Goal: Task Accomplishment & Management: Manage account settings

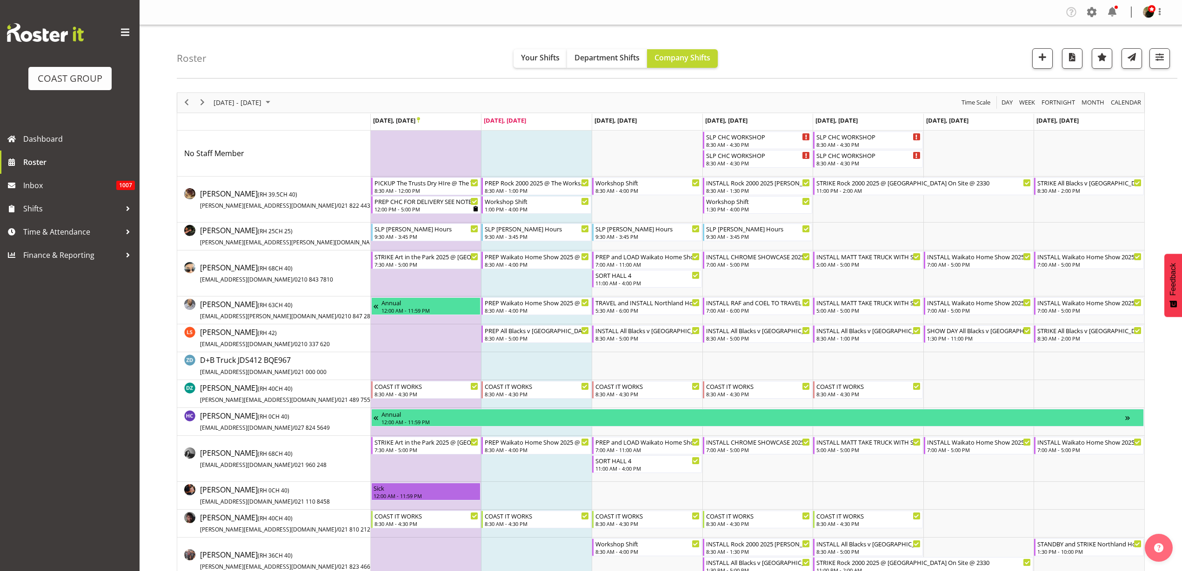
scroll to position [232, 0]
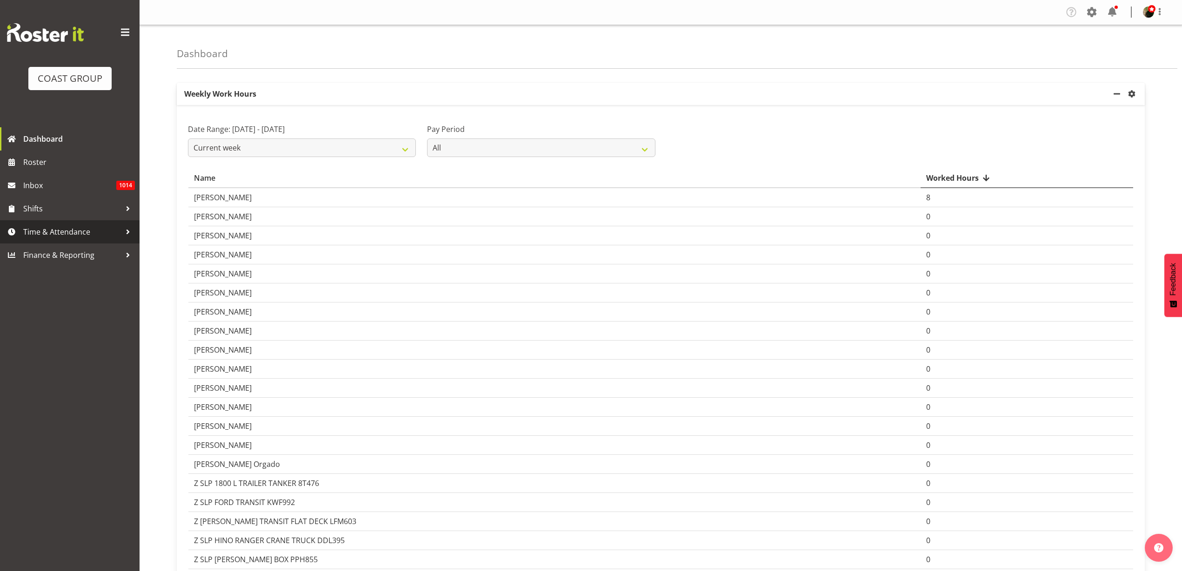
click at [40, 237] on span "Time & Attendance" at bounding box center [72, 232] width 98 height 14
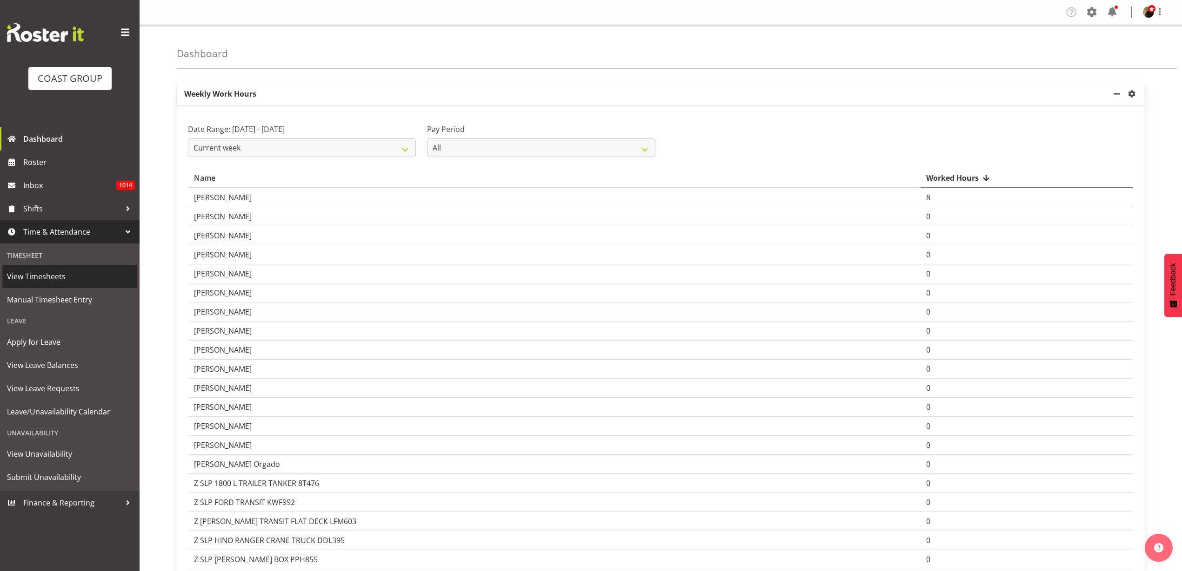
click at [49, 273] on span "View Timesheets" at bounding box center [70, 277] width 126 height 14
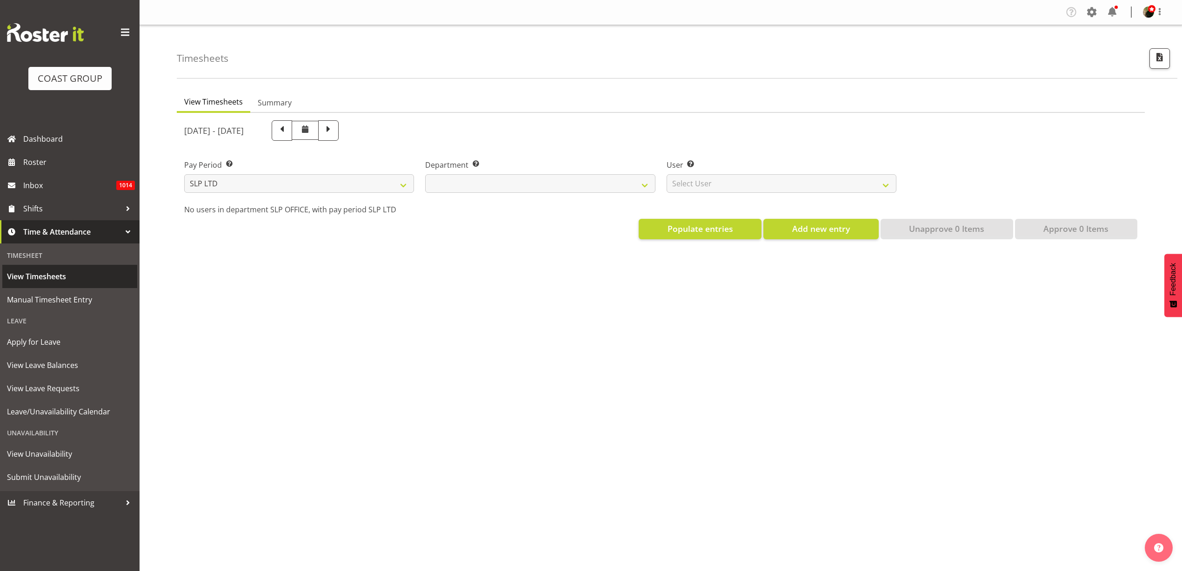
select select
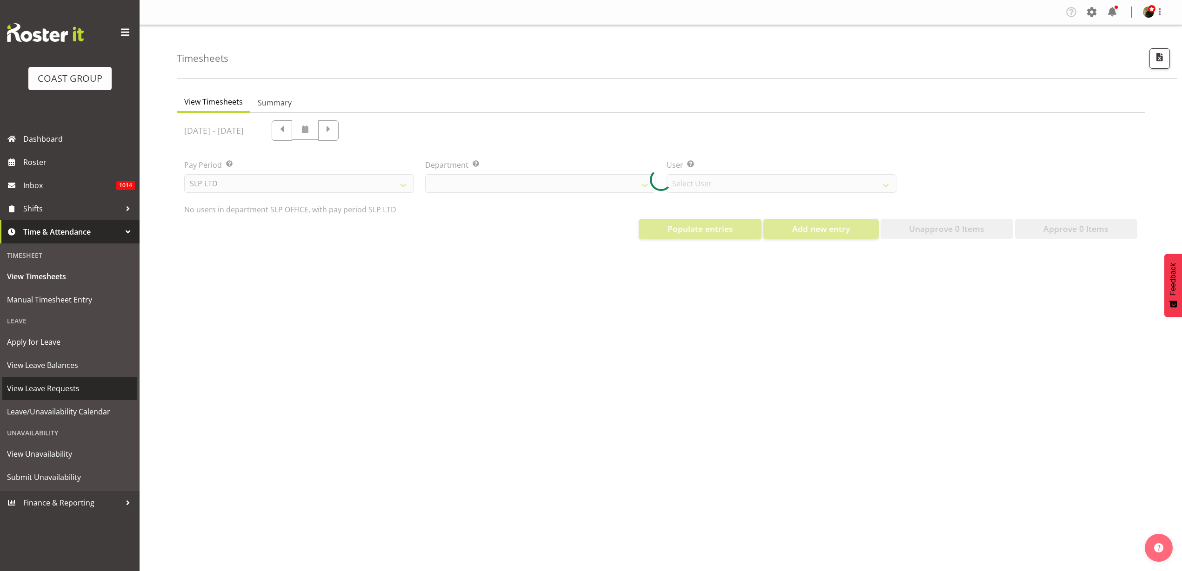
click at [45, 387] on span "View Leave Requests" at bounding box center [70, 389] width 126 height 14
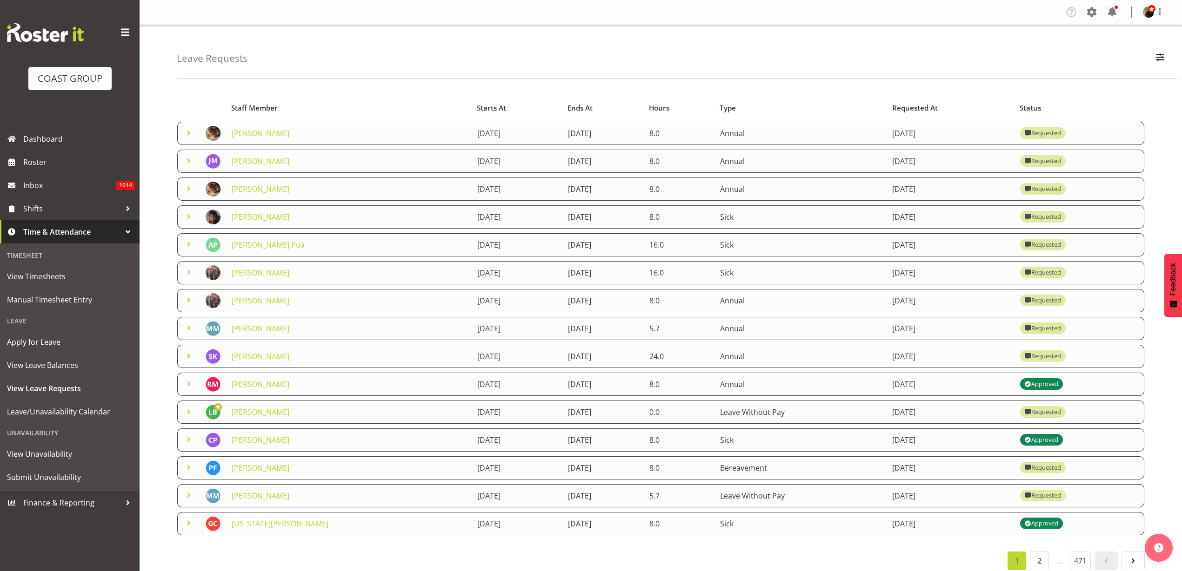
click at [270, 495] on link "[PERSON_NAME]" at bounding box center [261, 496] width 58 height 10
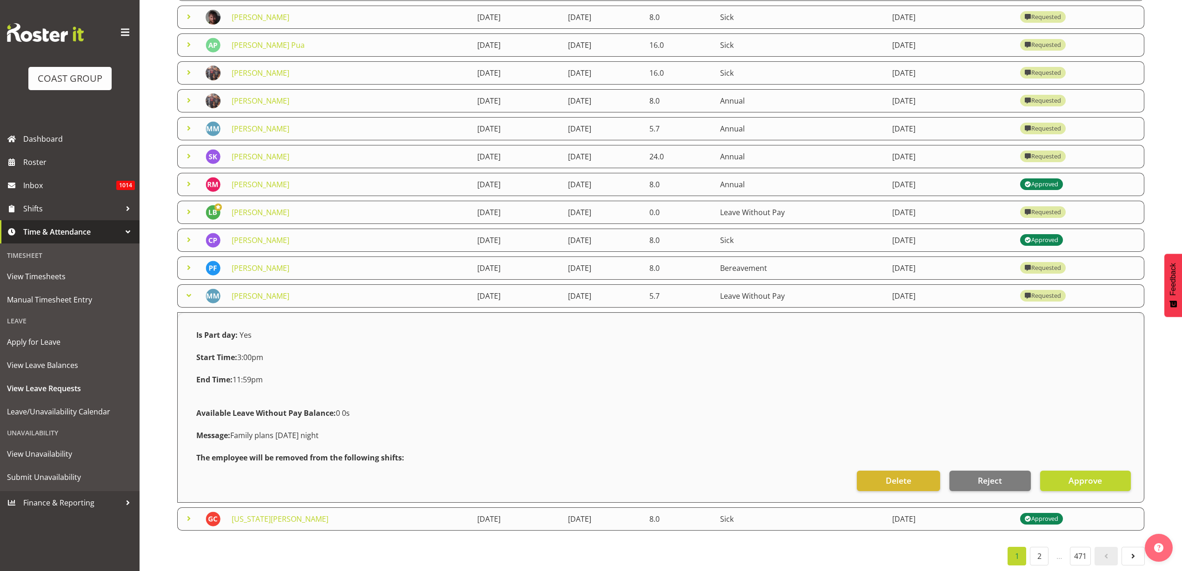
scroll to position [210, 0]
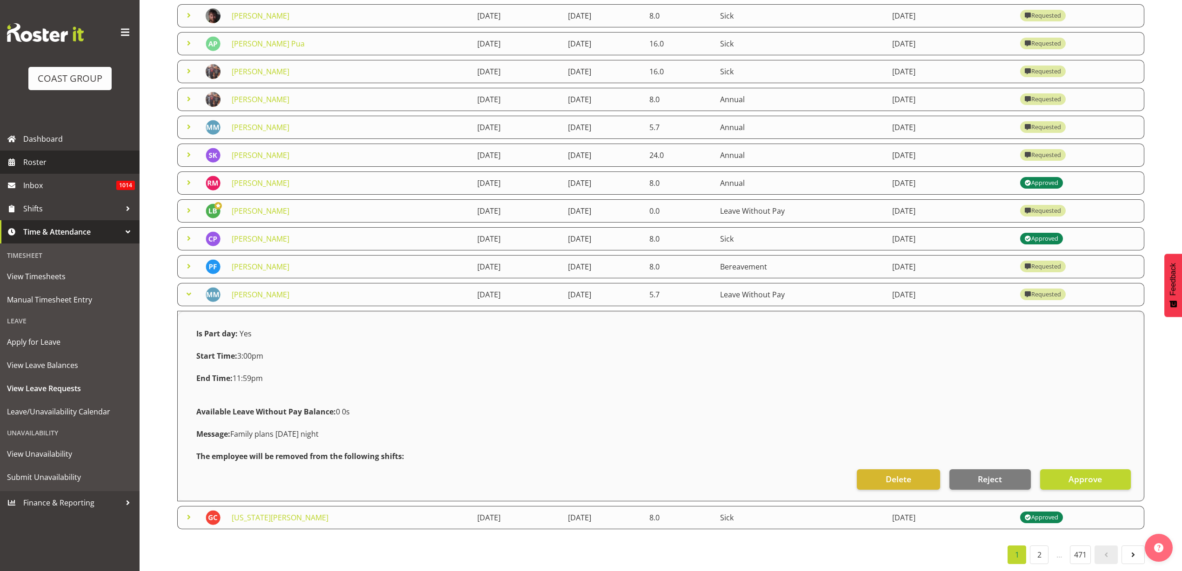
click at [44, 164] on span "Roster" at bounding box center [79, 162] width 112 height 14
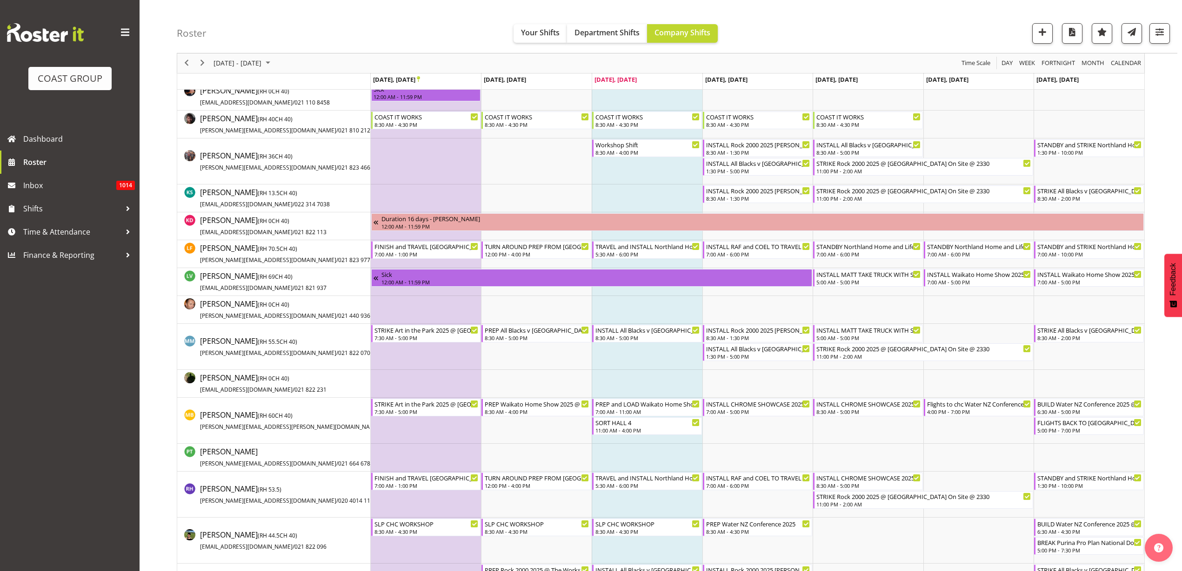
scroll to position [407, 0]
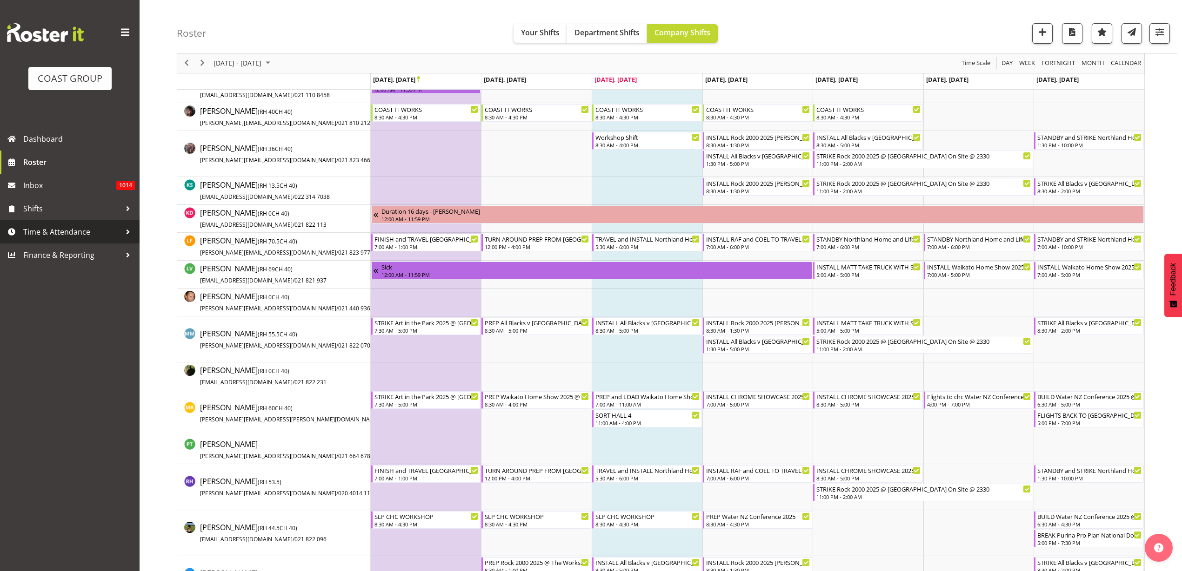
click at [39, 231] on span "Time & Attendance" at bounding box center [72, 232] width 98 height 14
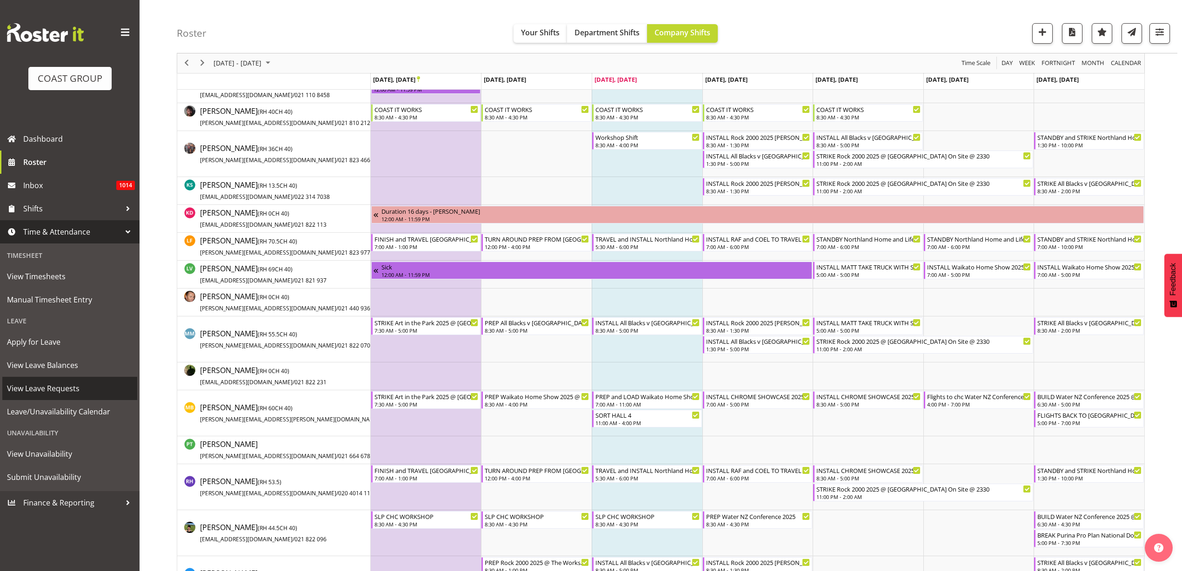
click at [48, 386] on span "View Leave Requests" at bounding box center [70, 389] width 126 height 14
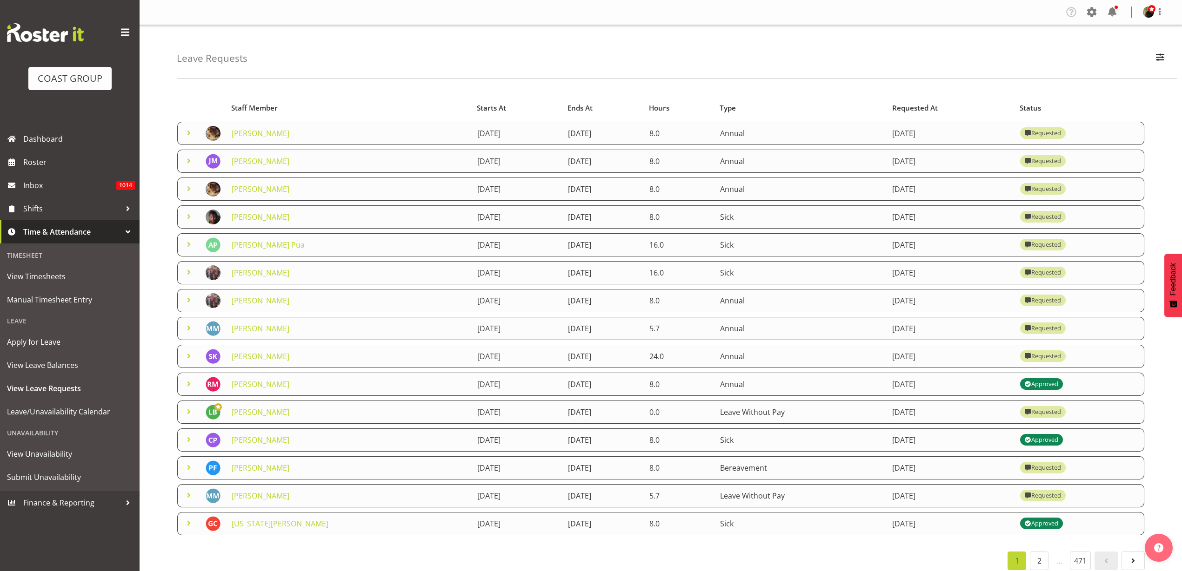
click at [250, 496] on link "[PERSON_NAME]" at bounding box center [261, 496] width 58 height 10
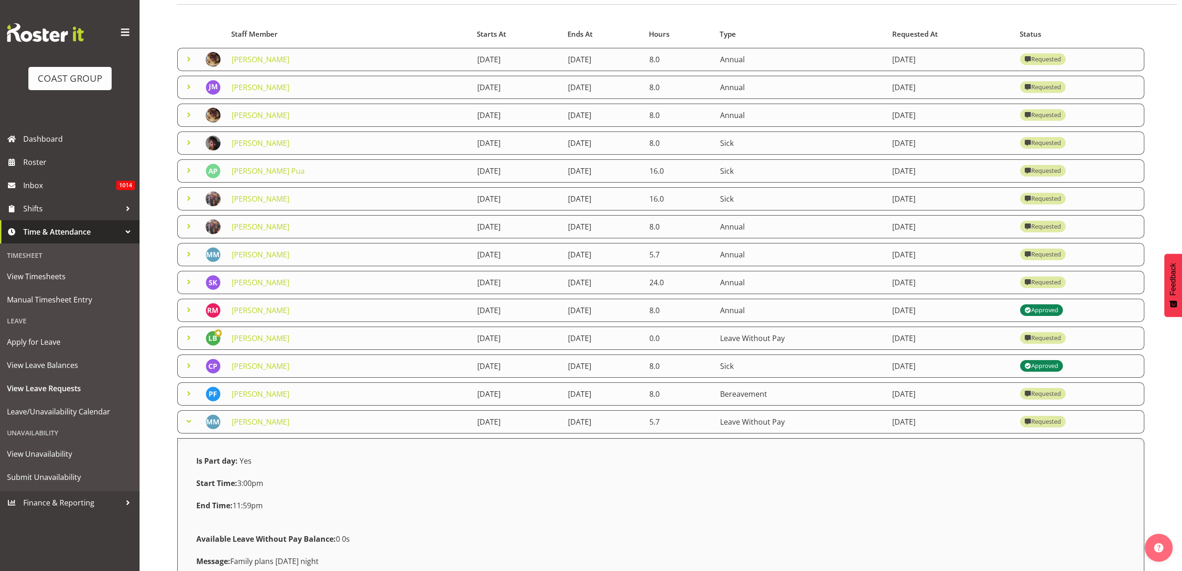
scroll to position [210, 0]
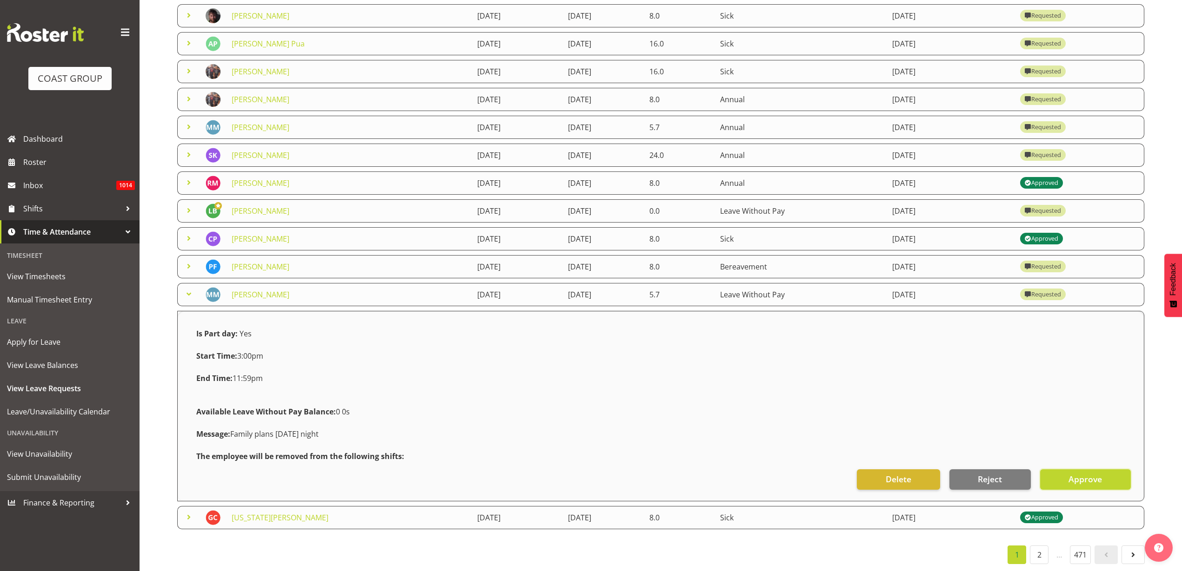
click at [1079, 475] on span "Approve" at bounding box center [1084, 479] width 33 height 12
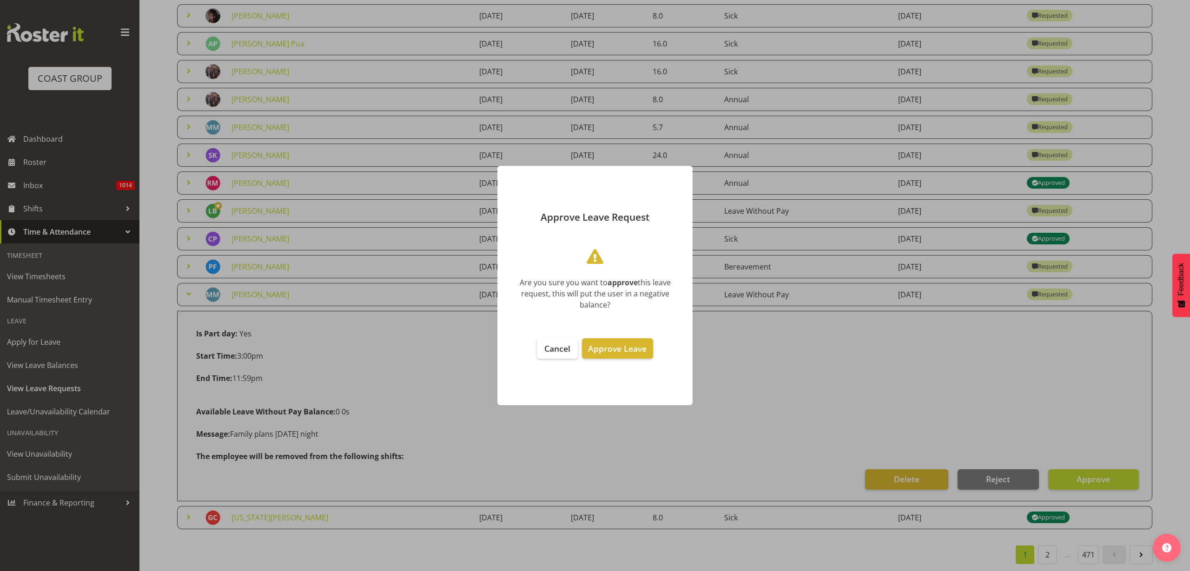
click at [610, 350] on span "Approve Leave" at bounding box center [617, 348] width 59 height 11
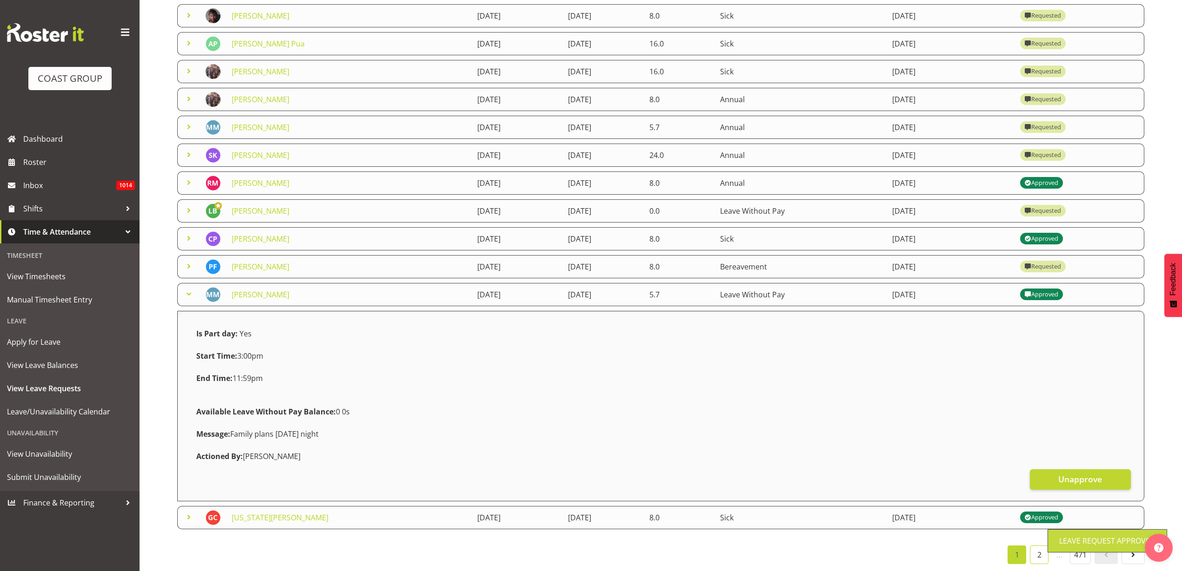
click at [1041, 546] on link "2" at bounding box center [1038, 555] width 19 height 19
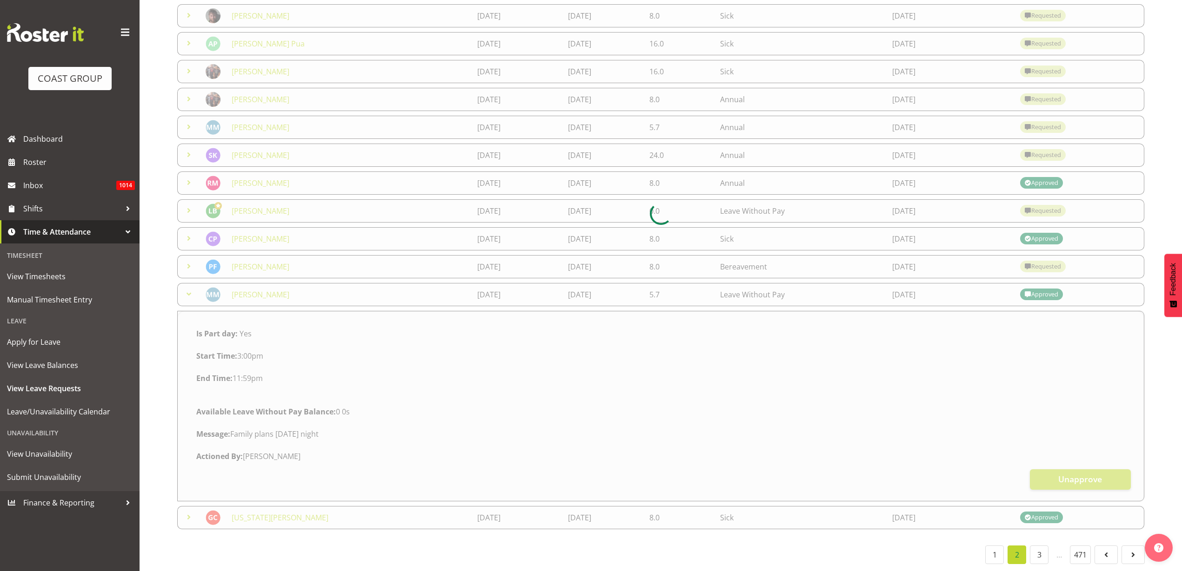
scroll to position [15, 0]
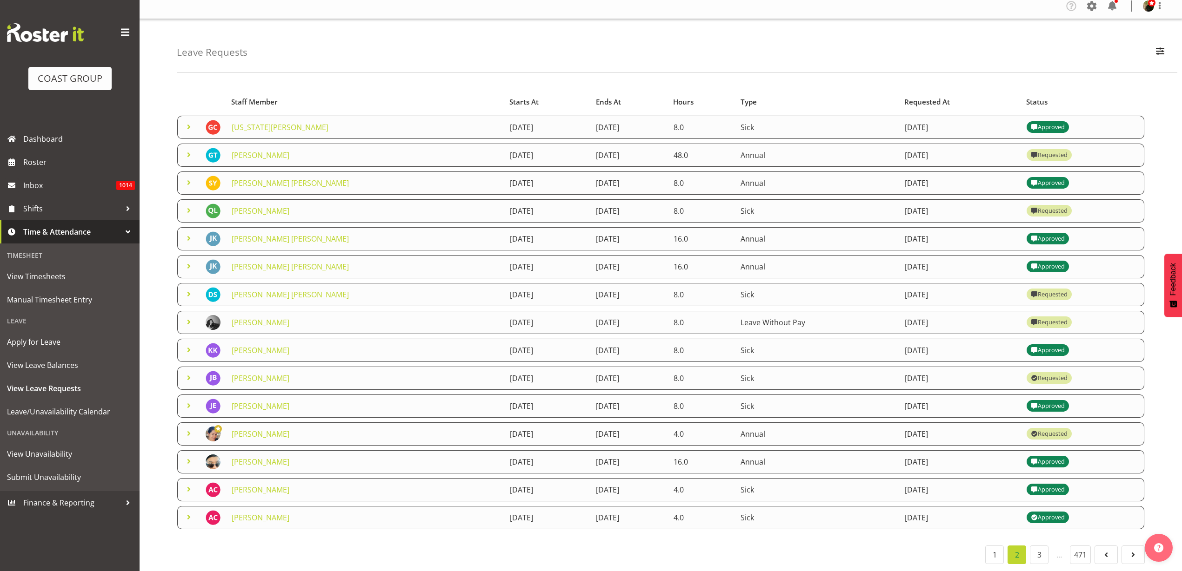
click at [244, 311] on td "[PERSON_NAME]" at bounding box center [365, 322] width 278 height 23
click at [245, 318] on link "[PERSON_NAME]" at bounding box center [261, 323] width 58 height 10
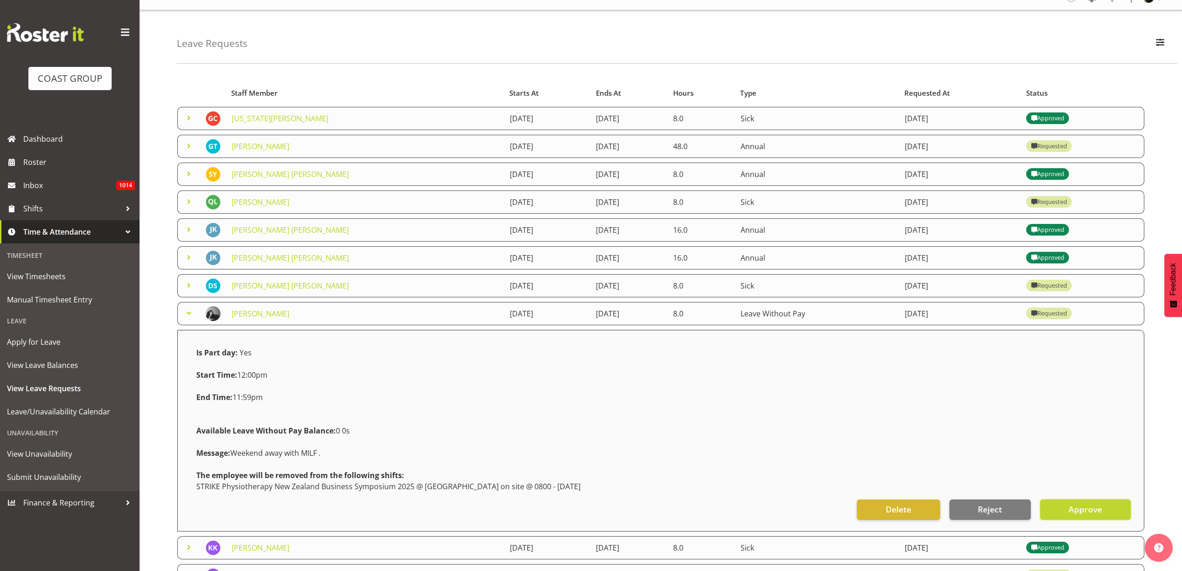
click at [1087, 509] on span "Approve" at bounding box center [1084, 510] width 33 height 12
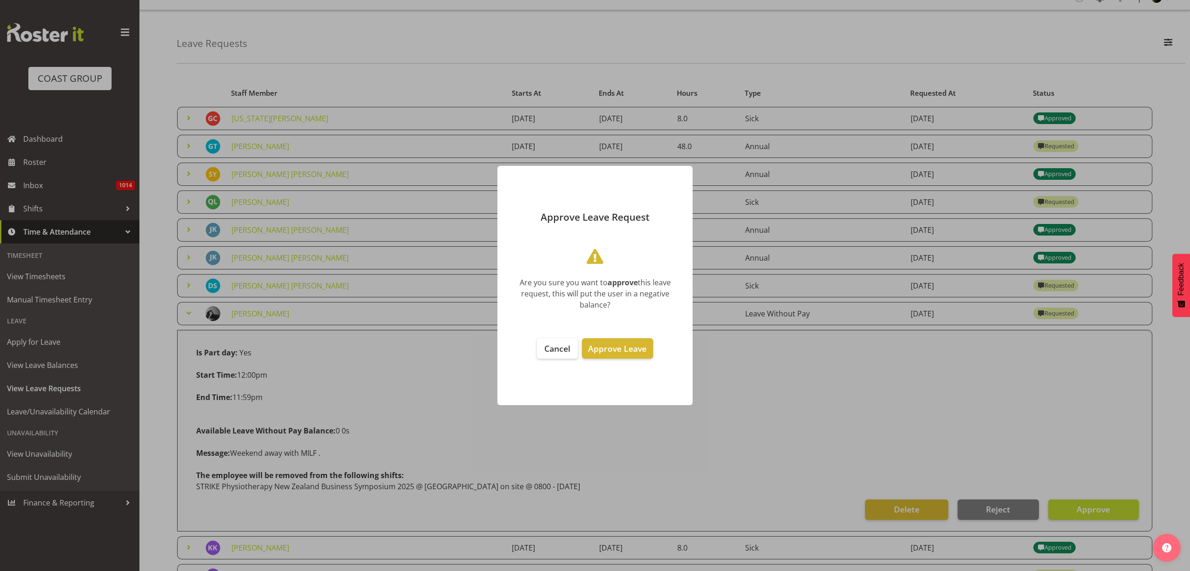
click at [612, 349] on span "Approve Leave" at bounding box center [617, 348] width 59 height 11
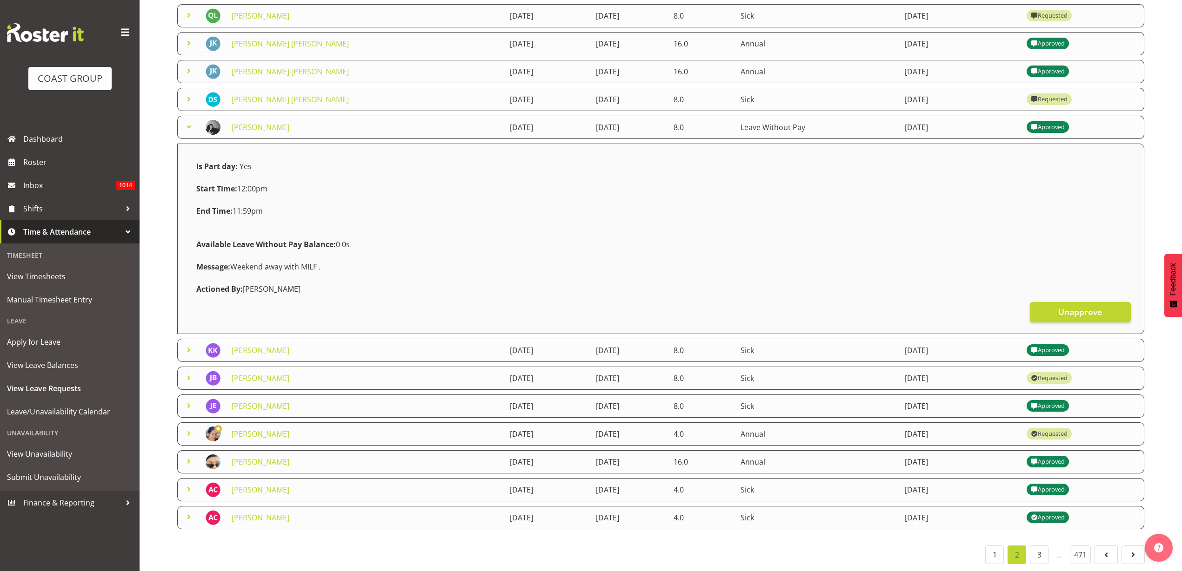
scroll to position [210, 0]
click at [1036, 547] on link "3" at bounding box center [1038, 555] width 19 height 19
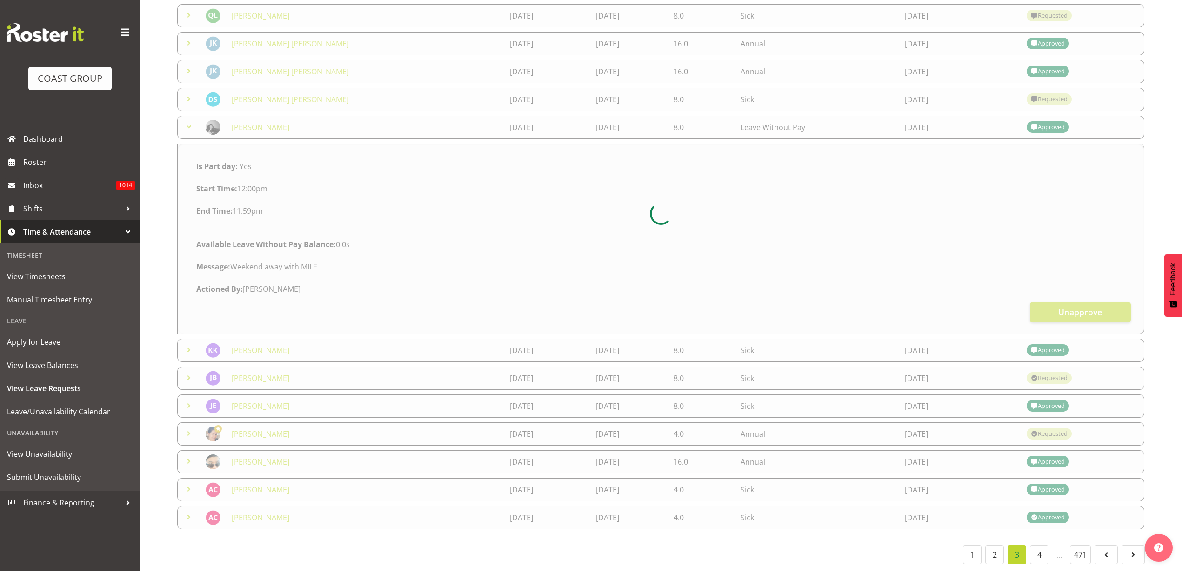
scroll to position [15, 0]
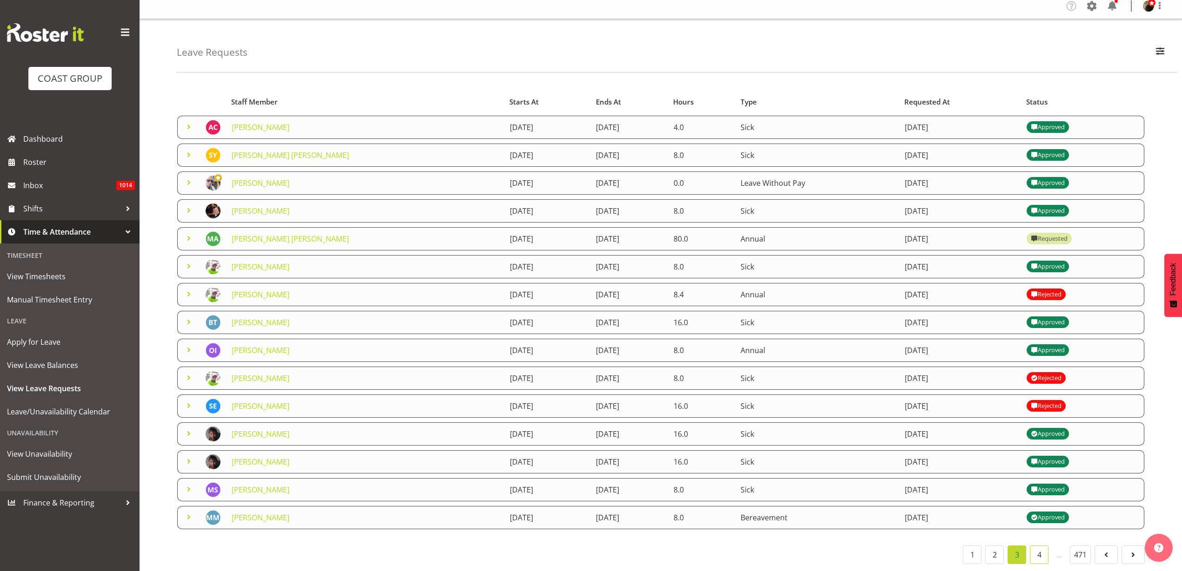
click at [1038, 546] on link "4" at bounding box center [1038, 555] width 19 height 19
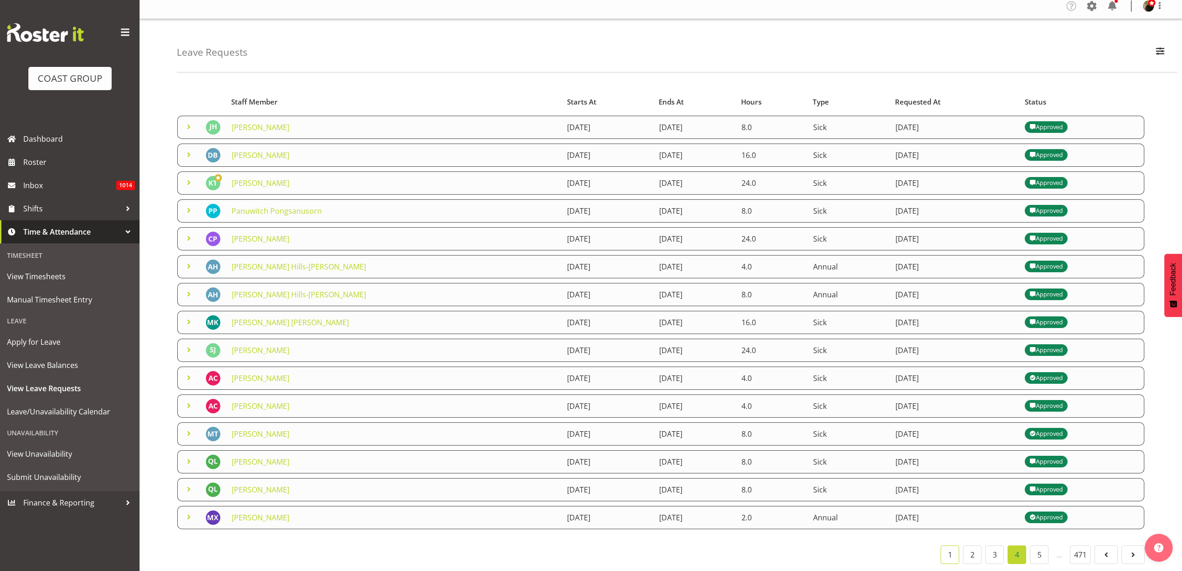
click at [949, 546] on link "1" at bounding box center [949, 555] width 19 height 19
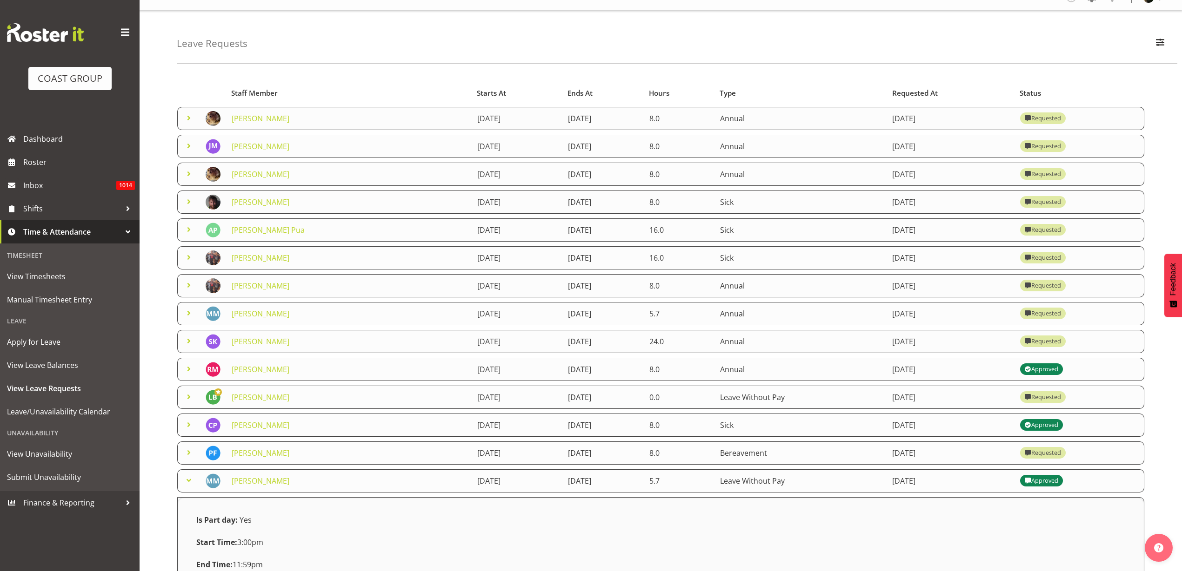
click at [253, 118] on link "[PERSON_NAME]" at bounding box center [261, 118] width 58 height 10
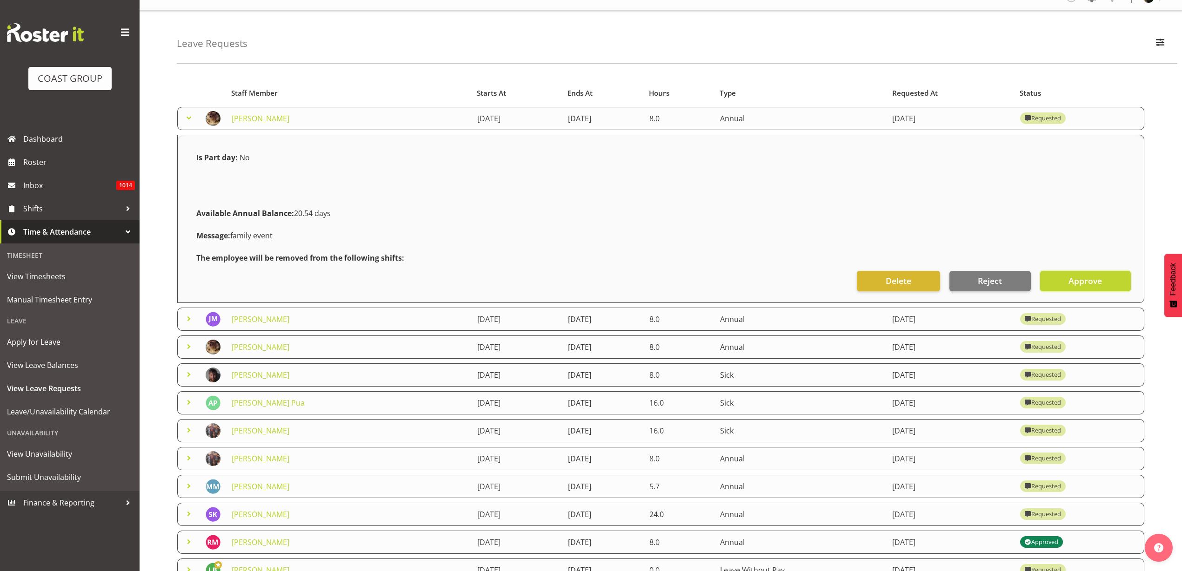
click at [1087, 282] on span "Approve" at bounding box center [1084, 281] width 33 height 12
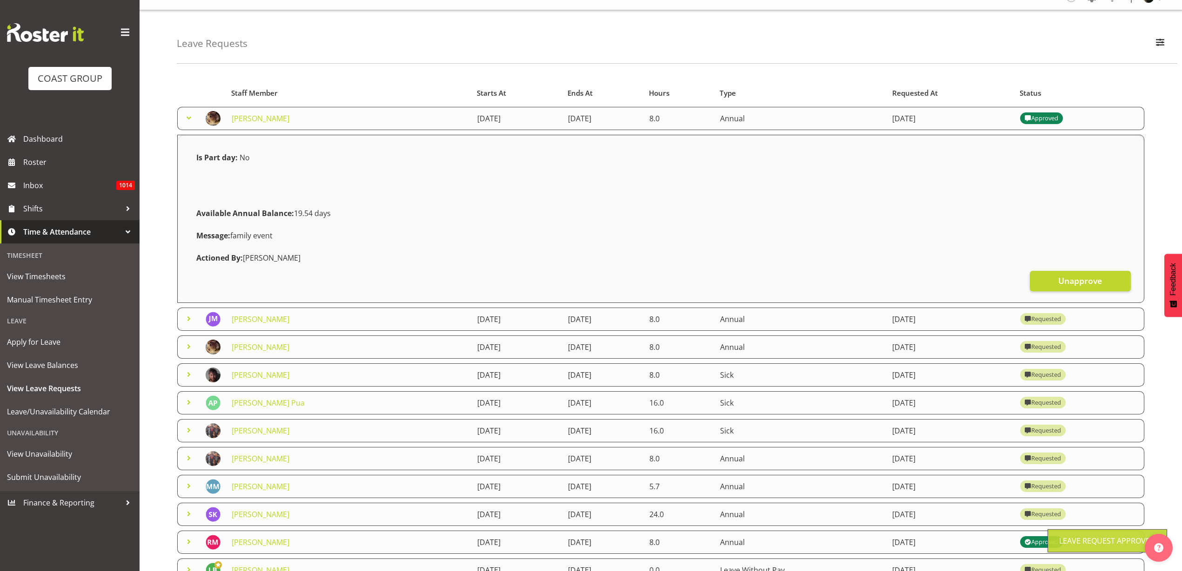
click at [248, 346] on link "[PERSON_NAME]" at bounding box center [261, 347] width 58 height 10
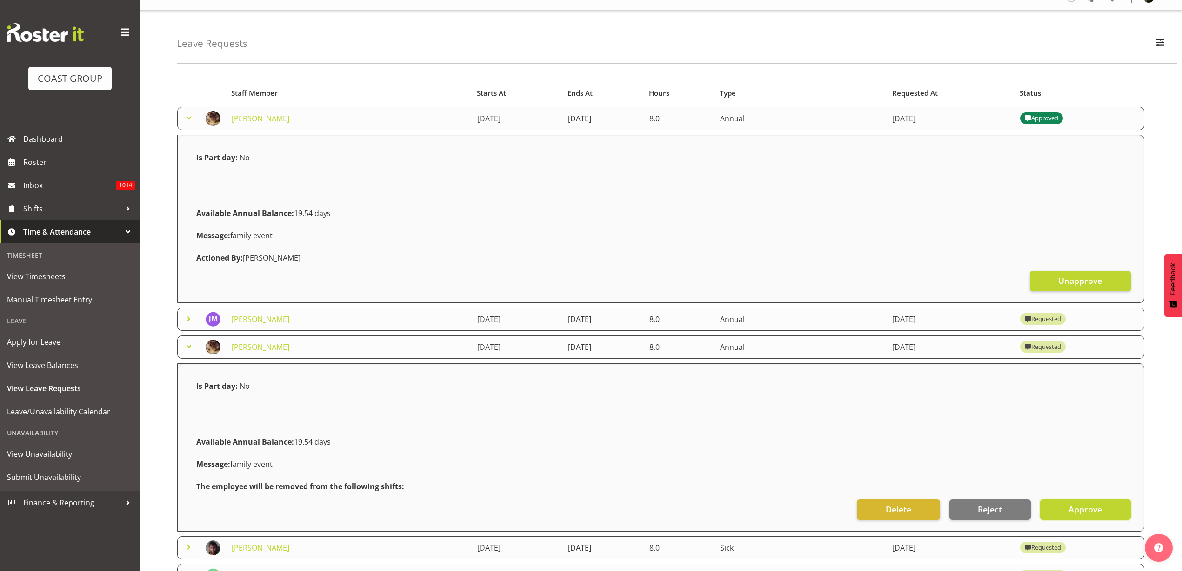
click at [1088, 508] on span "Approve" at bounding box center [1084, 510] width 33 height 12
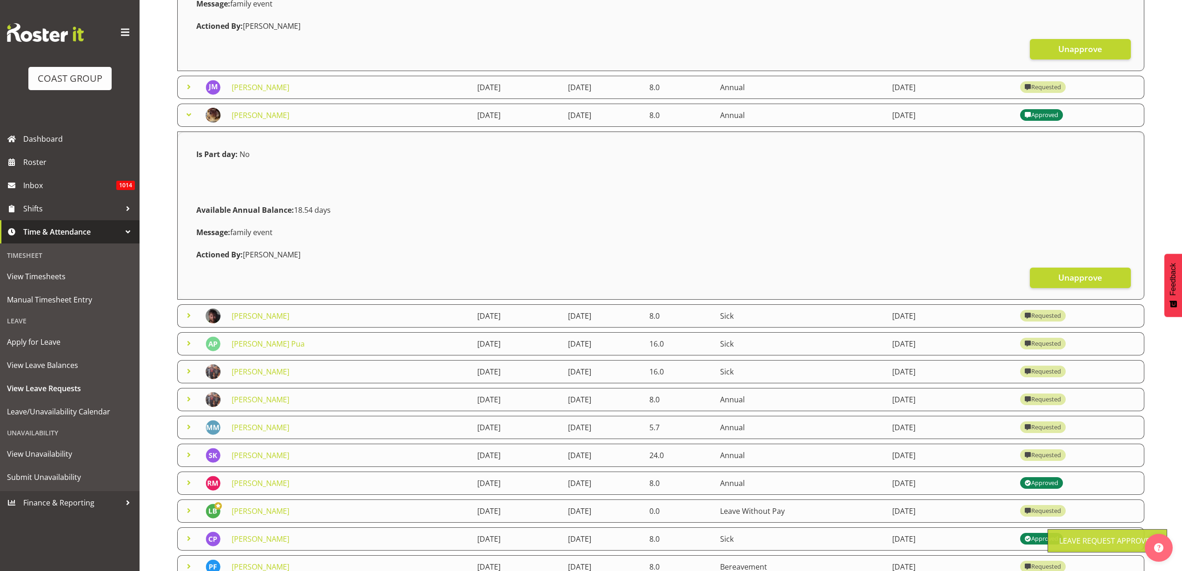
scroll to position [247, 0]
click at [243, 312] on link "[PERSON_NAME]" at bounding box center [261, 316] width 58 height 10
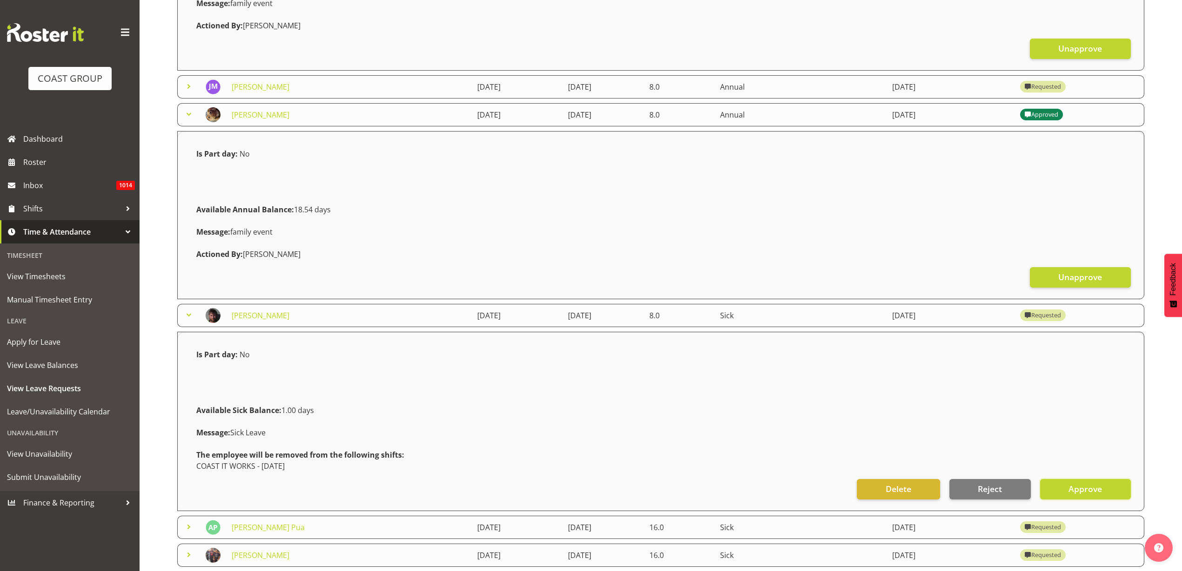
click at [1089, 486] on span "Approve" at bounding box center [1084, 489] width 33 height 12
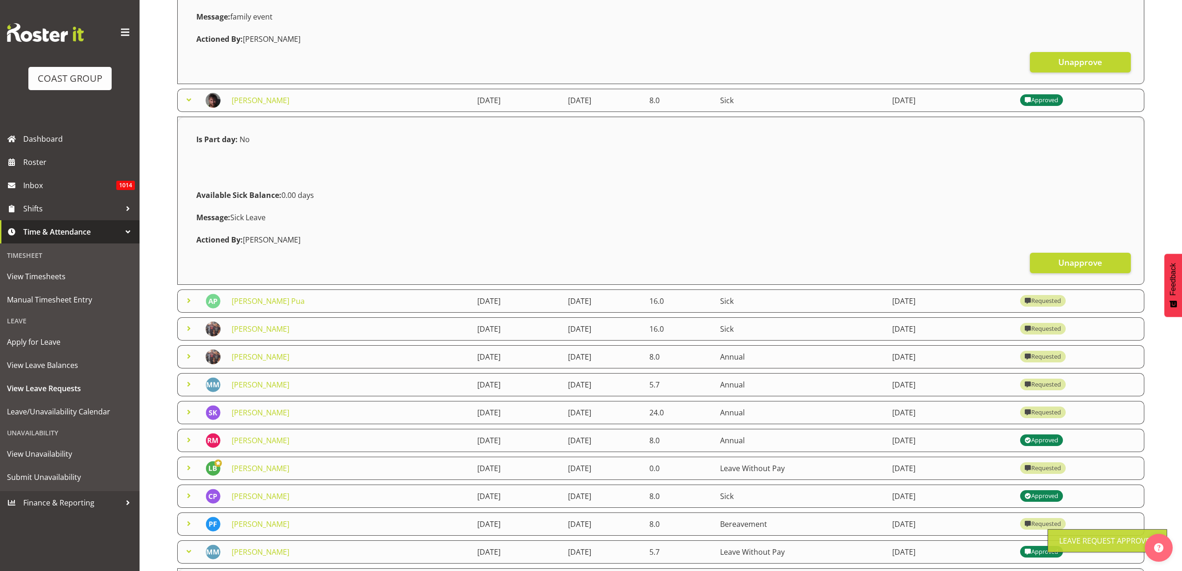
scroll to position [480, 0]
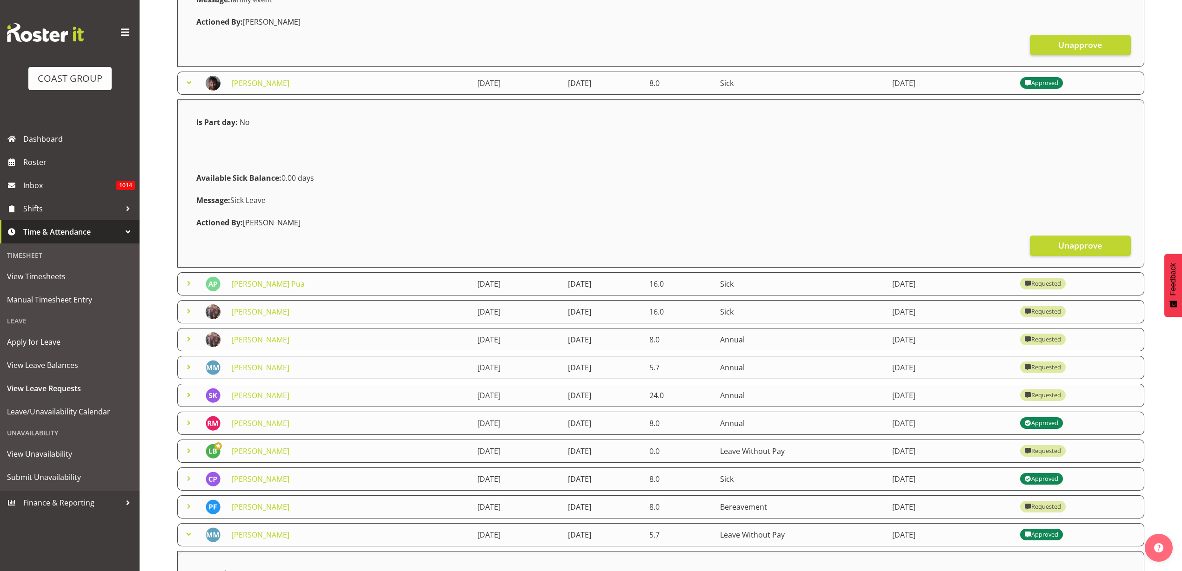
click at [250, 313] on link "[PERSON_NAME]" at bounding box center [261, 312] width 58 height 10
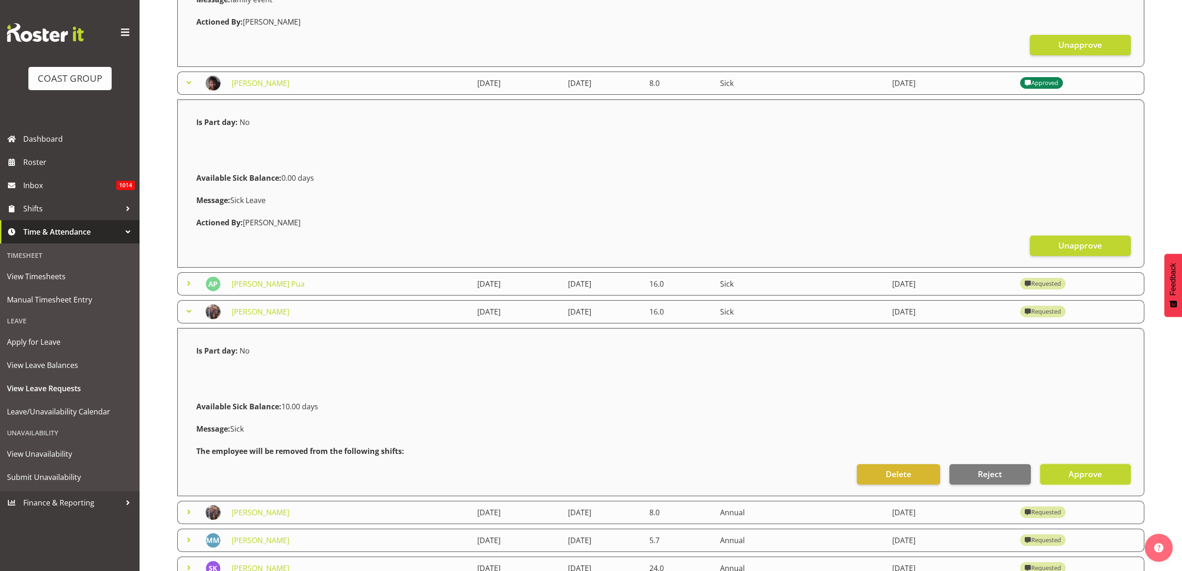
click at [1083, 472] on span "Approve" at bounding box center [1084, 474] width 33 height 12
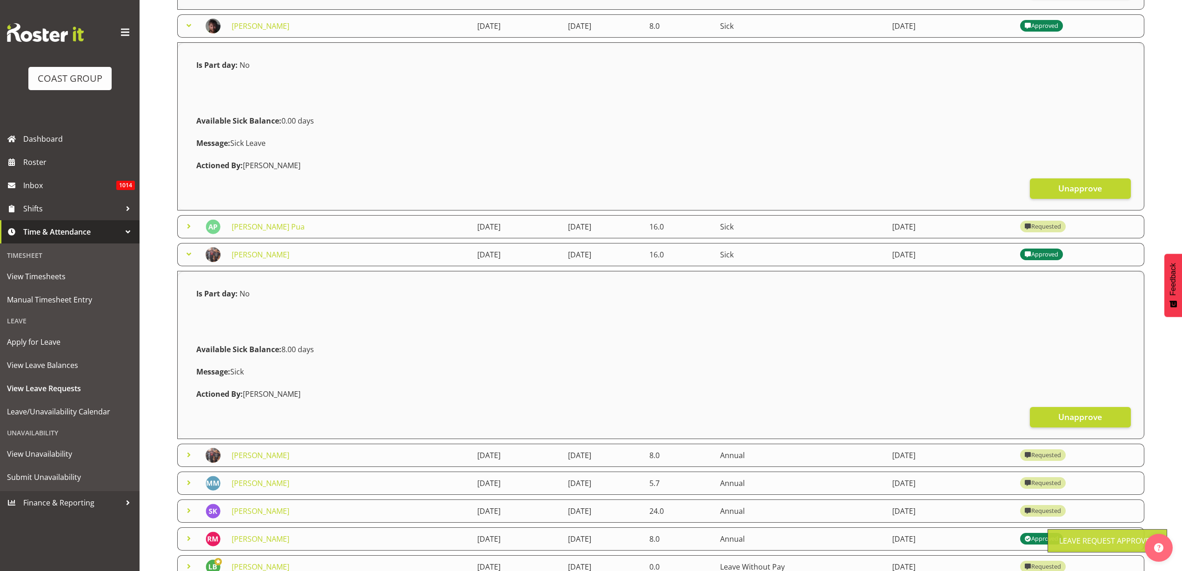
scroll to position [712, 0]
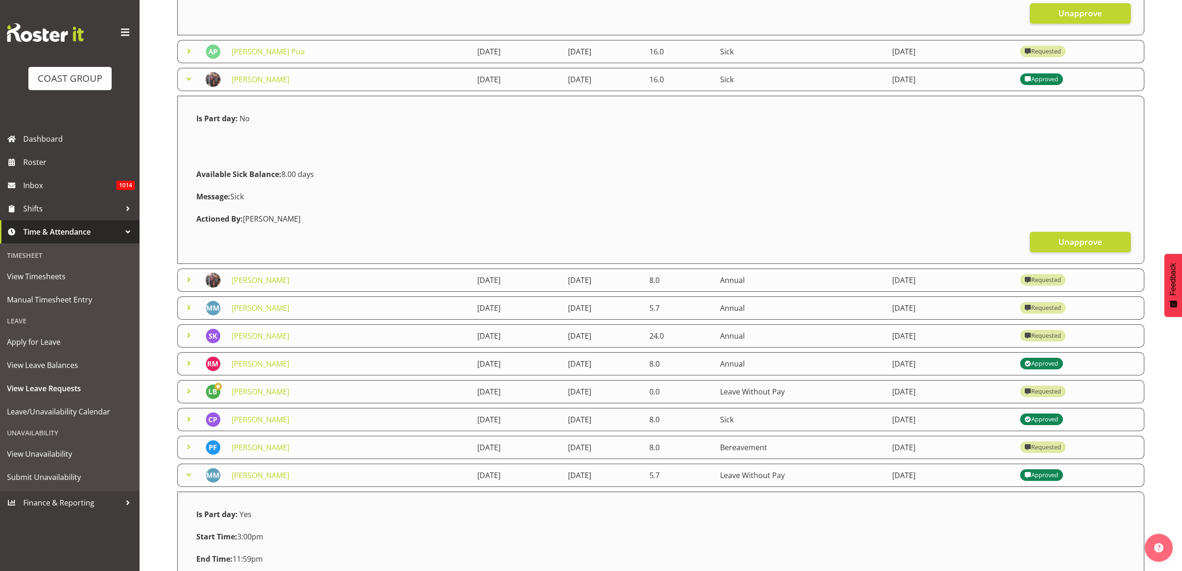
click at [252, 282] on link "[PERSON_NAME]" at bounding box center [261, 280] width 58 height 10
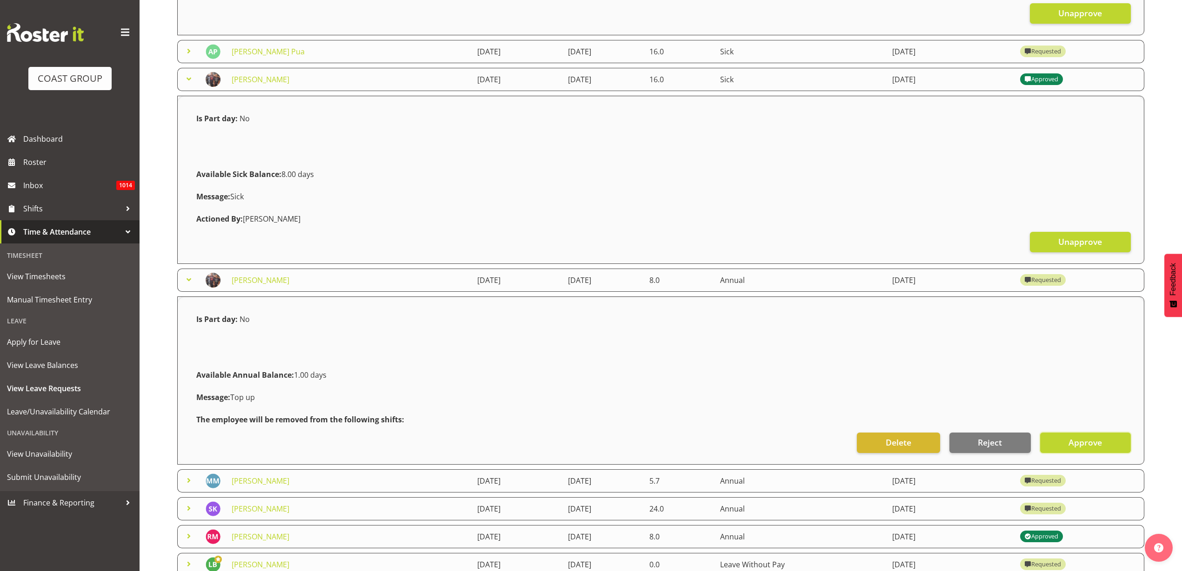
click at [1097, 440] on span "Approve" at bounding box center [1084, 443] width 33 height 12
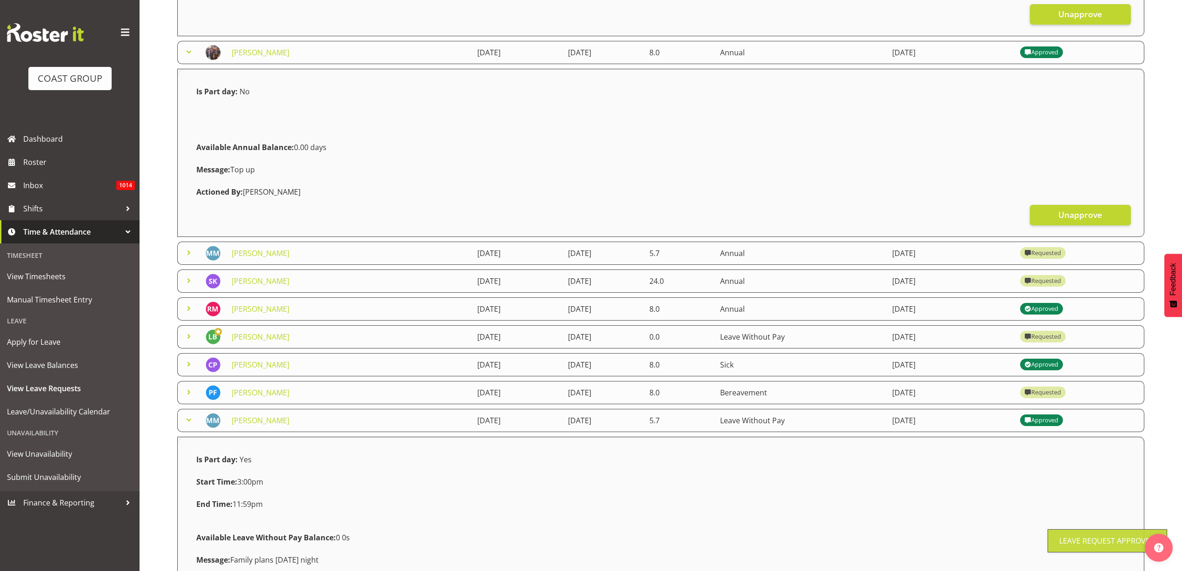
scroll to position [945, 0]
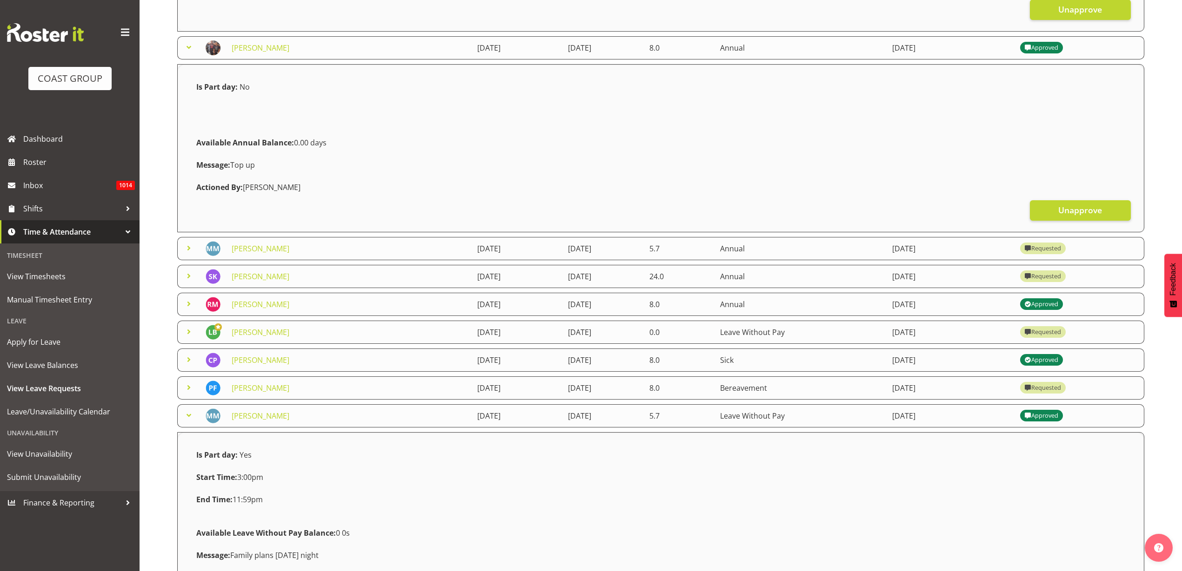
click at [252, 250] on link "[PERSON_NAME]" at bounding box center [261, 249] width 58 height 10
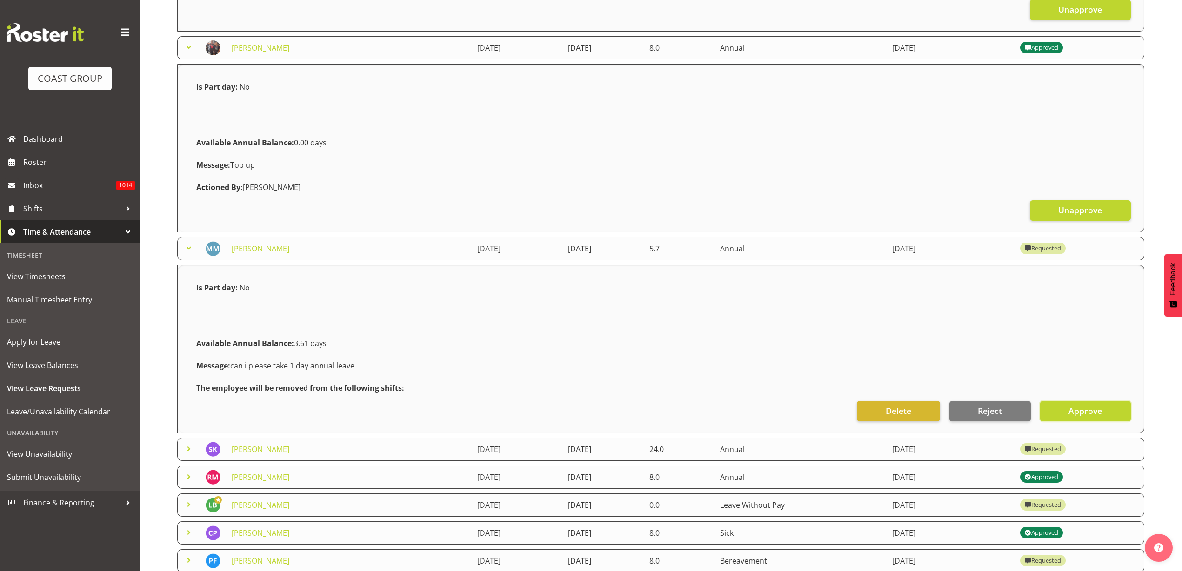
click at [1109, 412] on button "Approve" at bounding box center [1085, 411] width 91 height 20
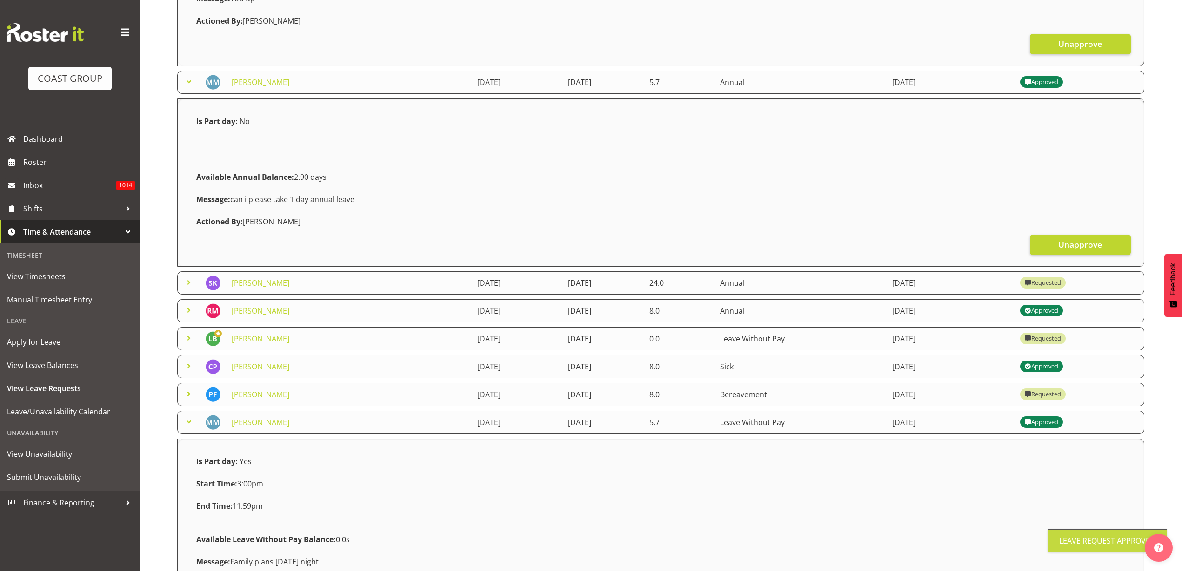
scroll to position [1119, 0]
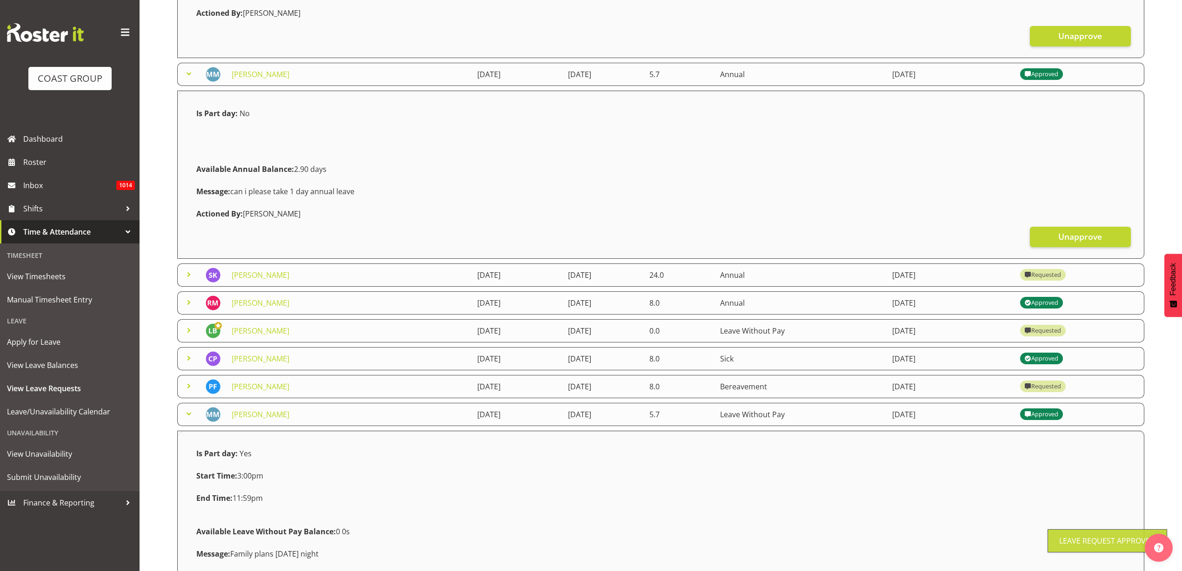
click at [253, 275] on link "[PERSON_NAME]" at bounding box center [261, 275] width 58 height 10
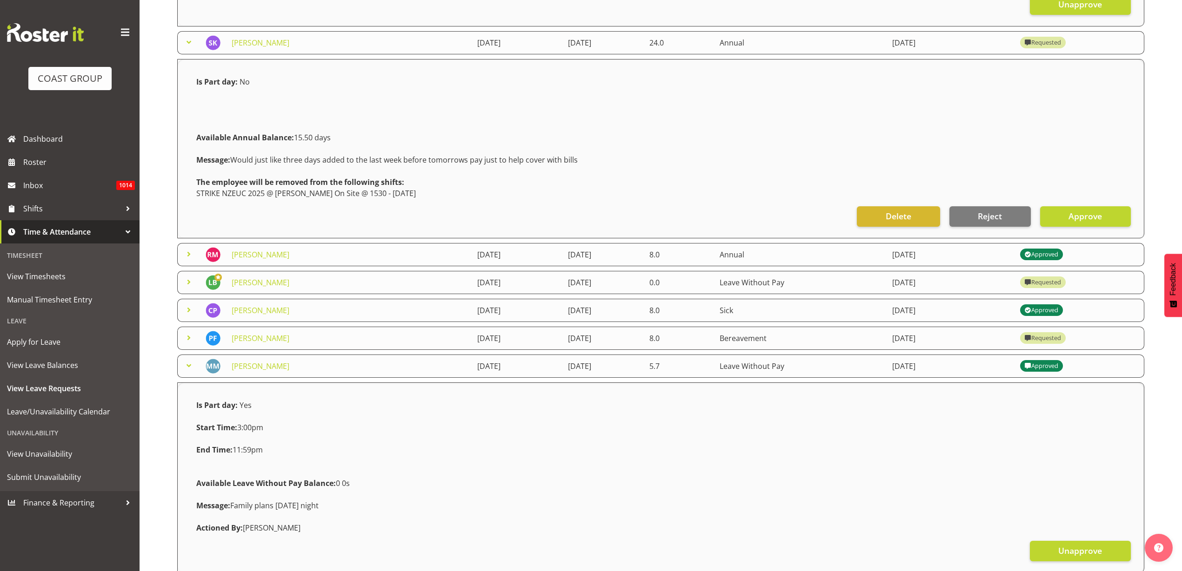
scroll to position [1432, 0]
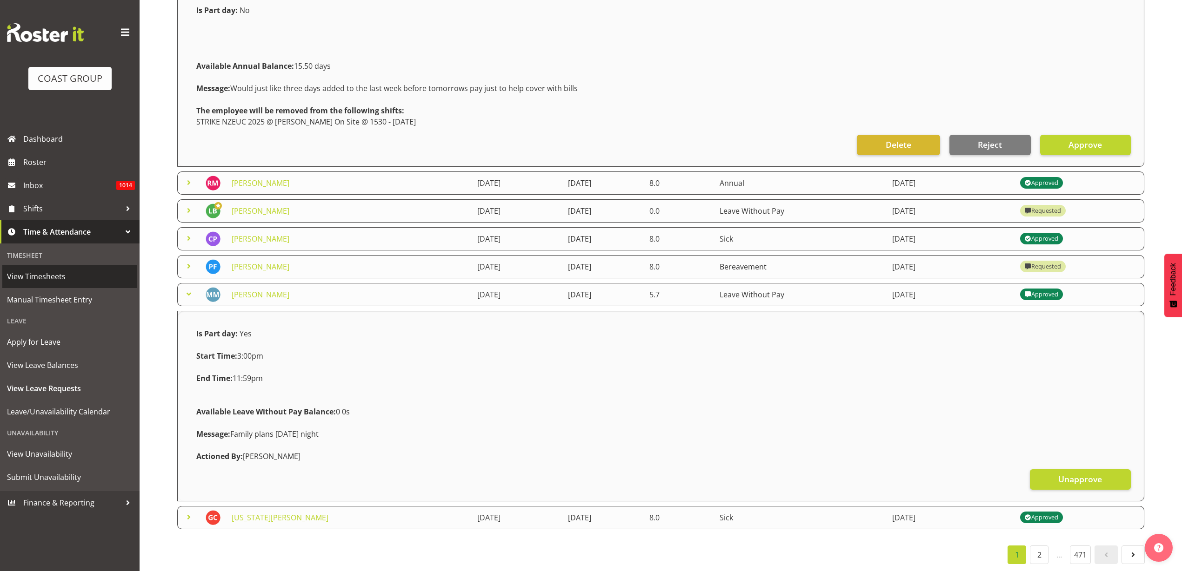
click at [49, 279] on span "View Timesheets" at bounding box center [70, 277] width 126 height 14
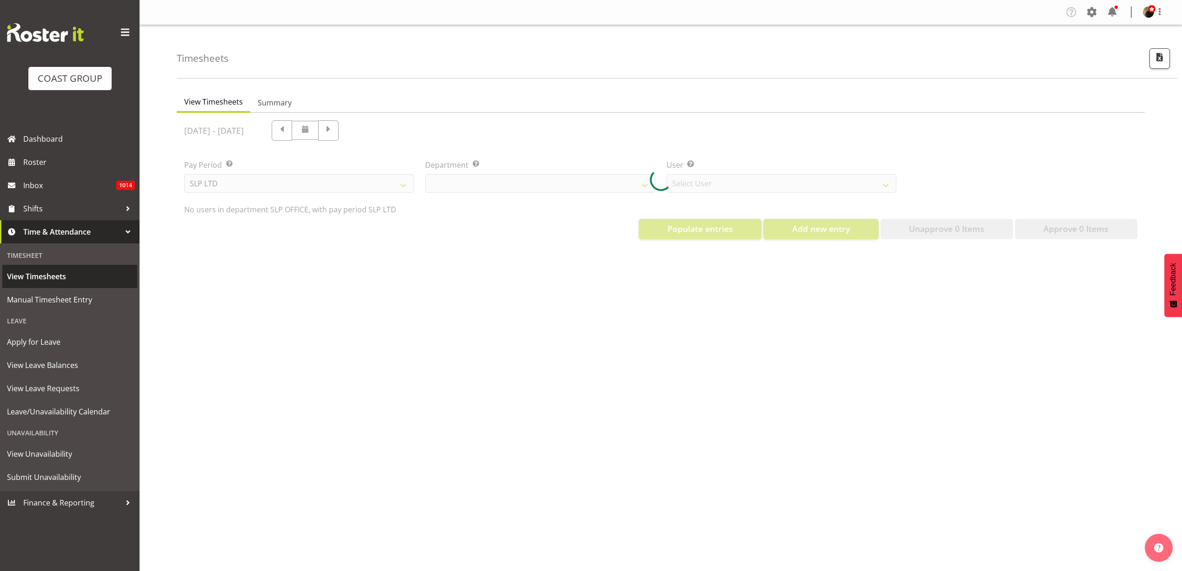
select select "25"
select select "7496"
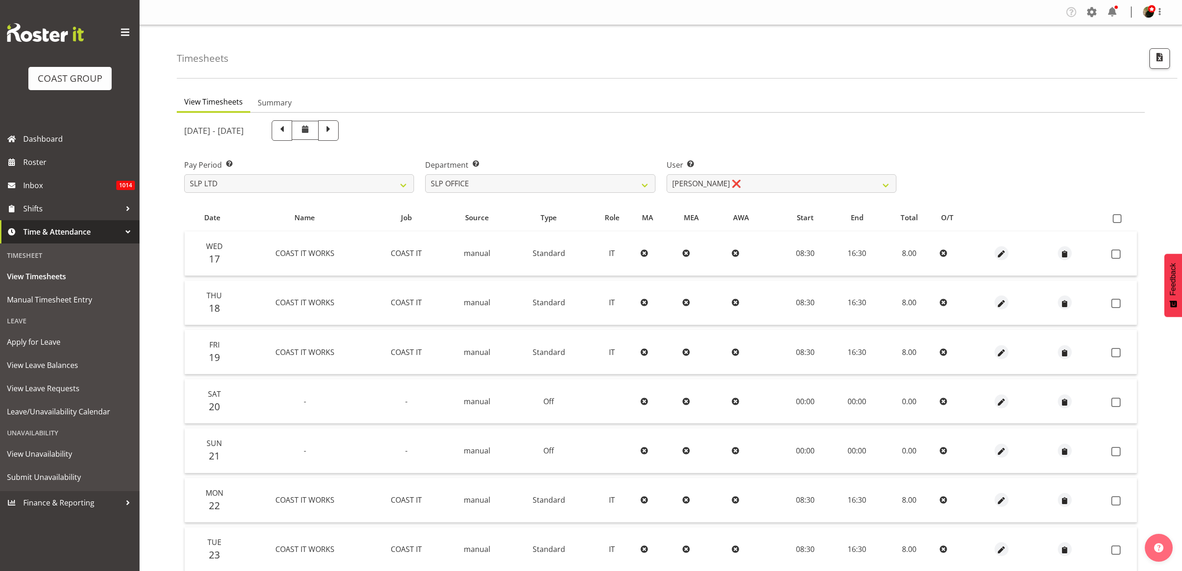
click at [1117, 218] on span at bounding box center [1116, 218] width 9 height 9
click at [1117, 218] on input "checkbox" at bounding box center [1115, 219] width 6 height 6
checkbox input "true"
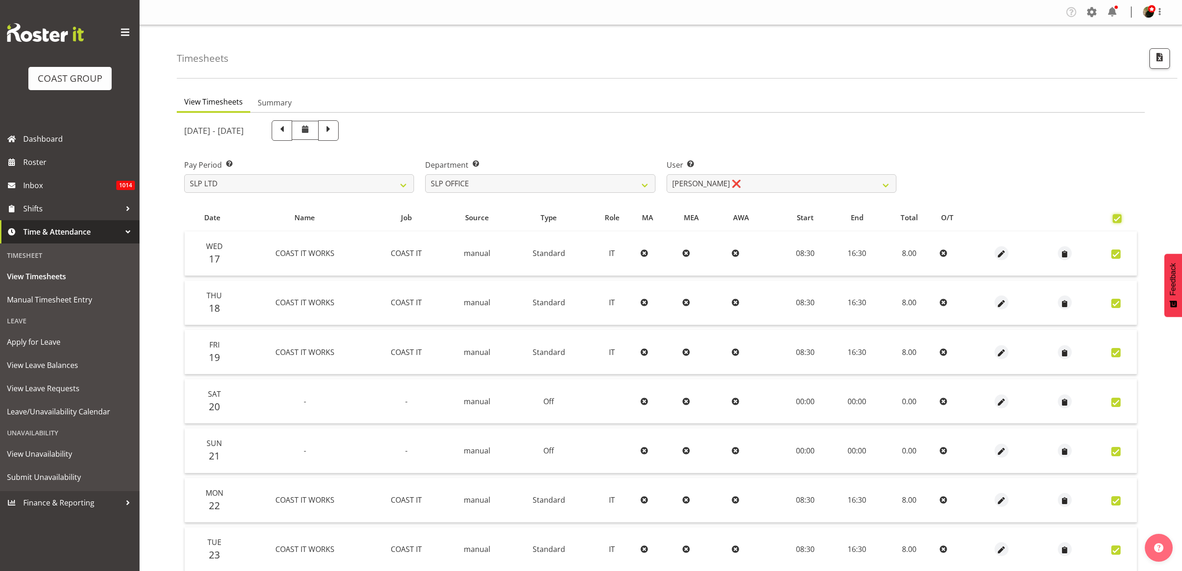
checkbox input "true"
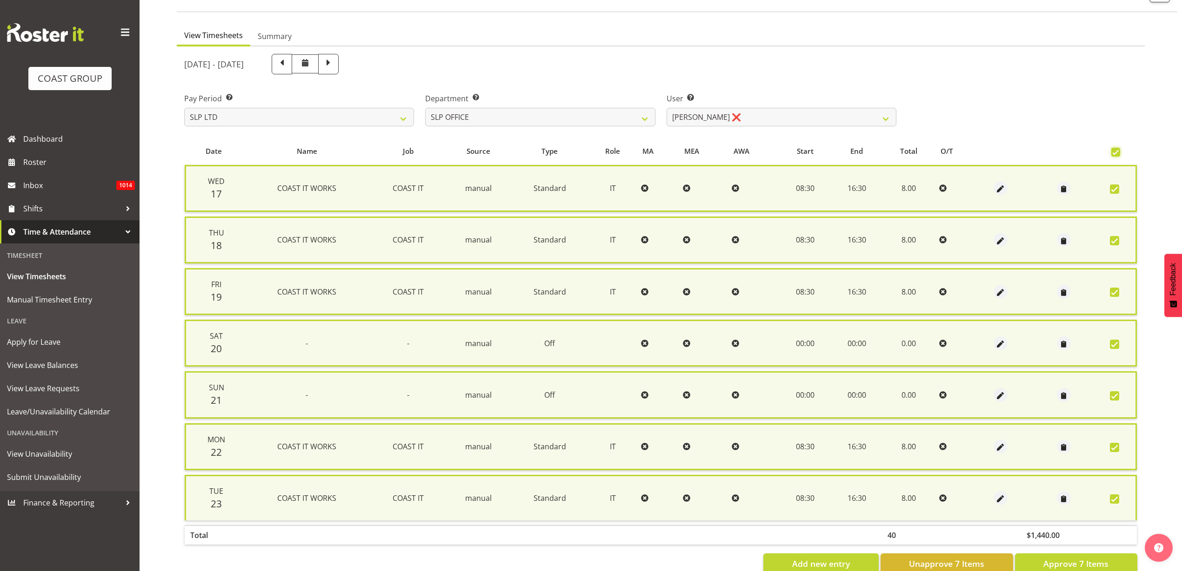
scroll to position [93, 0]
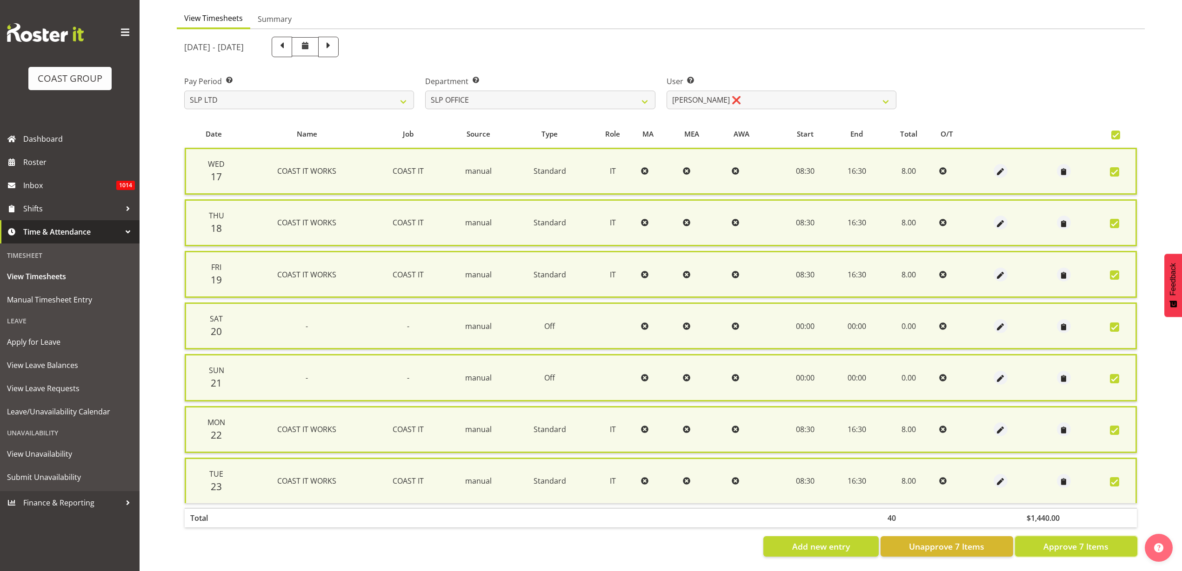
click at [1061, 543] on span "Approve 7 Items" at bounding box center [1075, 547] width 65 height 12
checkbox input "false"
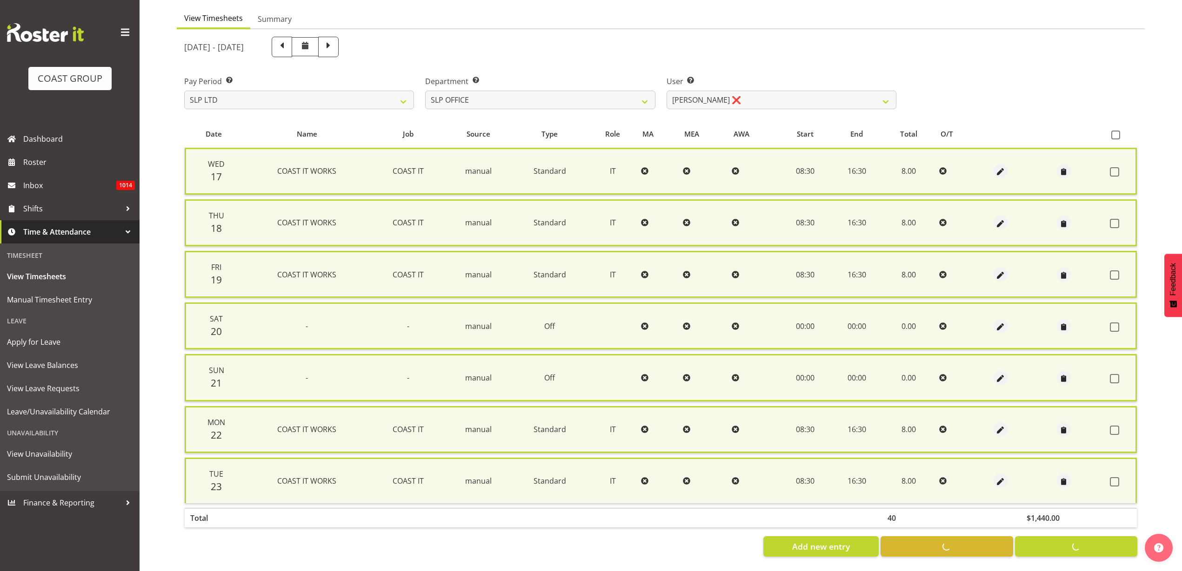
checkbox input "false"
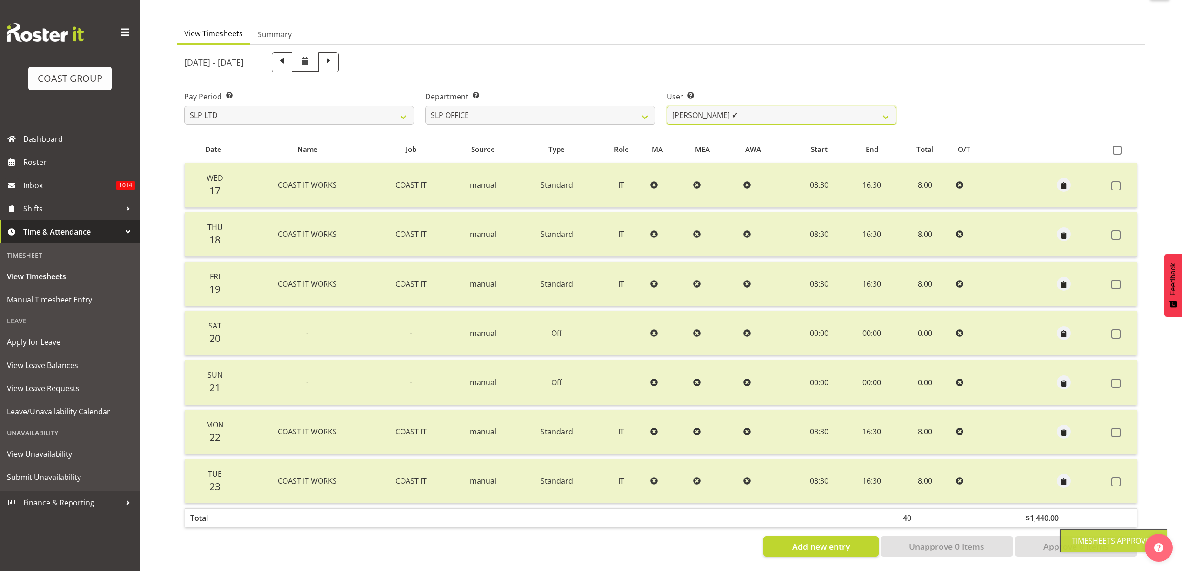
click at [740, 109] on select "Daniel Zhou ✔ Jason Adams ❌ Micah Hetrick ❌" at bounding box center [781, 115] width 230 height 19
select select "254"
click at [666, 106] on select "Daniel Zhou ✔ Jason Adams ❌ Micah Hetrick ❌" at bounding box center [781, 115] width 230 height 19
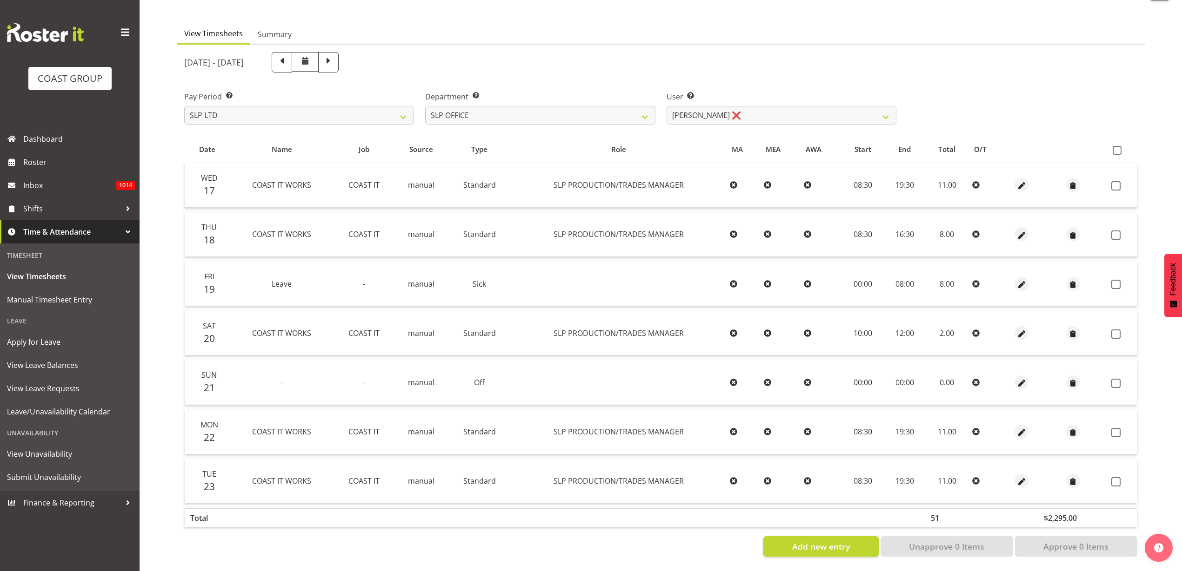
click at [1117, 146] on span at bounding box center [1116, 150] width 9 height 9
click at [1117, 147] on input "checkbox" at bounding box center [1115, 150] width 6 height 6
checkbox input "true"
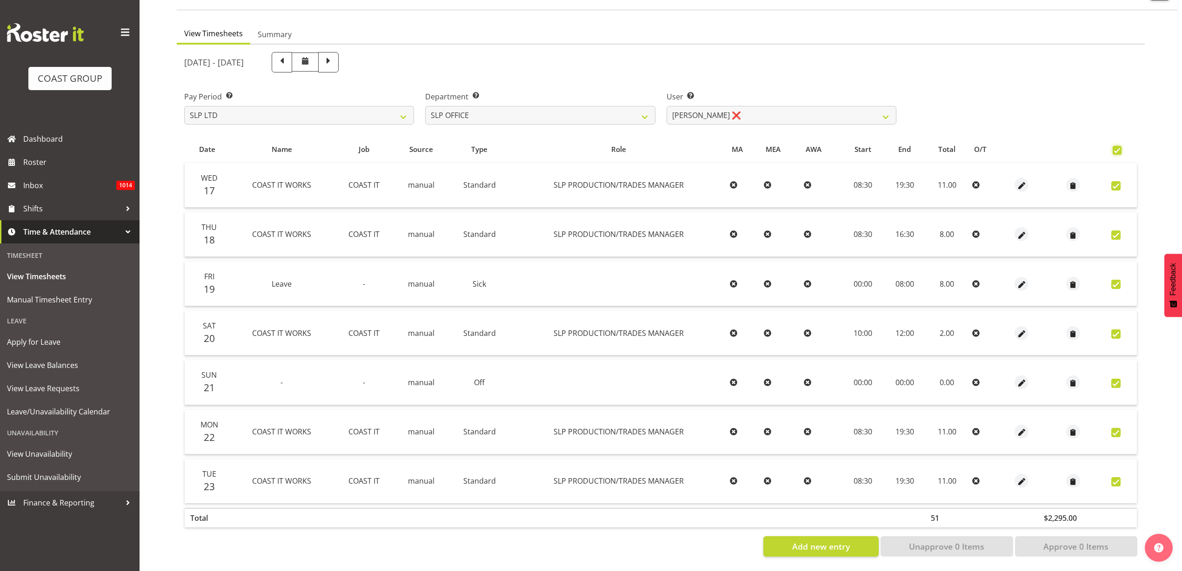
checkbox input "true"
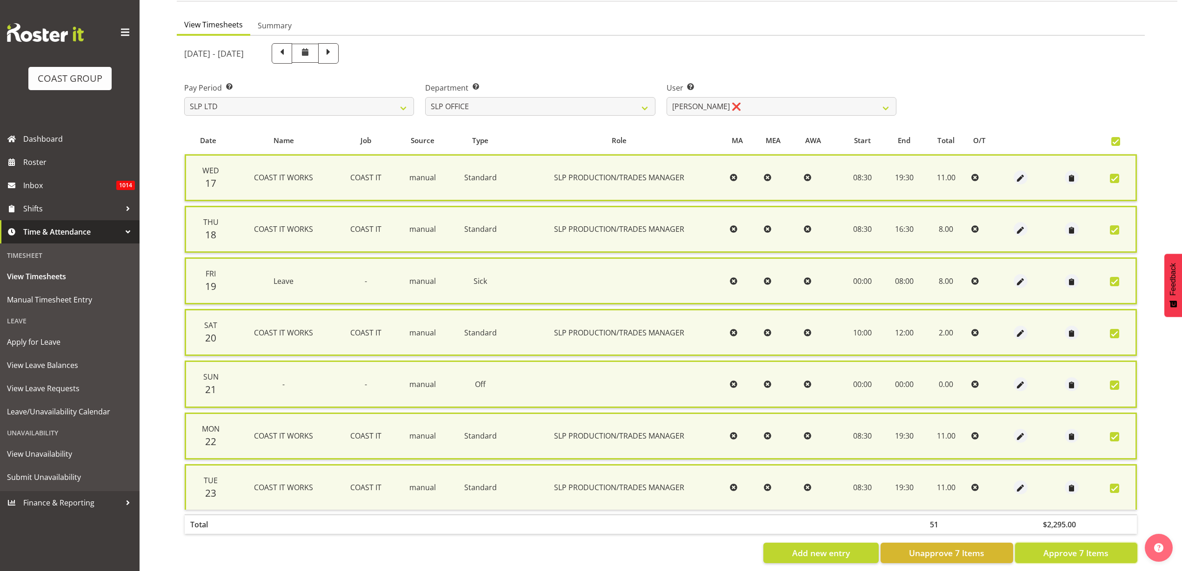
click at [1062, 555] on span "Approve 7 Items" at bounding box center [1075, 553] width 65 height 12
checkbox input "false"
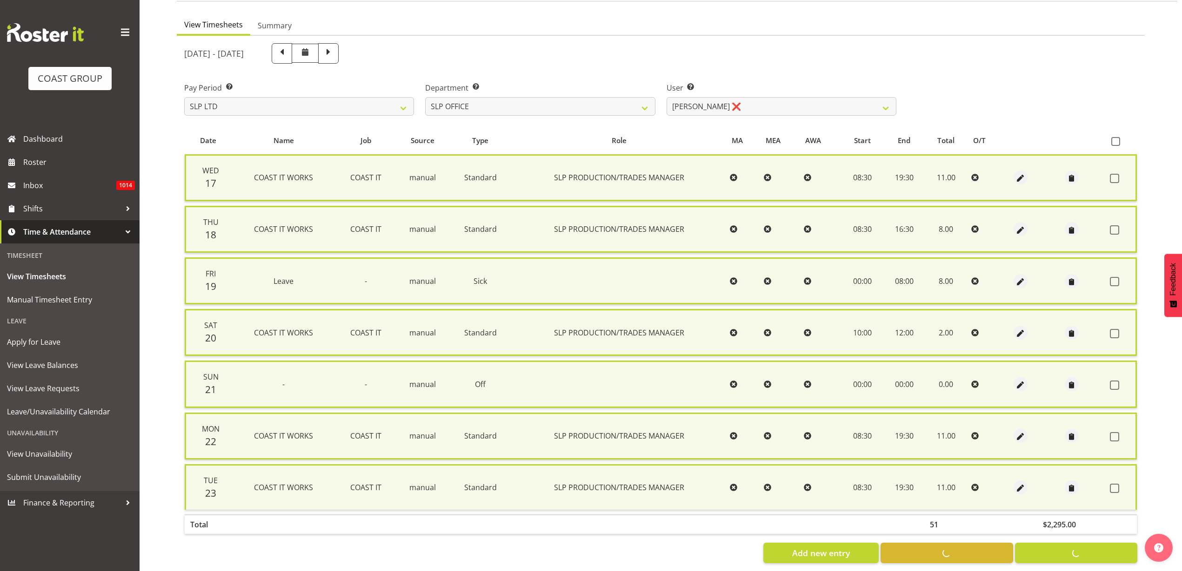
checkbox input "false"
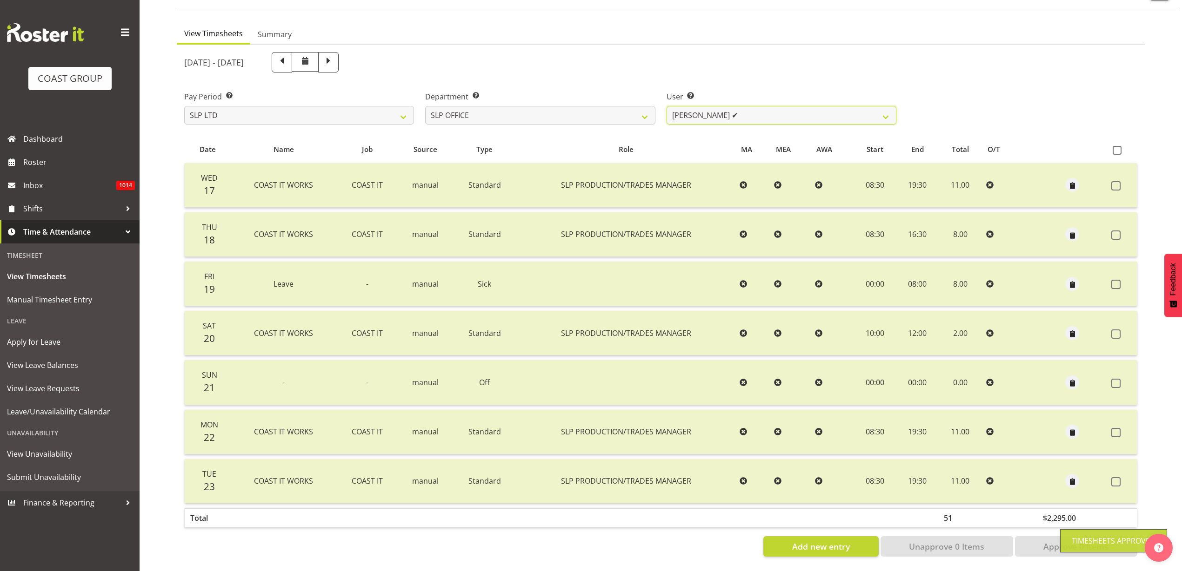
click at [751, 106] on select "Daniel Zhou ✔ Jason Adams ✔ Micah Hetrick ❌" at bounding box center [781, 115] width 230 height 19
select select "119"
click at [666, 106] on select "Daniel Zhou ✔ Jason Adams ✔ Micah Hetrick ❌" at bounding box center [781, 115] width 230 height 19
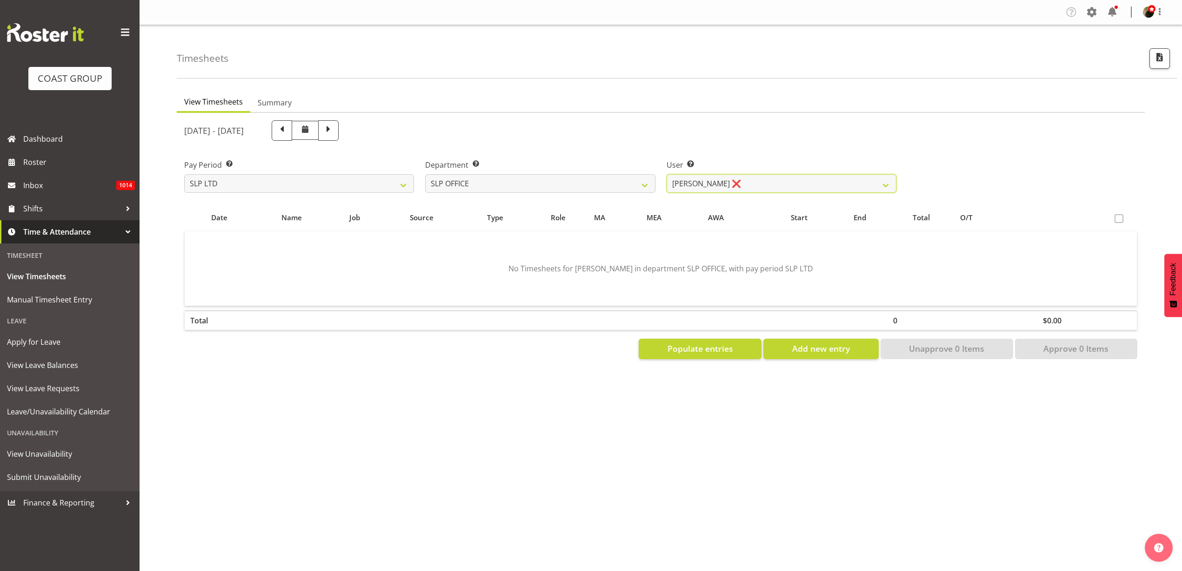
scroll to position [0, 0]
click at [694, 341] on button "Populate entries" at bounding box center [699, 349] width 123 height 20
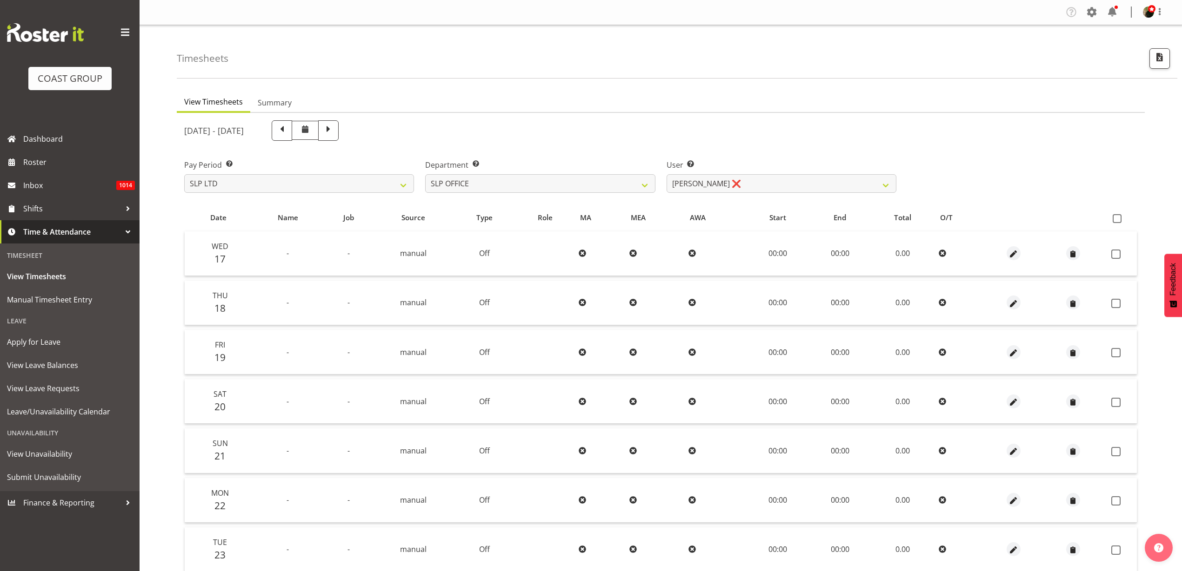
click at [1116, 220] on span at bounding box center [1116, 218] width 9 height 9
click at [1116, 220] on input "checkbox" at bounding box center [1115, 219] width 6 height 6
checkbox input "true"
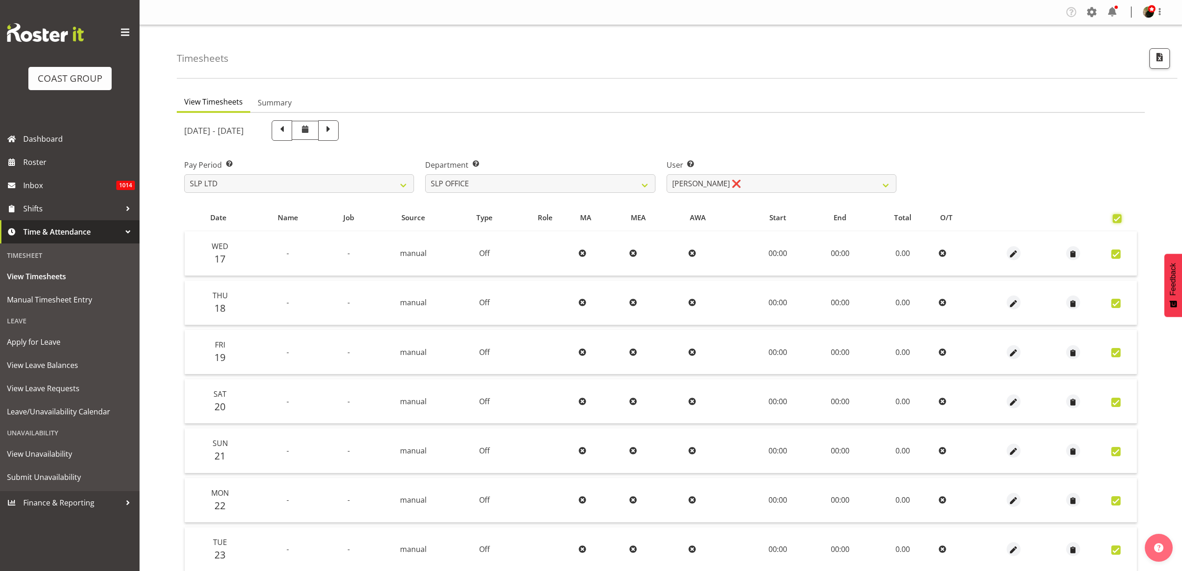
checkbox input "true"
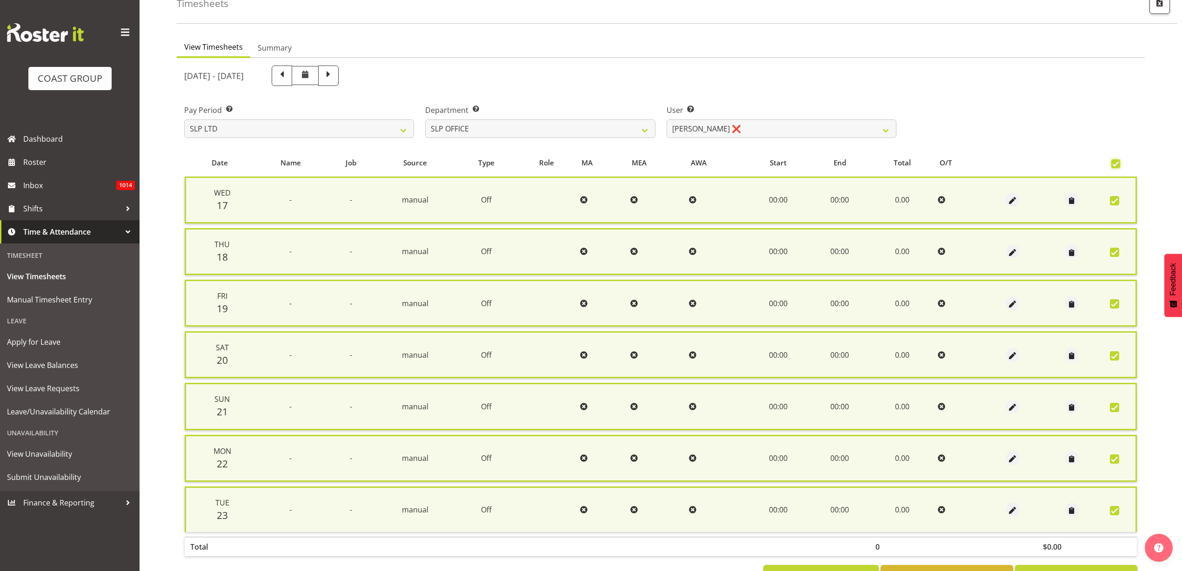
scroll to position [93, 0]
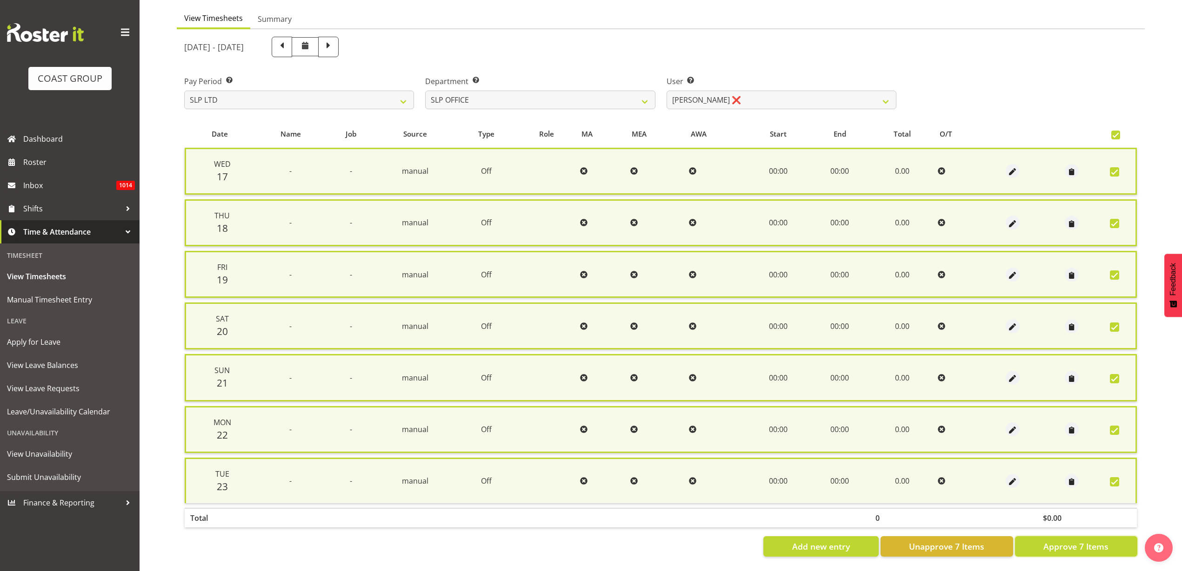
click at [1091, 541] on span "Approve 7 Items" at bounding box center [1075, 547] width 65 height 12
checkbox input "false"
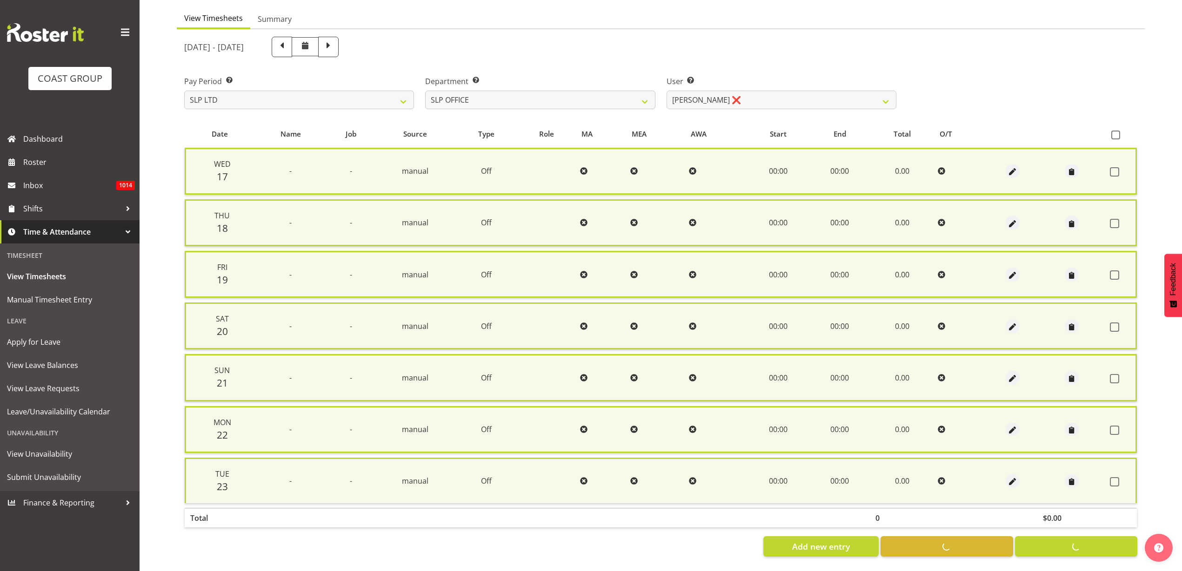
checkbox input "false"
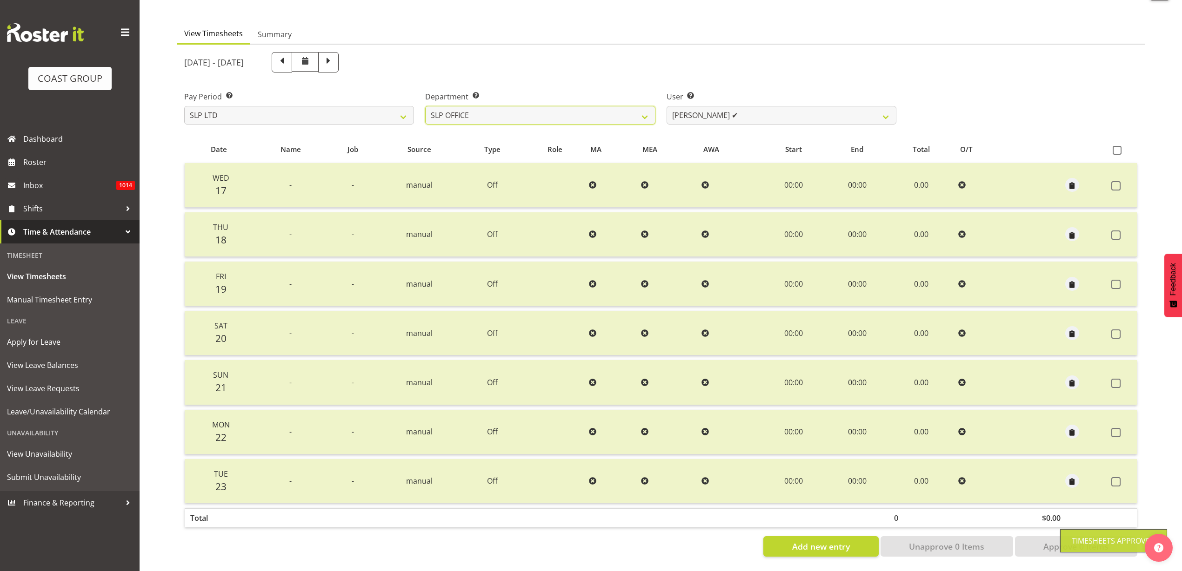
click at [567, 106] on select "SLP CHC SLP OFFICE SLP PRODUCTION SLP TRADE" at bounding box center [540, 115] width 230 height 19
select select "390"
click at [425, 106] on select "SLP CHC SLP OFFICE SLP PRODUCTION SLP TRADE" at bounding box center [540, 115] width 230 height 19
select select "5538"
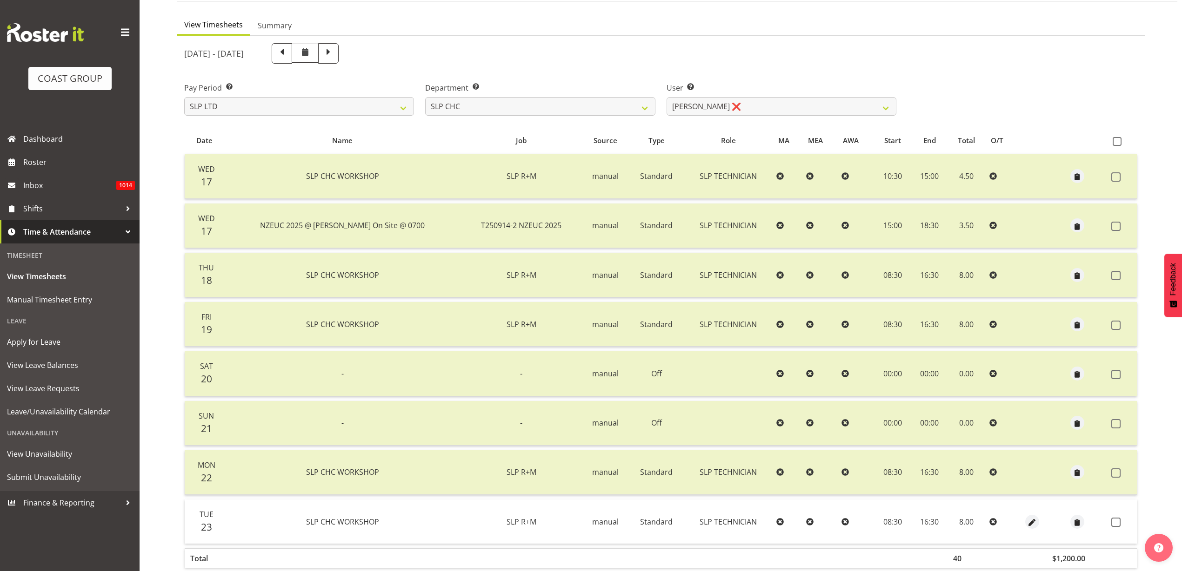
click at [1117, 144] on span at bounding box center [1116, 141] width 9 height 9
click at [1117, 144] on input "checkbox" at bounding box center [1115, 142] width 6 height 6
checkbox input "true"
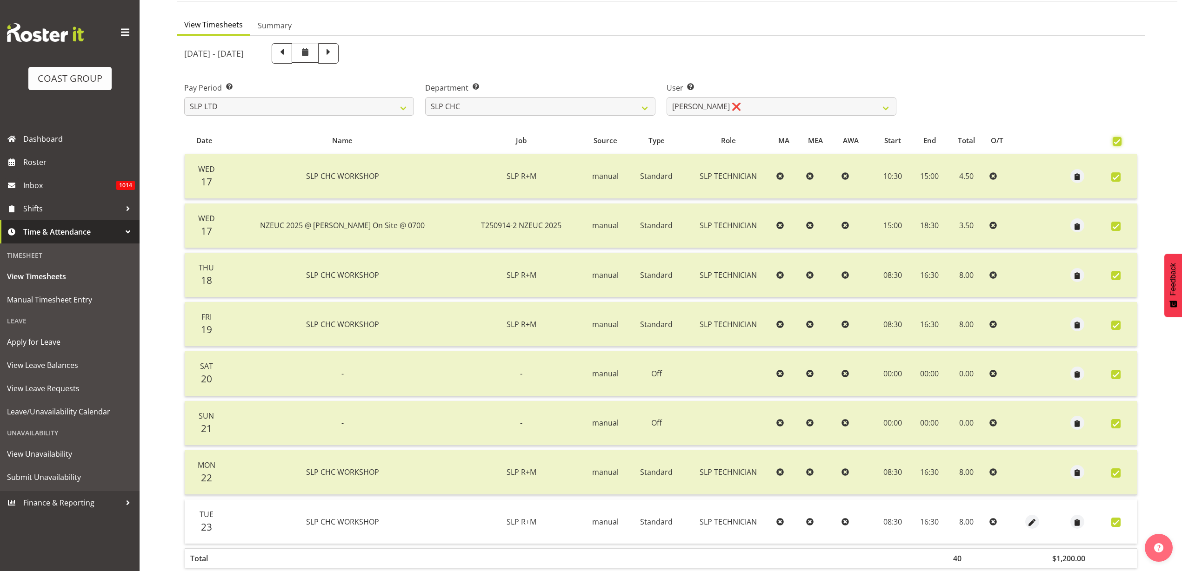
checkbox input "true"
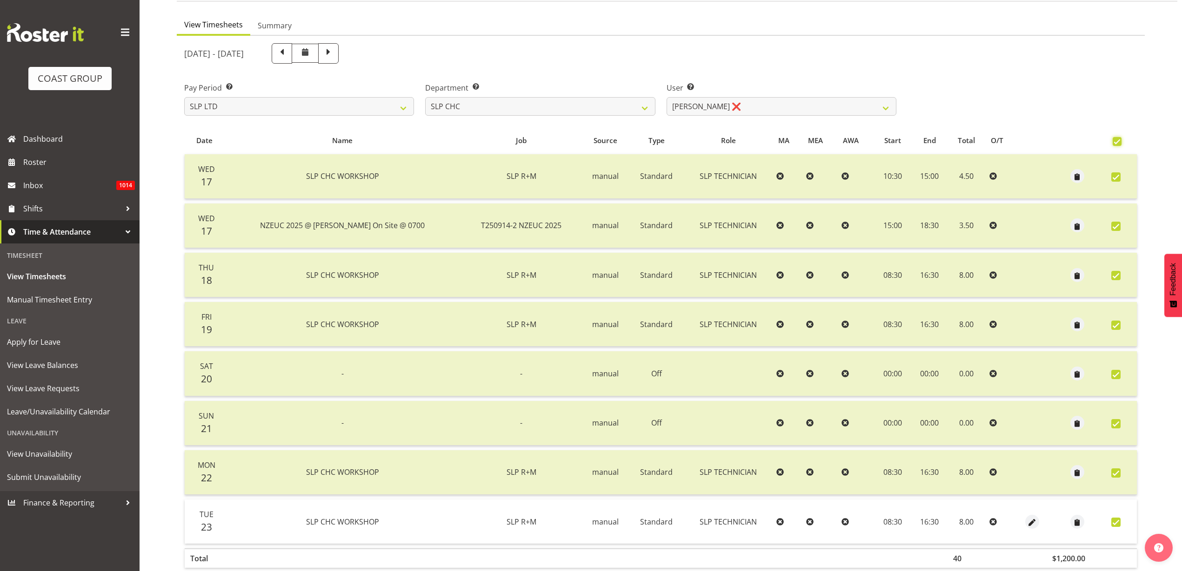
checkbox input "true"
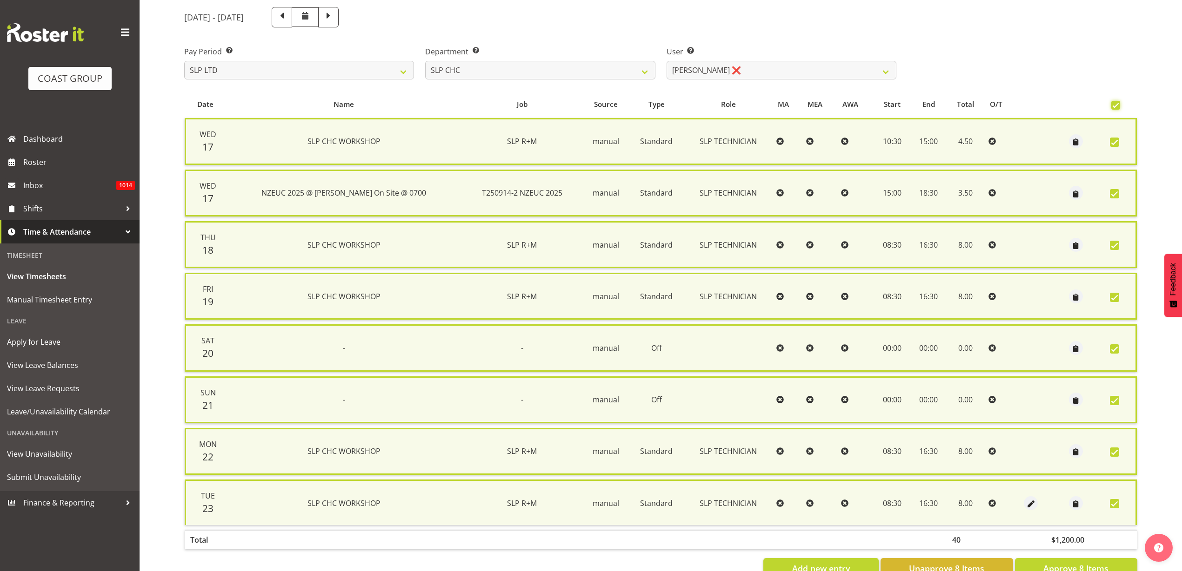
scroll to position [144, 0]
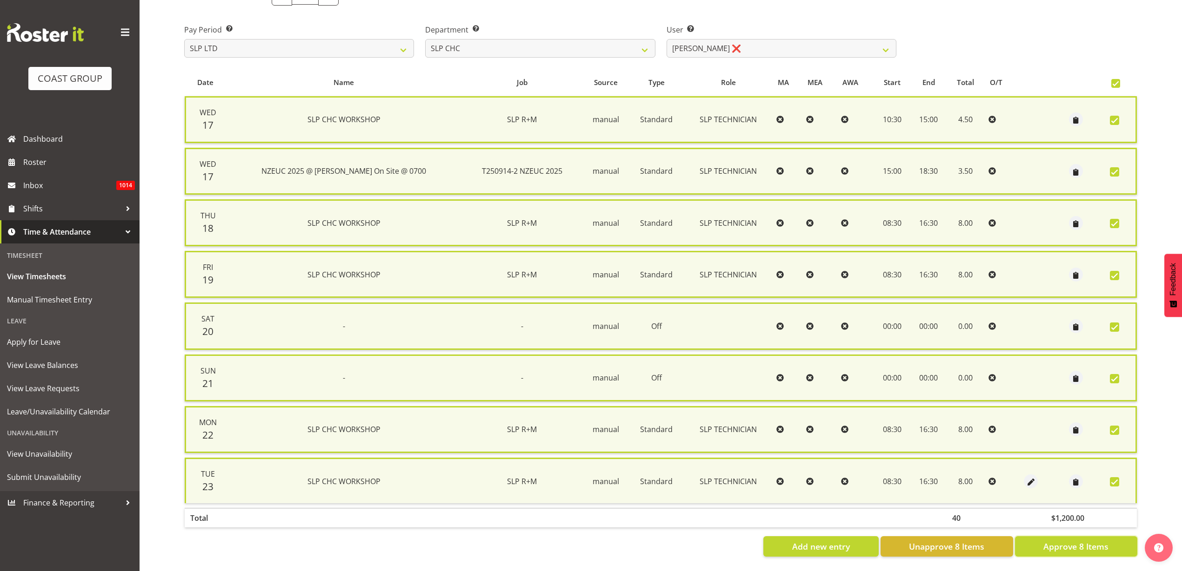
click at [1048, 541] on span "Approve 8 Items" at bounding box center [1075, 547] width 65 height 12
checkbox input "false"
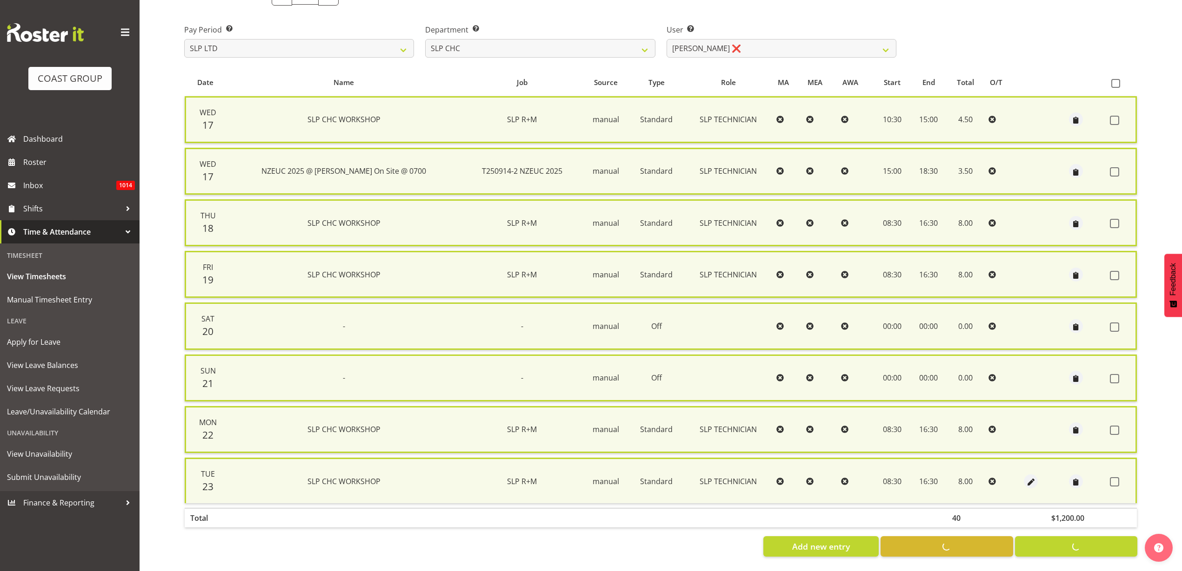
checkbox input "false"
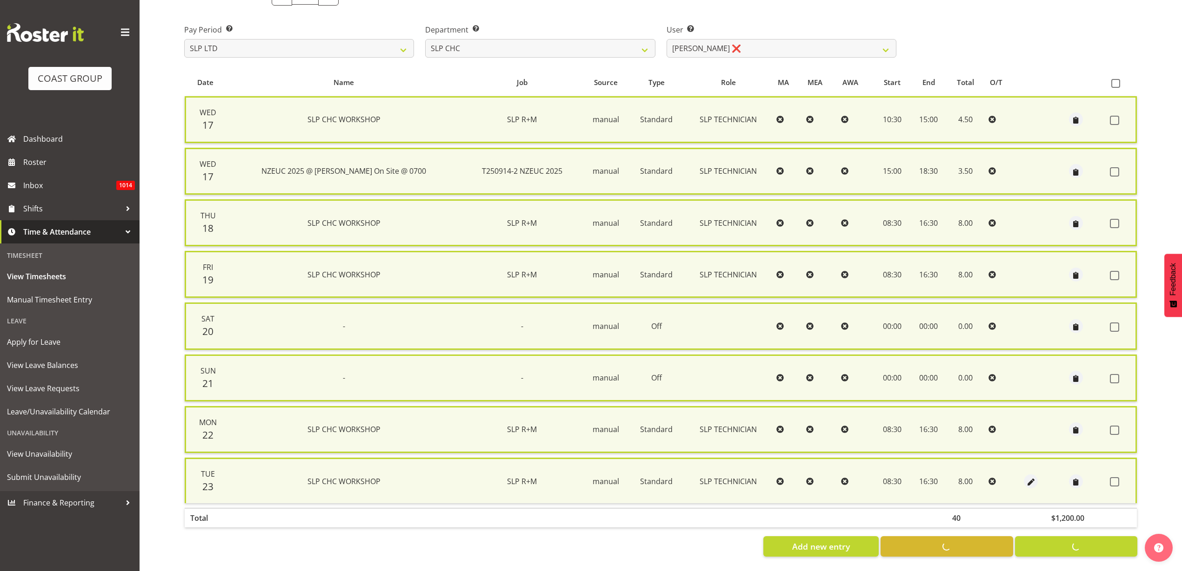
scroll to position [126, 0]
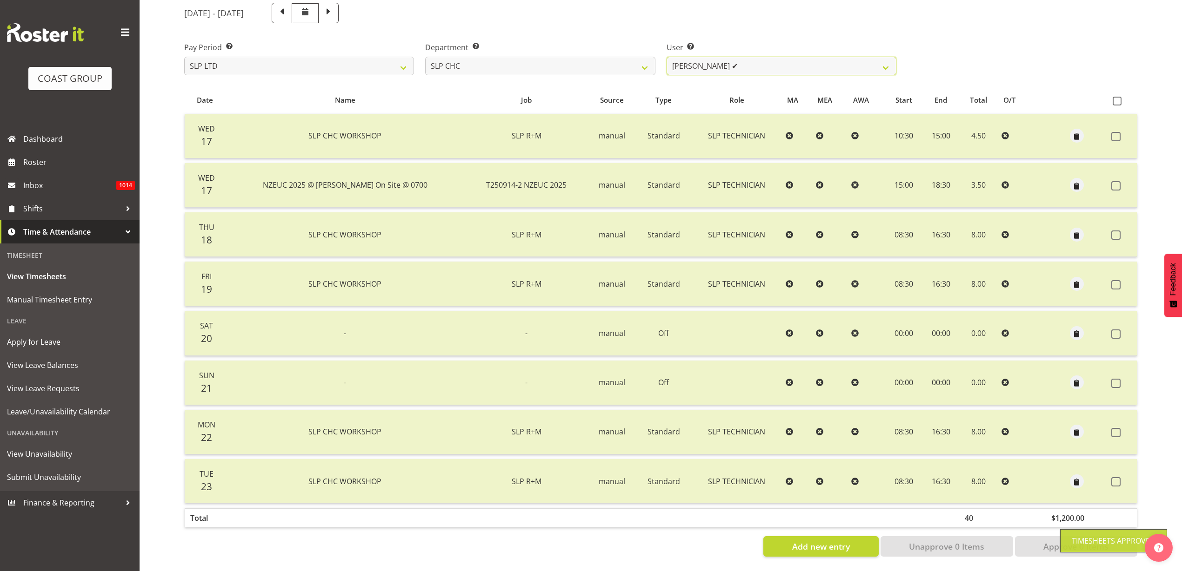
click at [738, 57] on select "Rosey McKimmie ✔ Shaun Dalgetty ❌ Stuart Korunic ❌" at bounding box center [781, 66] width 230 height 19
select select "263"
click at [666, 57] on select "Rosey McKimmie ✔ Shaun Dalgetty ❌ Stuart Korunic ❌" at bounding box center [781, 66] width 230 height 19
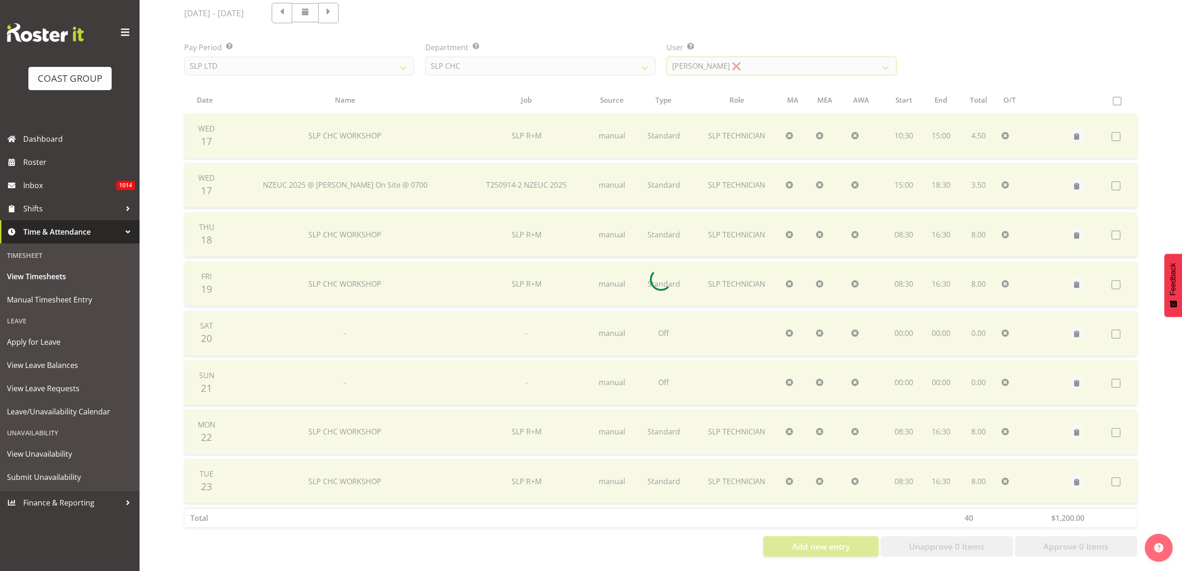
scroll to position [77, 0]
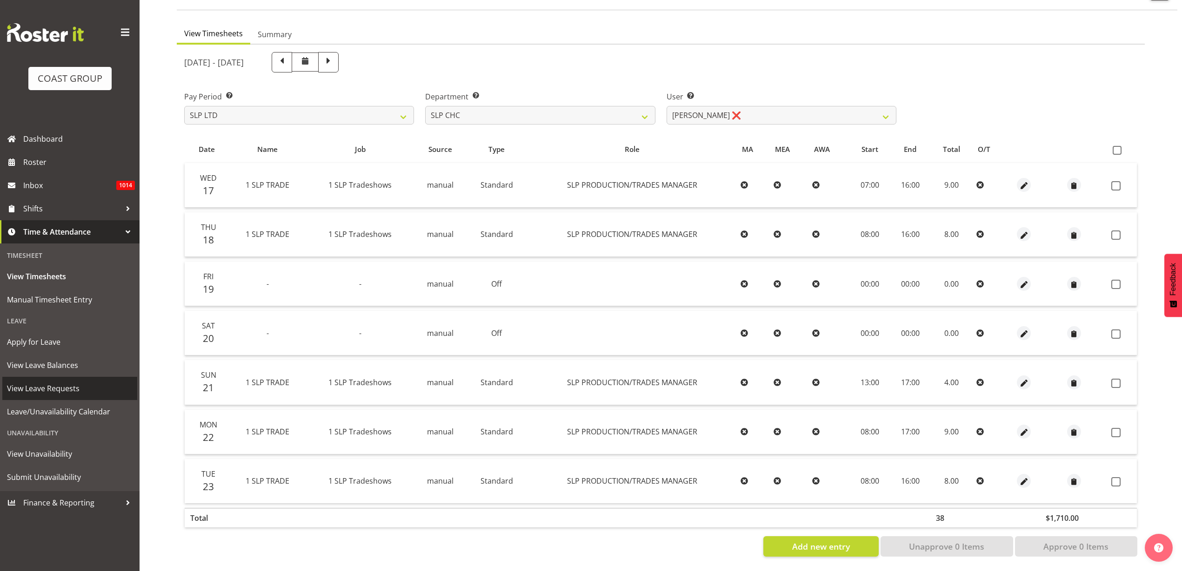
click at [53, 392] on span "View Leave Requests" at bounding box center [70, 389] width 126 height 14
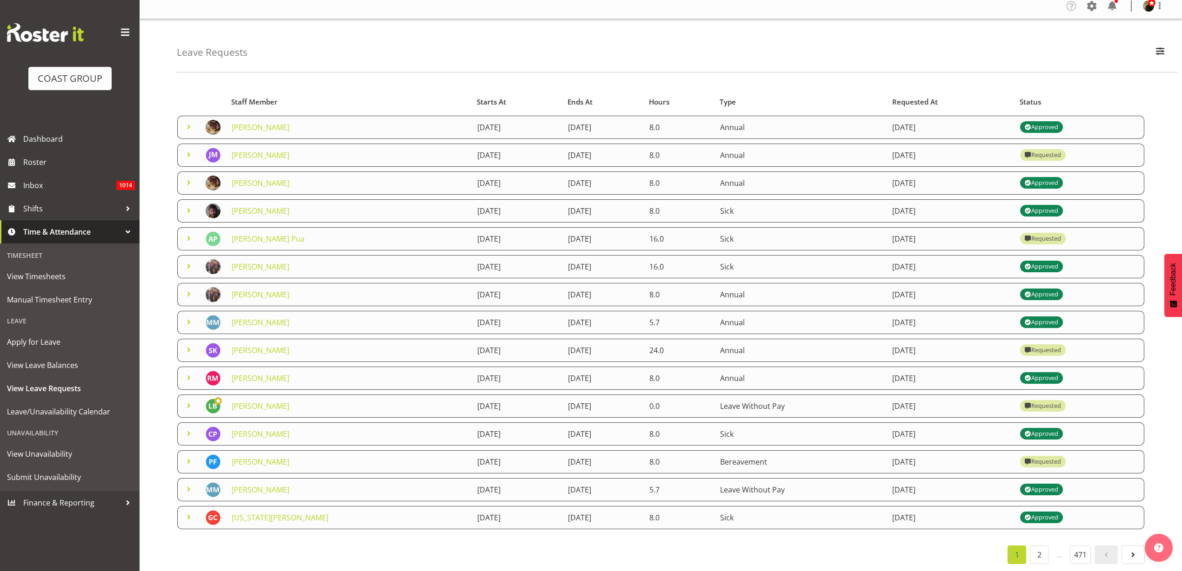
scroll to position [15, 0]
click at [1042, 546] on link "2" at bounding box center [1038, 555] width 19 height 19
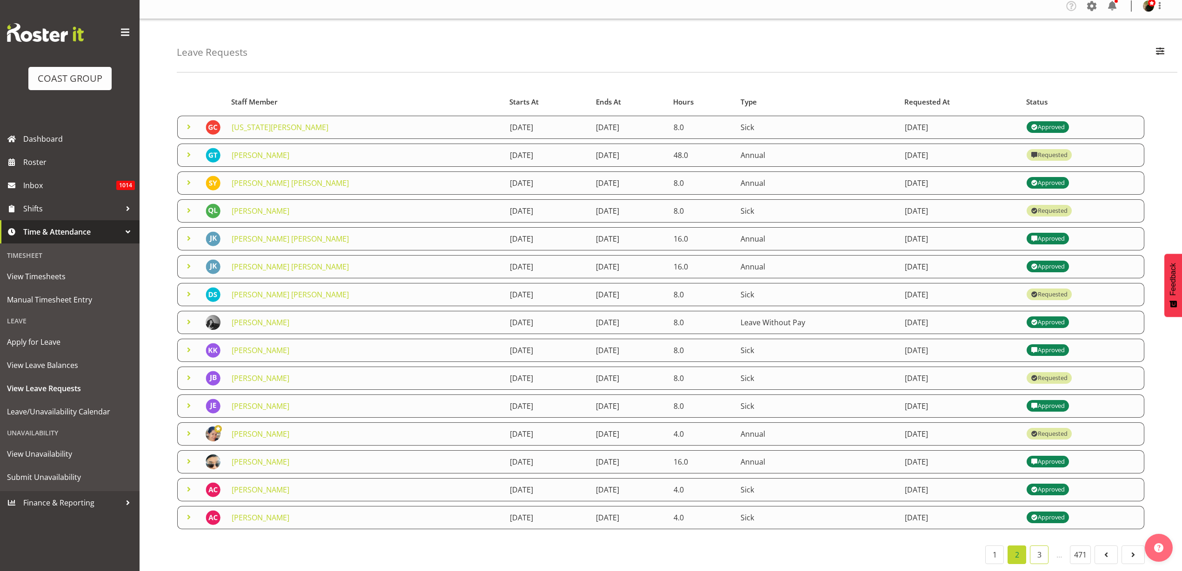
click at [1043, 546] on link "3" at bounding box center [1038, 555] width 19 height 19
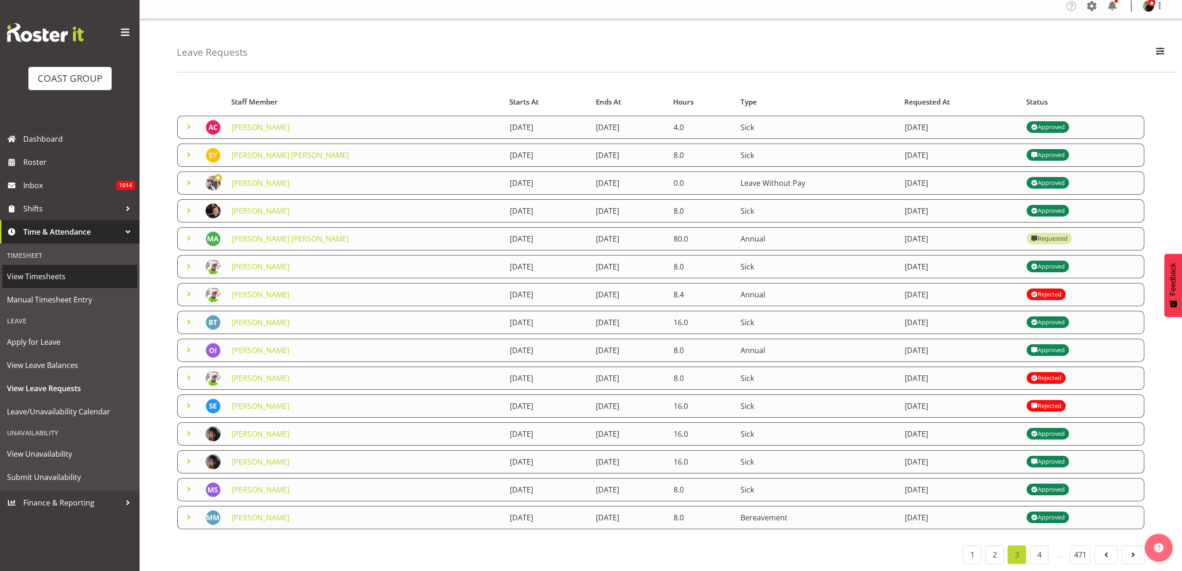
click at [44, 279] on span "View Timesheets" at bounding box center [70, 277] width 126 height 14
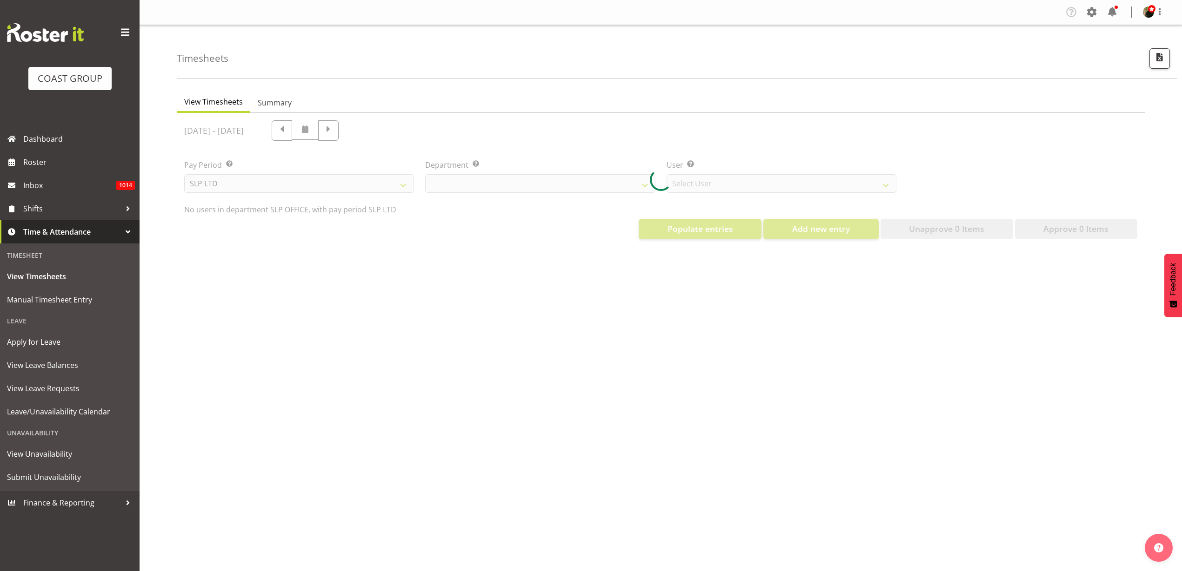
select select "25"
select select "7496"
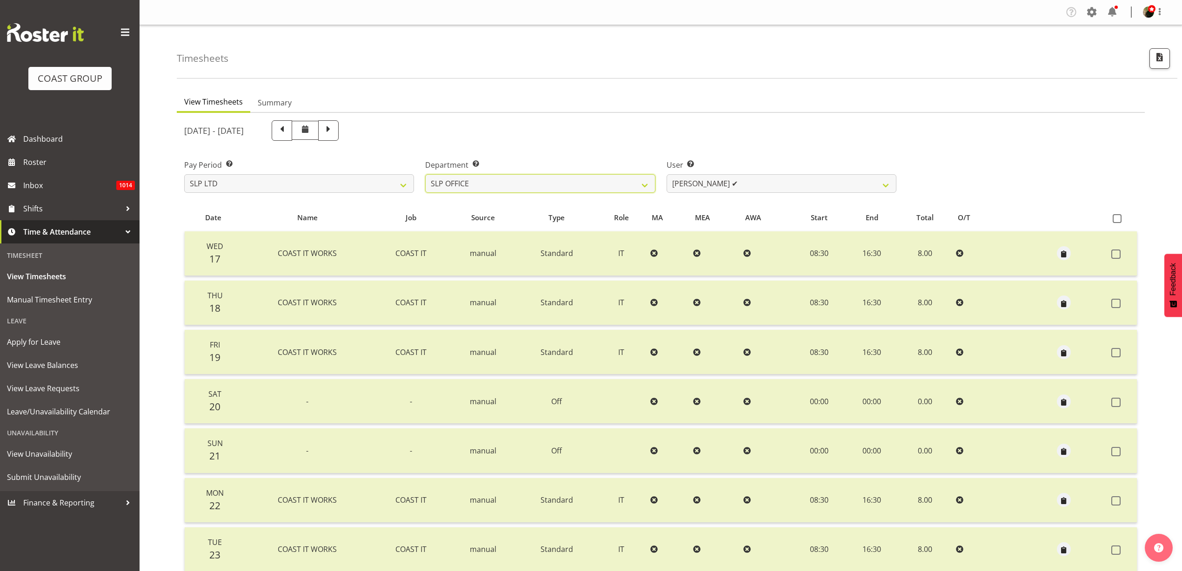
click at [502, 188] on select "SLP CHC SLP OFFICE SLP PRODUCTION SLP TRADE" at bounding box center [540, 183] width 230 height 19
select select "390"
click at [425, 174] on select "SLP CHC SLP OFFICE SLP PRODUCTION SLP TRADE" at bounding box center [540, 183] width 230 height 19
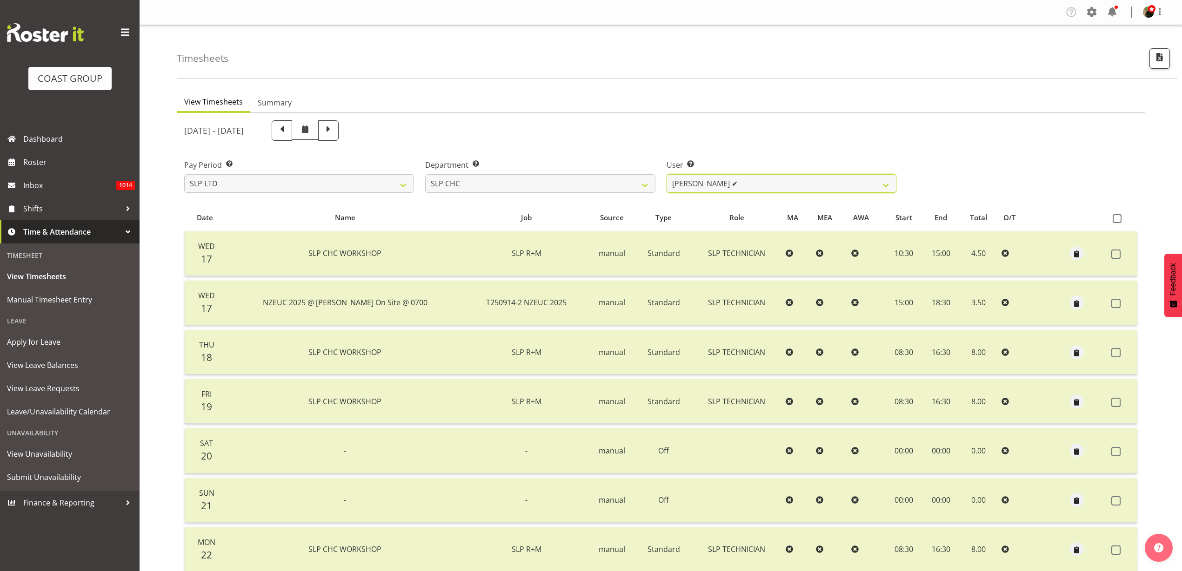
click at [786, 186] on select "Rosey McKimmie ✔ Shaun Dalgetty ❌ Stuart Korunic ❌" at bounding box center [781, 183] width 230 height 19
select select "5115"
click at [666, 174] on select "Rosey McKimmie ✔ Shaun Dalgetty ❌ Stuart Korunic ❌" at bounding box center [781, 183] width 230 height 19
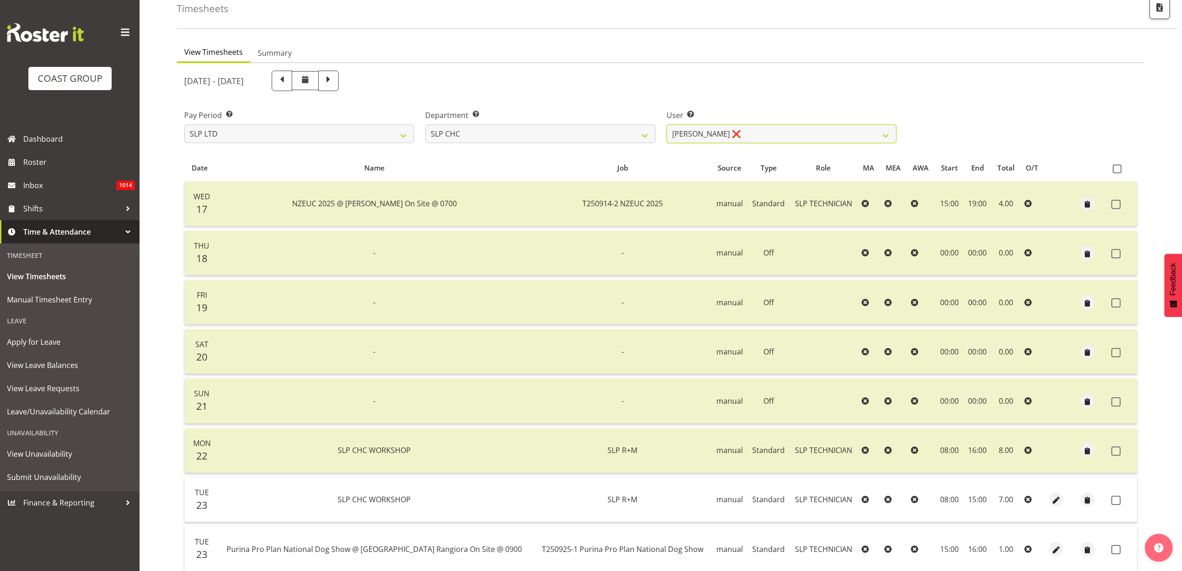
scroll to position [116, 0]
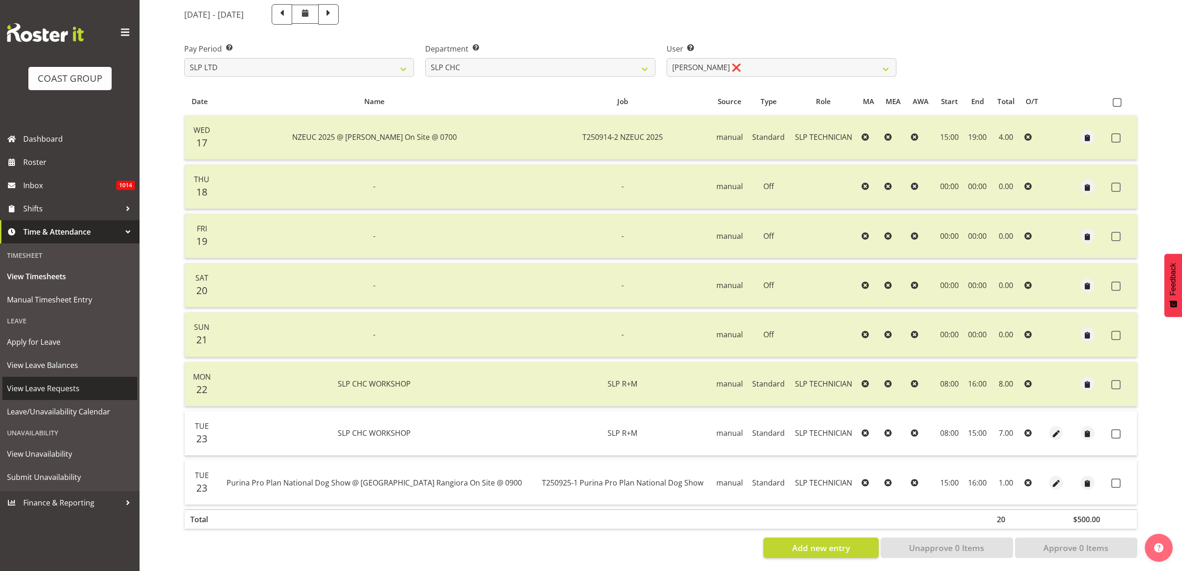
click at [36, 389] on span "View Leave Requests" at bounding box center [70, 389] width 126 height 14
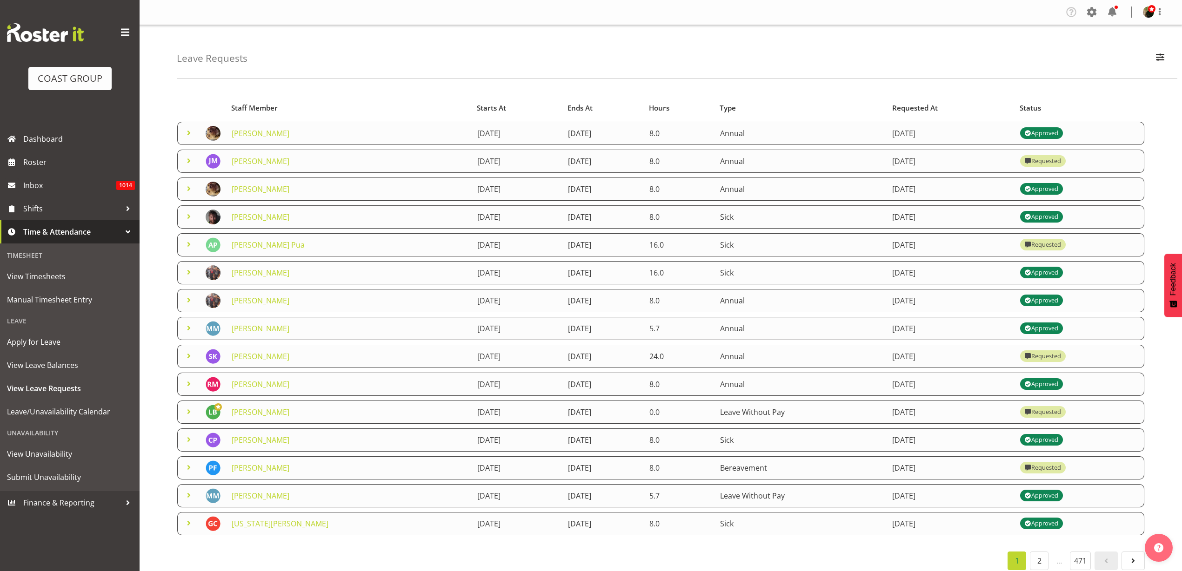
click at [241, 355] on link "[PERSON_NAME]" at bounding box center [261, 357] width 58 height 10
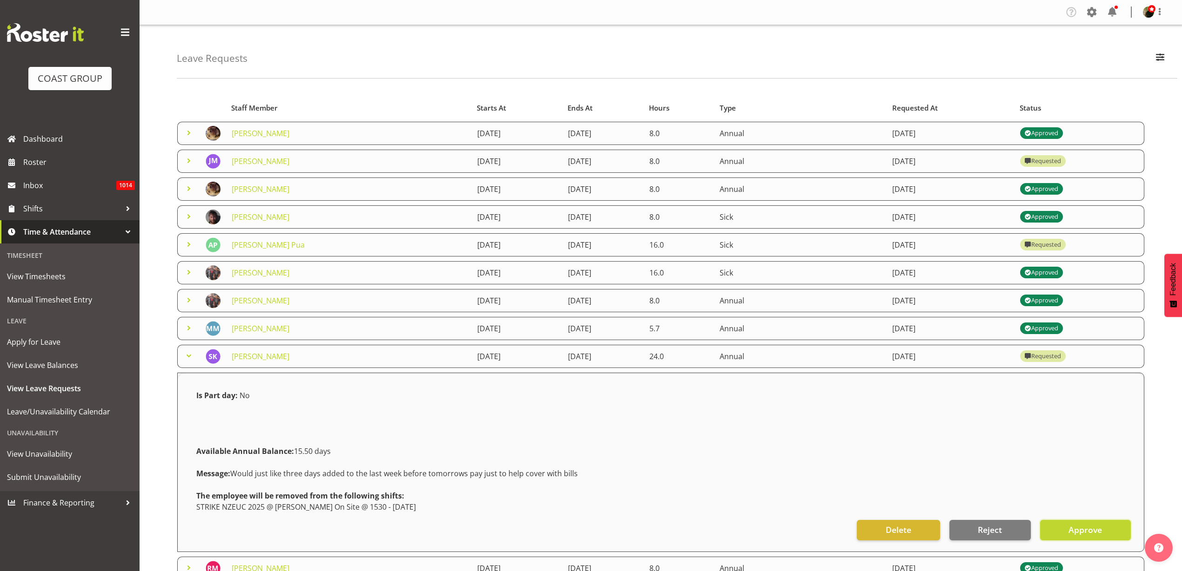
click at [1091, 531] on span "Approve" at bounding box center [1084, 530] width 33 height 12
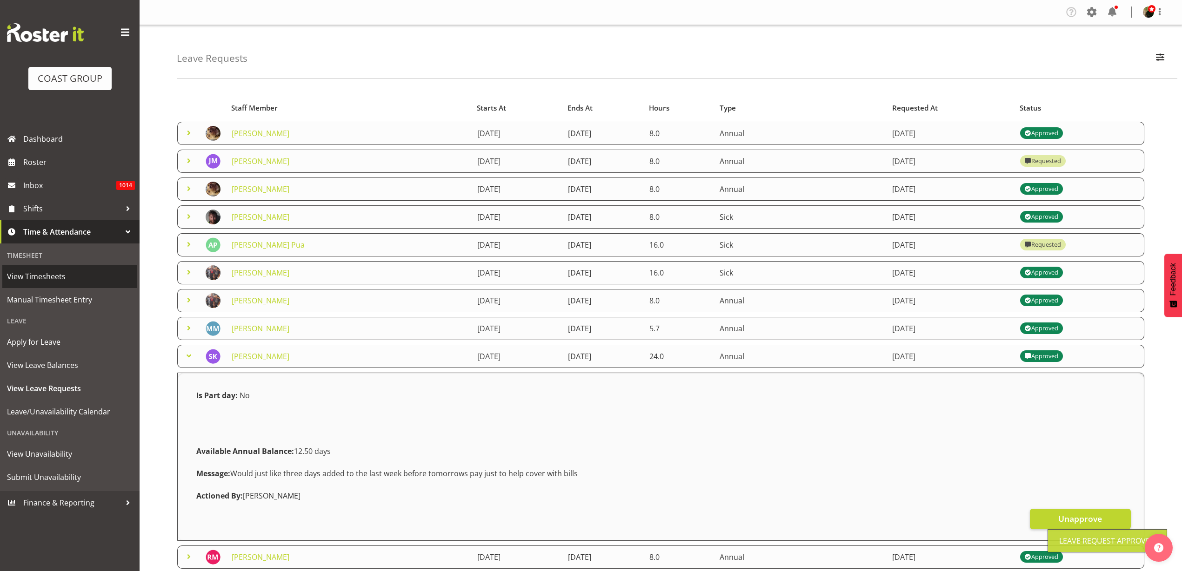
click at [29, 278] on span "View Timesheets" at bounding box center [70, 277] width 126 height 14
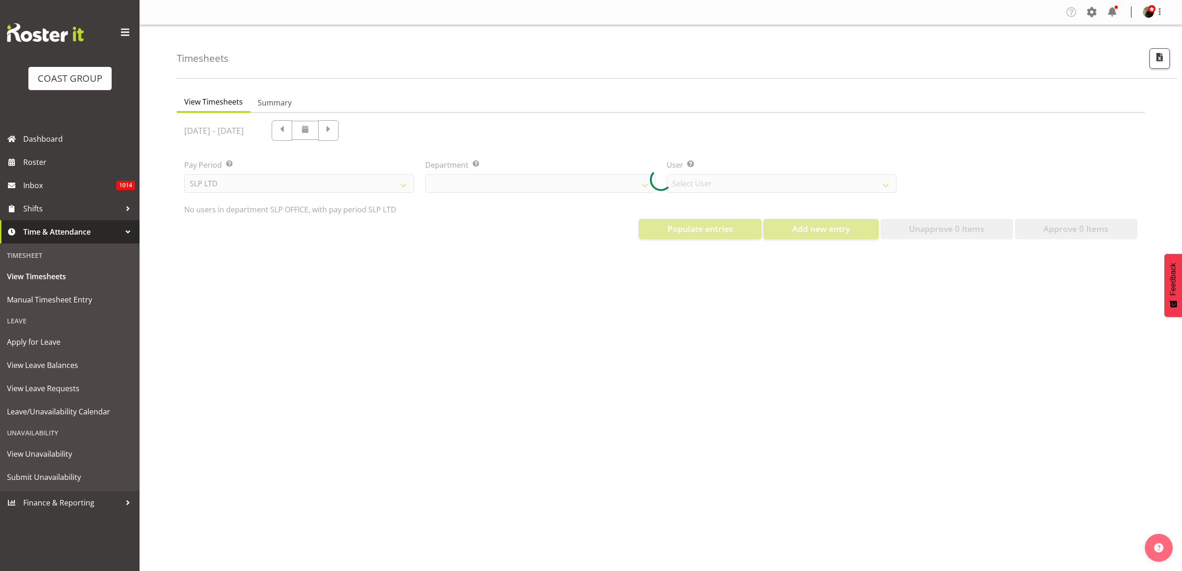
select select "25"
select select "7496"
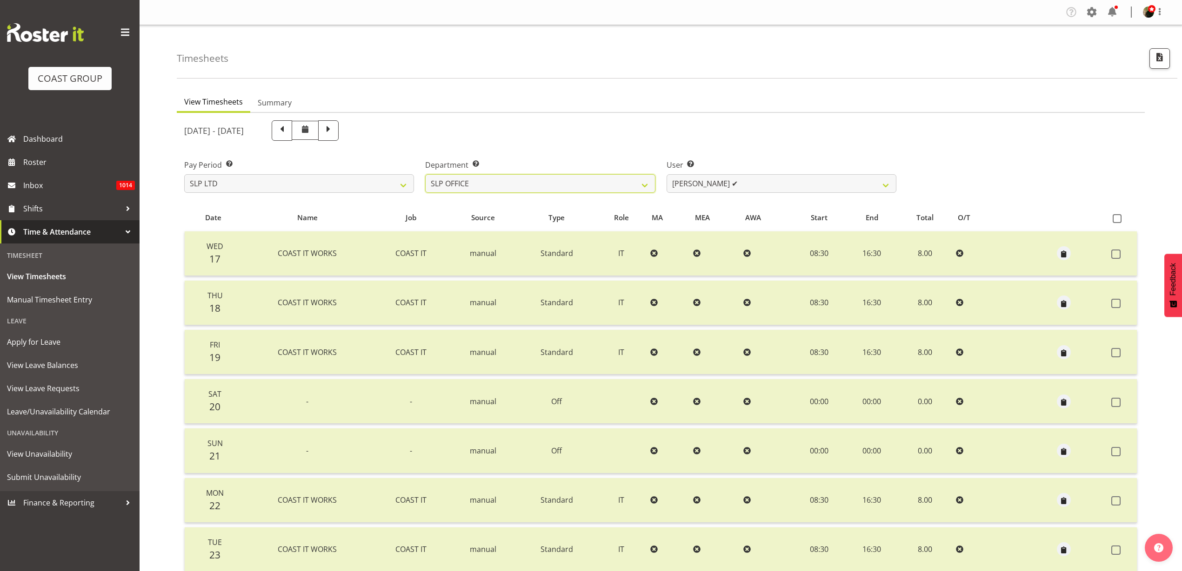
click at [514, 179] on select "SLP CHC SLP OFFICE SLP PRODUCTION SLP TRADE" at bounding box center [540, 183] width 230 height 19
select select "390"
click at [425, 174] on select "SLP CHC SLP OFFICE SLP PRODUCTION SLP TRADE" at bounding box center [540, 183] width 230 height 19
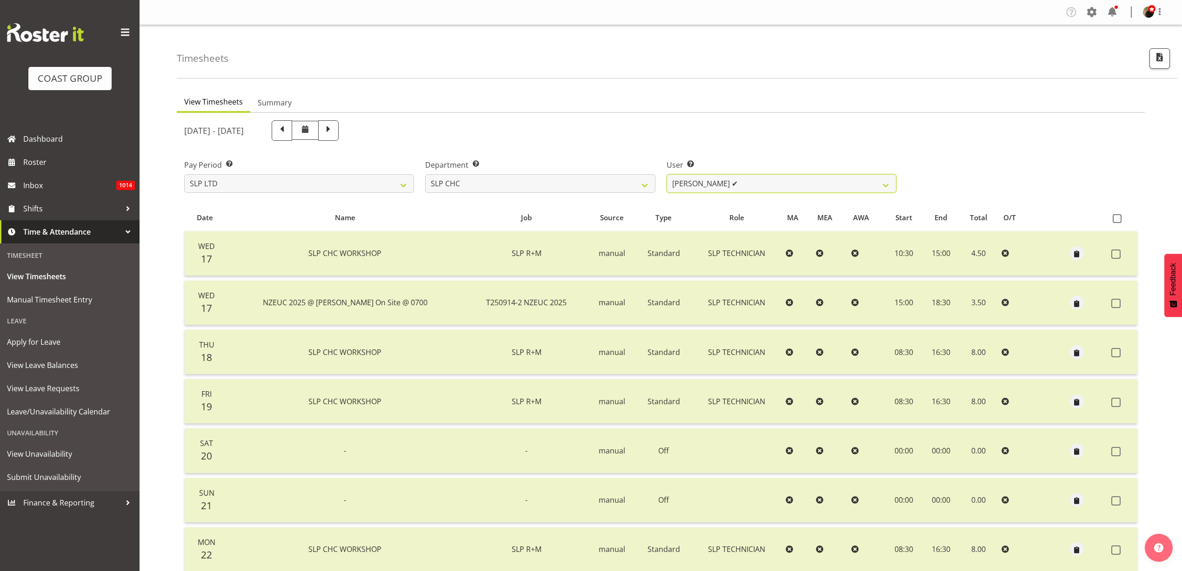
click at [809, 185] on select "Rosey McKimmie ✔ Shaun Dalgetty ❌ Stuart Korunic ❌" at bounding box center [781, 183] width 230 height 19
select select "5115"
click at [666, 174] on select "Rosey McKimmie ✔ Shaun Dalgetty ❌ Stuart Korunic ❌" at bounding box center [781, 183] width 230 height 19
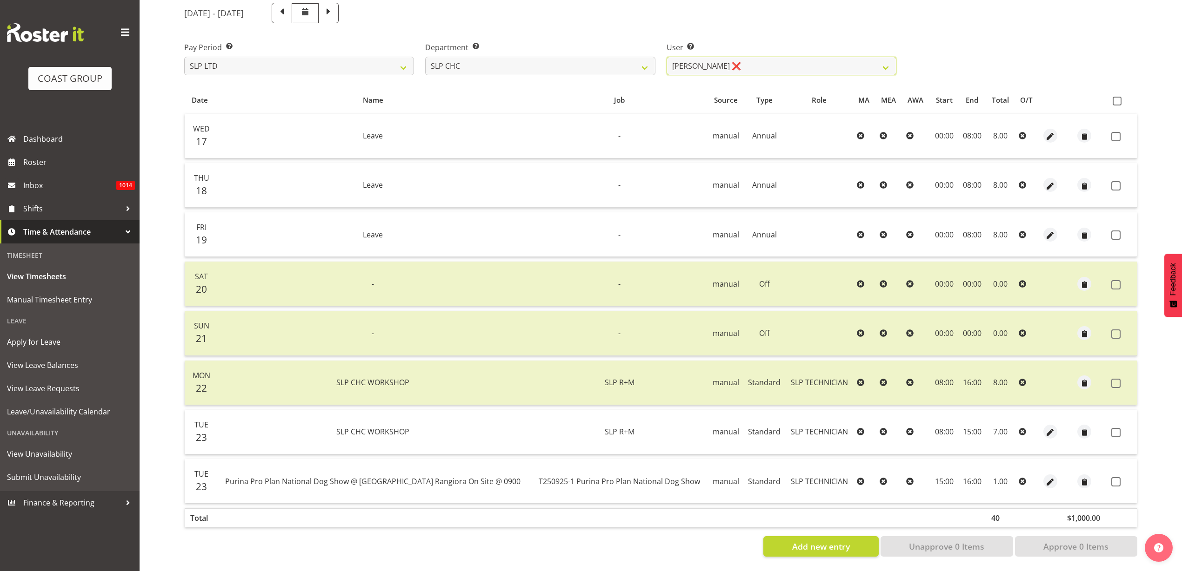
scroll to position [126, 0]
click at [816, 542] on span "Add new entry" at bounding box center [821, 547] width 58 height 12
select select
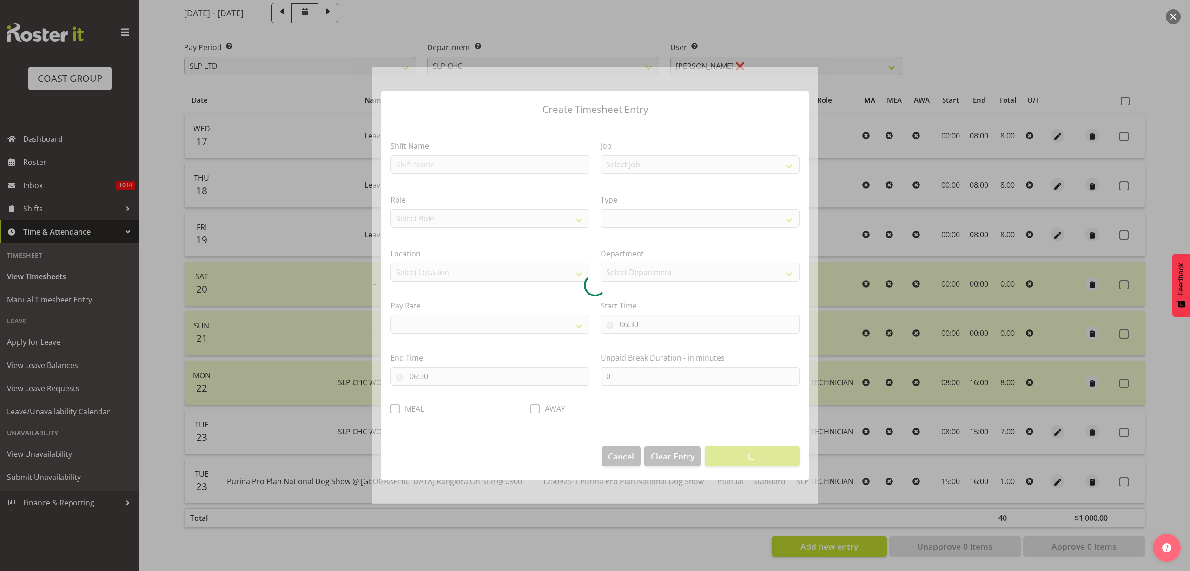
select select
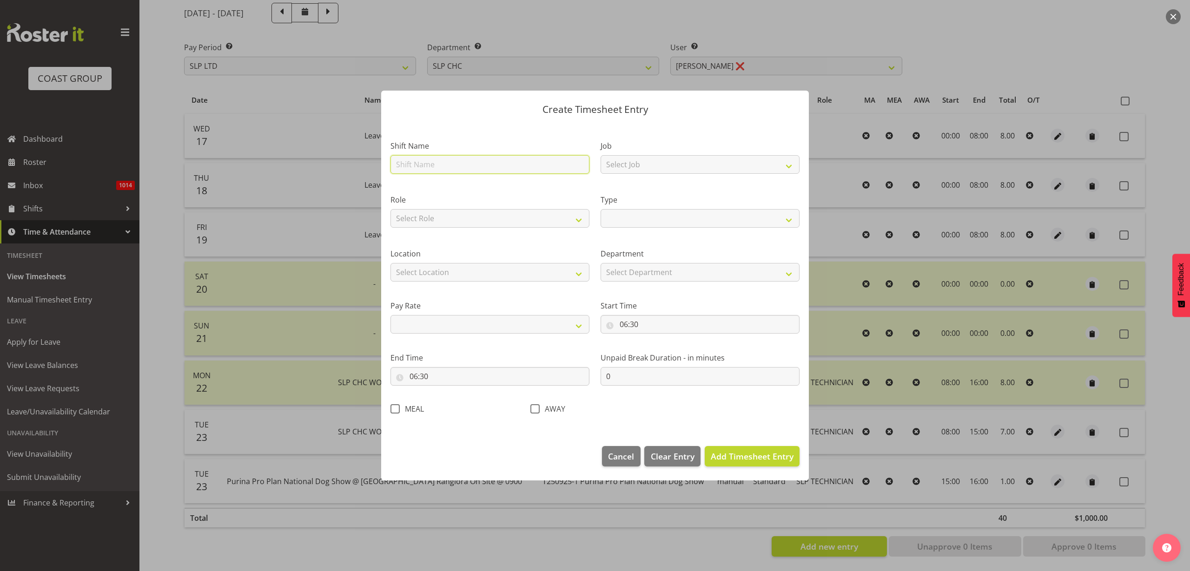
click at [488, 164] on input "text" at bounding box center [490, 164] width 199 height 19
type input "N"
select select
type input "NZ"
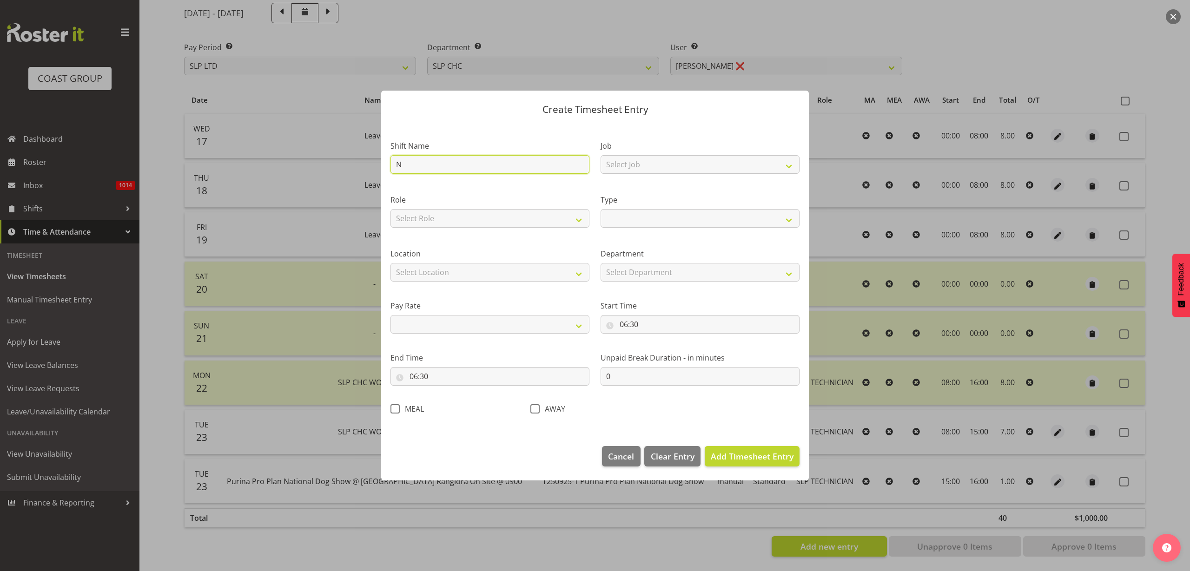
select select
type input "NZE"
select select
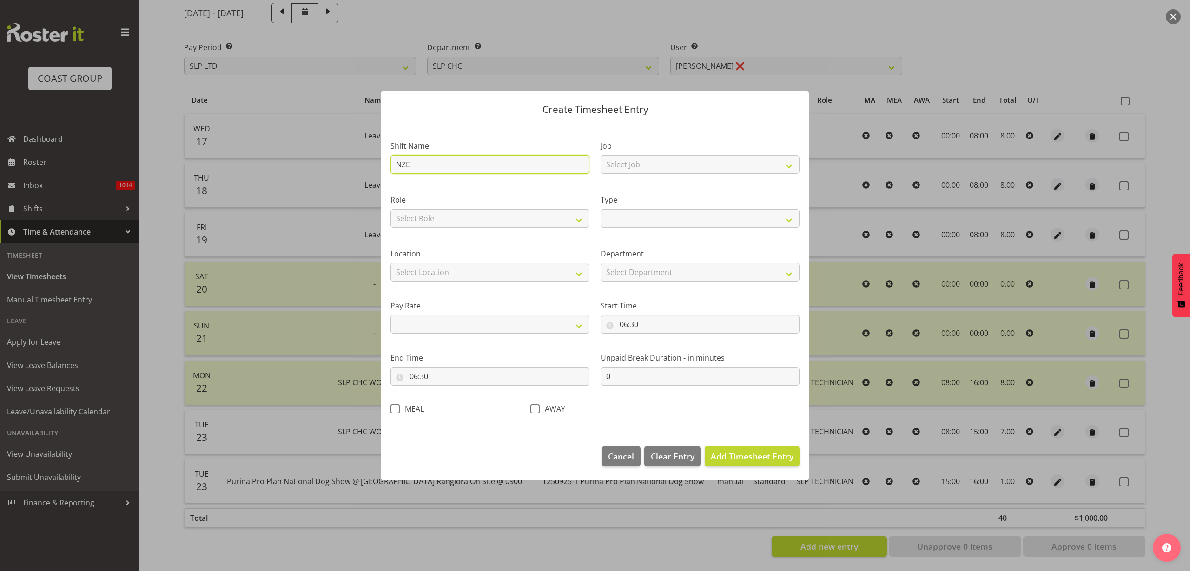
type input "NZEU"
select select
type input "NZEUC"
select select
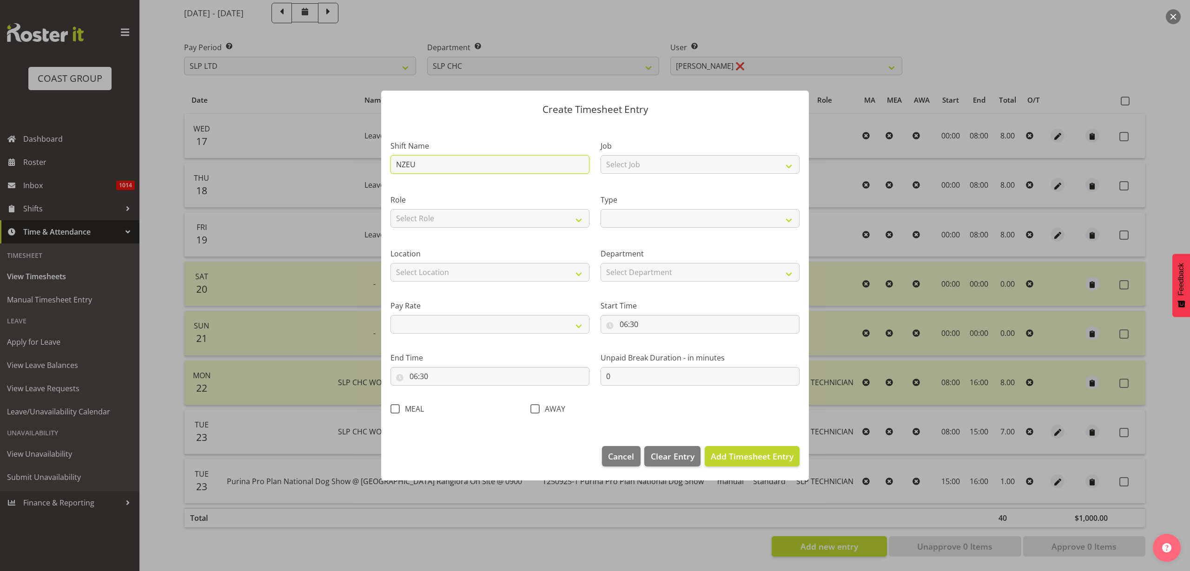
select select
type input "NZEUC"
select select
type input "NZEUC S"
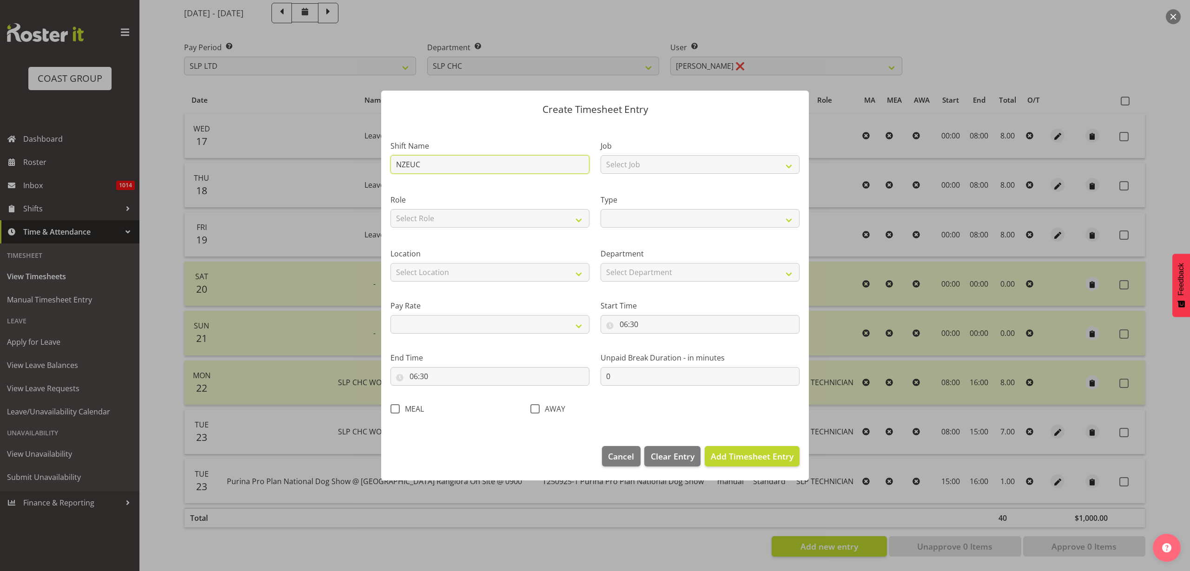
select select
type input "NZEUC St"
select select
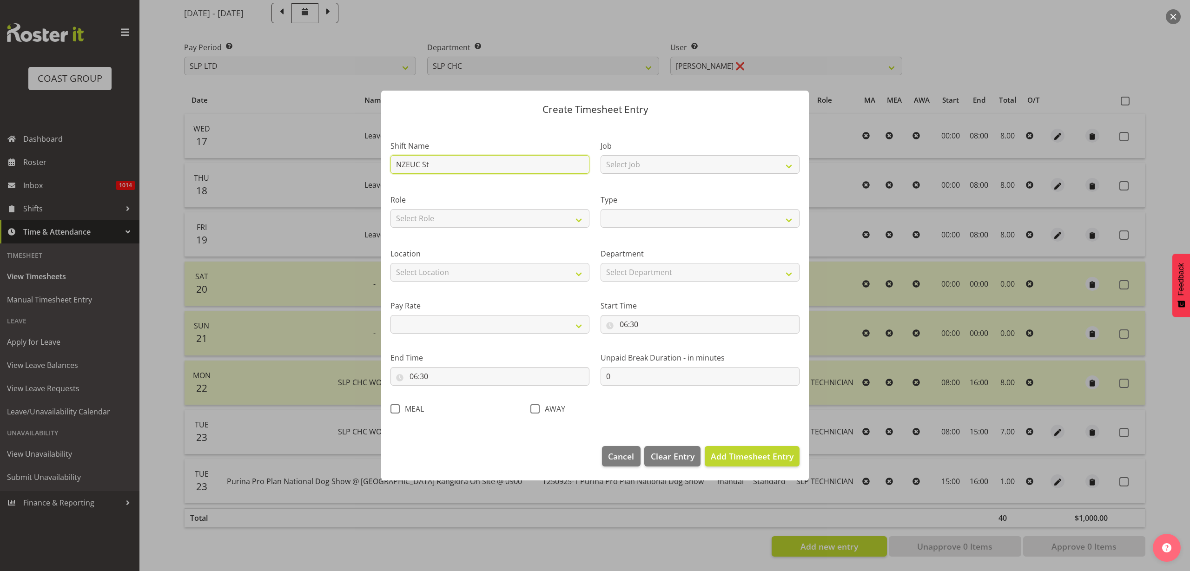
type input "NZEUC Str"
select select
type input "NZEUC Stri"
select select
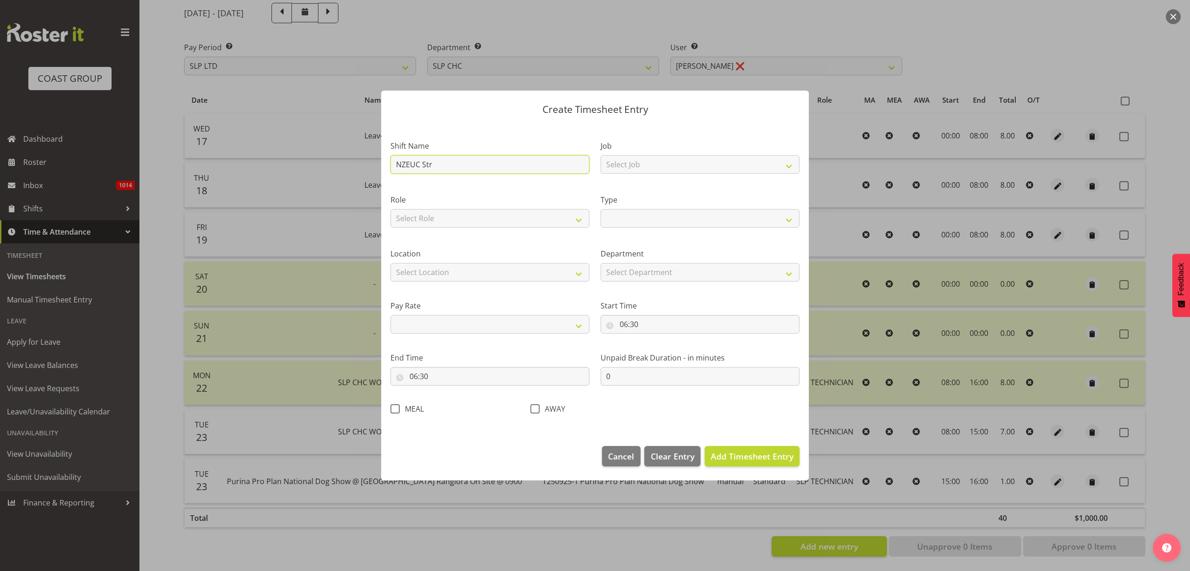
select select
type input "NZEUC Strik"
select select
type input "NZEUC Strike"
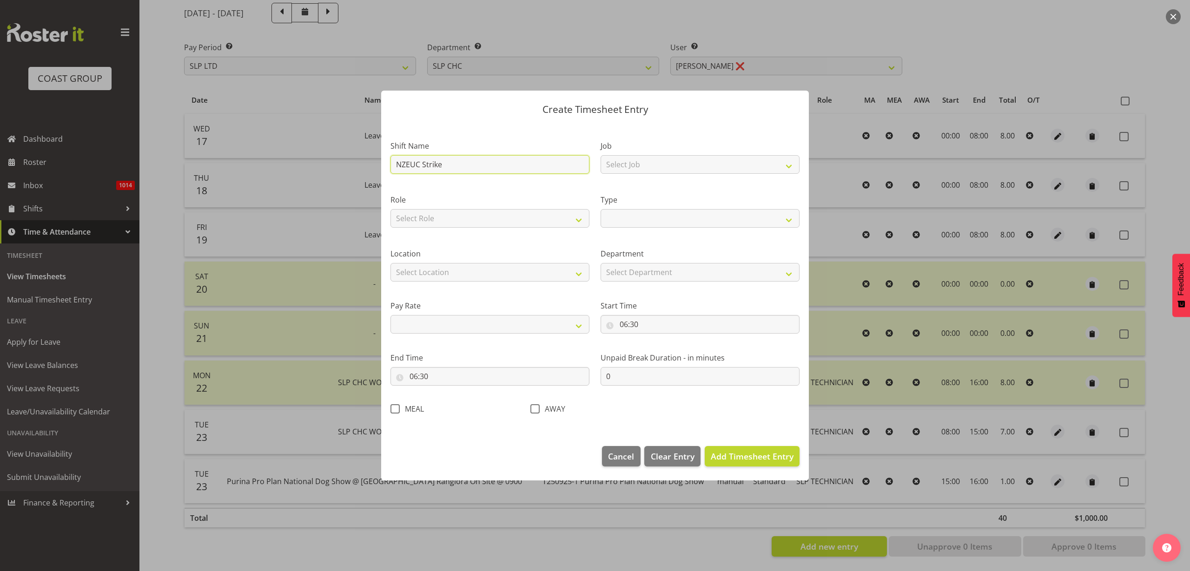
select select
type input "NZEUC Strike"
click at [641, 162] on select "Select Job 1 Carlton Events 1 Carlton Hamilton 1 Carlton Wellington 1 EHS WAREH…" at bounding box center [700, 164] width 199 height 19
select select "9715"
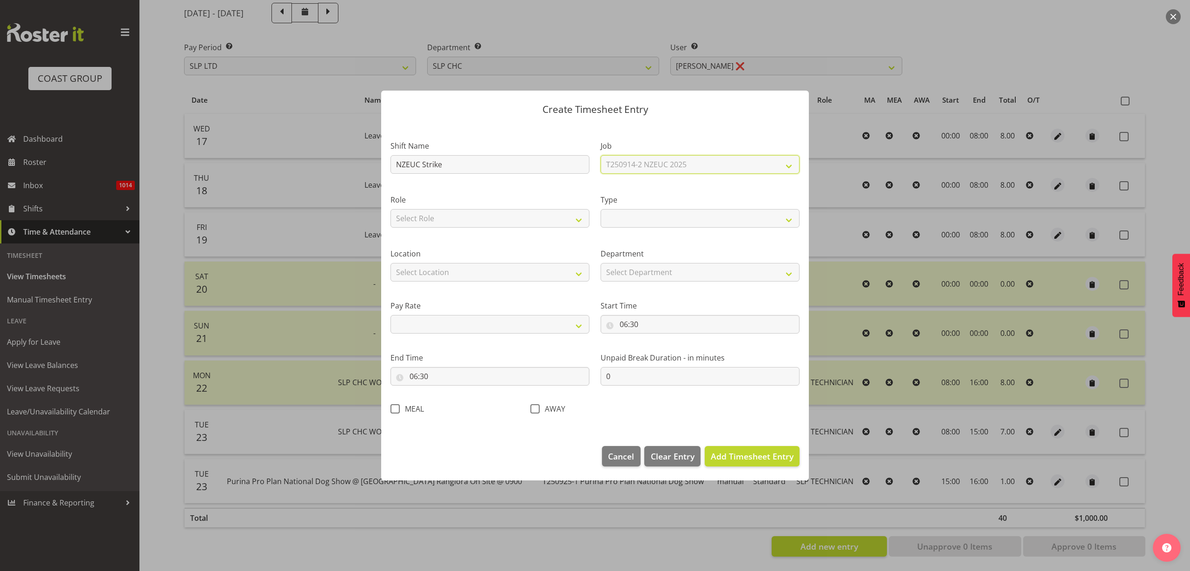
click at [601, 155] on select "Select Job 1 Carlton Events 1 Carlton Hamilton 1 Carlton Wellington 1 EHS WAREH…" at bounding box center [700, 164] width 199 height 19
select select
click at [488, 216] on select "Select Role SLP TECHNICIAN EHS WLG OPS DW WORKSHOP HAND" at bounding box center [490, 218] width 199 height 19
select select "123"
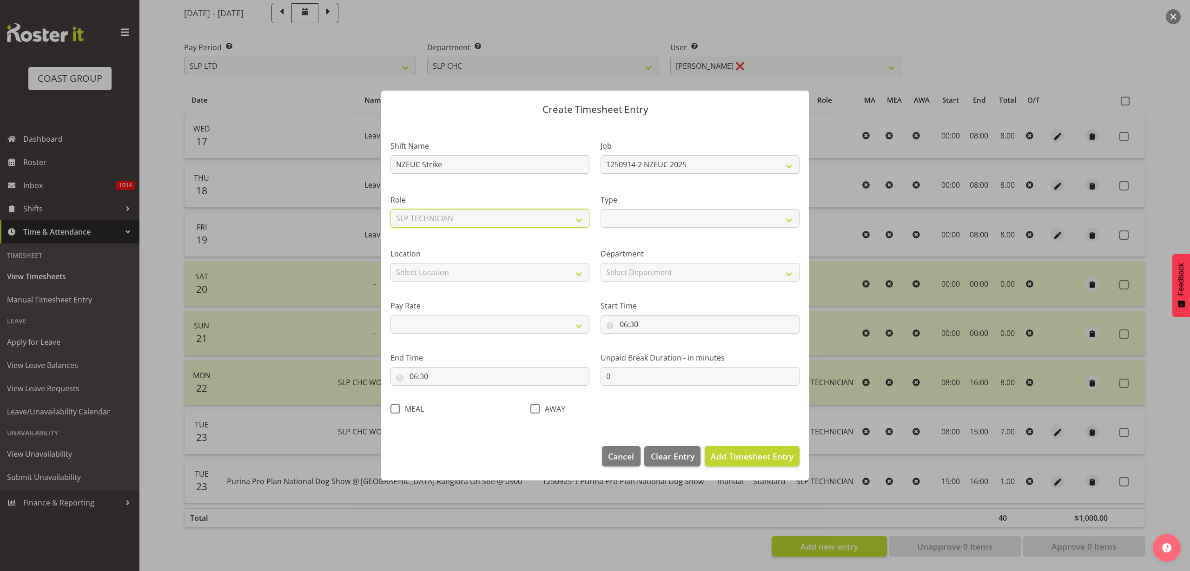
click at [391, 209] on select "Select Role SLP TECHNICIAN EHS WLG OPS DW WORKSHOP HAND" at bounding box center [490, 218] width 199 height 19
select select
click at [655, 218] on select "Off Standard Public Holiday Public Holiday (Worked) Day In Lieu Annual Leave Si…" at bounding box center [700, 218] width 199 height 19
select select "Standard"
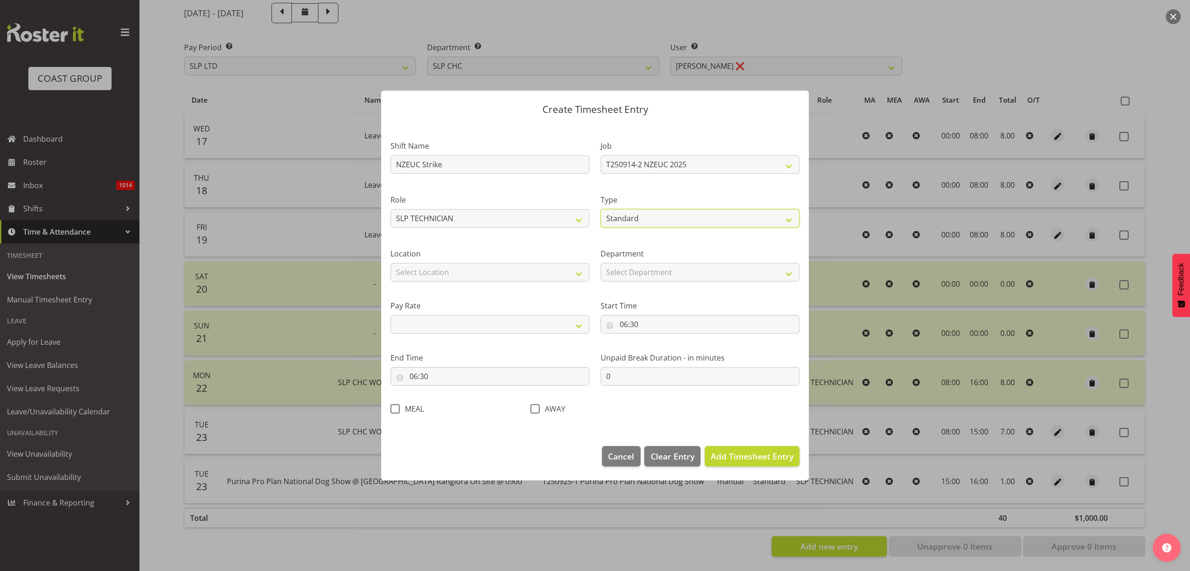
click at [601, 209] on select "Off Standard Public Holiday Public Holiday (Worked) Day In Lieu Annual Leave Si…" at bounding box center [700, 218] width 199 height 19
select select
click at [491, 278] on select "Select Location CARLTON EVENTS Carlton Hamilton Carlton Wellington DW CHC DW DI…" at bounding box center [490, 272] width 199 height 19
select select "541"
click at [391, 263] on select "Select Location CARLTON EVENTS Carlton Hamilton Carlton Wellington DW CHC DW DI…" at bounding box center [490, 272] width 199 height 19
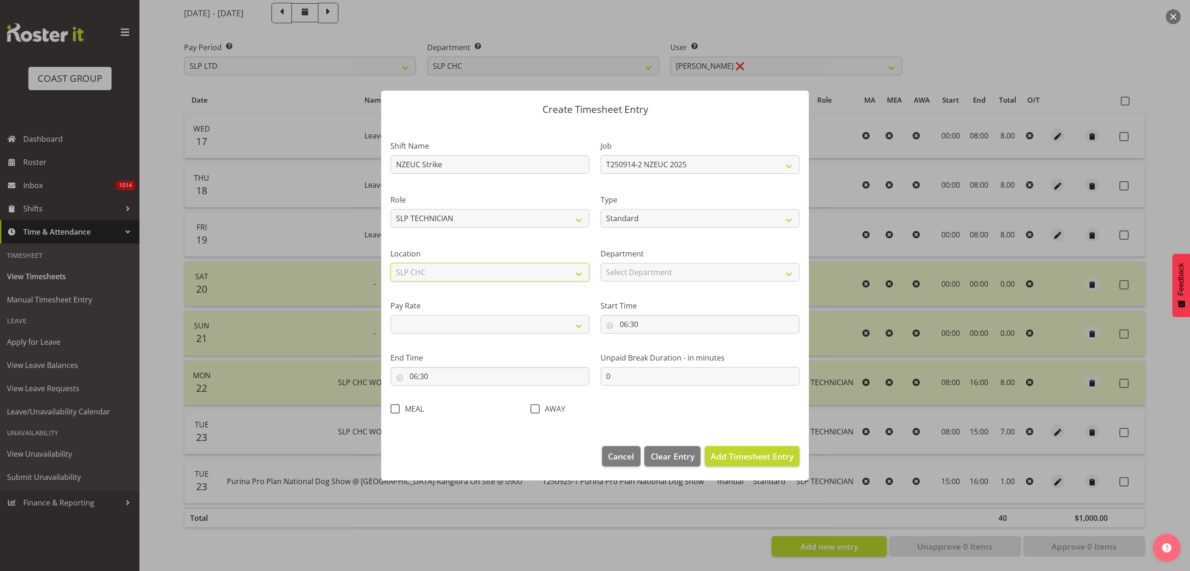
select select
click at [644, 273] on select "Select Department SLP CHC SLP TRADE SLP PRODUCTION DW CHC EHS CHC OPS EHS WLG O…" at bounding box center [700, 272] width 199 height 19
select select "23"
click at [601, 263] on select "Select Department SLP CHC SLP TRADE SLP PRODUCTION DW CHC EHS CHC OPS EHS WLG O…" at bounding box center [700, 272] width 199 height 19
click at [443, 320] on select "Primary Secondary Tertiary Fourth Fifth" at bounding box center [490, 324] width 199 height 19
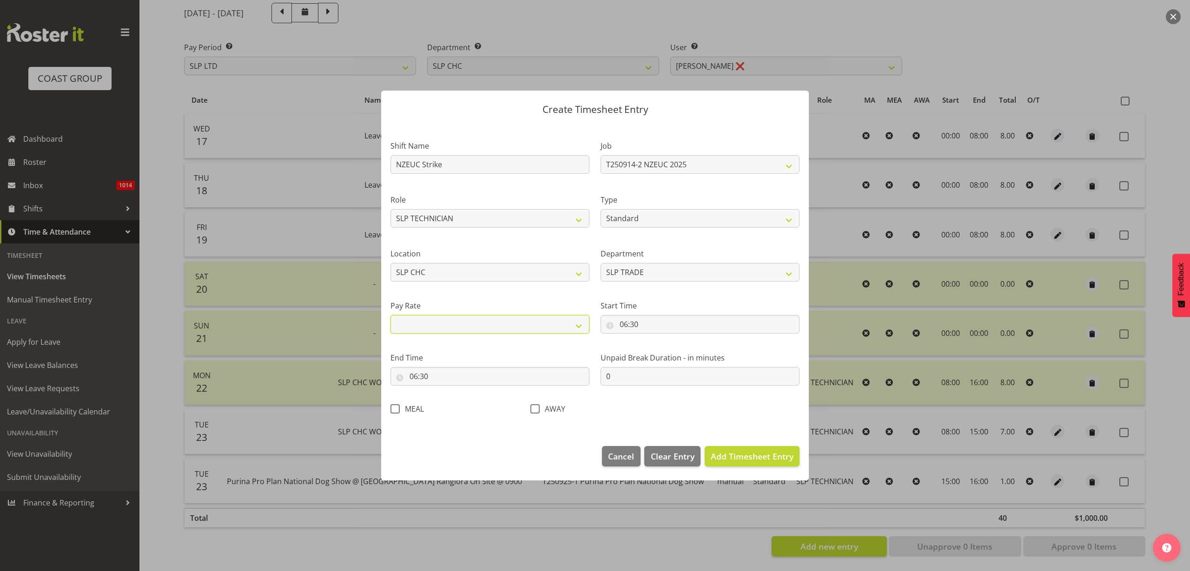
select select "primary"
click at [391, 315] on select "Primary Secondary Tertiary Fourth Fifth" at bounding box center [490, 324] width 199 height 19
click at [642, 324] on input "06:30" at bounding box center [700, 324] width 199 height 19
click at [664, 350] on select "00 01 02 03 04 05 06 07 08 09 10 11 12 13 14 15 16 17 18 19 20 21 22 23" at bounding box center [664, 348] width 21 height 19
select select "18"
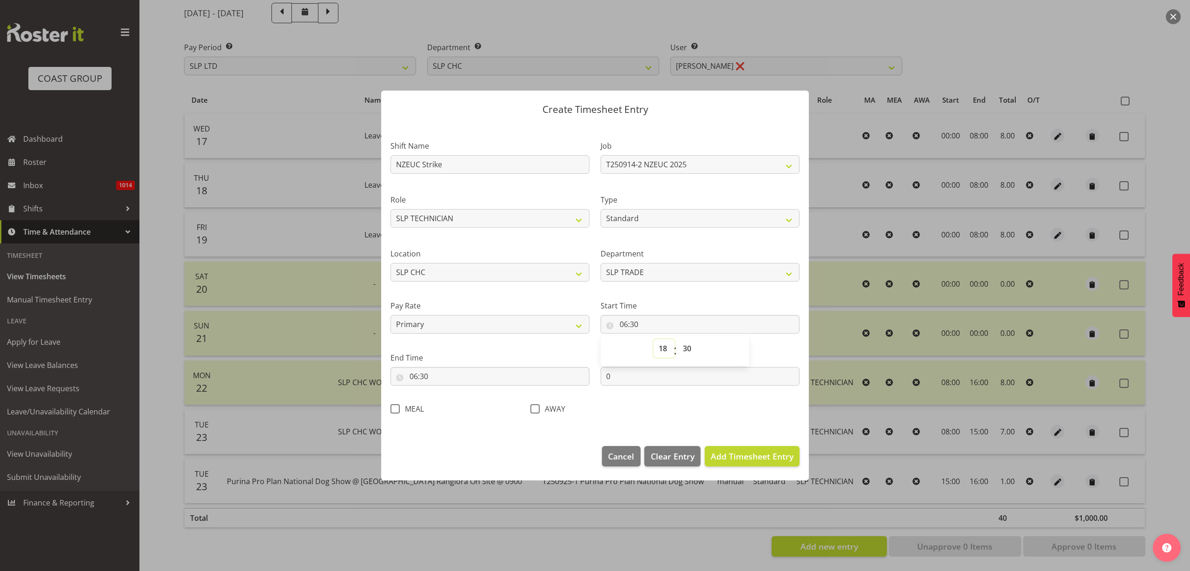
click at [654, 339] on select "00 01 02 03 04 05 06 07 08 09 10 11 12 13 14 15 16 17 18 19 20 21 22 23" at bounding box center [664, 348] width 21 height 19
type input "18:30"
select select "0"
type input "18:00"
click at [433, 379] on input "06:30" at bounding box center [490, 376] width 199 height 19
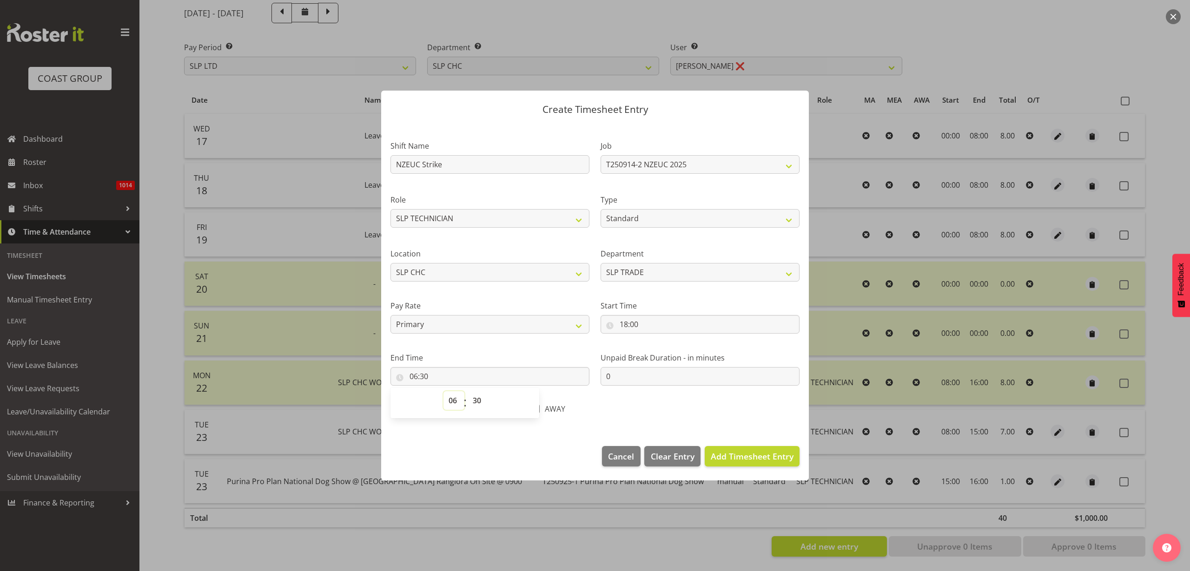
click at [452, 402] on select "00 01 02 03 04 05 06 07 08 09 10 11 12 13 14 15 16 17 18 19 20 21 22 23" at bounding box center [454, 401] width 21 height 19
select select "22"
click at [444, 392] on select "00 01 02 03 04 05 06 07 08 09 10 11 12 13 14 15 16 17 18 19 20 21 22 23" at bounding box center [454, 401] width 21 height 19
type input "22:30"
select select "0"
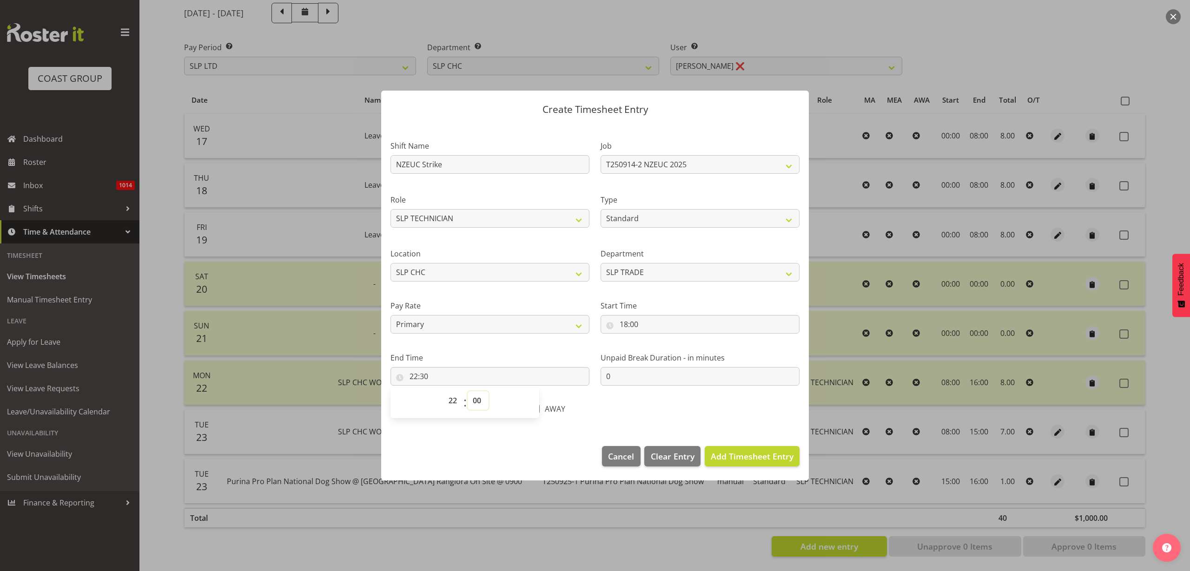
type input "22:00"
click at [733, 453] on span "Add Timesheet Entry" at bounding box center [752, 456] width 83 height 11
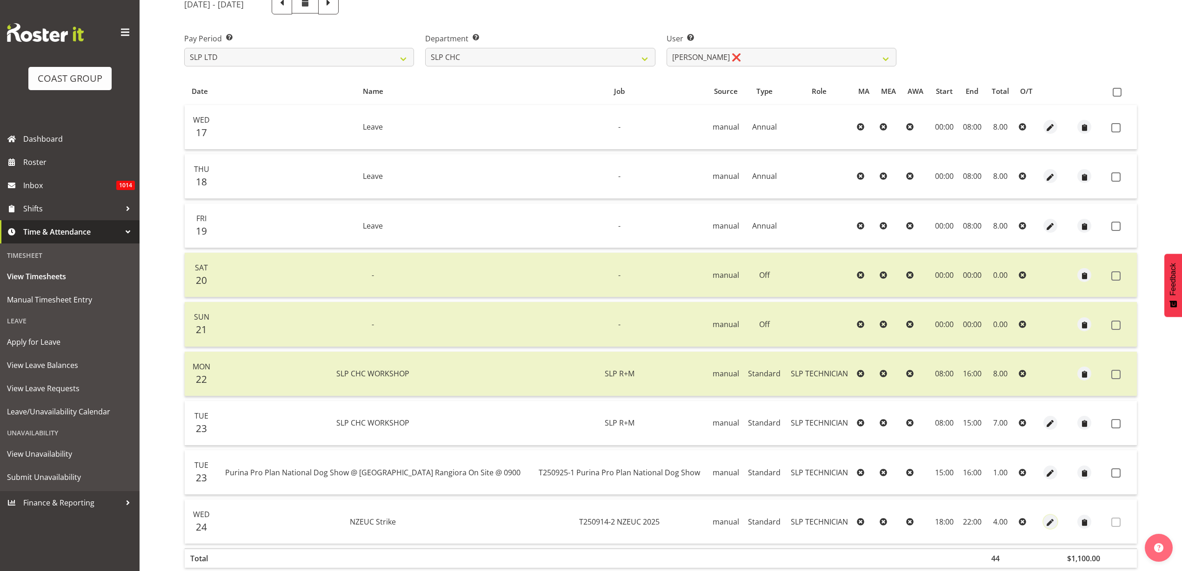
click at [1047, 521] on span "button" at bounding box center [1049, 523] width 11 height 11
select select "Standard"
select select "23"
select select "8"
select select "2025"
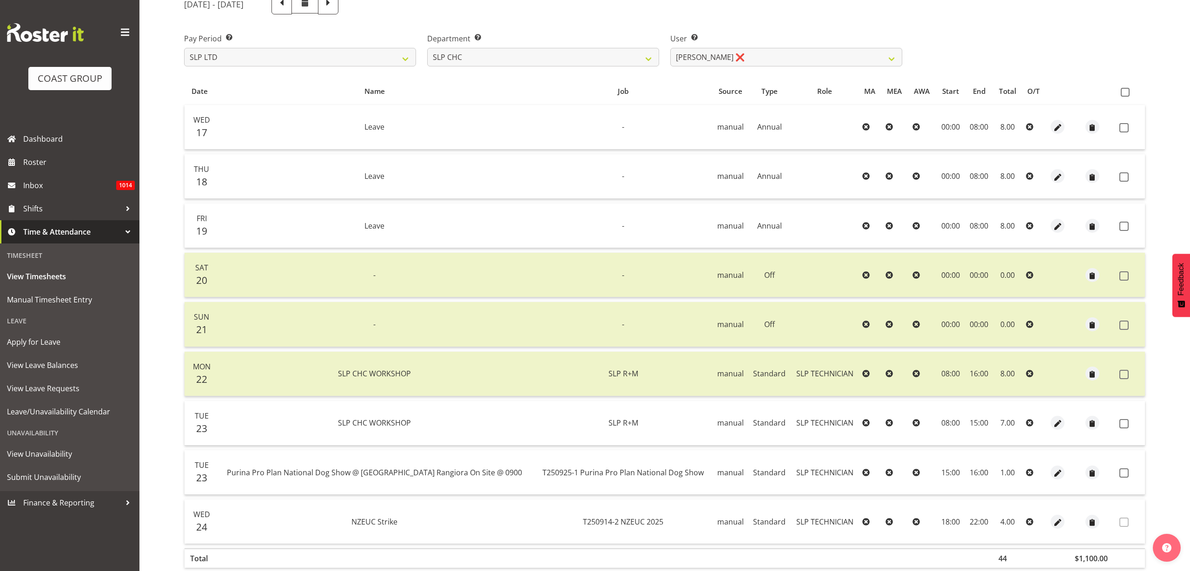
select select "18"
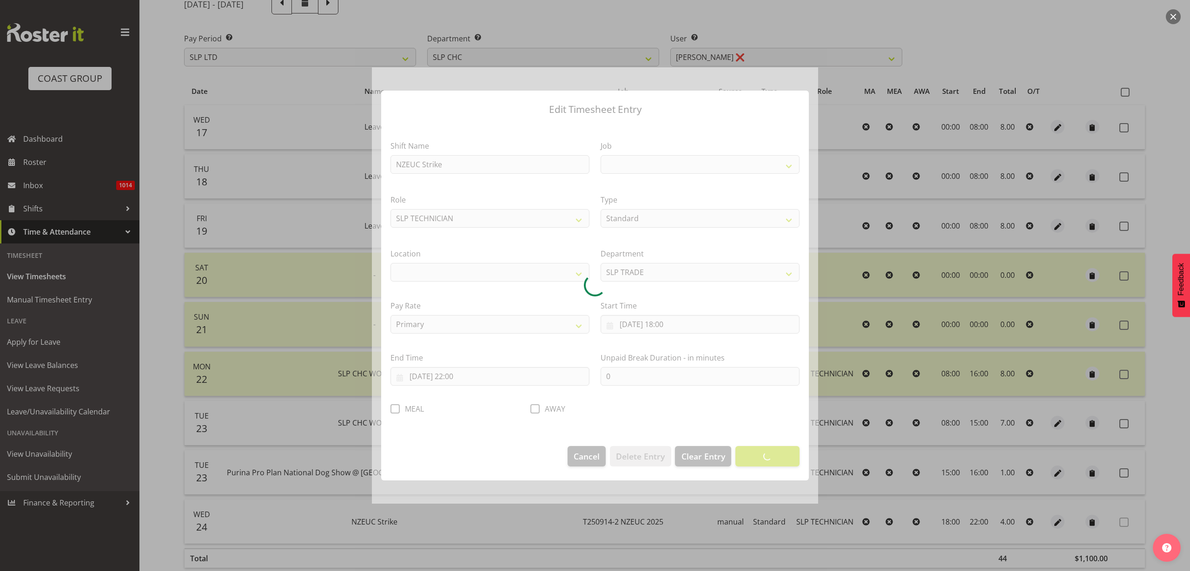
select select
select select "9715"
select select "541"
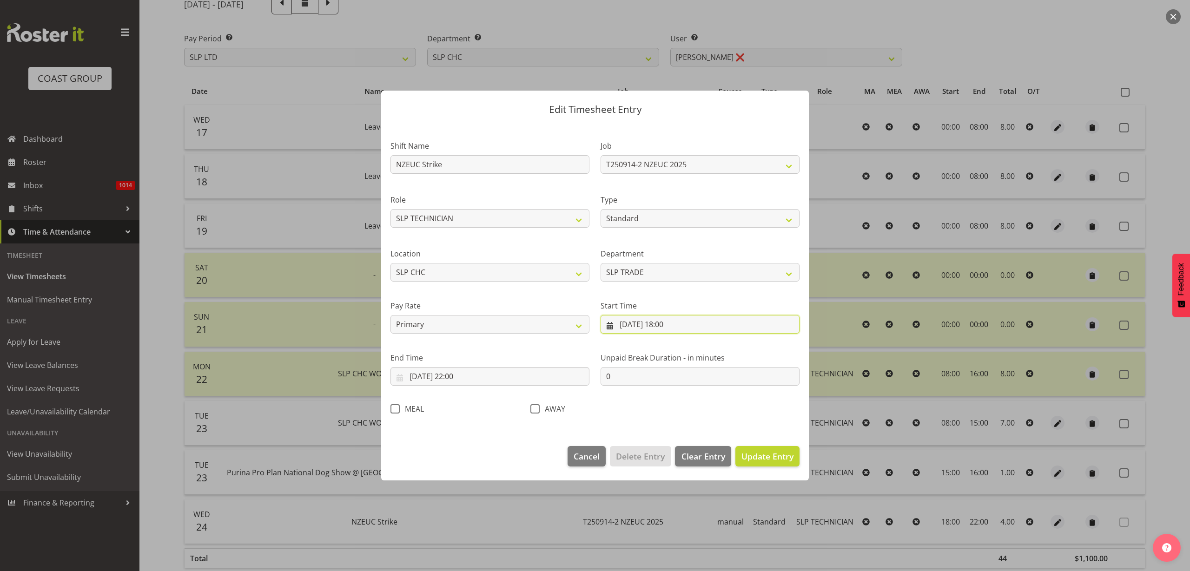
click at [639, 324] on input "24/09/2025, 18:00" at bounding box center [700, 324] width 199 height 19
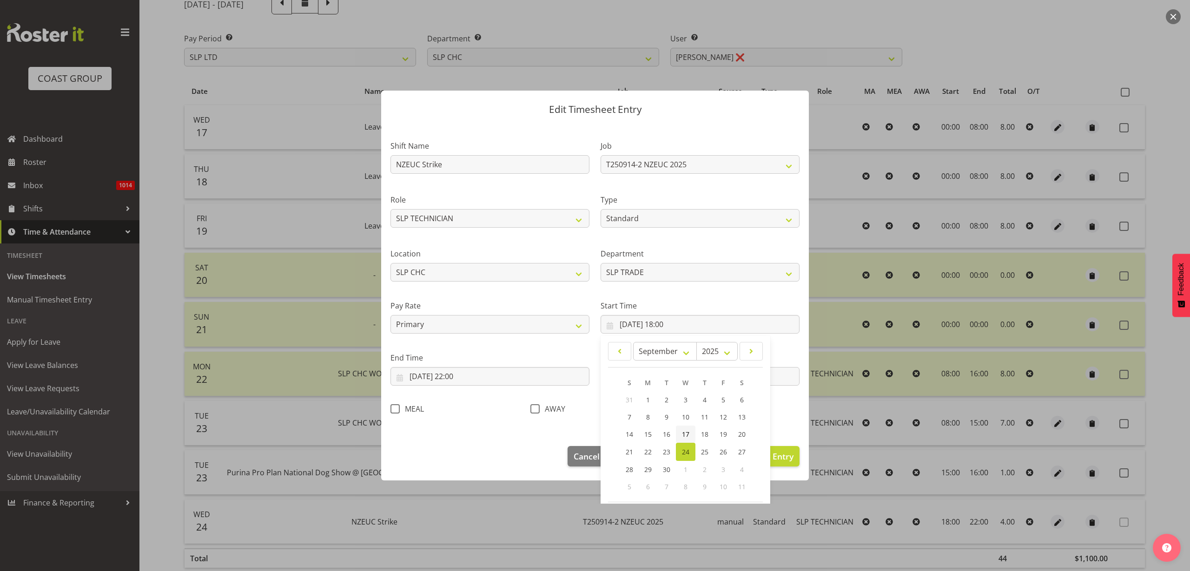
click at [682, 434] on span "17" at bounding box center [685, 434] width 7 height 9
type input "17/09/2025, 18:00"
click at [433, 377] on input "24/09/2025, 22:00" at bounding box center [490, 376] width 199 height 19
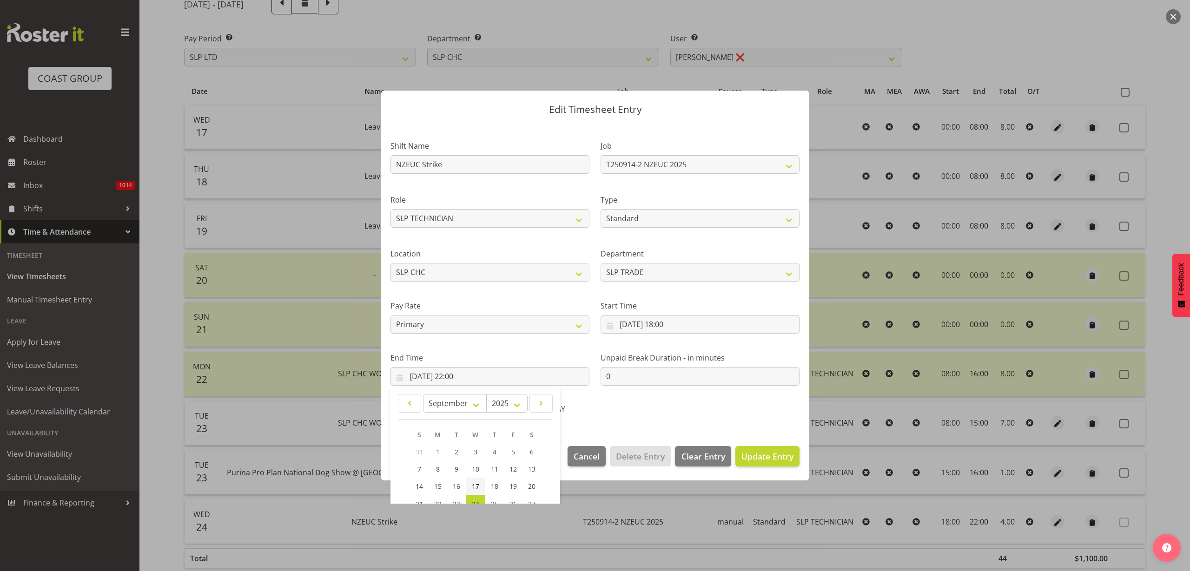
click at [478, 484] on span "17" at bounding box center [475, 486] width 7 height 9
type input "17/09/2025, 22:00"
click at [757, 455] on span "Update Entry" at bounding box center [768, 456] width 52 height 11
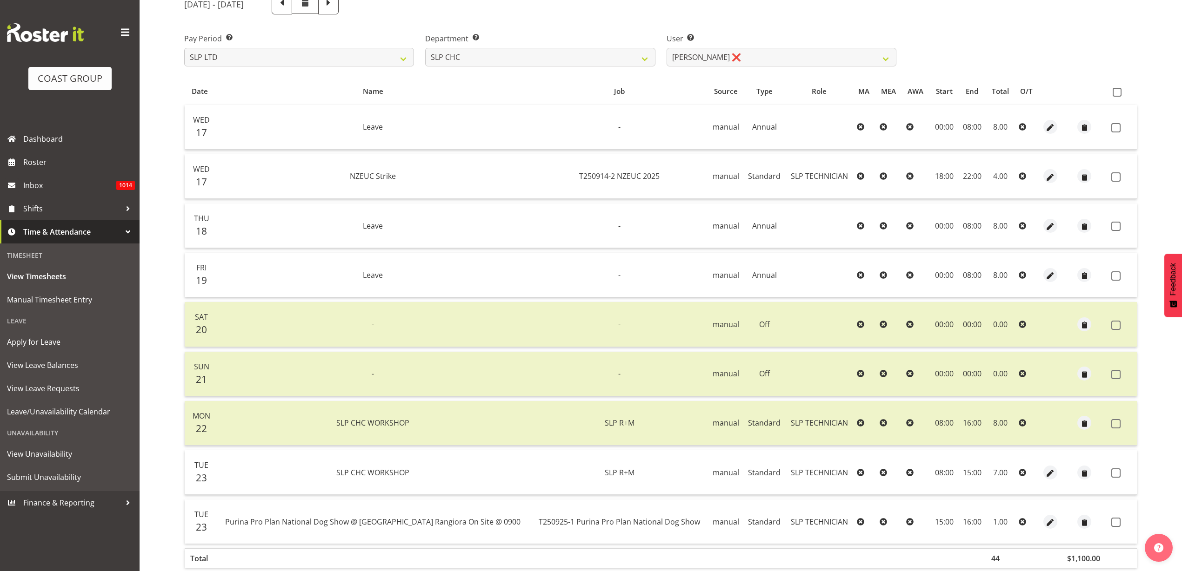
click at [1118, 93] on span at bounding box center [1116, 92] width 9 height 9
click at [1118, 93] on input "checkbox" at bounding box center [1115, 92] width 6 height 6
checkbox input "true"
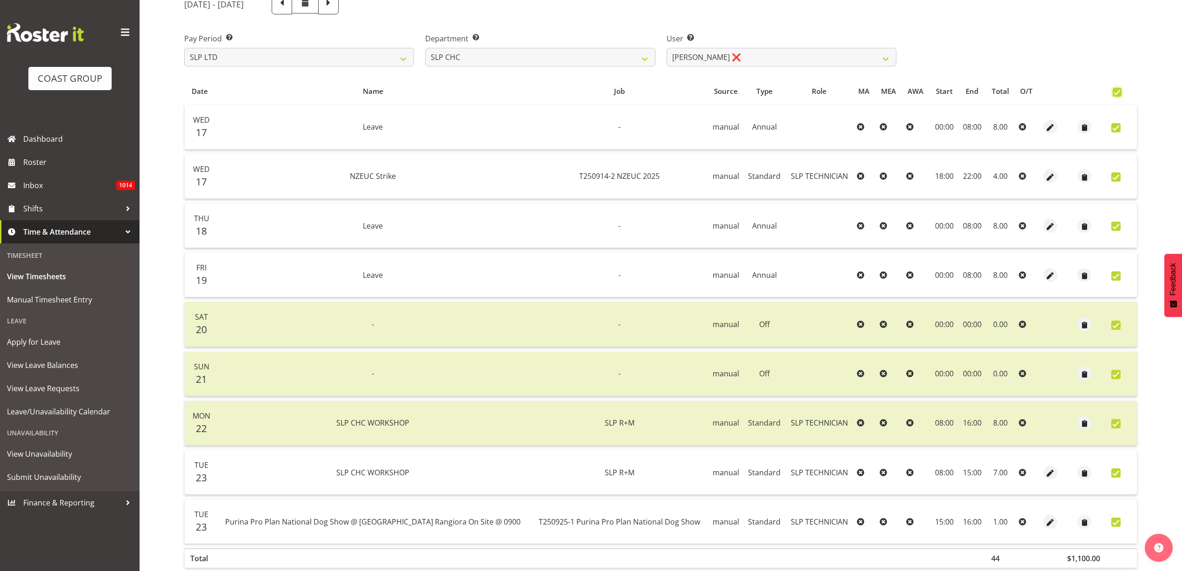
checkbox input "true"
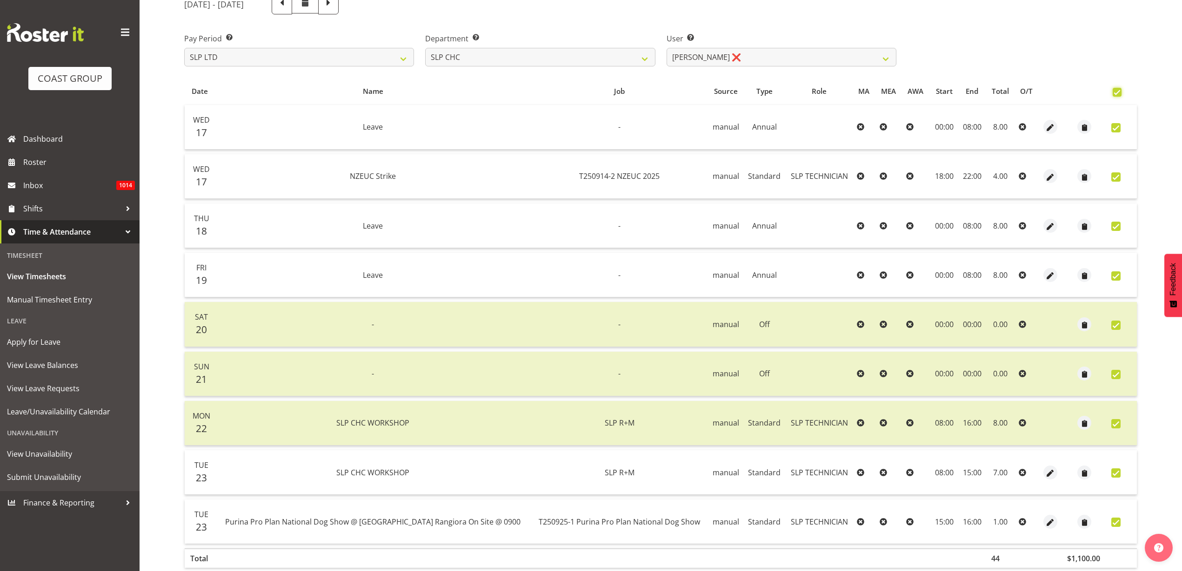
checkbox input "true"
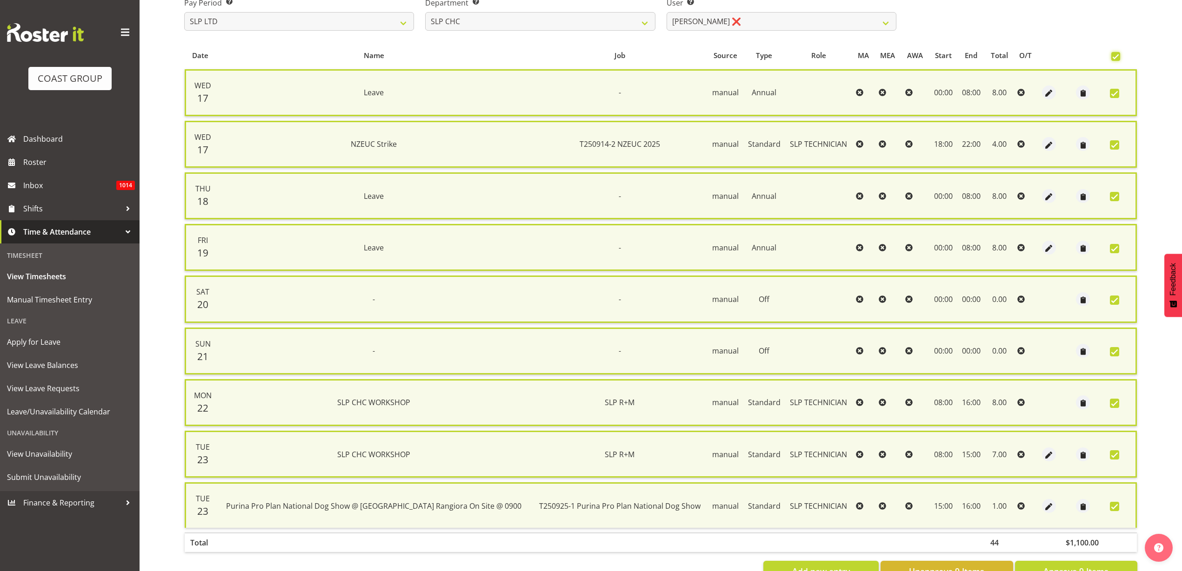
scroll to position [196, 0]
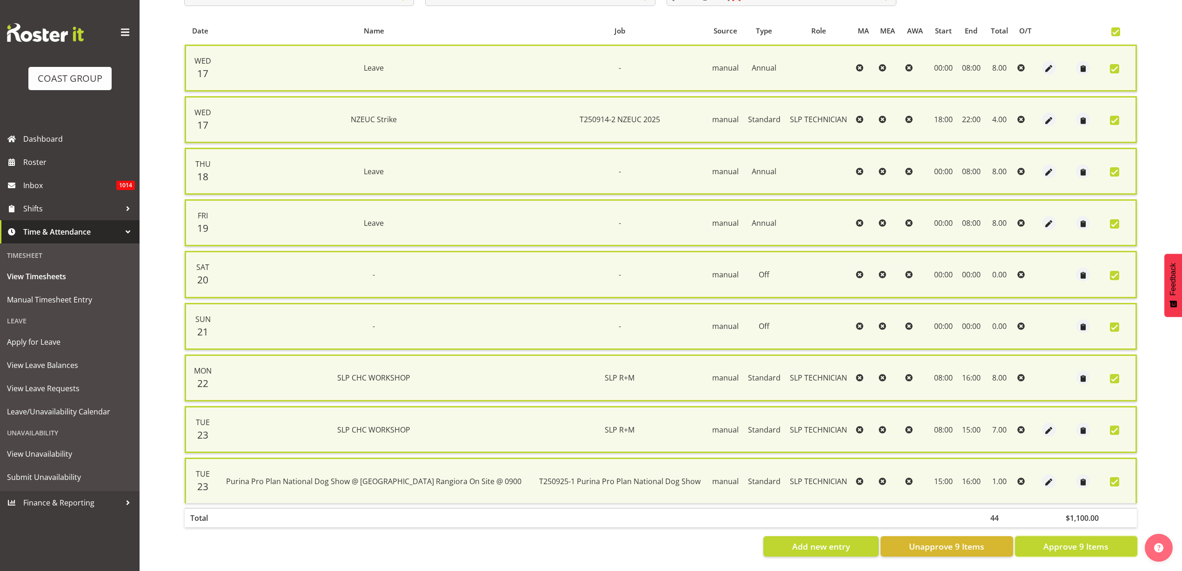
click at [1050, 541] on span "Approve 9 Items" at bounding box center [1075, 547] width 65 height 12
checkbox input "false"
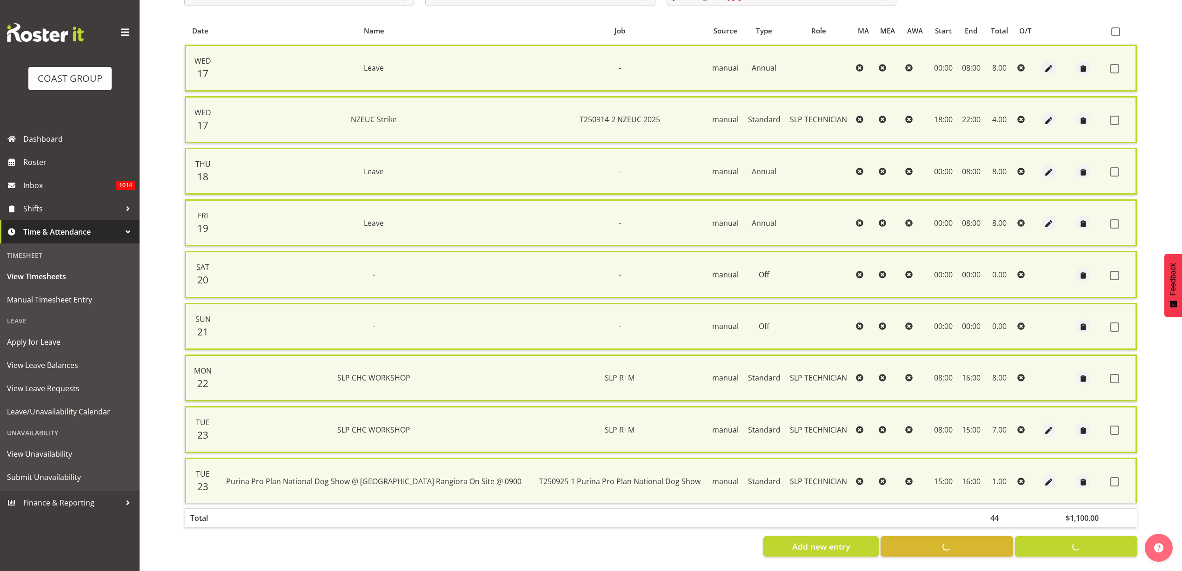
checkbox input "false"
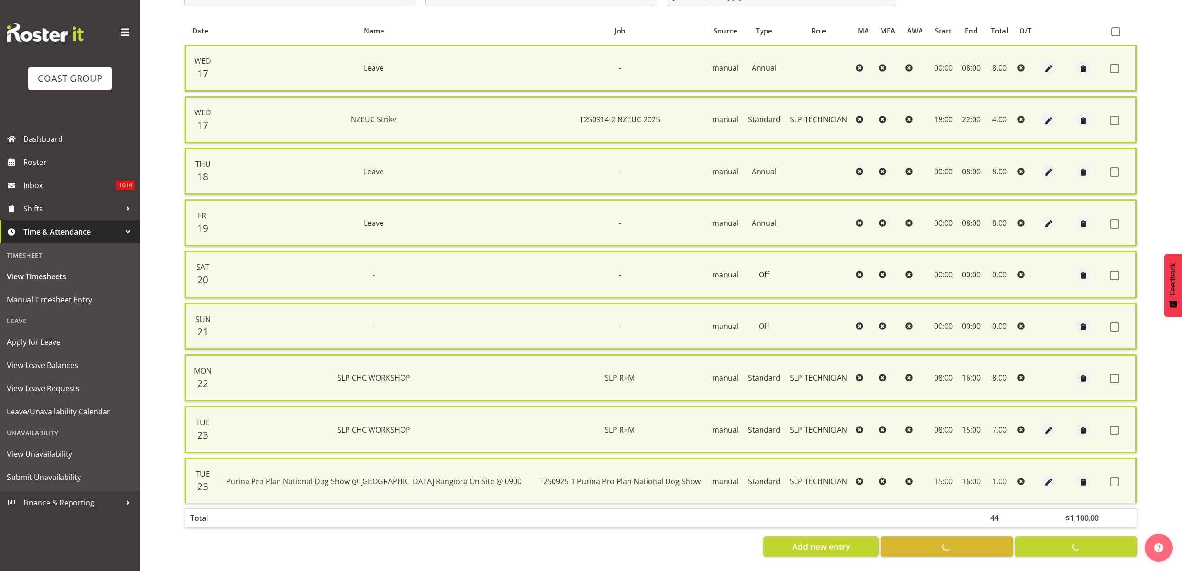
checkbox input "false"
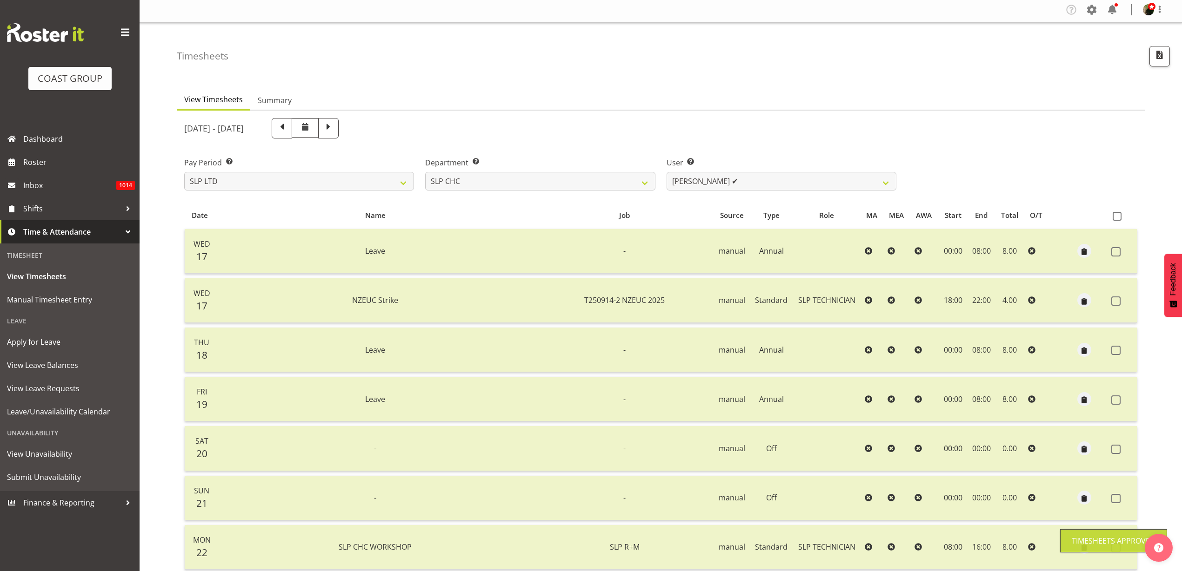
scroll to position [1, 0]
click at [782, 183] on select "Rosey McKimmie ✔ Shaun Dalgetty ❌ Stuart Korunic ✔" at bounding box center [781, 182] width 230 height 19
select select "263"
click at [666, 173] on select "Rosey McKimmie ✔ Shaun Dalgetty ❌ Stuart Korunic ✔" at bounding box center [781, 182] width 230 height 19
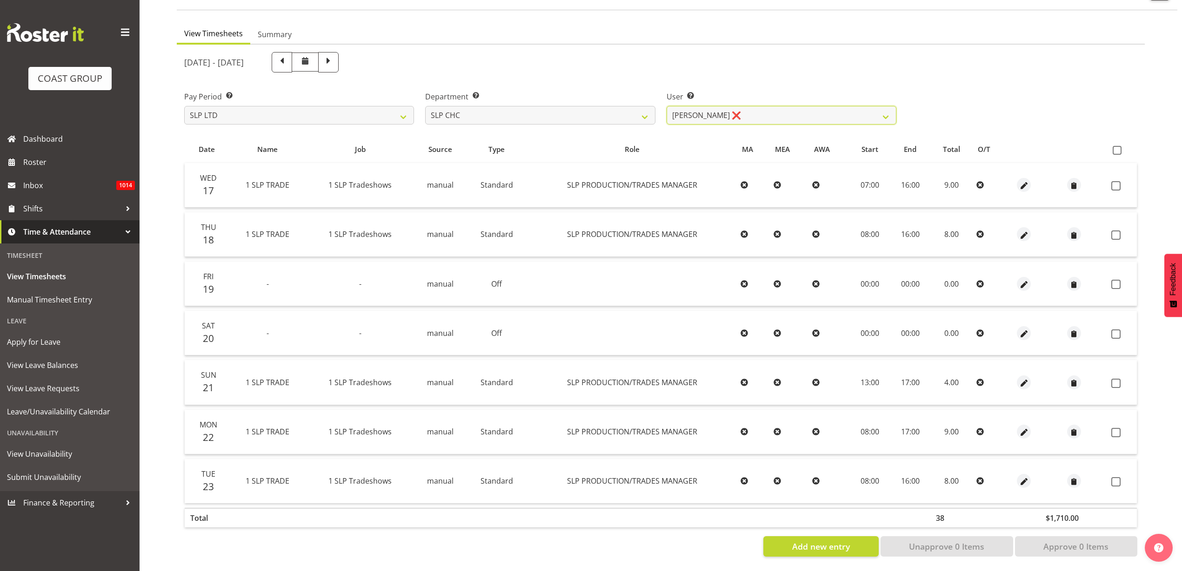
scroll to position [77, 0]
click at [526, 106] on select "SLP CHC SLP OFFICE SLP PRODUCTION SLP TRADE" at bounding box center [540, 115] width 230 height 19
select select "24"
click at [425, 106] on select "SLP CHC SLP OFFICE SLP PRODUCTION SLP TRADE" at bounding box center [540, 115] width 230 height 19
select select "246"
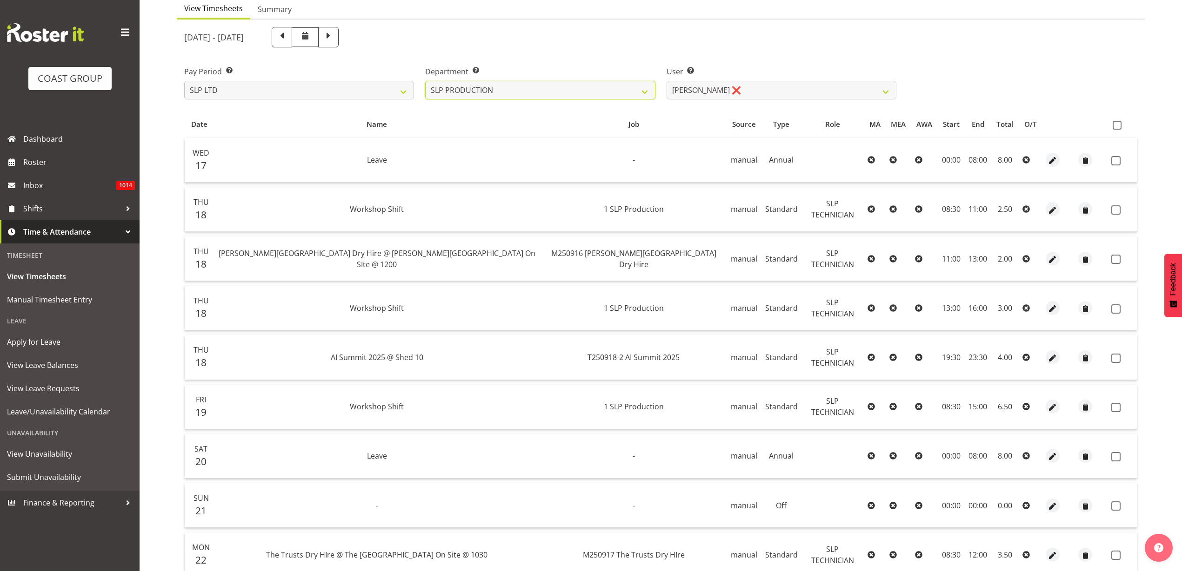
scroll to position [92, 0]
click at [1117, 126] on span at bounding box center [1116, 127] width 9 height 9
click at [1117, 126] on input "checkbox" at bounding box center [1115, 127] width 6 height 6
checkbox input "true"
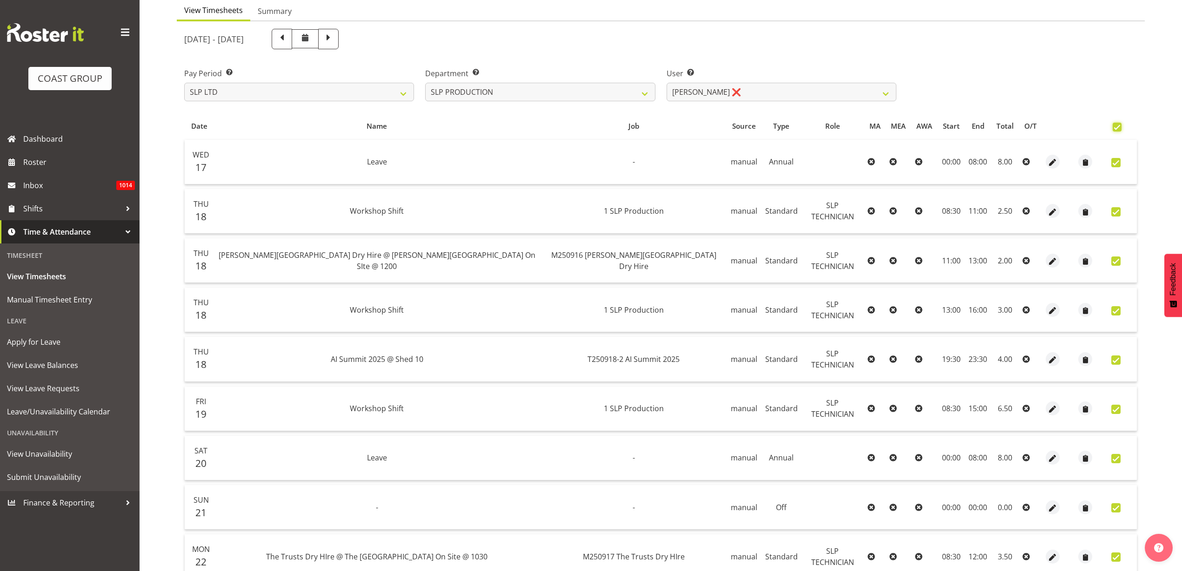
checkbox input "true"
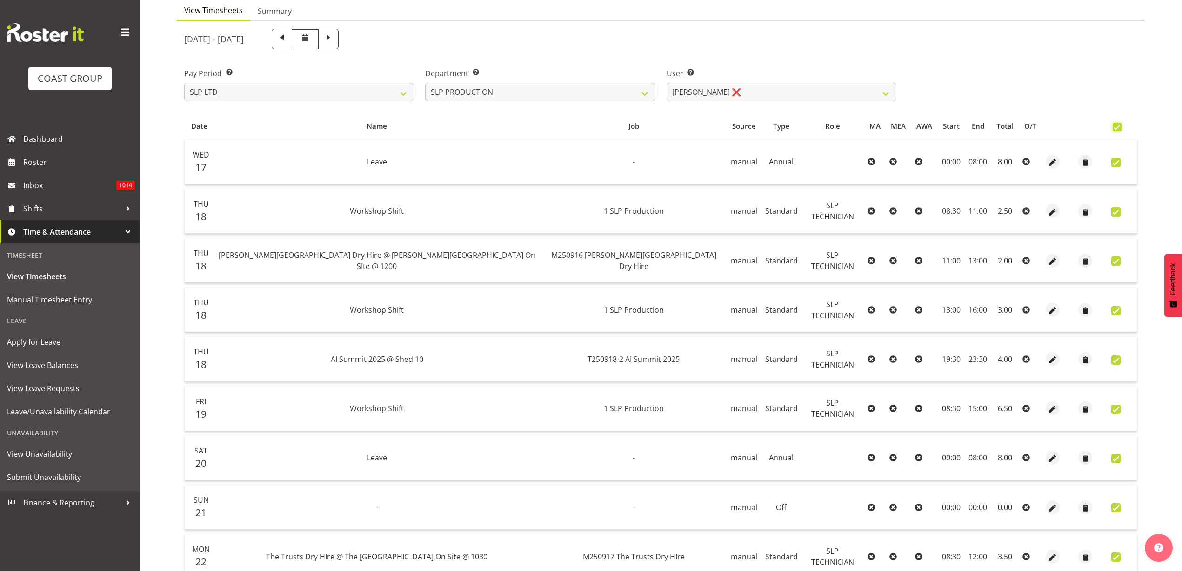
checkbox input "true"
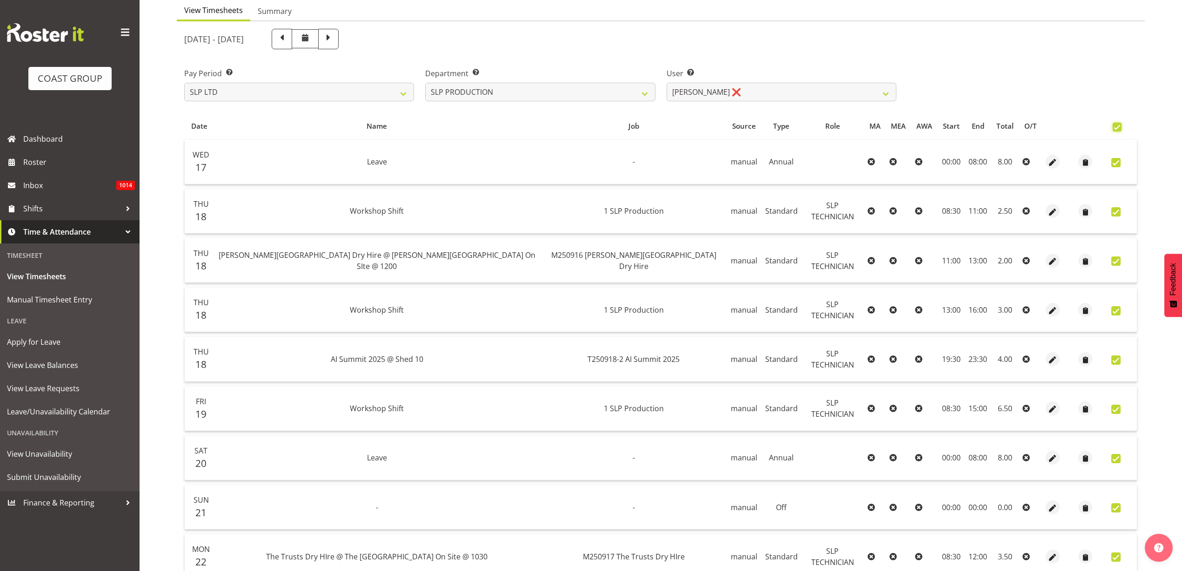
checkbox input "true"
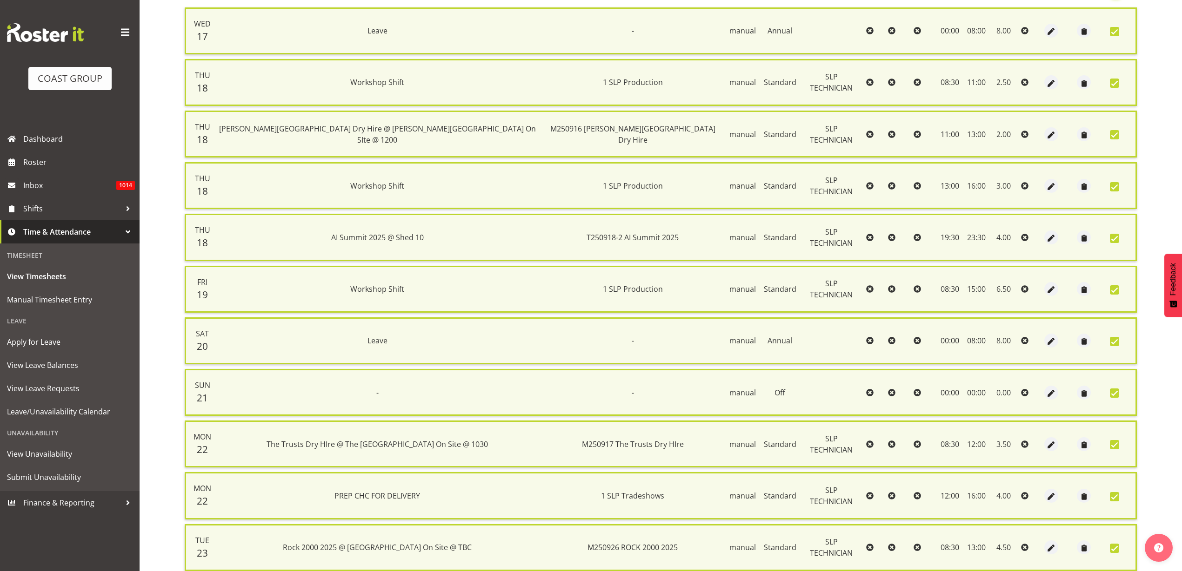
scroll to position [351, 0]
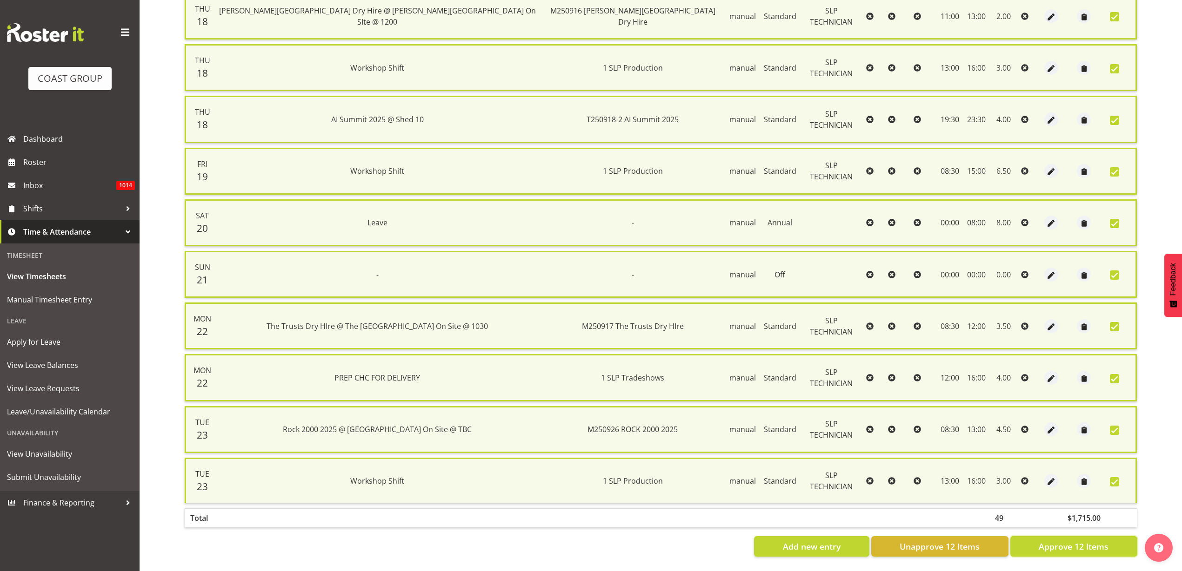
click at [1048, 541] on span "Approve 12 Items" at bounding box center [1073, 547] width 70 height 12
checkbox input "false"
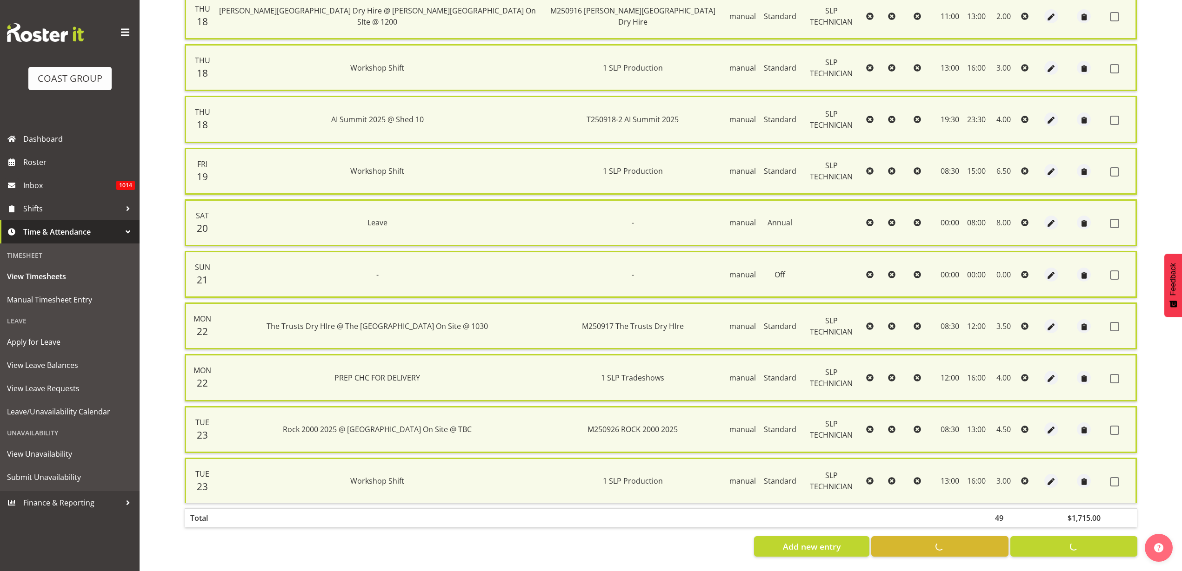
checkbox input "false"
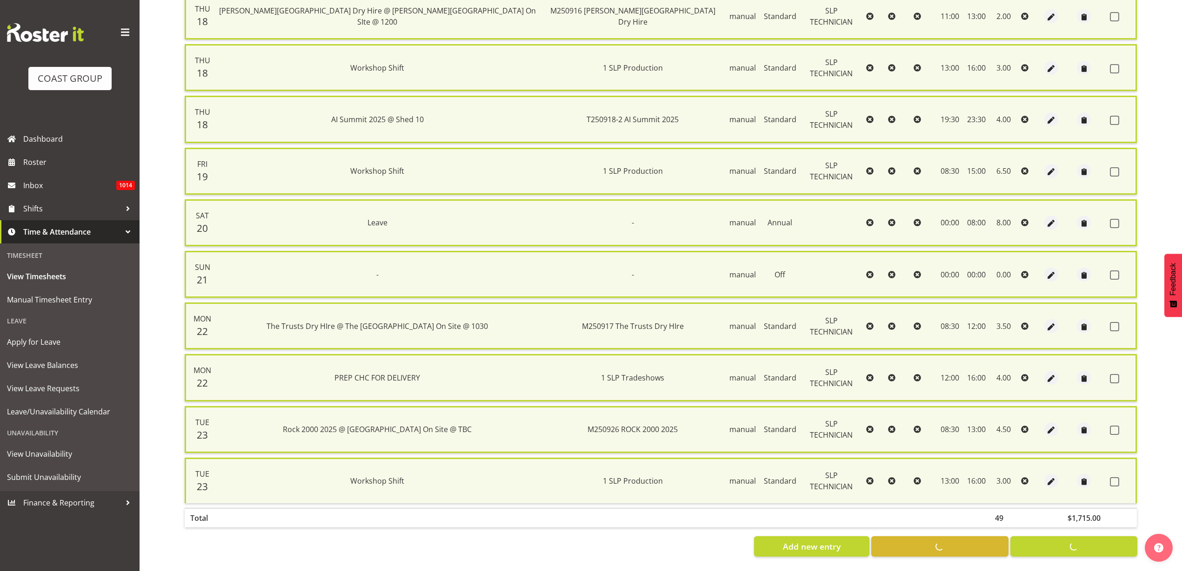
checkbox input "false"
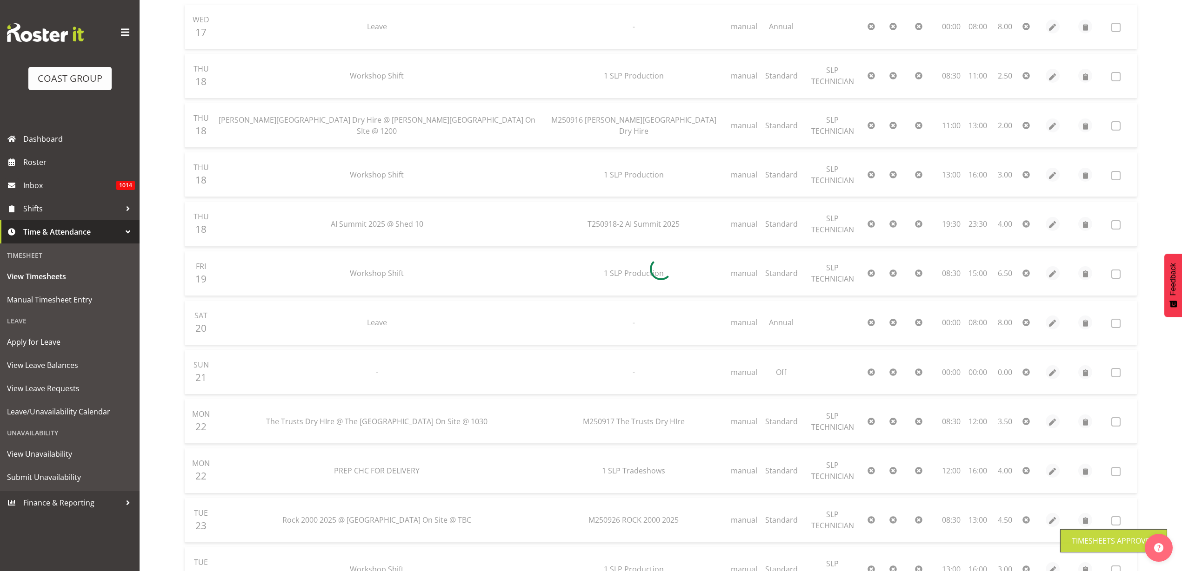
scroll to position [92, 0]
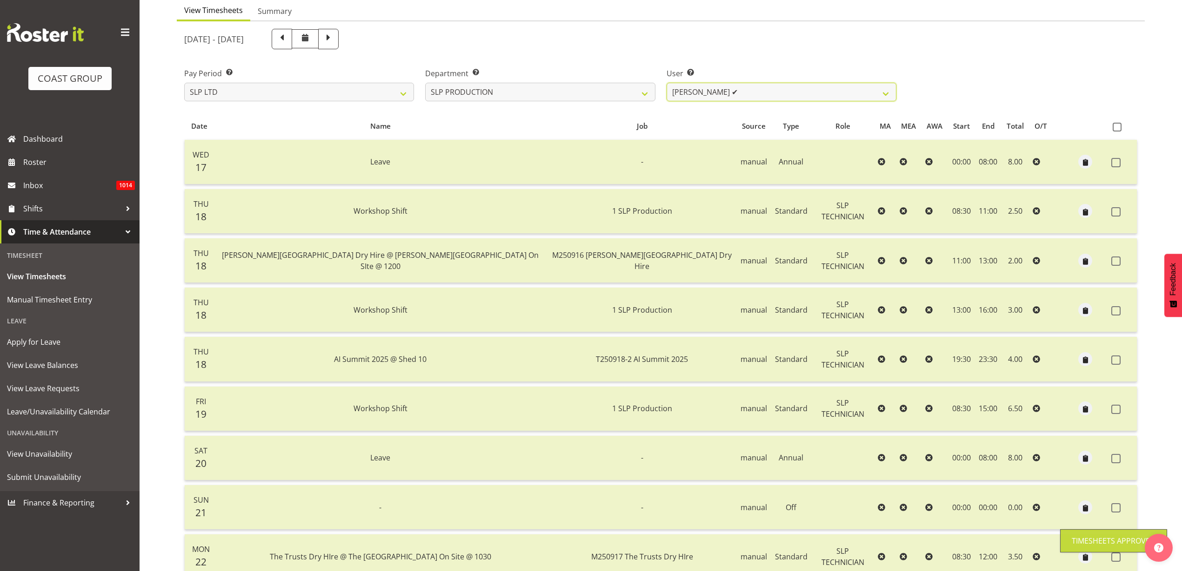
click at [753, 90] on select "Aaron Grant ✔ Alan Burrows ❌ Coel Phillips ❌ Kent Stevens ❌ Kes David ❌ Mark Ph…" at bounding box center [781, 92] width 230 height 19
select select "247"
click at [666, 83] on select "Aaron Grant ✔ Alan Burrows ❌ Coel Phillips ❌ Kent Stevens ❌ Kes David ❌ Mark Ph…" at bounding box center [781, 92] width 230 height 19
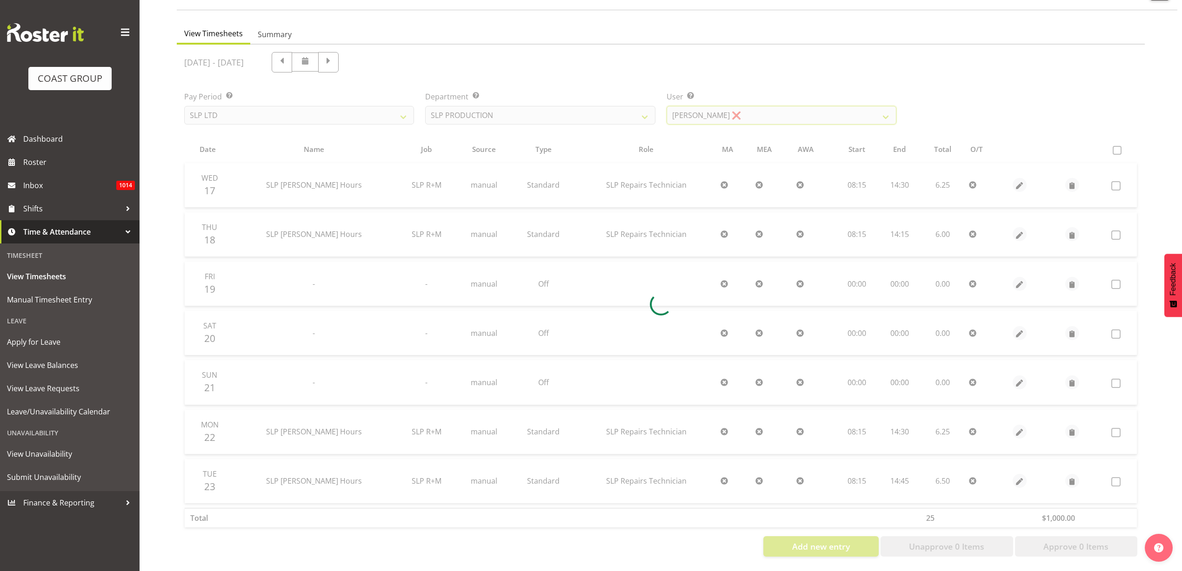
scroll to position [77, 0]
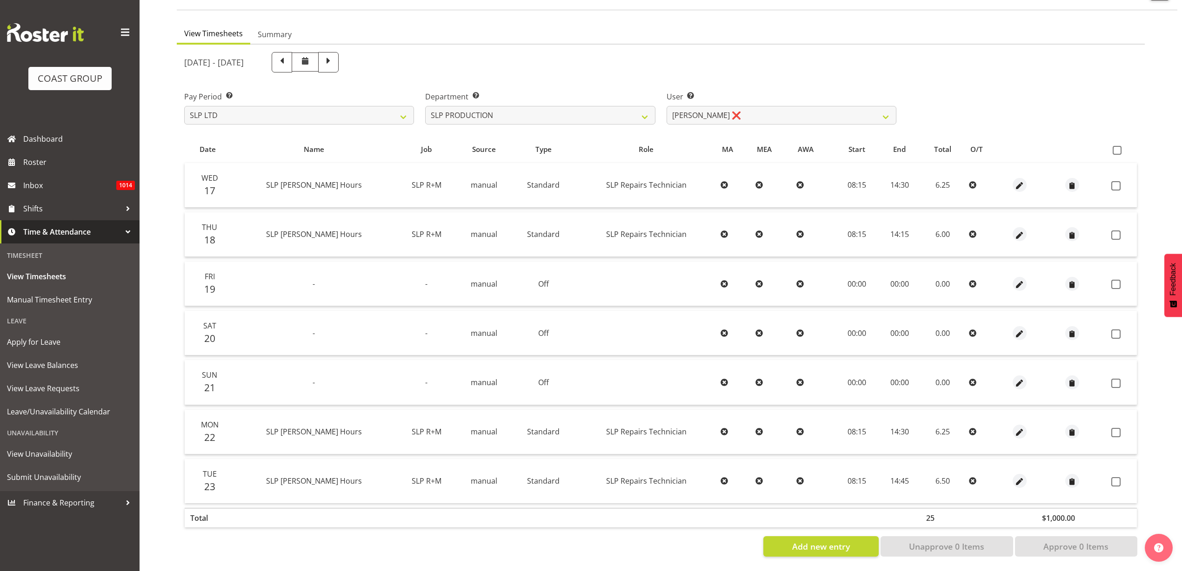
click at [1119, 146] on span at bounding box center [1116, 150] width 9 height 9
click at [1118, 147] on input "checkbox" at bounding box center [1115, 150] width 6 height 6
checkbox input "true"
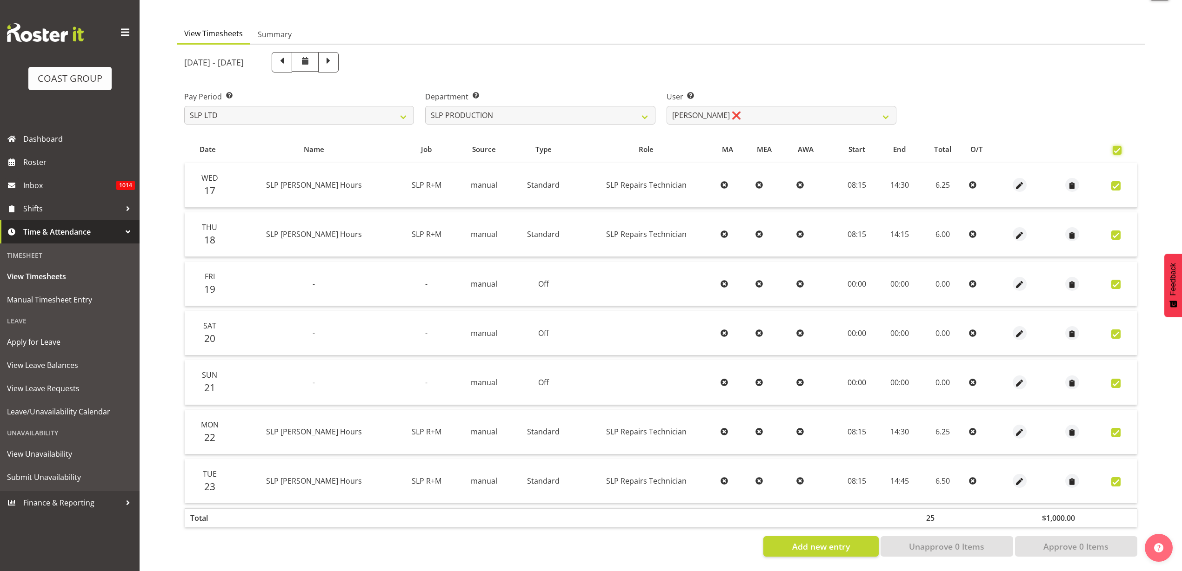
checkbox input "true"
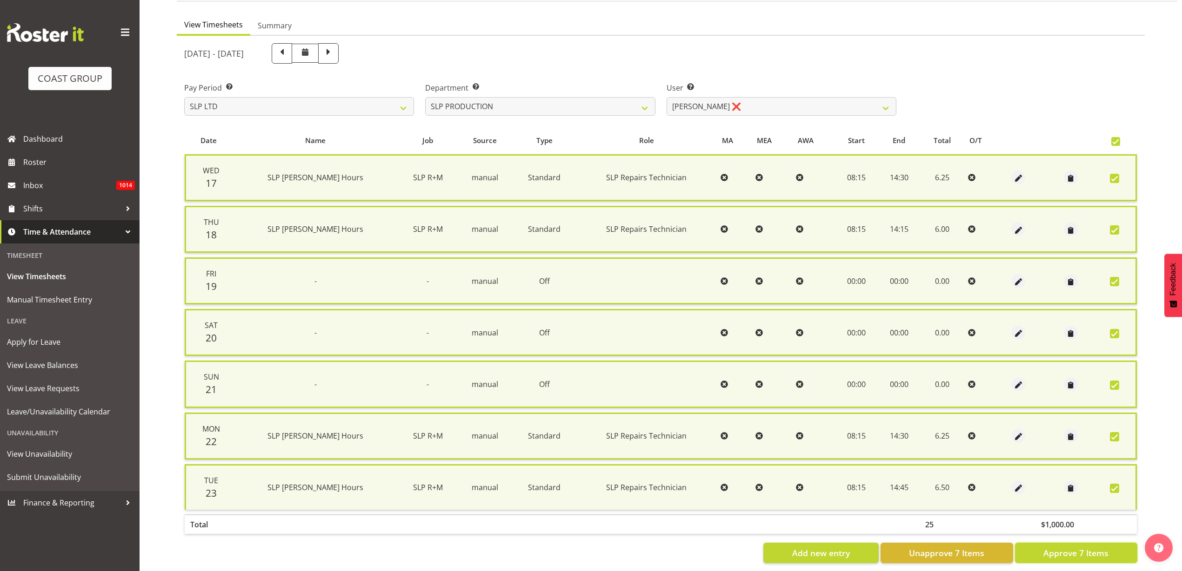
click at [1071, 558] on span "Approve 7 Items" at bounding box center [1075, 553] width 65 height 12
checkbox input "false"
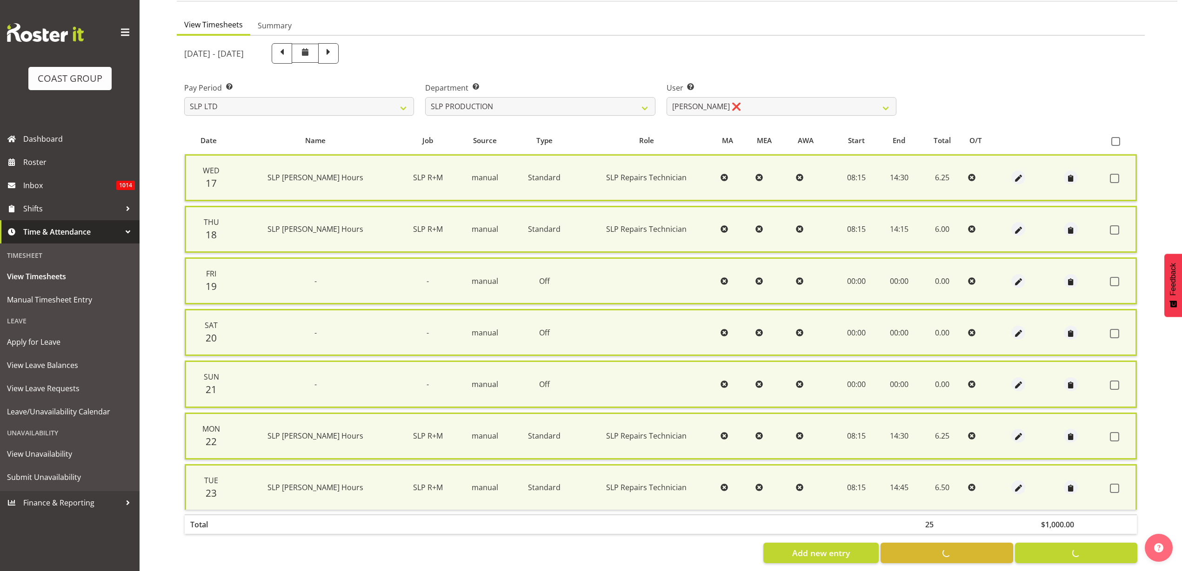
checkbox input "false"
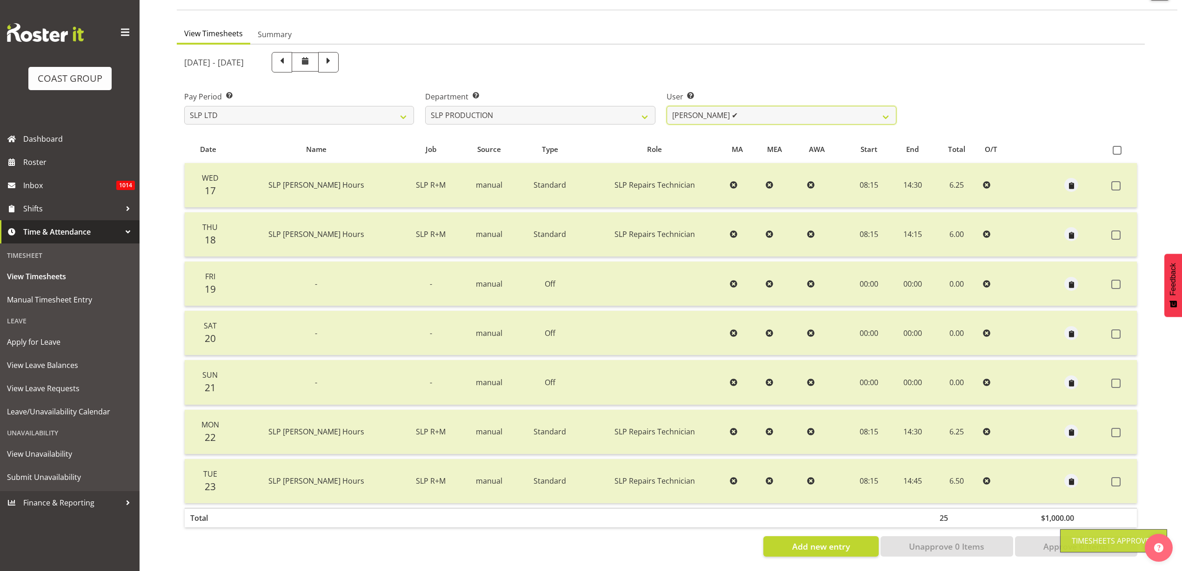
click at [753, 108] on select "Aaron Grant ✔ Alan Burrows ✔ Coel Phillips ❌ Kent Stevens ❌ Kes David ❌ Mark Ph…" at bounding box center [781, 115] width 230 height 19
select select "250"
click at [666, 106] on select "Aaron Grant ✔ Alan Burrows ✔ Coel Phillips ❌ Kent Stevens ❌ Kes David ❌ Mark Ph…" at bounding box center [781, 115] width 230 height 19
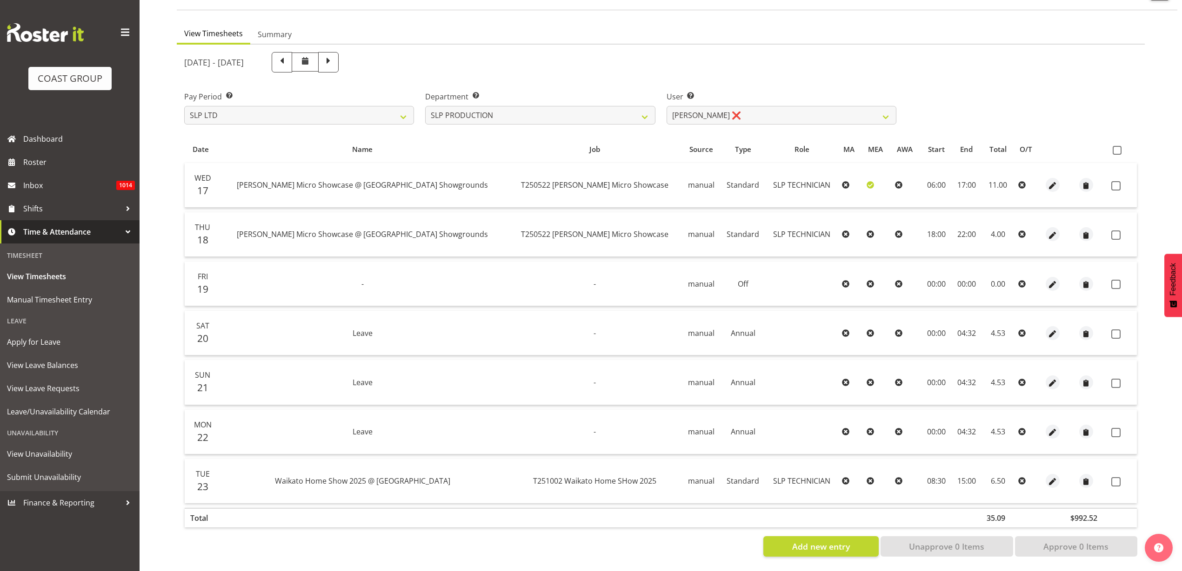
click at [1122, 146] on label at bounding box center [1118, 150] width 13 height 9
click at [1118, 147] on input "checkbox" at bounding box center [1115, 150] width 6 height 6
checkbox input "true"
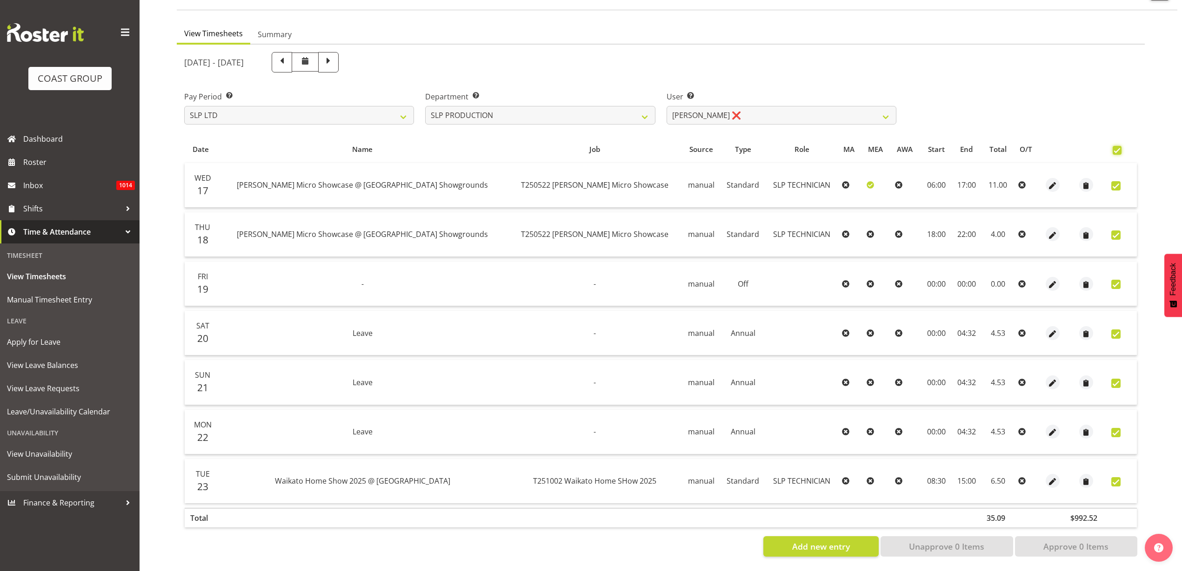
checkbox input "true"
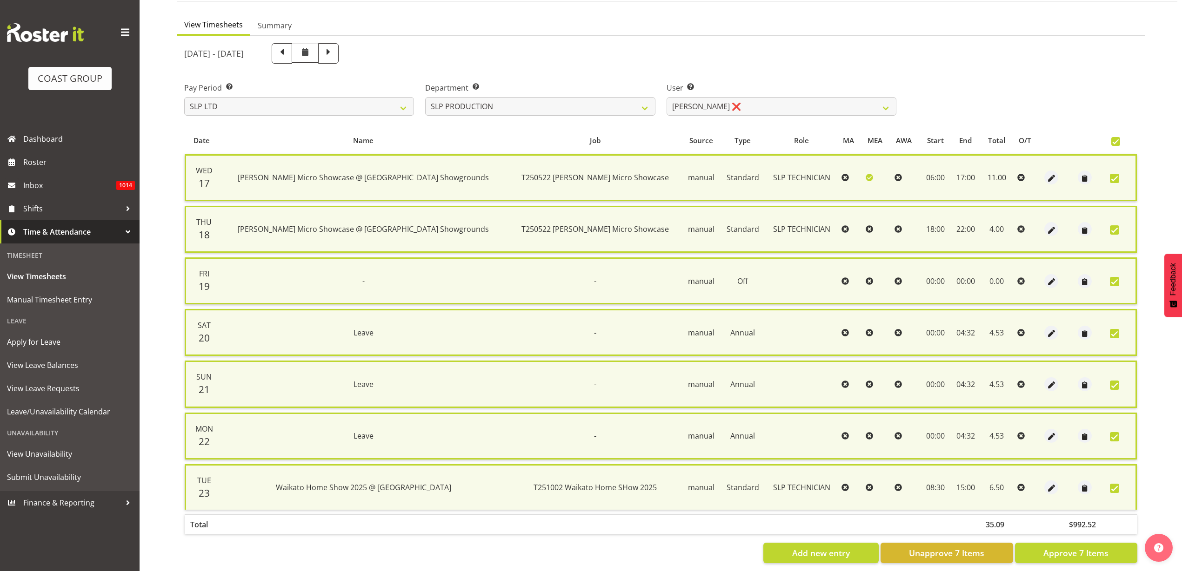
drag, startPoint x: 1116, startPoint y: 330, endPoint x: 1115, endPoint y: 338, distance: 8.4
click at [1117, 330] on span at bounding box center [1113, 333] width 9 height 9
checkbox input "false"
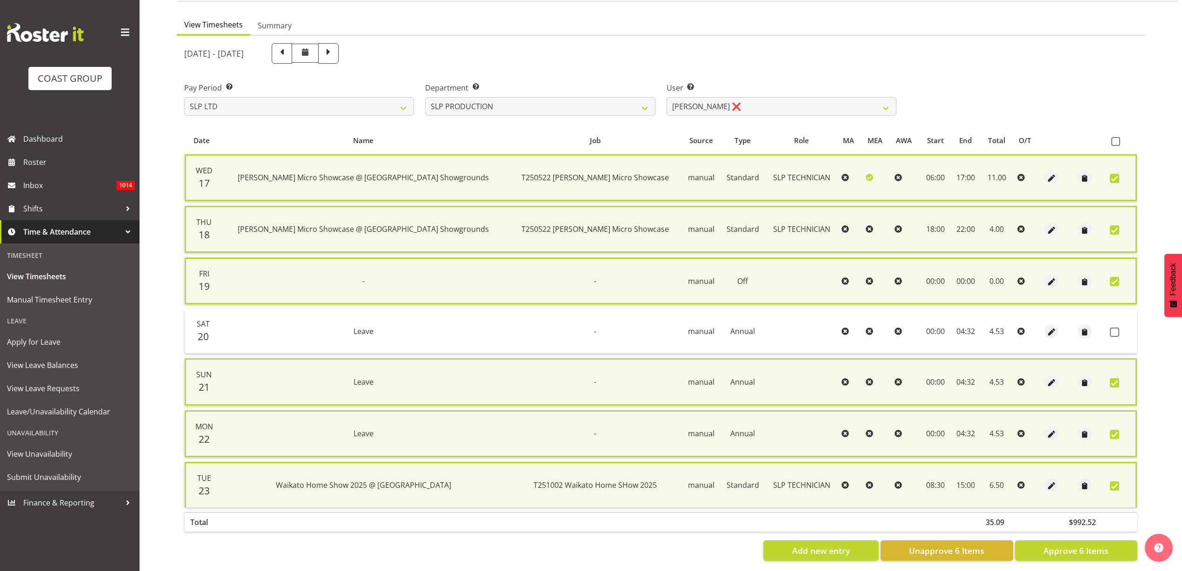
click at [1117, 381] on span at bounding box center [1113, 382] width 9 height 9
checkbox input "false"
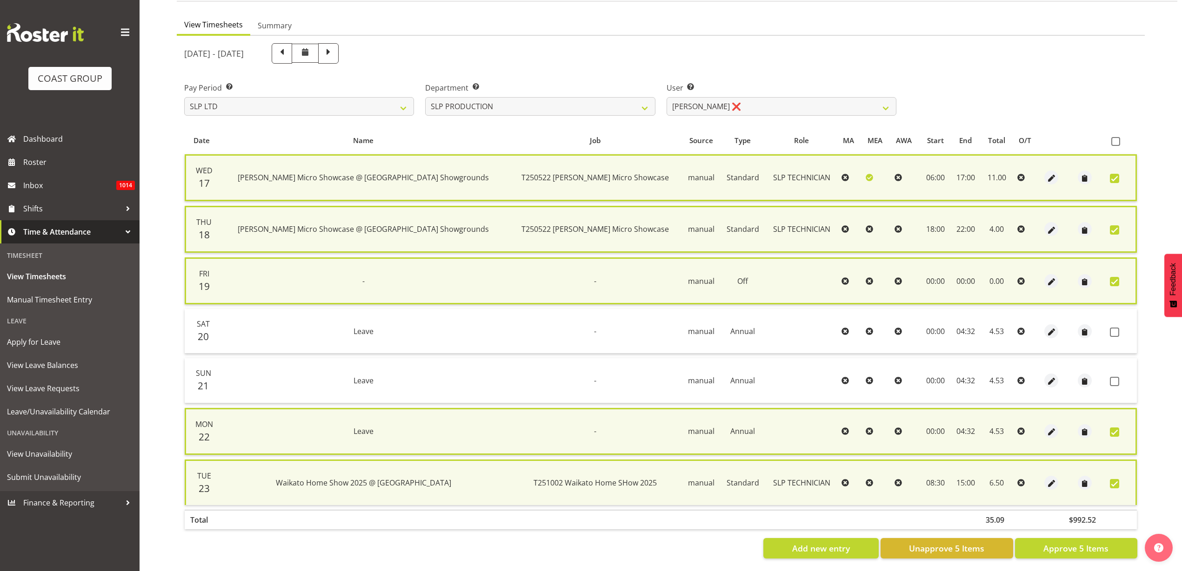
click at [1115, 435] on span at bounding box center [1113, 432] width 9 height 9
checkbox input "false"
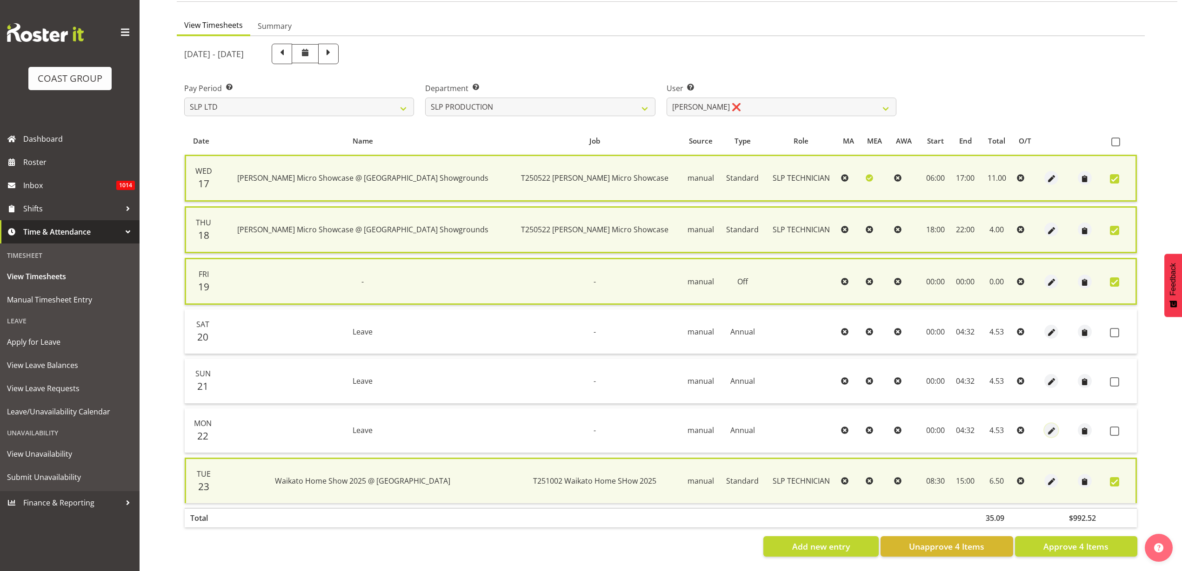
click at [1046, 431] on span "button" at bounding box center [1051, 431] width 11 height 11
select select "Annual"
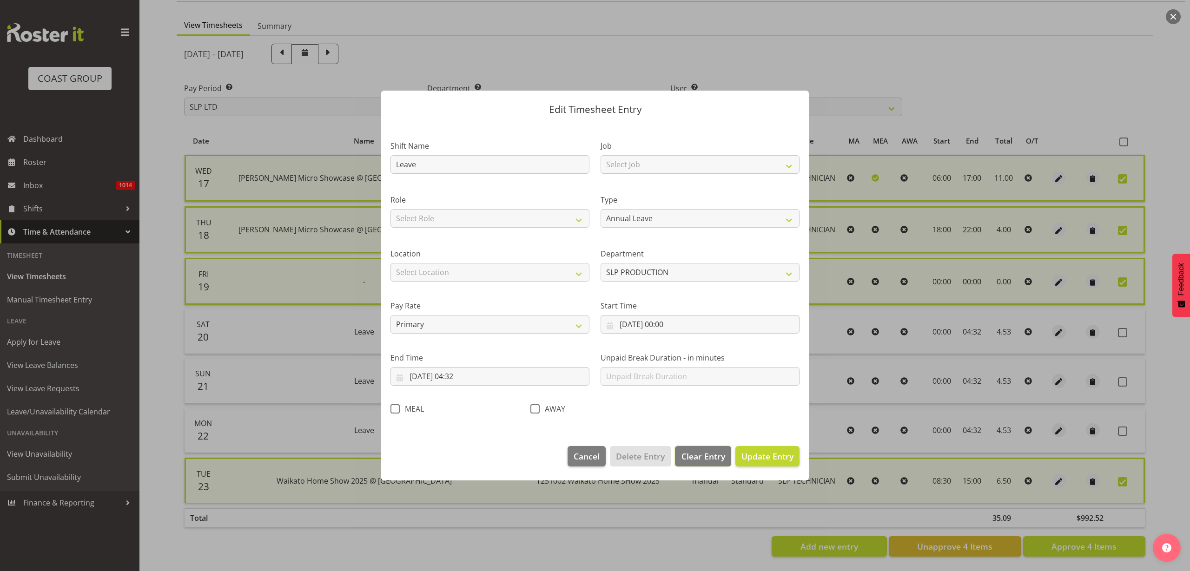
click at [704, 454] on span "Clear Entry" at bounding box center [704, 457] width 44 height 12
select select "Off"
type input "0"
select select
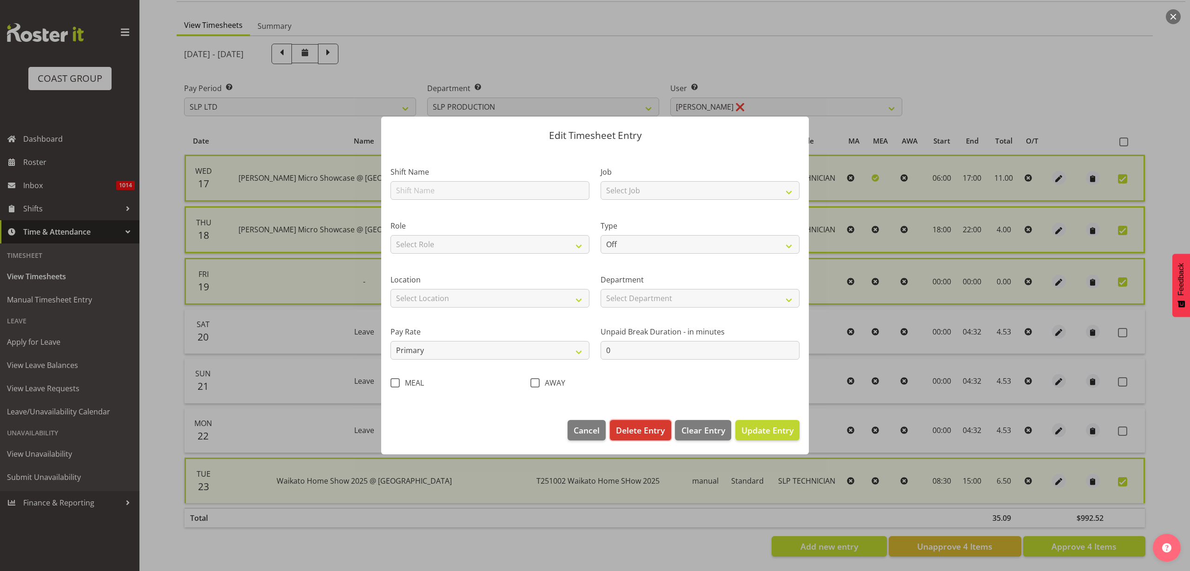
click at [635, 429] on span "Delete Entry" at bounding box center [640, 431] width 49 height 12
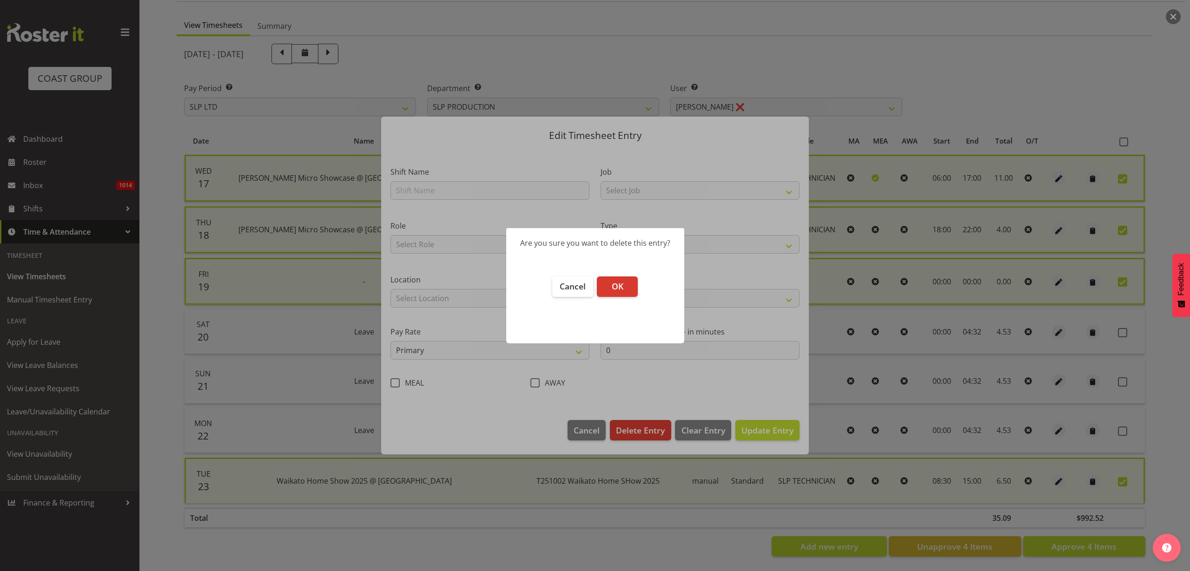
click at [619, 287] on span "OK" at bounding box center [618, 286] width 12 height 11
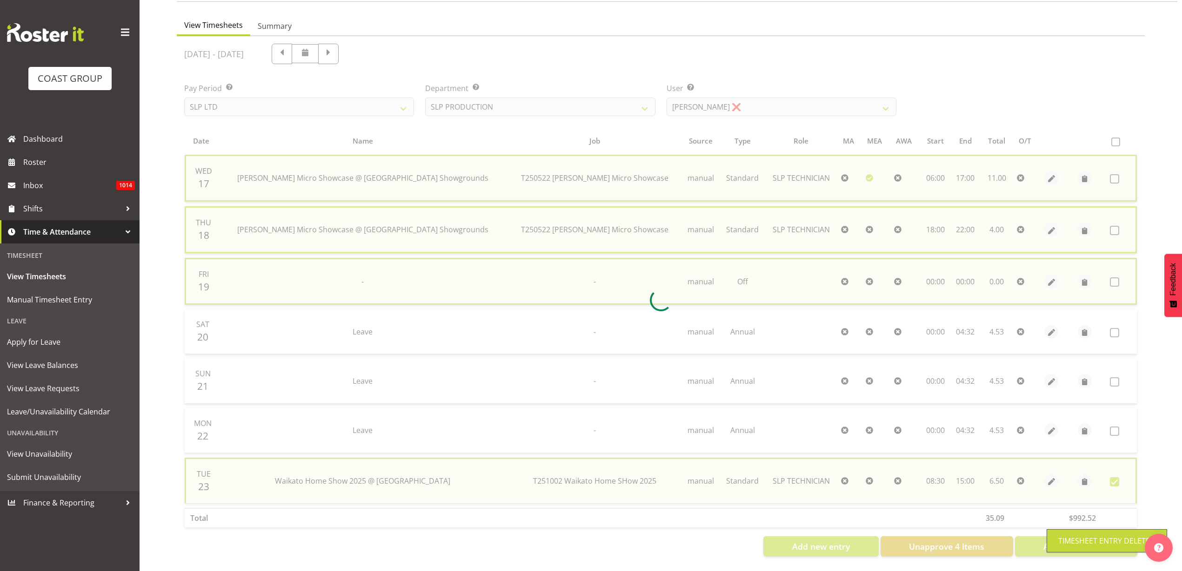
checkbox input "false"
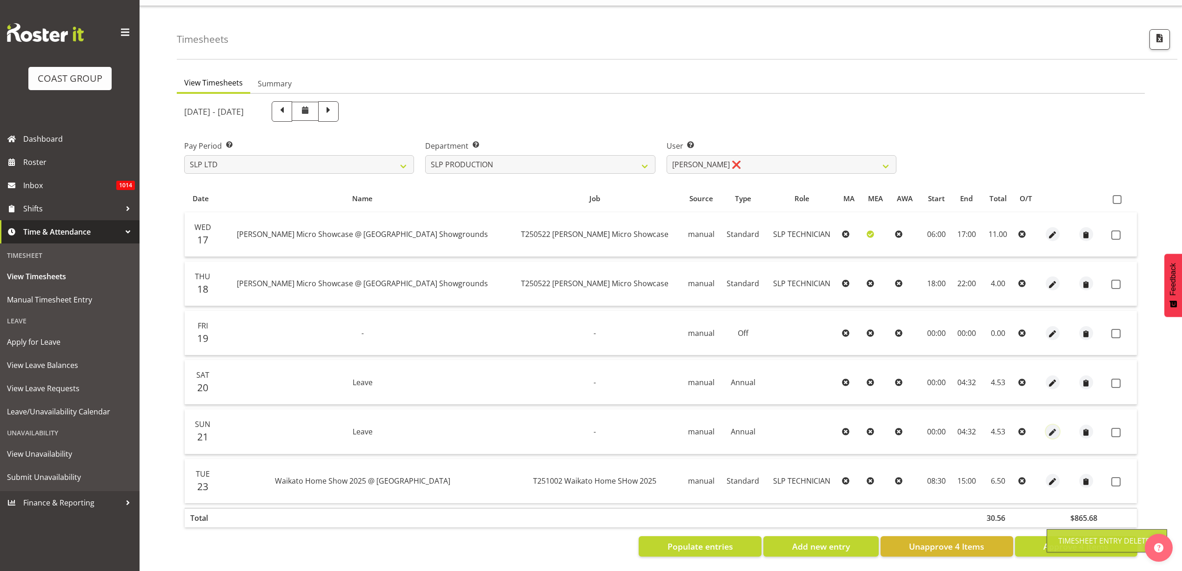
click at [1047, 427] on span "button" at bounding box center [1052, 432] width 11 height 11
select select "Annual"
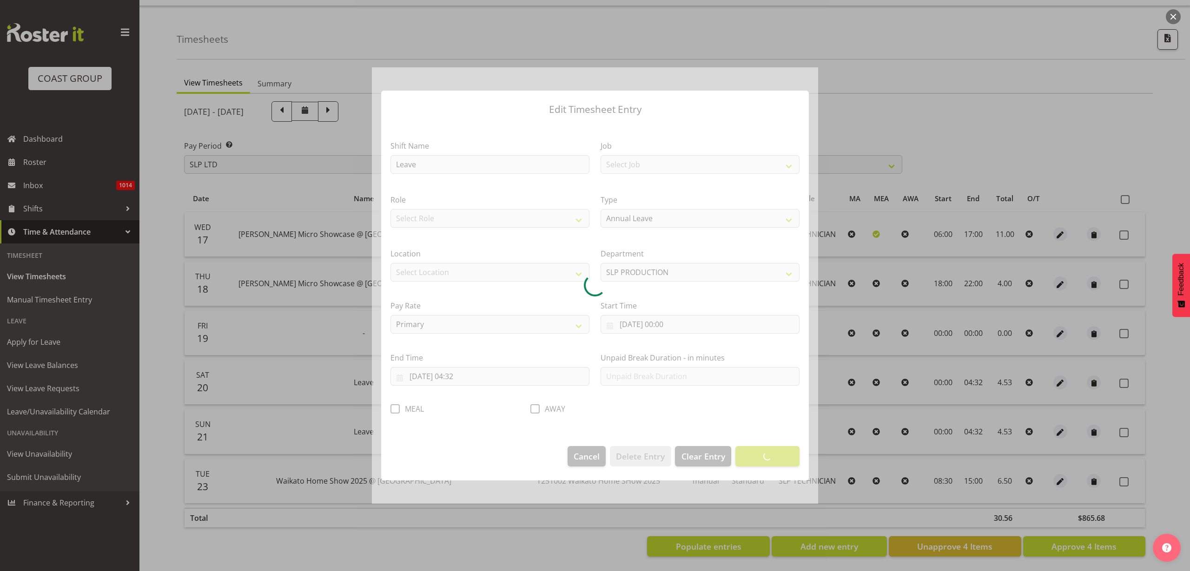
click at [699, 458] on div at bounding box center [595, 285] width 446 height 437
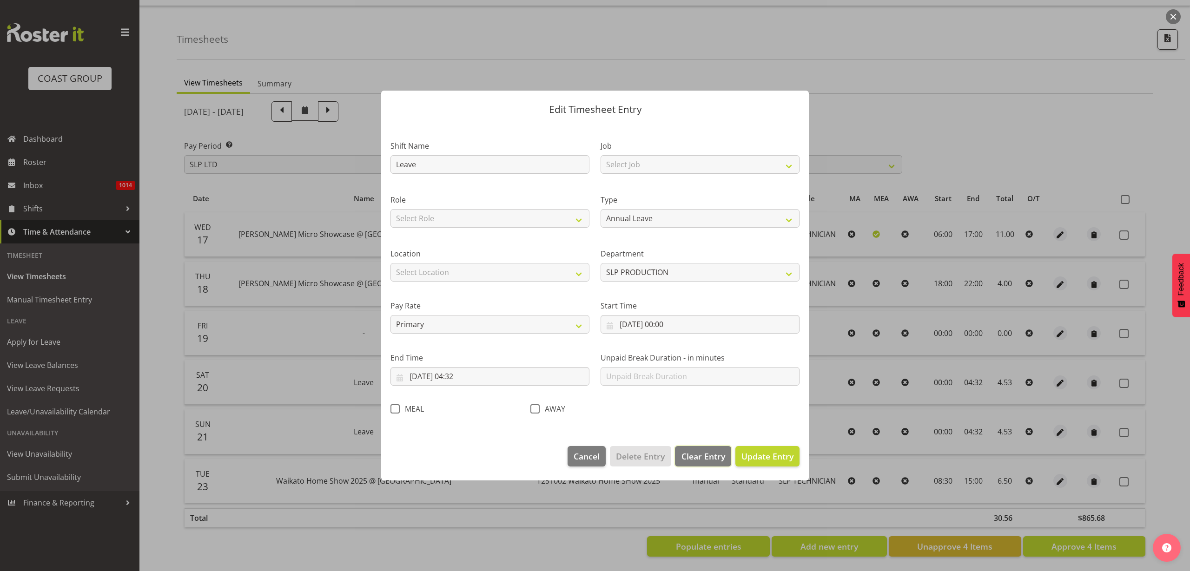
click at [708, 457] on span "Clear Entry" at bounding box center [704, 457] width 44 height 12
select select "Off"
type input "0"
select select
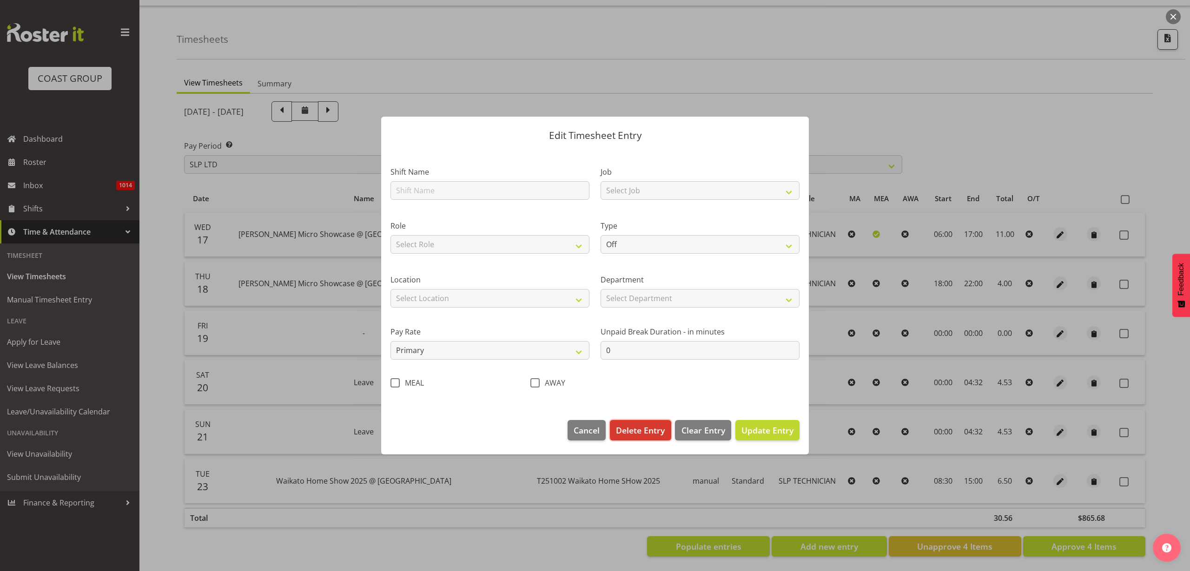
click at [648, 431] on span "Delete Entry" at bounding box center [640, 431] width 49 height 12
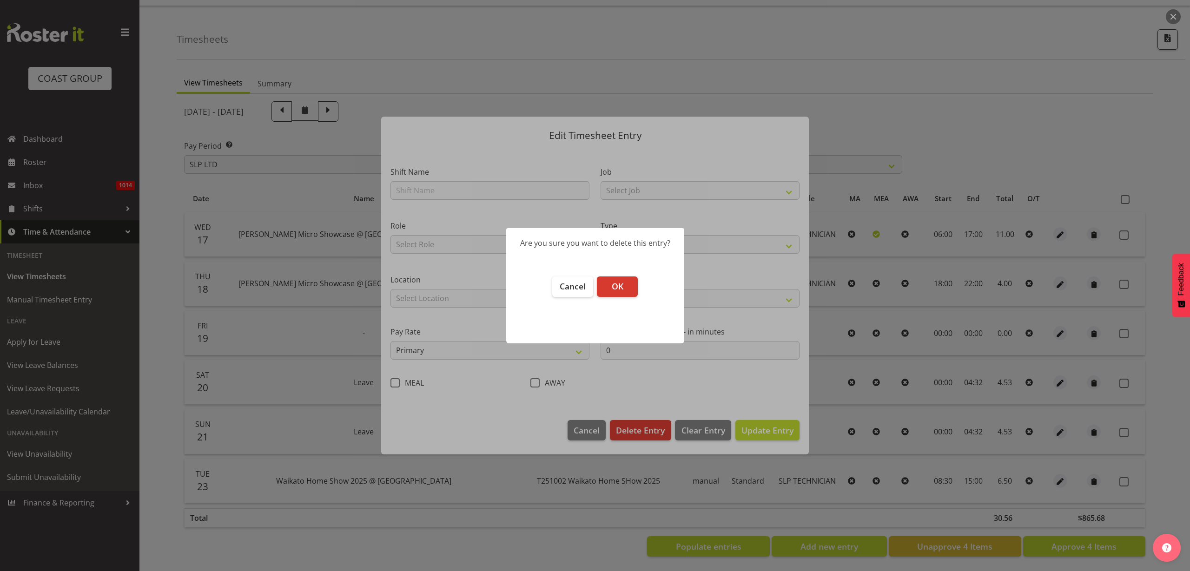
click at [621, 283] on span "OK" at bounding box center [618, 286] width 12 height 11
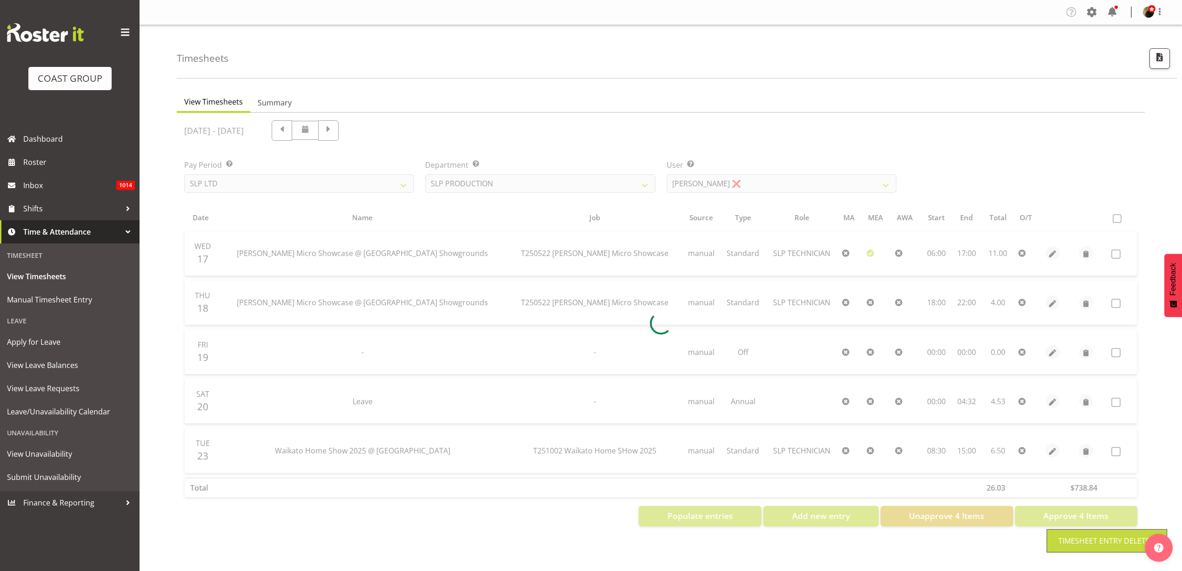
scroll to position [0, 0]
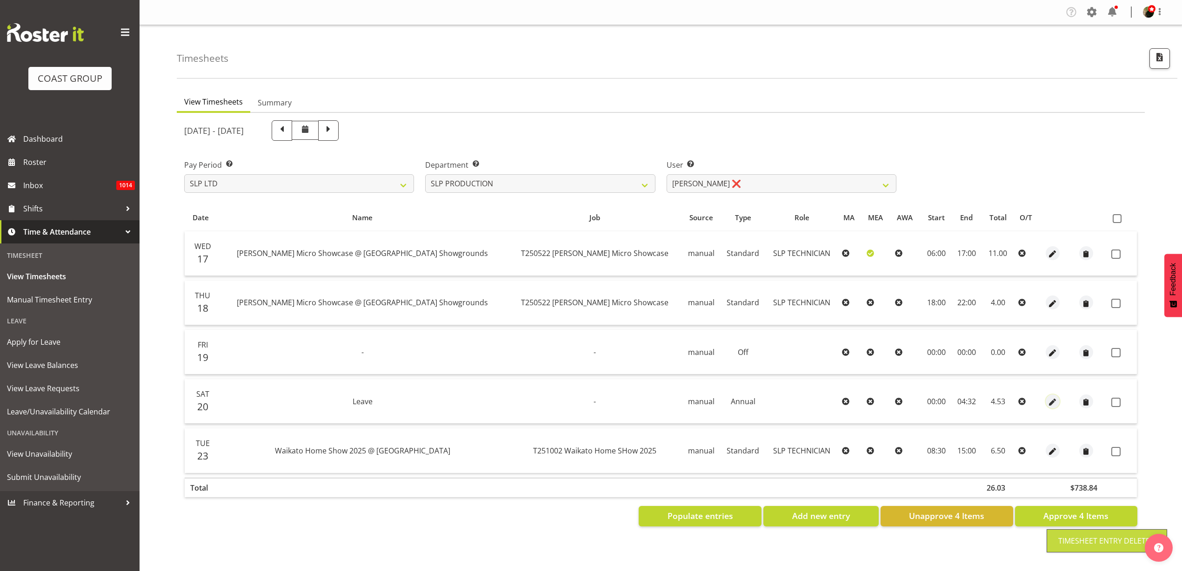
click at [1050, 402] on button "button" at bounding box center [1052, 402] width 14 height 14
select select "Annual"
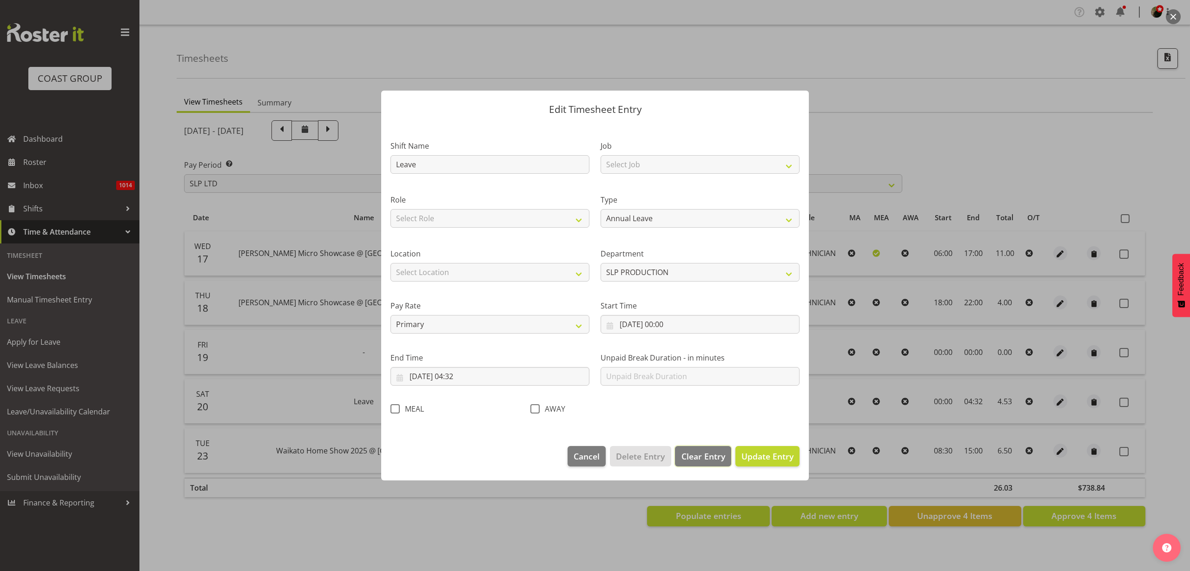
click at [705, 451] on span "Clear Entry" at bounding box center [704, 457] width 44 height 12
select select "Off"
type input "0"
select select
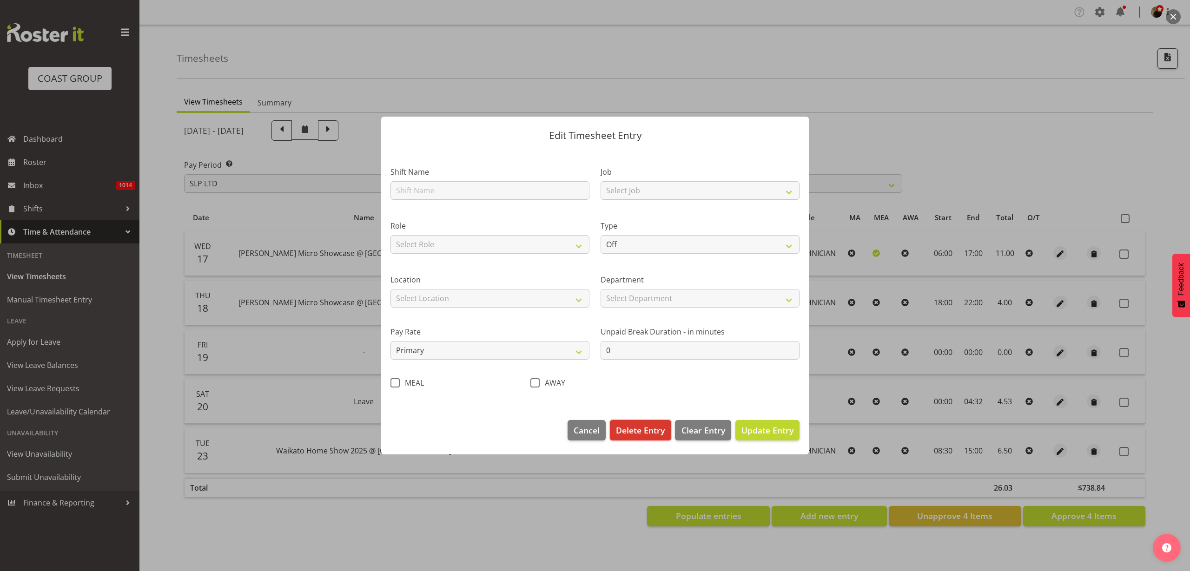
click at [633, 429] on span "Delete Entry" at bounding box center [640, 431] width 49 height 12
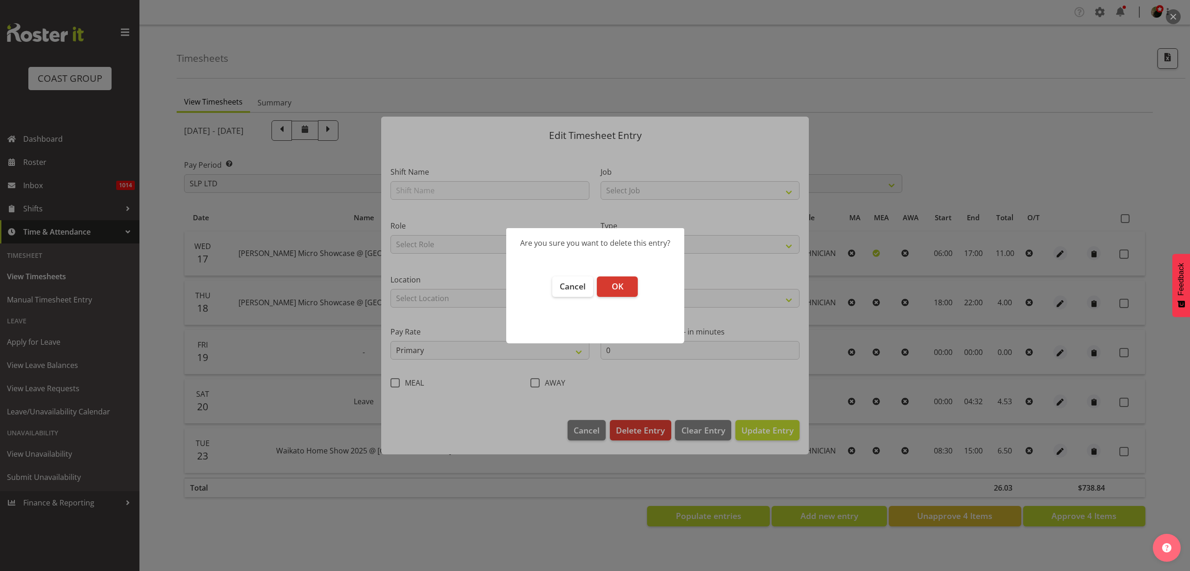
click at [616, 292] on button "OK" at bounding box center [617, 287] width 41 height 20
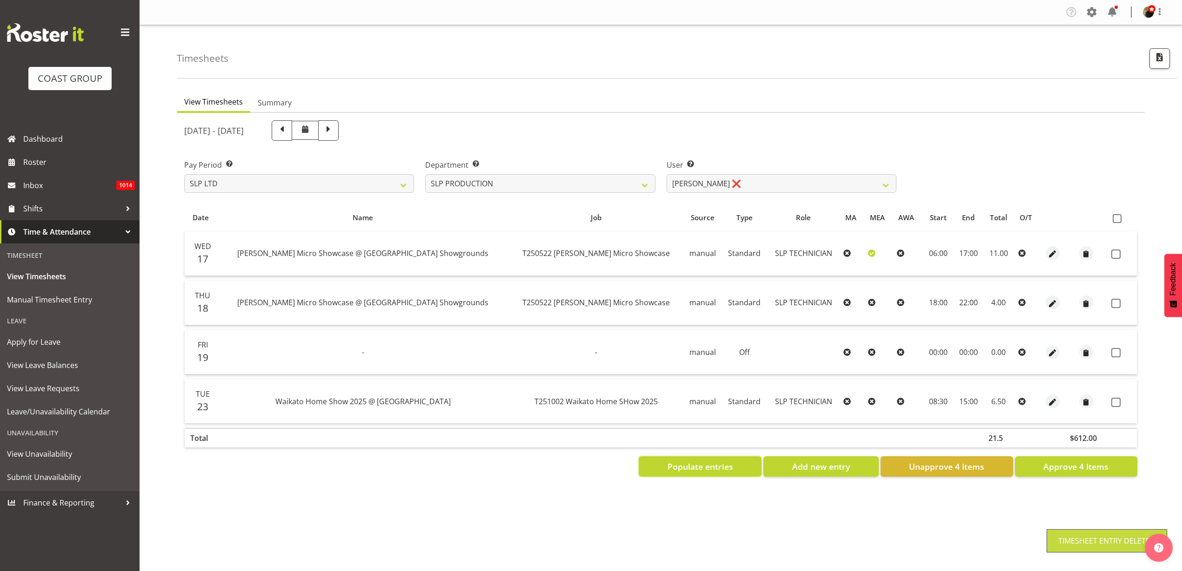
click at [689, 469] on span "Populate entries" at bounding box center [700, 467] width 66 height 12
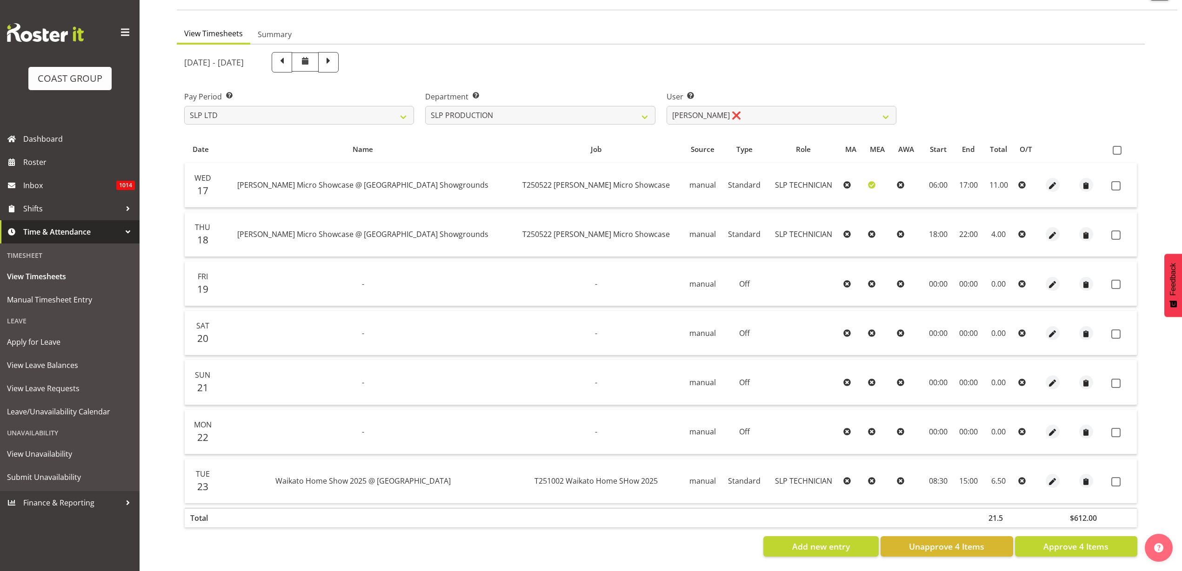
scroll to position [77, 0]
click at [1117, 146] on span at bounding box center [1116, 150] width 9 height 9
click at [1117, 147] on input "checkbox" at bounding box center [1115, 150] width 6 height 6
checkbox input "true"
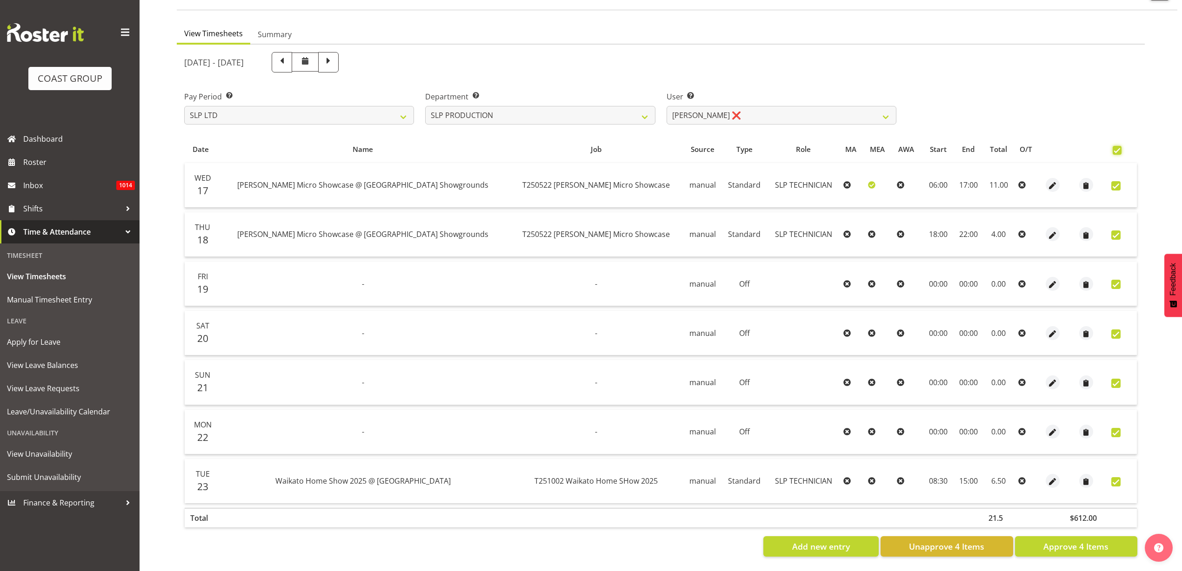
checkbox input "true"
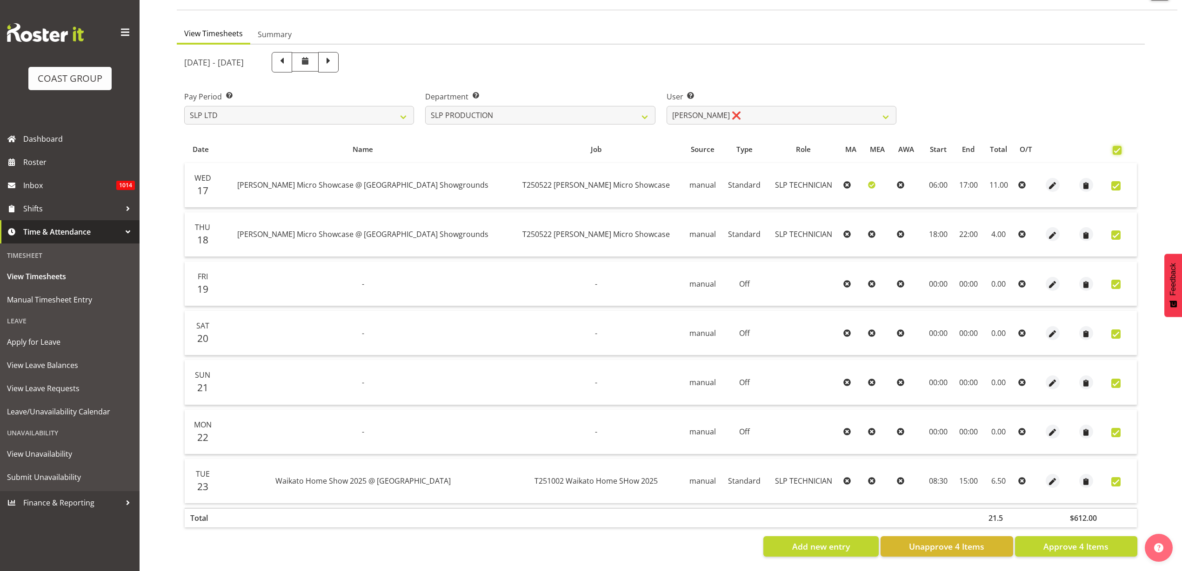
checkbox input "true"
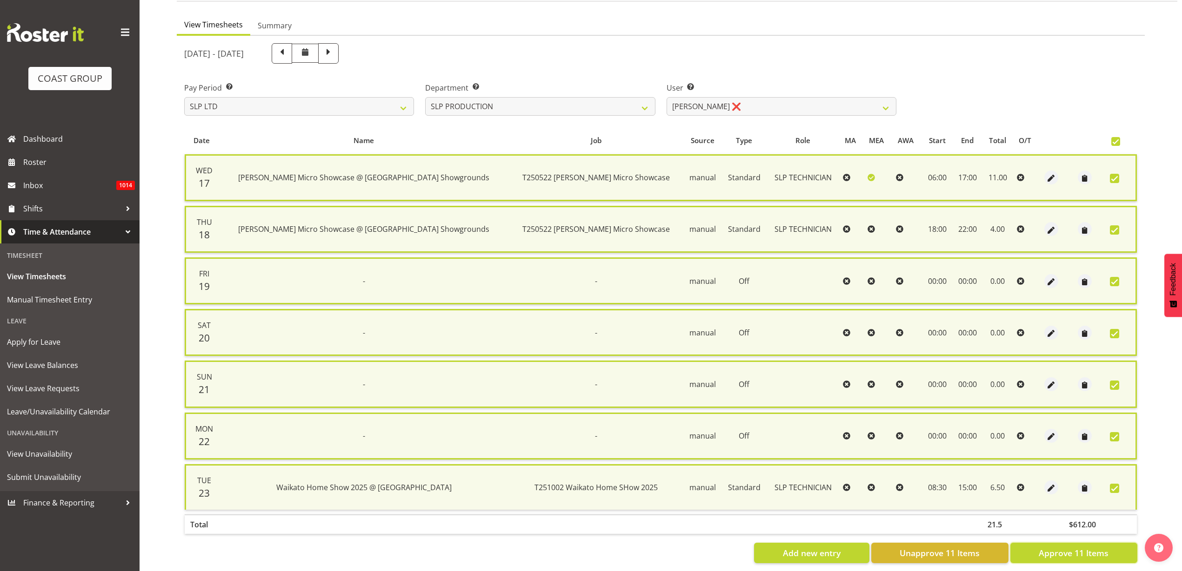
click at [1095, 554] on span "Approve 11 Items" at bounding box center [1073, 553] width 70 height 12
checkbox input "false"
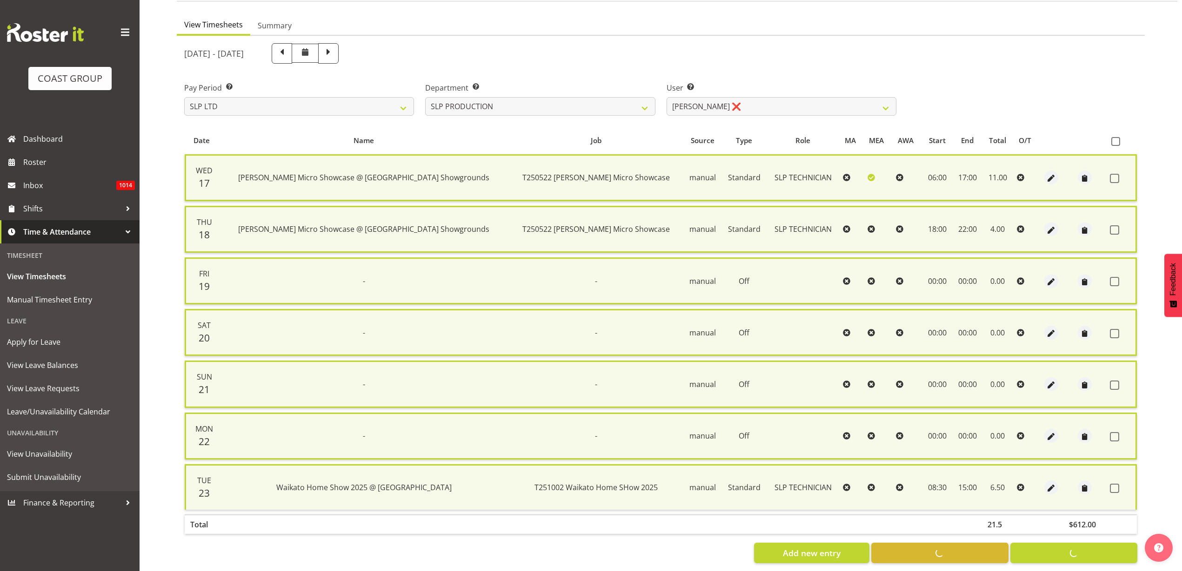
checkbox input "false"
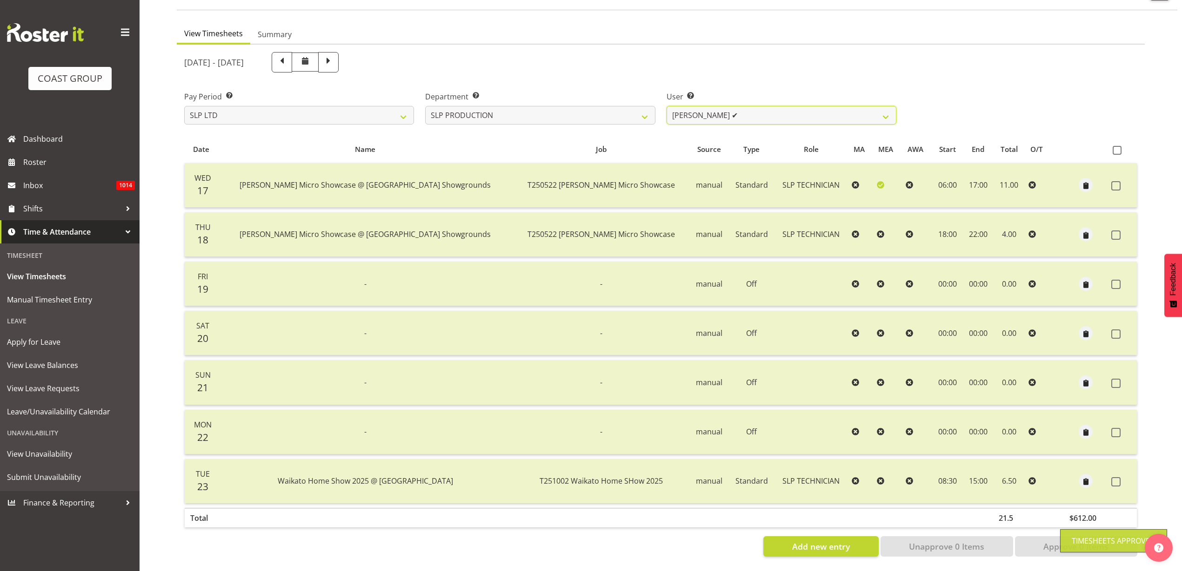
click at [740, 106] on select "Aaron Grant ✔ Alan Burrows ✔ Coel Phillips ✔ Kent Stevens ❌ Kes David ❌ Mark Ph…" at bounding box center [781, 115] width 230 height 19
select select "10978"
click at [666, 106] on select "Aaron Grant ✔ Alan Burrows ✔ Coel Phillips ✔ Kent Stevens ❌ Kes David ❌ Mark Ph…" at bounding box center [781, 115] width 230 height 19
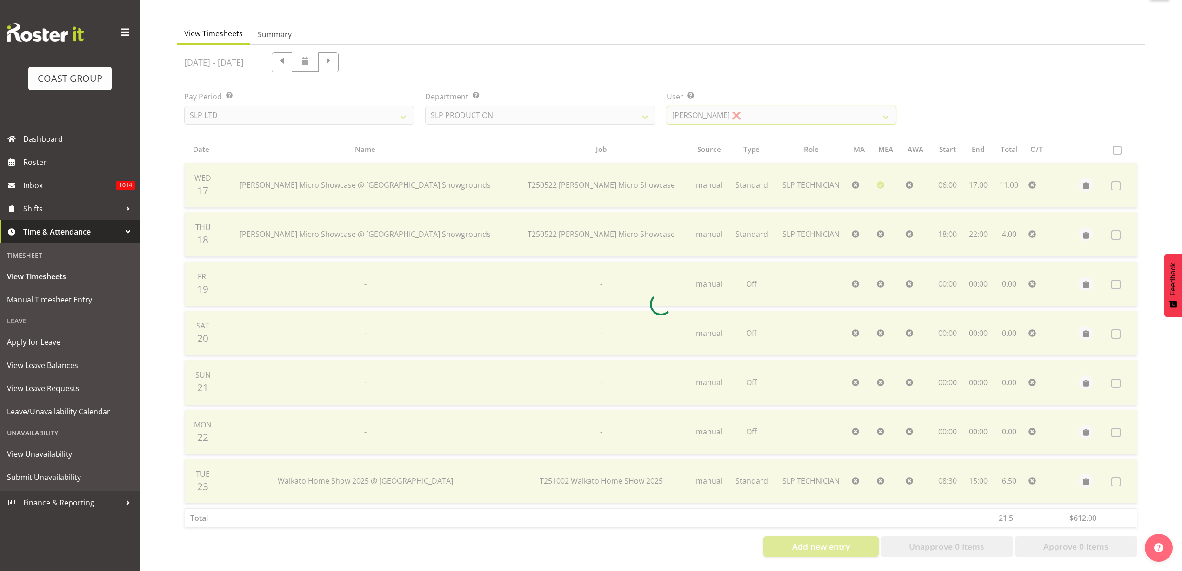
scroll to position [0, 0]
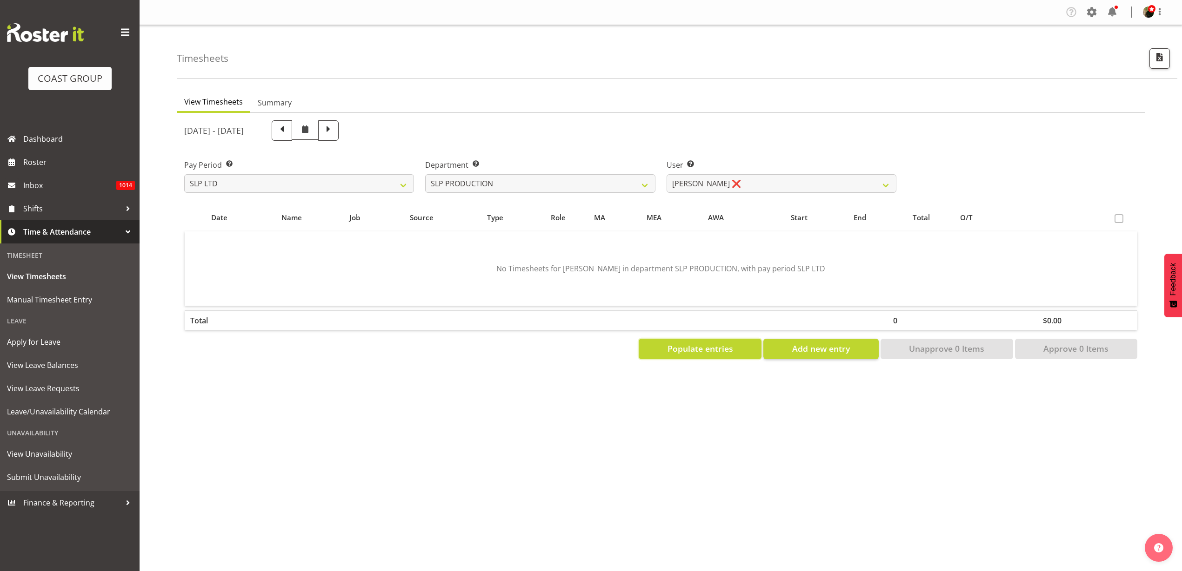
click at [710, 354] on span "Populate entries" at bounding box center [700, 349] width 66 height 12
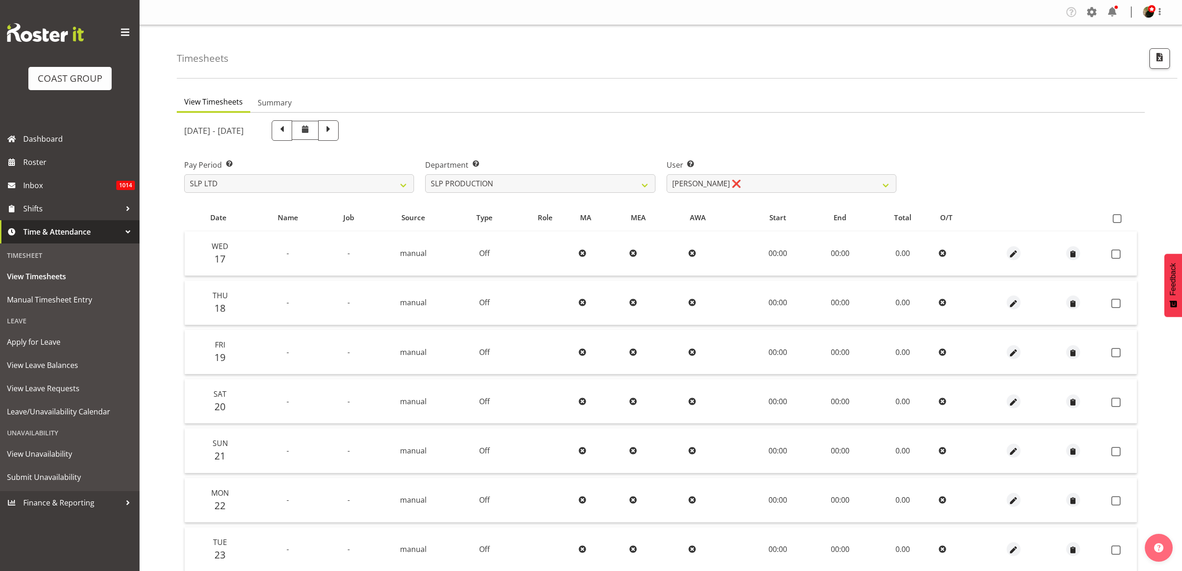
click at [1120, 222] on span at bounding box center [1116, 218] width 9 height 9
click at [1118, 222] on input "checkbox" at bounding box center [1115, 219] width 6 height 6
checkbox input "true"
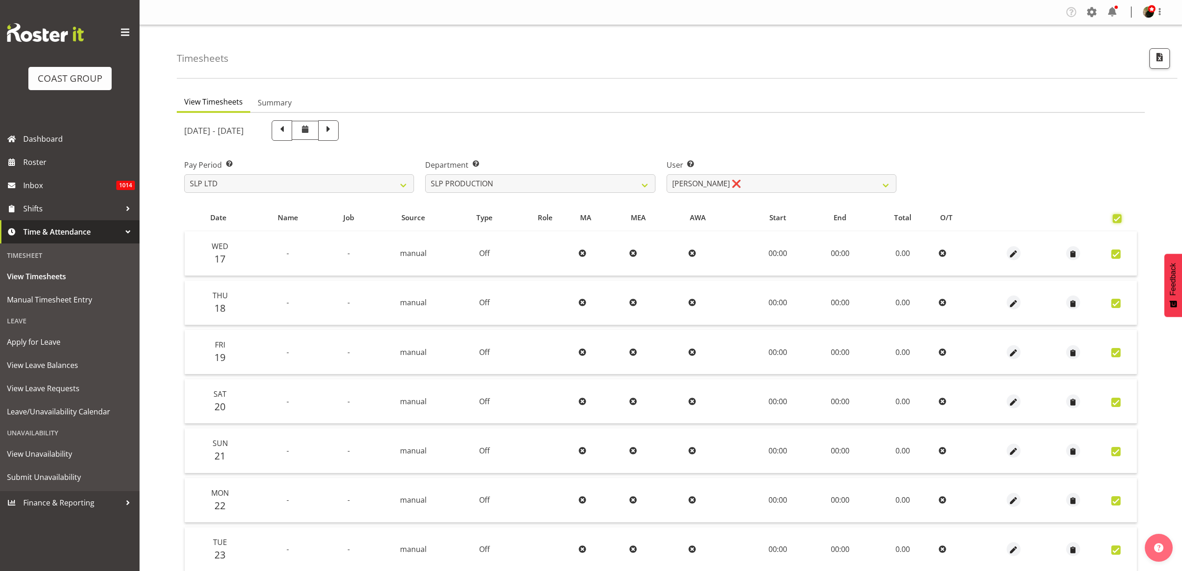
checkbox input "true"
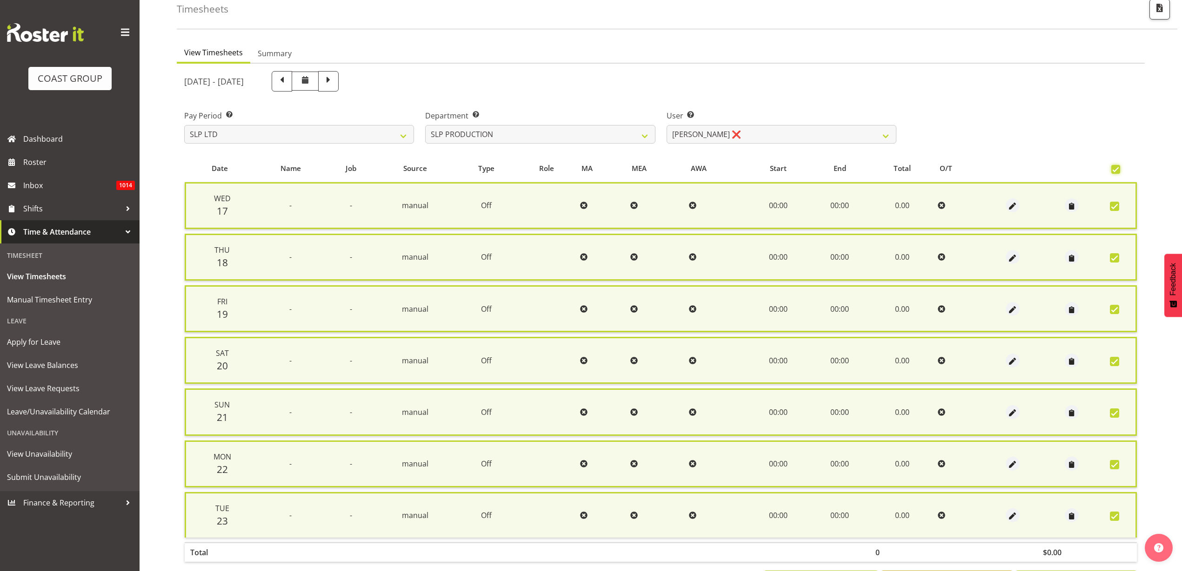
scroll to position [93, 0]
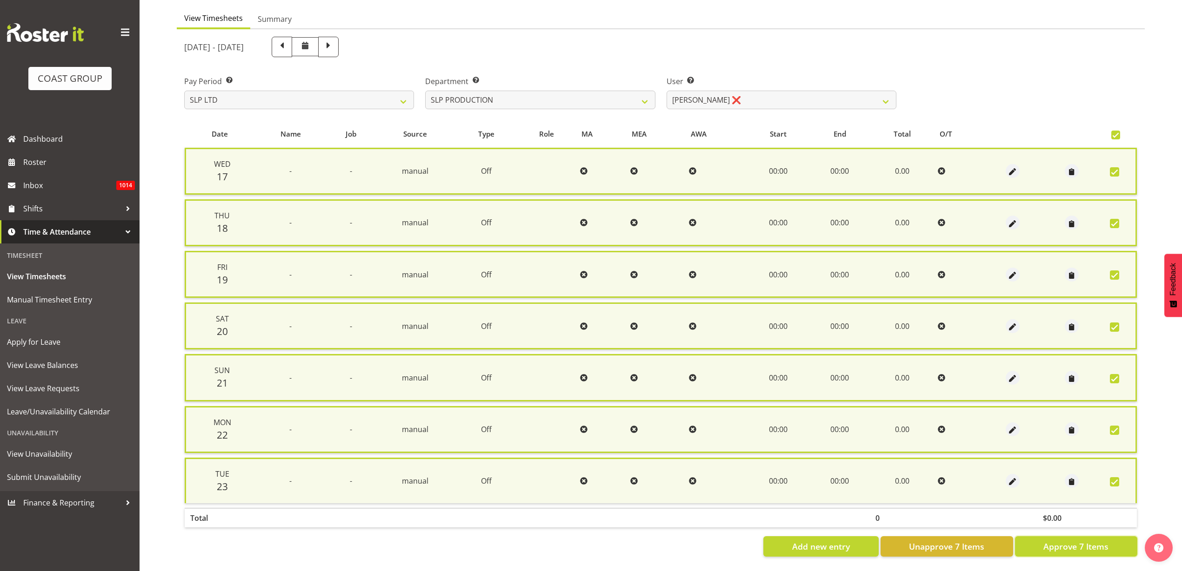
click at [1068, 541] on span "Approve 7 Items" at bounding box center [1075, 547] width 65 height 12
checkbox input "false"
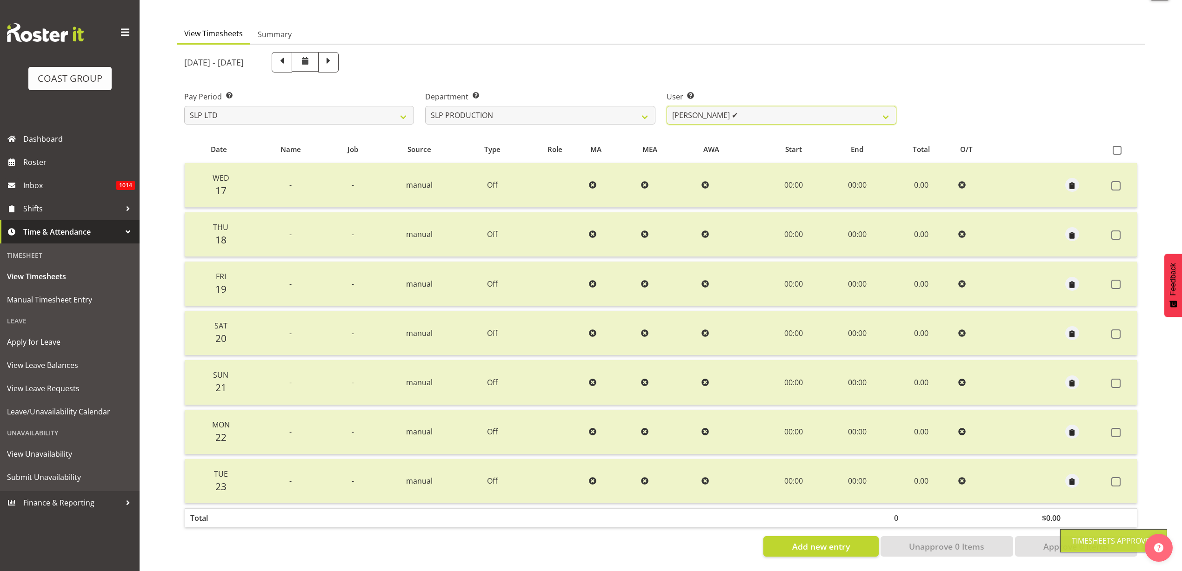
click at [748, 106] on select "Aaron Grant ✔ Alan Burrows ✔ Coel Phillips ✔ Kent Stevens ✔ Kes David ❌ Mark Ph…" at bounding box center [781, 115] width 230 height 19
click at [666, 106] on select "Aaron Grant ✔ Alan Burrows ✔ Coel Phillips ✔ Kent Stevens ✔ Kes David ❌ Mark Ph…" at bounding box center [781, 115] width 230 height 19
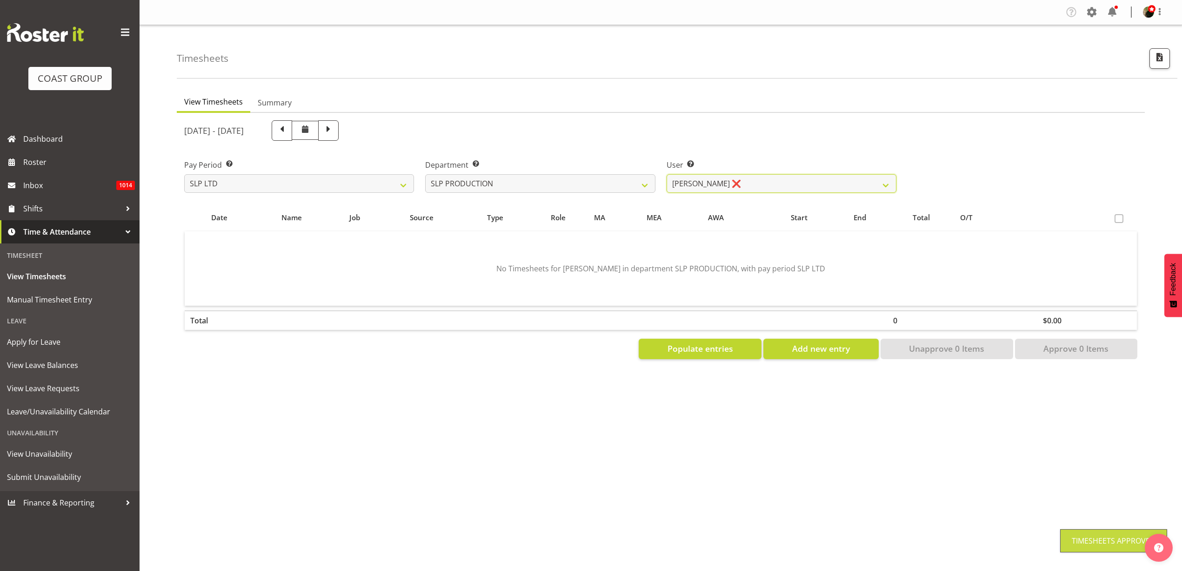
scroll to position [0, 0]
click at [718, 350] on span "Populate entries" at bounding box center [700, 349] width 66 height 12
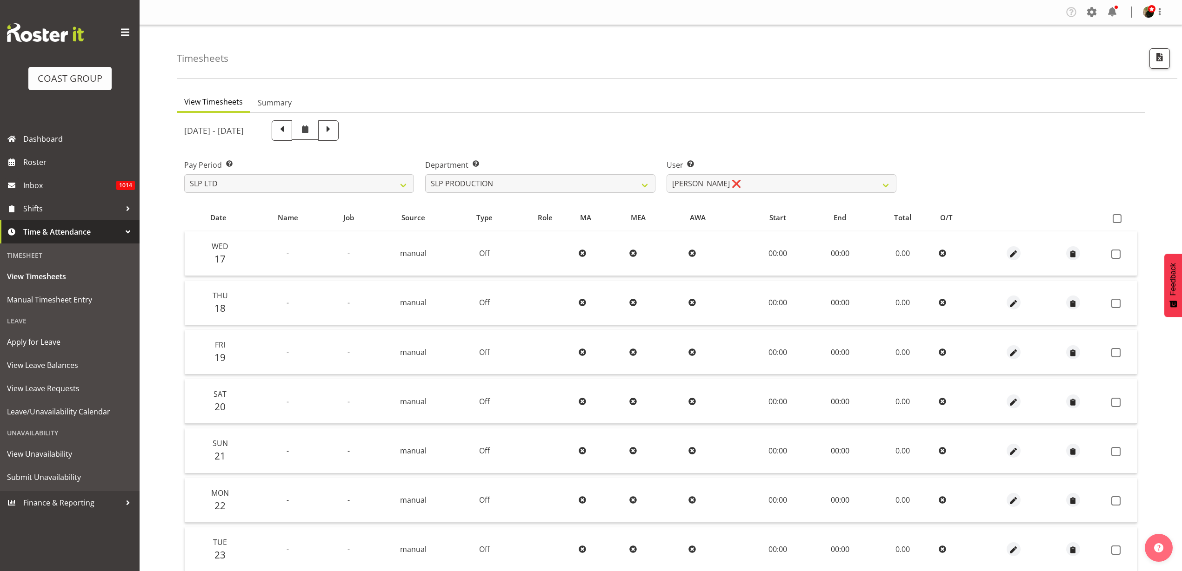
click at [1120, 217] on span at bounding box center [1116, 218] width 9 height 9
click at [1118, 217] on input "checkbox" at bounding box center [1115, 219] width 6 height 6
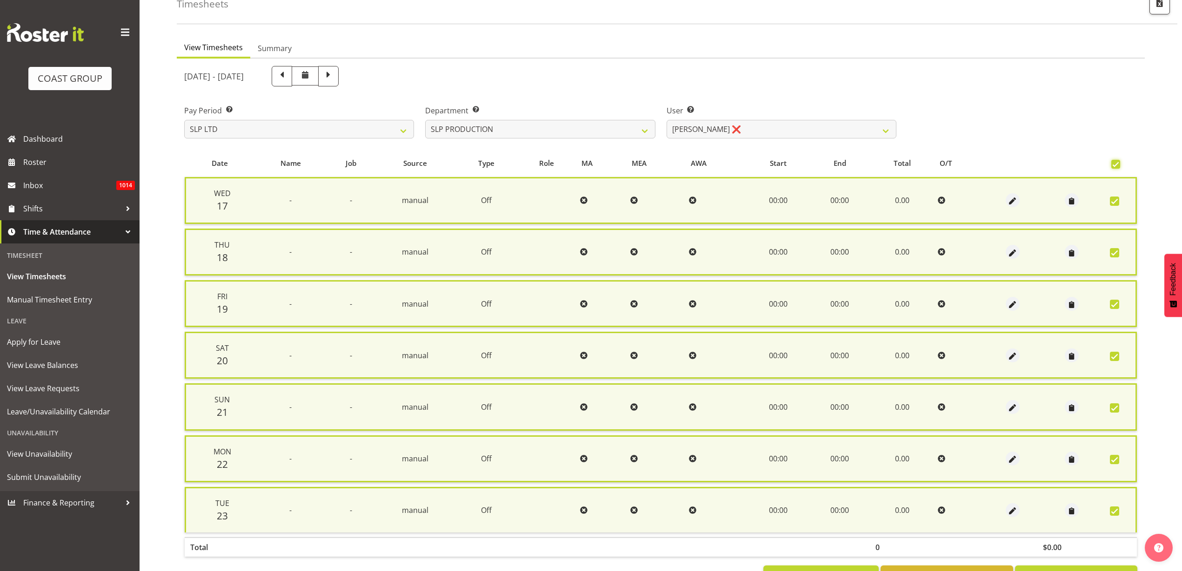
scroll to position [93, 0]
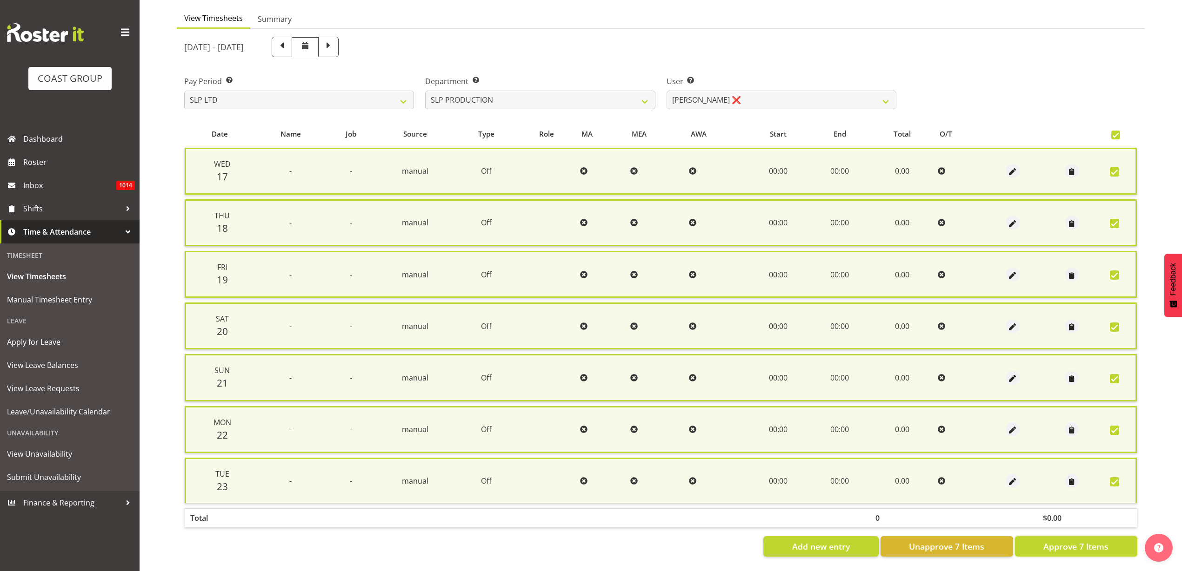
click at [1072, 541] on span "Approve 7 Items" at bounding box center [1075, 547] width 65 height 12
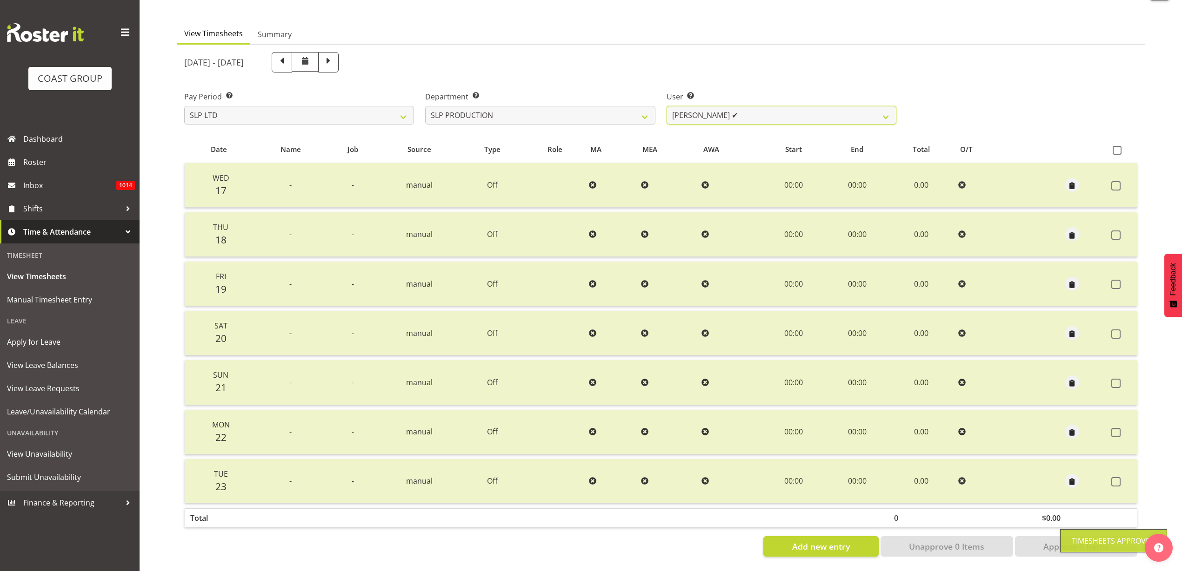
click at [738, 109] on select "Aaron Grant ✔ Alan Burrows ✔ Coel Phillips ✔ Kent Stevens ✔ Kes David ✔ Mark Ph…" at bounding box center [781, 115] width 230 height 19
click at [666, 106] on select "Aaron Grant ✔ Alan Burrows ✔ Coel Phillips ✔ Kent Stevens ✔ Kes David ✔ Mark Ph…" at bounding box center [781, 115] width 230 height 19
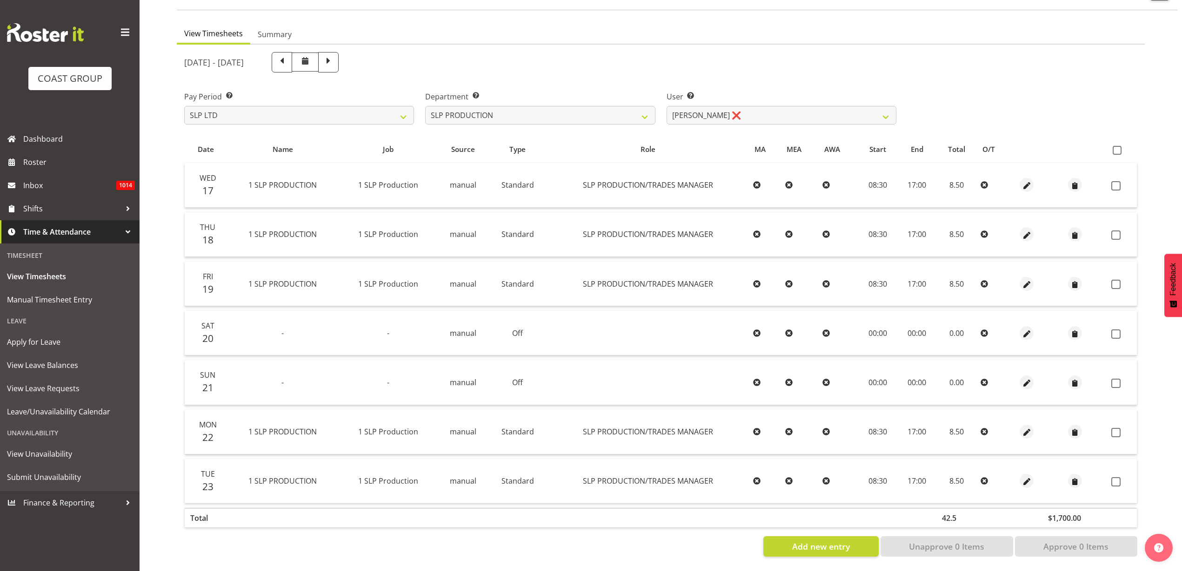
click at [1116, 146] on span at bounding box center [1116, 150] width 9 height 9
click at [1116, 147] on input "checkbox" at bounding box center [1115, 150] width 6 height 6
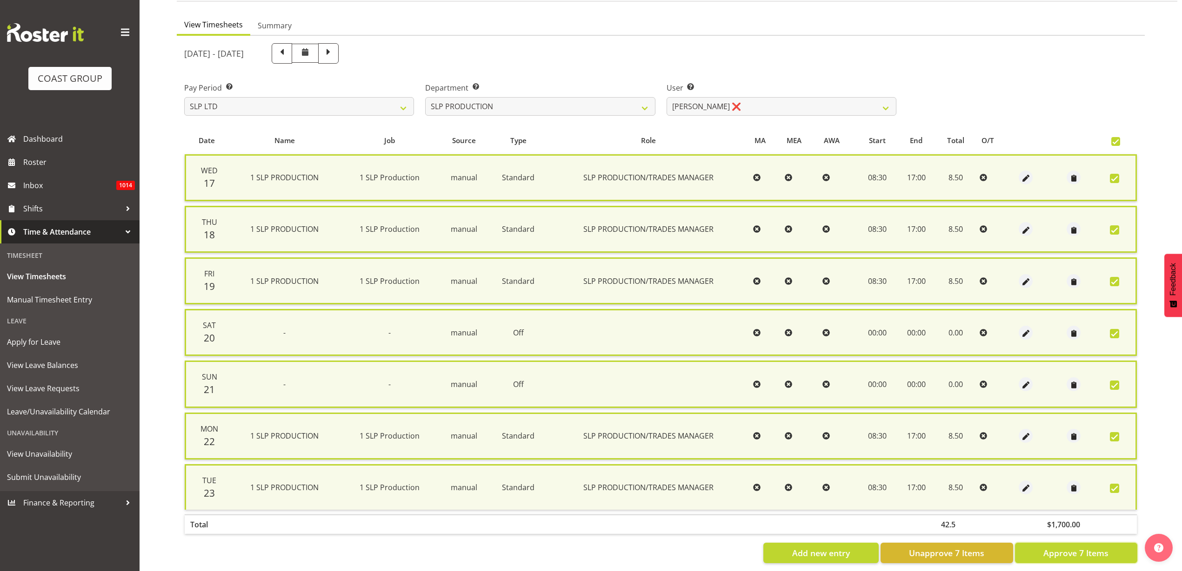
click at [1069, 554] on span "Approve 7 Items" at bounding box center [1075, 553] width 65 height 12
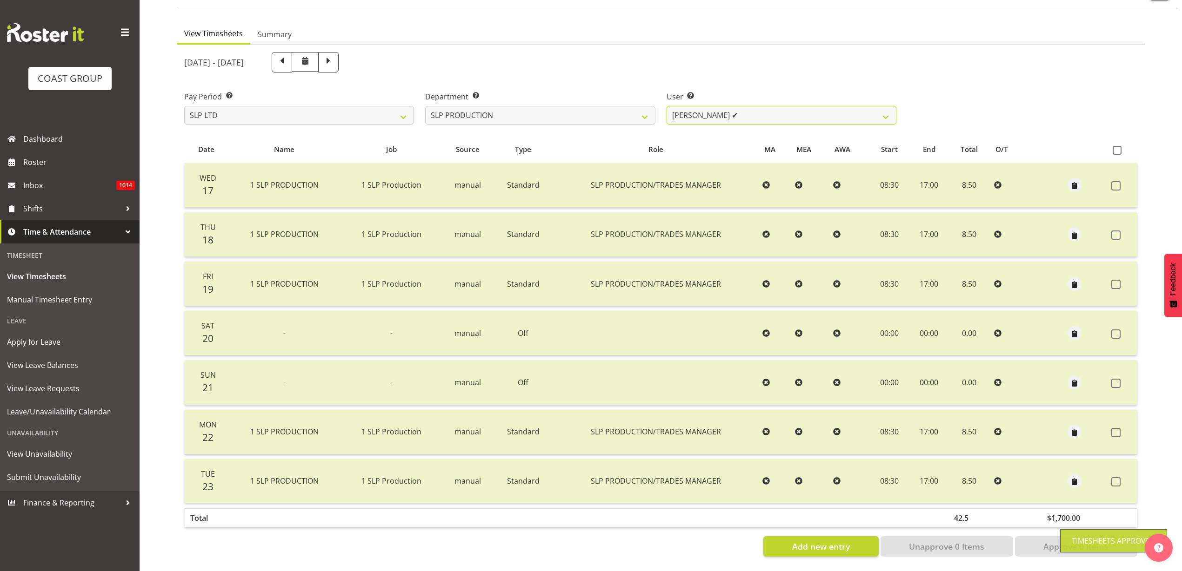
click at [770, 106] on select "Aaron Grant ✔ Alan Burrows ✔ Coel Phillips ✔ Kent Stevens ✔ Kes David ✔ Mark Ph…" at bounding box center [781, 115] width 230 height 19
click at [666, 106] on select "Aaron Grant ✔ Alan Burrows ✔ Coel Phillips ✔ Kent Stevens ✔ Kes David ✔ Mark Ph…" at bounding box center [781, 115] width 230 height 19
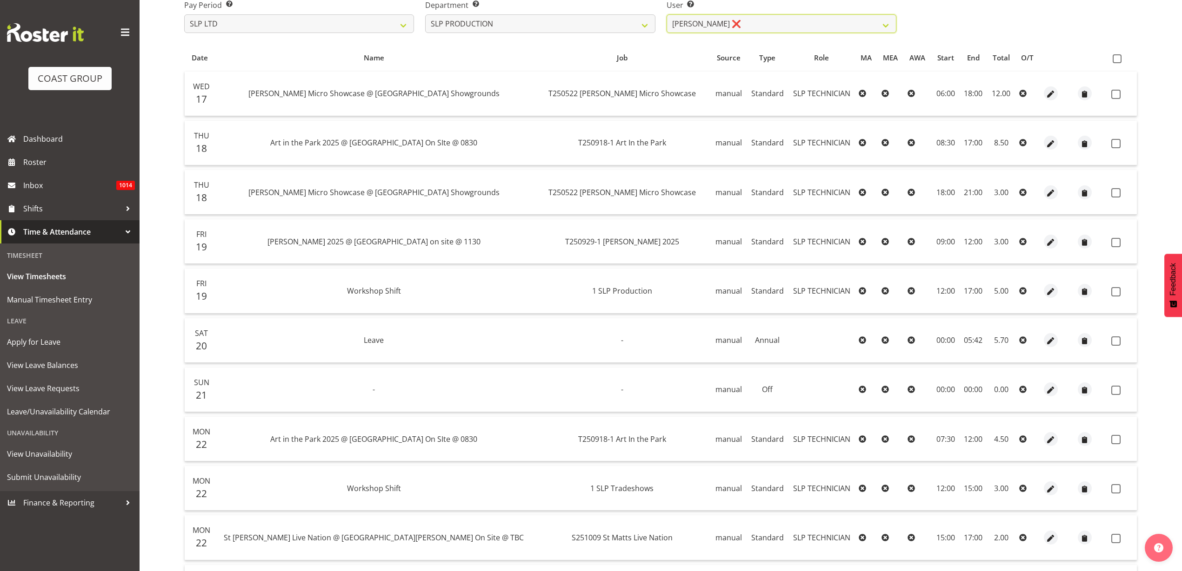
scroll to position [159, 0]
click at [1113, 61] on span at bounding box center [1116, 60] width 9 height 9
click at [1113, 61] on input "checkbox" at bounding box center [1115, 60] width 6 height 6
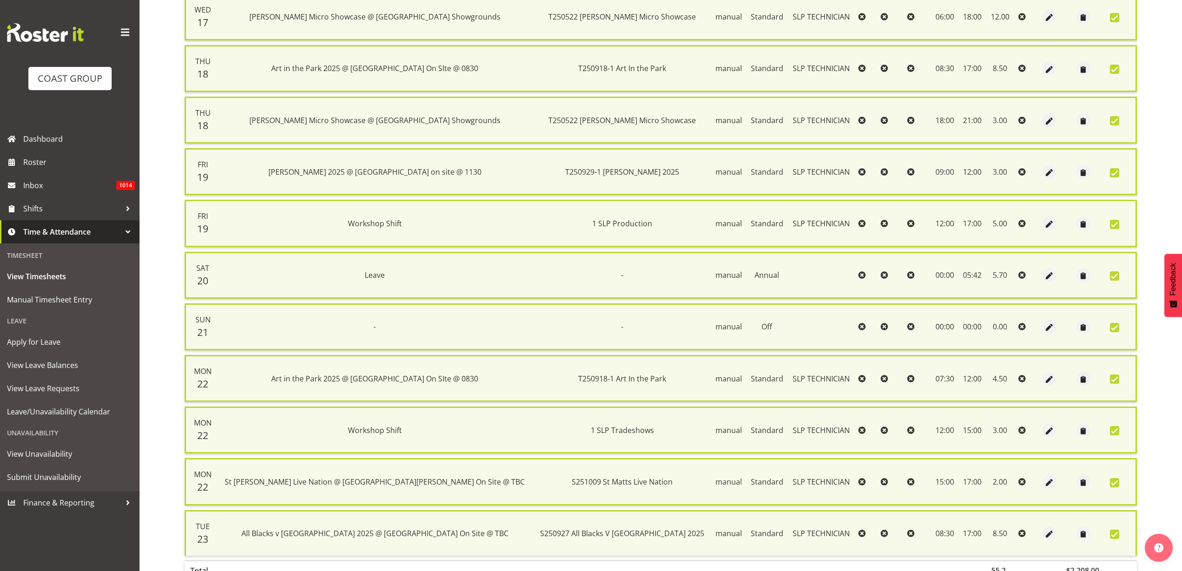
scroll to position [299, 0]
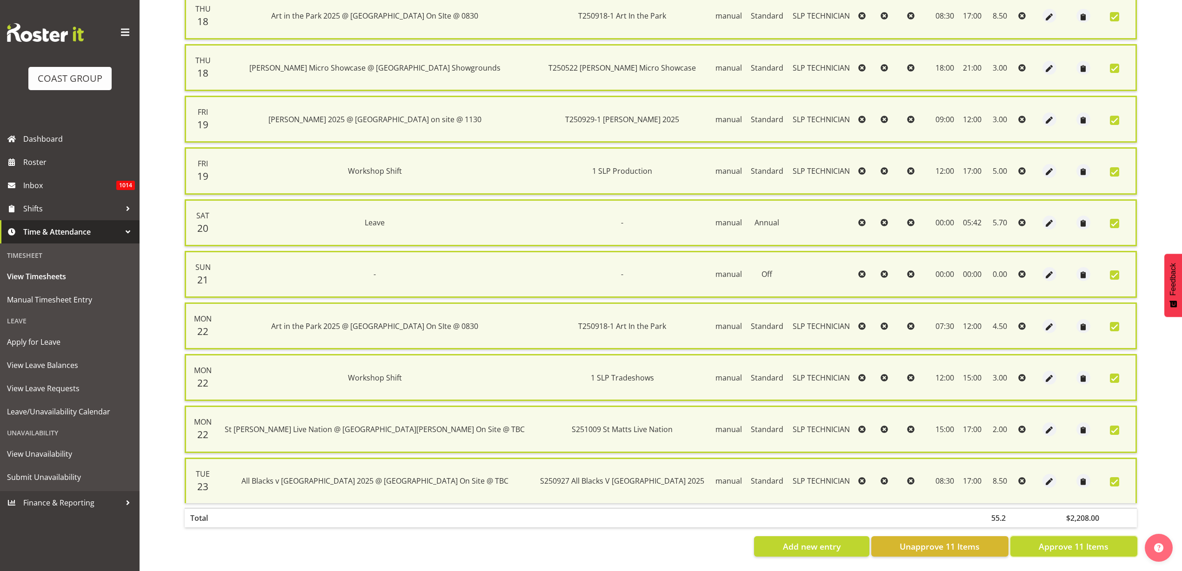
click at [1076, 541] on span "Approve 11 Items" at bounding box center [1073, 547] width 70 height 12
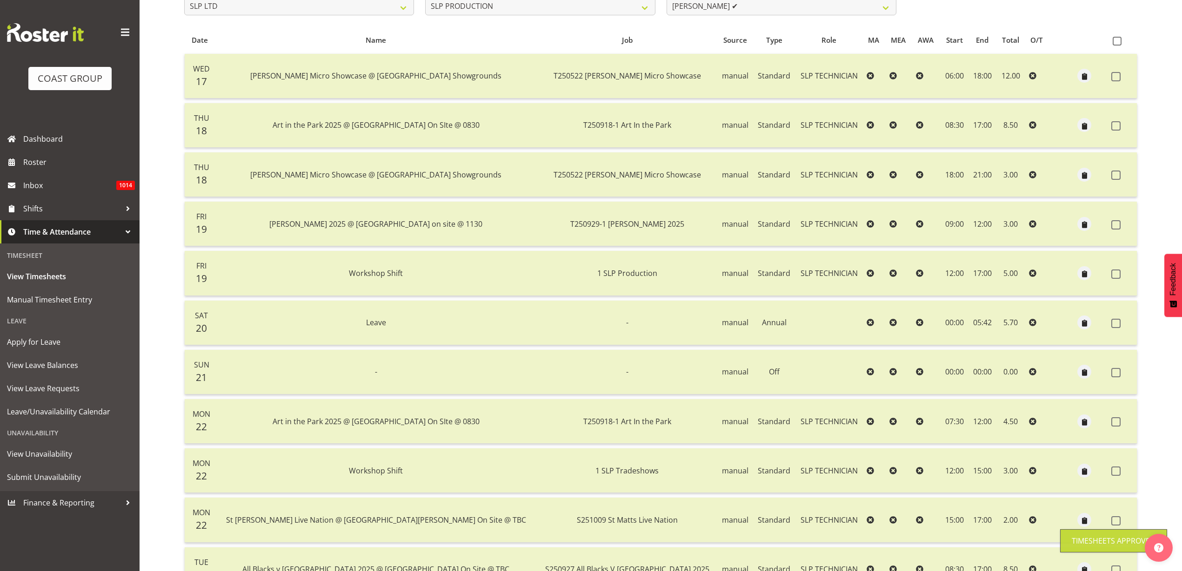
scroll to position [159, 0]
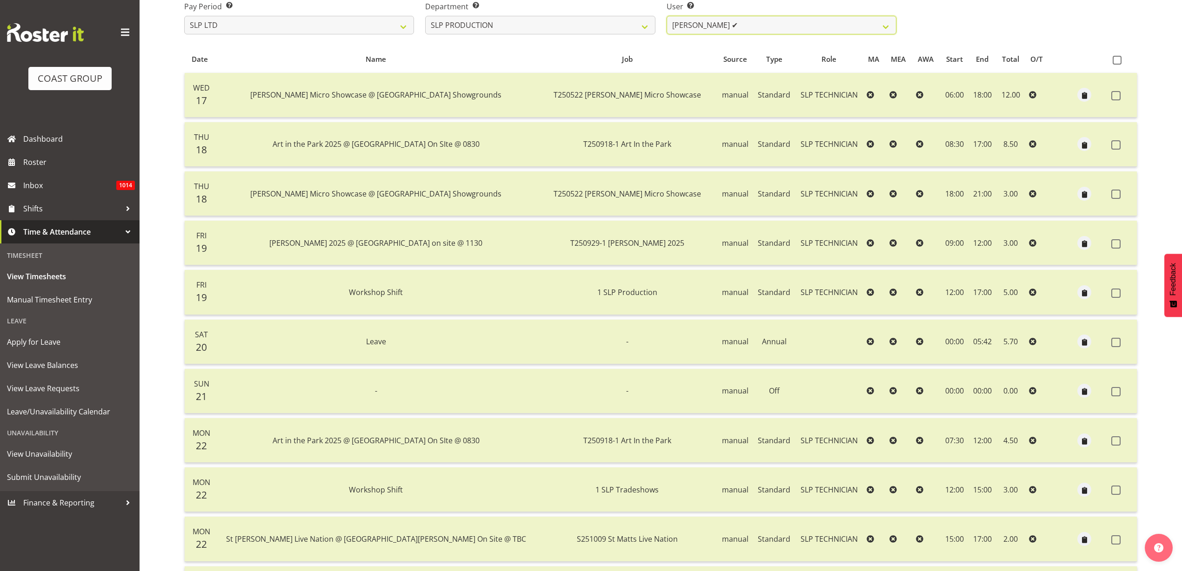
click at [835, 31] on select "Aaron Grant ✔ Alan Burrows ✔ Coel Phillips ✔ Kent Stevens ✔ Kes David ✔ Mark Ph…" at bounding box center [781, 25] width 230 height 19
click at [666, 16] on select "Aaron Grant ✔ Alan Burrows ✔ Coel Phillips ✔ Kent Stevens ✔ Kes David ✔ Mark Ph…" at bounding box center [781, 25] width 230 height 19
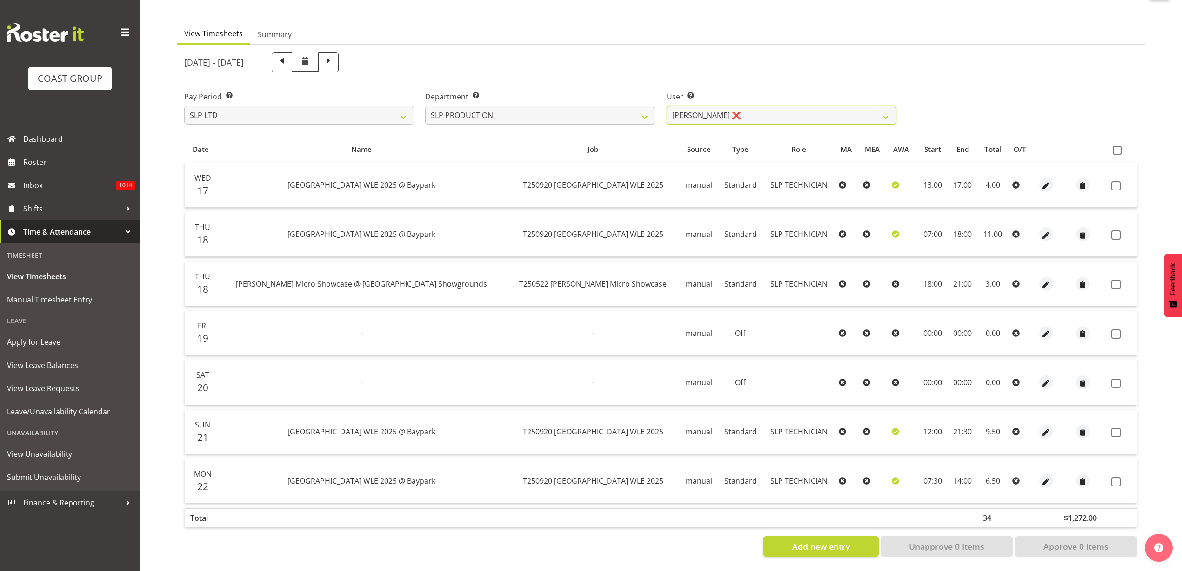
scroll to position [77, 0]
click at [1041, 477] on span "button" at bounding box center [1046, 482] width 11 height 11
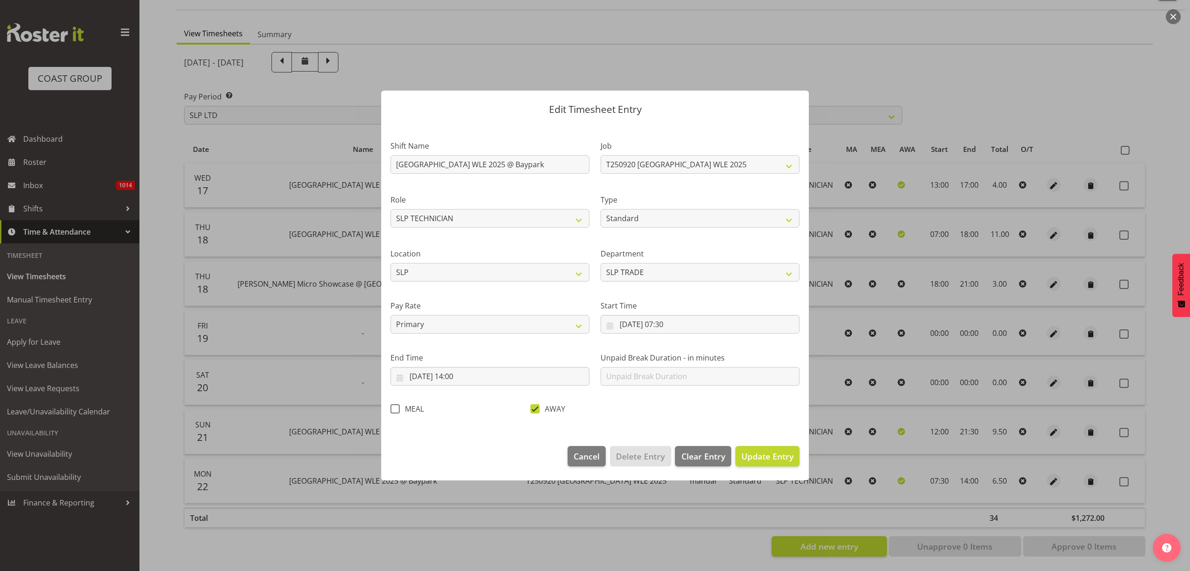
click at [534, 407] on span at bounding box center [535, 409] width 9 height 9
click at [534, 407] on input "AWAY" at bounding box center [534, 409] width 6 height 6
click at [779, 458] on span "Update Entry" at bounding box center [768, 456] width 52 height 11
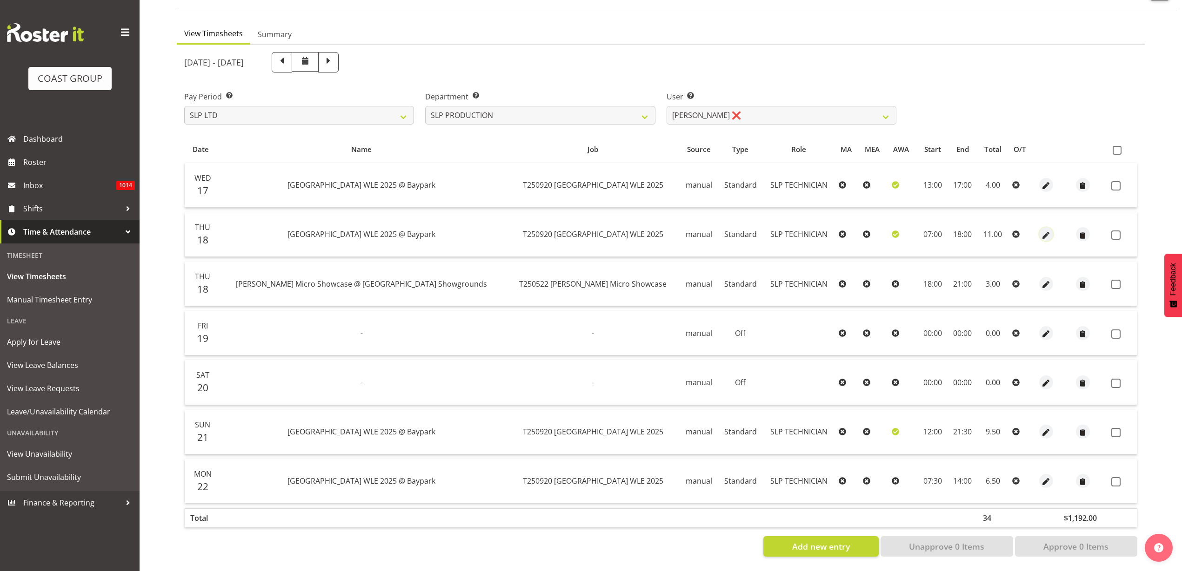
click at [1041, 230] on span "button" at bounding box center [1046, 235] width 11 height 11
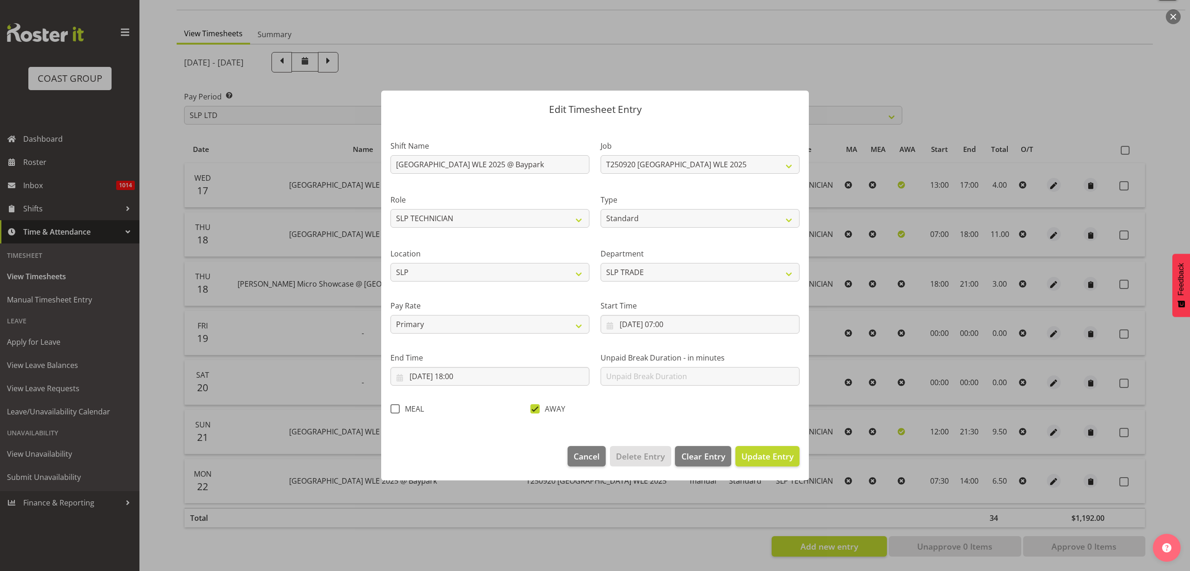
click at [537, 408] on span at bounding box center [535, 409] width 9 height 9
click at [537, 408] on input "AWAY" at bounding box center [534, 409] width 6 height 6
click at [770, 458] on span "Update Entry" at bounding box center [768, 456] width 52 height 11
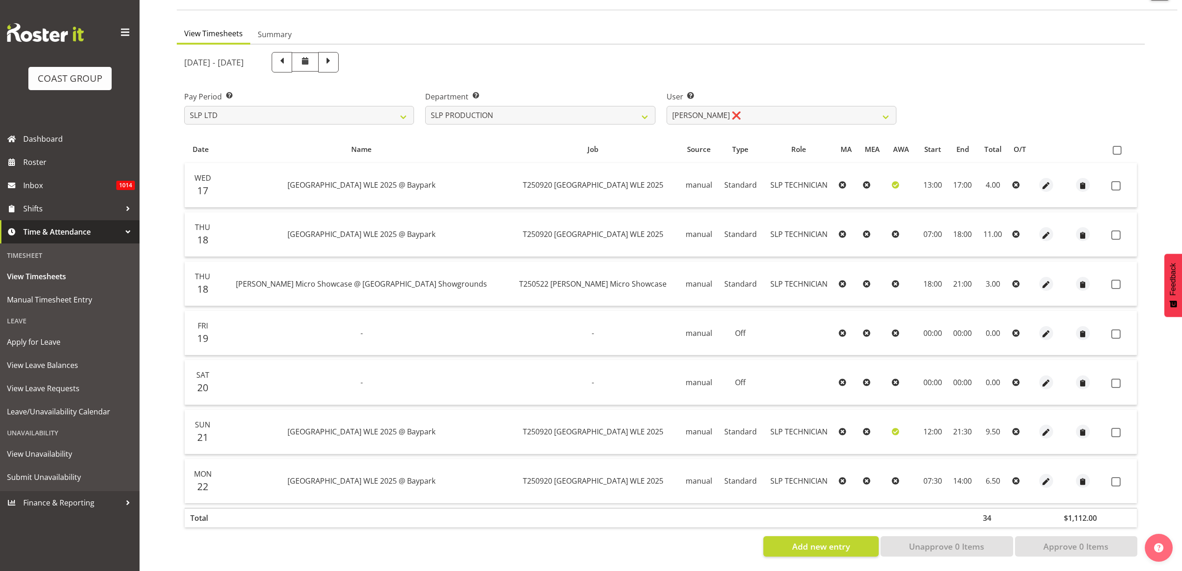
click at [1118, 146] on span at bounding box center [1116, 150] width 9 height 9
click at [1118, 147] on input "checkbox" at bounding box center [1115, 150] width 6 height 6
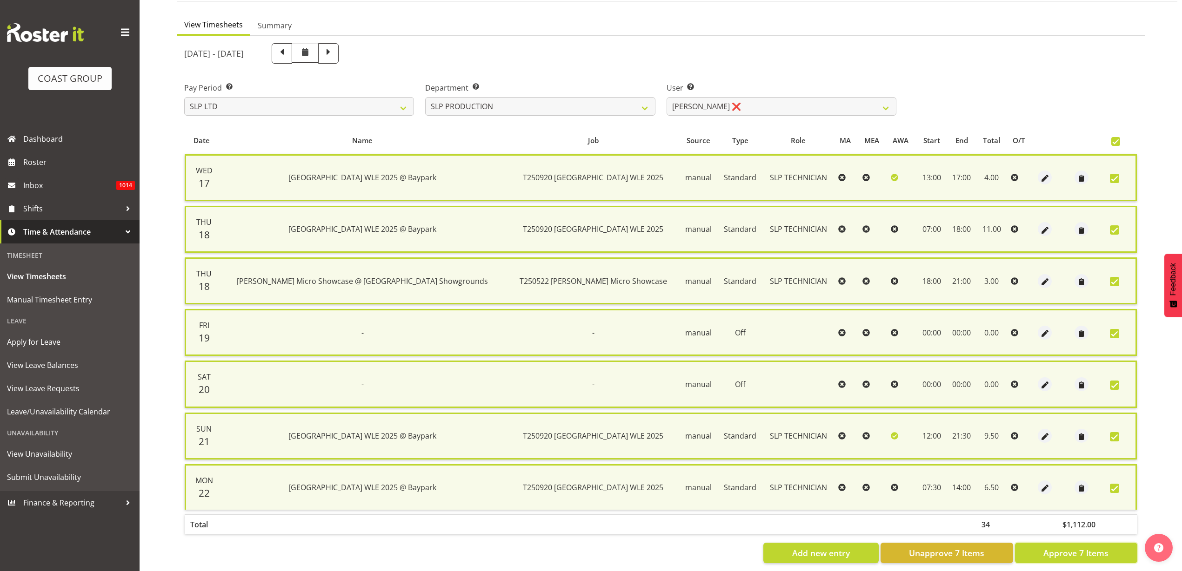
click at [1076, 552] on span "Approve 7 Items" at bounding box center [1075, 553] width 65 height 12
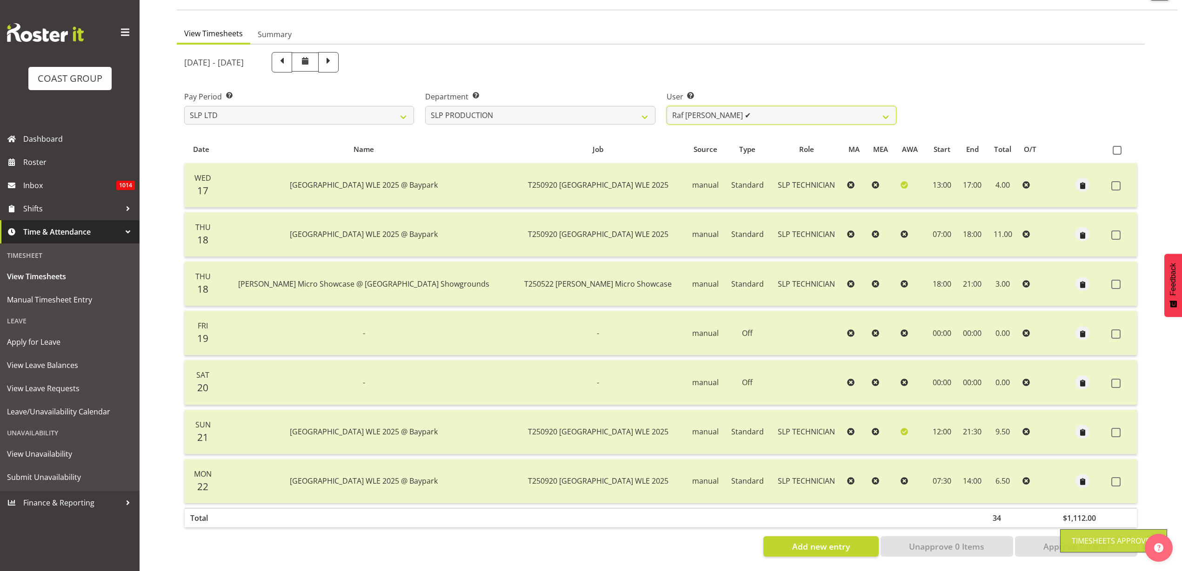
click at [712, 107] on select "Aaron Grant ✔ Alan Burrows ✔ Coel Phillips ✔ Kent Stevens ✔ Kes David ✔ Mark Ph…" at bounding box center [781, 115] width 230 height 19
click at [666, 106] on select "Aaron Grant ✔ Alan Burrows ✔ Coel Phillips ✔ Kent Stevens ✔ Kes David ✔ Mark Ph…" at bounding box center [781, 115] width 230 height 19
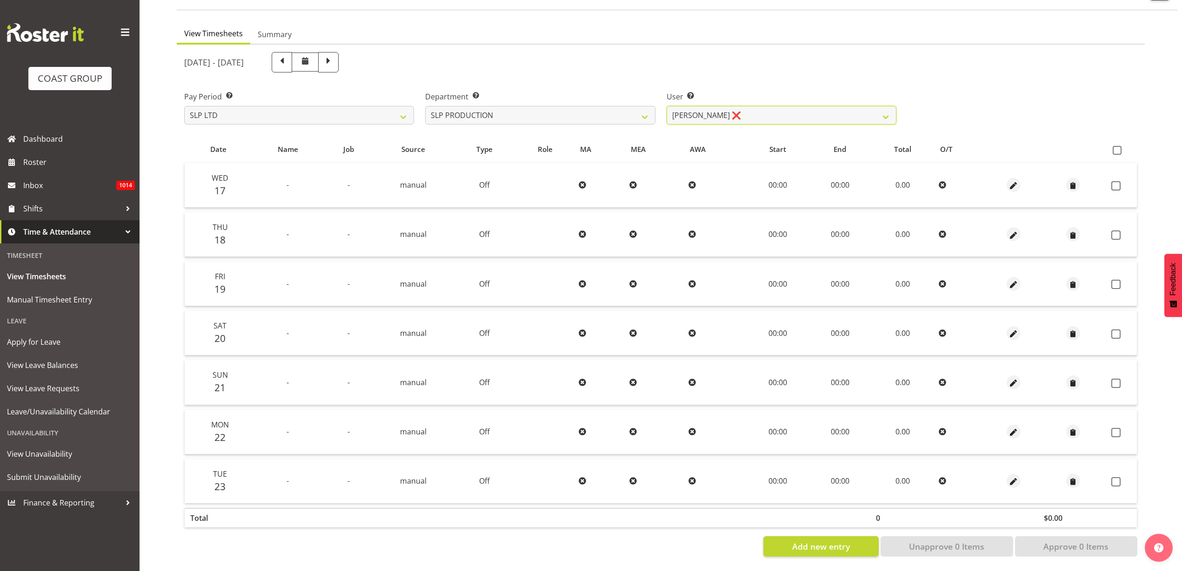
click at [730, 106] on select "Aaron Grant ✔ Alan Burrows ✔ Coel Phillips ✔ Kent Stevens ✔ Kes David ✔ Mark Ph…" at bounding box center [781, 115] width 230 height 19
click at [666, 106] on select "Aaron Grant ✔ Alan Burrows ✔ Coel Phillips ✔ Kent Stevens ✔ Kes David ✔ Mark Ph…" at bounding box center [781, 115] width 230 height 19
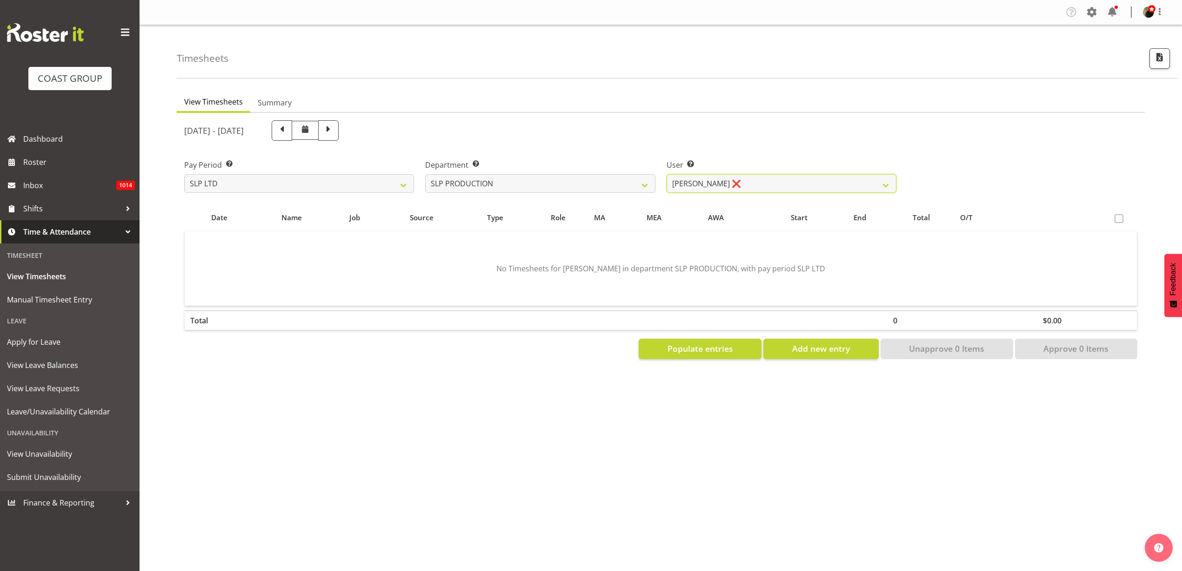
scroll to position [0, 0]
click at [706, 354] on span "Populate entries" at bounding box center [700, 349] width 66 height 12
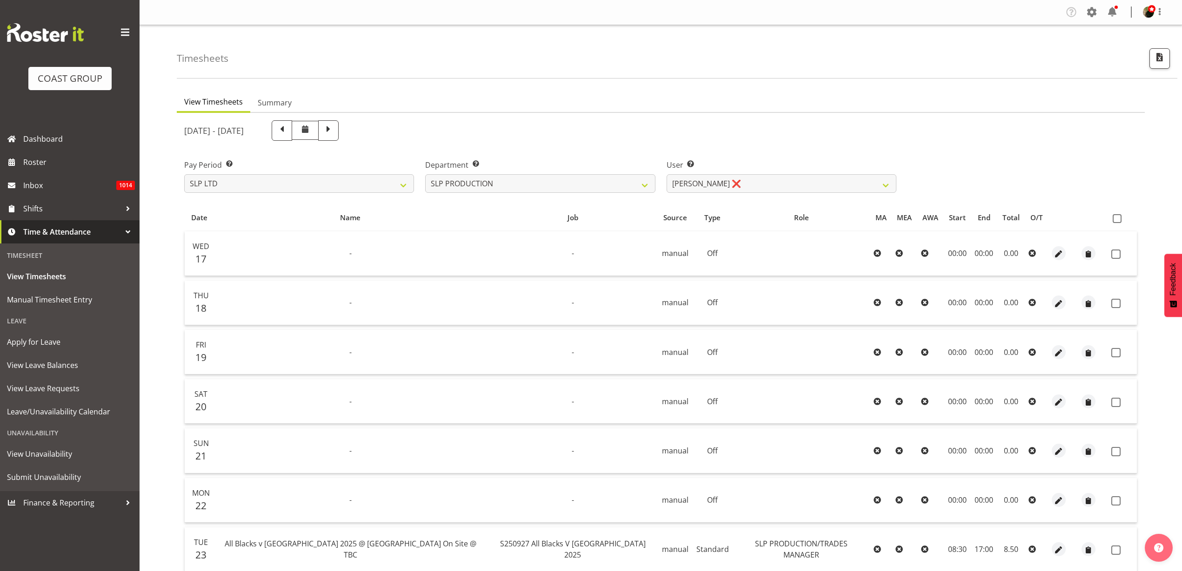
click at [1118, 218] on span at bounding box center [1116, 218] width 9 height 9
click at [1118, 218] on input "checkbox" at bounding box center [1115, 219] width 6 height 6
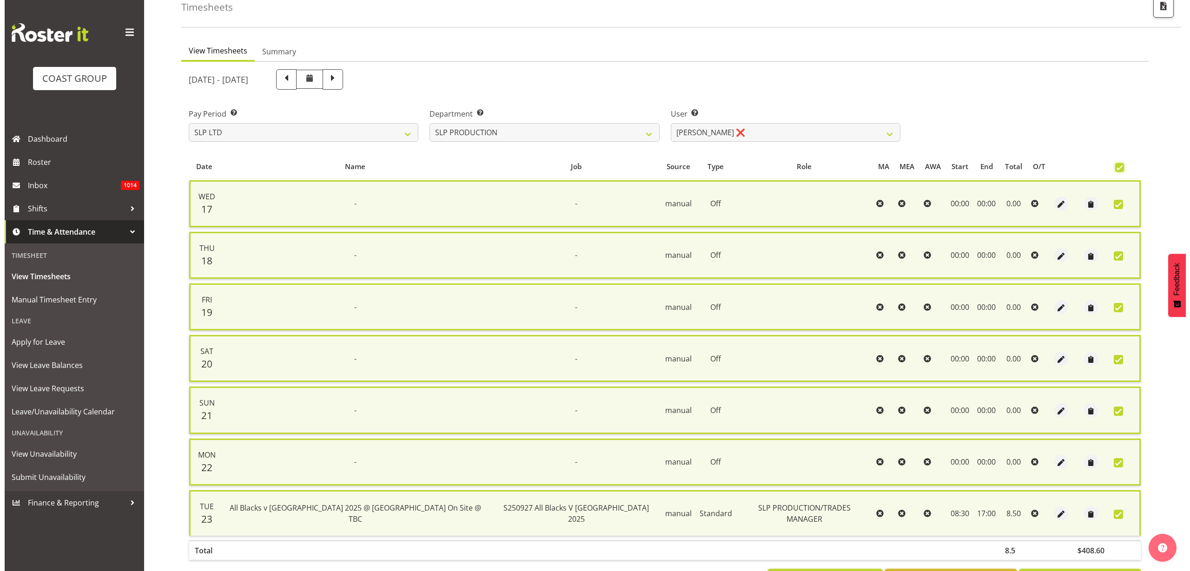
scroll to position [93, 0]
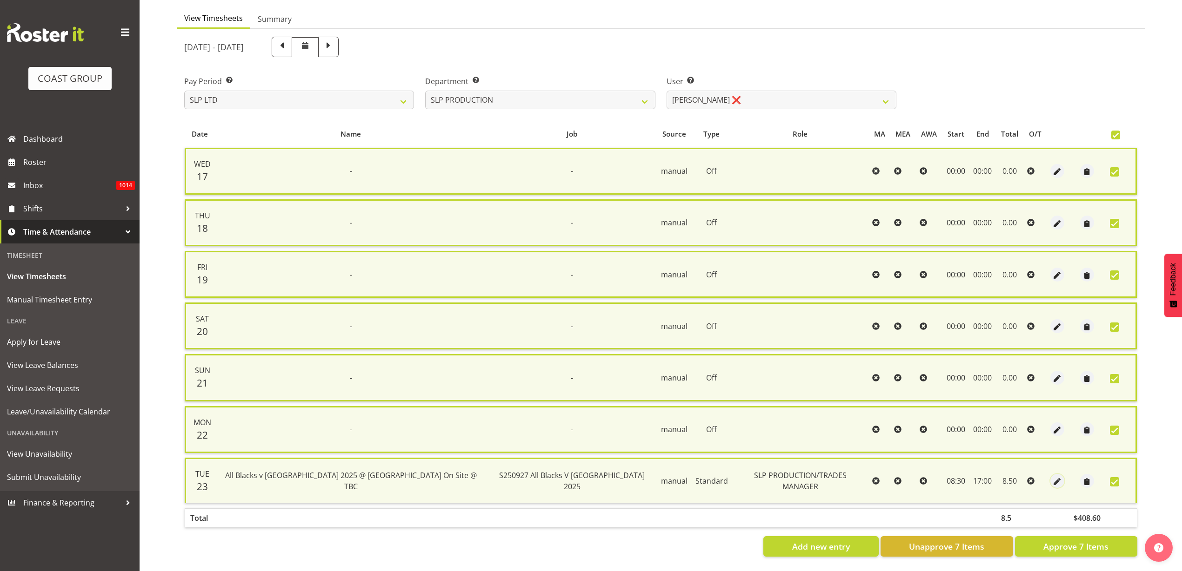
click at [1052, 477] on span "button" at bounding box center [1057, 482] width 11 height 11
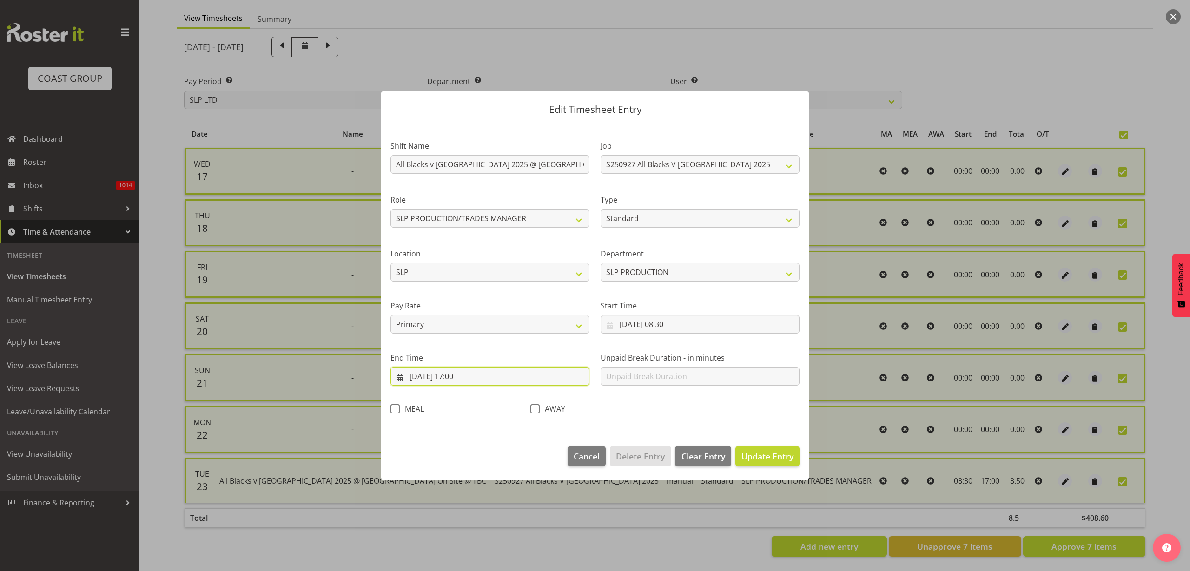
click at [479, 377] on input "23/09/2025, 17:00" at bounding box center [490, 376] width 199 height 19
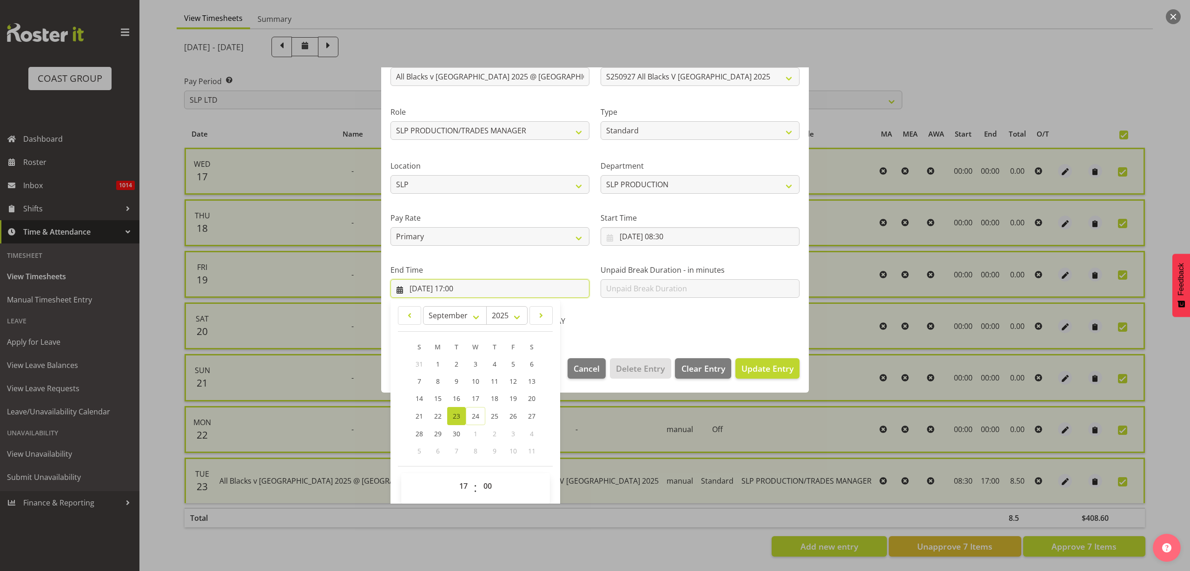
scroll to position [94, 0]
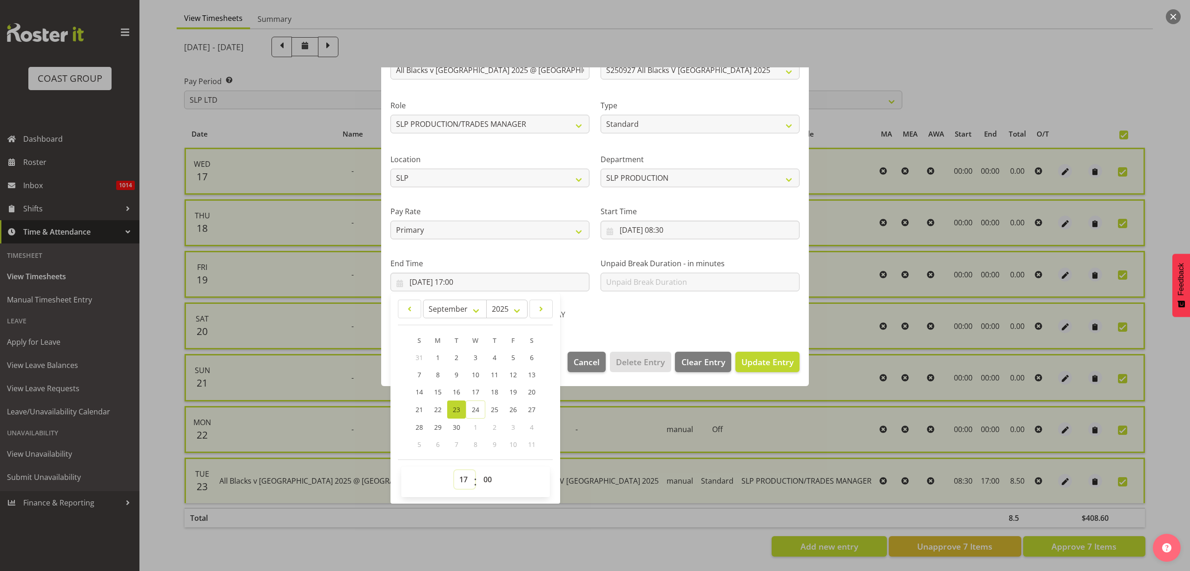
click at [462, 481] on select "00 01 02 03 04 05 06 07 08 09 10 11 12 13 14 15 16 17 18 19 20 21 22 23" at bounding box center [464, 480] width 21 height 19
click at [454, 471] on select "00 01 02 03 04 05 06 07 08 09 10 11 12 13 14 15 16 17 18 19 20 21 22 23" at bounding box center [464, 480] width 21 height 19
click at [747, 360] on span "Update Entry" at bounding box center [768, 362] width 52 height 11
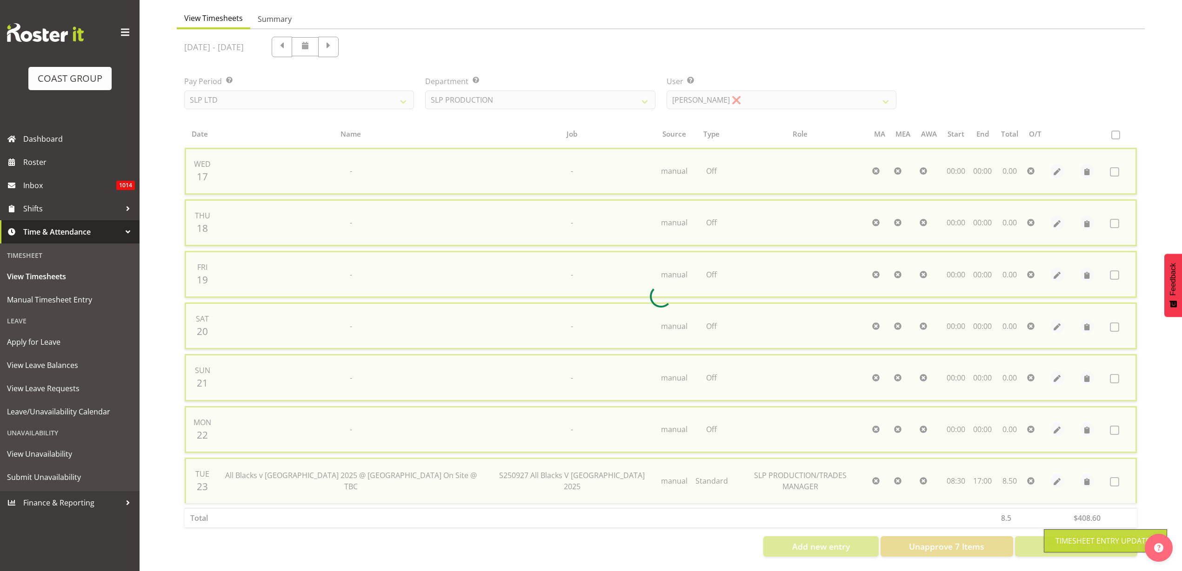
scroll to position [77, 0]
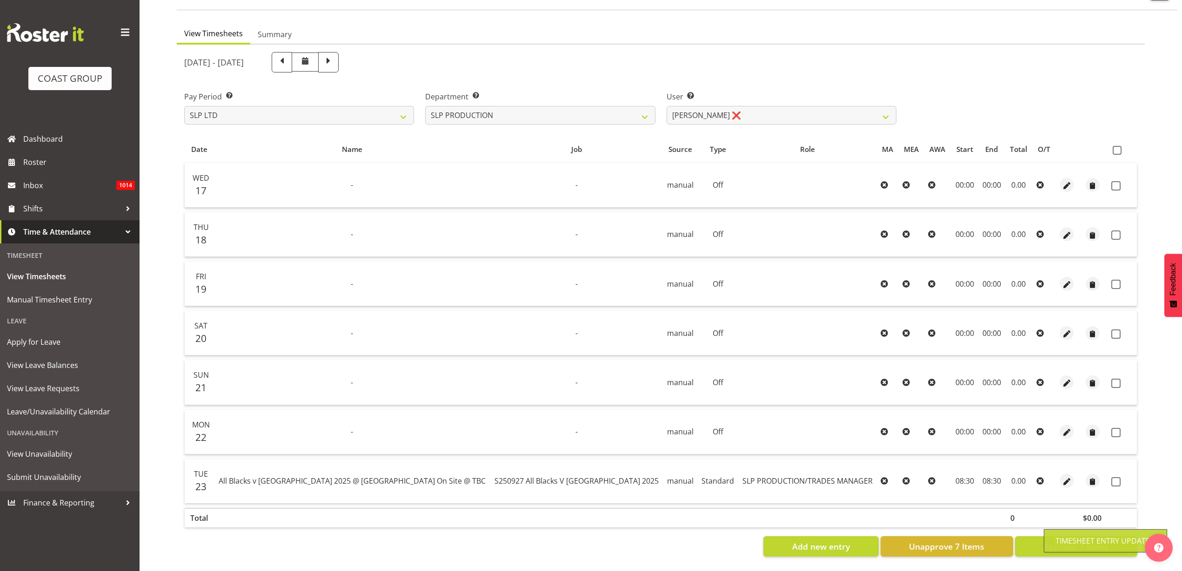
click at [1115, 146] on span at bounding box center [1116, 150] width 9 height 9
click at [1115, 147] on input "checkbox" at bounding box center [1115, 150] width 6 height 6
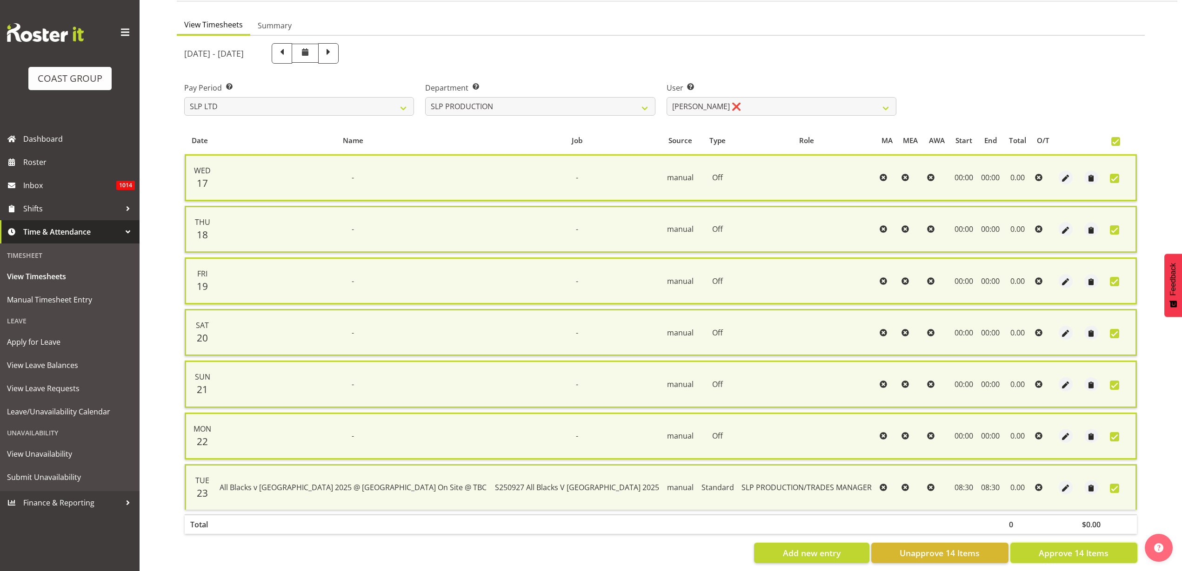
click at [1069, 558] on span "Approve 14 Items" at bounding box center [1073, 553] width 70 height 12
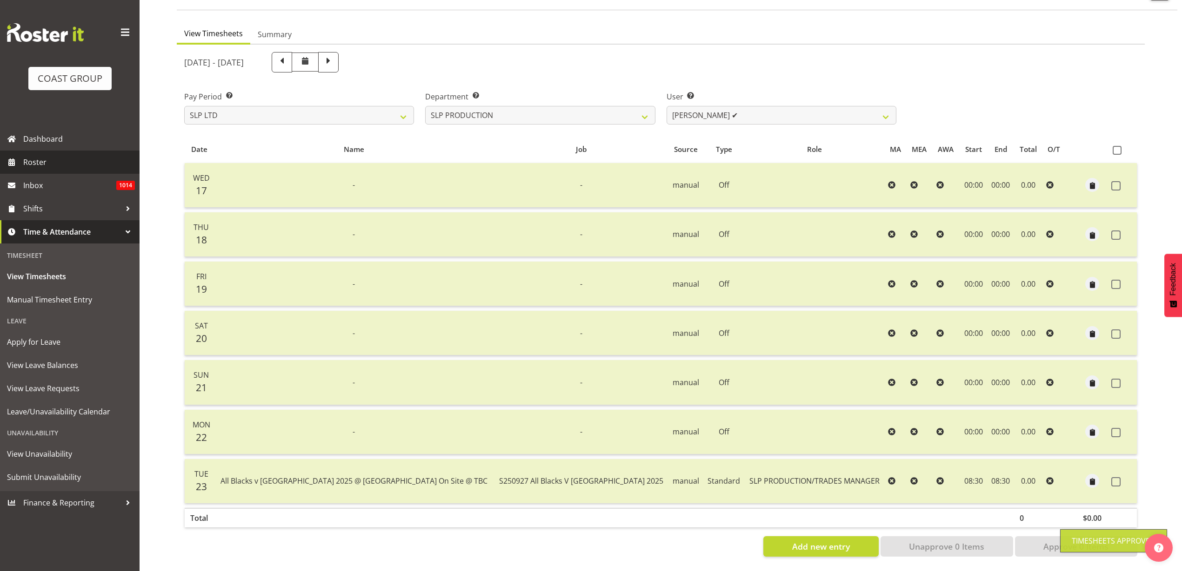
click at [36, 160] on span "Roster" at bounding box center [79, 162] width 112 height 14
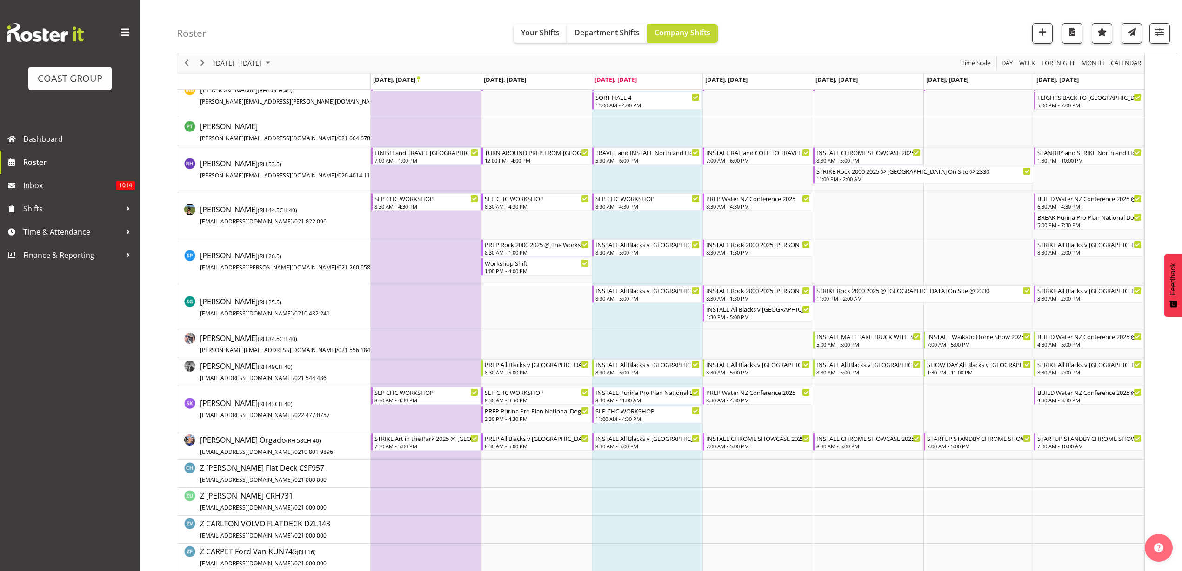
scroll to position [756, 0]
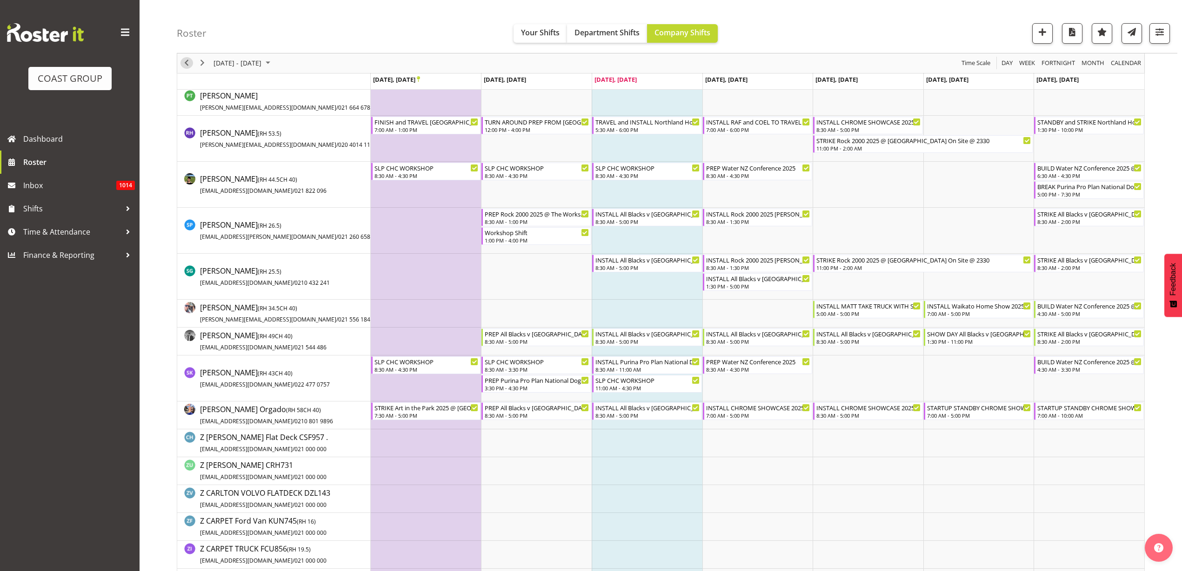
click at [183, 62] on span "Previous" at bounding box center [186, 64] width 11 height 12
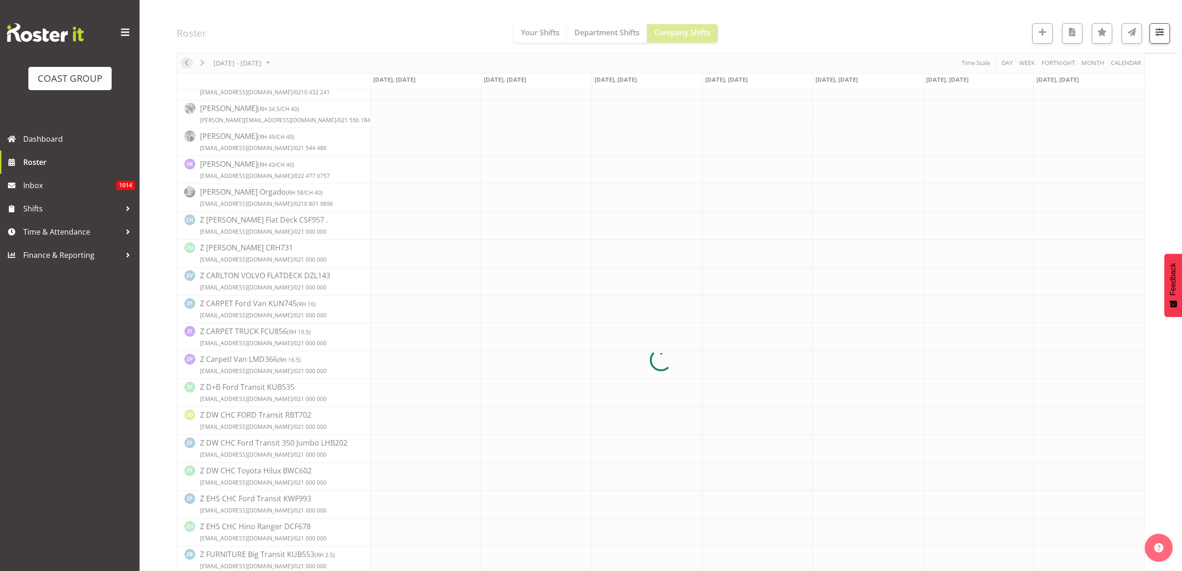
scroll to position [0, 0]
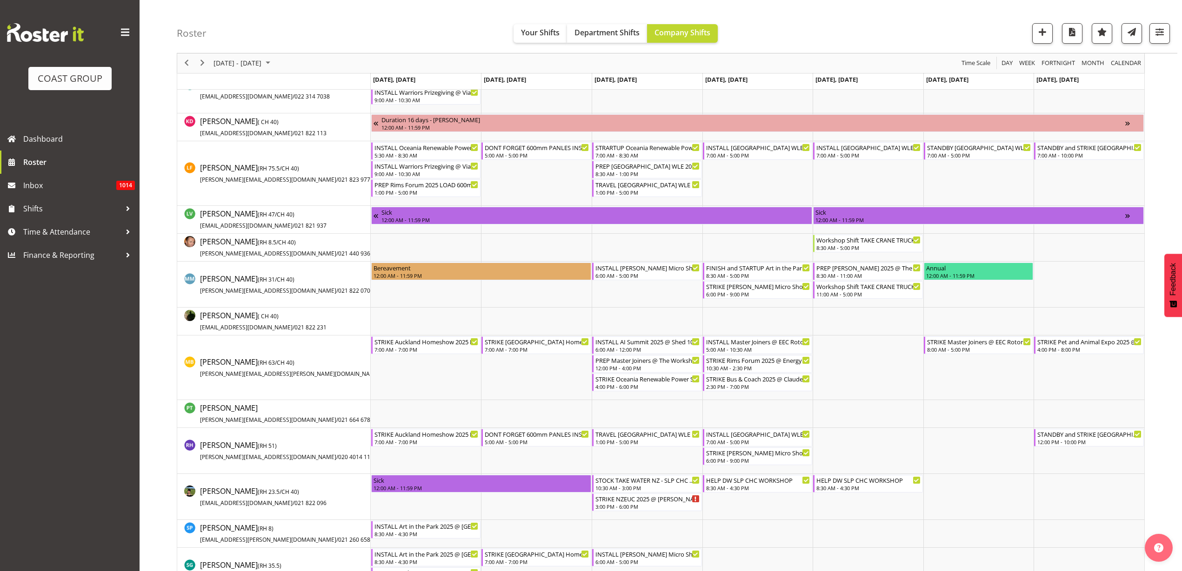
scroll to position [756, 0]
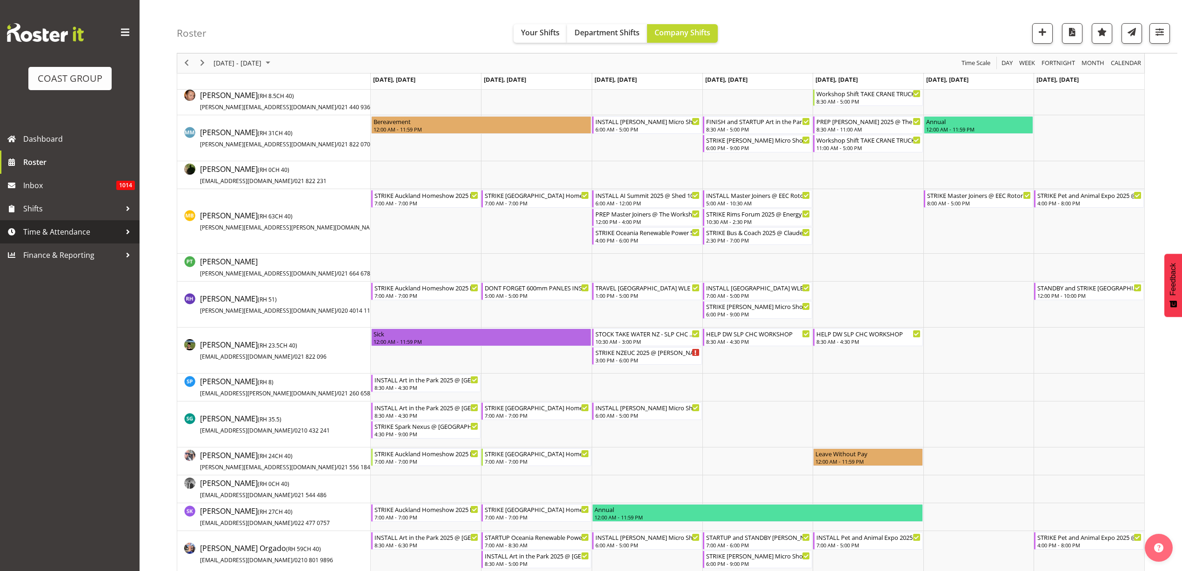
click at [53, 234] on span "Time & Attendance" at bounding box center [72, 232] width 98 height 14
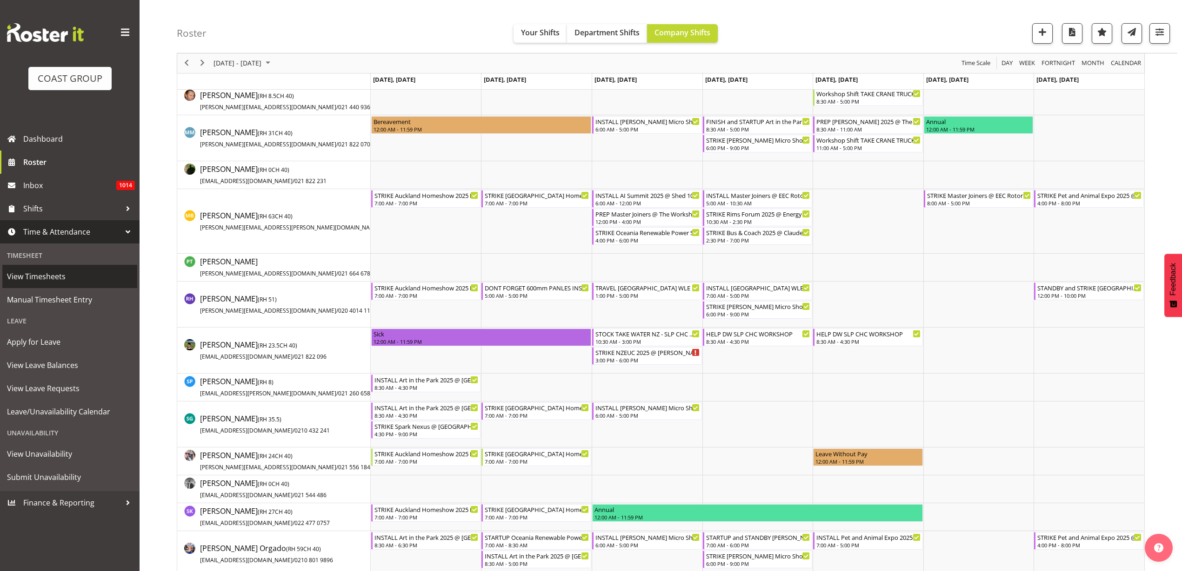
click at [31, 278] on span "View Timesheets" at bounding box center [70, 277] width 126 height 14
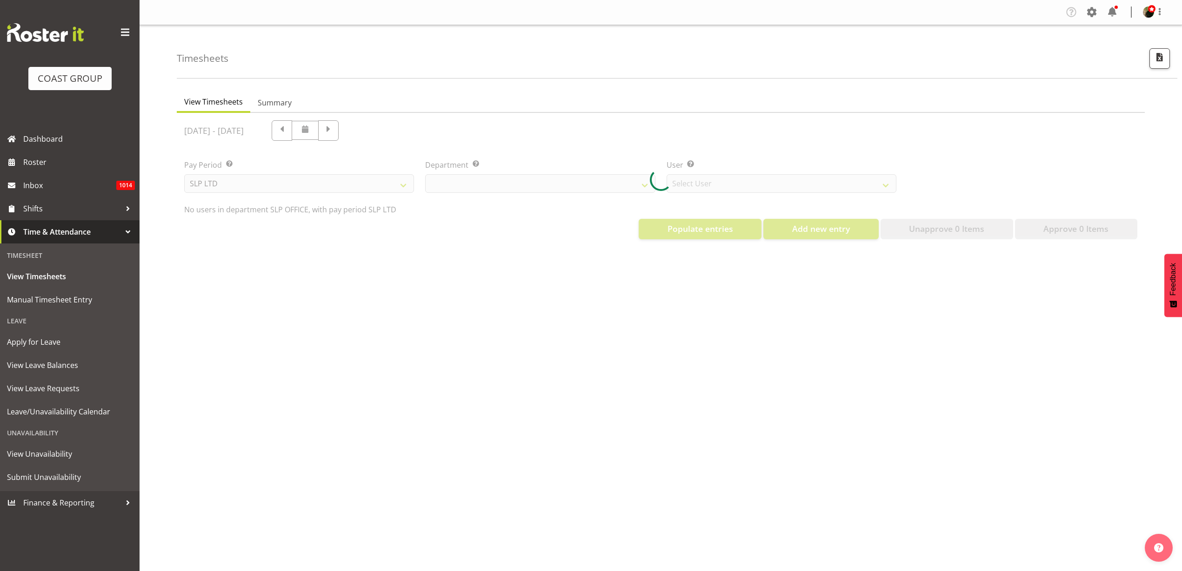
select select "25"
select select "7496"
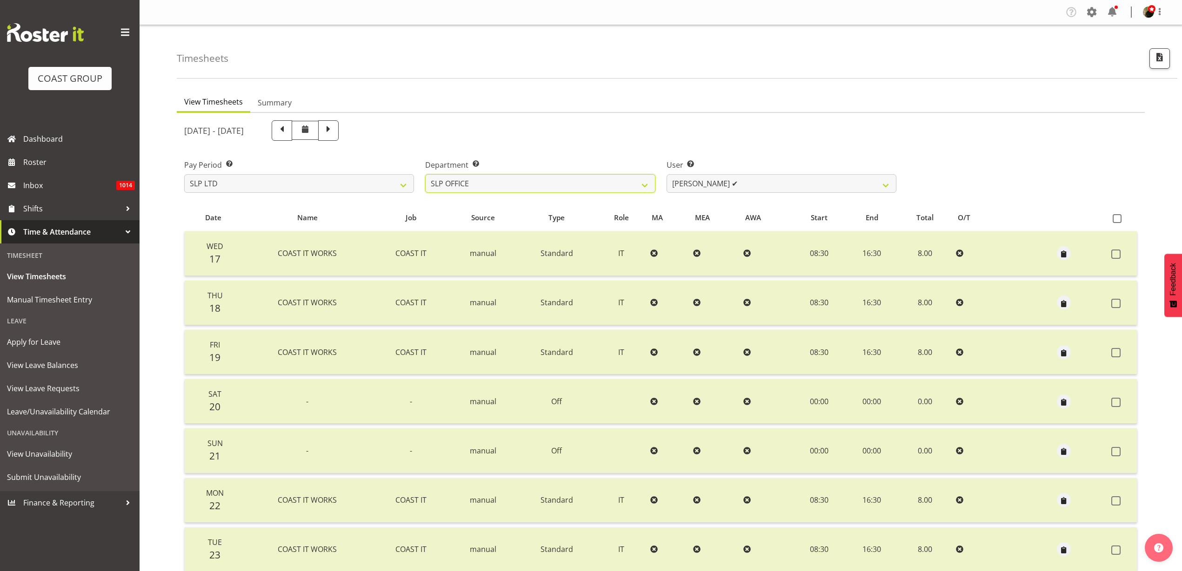
click at [545, 185] on select "SLP CHC SLP OFFICE SLP PRODUCTION SLP TRADE" at bounding box center [540, 183] width 230 height 19
click at [425, 174] on select "SLP CHC SLP OFFICE SLP PRODUCTION SLP TRADE" at bounding box center [540, 183] width 230 height 19
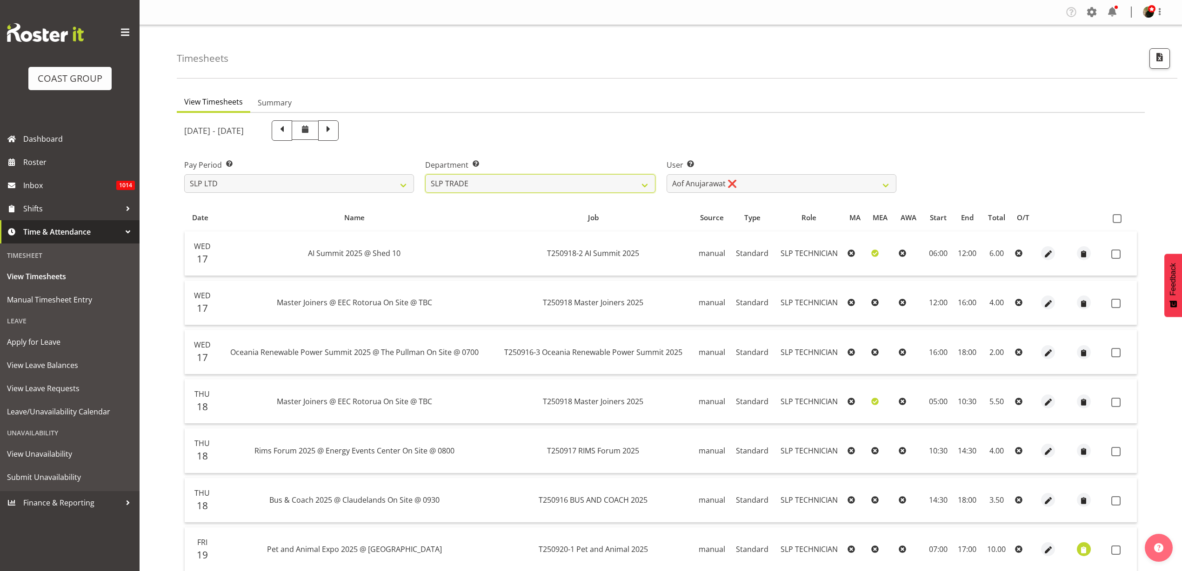
click at [564, 184] on select "SLP CHC SLP OFFICE SLP PRODUCTION SLP TRADE" at bounding box center [540, 183] width 230 height 19
select select "24"
click at [425, 174] on select "SLP CHC SLP OFFICE SLP PRODUCTION SLP TRADE" at bounding box center [540, 183] width 230 height 19
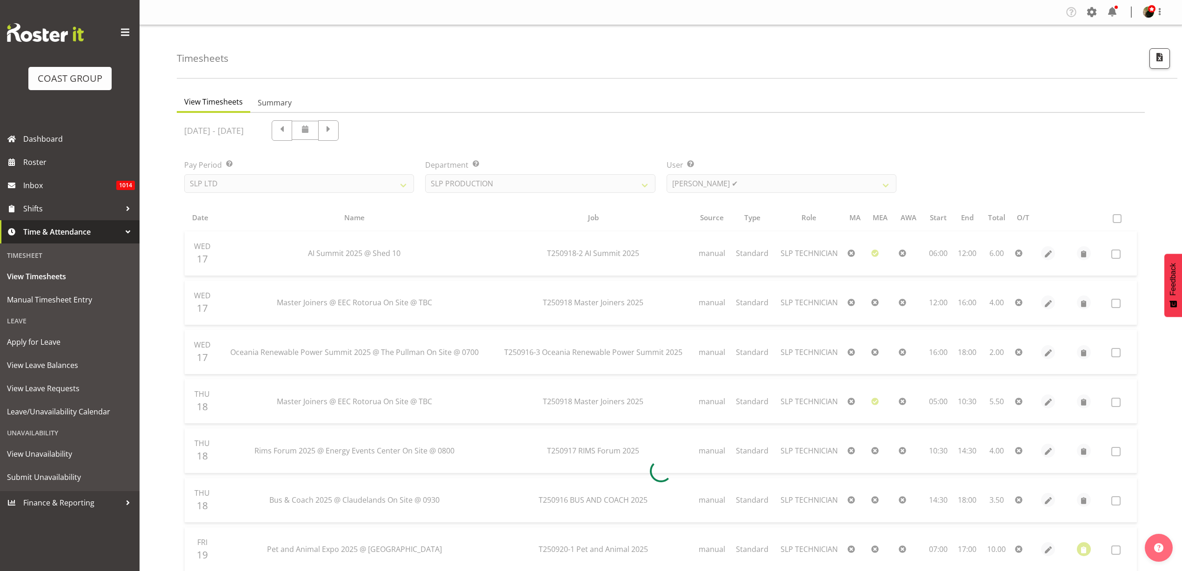
click at [743, 182] on div at bounding box center [661, 471] width 968 height 717
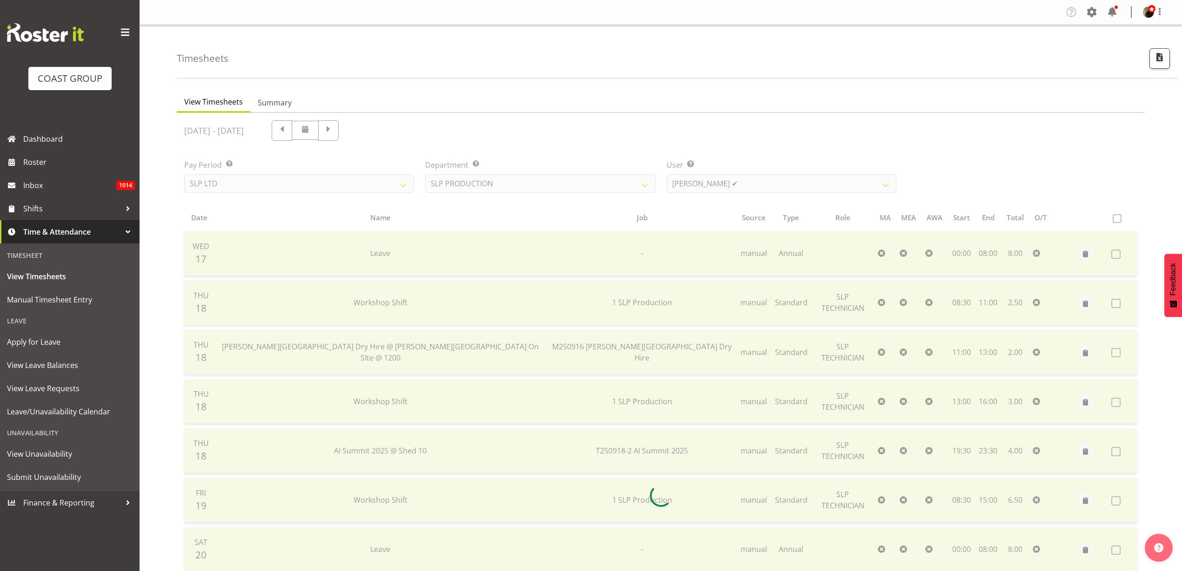
click at [748, 184] on div "[DATE] - [DATE] Pay Period Select which pay period you would like to view. SLP …" at bounding box center [660, 493] width 953 height 757
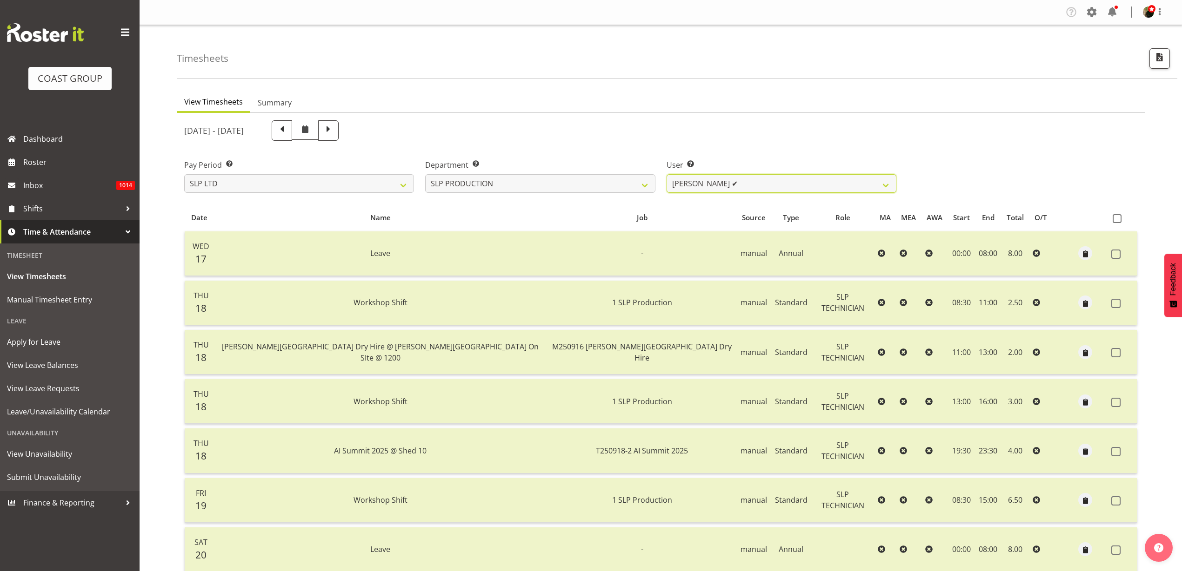
click at [748, 184] on select "Aaron Grant ✔ Alan Burrows ✔ Coel Phillips ✔ Kent Stevens ✔ Kes David ✔ Mark Ph…" at bounding box center [781, 183] width 230 height 19
select select "9775"
click at [666, 174] on select "Aaron Grant ✔ Alan Burrows ✔ Coel Phillips ✔ Kent Stevens ✔ Kes David ✔ Mark Ph…" at bounding box center [781, 183] width 230 height 19
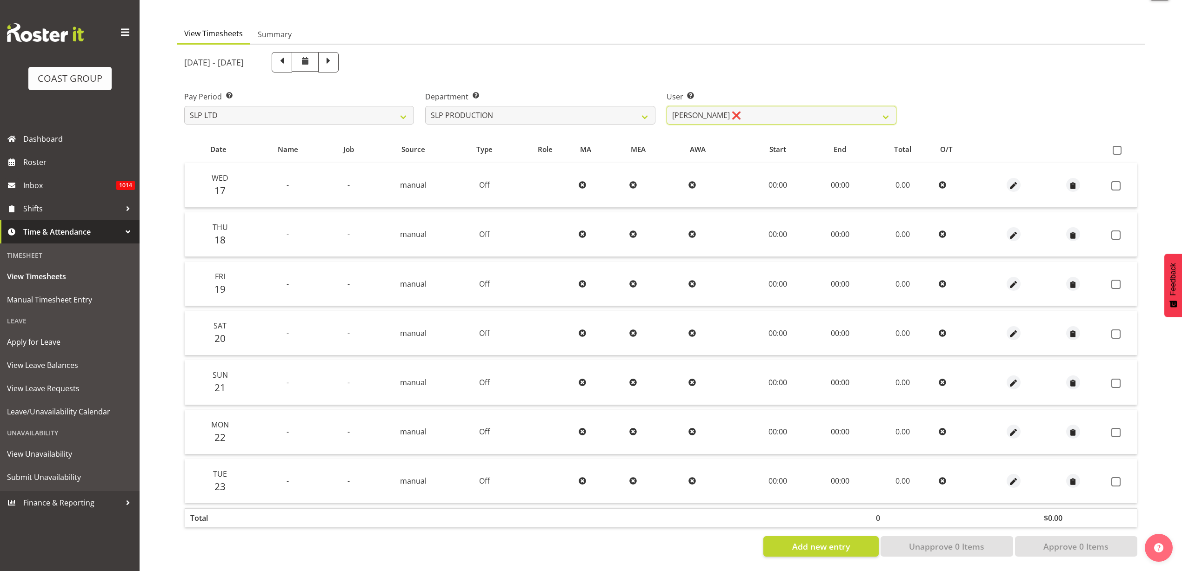
scroll to position [77, 0]
click at [1014, 181] on span "button" at bounding box center [1013, 186] width 11 height 11
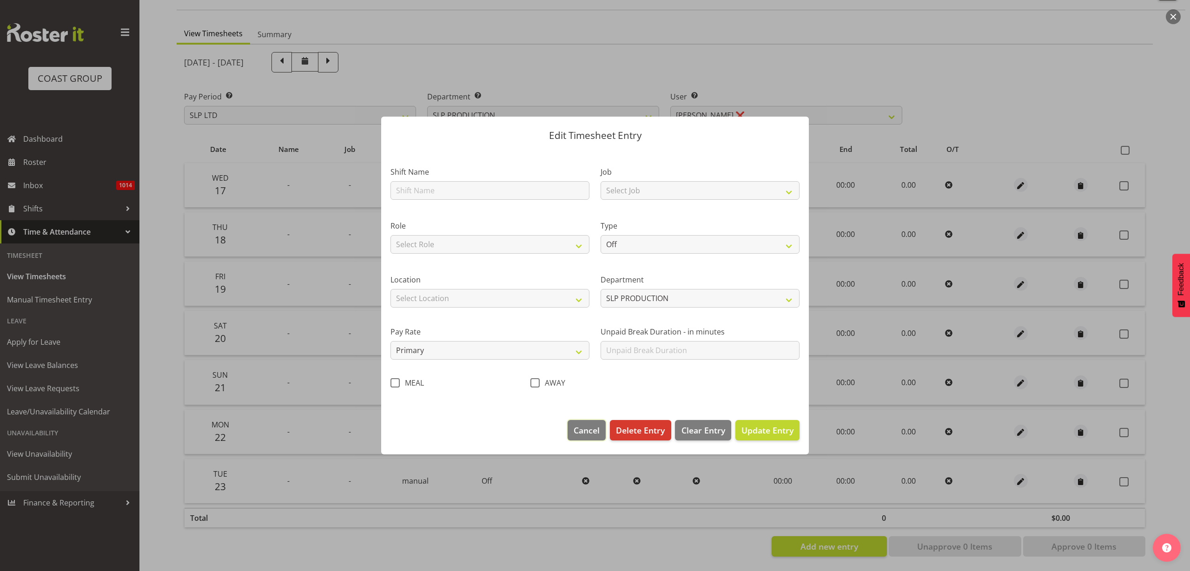
click at [580, 428] on span "Cancel" at bounding box center [587, 431] width 26 height 12
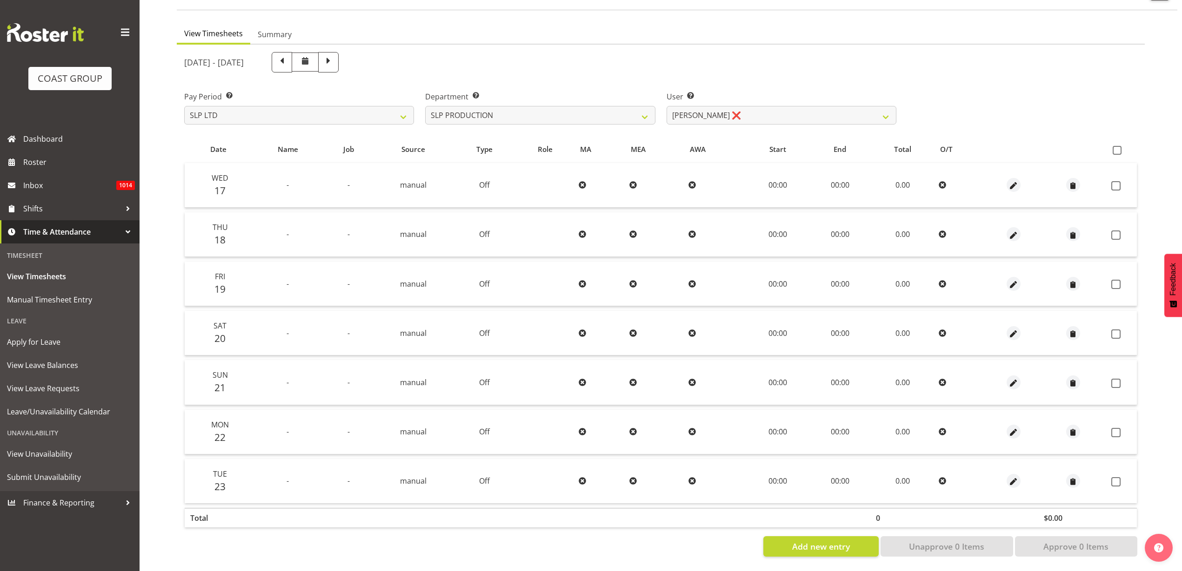
click at [1121, 146] on span at bounding box center [1116, 150] width 9 height 9
click at [1118, 147] on input "checkbox" at bounding box center [1115, 150] width 6 height 6
checkbox input "true"
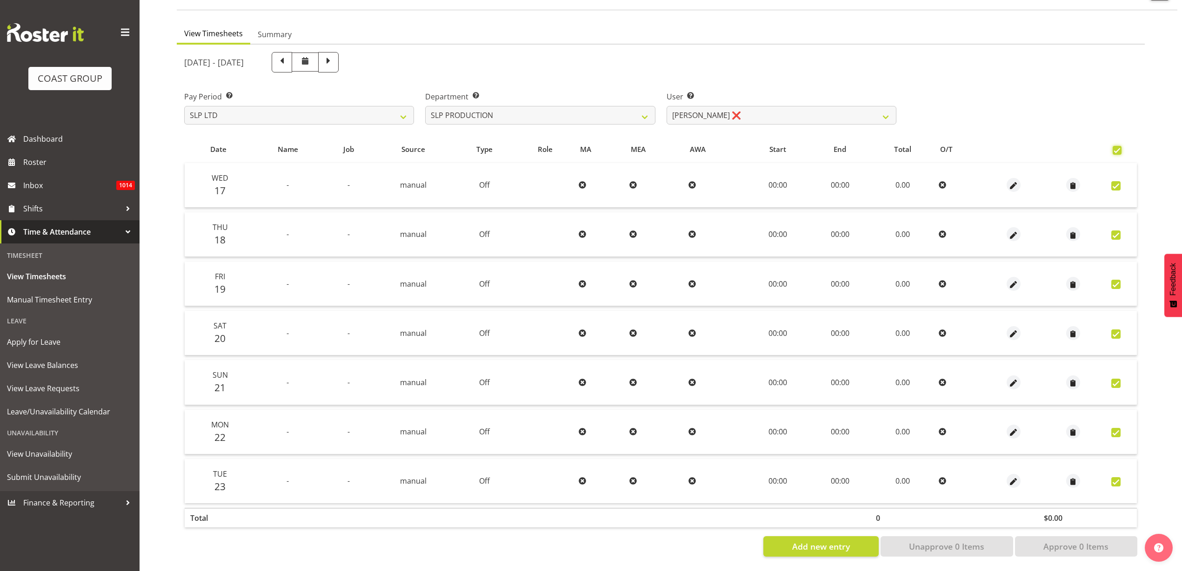
checkbox input "true"
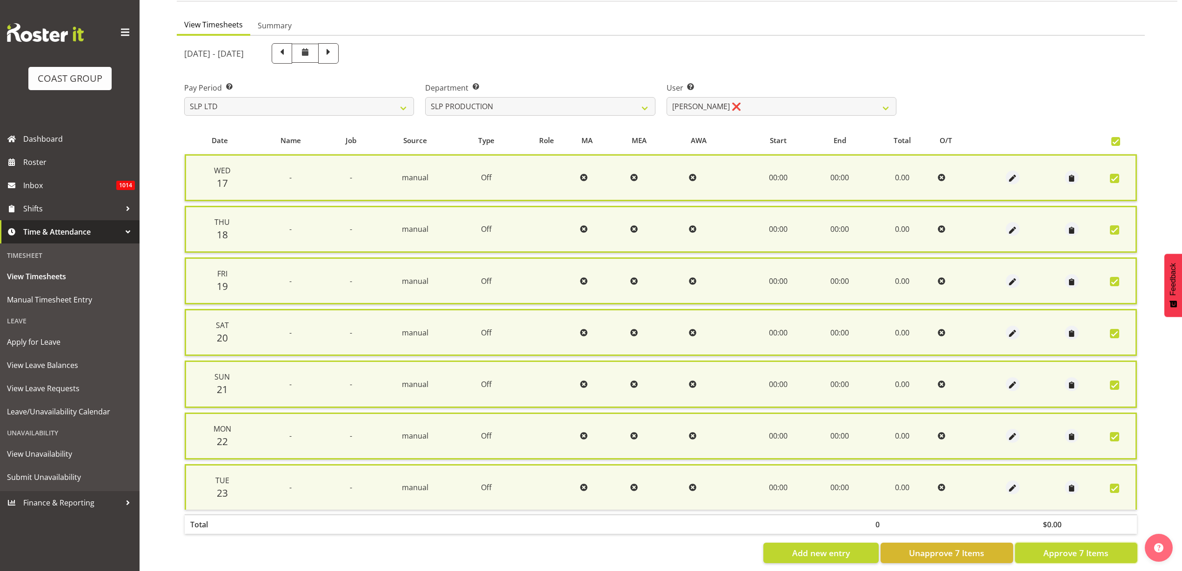
click at [1078, 557] on span "Approve 7 Items" at bounding box center [1075, 553] width 65 height 12
checkbox input "false"
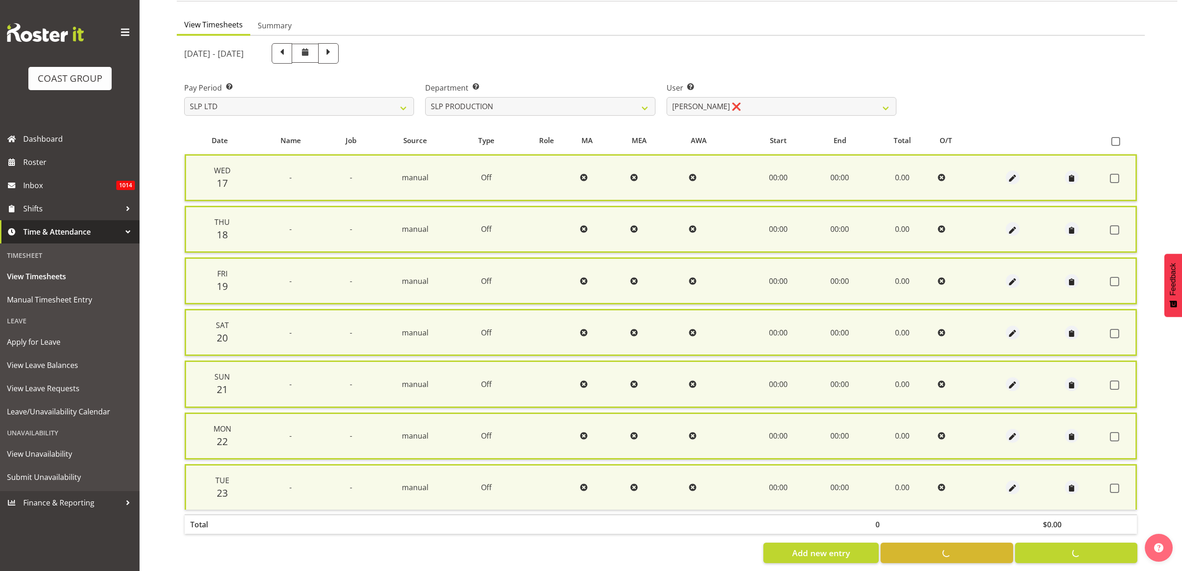
checkbox input "false"
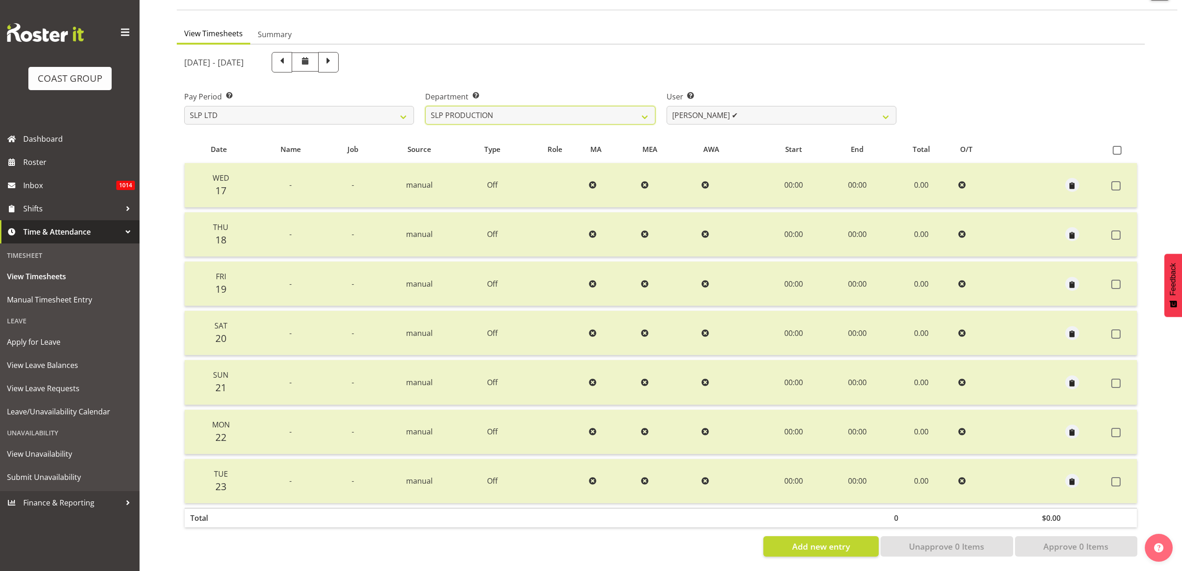
click at [561, 110] on select "SLP CHC SLP OFFICE SLP PRODUCTION SLP TRADE" at bounding box center [540, 115] width 230 height 19
select select "23"
click at [425, 106] on select "SLP CHC SLP OFFICE SLP PRODUCTION SLP TRADE" at bounding box center [540, 115] width 230 height 19
select select "248"
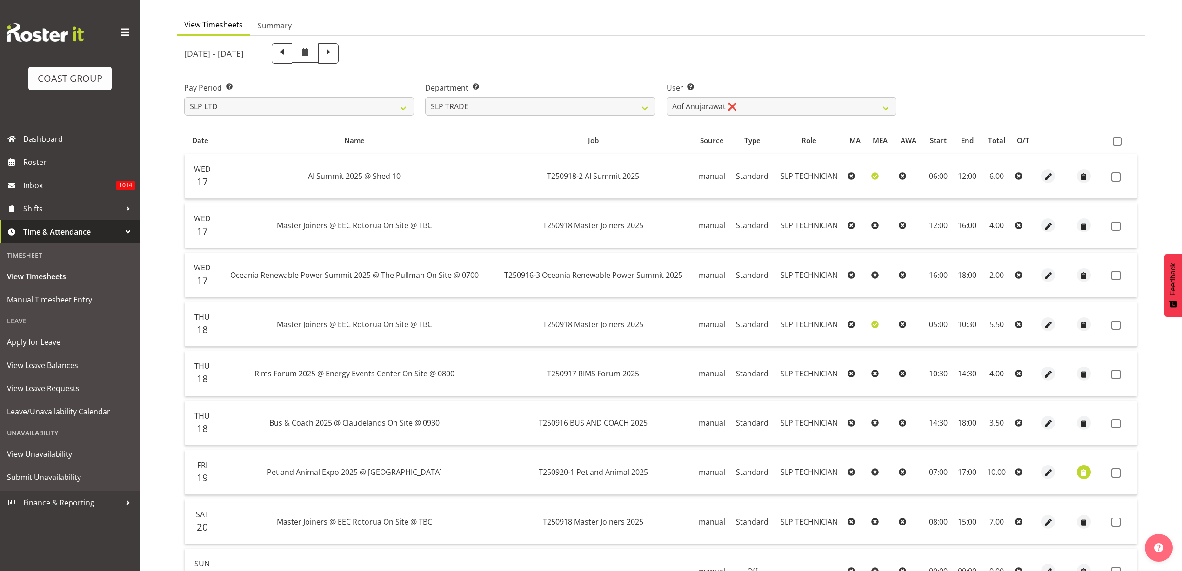
click at [1119, 138] on span at bounding box center [1116, 141] width 9 height 9
click at [1118, 139] on input "checkbox" at bounding box center [1115, 142] width 6 height 6
checkbox input "true"
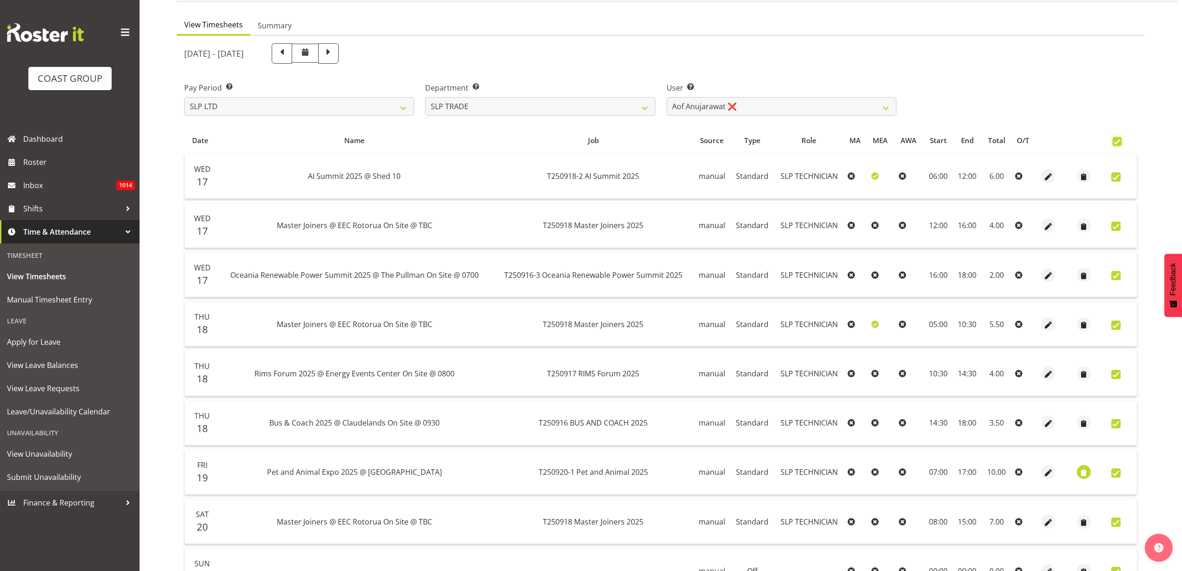
checkbox input "true"
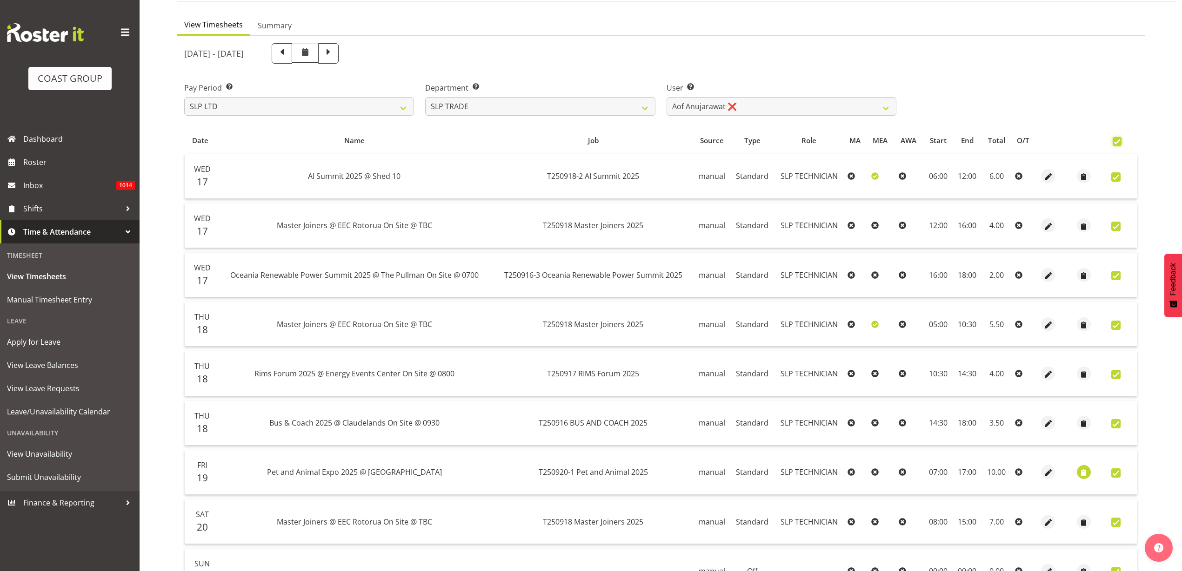
checkbox input "true"
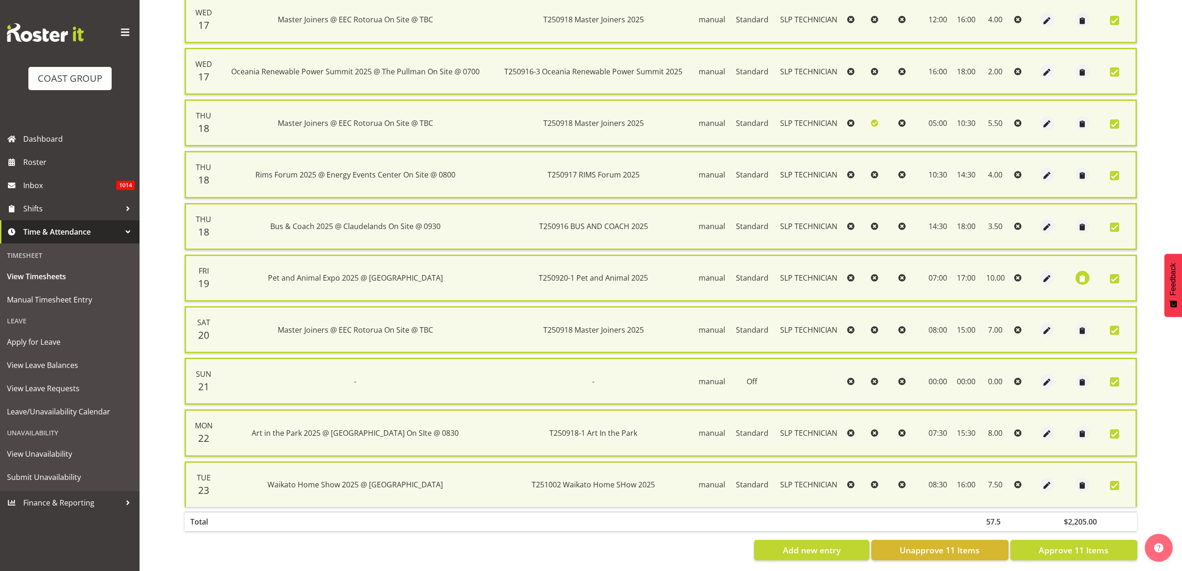
scroll to position [299, 0]
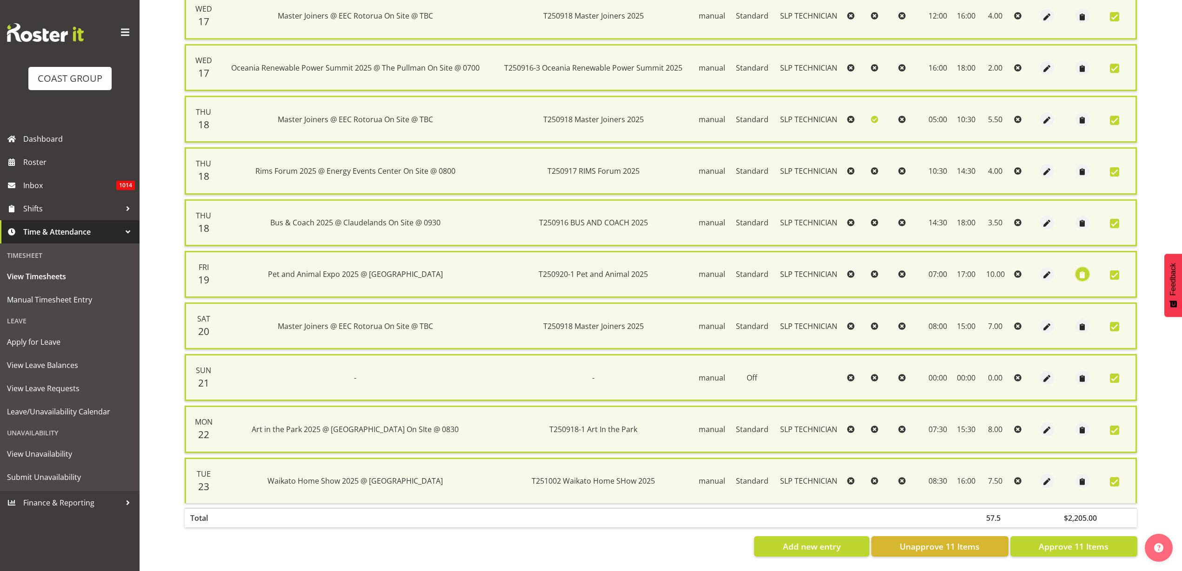
click at [1082, 270] on span "button" at bounding box center [1081, 275] width 11 height 11
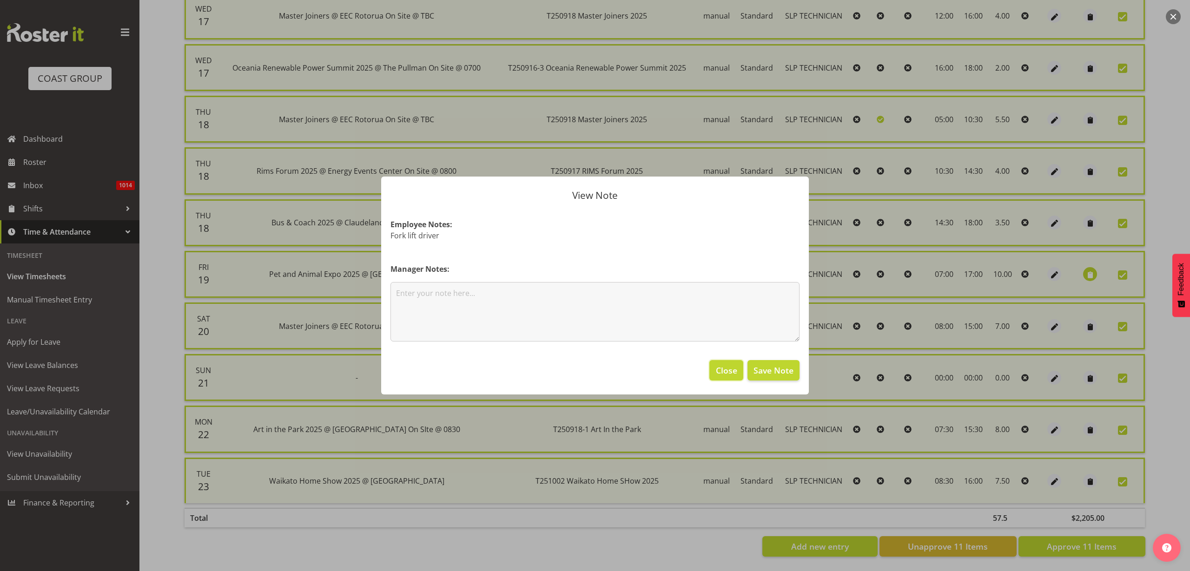
click at [717, 370] on span "Close" at bounding box center [726, 371] width 21 height 12
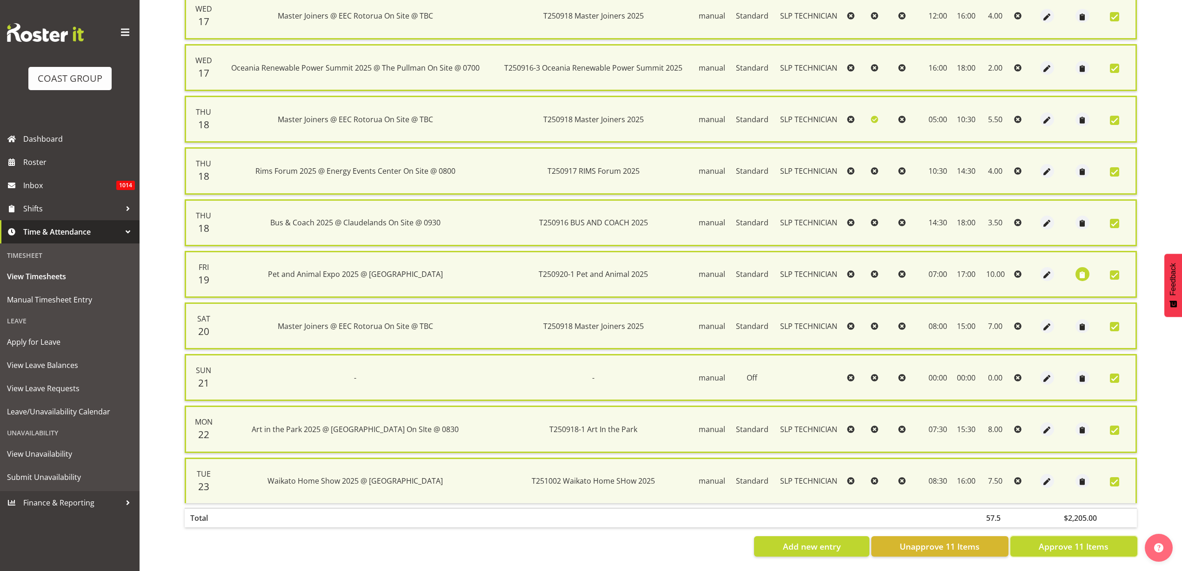
click at [1059, 541] on span "Approve 11 Items" at bounding box center [1073, 547] width 70 height 12
checkbox input "false"
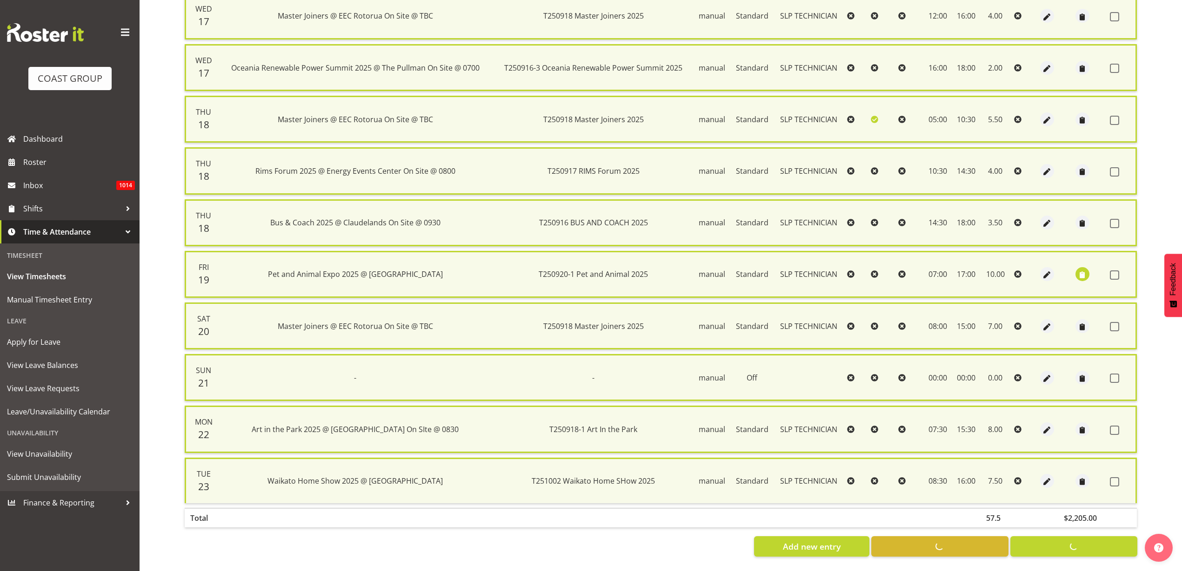
checkbox input "false"
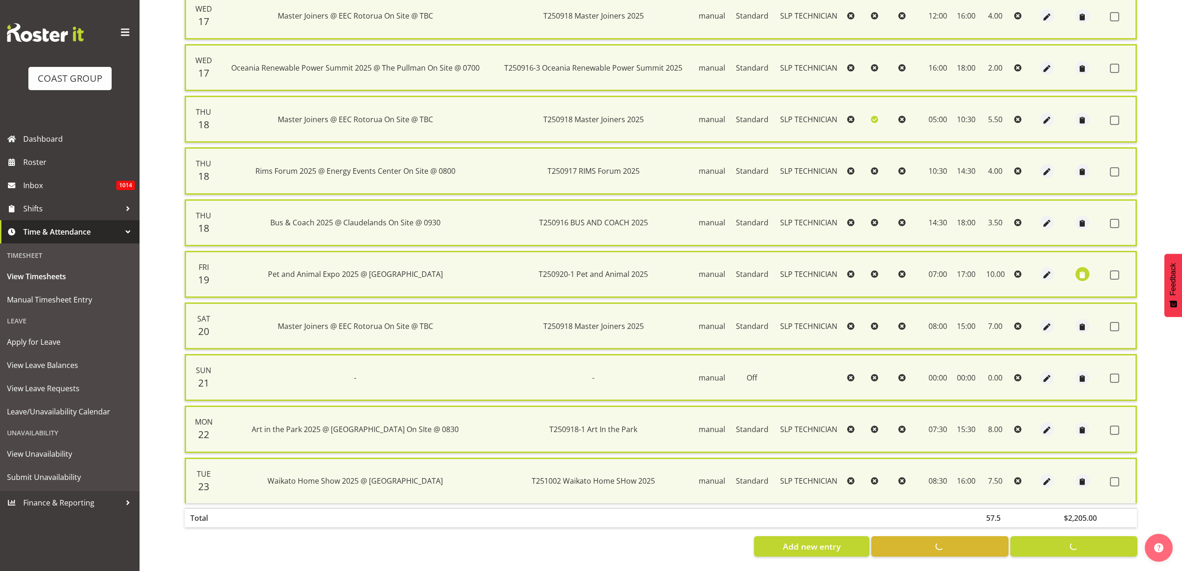
checkbox input "false"
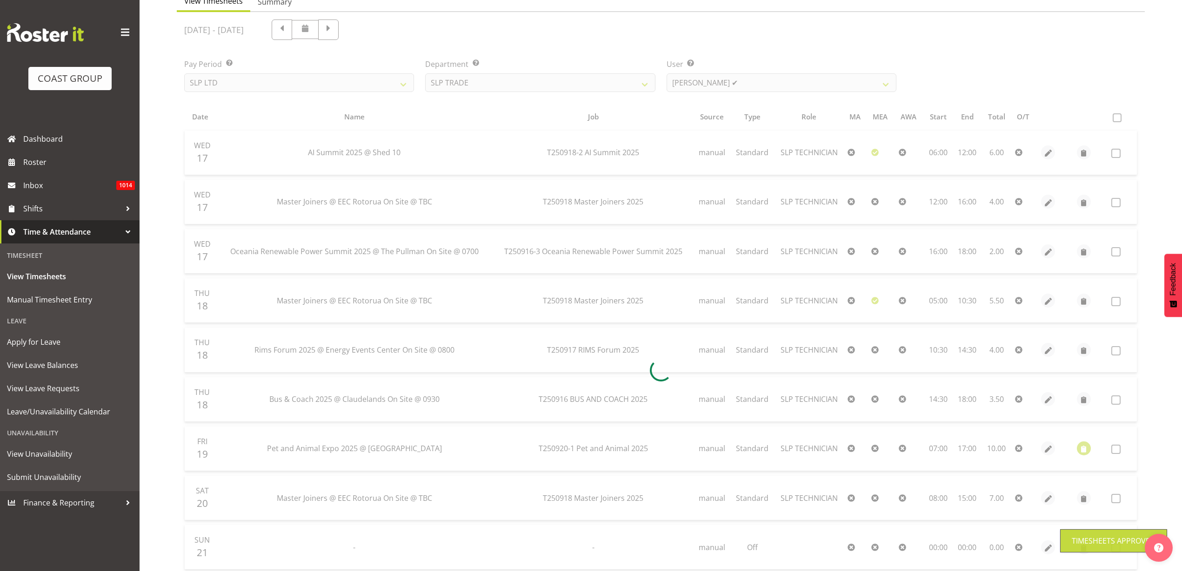
scroll to position [100, 0]
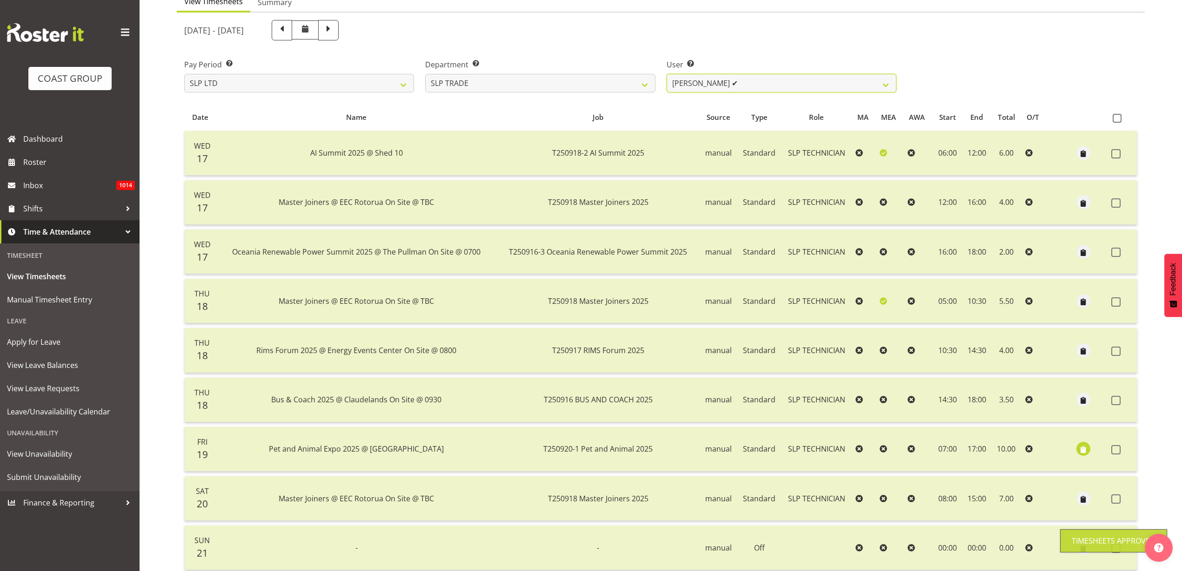
click at [817, 76] on select "Aof Anujarawat ✔ Han Chaleerin ❌ Hayden Watts ❌ Jack Brewer ❌ Jesse Hawira ❌ Jo…" at bounding box center [781, 83] width 230 height 19
select select "10367"
click at [666, 74] on select "Aof Anujarawat ✔ Han Chaleerin ❌ Hayden Watts ❌ Jack Brewer ❌ Jesse Hawira ❌ Jo…" at bounding box center [781, 83] width 230 height 19
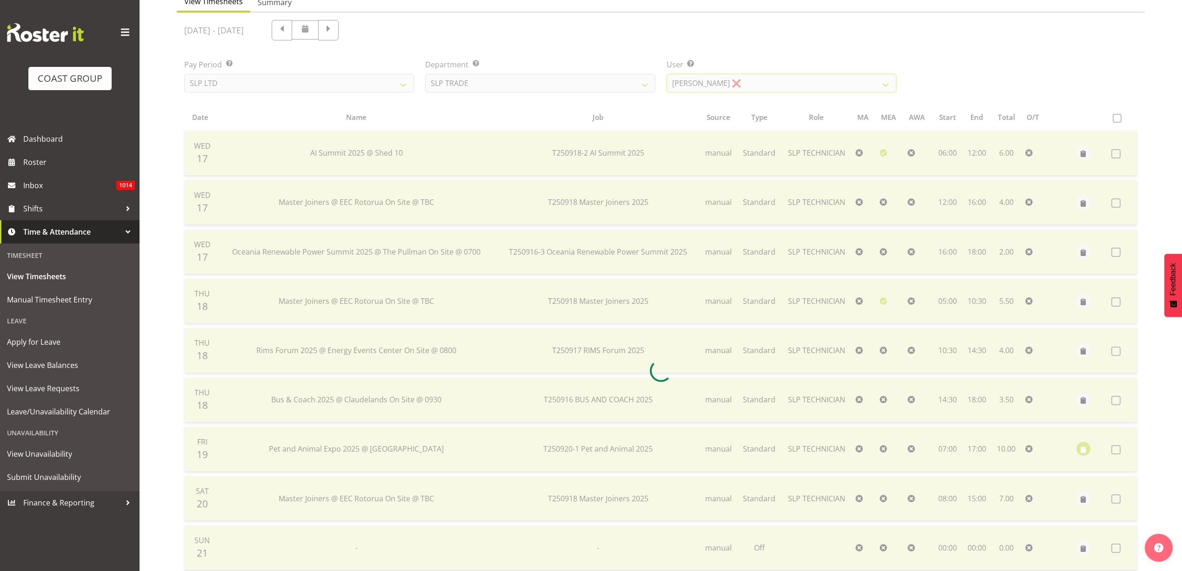
scroll to position [0, 0]
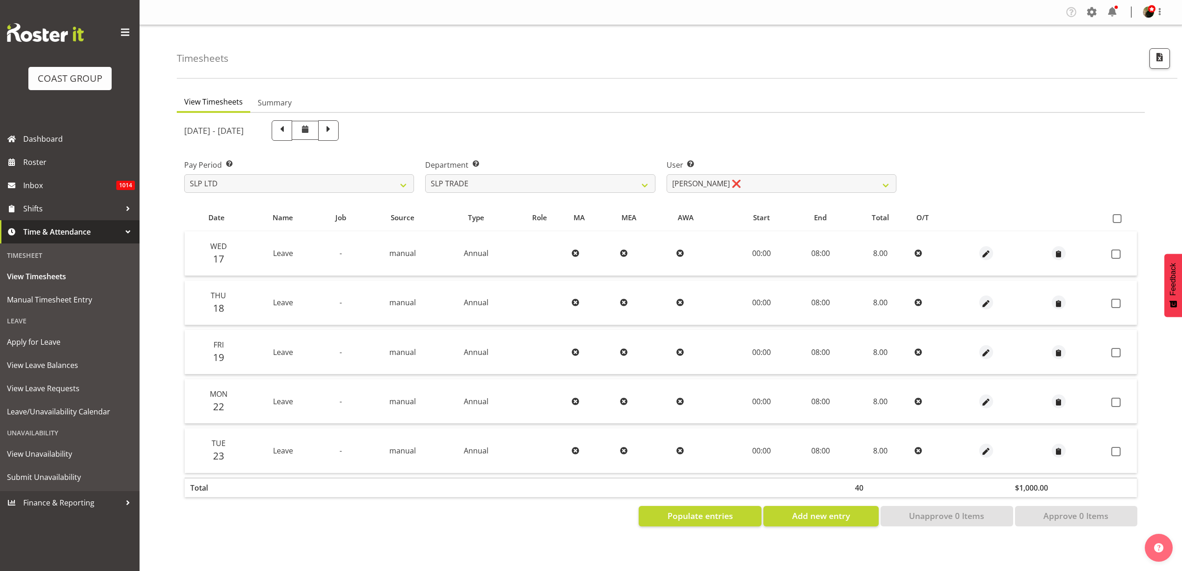
click at [1115, 219] on span at bounding box center [1116, 218] width 9 height 9
click at [1115, 219] on input "checkbox" at bounding box center [1115, 219] width 6 height 6
checkbox input "true"
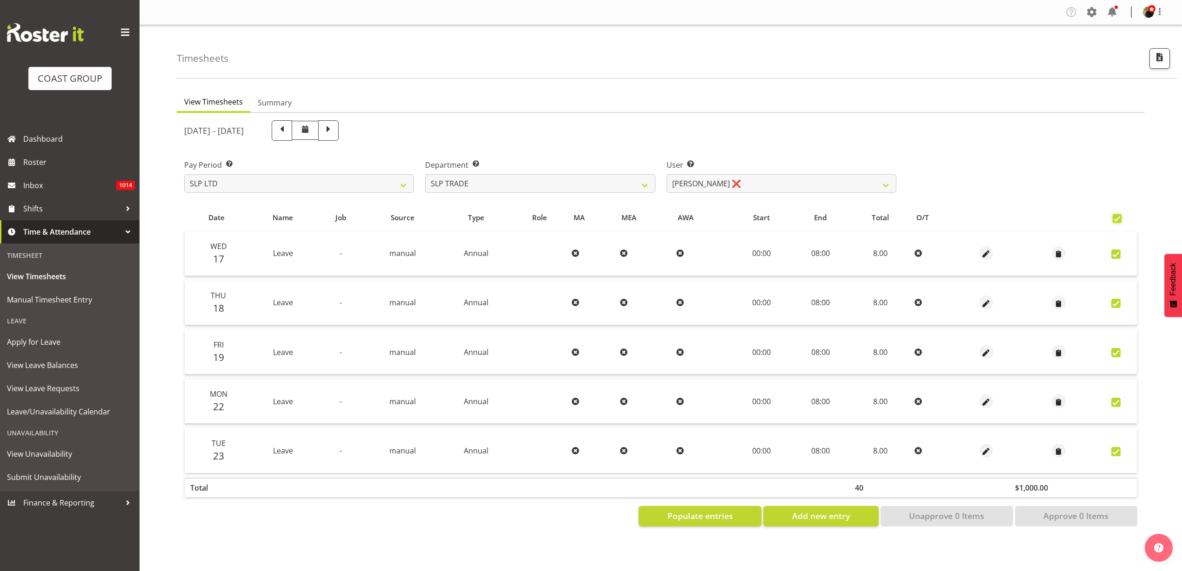
checkbox input "true"
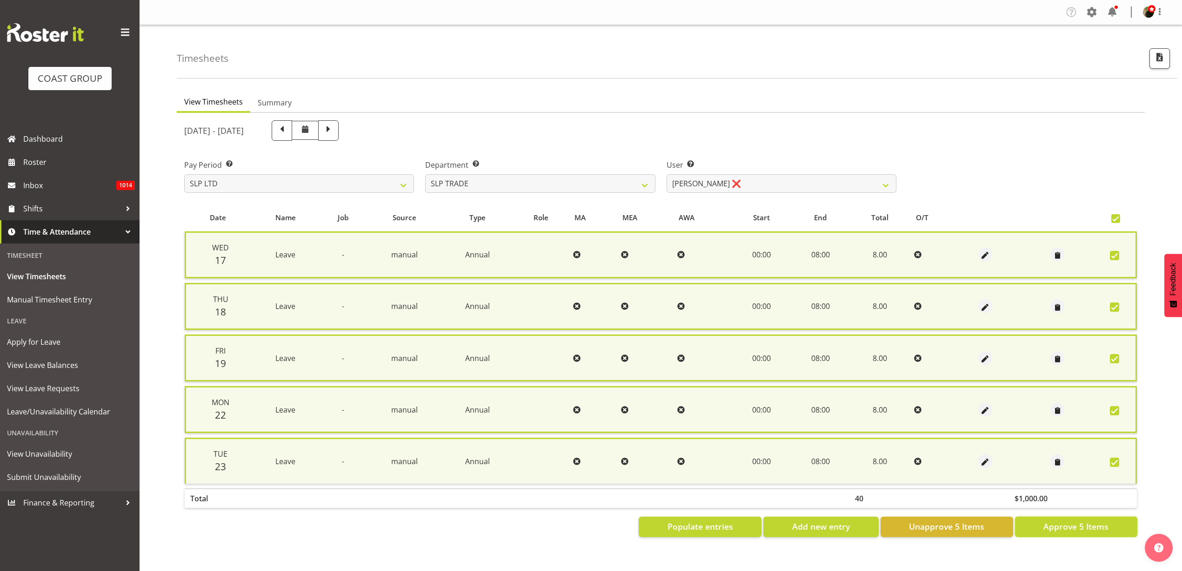
click at [1076, 525] on span "Approve 5 Items" at bounding box center [1075, 527] width 65 height 12
checkbox input "false"
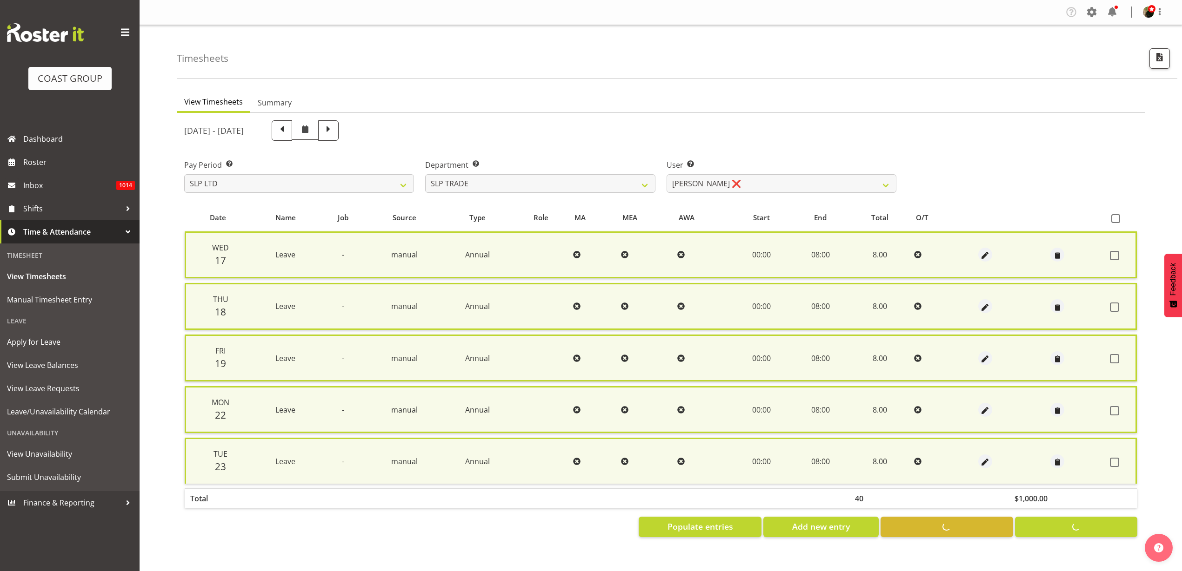
checkbox input "false"
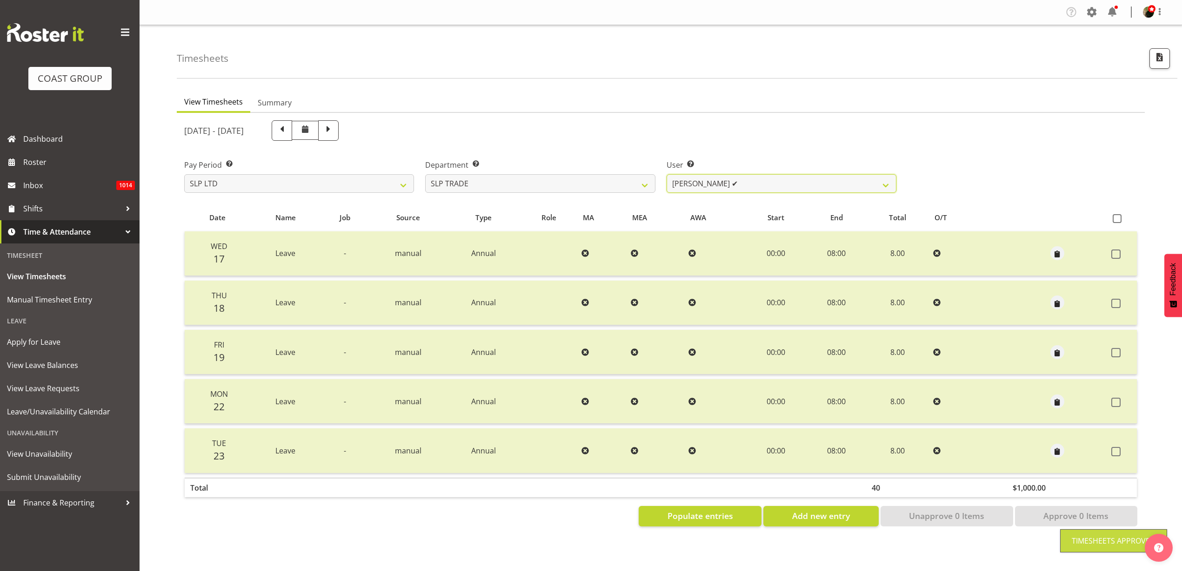
click at [753, 183] on select "Aof Anujarawat ✔ Han Chaleerin ✔ Hayden Watts ❌ Jack Brewer ❌ Jesse Hawira ❌ Jo…" at bounding box center [781, 183] width 230 height 19
select select "252"
click at [666, 174] on select "Aof Anujarawat ✔ Han Chaleerin ✔ Hayden Watts ❌ Jack Brewer ❌ Jesse Hawira ❌ Jo…" at bounding box center [781, 183] width 230 height 19
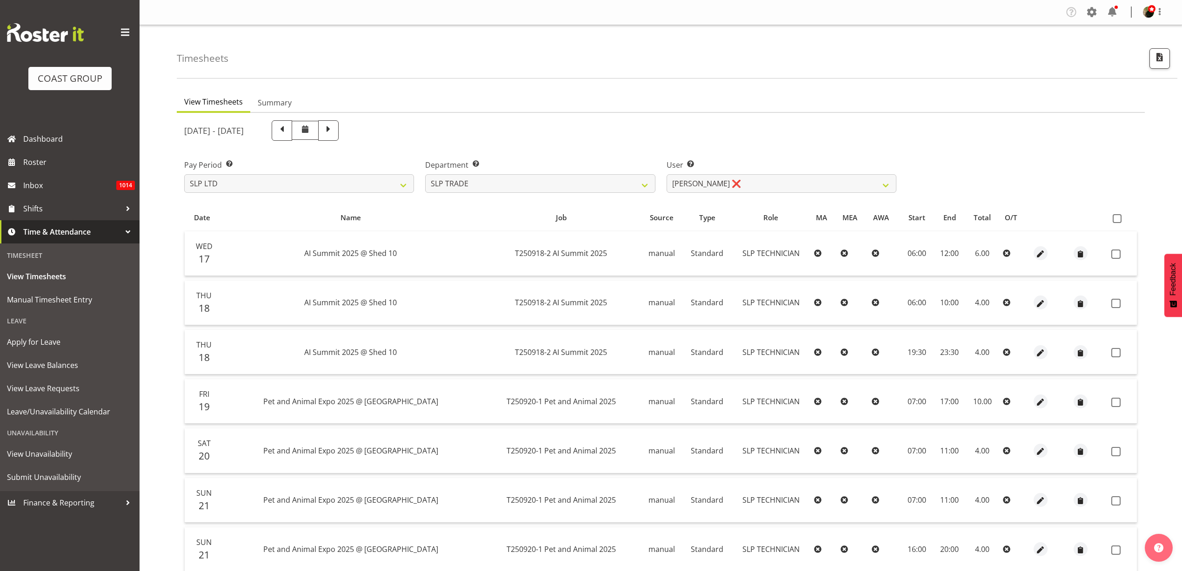
click at [1117, 216] on span at bounding box center [1116, 218] width 9 height 9
click at [1117, 216] on input "checkbox" at bounding box center [1115, 219] width 6 height 6
checkbox input "true"
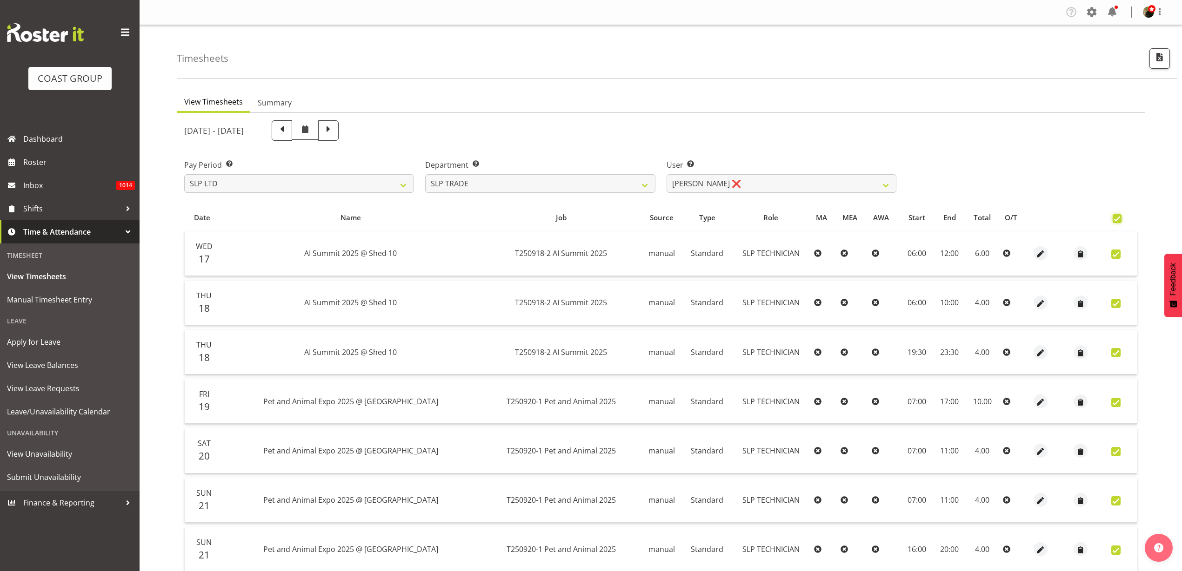
checkbox input "true"
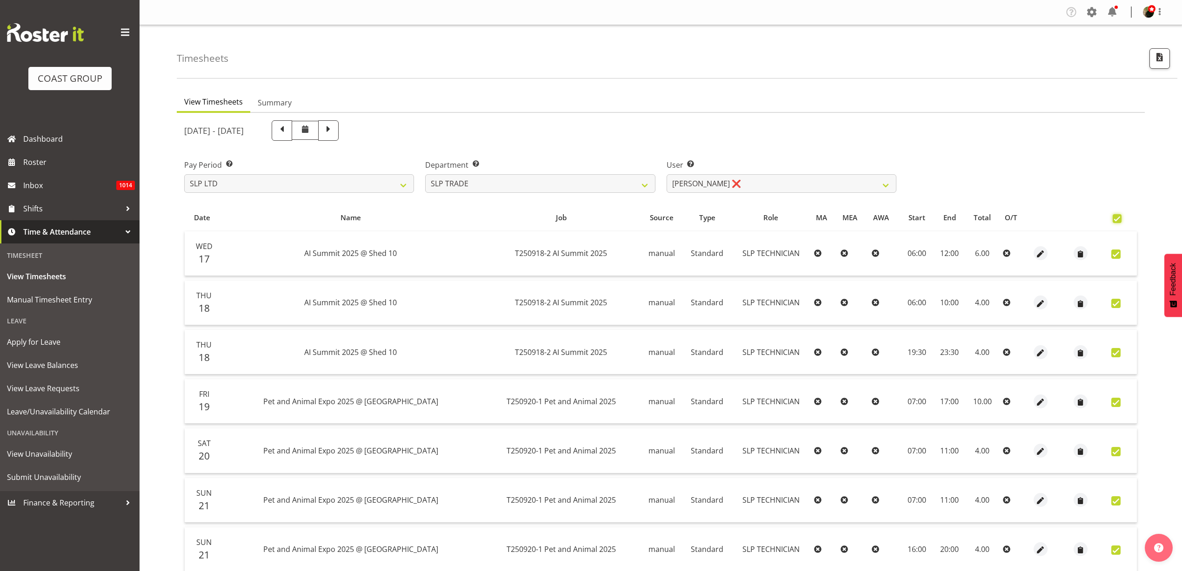
checkbox input "true"
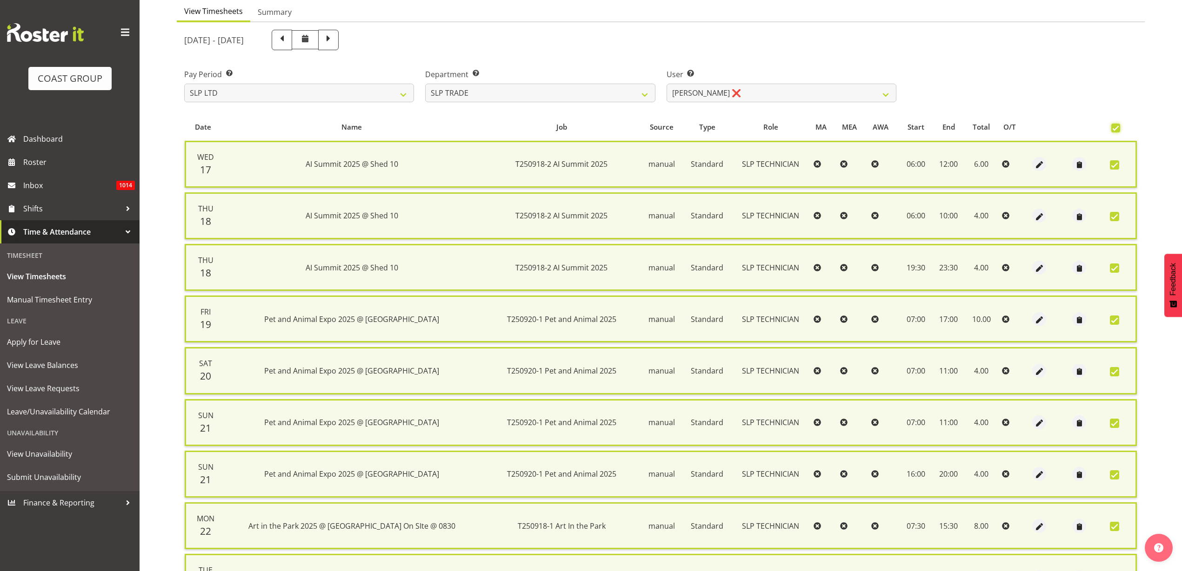
scroll to position [196, 0]
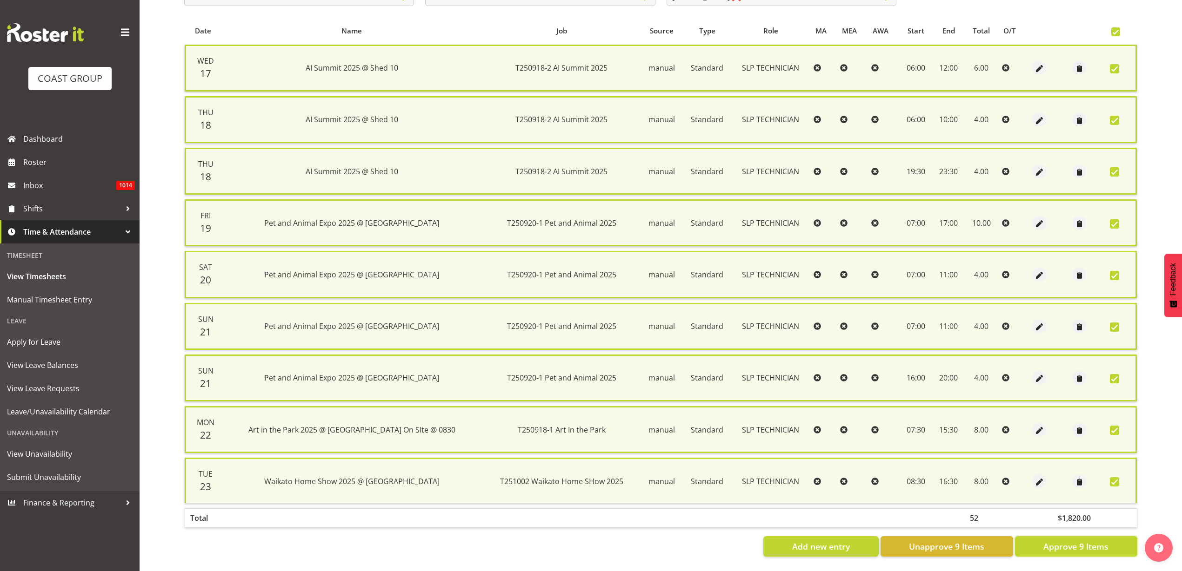
click at [1076, 541] on span "Approve 9 Items" at bounding box center [1075, 547] width 65 height 12
checkbox input "false"
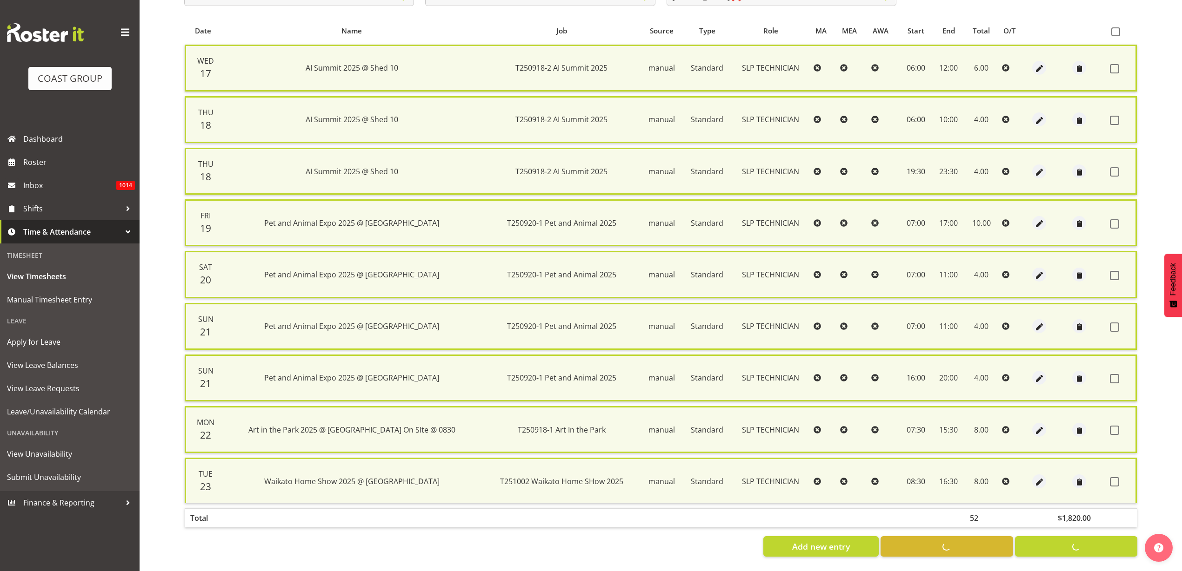
checkbox input "false"
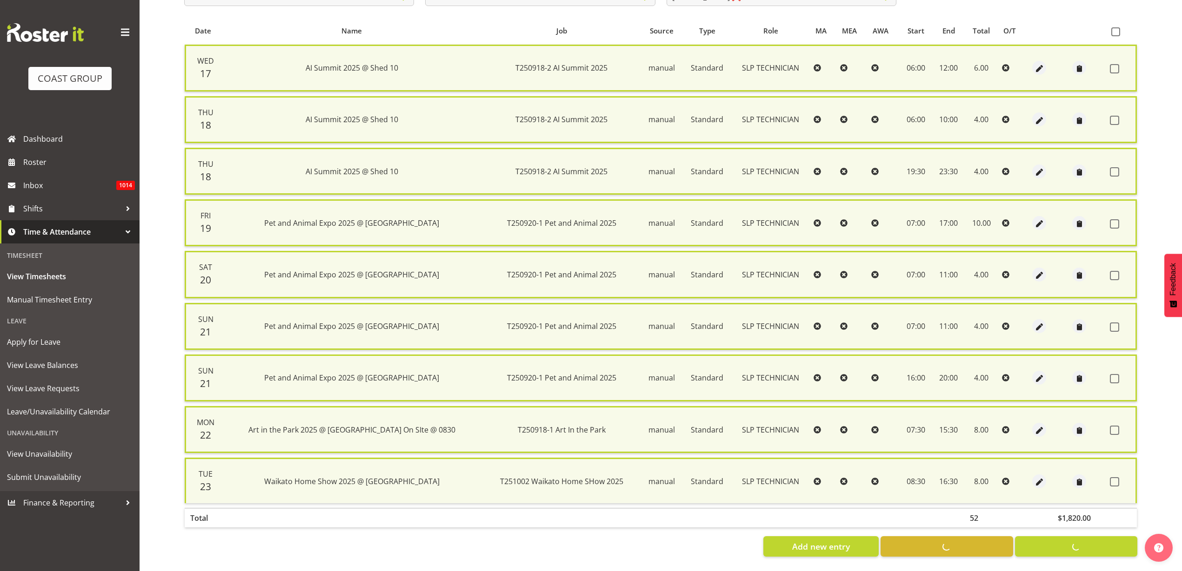
checkbox input "false"
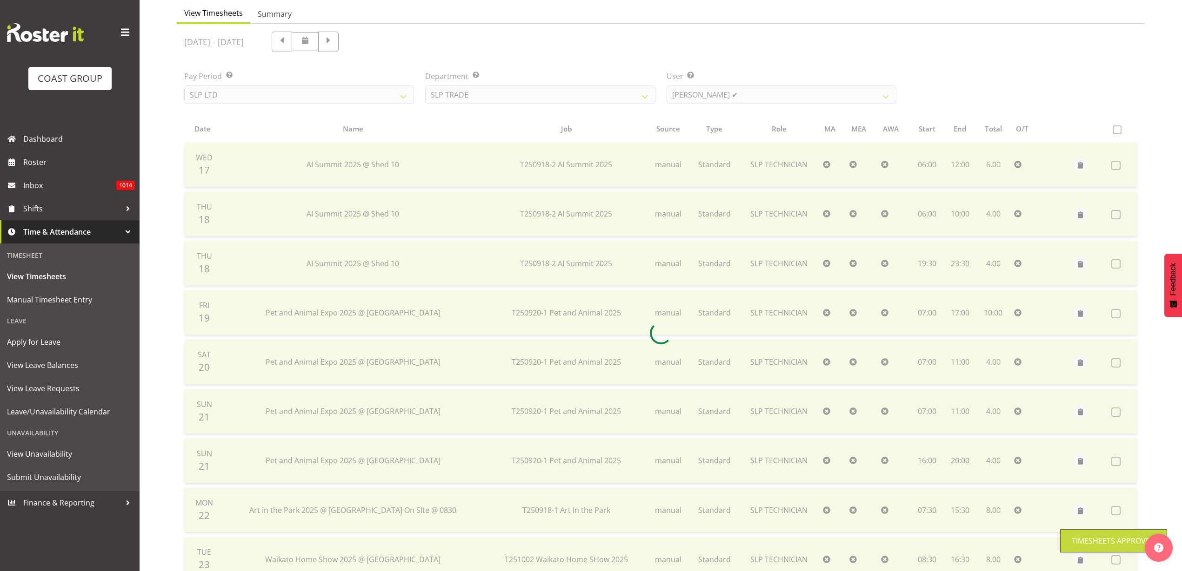
scroll to position [60, 0]
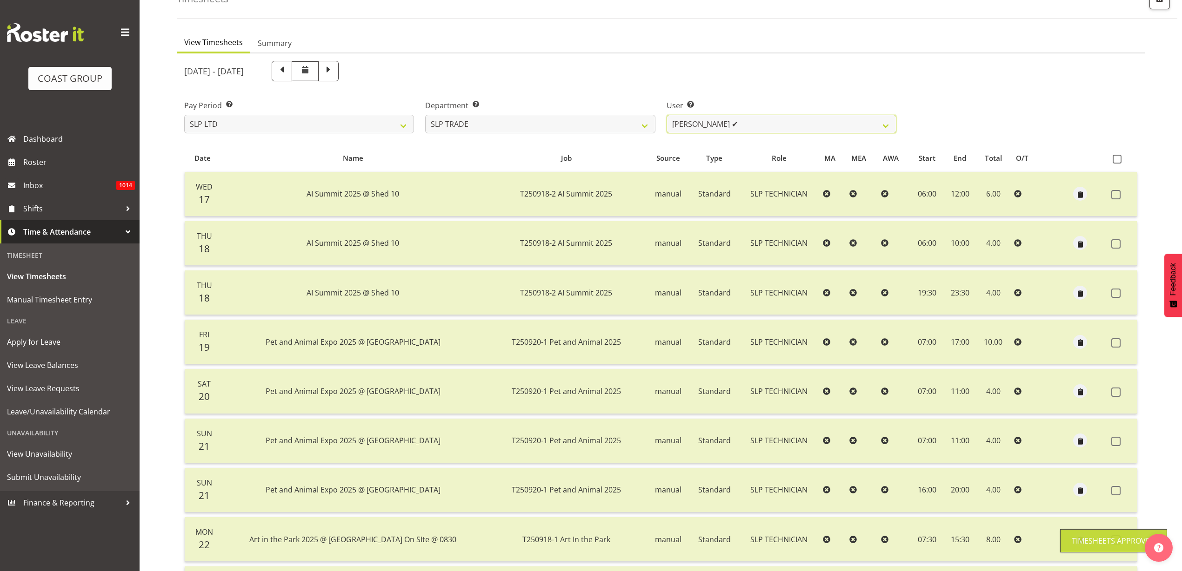
click at [791, 130] on select "Aof Anujarawat ✔ Han Chaleerin ✔ Hayden Watts ✔ Jack Brewer ❌ Jesse Hawira ❌ Jo…" at bounding box center [781, 124] width 230 height 19
select select "253"
click at [666, 115] on select "Aof Anujarawat ✔ Han Chaleerin ✔ Hayden Watts ✔ Jack Brewer ❌ Jesse Hawira ❌ Jo…" at bounding box center [781, 124] width 230 height 19
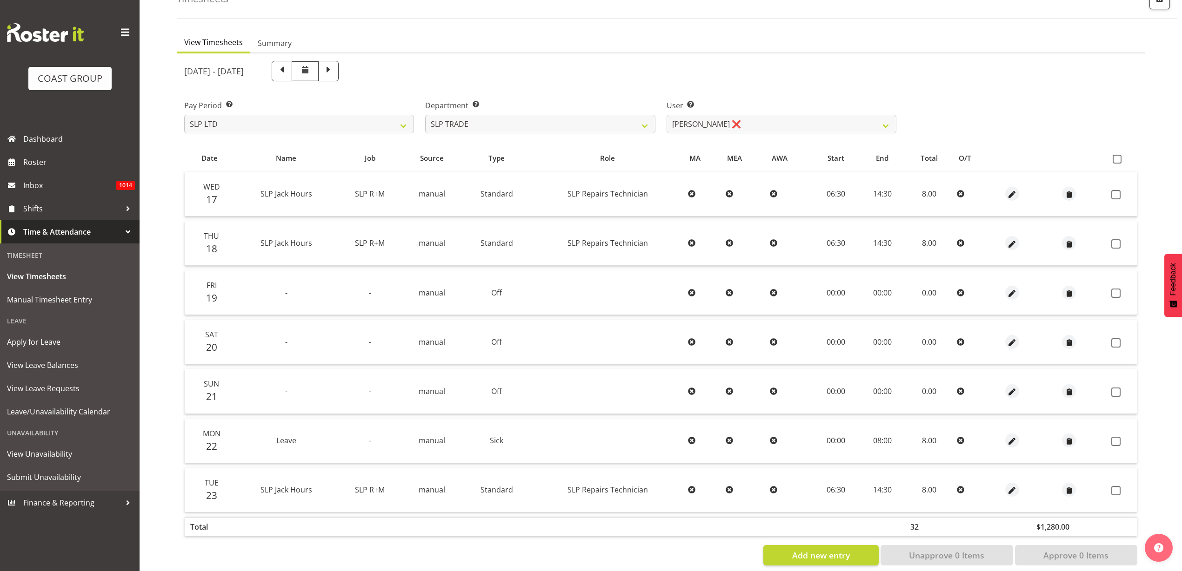
click at [1121, 158] on label at bounding box center [1118, 159] width 13 height 9
click at [1118, 158] on input "checkbox" at bounding box center [1115, 159] width 6 height 6
checkbox input "true"
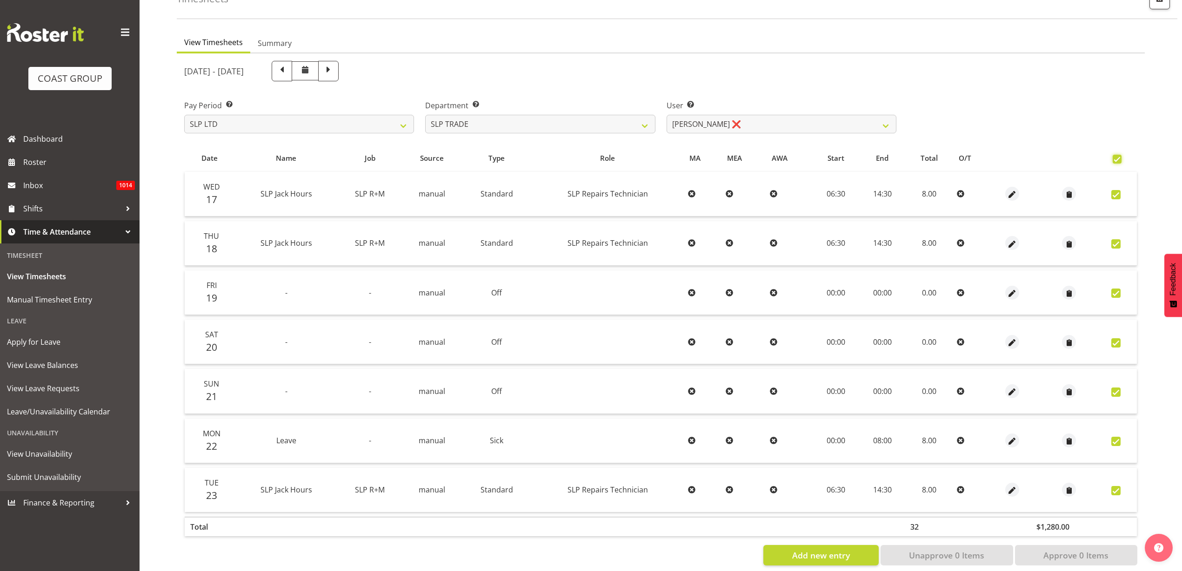
checkbox input "true"
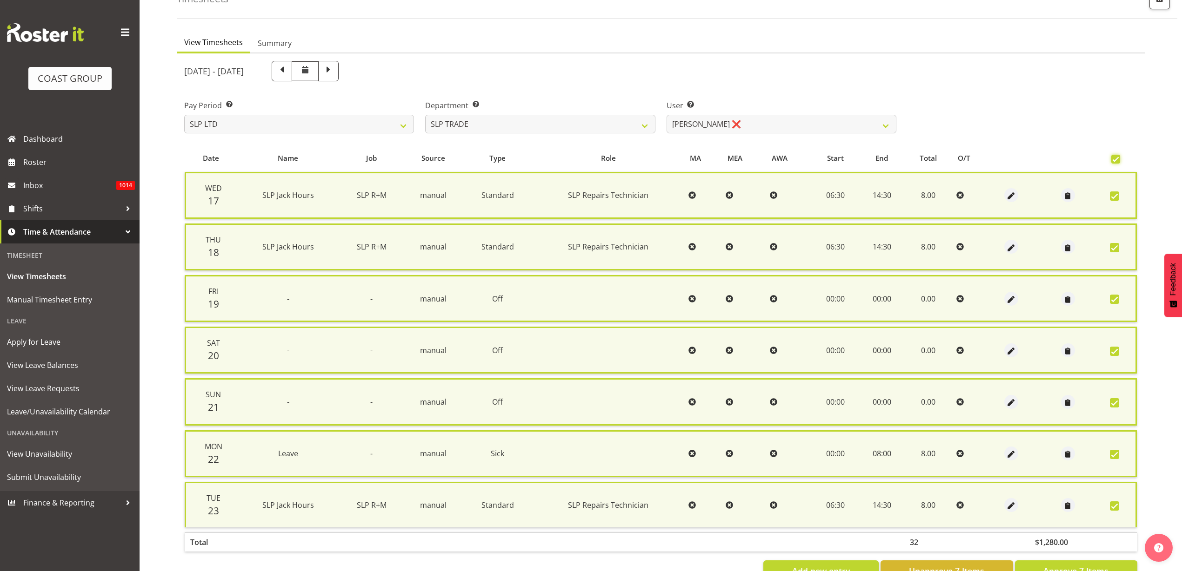
scroll to position [93, 0]
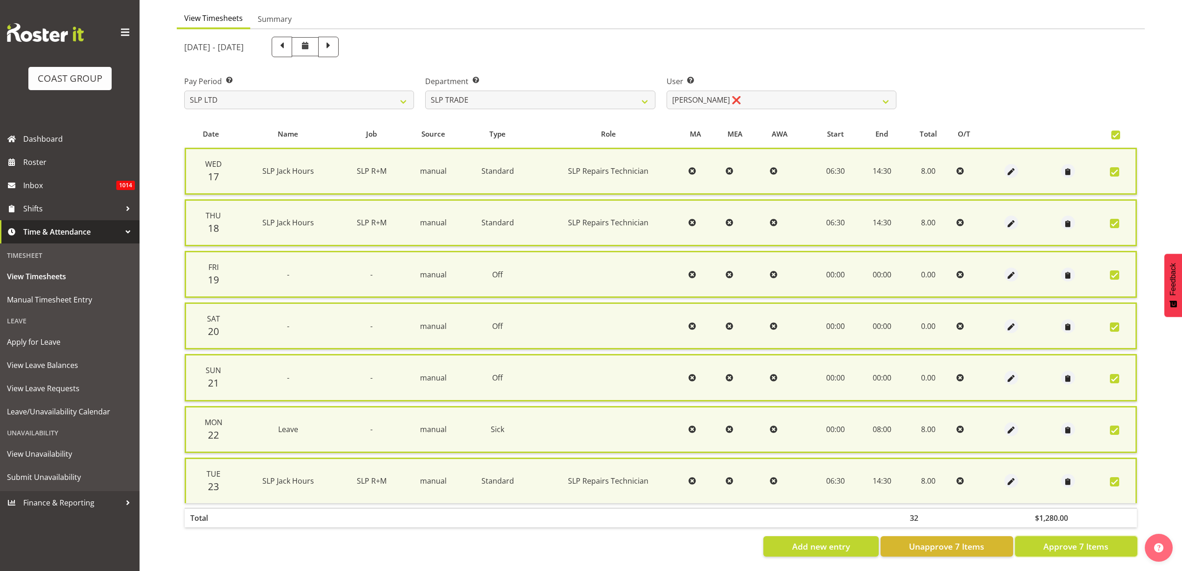
click at [1062, 541] on span "Approve 7 Items" at bounding box center [1075, 547] width 65 height 12
checkbox input "false"
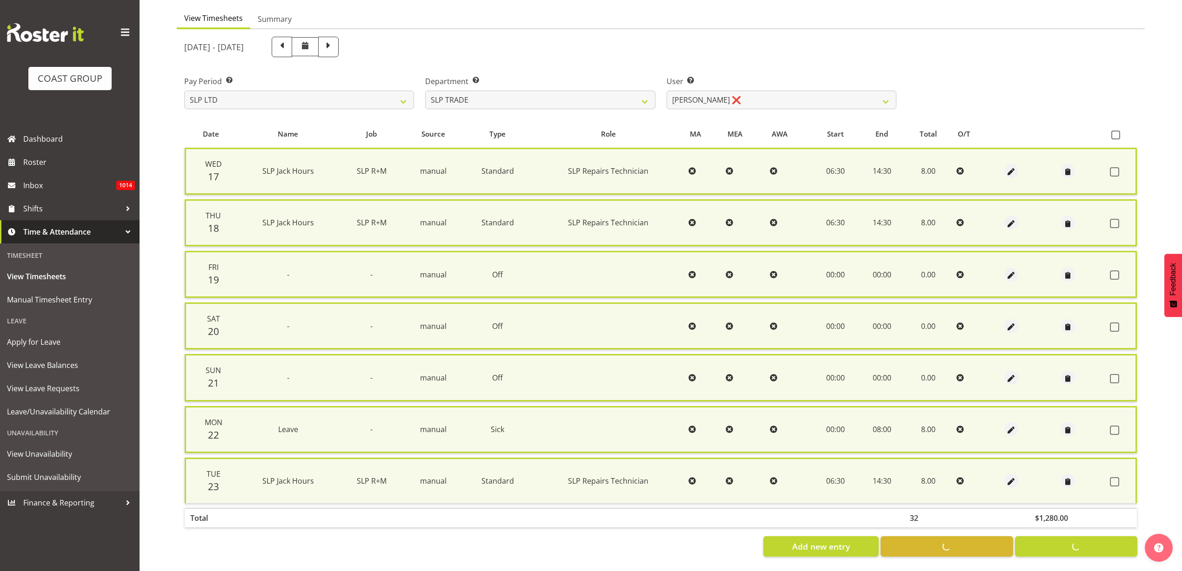
checkbox input "false"
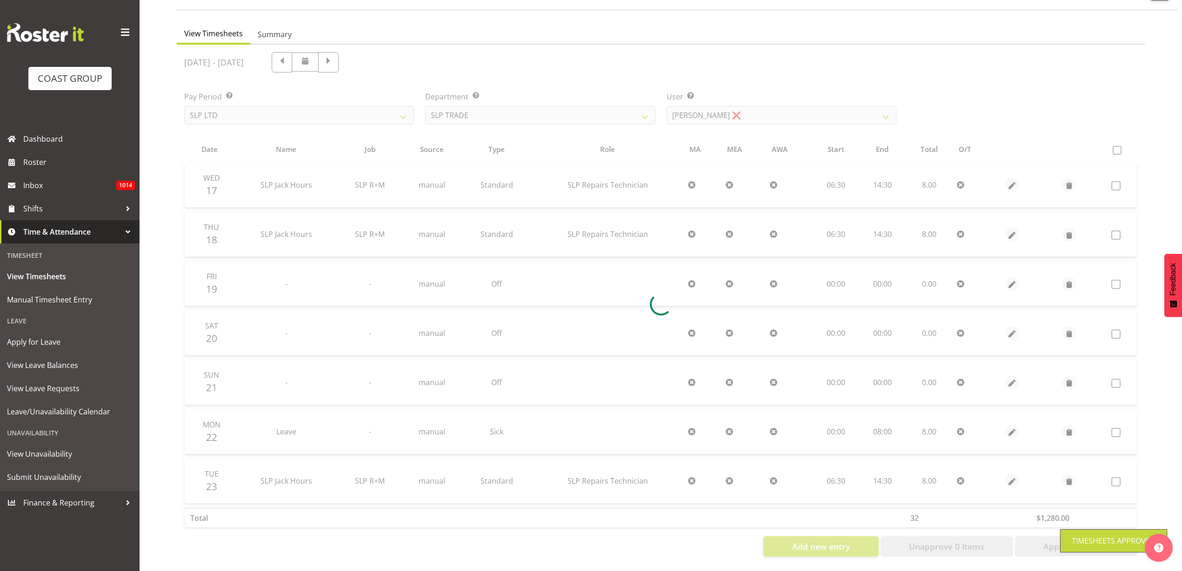
scroll to position [77, 0]
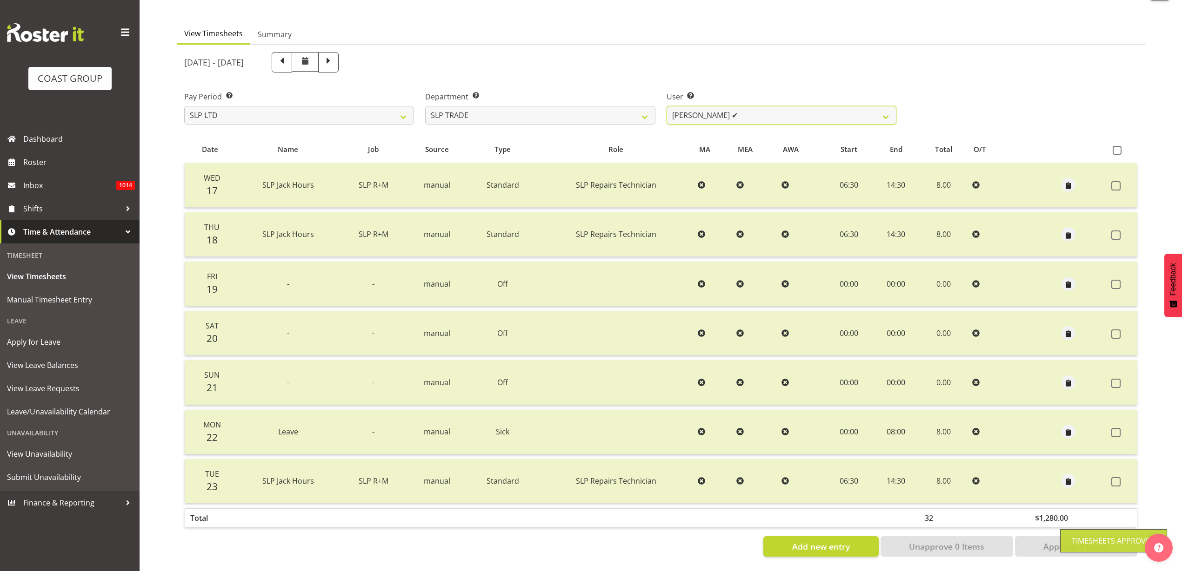
click at [749, 106] on select "Aof Anujarawat ✔ Han Chaleerin ✔ Hayden Watts ✔ Jack Brewer ✔ Jesse Hawira ❌ Jo…" at bounding box center [781, 115] width 230 height 19
select select "256"
click at [666, 106] on select "Aof Anujarawat ✔ Han Chaleerin ✔ Hayden Watts ✔ Jack Brewer ✔ Jesse Hawira ❌ Jo…" at bounding box center [781, 115] width 230 height 19
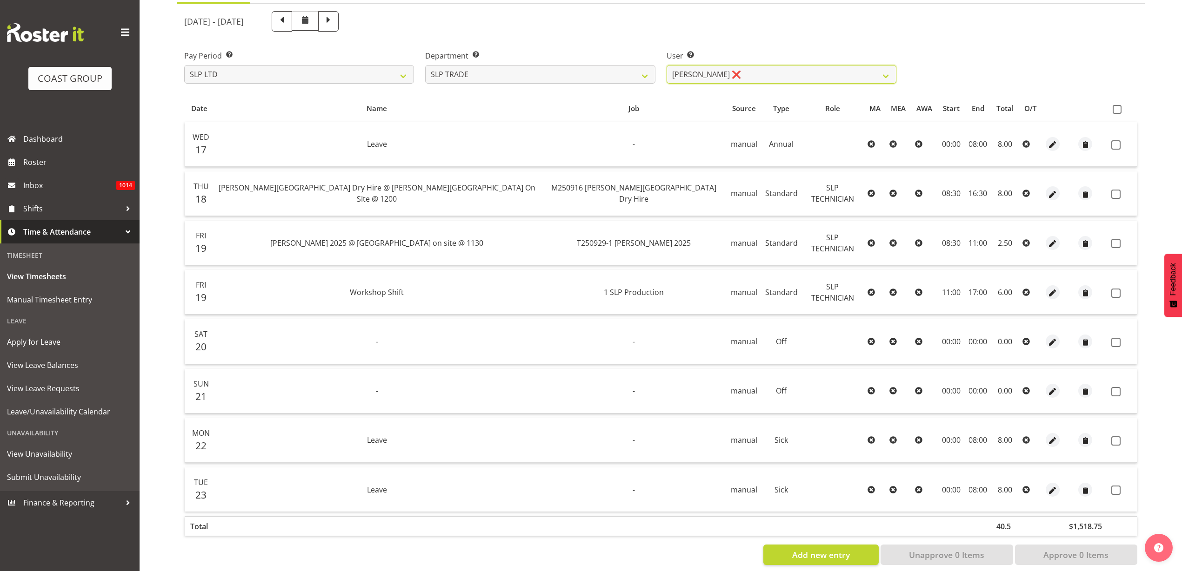
scroll to position [126, 0]
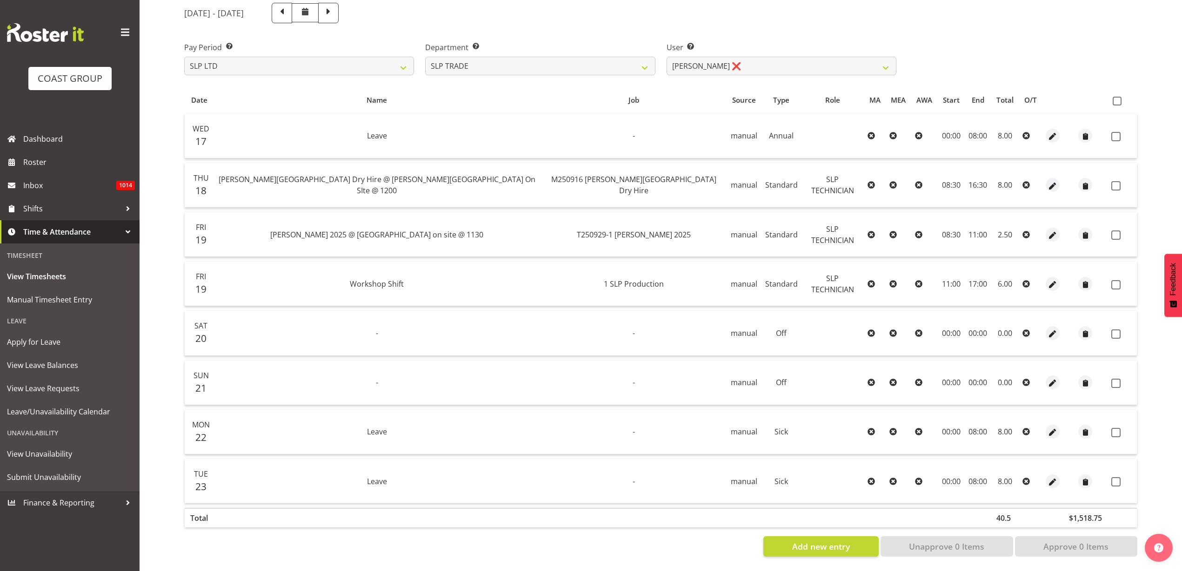
click at [1117, 97] on span at bounding box center [1116, 101] width 9 height 9
click at [1117, 98] on input "checkbox" at bounding box center [1115, 101] width 6 height 6
checkbox input "true"
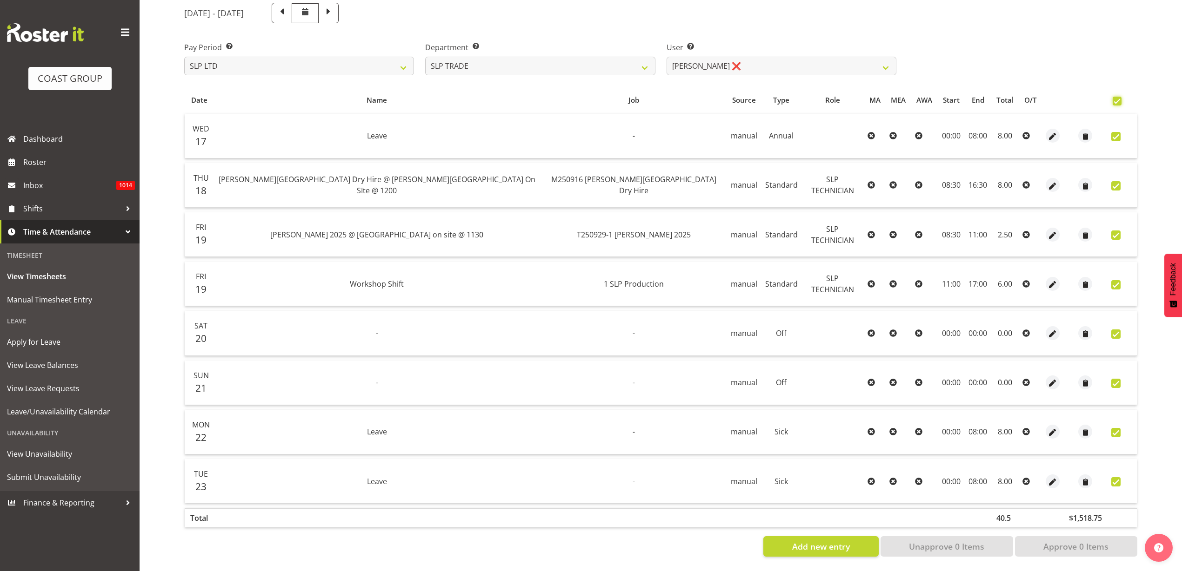
checkbox input "true"
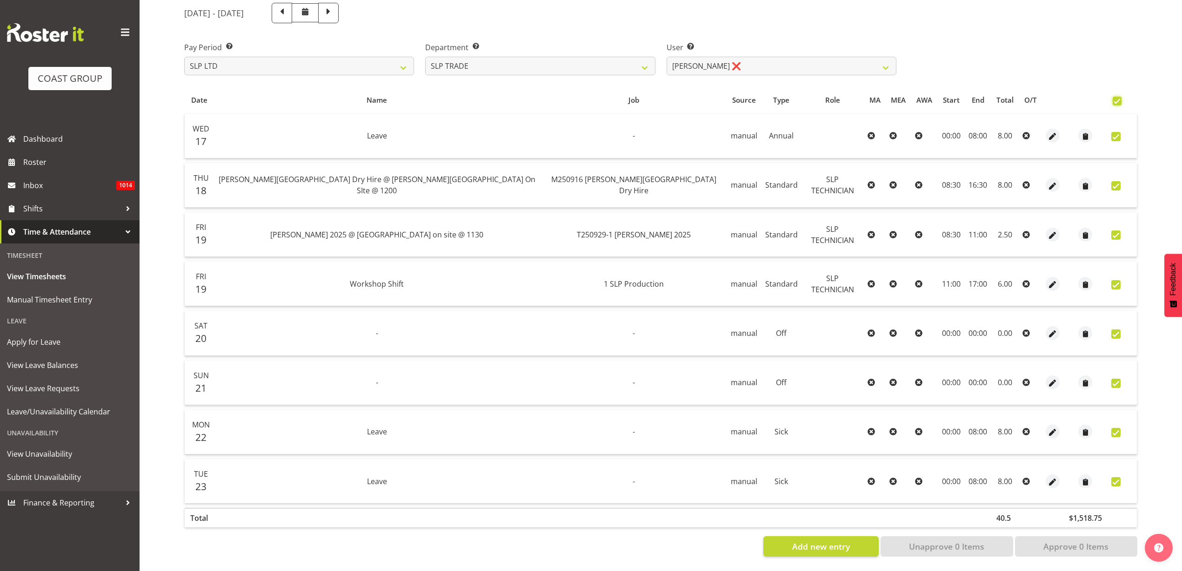
checkbox input "true"
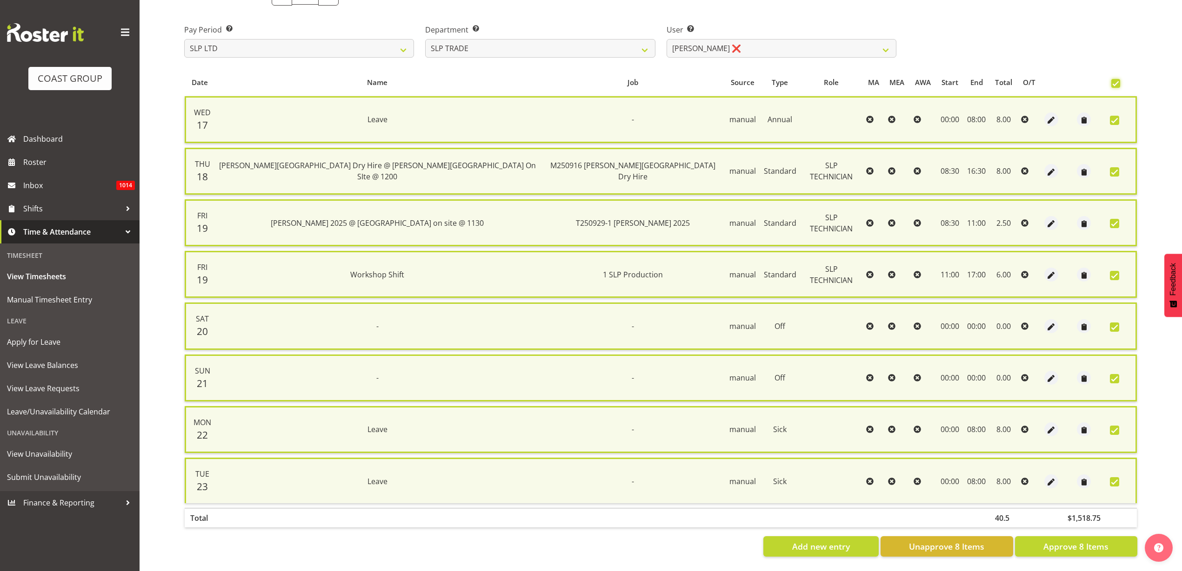
scroll to position [144, 0]
click at [1081, 541] on span "Approve 8 Items" at bounding box center [1075, 547] width 65 height 12
checkbox input "false"
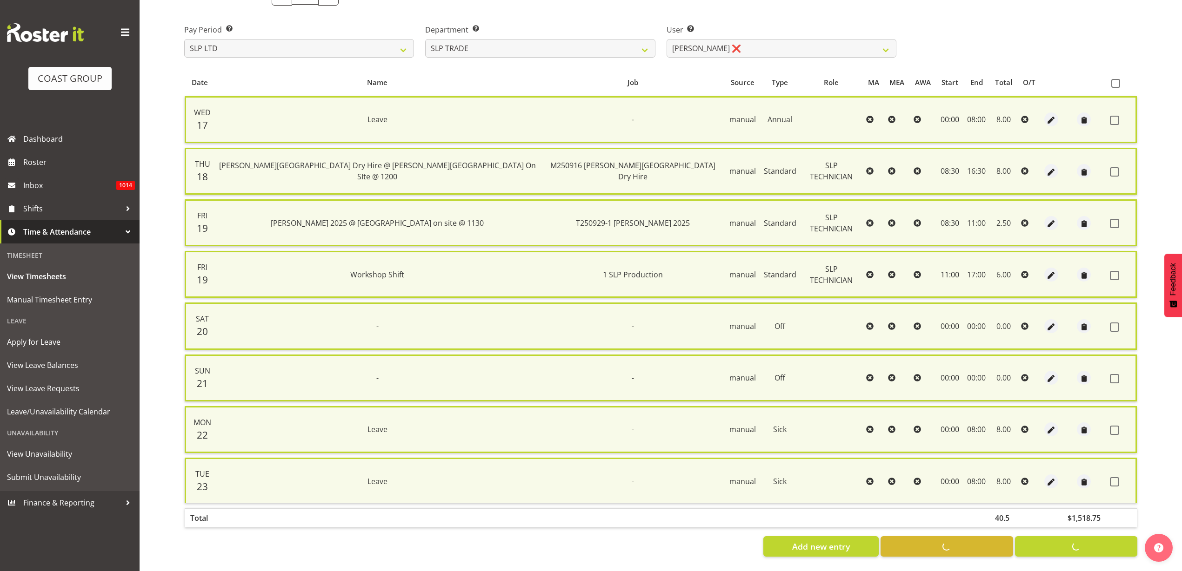
checkbox input "false"
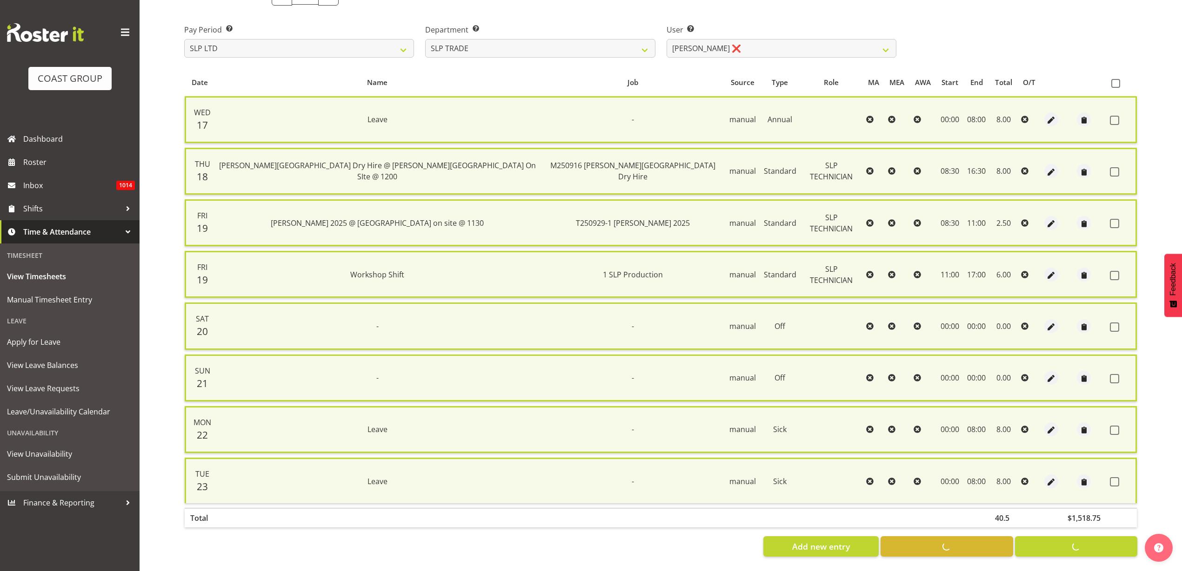
checkbox input "false"
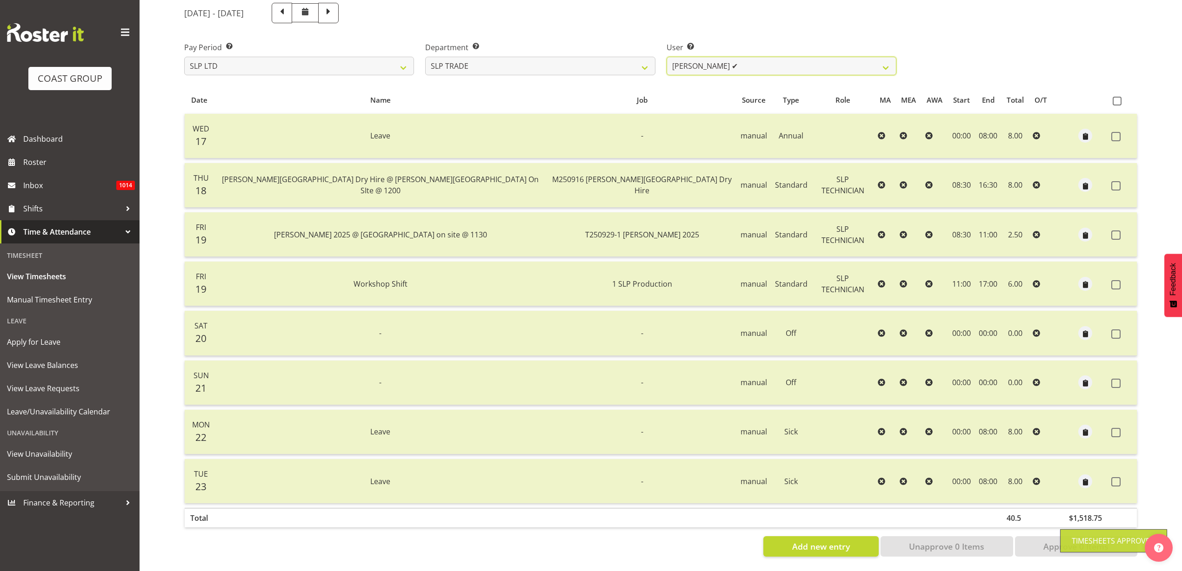
click at [759, 57] on select "Aof Anujarawat ✔ Han Chaleerin ✔ Hayden Watts ✔ Jack Brewer ✔ Jesse Hawira ✔ Jo…" at bounding box center [781, 66] width 230 height 19
click at [666, 57] on select "Aof Anujarawat ✔ Han Chaleerin ✔ Hayden Watts ✔ Jack Brewer ✔ Jesse Hawira ✔ Jo…" at bounding box center [781, 66] width 230 height 19
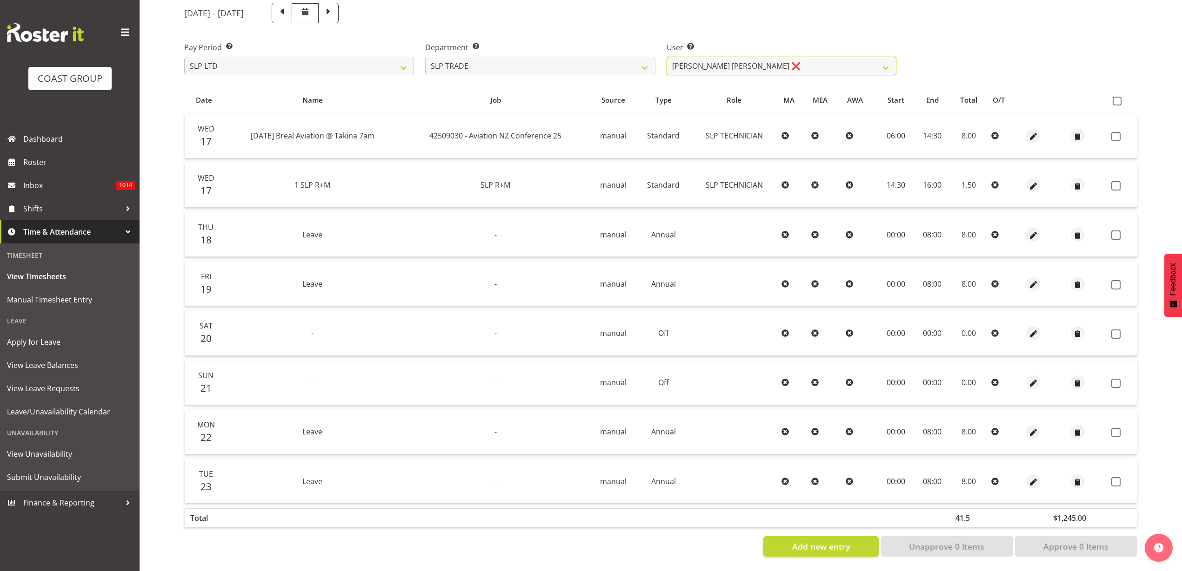
click at [761, 57] on select "Aof Anujarawat ✔ Han Chaleerin ✔ Hayden Watts ✔ Jack Brewer ✔ Jesse Hawira ✔ Jo…" at bounding box center [781, 66] width 230 height 19
select select "9808"
click at [666, 57] on select "Aof Anujarawat ✔ Han Chaleerin ✔ Hayden Watts ✔ Jack Brewer ✔ Jesse Hawira ✔ Jo…" at bounding box center [781, 66] width 230 height 19
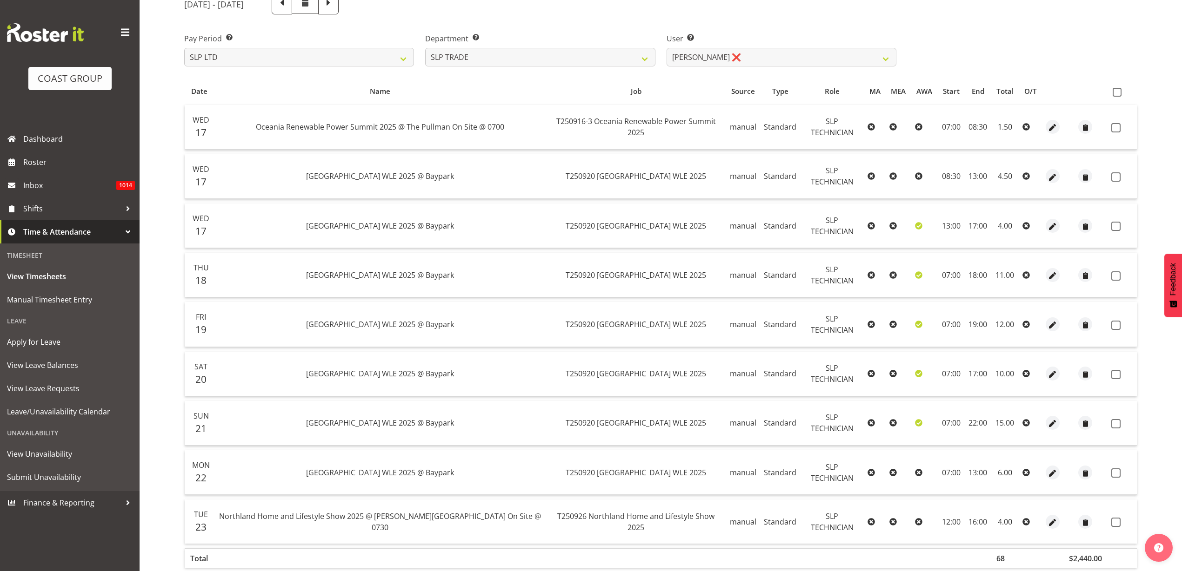
click at [1115, 91] on span at bounding box center [1116, 92] width 9 height 9
click at [1115, 91] on input "checkbox" at bounding box center [1115, 92] width 6 height 6
checkbox input "true"
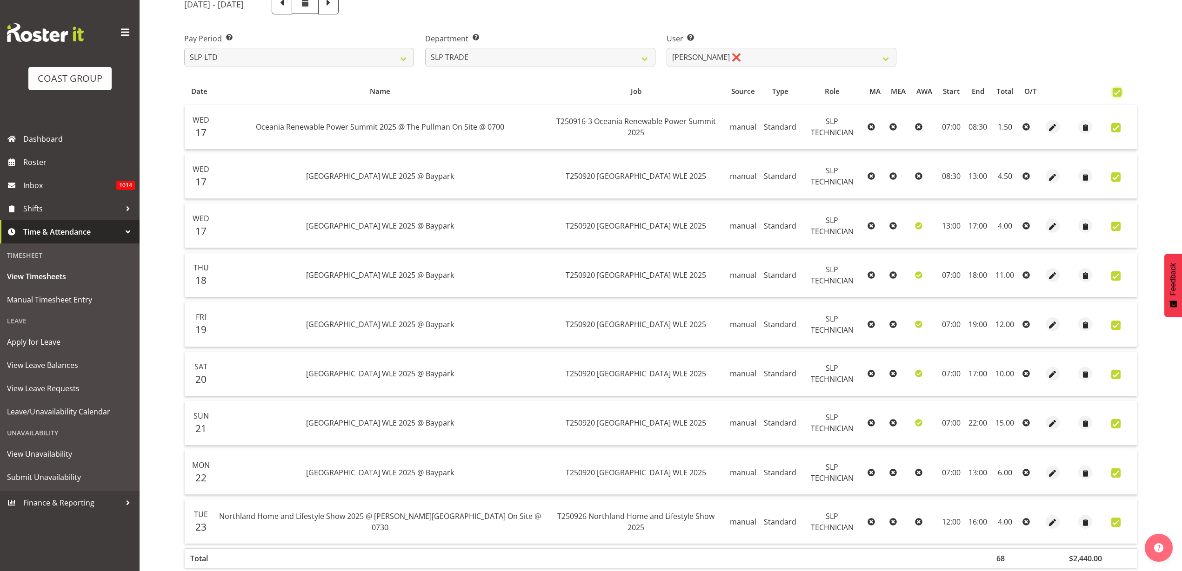
checkbox input "true"
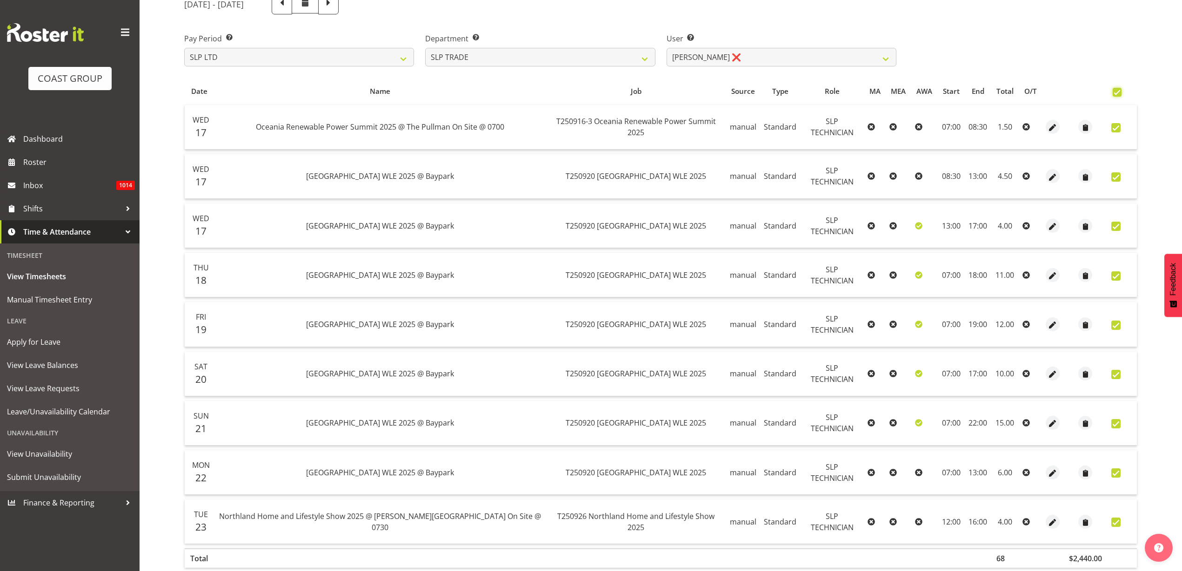
checkbox input "true"
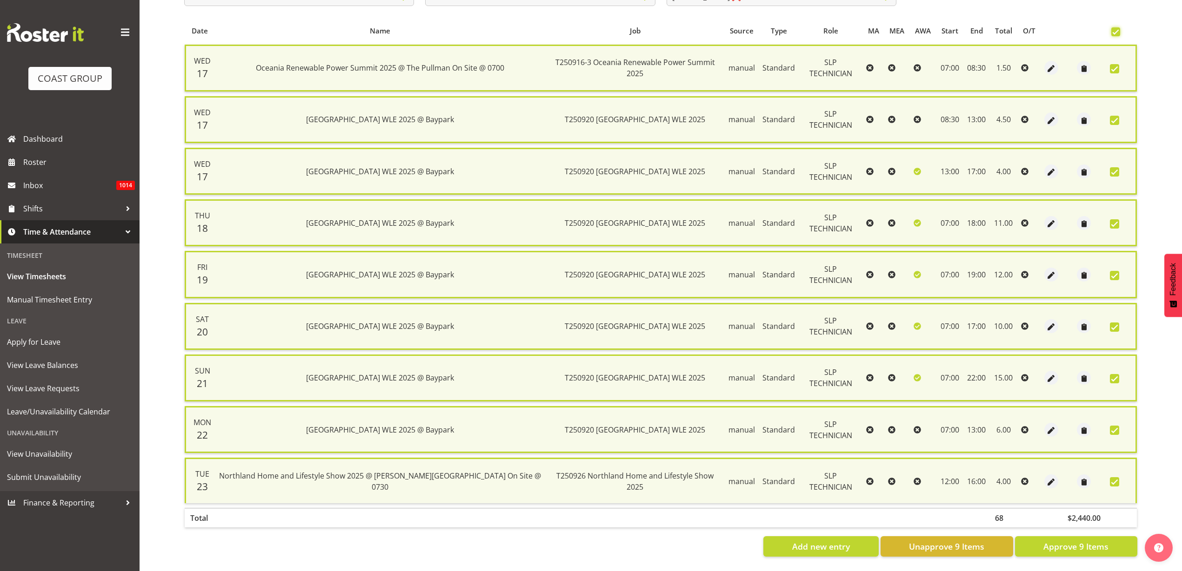
scroll to position [196, 0]
click at [1102, 541] on span "Approve 9 Items" at bounding box center [1075, 547] width 65 height 12
checkbox input "false"
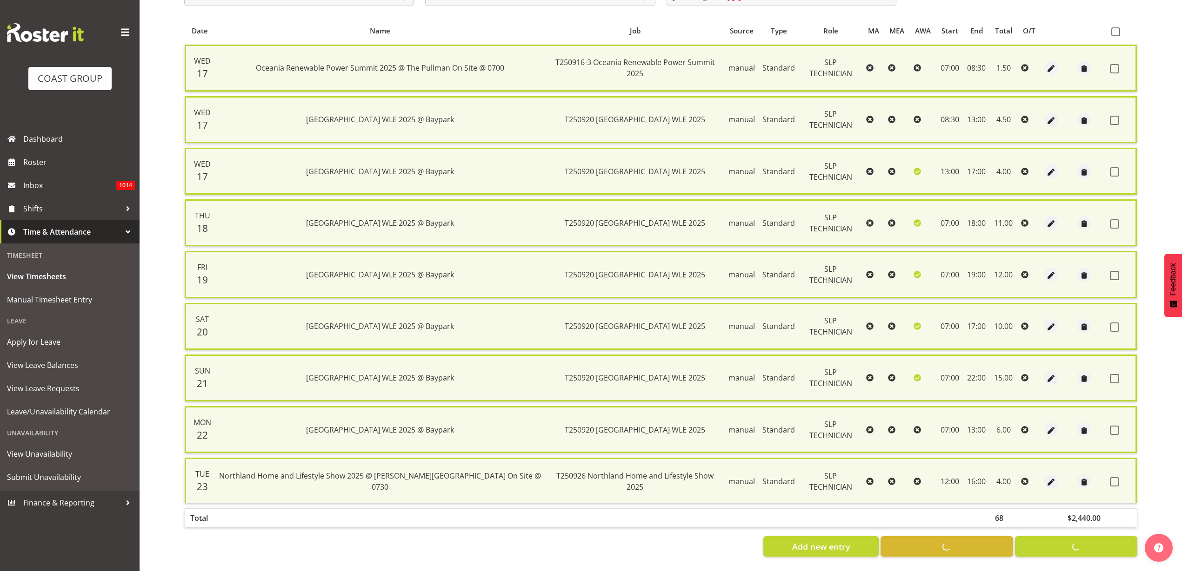
checkbox input "false"
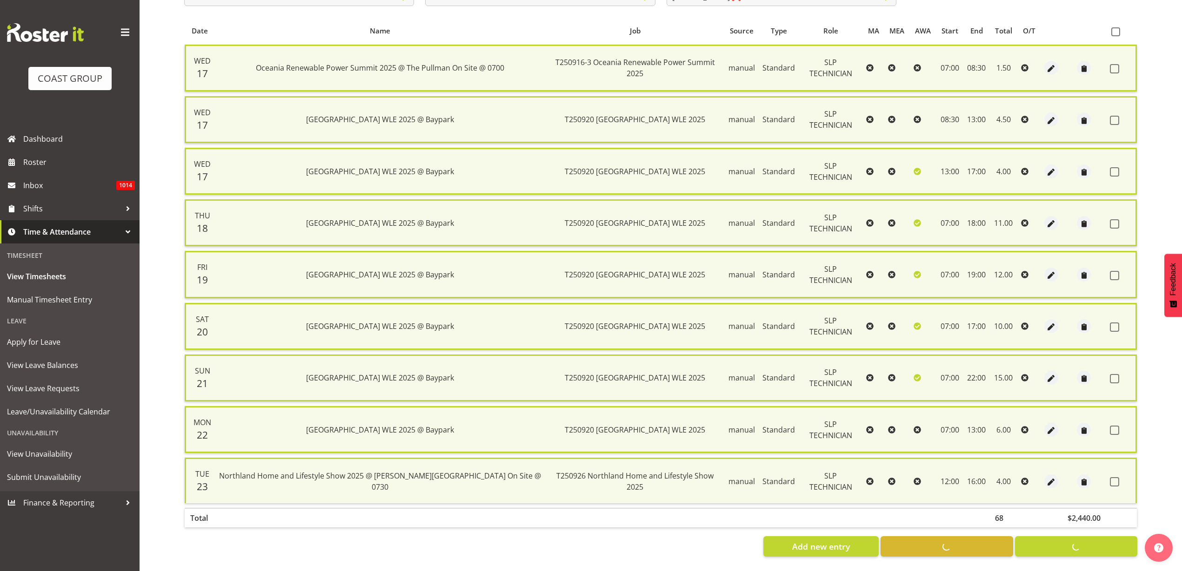
checkbox input "false"
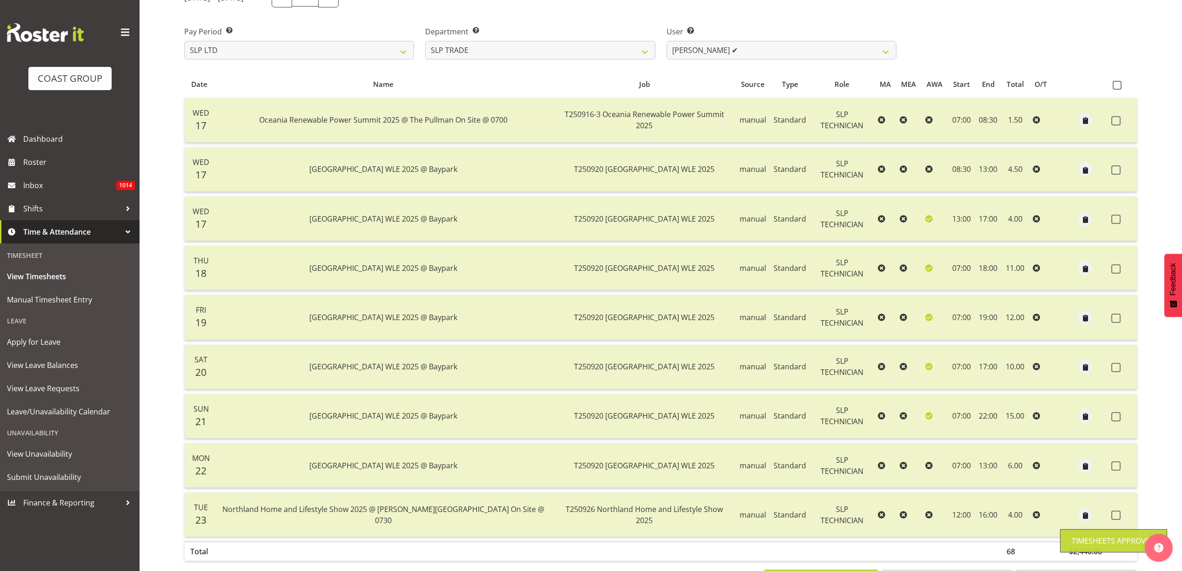
scroll to position [60, 0]
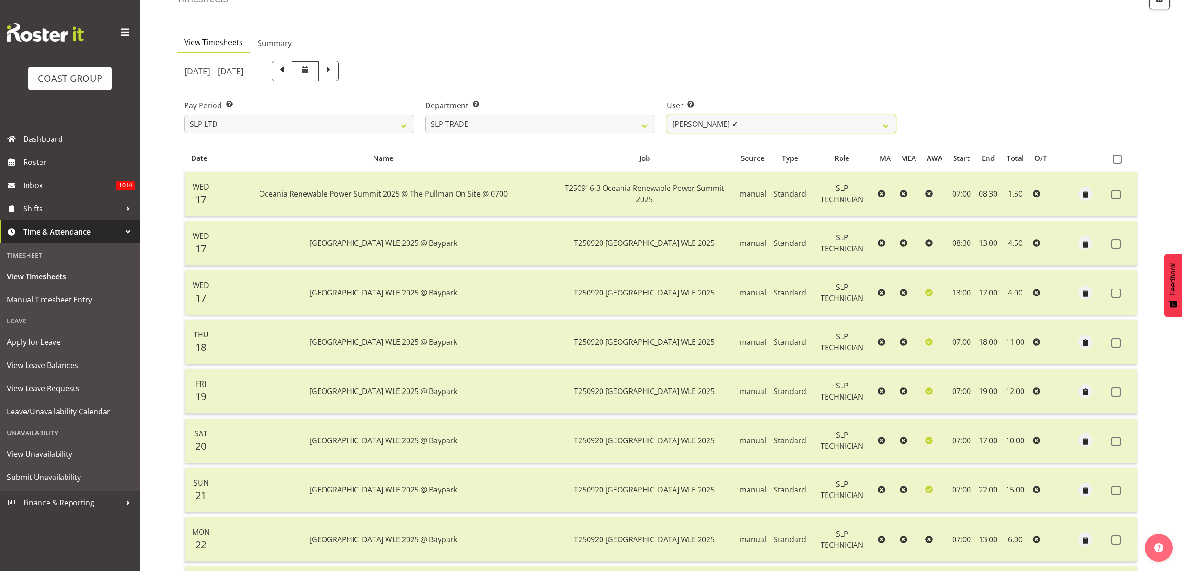
click at [805, 125] on select "Aof Anujarawat ✔ Han Chaleerin ✔ Hayden Watts ✔ Jack Brewer ✔ Jesse Hawira ✔ Jo…" at bounding box center [781, 124] width 230 height 19
select select "8572"
click at [666, 115] on select "Aof Anujarawat ✔ Han Chaleerin ✔ Hayden Watts ✔ Jack Brewer ✔ Jesse Hawira ✔ Jo…" at bounding box center [781, 124] width 230 height 19
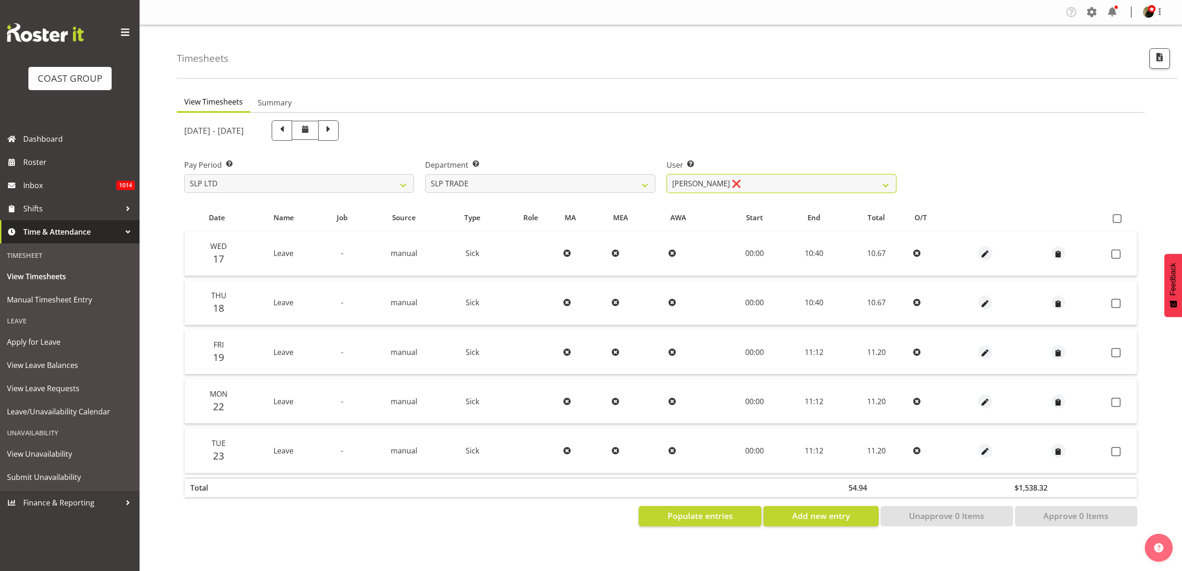
scroll to position [0, 0]
click at [1117, 219] on span at bounding box center [1116, 218] width 9 height 9
click at [1117, 219] on input "checkbox" at bounding box center [1115, 219] width 6 height 6
checkbox input "true"
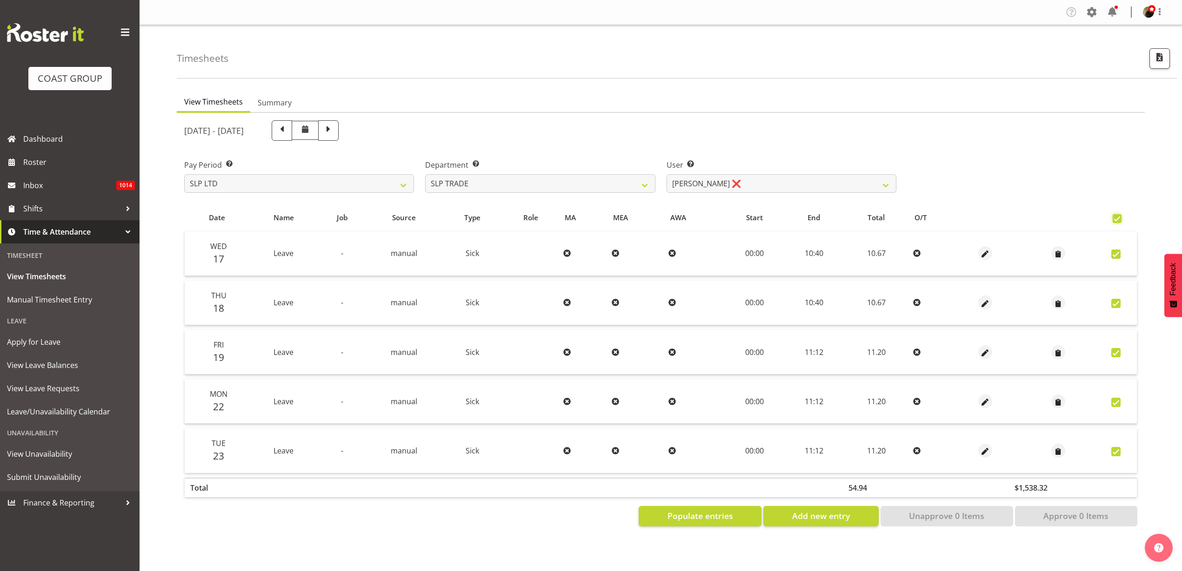
checkbox input "true"
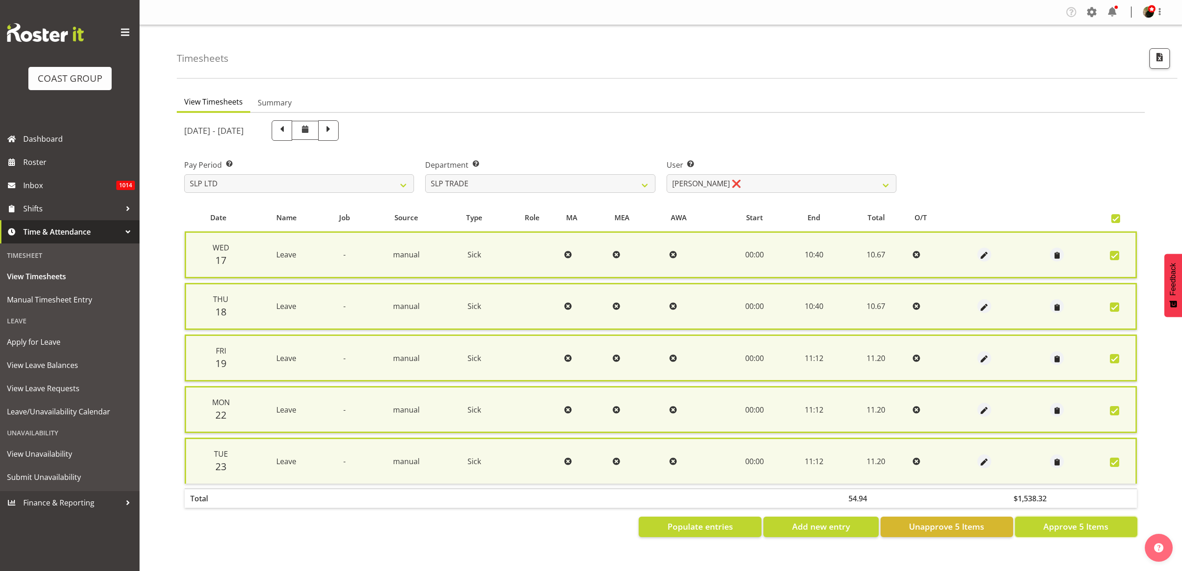
click at [1068, 528] on span "Approve 5 Items" at bounding box center [1075, 527] width 65 height 12
checkbox input "false"
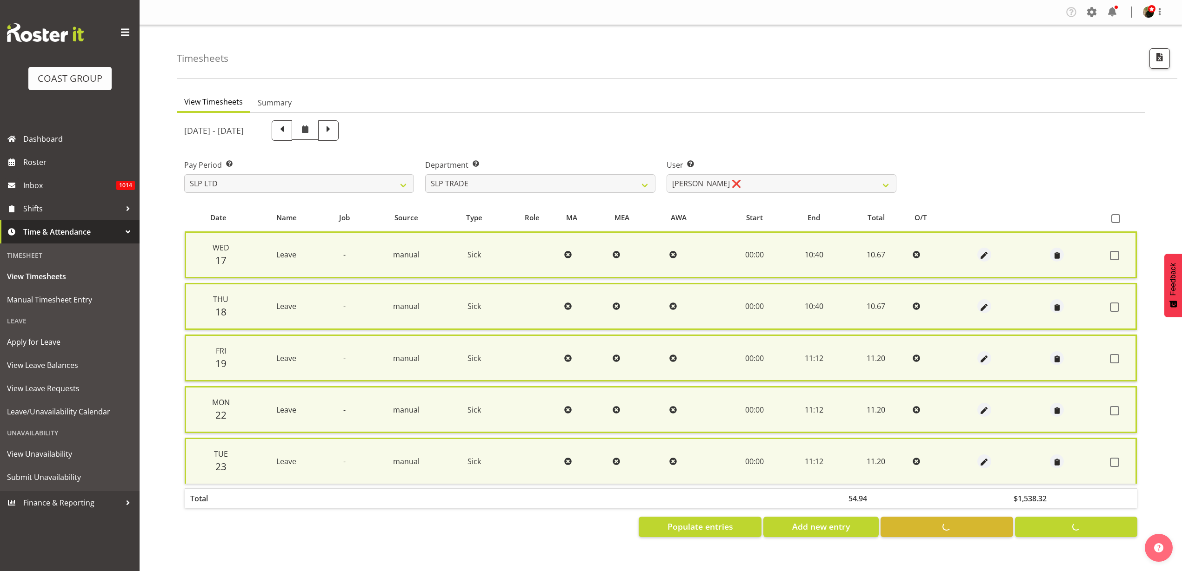
checkbox input "false"
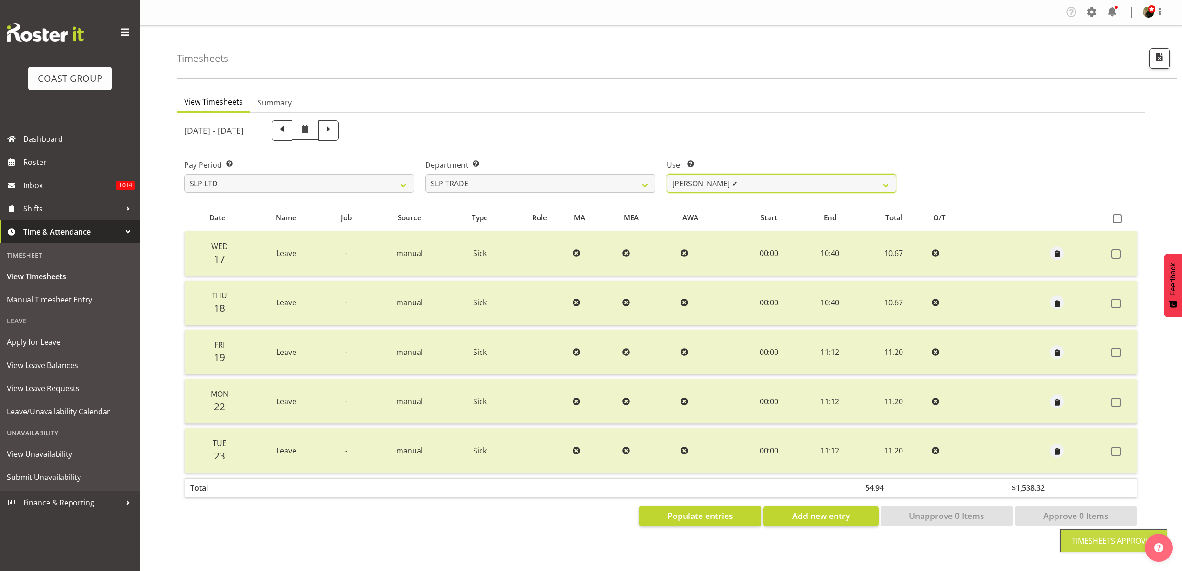
click at [737, 181] on select "Aof Anujarawat ✔ Han Chaleerin ✔ Hayden Watts ✔ Jack Brewer ✔ Jesse Hawira ✔ Jo…" at bounding box center [781, 183] width 230 height 19
click at [967, 116] on div "September 17th - September 23rd 2025" at bounding box center [661, 131] width 964 height 32
click at [728, 517] on span "Populate entries" at bounding box center [700, 516] width 66 height 12
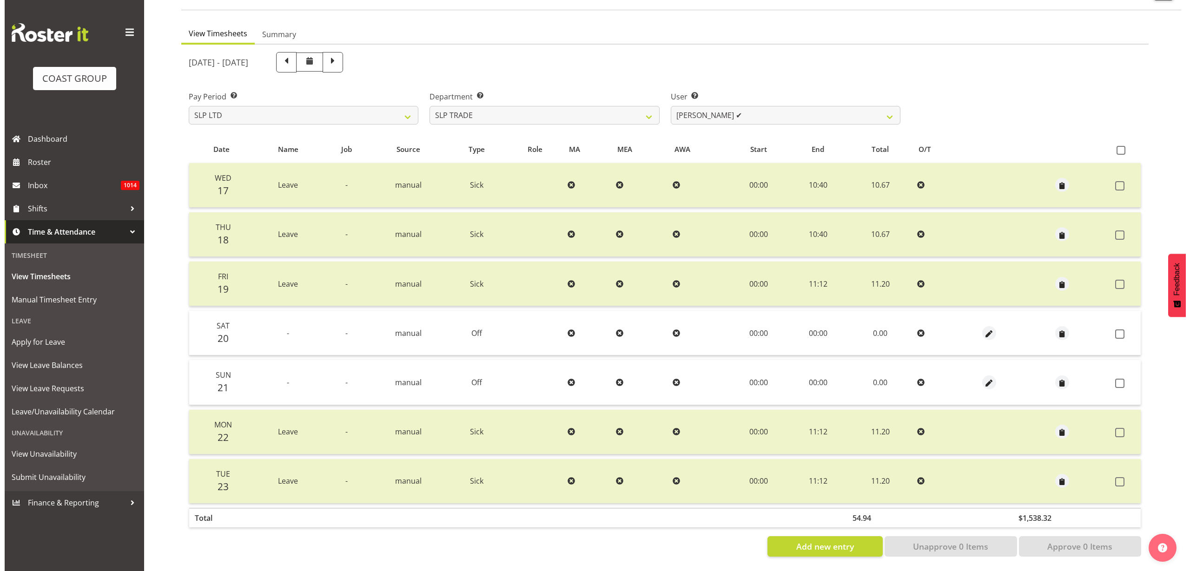
scroll to position [77, 0]
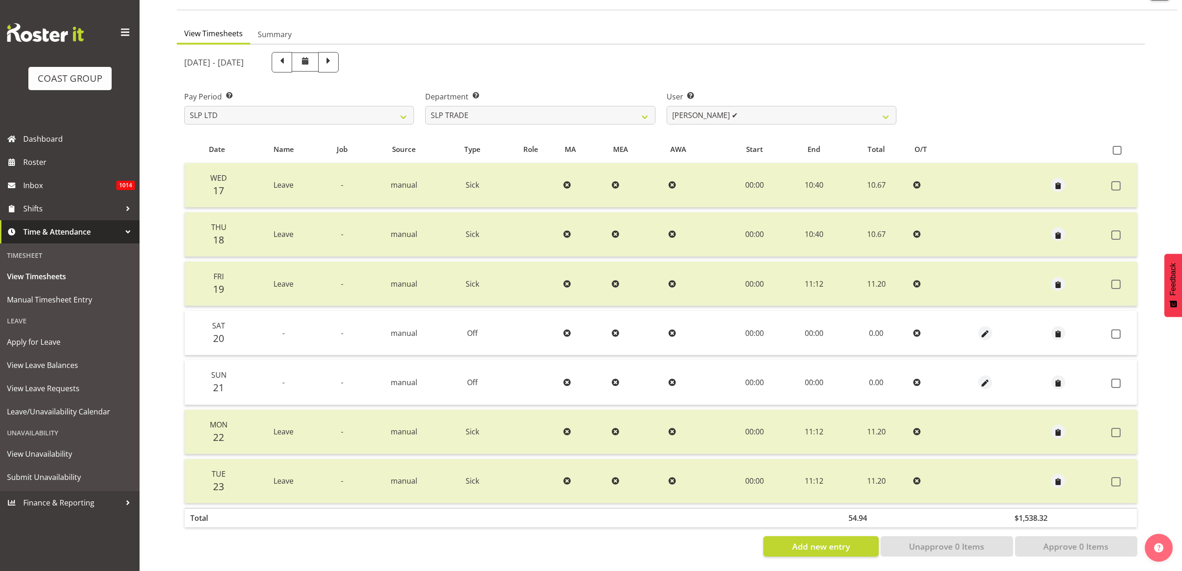
click at [1119, 146] on span at bounding box center [1116, 150] width 9 height 9
click at [1118, 147] on input "checkbox" at bounding box center [1115, 150] width 6 height 6
checkbox input "true"
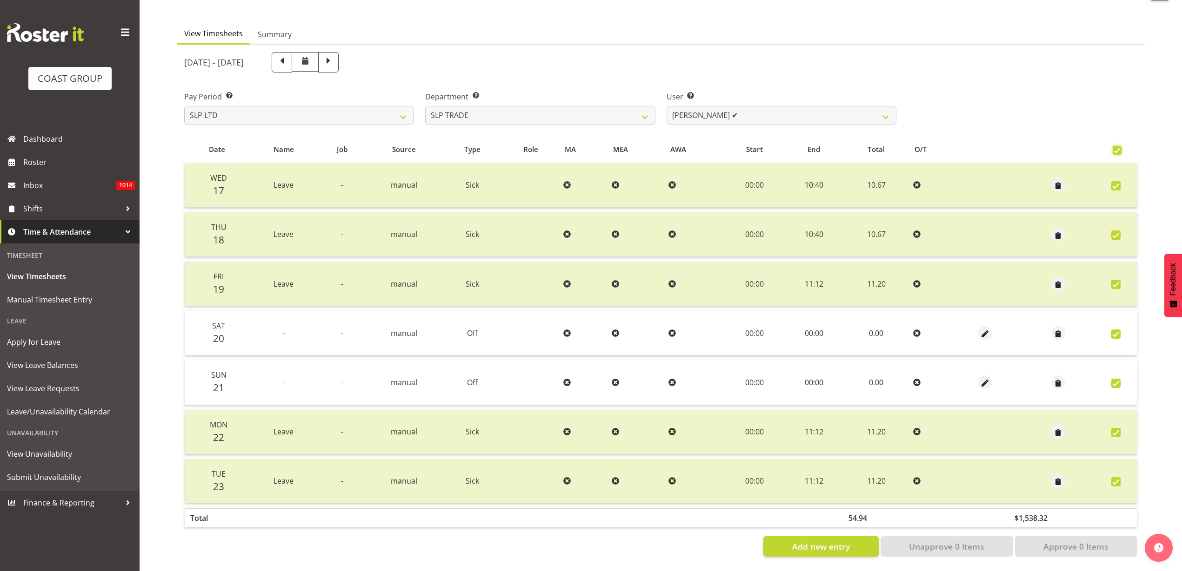
checkbox input "true"
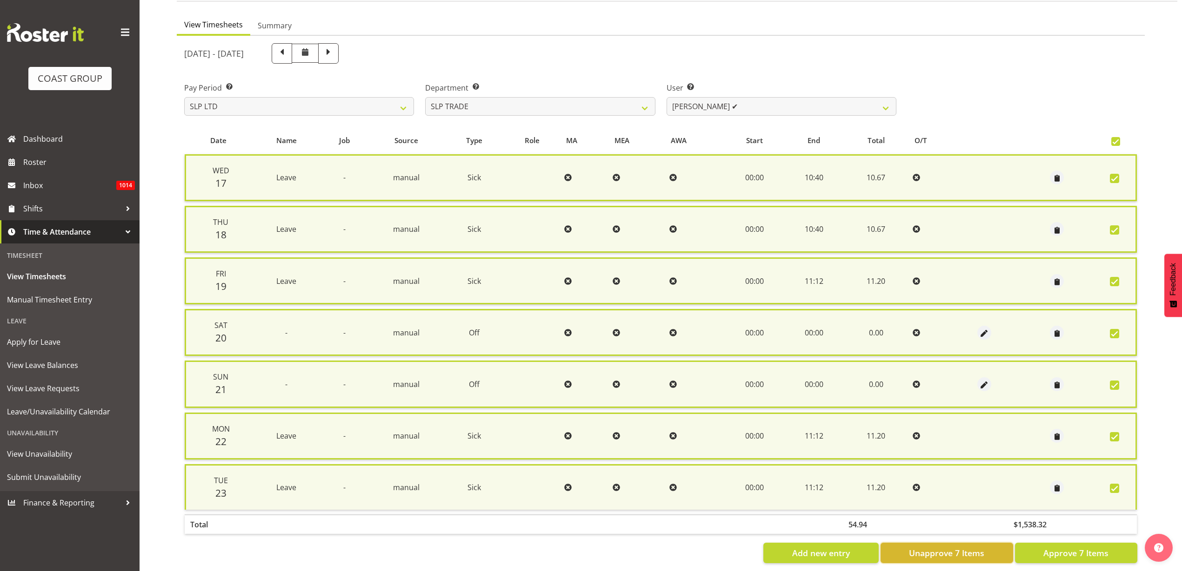
click at [962, 550] on span "Unapprove 7 Items" at bounding box center [946, 553] width 75 height 12
checkbox input "false"
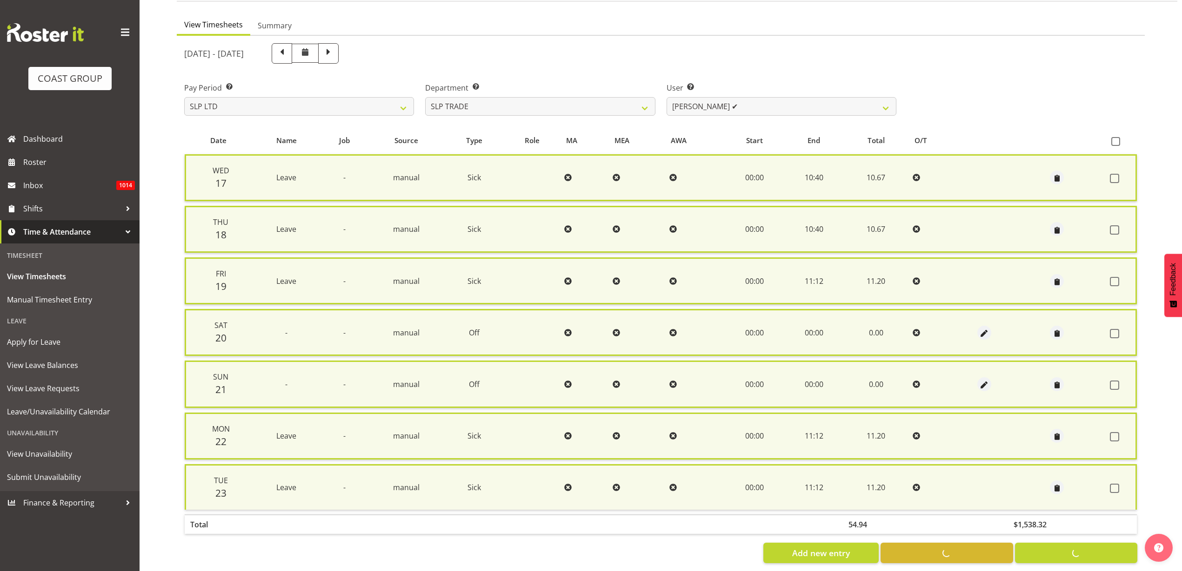
checkbox input "false"
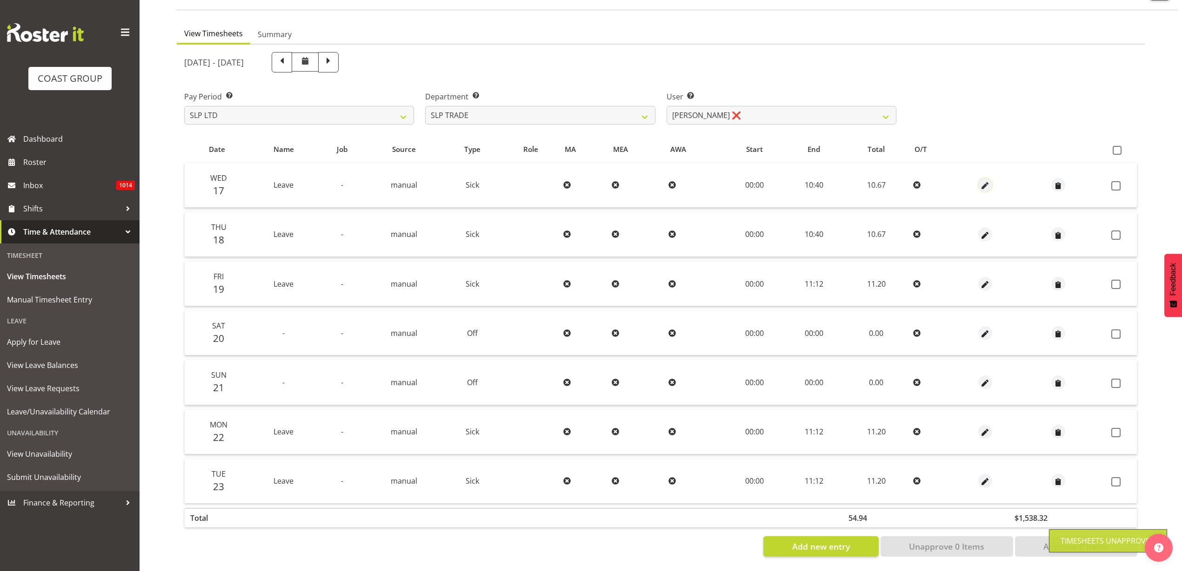
click at [984, 181] on span "button" at bounding box center [984, 186] width 11 height 11
select select "Sick"
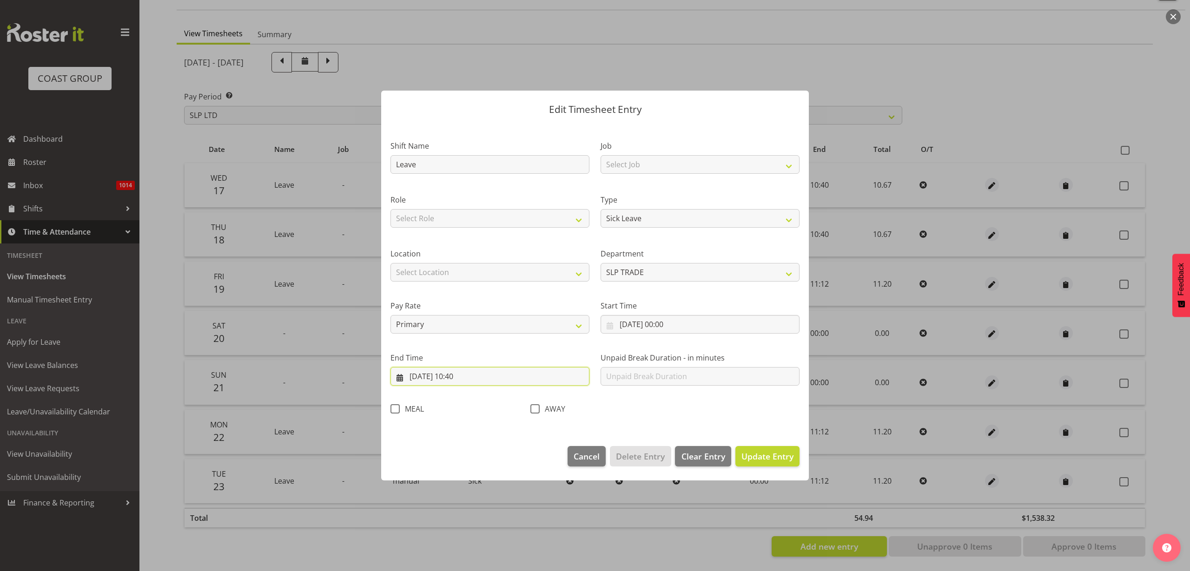
click at [463, 379] on input "17/09/2025, 10:40" at bounding box center [490, 376] width 199 height 19
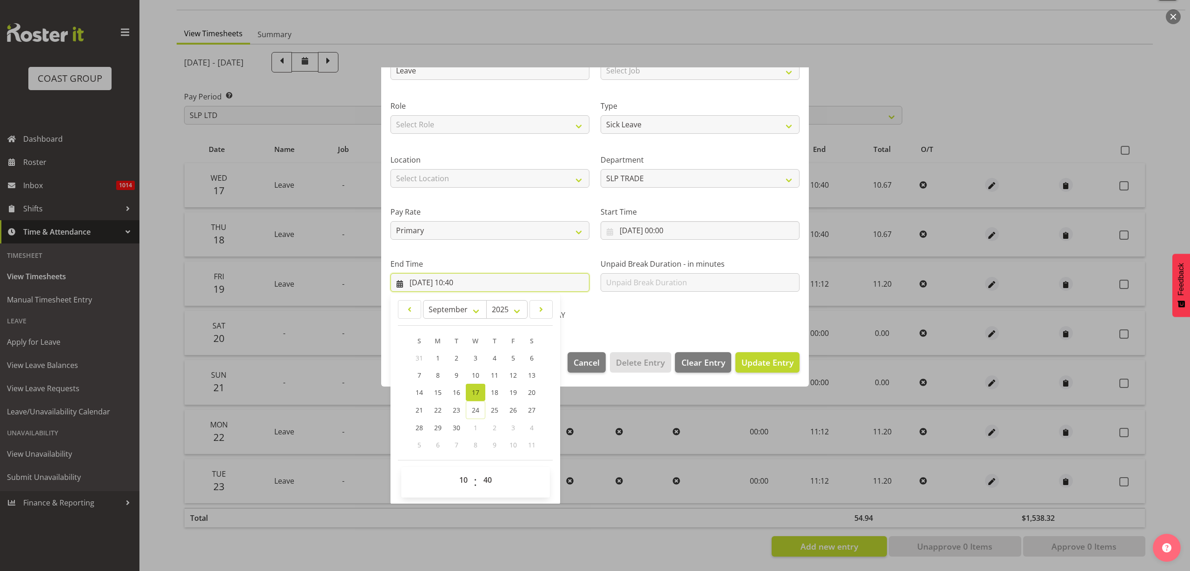
scroll to position [94, 0]
click at [462, 478] on select "00 01 02 03 04 05 06 07 08 09 10 11 12 13 14 15 16 17 18 19 20 21 22 23" at bounding box center [464, 480] width 21 height 19
select select "8"
click at [454, 471] on select "00 01 02 03 04 05 06 07 08 09 10 11 12 13 14 15 16 17 18 19 20 21 22 23" at bounding box center [464, 480] width 21 height 19
type input "17/09/2025, 08:40"
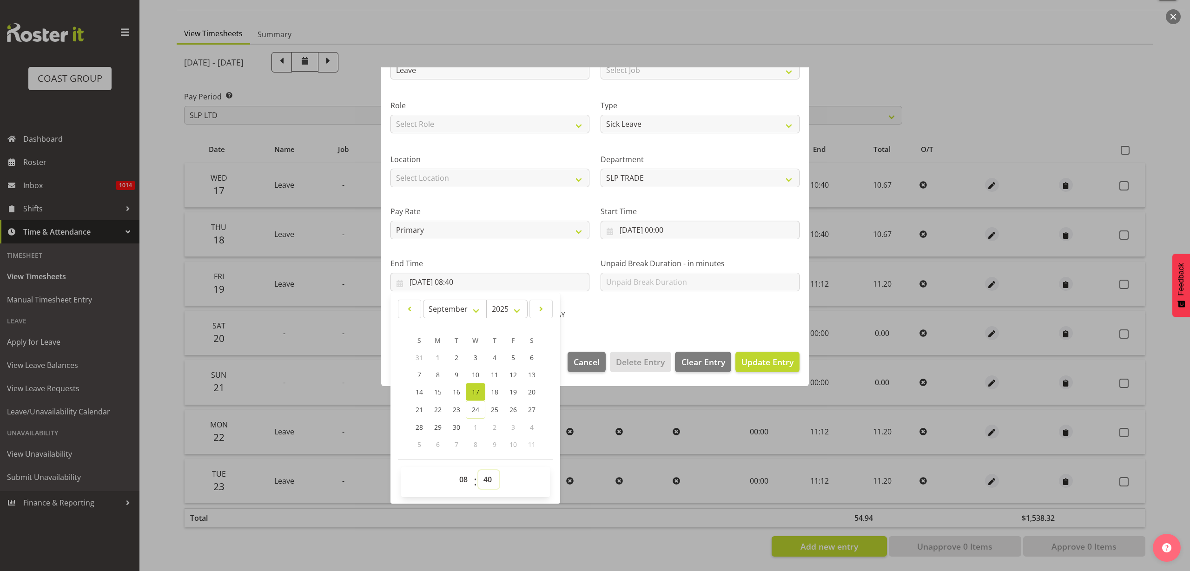
select select "0"
type input "17/09/2025, 08:00"
click at [764, 358] on span "Update Entry" at bounding box center [768, 362] width 52 height 11
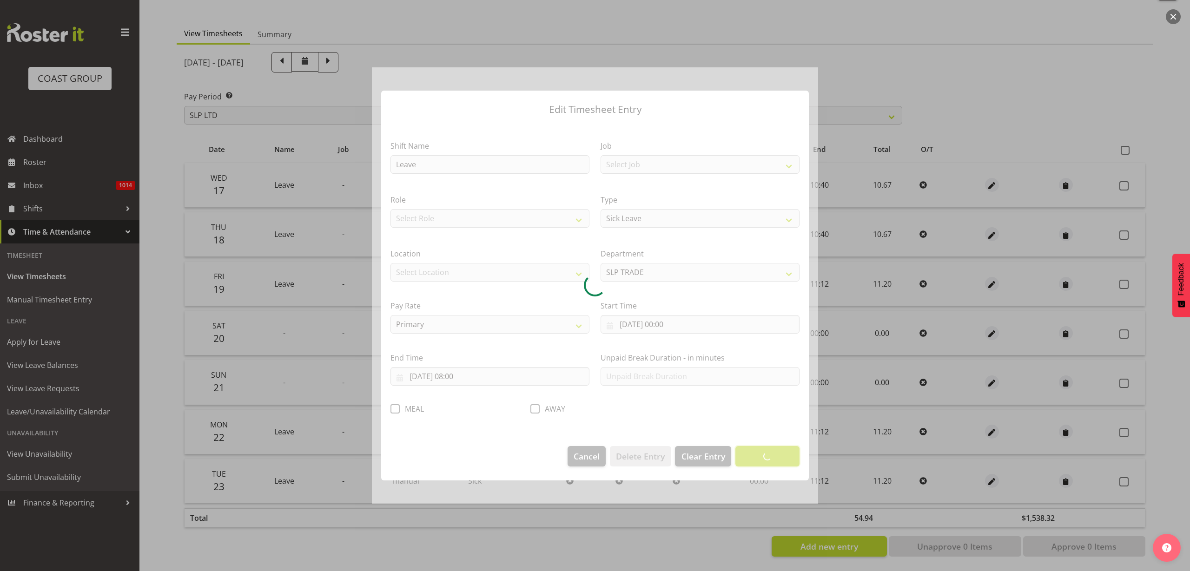
scroll to position [0, 0]
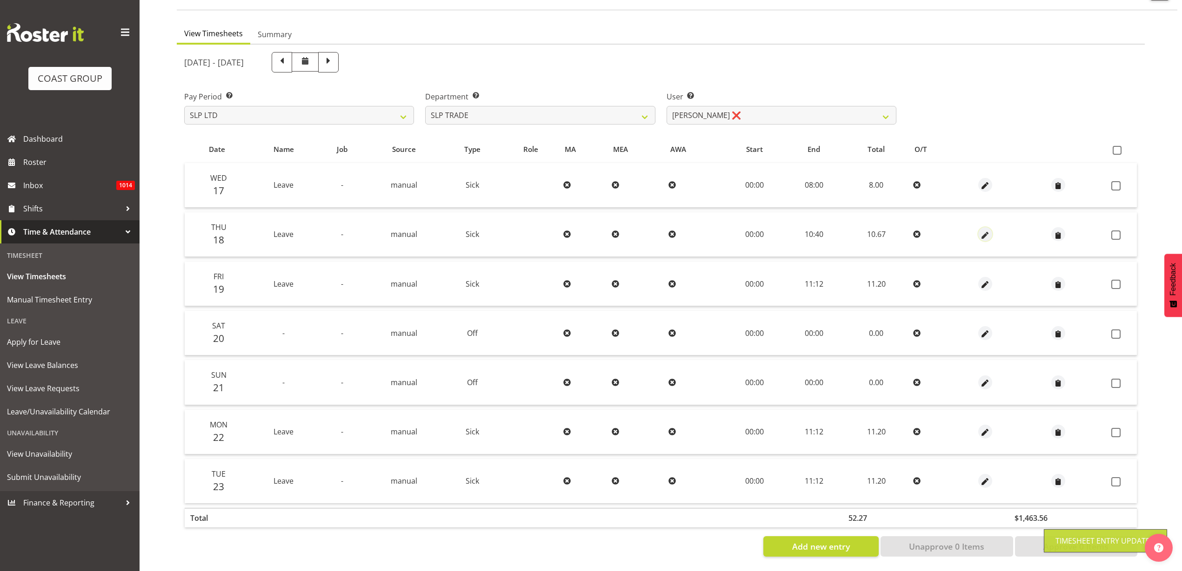
click at [980, 230] on span "button" at bounding box center [984, 235] width 11 height 11
select select "Sick"
select select "8"
select select "2025"
select select "10"
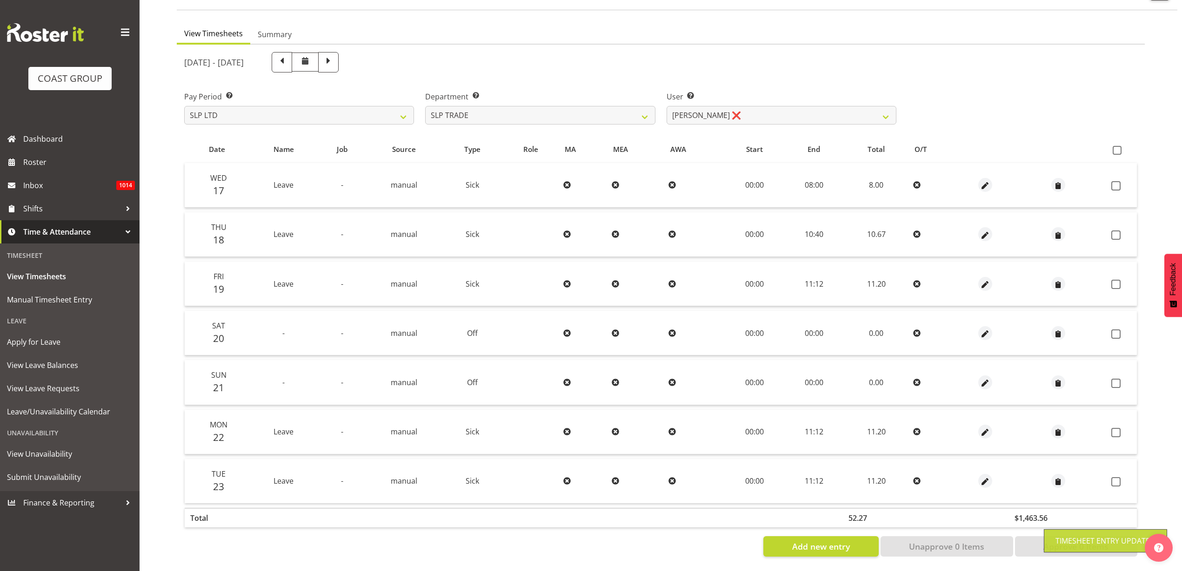
select select "40"
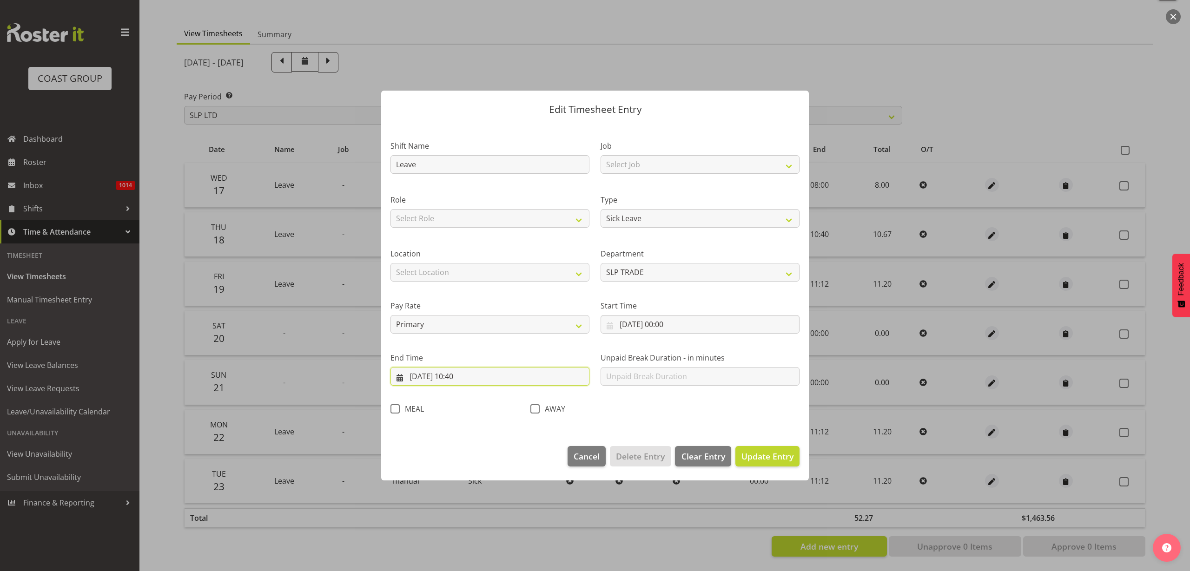
click at [471, 378] on input "18/09/2025, 10:40" at bounding box center [490, 376] width 199 height 19
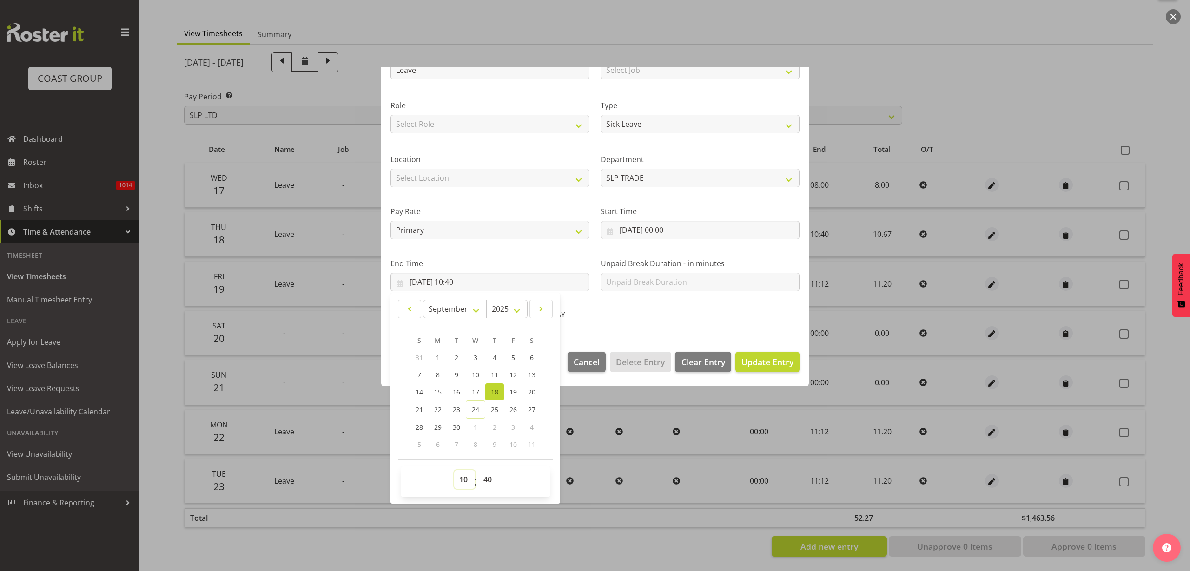
click at [459, 480] on select "00 01 02 03 04 05 06 07 08 09 10 11 12 13 14 15 16 17 18 19 20 21 22 23" at bounding box center [464, 480] width 21 height 19
select select "8"
click at [454, 471] on select "00 01 02 03 04 05 06 07 08 09 10 11 12 13 14 15 16 17 18 19 20 21 22 23" at bounding box center [464, 480] width 21 height 19
type input "18/09/2025, 08:40"
select select "9"
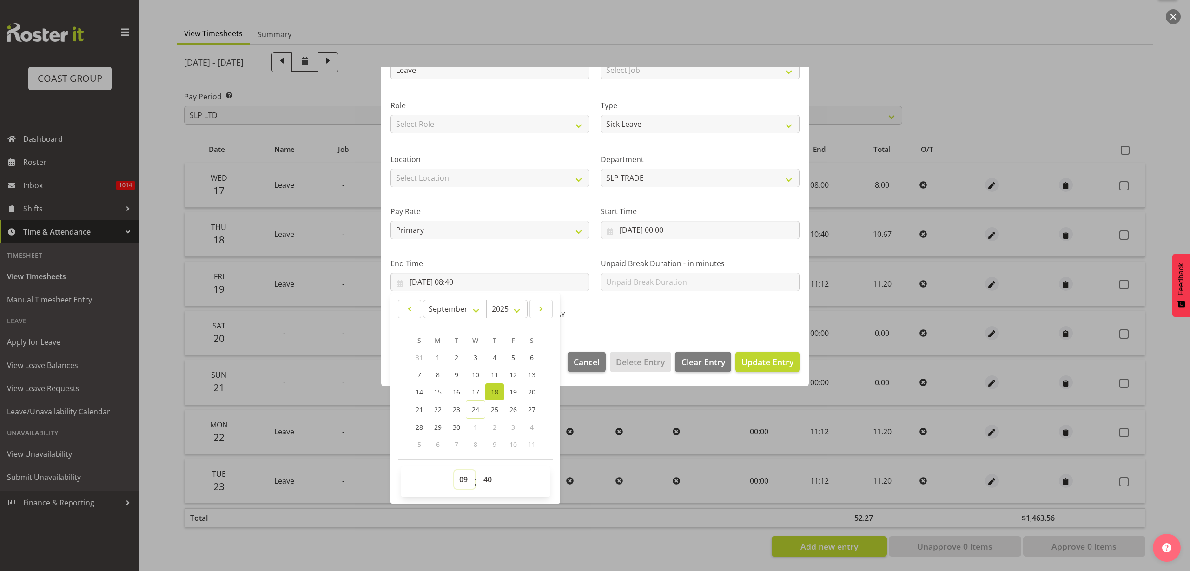
type input "18/09/2025, 09:40"
select select "0"
type input "18/09/2025, 09:00"
select select "0"
type input "18/09/2025, 00:00"
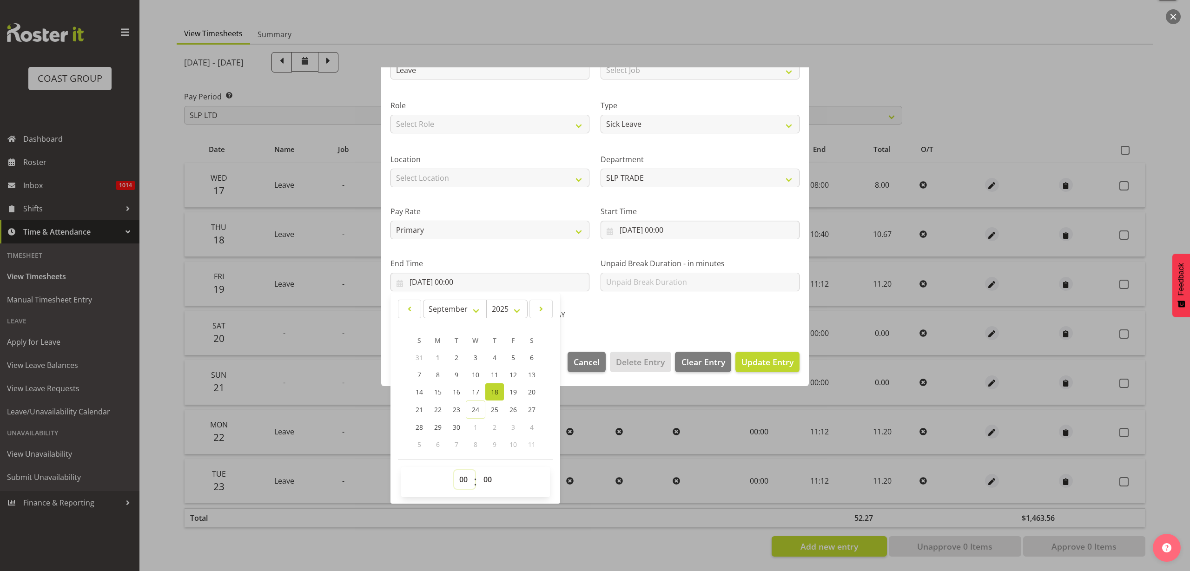
select select "8"
type input "18/09/2025, 08:00"
click at [750, 360] on span "Update Entry" at bounding box center [768, 362] width 52 height 11
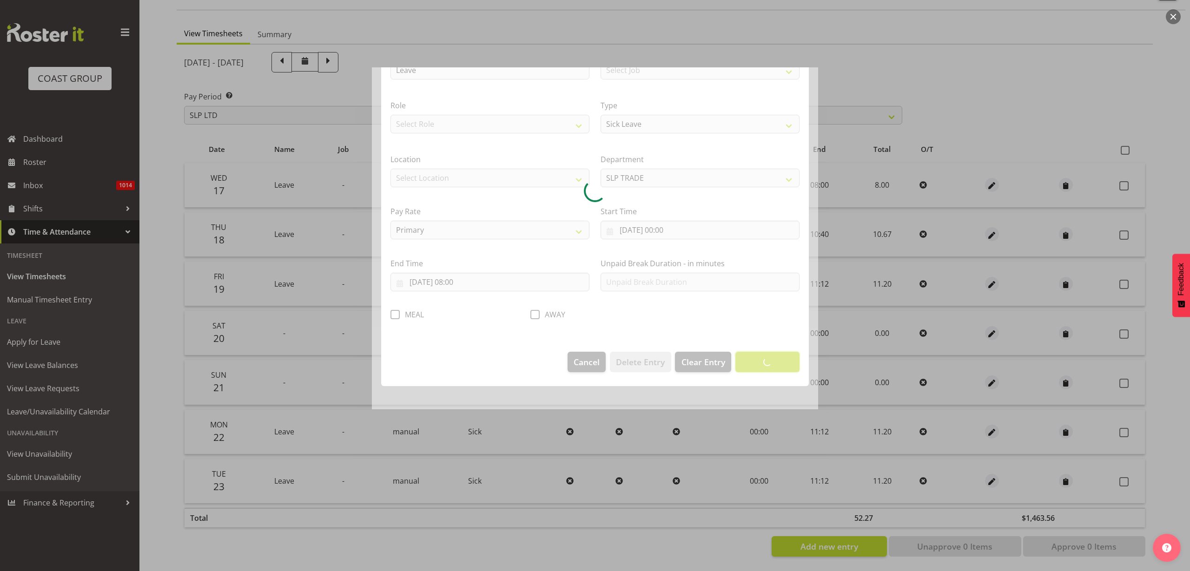
scroll to position [0, 0]
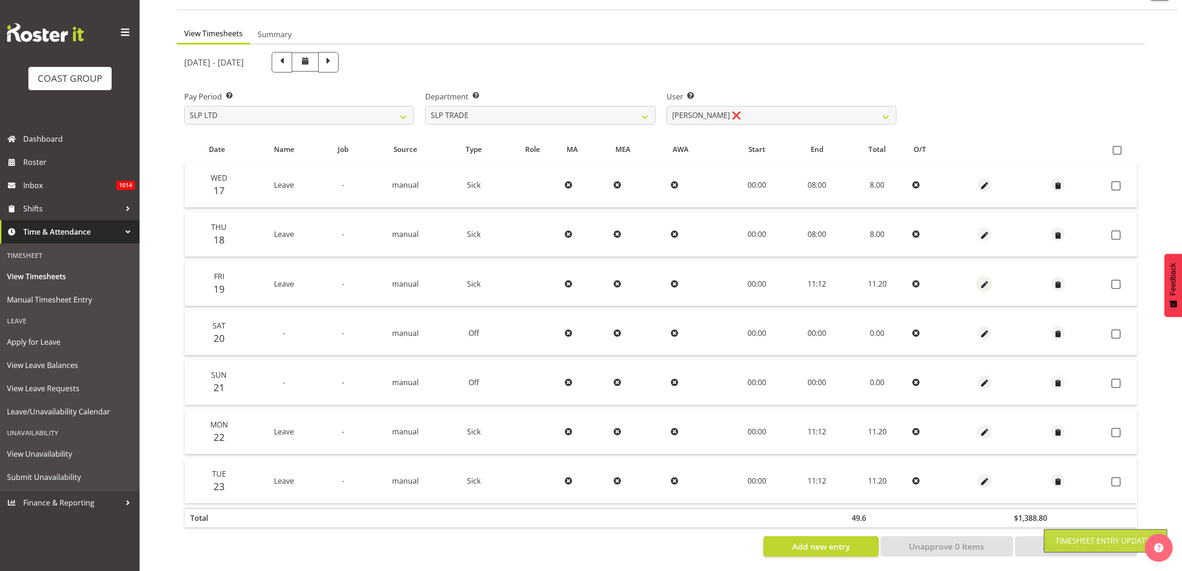
click at [981, 279] on span "button" at bounding box center [984, 284] width 11 height 11
select select "Sick"
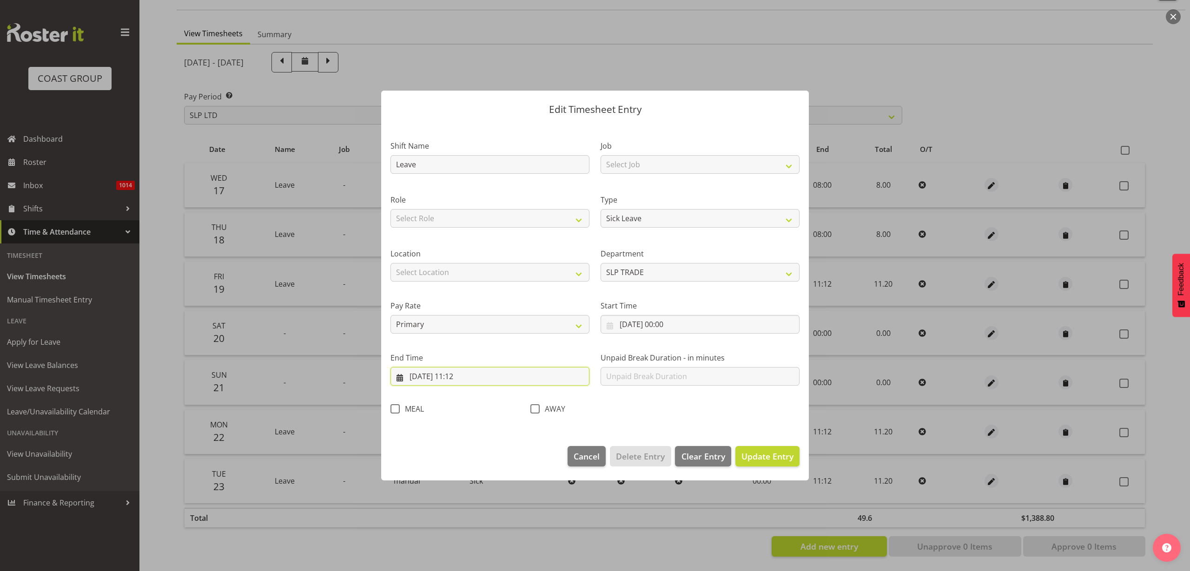
click at [460, 375] on input "19/09/2025, 11:12" at bounding box center [490, 376] width 199 height 19
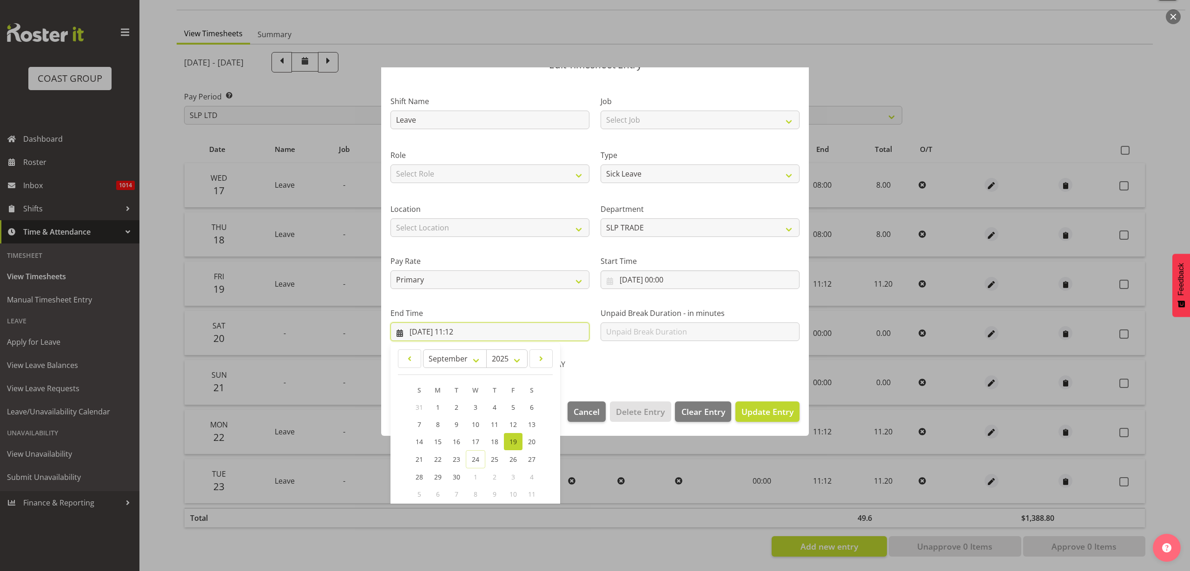
scroll to position [94, 0]
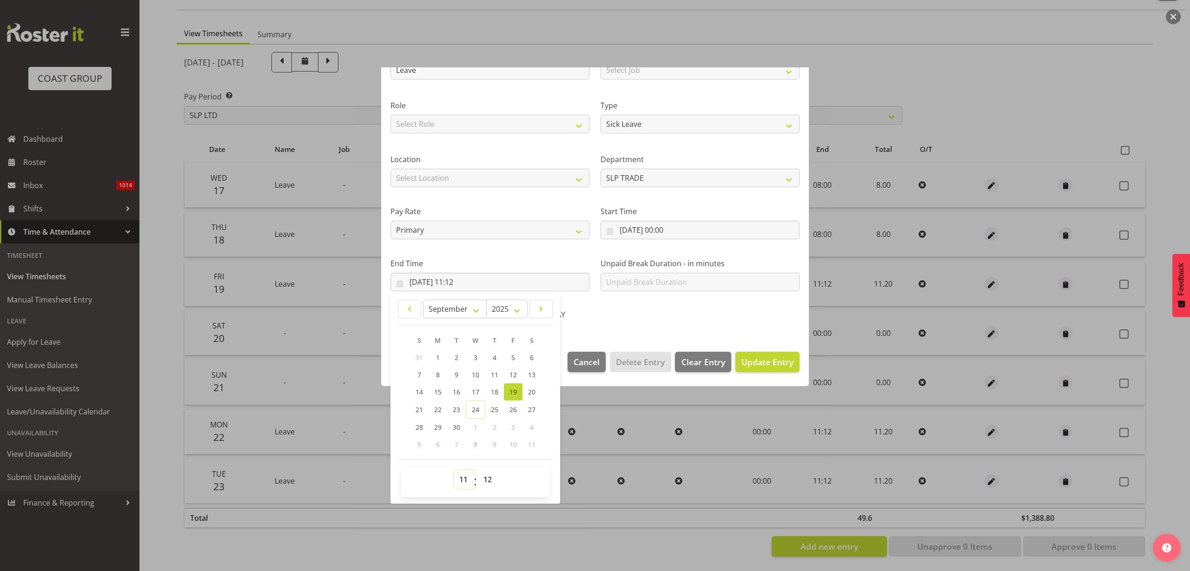
click at [465, 478] on select "00 01 02 03 04 05 06 07 08 09 10 11 12 13 14 15 16 17 18 19 20 21 22 23" at bounding box center [464, 480] width 21 height 19
select select "8"
click at [454, 471] on select "00 01 02 03 04 05 06 07 08 09 10 11 12 13 14 15 16 17 18 19 20 21 22 23" at bounding box center [464, 480] width 21 height 19
type input "19/09/2025, 08:12"
select select "0"
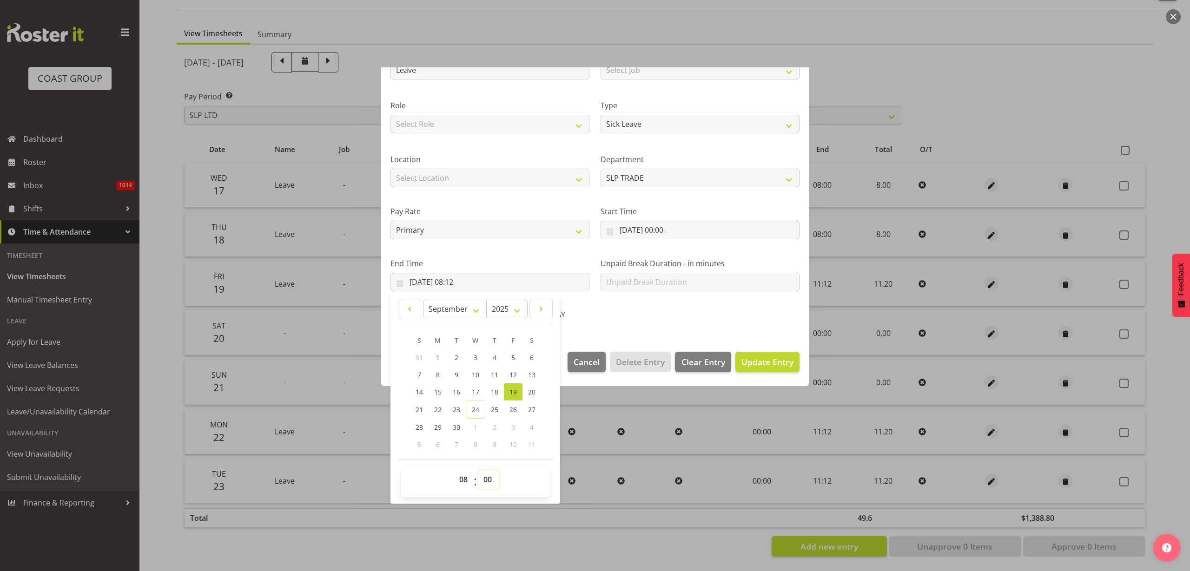
type input "19/09/2025, 08:00"
click at [749, 365] on span "Update Entry" at bounding box center [768, 362] width 52 height 11
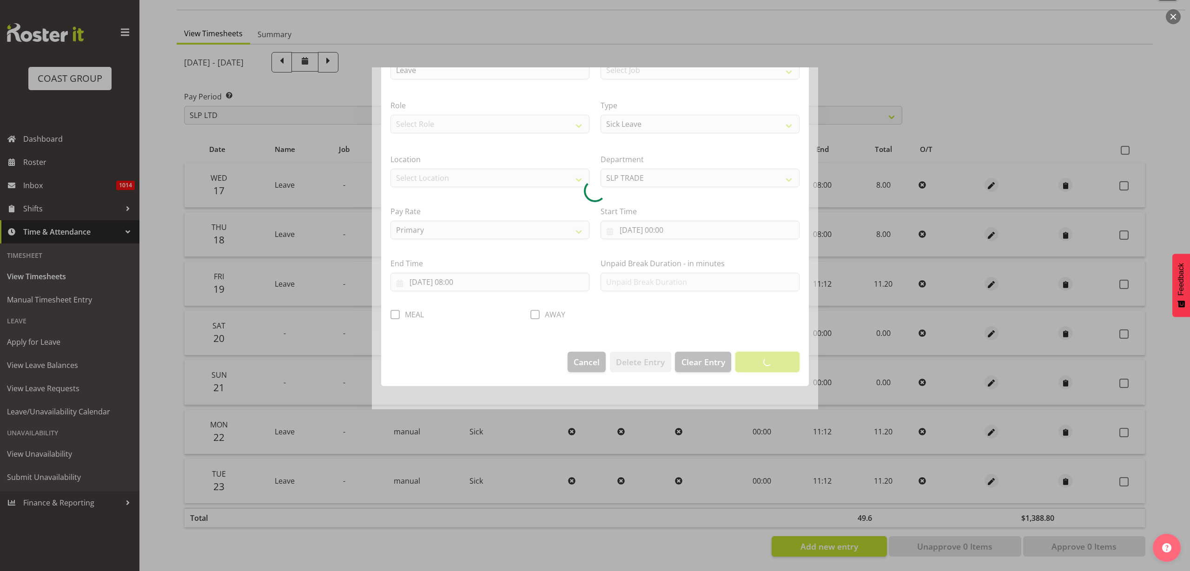
scroll to position [0, 0]
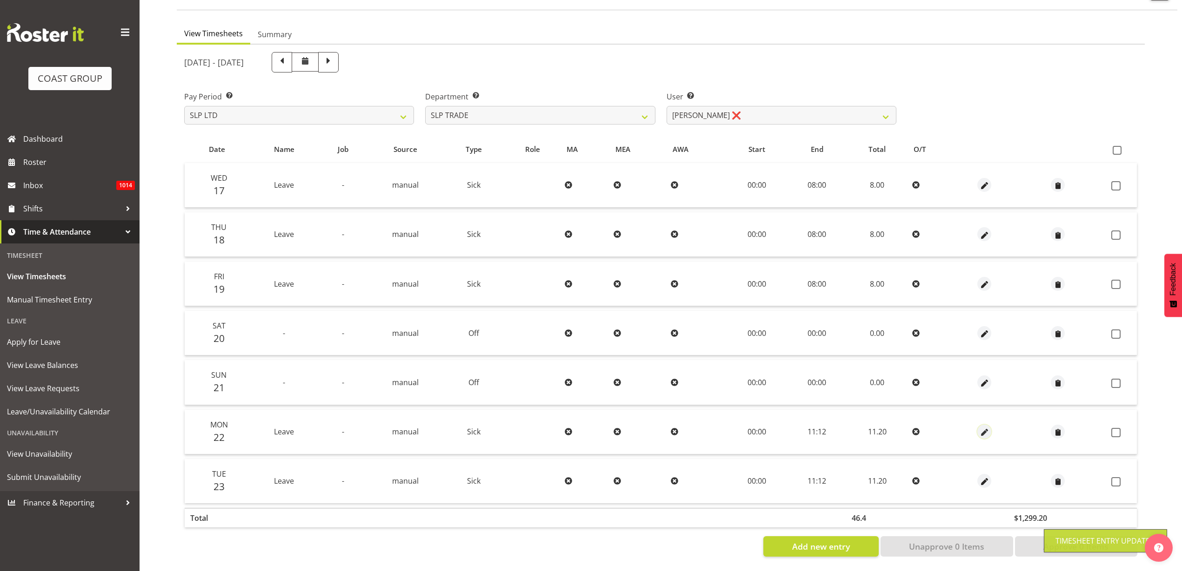
click at [983, 428] on span "button" at bounding box center [984, 433] width 11 height 11
select select "Sick"
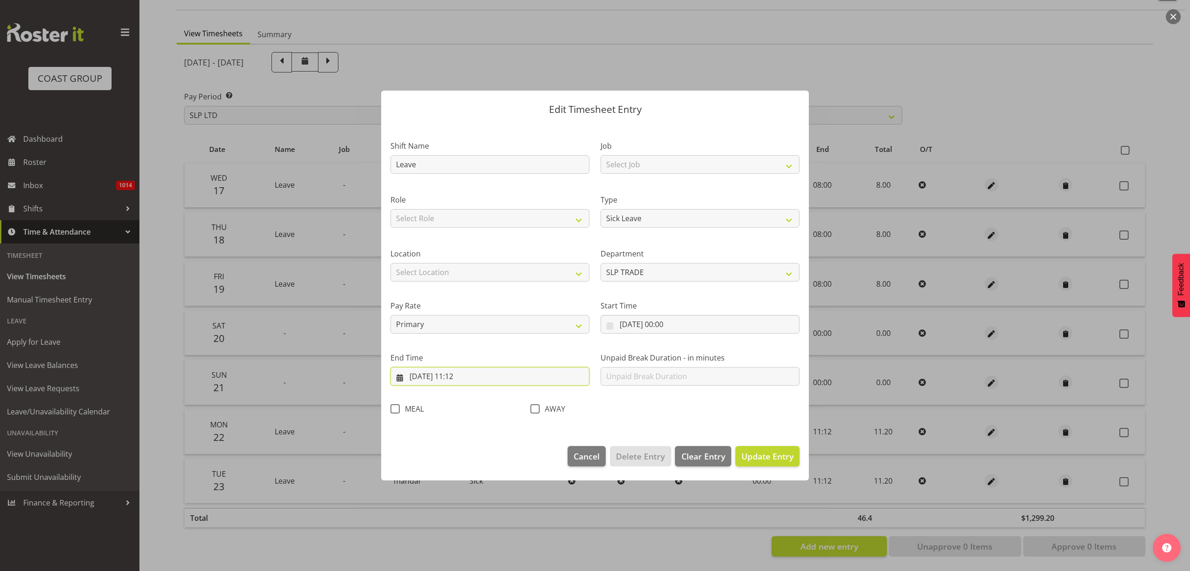
click at [475, 375] on input "22/09/2025, 11:12" at bounding box center [490, 376] width 199 height 19
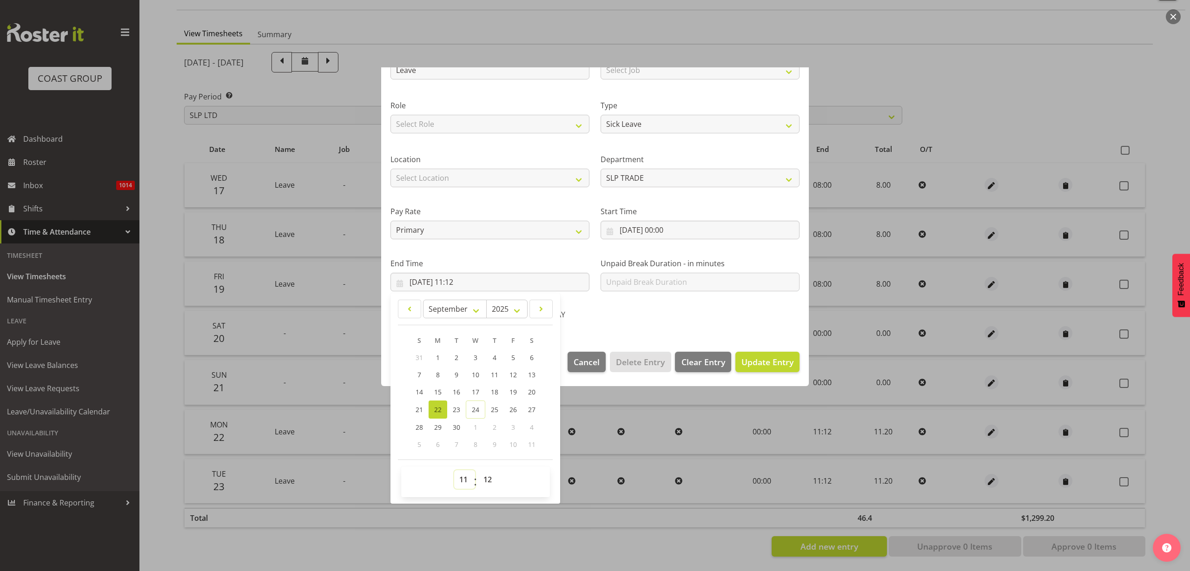
click at [463, 477] on select "00 01 02 03 04 05 06 07 08 09 10 11 12 13 14 15 16 17 18 19 20 21 22 23" at bounding box center [464, 480] width 21 height 19
select select "8"
click at [454, 471] on select "00 01 02 03 04 05 06 07 08 09 10 11 12 13 14 15 16 17 18 19 20 21 22 23" at bounding box center [464, 480] width 21 height 19
type input "22/09/2025, 08:12"
select select "0"
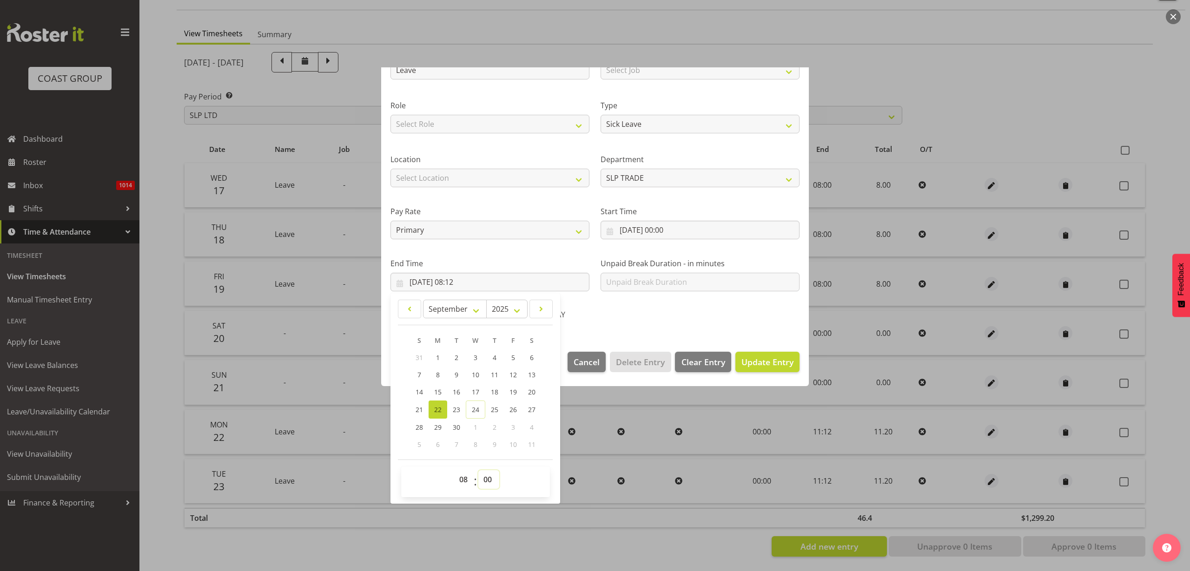
type input "22/09/2025, 08:00"
click at [781, 358] on span "Update Entry" at bounding box center [768, 362] width 52 height 11
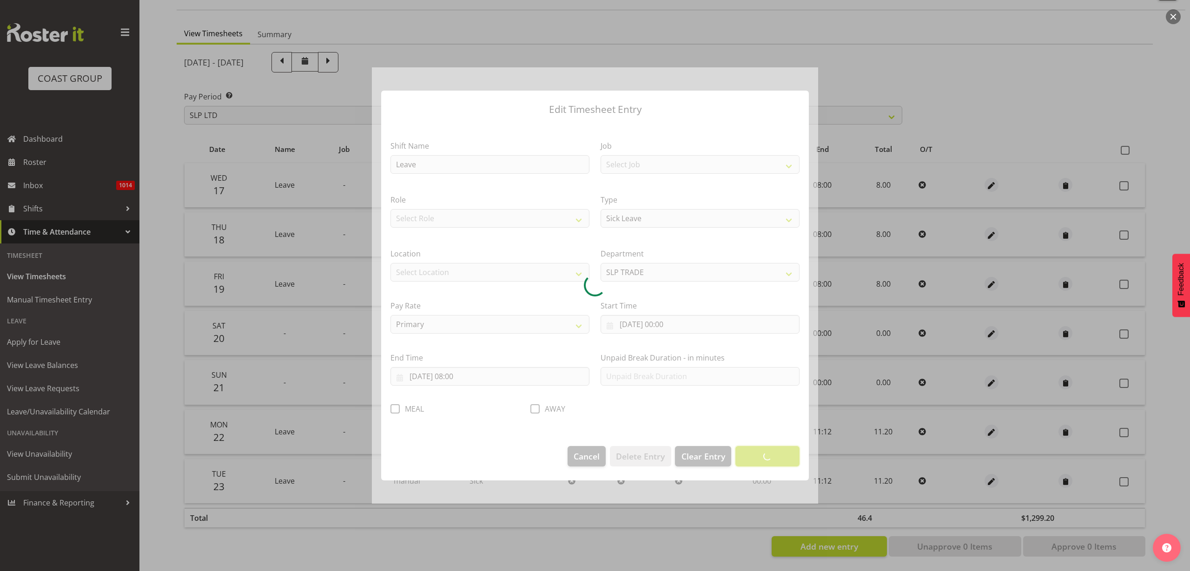
scroll to position [0, 0]
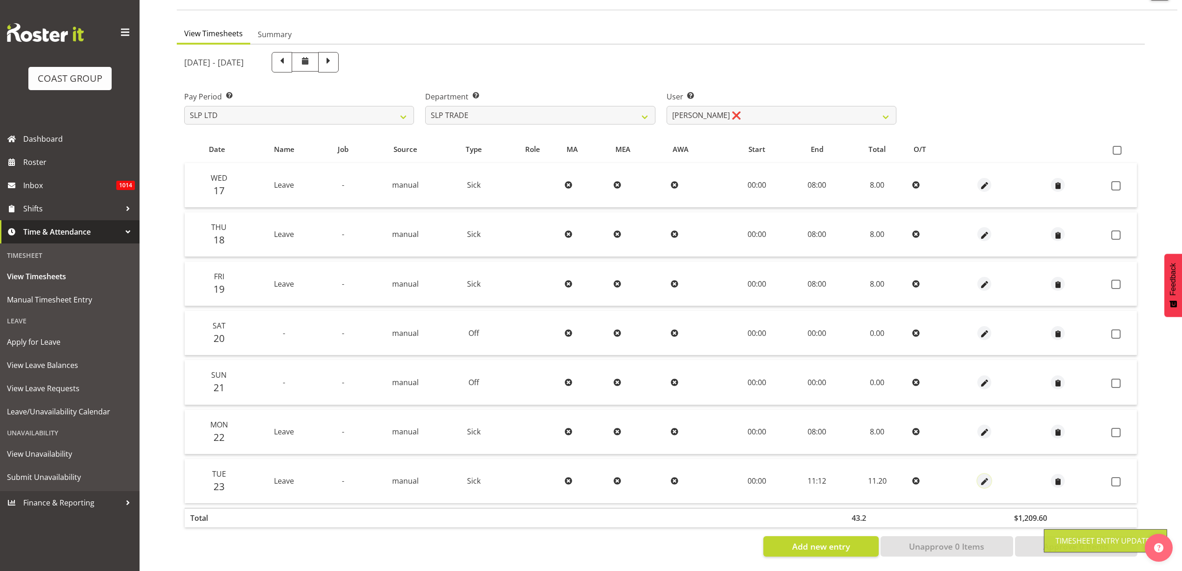
click at [982, 477] on span "button" at bounding box center [984, 482] width 11 height 11
select select "Sick"
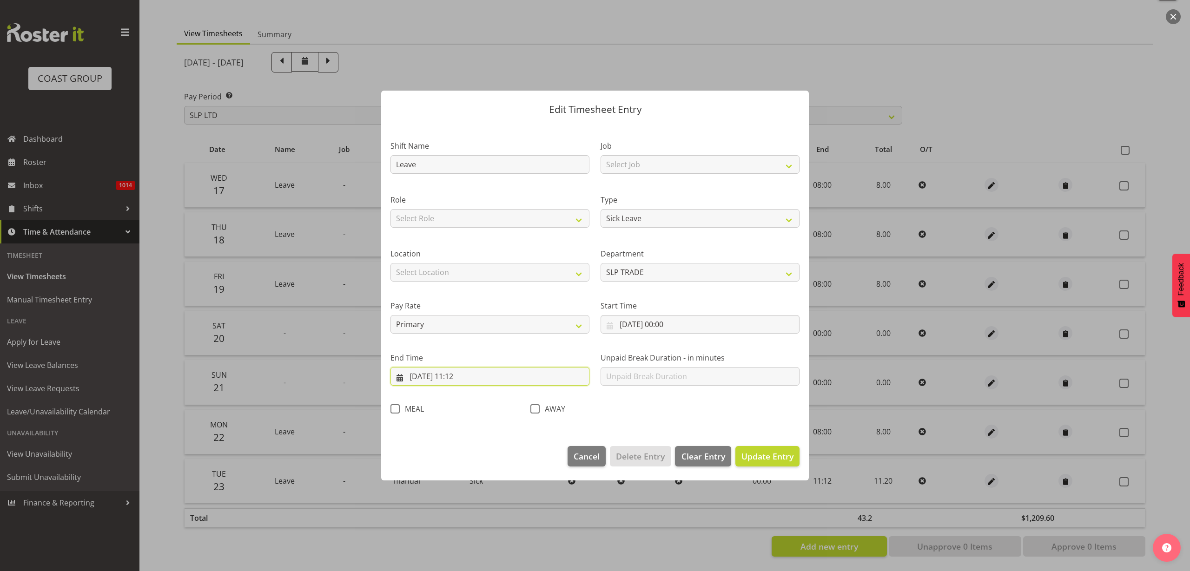
click at [471, 376] on input "23/09/2025, 11:12" at bounding box center [490, 376] width 199 height 19
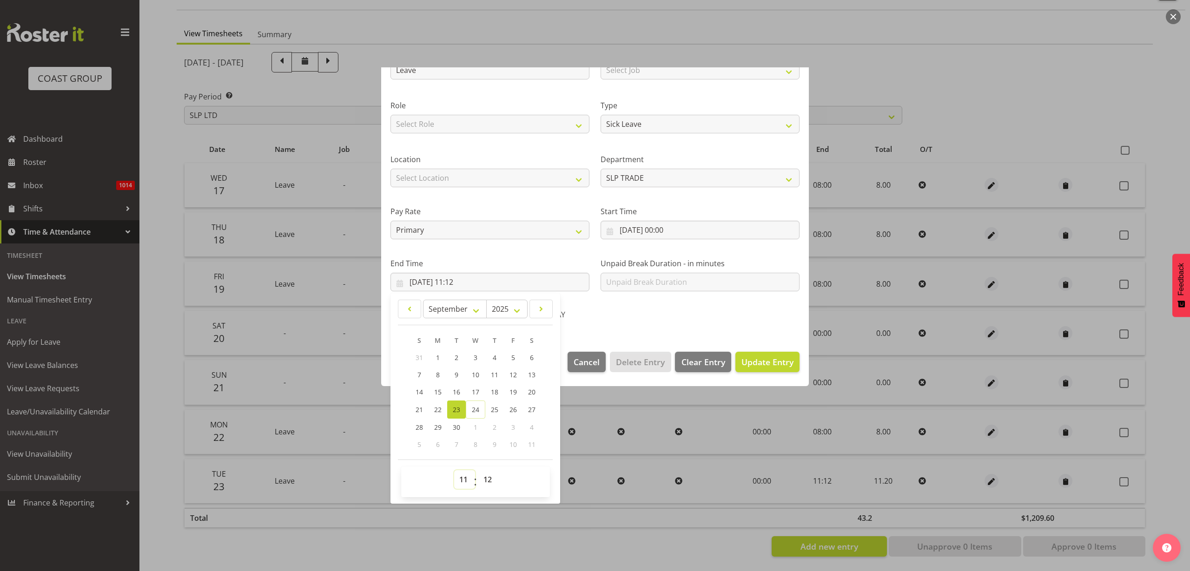
click at [465, 476] on select "00 01 02 03 04 05 06 07 08 09 10 11 12 13 14 15 16 17 18 19 20 21 22 23" at bounding box center [464, 480] width 21 height 19
select select "8"
click at [454, 471] on select "00 01 02 03 04 05 06 07 08 09 10 11 12 13 14 15 16 17 18 19 20 21 22 23" at bounding box center [464, 480] width 21 height 19
type input "23/09/2025, 08:12"
select select "0"
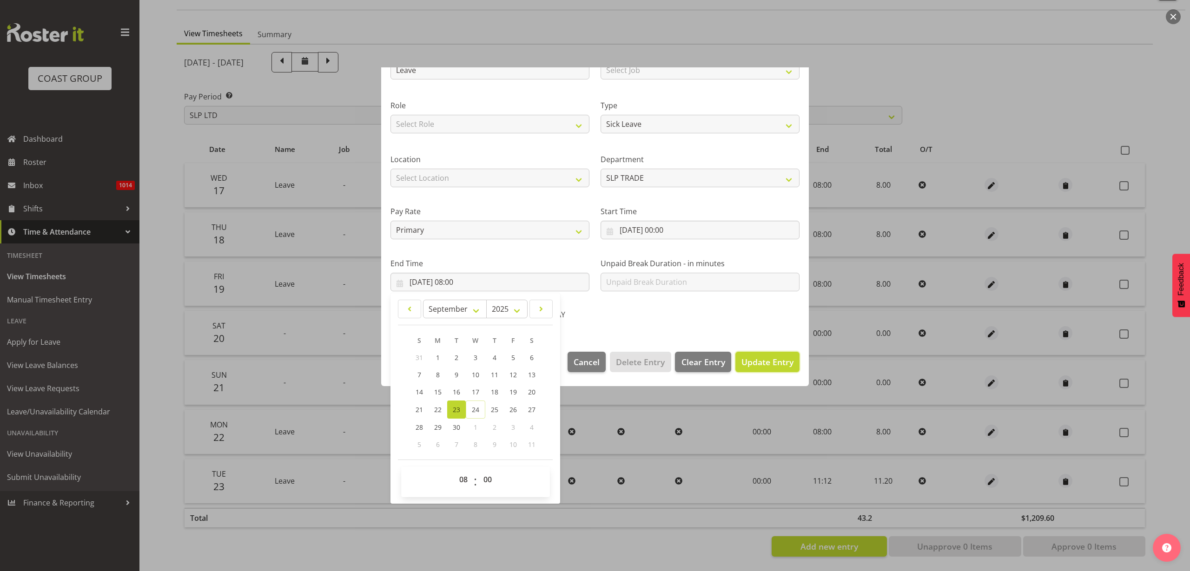
click at [748, 360] on span "Update Entry" at bounding box center [768, 362] width 52 height 11
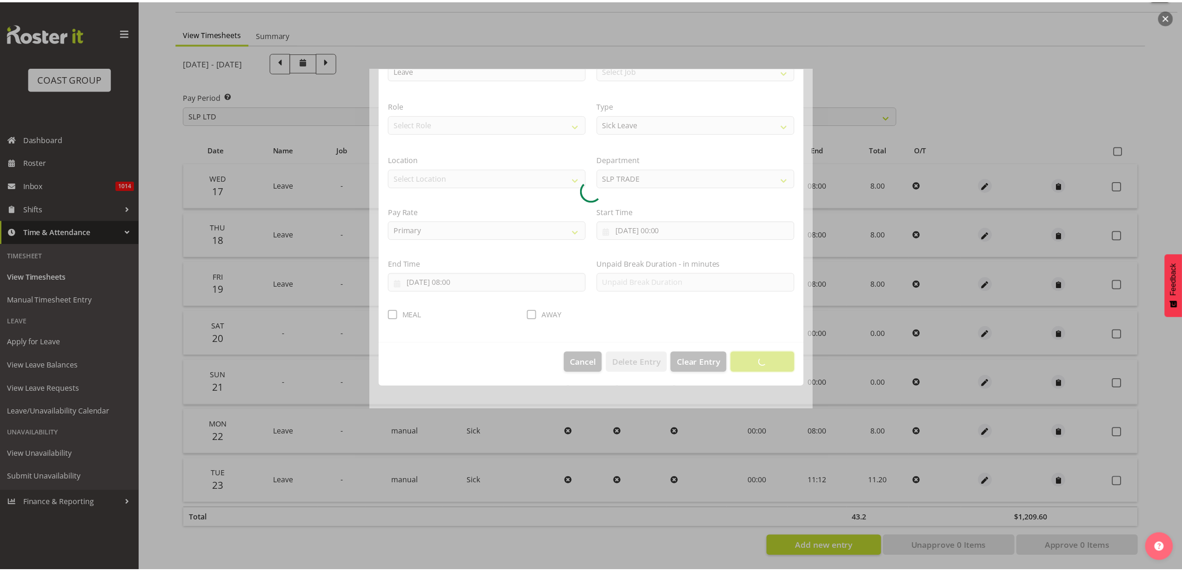
scroll to position [0, 0]
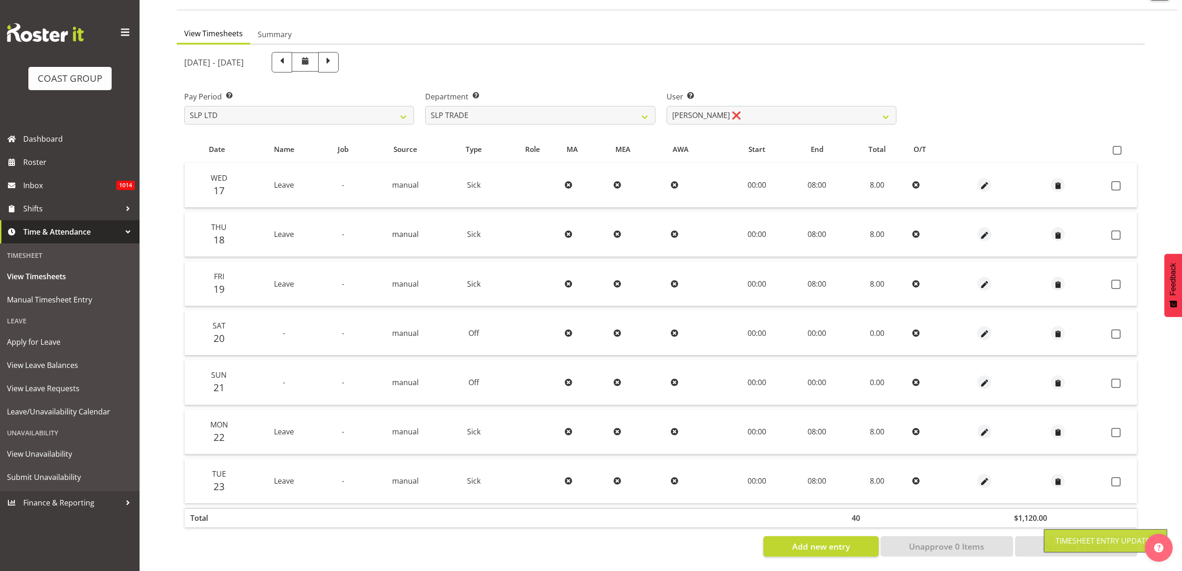
click at [1115, 146] on span at bounding box center [1116, 150] width 9 height 9
click at [1115, 147] on input "checkbox" at bounding box center [1115, 150] width 6 height 6
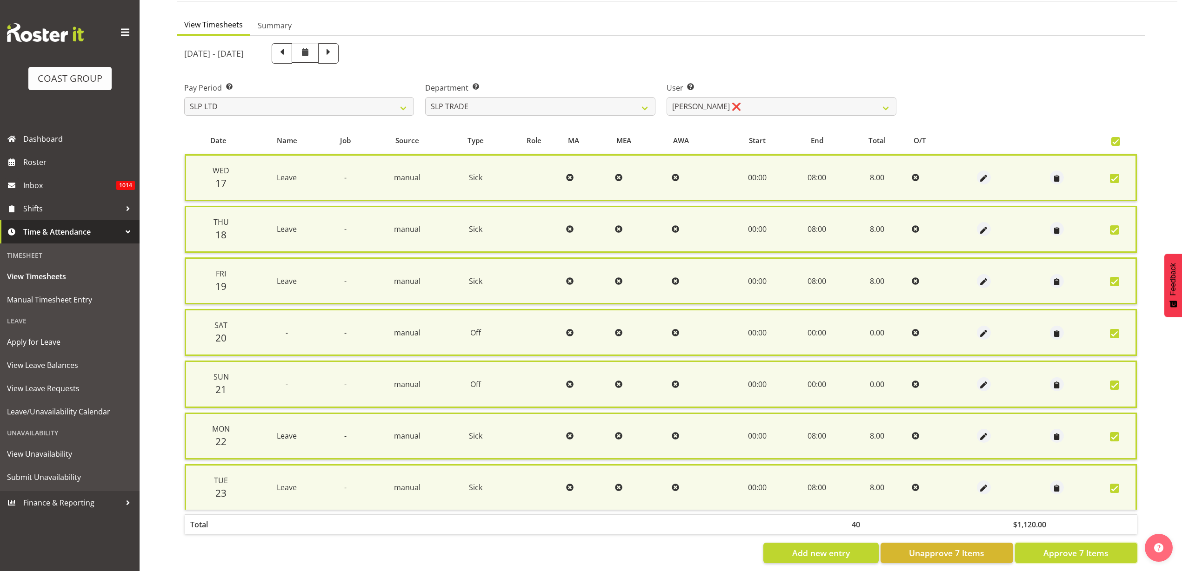
click at [1067, 552] on span "Approve 7 Items" at bounding box center [1075, 553] width 65 height 12
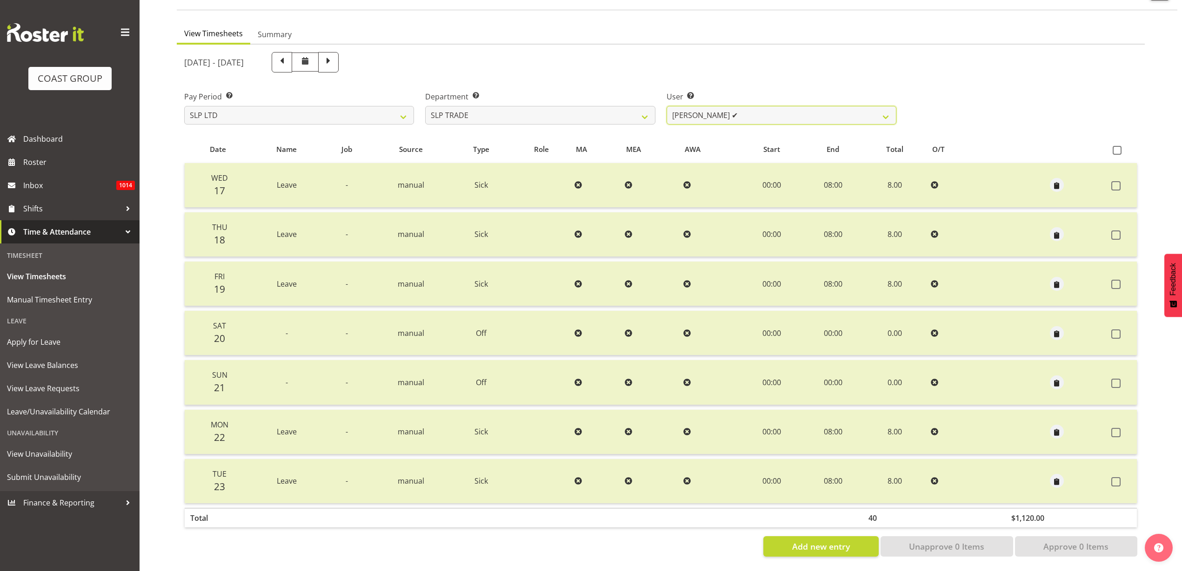
click at [761, 106] on select "Aof Anujarawat ✔ Han Chaleerin ✔ Hayden Watts ✔ Jack Brewer ✔ Jesse Hawira ✔ Jo…" at bounding box center [781, 115] width 230 height 19
click at [666, 106] on select "Aof Anujarawat ✔ Han Chaleerin ✔ Hayden Watts ✔ Jack Brewer ✔ Jesse Hawira ✔ Jo…" at bounding box center [781, 115] width 230 height 19
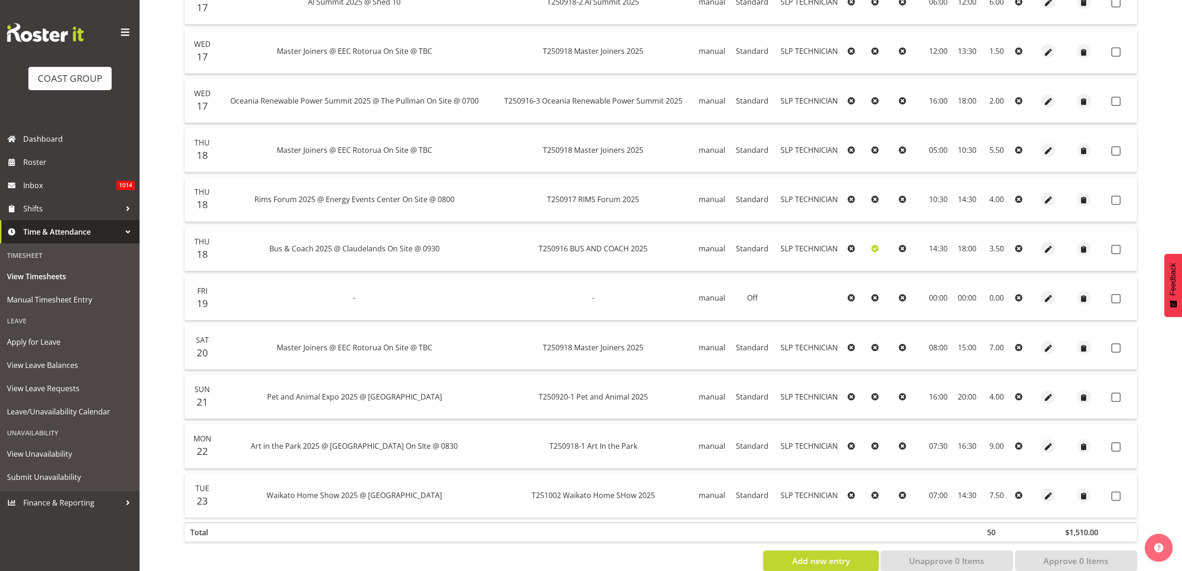
scroll to position [135, 0]
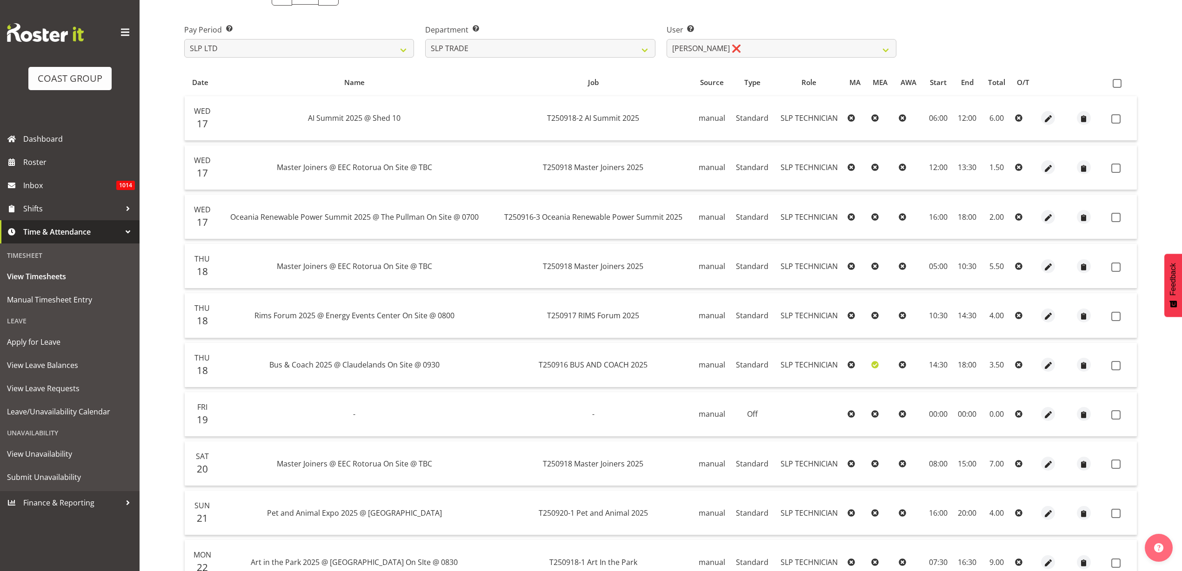
click at [1115, 82] on span at bounding box center [1116, 83] width 9 height 9
click at [1115, 82] on input "checkbox" at bounding box center [1115, 83] width 6 height 6
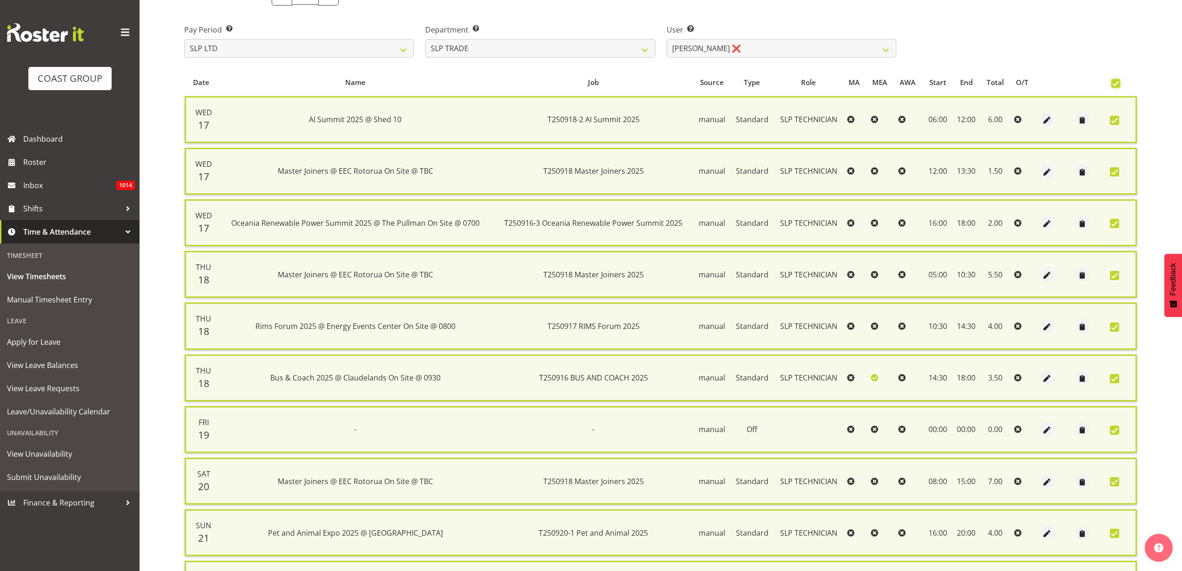
scroll to position [299, 0]
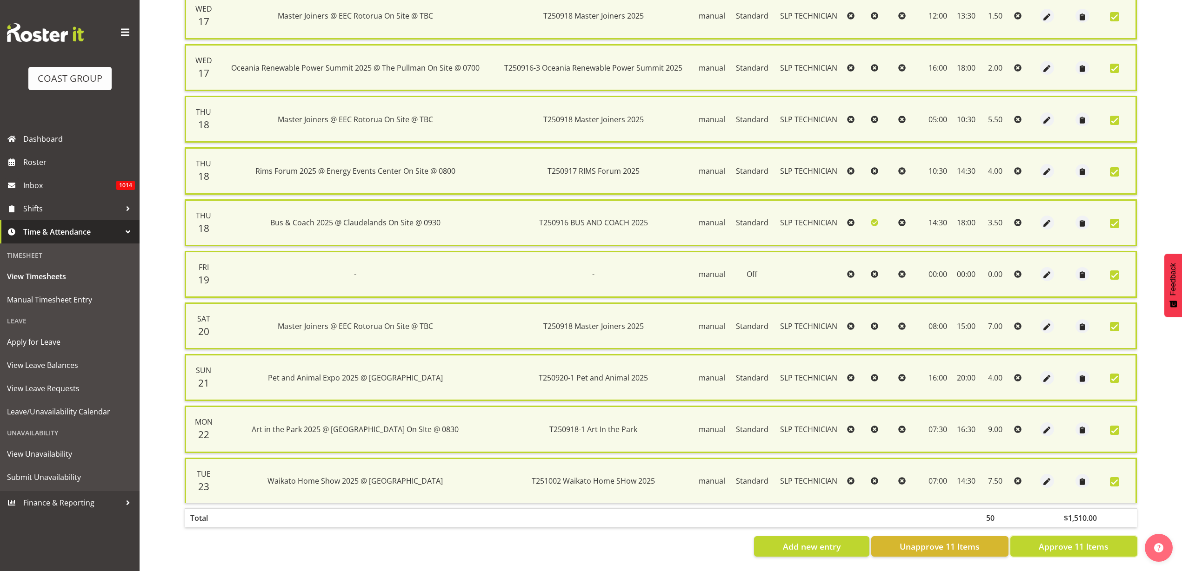
click at [1082, 541] on span "Approve 11 Items" at bounding box center [1073, 547] width 70 height 12
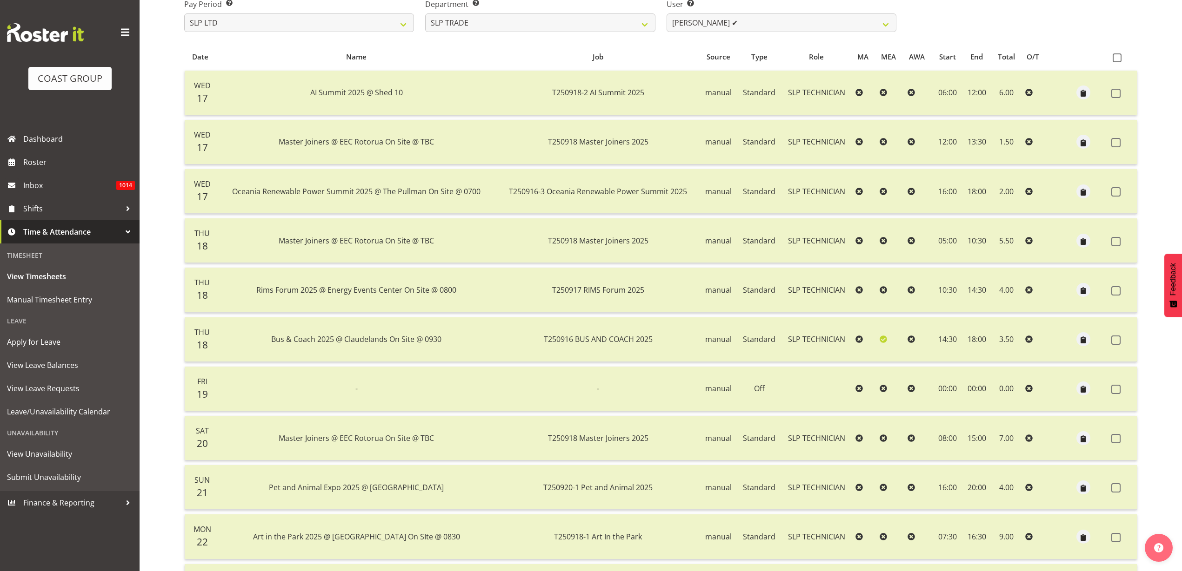
scroll to position [0, 0]
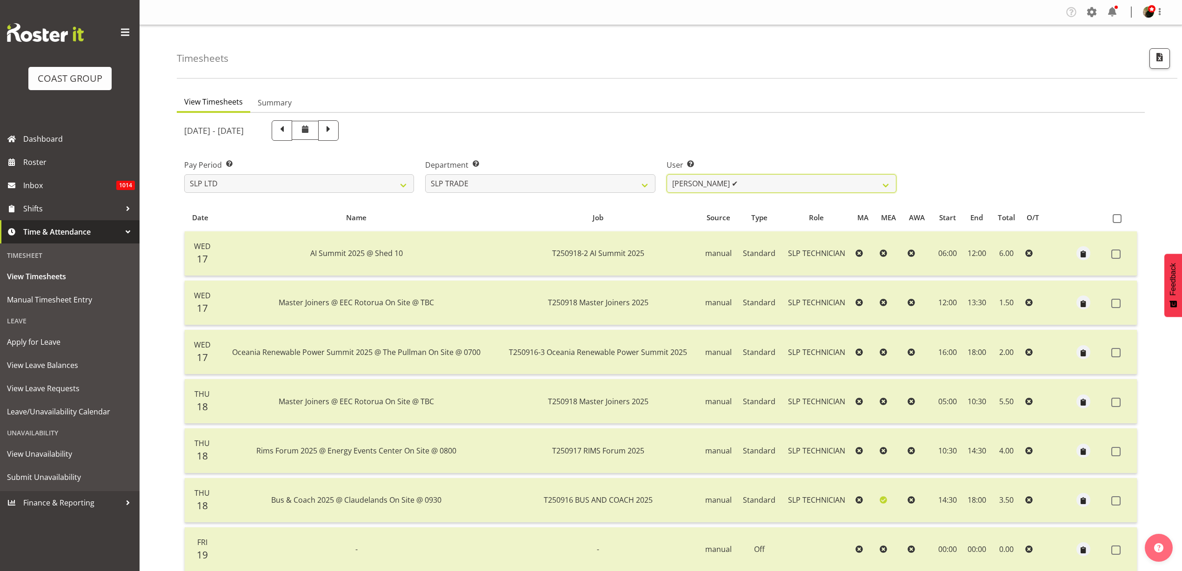
click at [834, 181] on select "Aof Anujarawat ✔ Han Chaleerin ✔ Hayden Watts ✔ Jack Brewer ✔ Jesse Hawira ✔ Jo…" at bounding box center [781, 183] width 230 height 19
click at [666, 174] on select "Aof Anujarawat ✔ Han Chaleerin ✔ Hayden Watts ✔ Jack Brewer ✔ Jesse Hawira ✔ Jo…" at bounding box center [781, 183] width 230 height 19
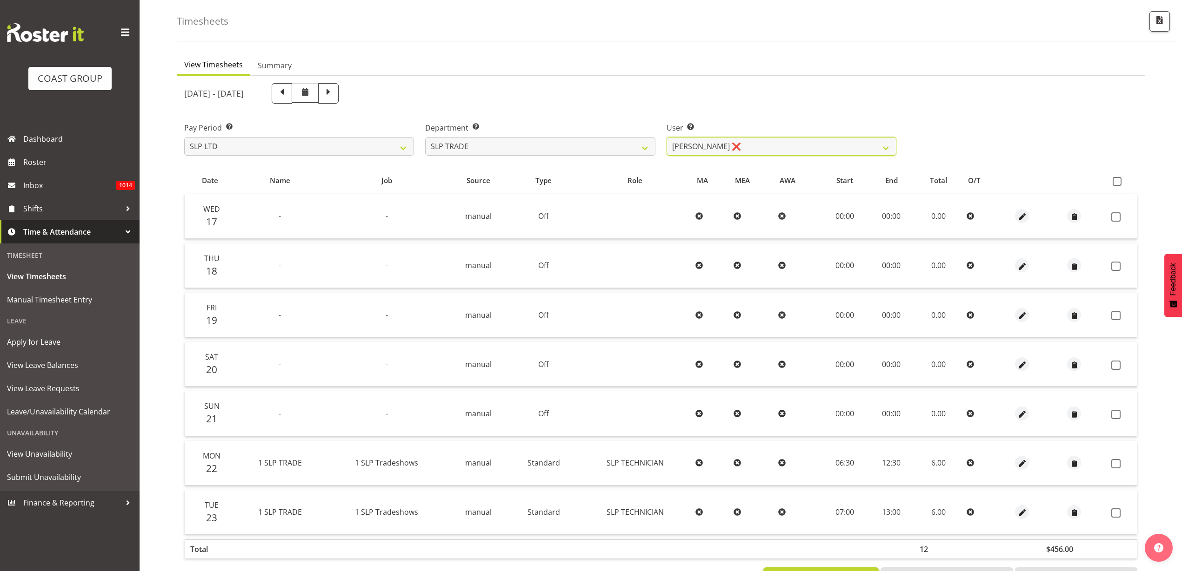
scroll to position [77, 0]
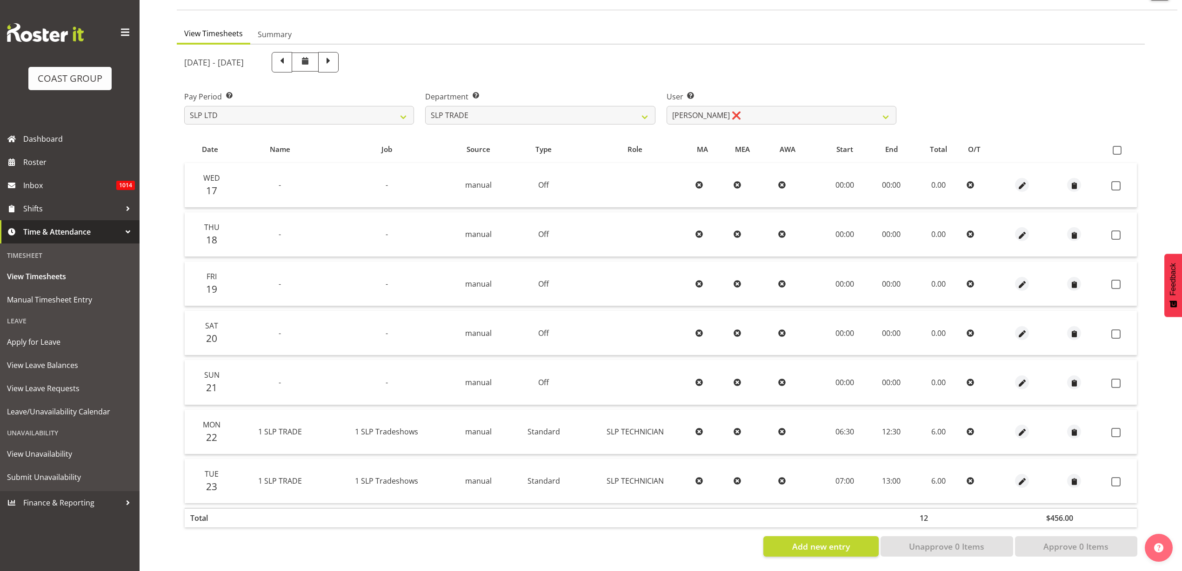
click at [1116, 146] on span at bounding box center [1116, 150] width 9 height 9
click at [1116, 147] on input "checkbox" at bounding box center [1115, 150] width 6 height 6
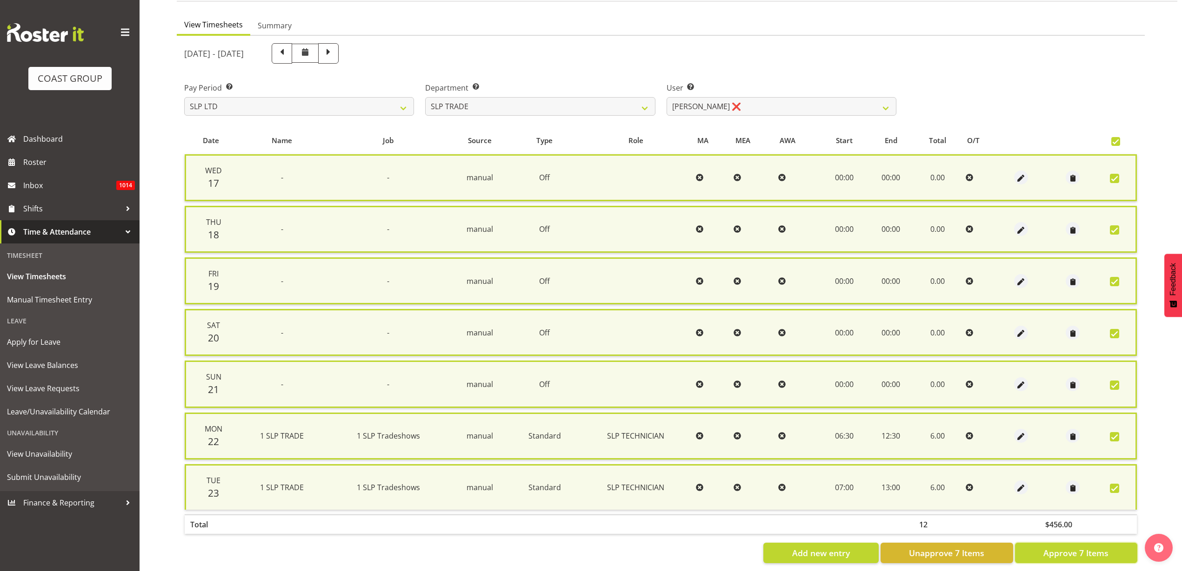
click at [1078, 556] on span "Approve 7 Items" at bounding box center [1075, 553] width 65 height 12
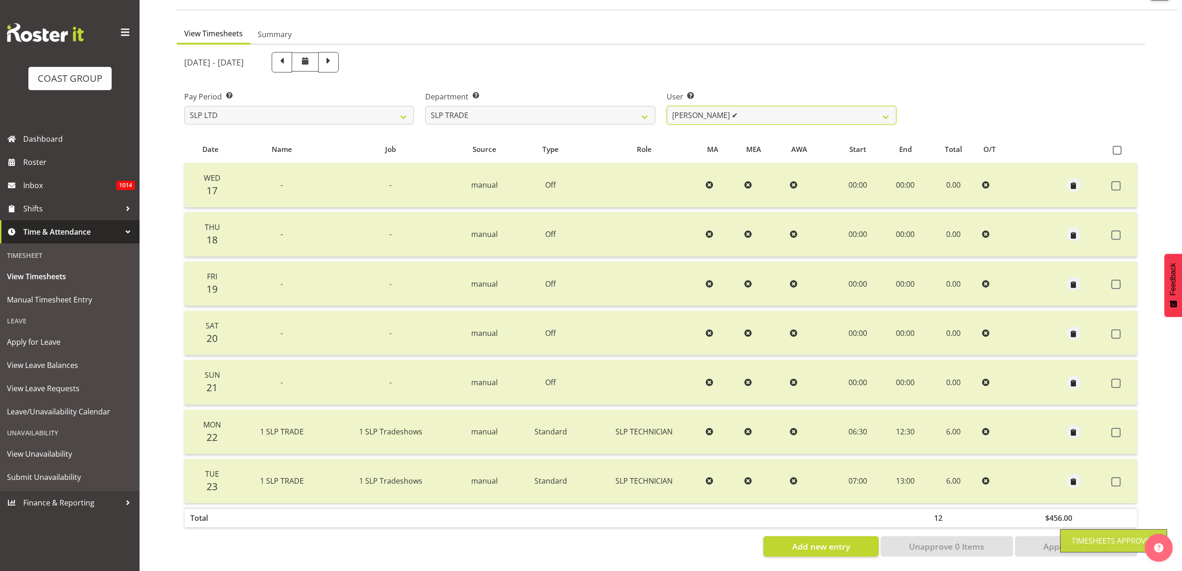
click at [756, 109] on select "Aof Anujarawat ✔ Han Chaleerin ✔ Hayden Watts ✔ Jack Brewer ✔ Jesse Hawira ✔ Jo…" at bounding box center [781, 115] width 230 height 19
click at [666, 106] on select "Aof Anujarawat ✔ Han Chaleerin ✔ Hayden Watts ✔ Jack Brewer ✔ Jesse Hawira ✔ Jo…" at bounding box center [781, 115] width 230 height 19
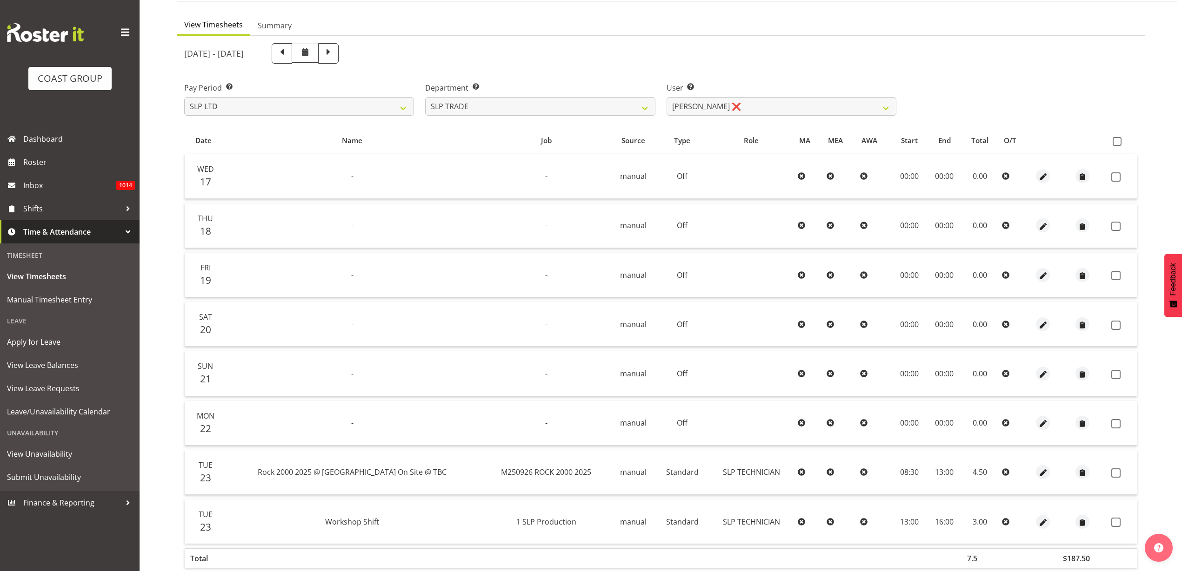
click at [1117, 142] on span at bounding box center [1116, 141] width 9 height 9
click at [1117, 142] on input "checkbox" at bounding box center [1115, 142] width 6 height 6
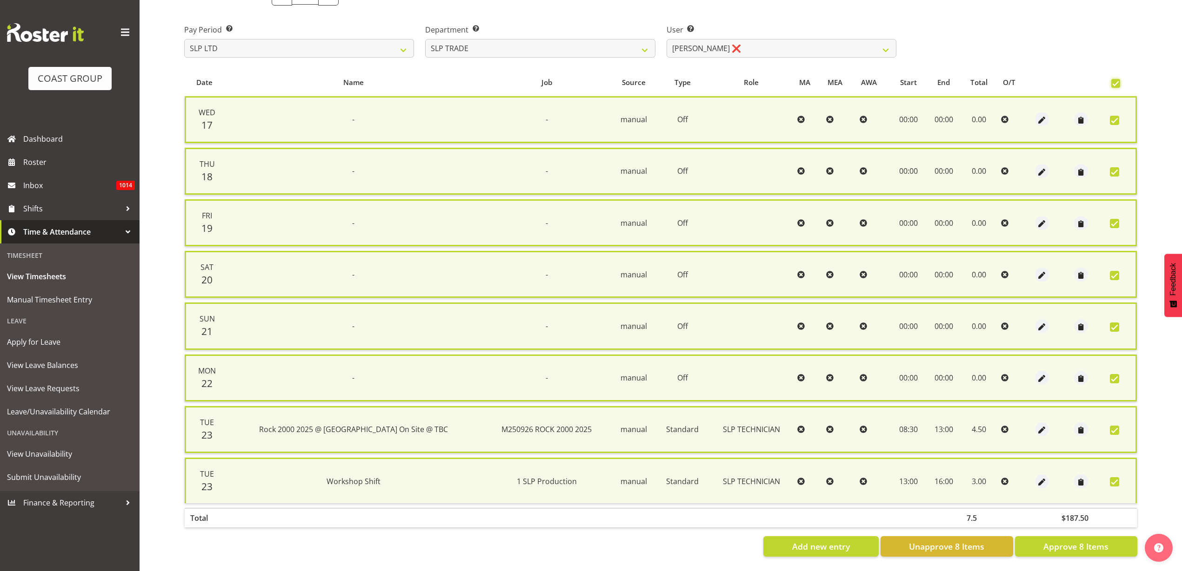
scroll to position [144, 0]
click at [1060, 541] on span "Approve 8 Items" at bounding box center [1075, 547] width 65 height 12
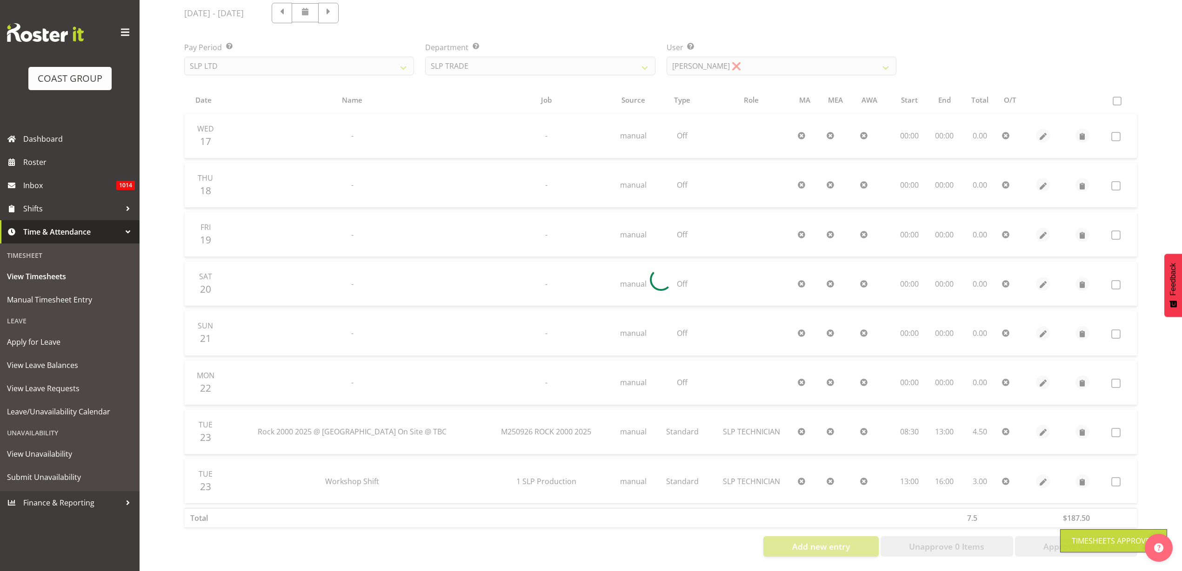
scroll to position [126, 0]
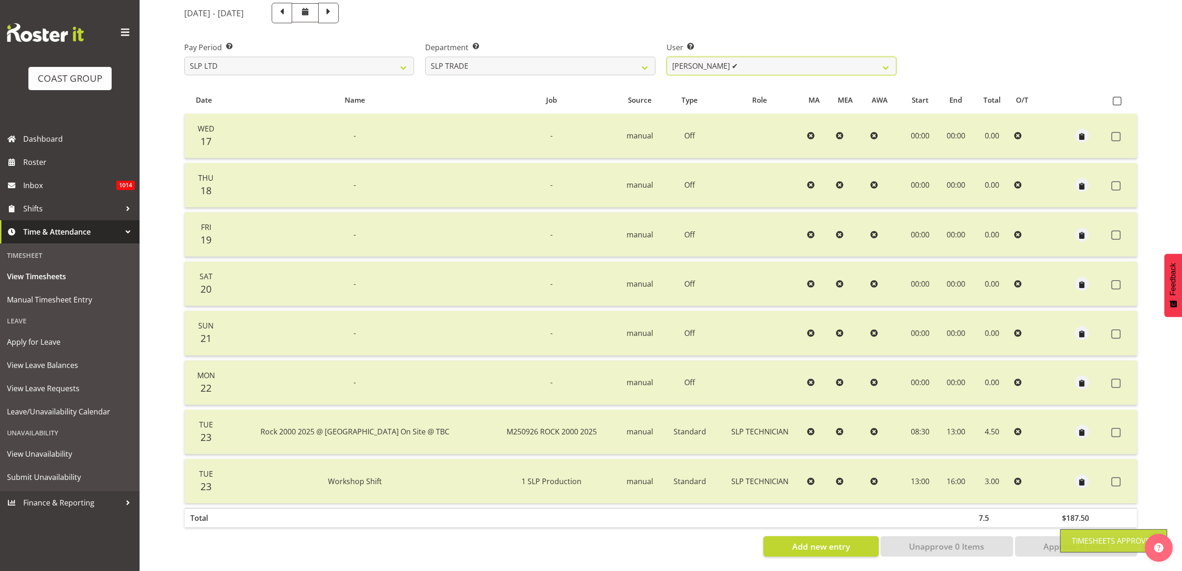
click at [766, 59] on select "Aof Anujarawat ✔ Han Chaleerin ✔ Hayden Watts ✔ Jack Brewer ✔ Jesse Hawira ✔ Jo…" at bounding box center [781, 66] width 230 height 19
click at [666, 57] on select "Aof Anujarawat ✔ Han Chaleerin ✔ Hayden Watts ✔ Jack Brewer ✔ Jesse Hawira ✔ Jo…" at bounding box center [781, 66] width 230 height 19
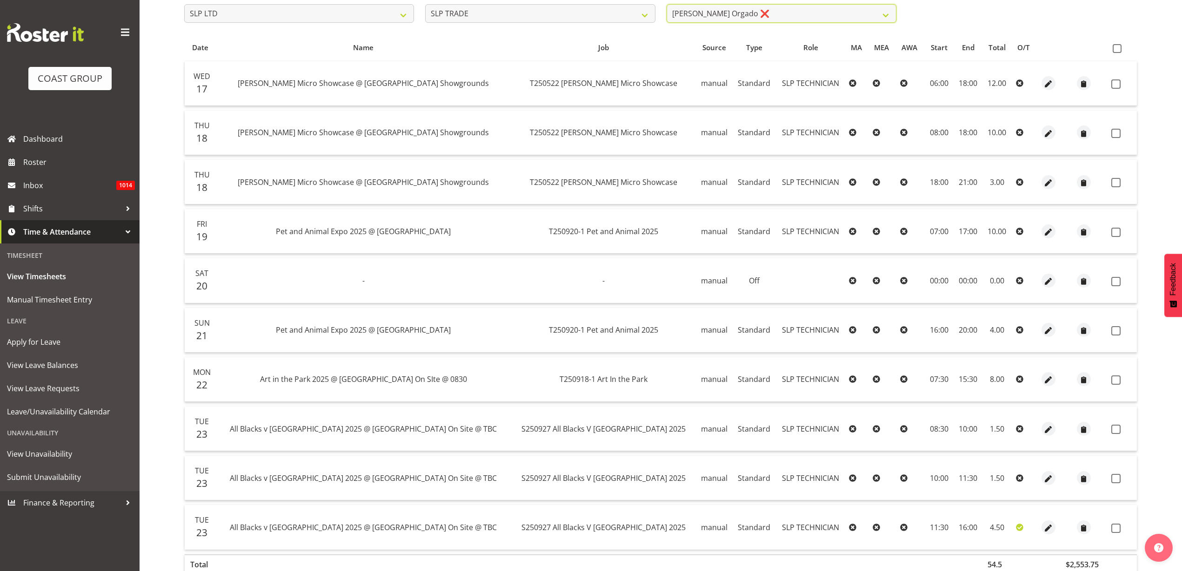
scroll to position [109, 0]
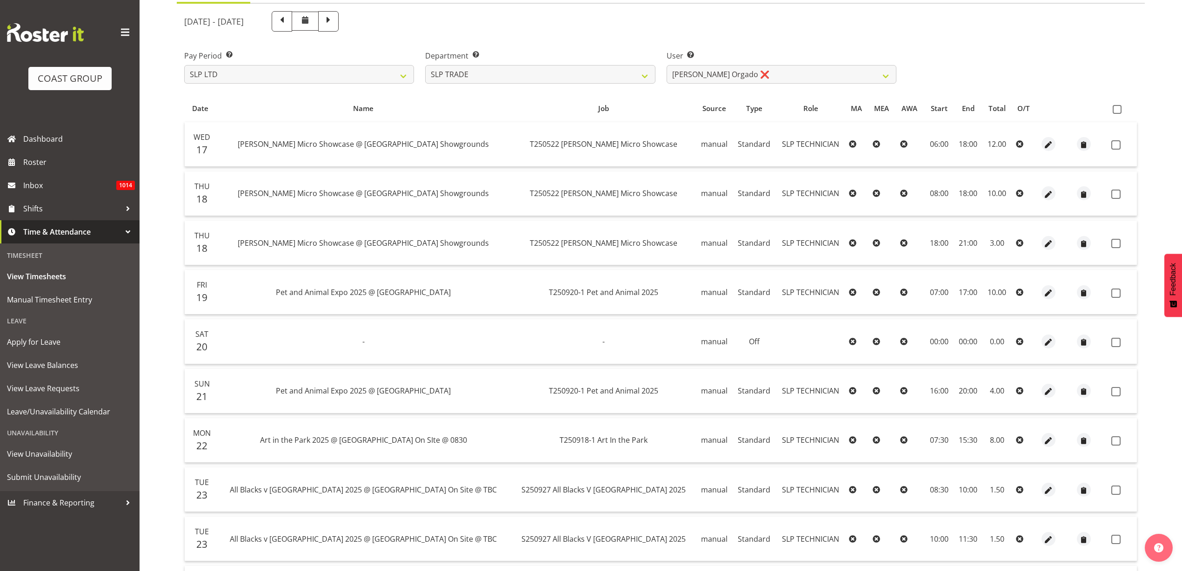
click at [1116, 106] on span at bounding box center [1116, 109] width 9 height 9
click at [1116, 106] on input "checkbox" at bounding box center [1115, 109] width 6 height 6
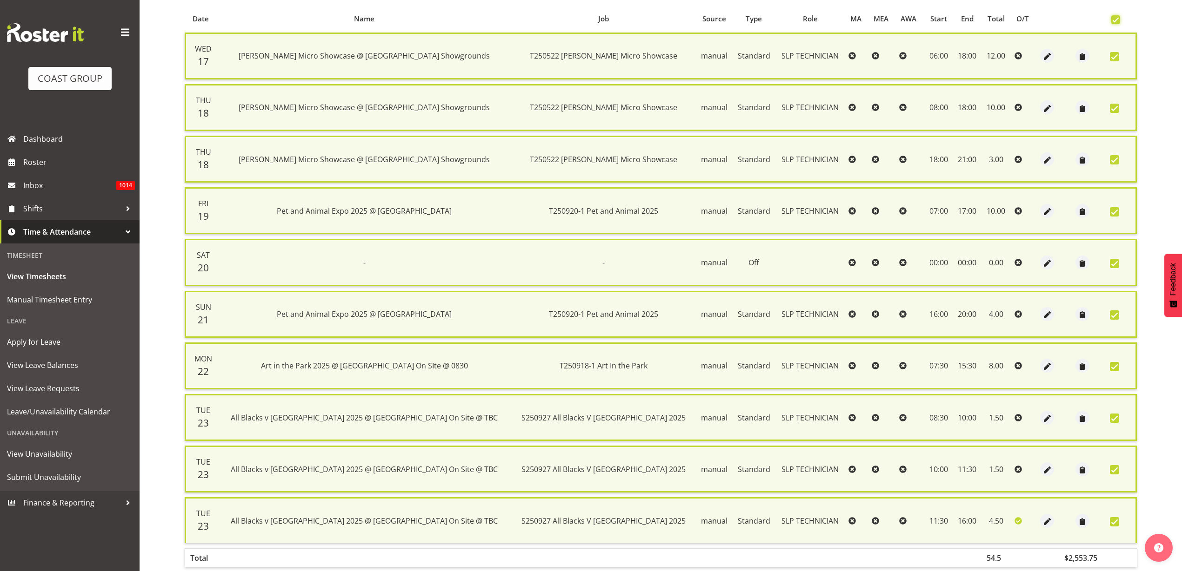
scroll to position [248, 0]
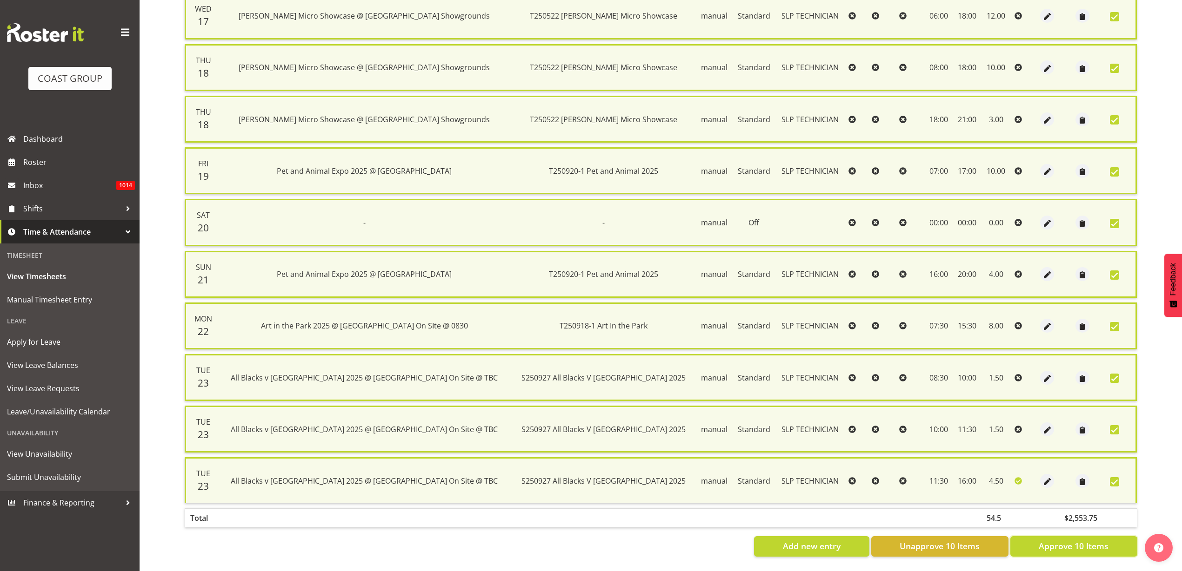
click at [1061, 544] on button "Approve 10 Items" at bounding box center [1073, 547] width 127 height 20
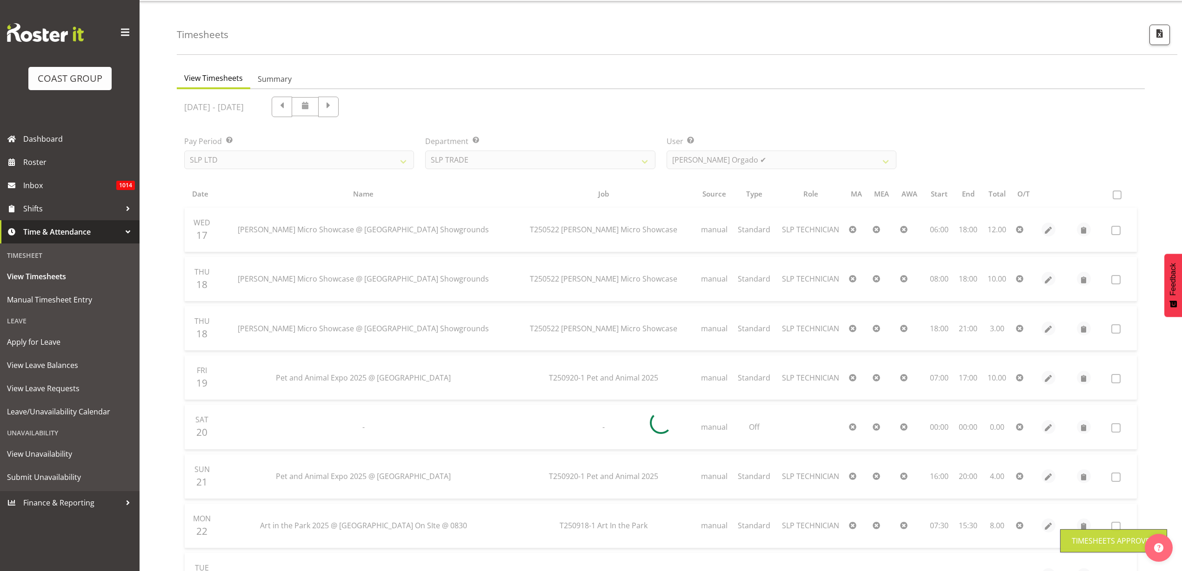
scroll to position [0, 0]
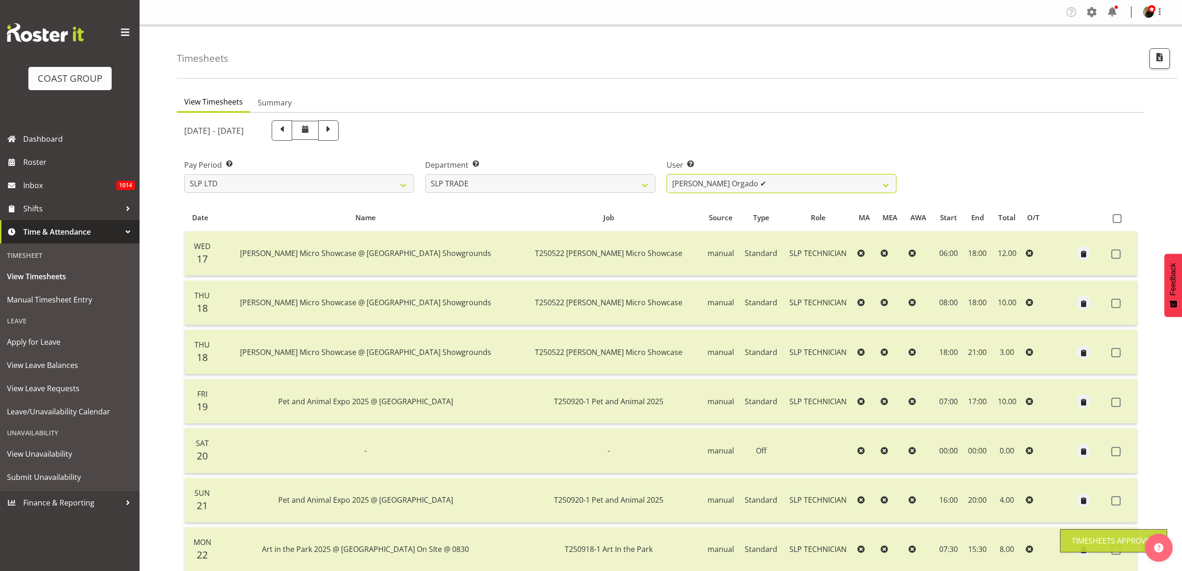
click at [782, 181] on select "Aof Anujarawat ✔ Han Chaleerin ✔ Hayden Watts ✔ Jack Brewer ✔ Jesse Hawira ✔ Jo…" at bounding box center [781, 183] width 230 height 19
click at [596, 184] on select "SLP CHC SLP OFFICE SLP PRODUCTION SLP TRADE" at bounding box center [540, 183] width 230 height 19
click at [425, 174] on select "SLP CHC SLP OFFICE SLP PRODUCTION SLP TRADE" at bounding box center [540, 183] width 230 height 19
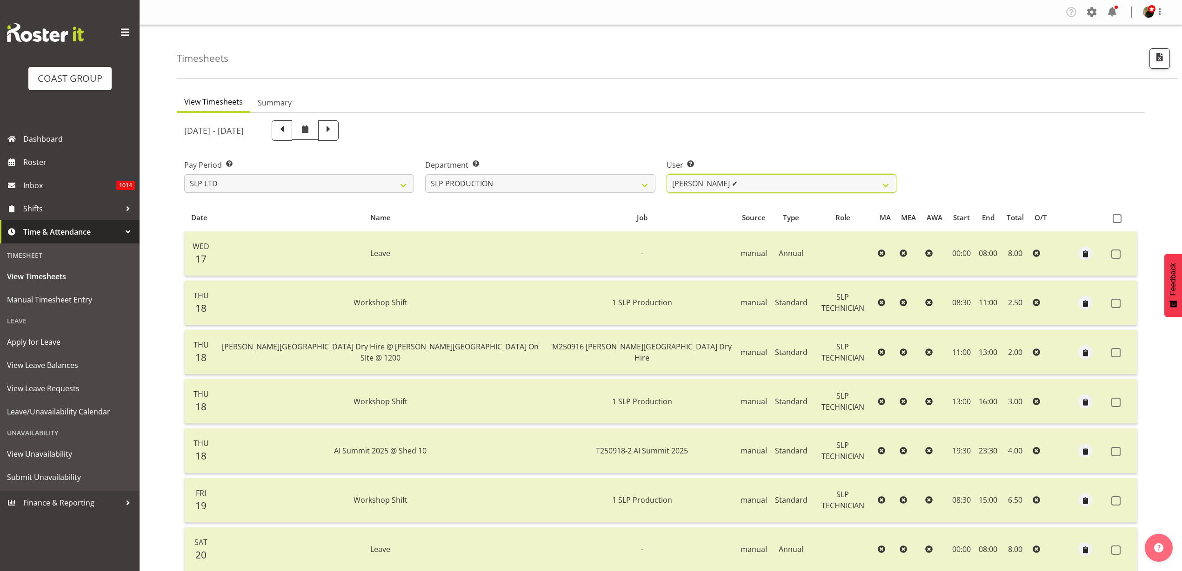
click at [799, 182] on select "Aaron Grant ✔ Alan Burrows ✔ Coel Phillips ✔ Kent Stevens ✔ Kes David ✔ Mark Ph…" at bounding box center [781, 183] width 230 height 19
click at [495, 182] on select "SLP CHC SLP OFFICE SLP PRODUCTION SLP TRADE" at bounding box center [540, 183] width 230 height 19
click at [425, 174] on select "SLP CHC SLP OFFICE SLP PRODUCTION SLP TRADE" at bounding box center [540, 183] width 230 height 19
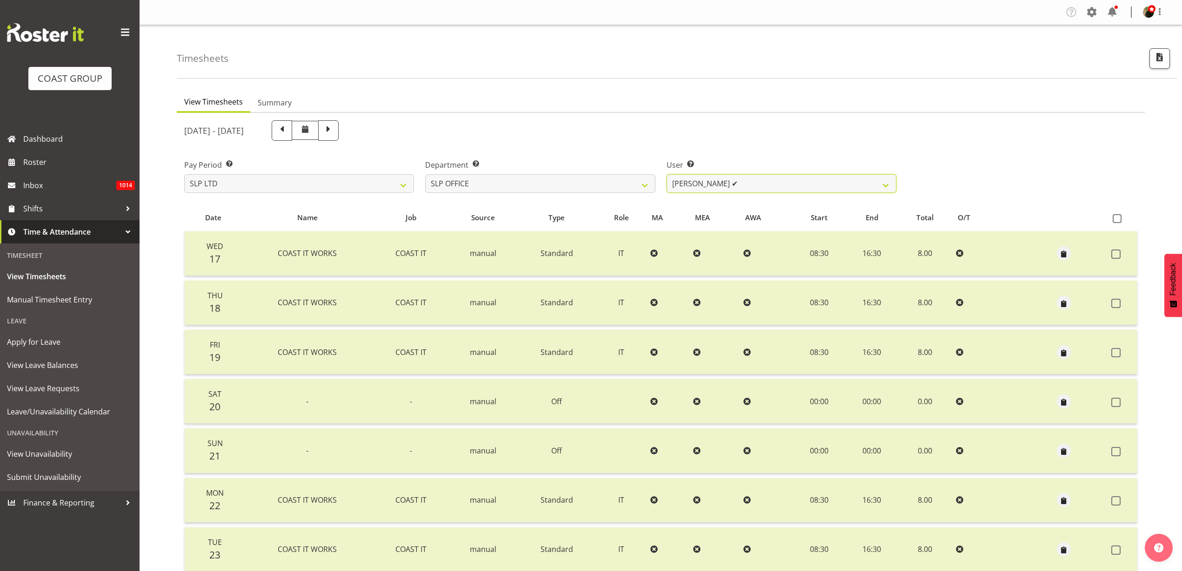
click at [749, 185] on select "Daniel Zhou ✔ Jason Adams ✔ Micah Hetrick ✔" at bounding box center [781, 183] width 230 height 19
click at [589, 184] on select "SLP CHC SLP OFFICE SLP PRODUCTION SLP TRADE" at bounding box center [540, 183] width 230 height 19
click at [425, 174] on select "SLP CHC SLP OFFICE SLP PRODUCTION SLP TRADE" at bounding box center [540, 183] width 230 height 19
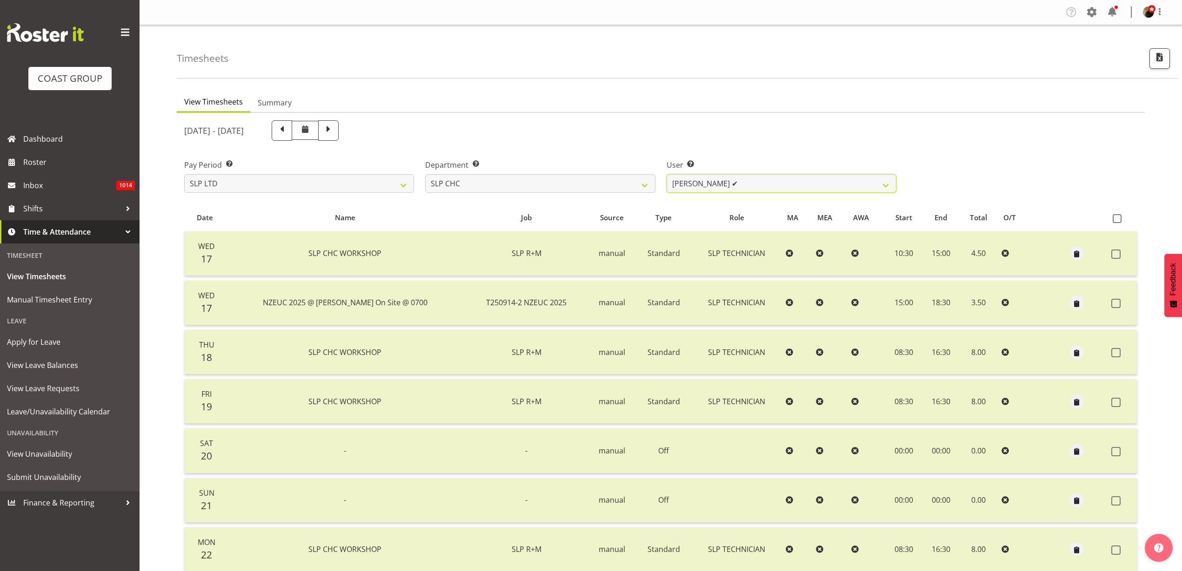
click at [785, 181] on select "Rosey McKimmie ✔ Shaun Dalgetty ❌ Stuart Korunic ✔" at bounding box center [781, 183] width 230 height 19
click at [666, 174] on select "Rosey McKimmie ✔ Shaun Dalgetty ❌ Stuart Korunic ✔" at bounding box center [781, 183] width 230 height 19
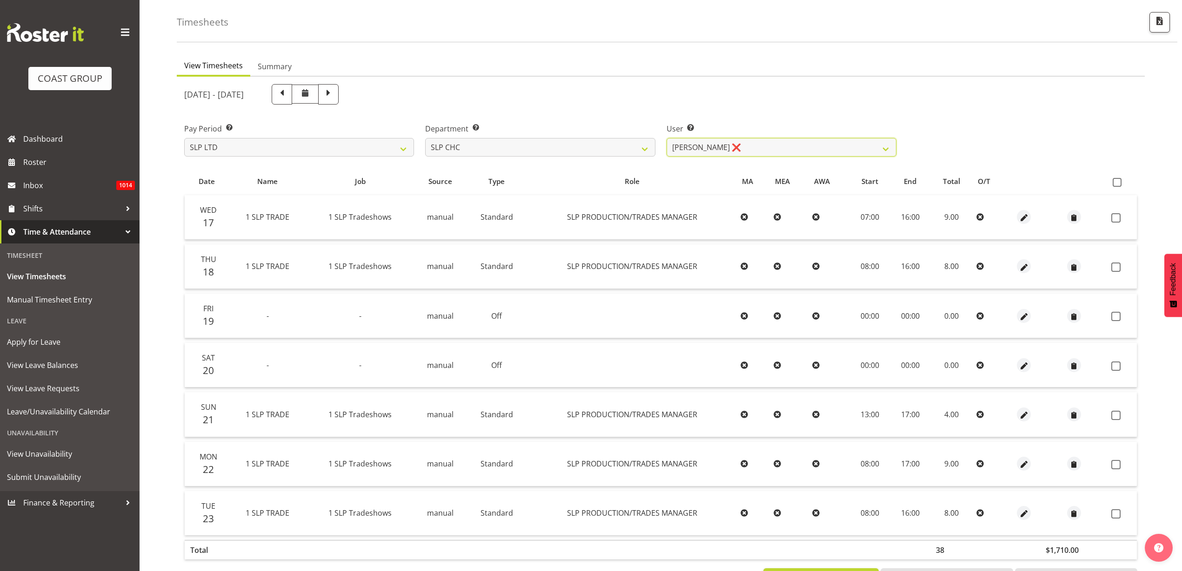
scroll to position [77, 0]
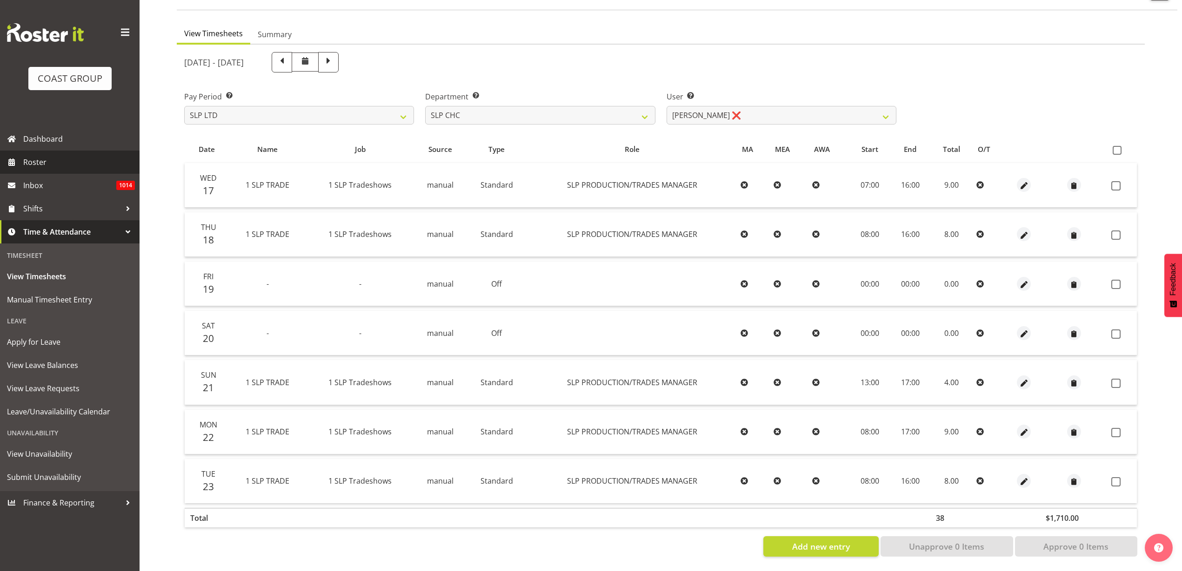
click at [69, 156] on span "Roster" at bounding box center [79, 162] width 112 height 14
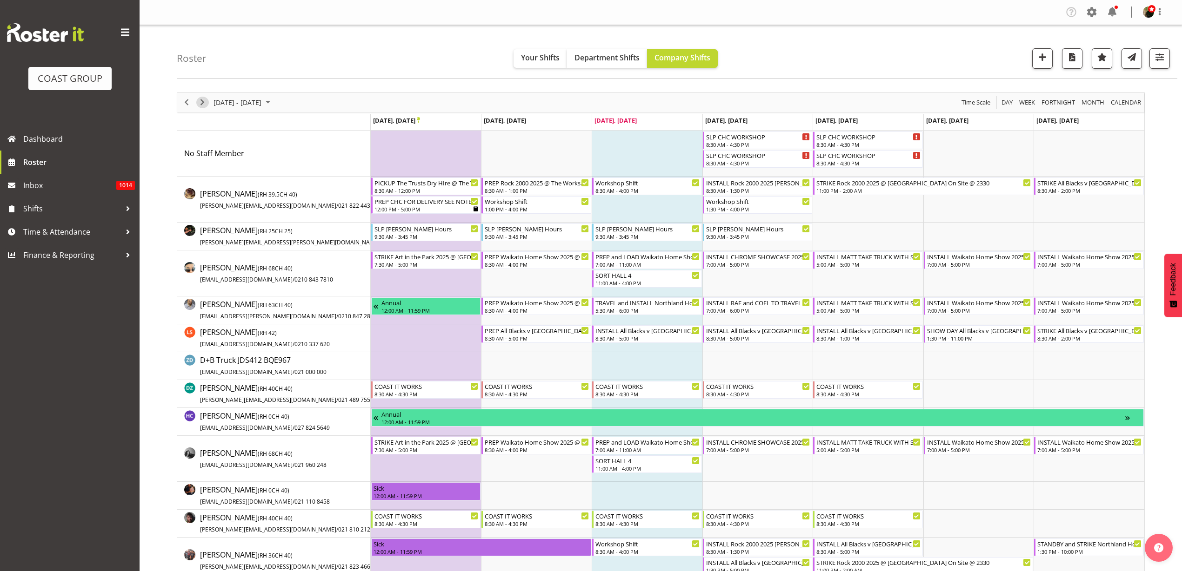
click at [201, 99] on span "Next" at bounding box center [202, 103] width 11 height 12
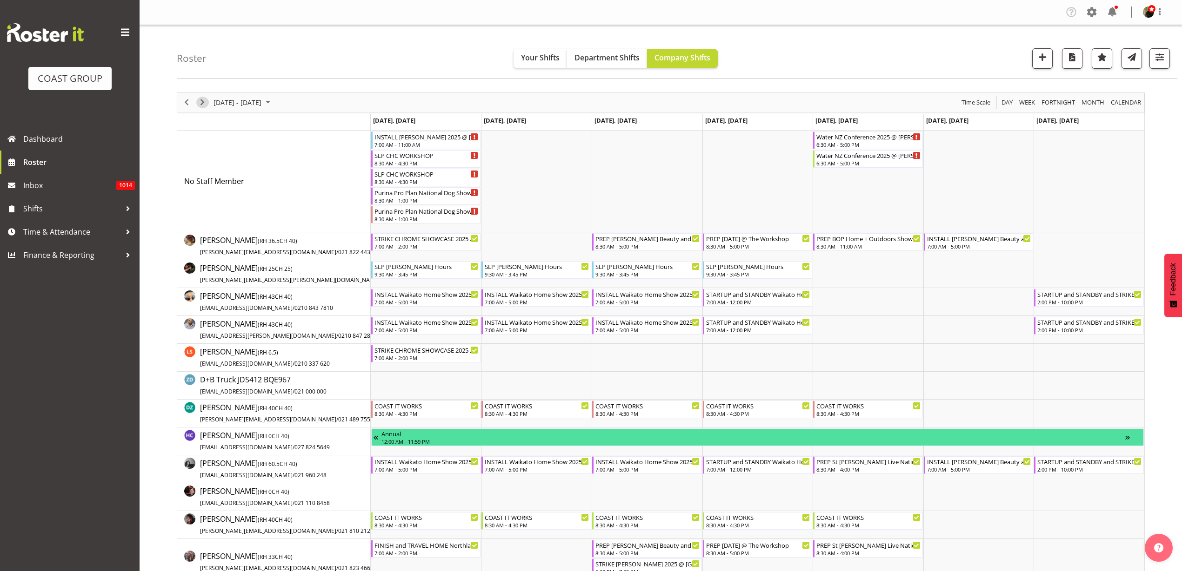
click at [203, 101] on span "Next" at bounding box center [202, 103] width 11 height 12
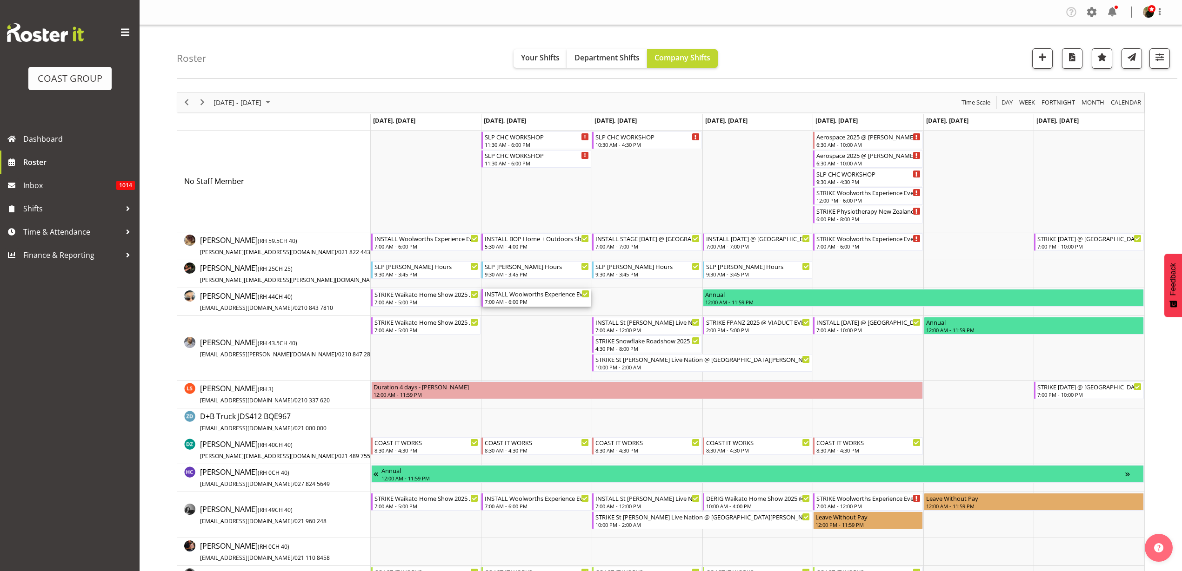
click at [501, 296] on div "INSTALL Woolworths Experience Event 2025 @ [GEOGRAPHIC_DATA]" at bounding box center [537, 293] width 105 height 9
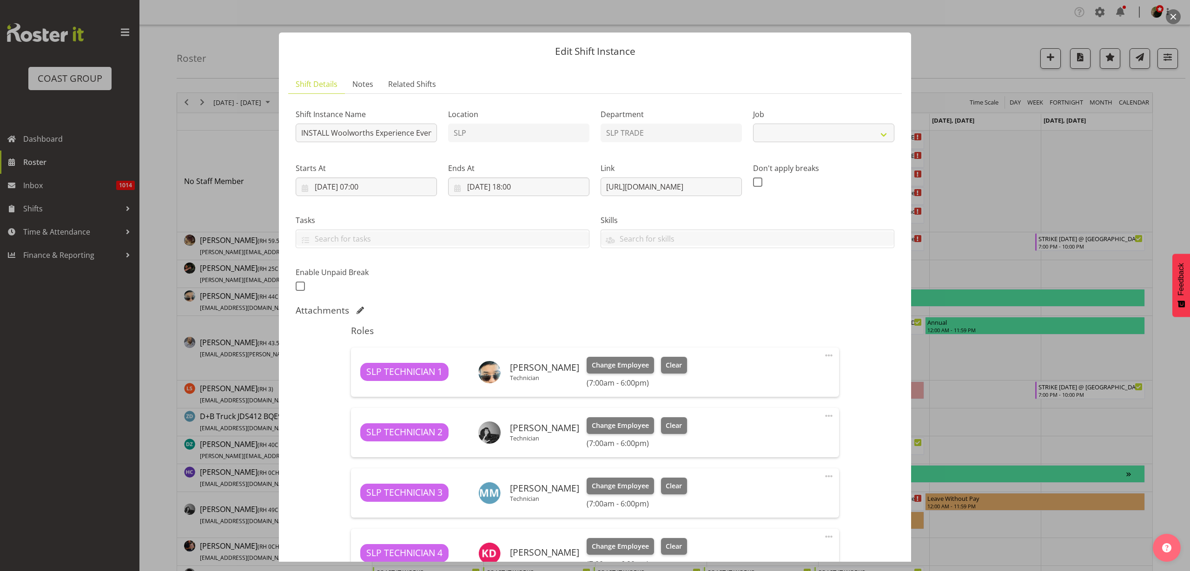
select select "10501"
click at [1171, 15] on button "button" at bounding box center [1173, 16] width 15 height 15
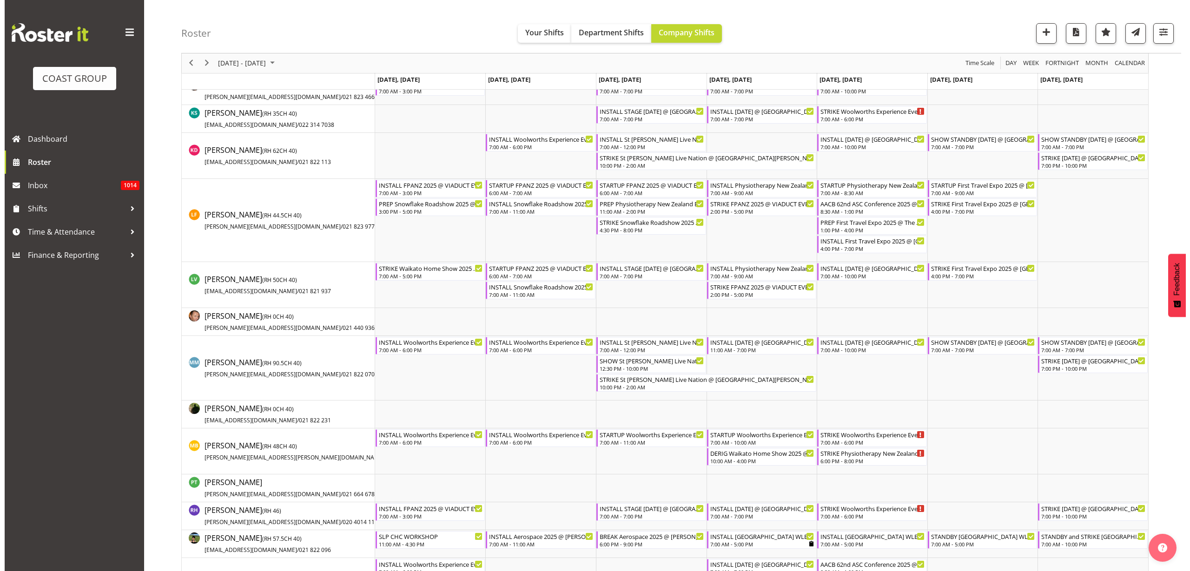
scroll to position [523, 0]
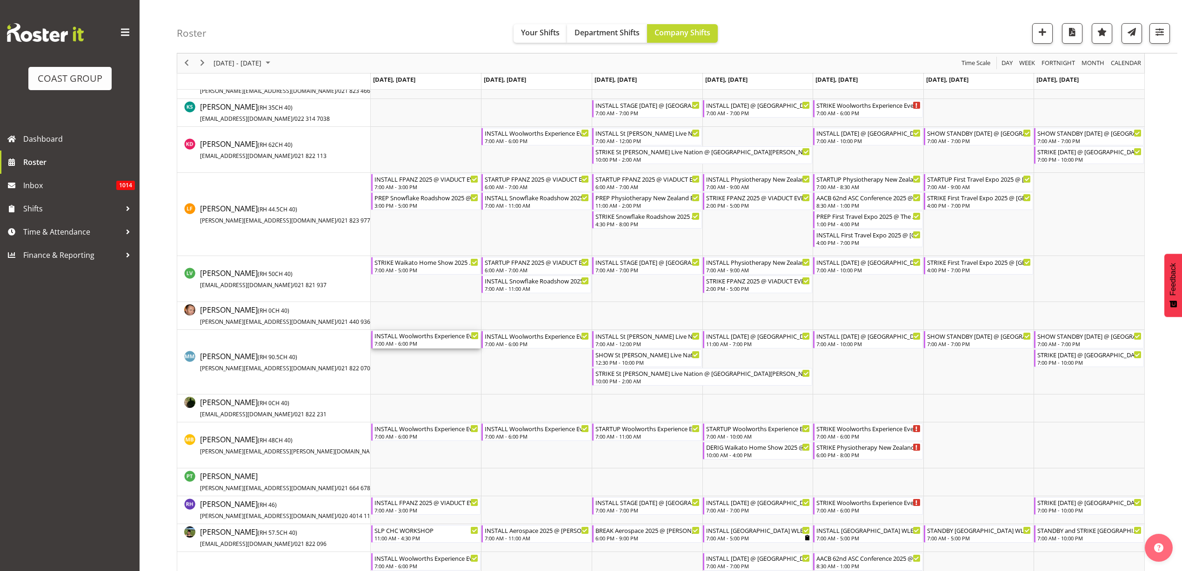
click at [412, 339] on div "INSTALL Woolworths Experience Event 2025 @ [GEOGRAPHIC_DATA]" at bounding box center [426, 335] width 105 height 9
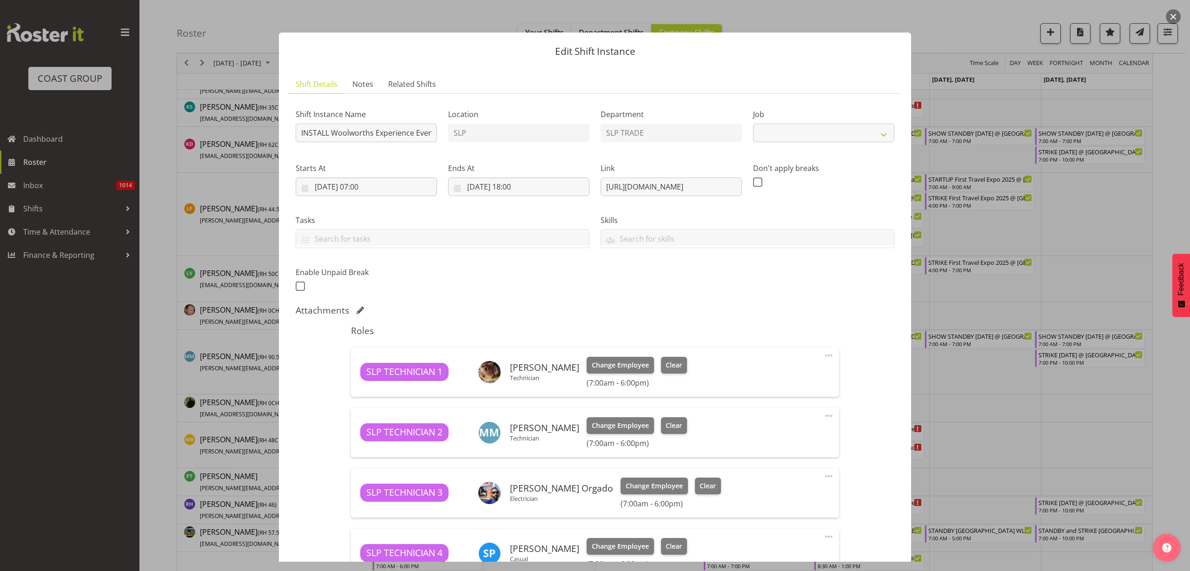
select select "10501"
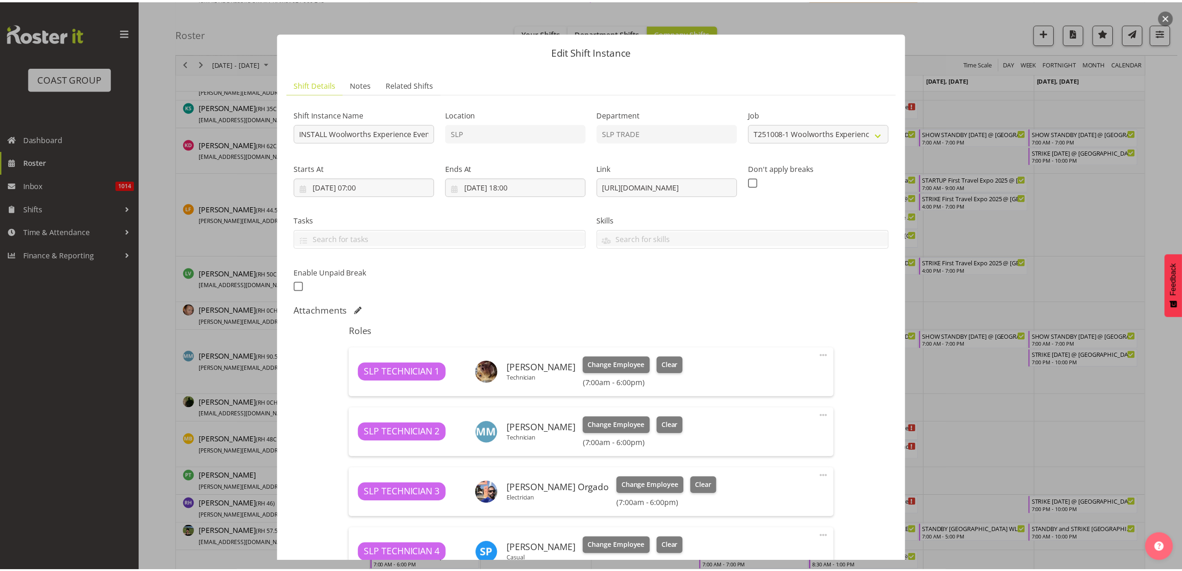
scroll to position [263, 0]
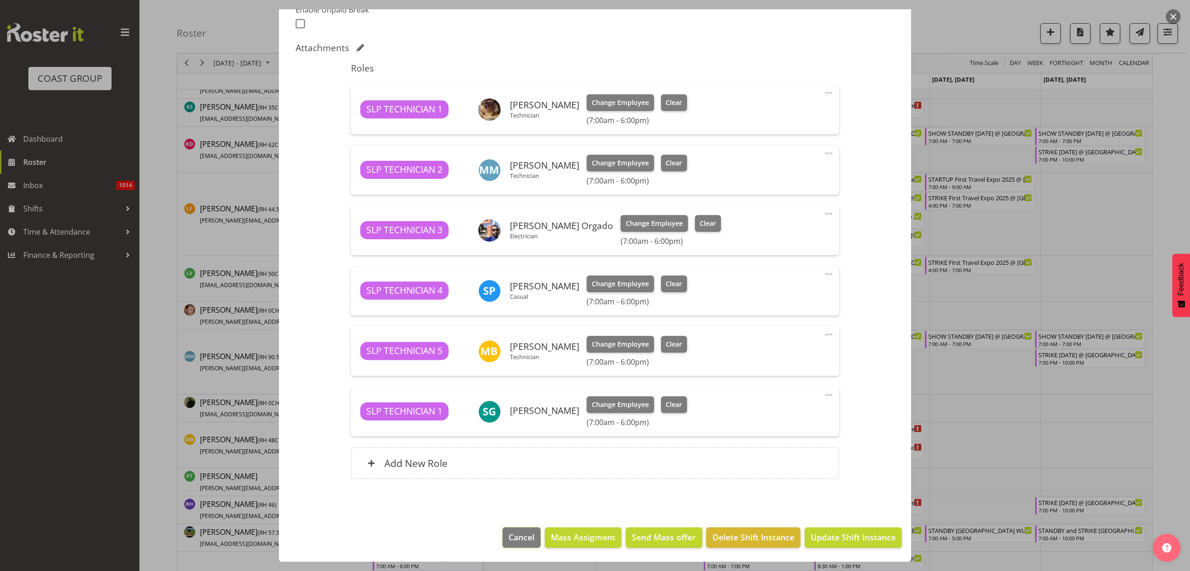
click at [516, 534] on span "Cancel" at bounding box center [522, 537] width 26 height 12
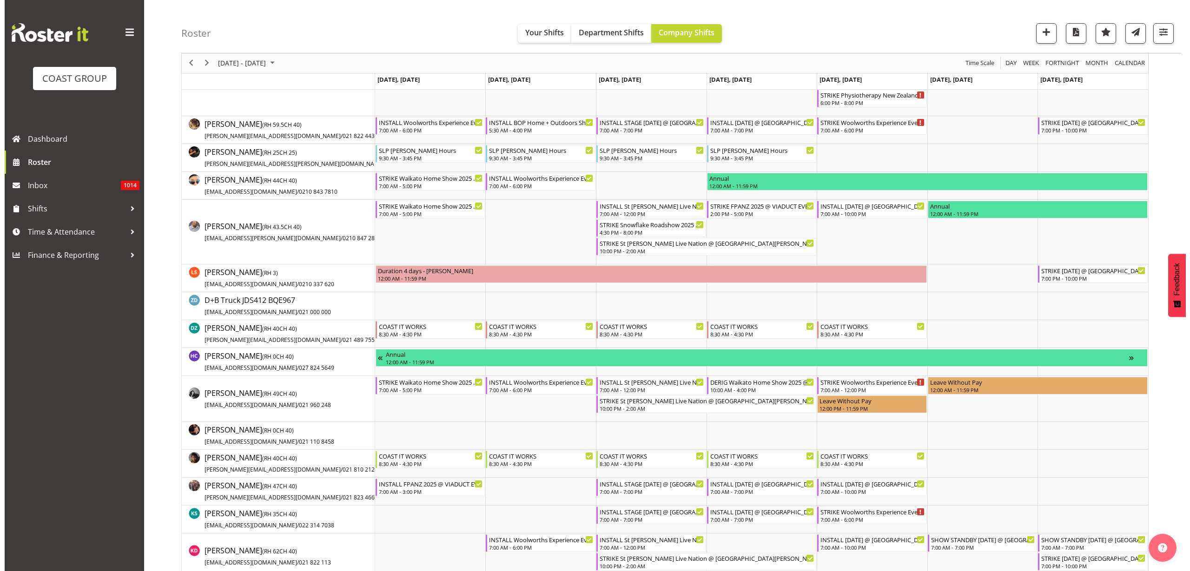
scroll to position [232, 0]
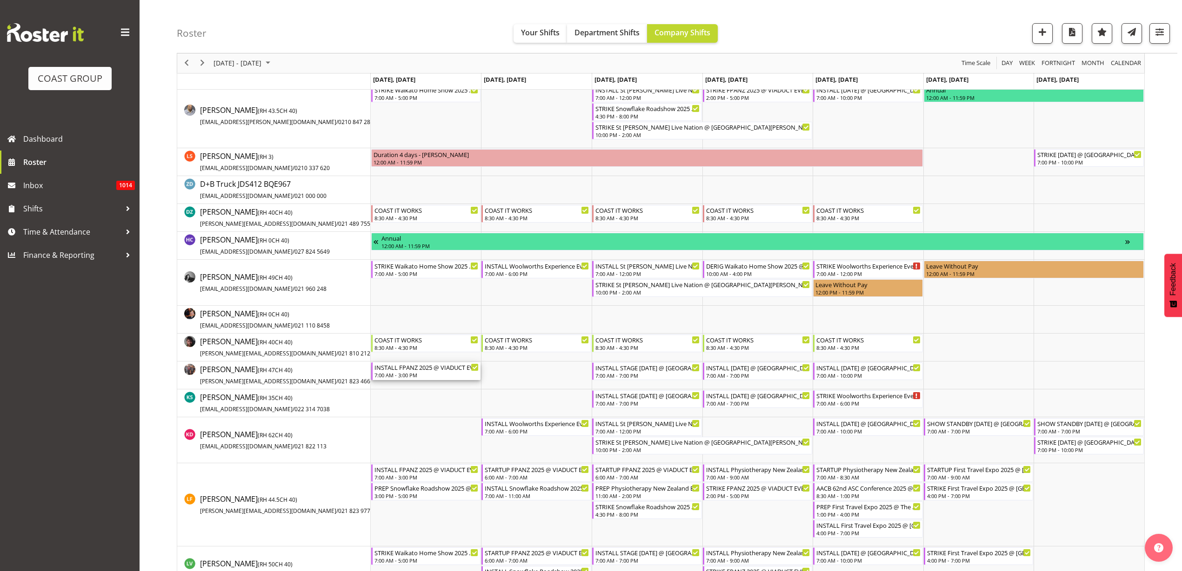
click at [416, 373] on div "7:00 AM - 3:00 PM" at bounding box center [426, 375] width 105 height 7
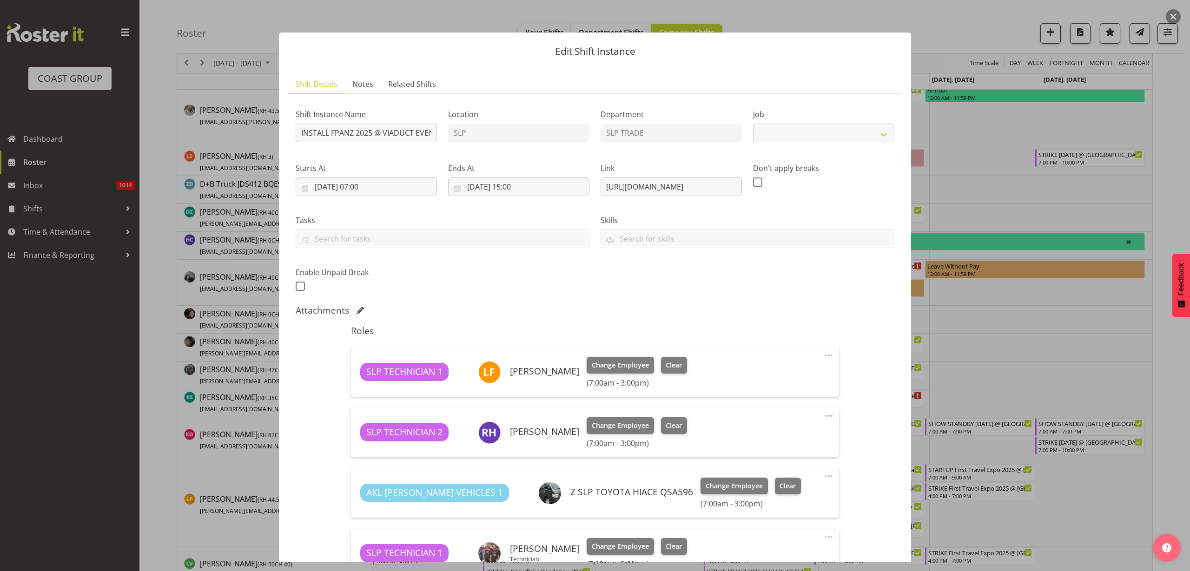
select select "9363"
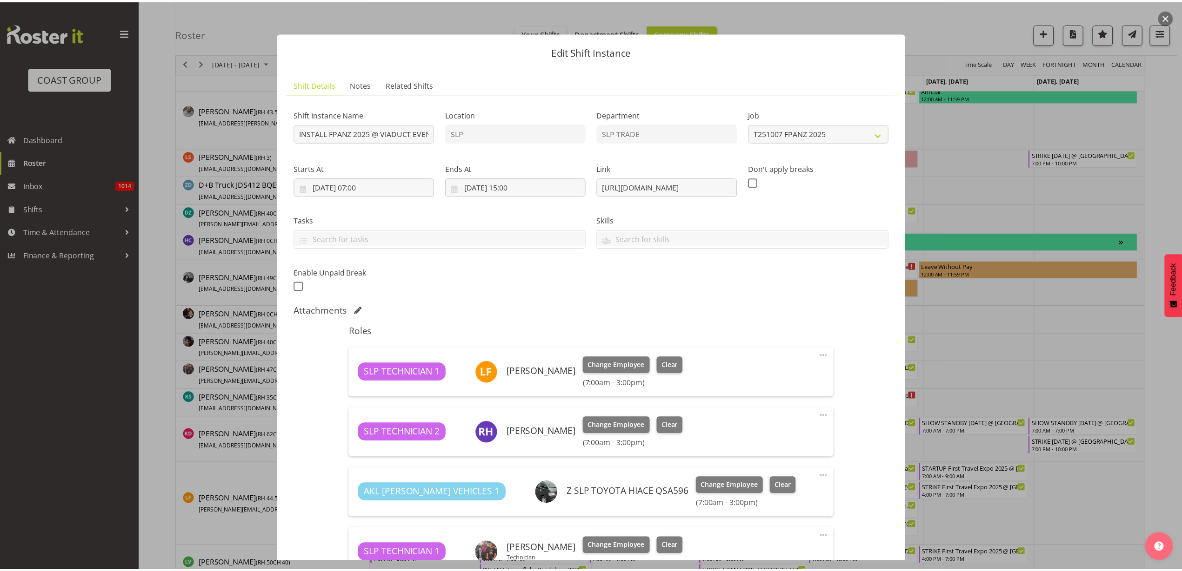
scroll to position [142, 0]
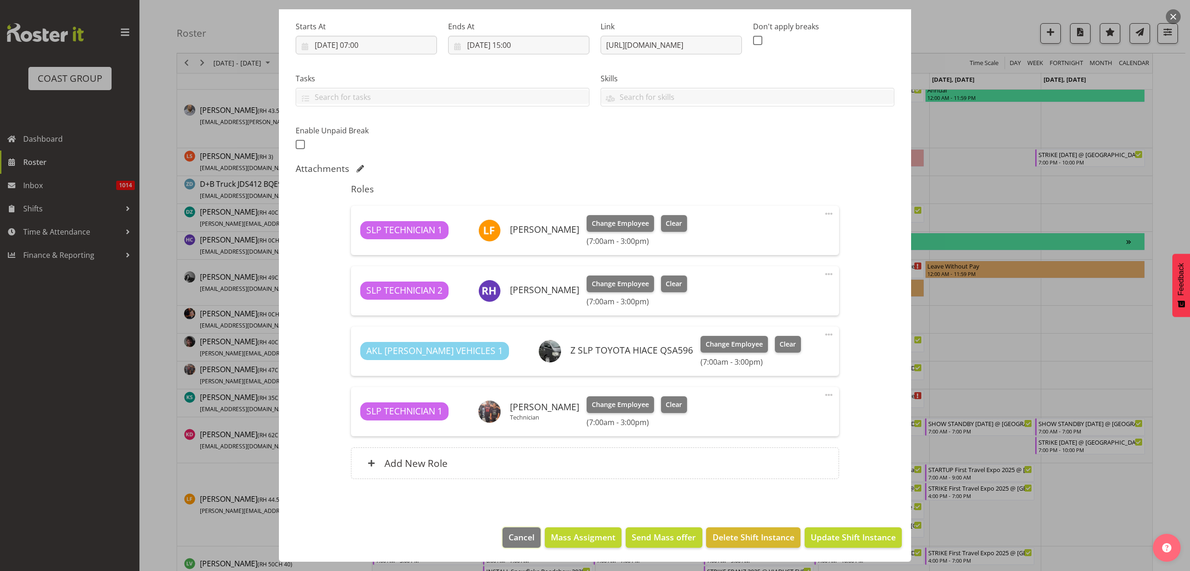
click at [517, 539] on span "Cancel" at bounding box center [522, 537] width 26 height 12
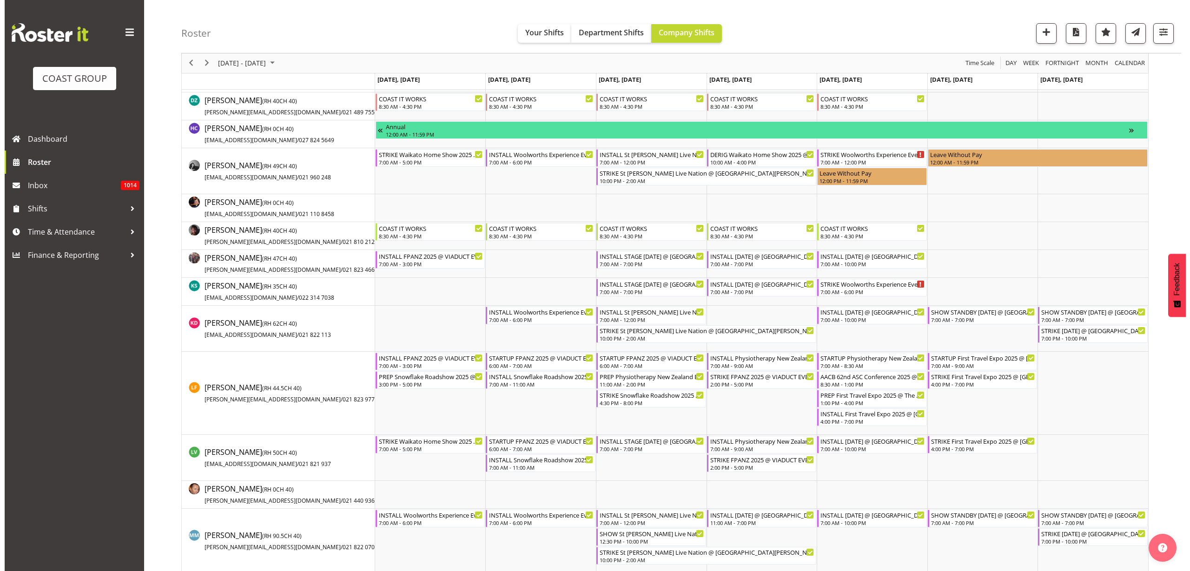
scroll to position [349, 0]
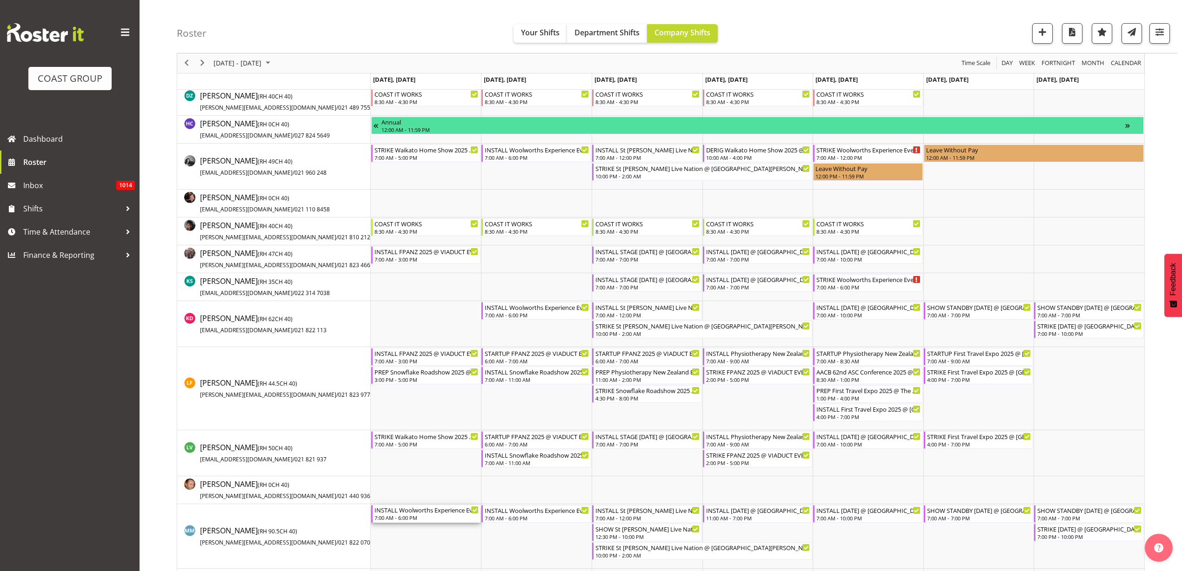
click at [408, 513] on div "INSTALL Woolworths Experience Event 2025 @ Auckland Showgrounds" at bounding box center [426, 509] width 105 height 9
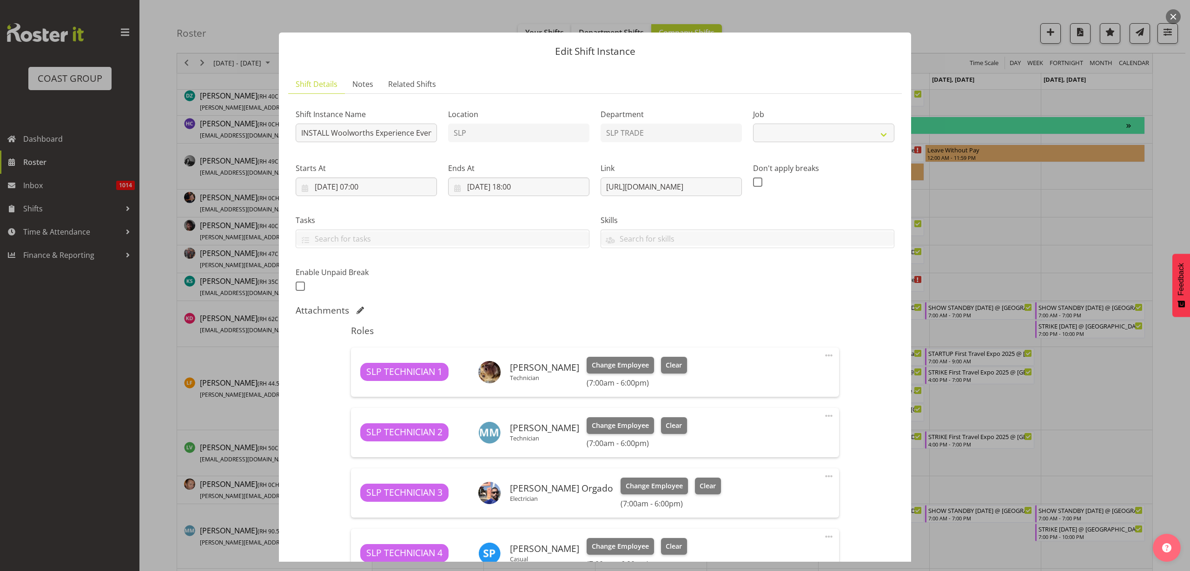
select select "10501"
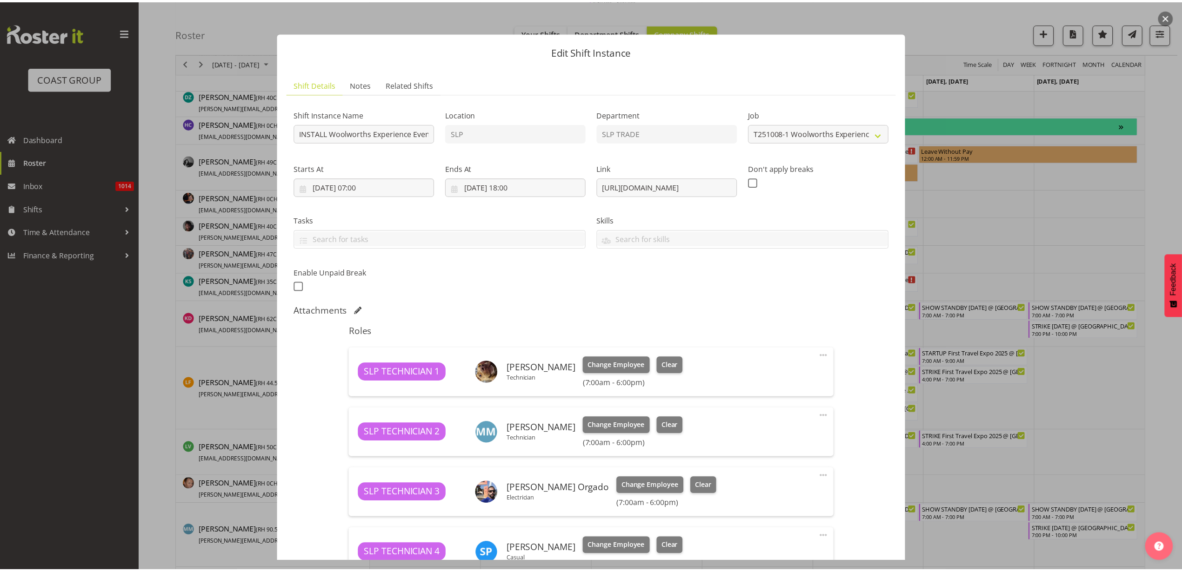
scroll to position [263, 0]
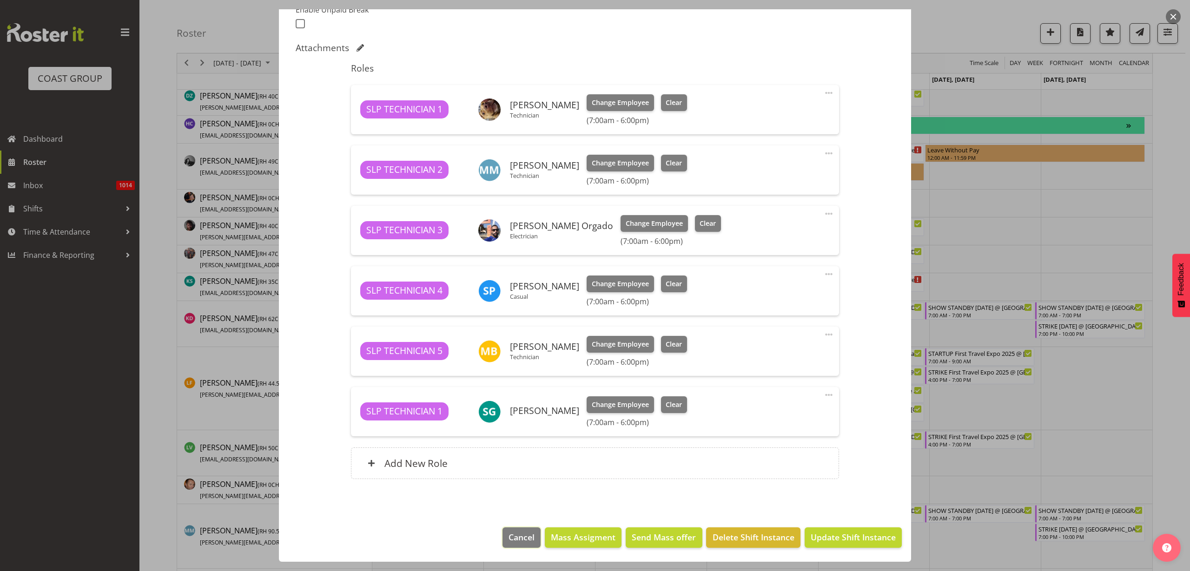
click at [511, 540] on span "Cancel" at bounding box center [522, 537] width 26 height 12
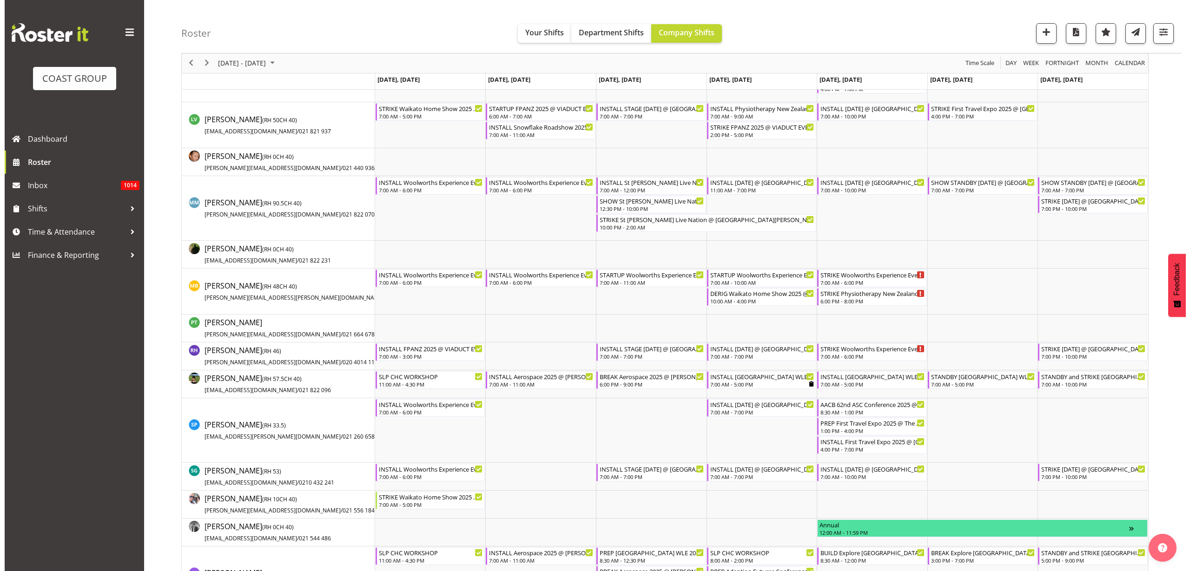
scroll to position [697, 0]
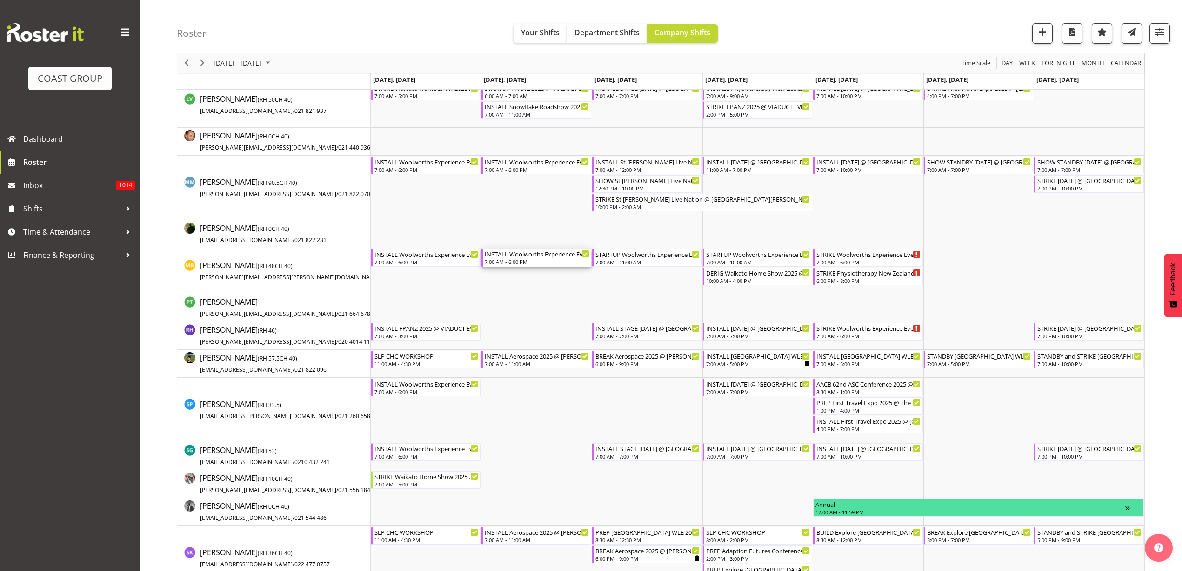
click at [540, 255] on div "INSTALL Woolworths Experience Event 2025 @ Auckland Showgrounds" at bounding box center [537, 253] width 105 height 9
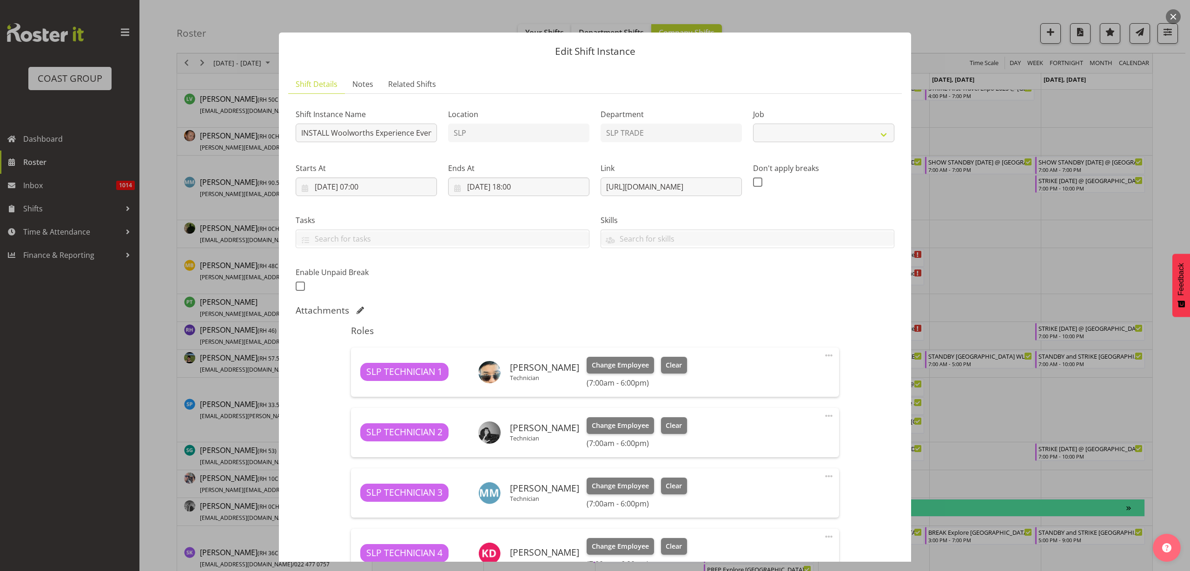
select select "10501"
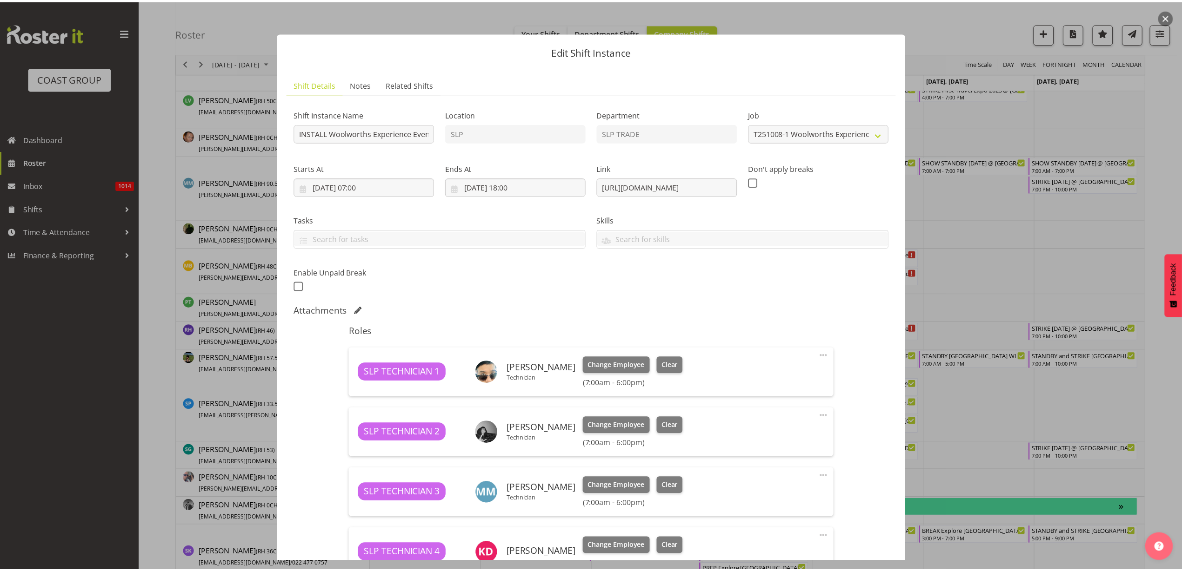
scroll to position [263, 0]
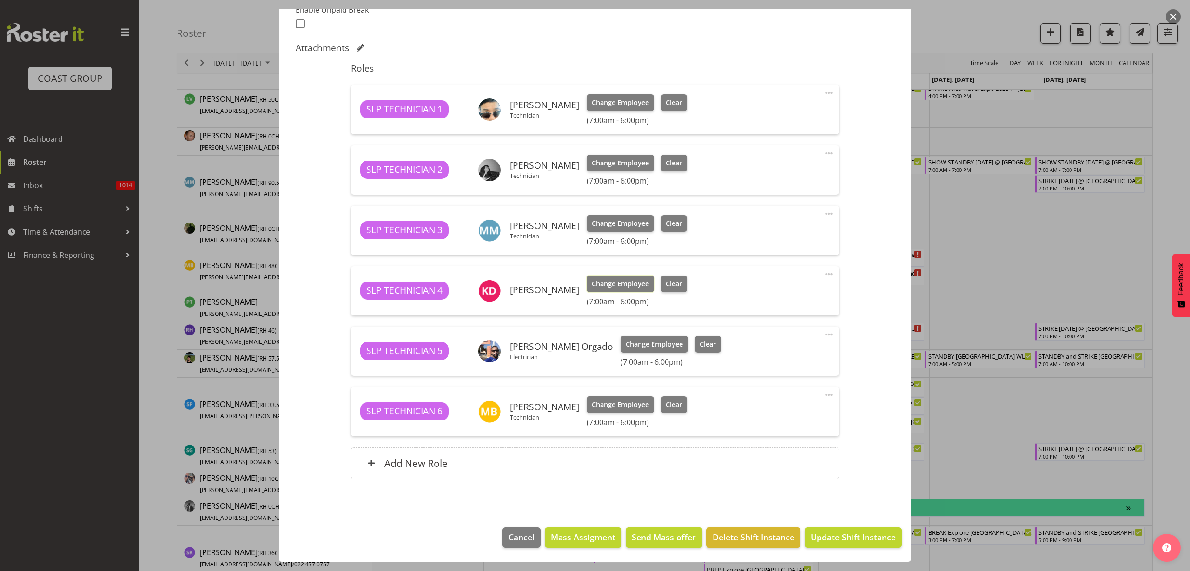
click at [606, 281] on span "Change Employee" at bounding box center [620, 284] width 57 height 10
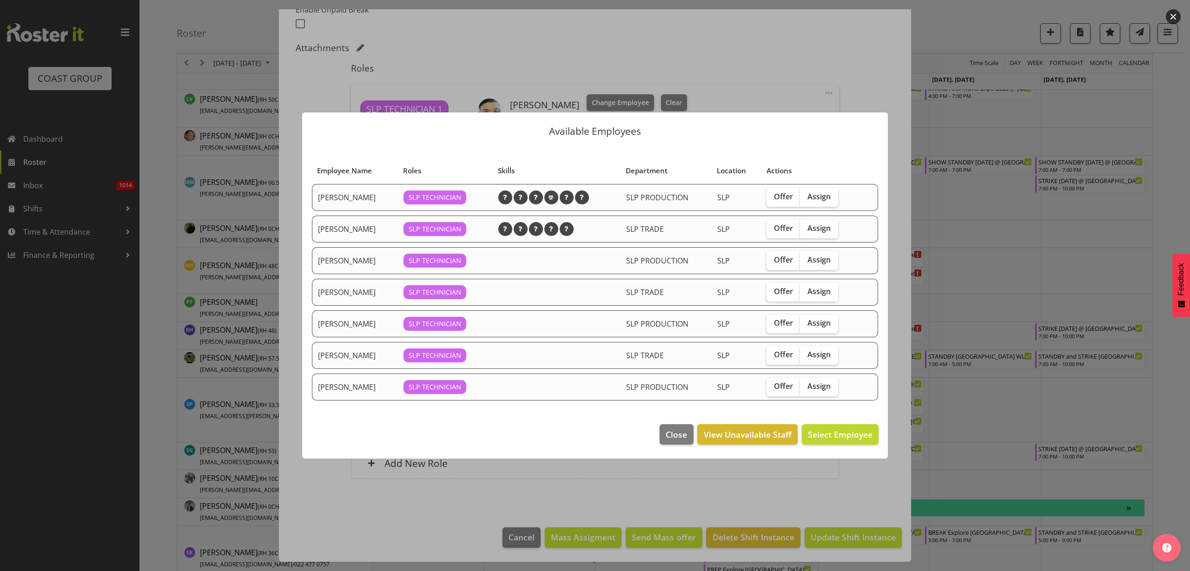
click at [822, 198] on span "Assign" at bounding box center [819, 196] width 23 height 9
click at [806, 198] on input "Assign" at bounding box center [803, 197] width 6 height 6
checkbox input "true"
click at [834, 434] on span "Assign Coel Phillips" at bounding box center [826, 434] width 94 height 11
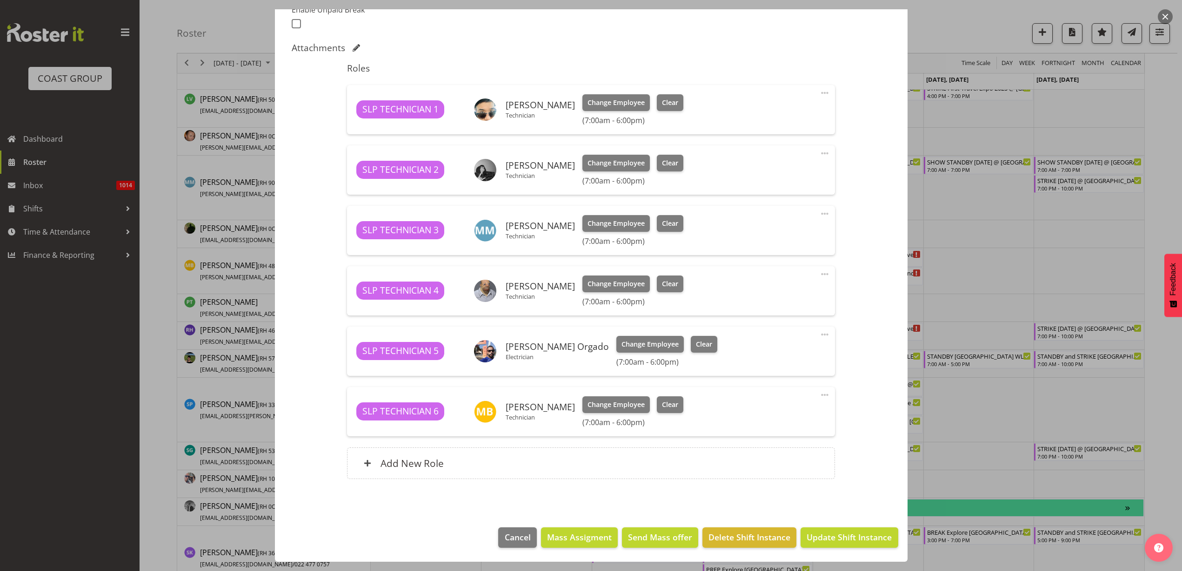
click at [490, 468] on div "Add New Role" at bounding box center [591, 464] width 488 height 32
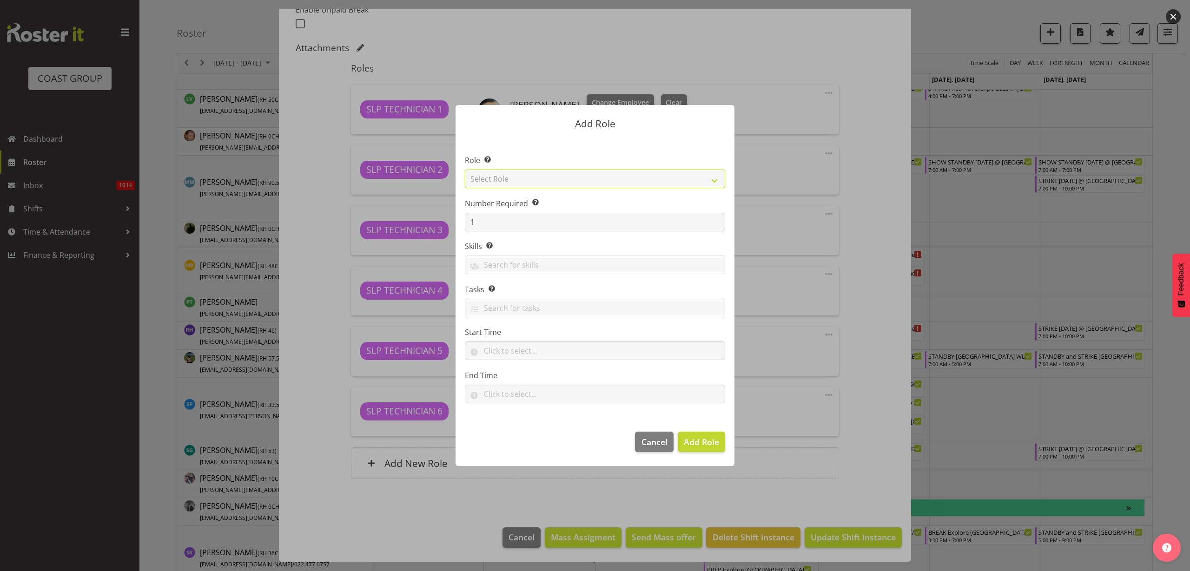
click at [573, 173] on select "Select Role ACCOUNT MANAGER ACCOUNT MANAGER DW ACCOUNTS AKL DIANNA VEHICLES AKL…" at bounding box center [595, 179] width 260 height 19
select select "123"
click at [465, 170] on select "Select Role ACCOUNT MANAGER ACCOUNT MANAGER DW ACCOUNTS AKL DIANNA VEHICLES AKL…" at bounding box center [595, 179] width 260 height 19
click at [698, 438] on span "Add Role" at bounding box center [701, 442] width 35 height 11
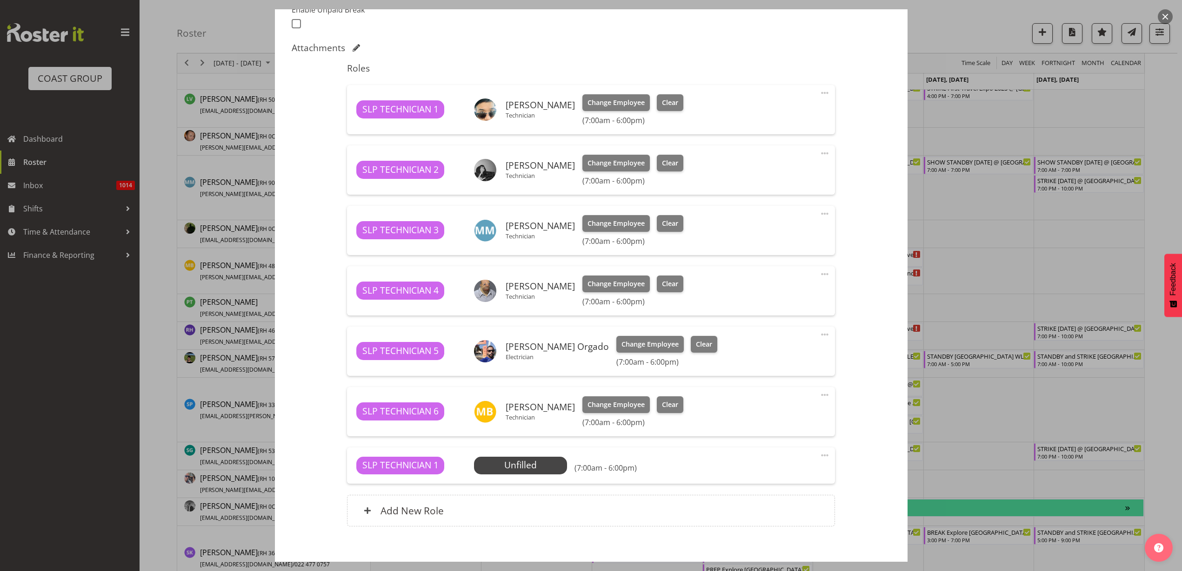
click at [0, 0] on span "Select Employee" at bounding box center [0, 0] width 0 height 0
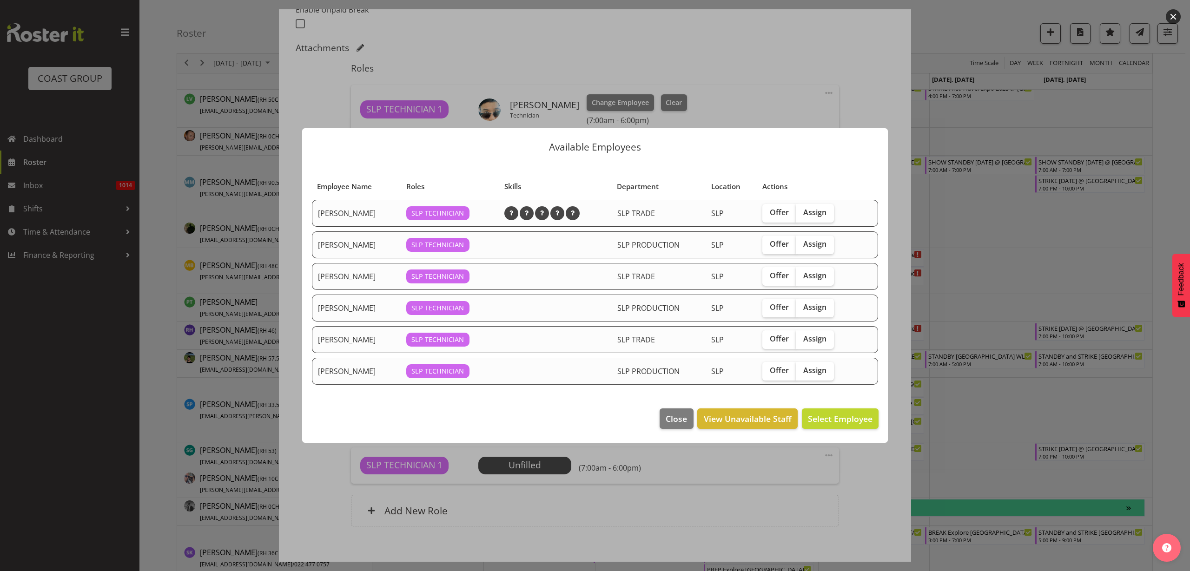
click at [817, 307] on span "Assign" at bounding box center [814, 307] width 23 height 9
click at [802, 307] on input "Assign" at bounding box center [799, 308] width 6 height 6
checkbox input "true"
click at [828, 415] on span "Assign Raf Hannah" at bounding box center [826, 418] width 94 height 11
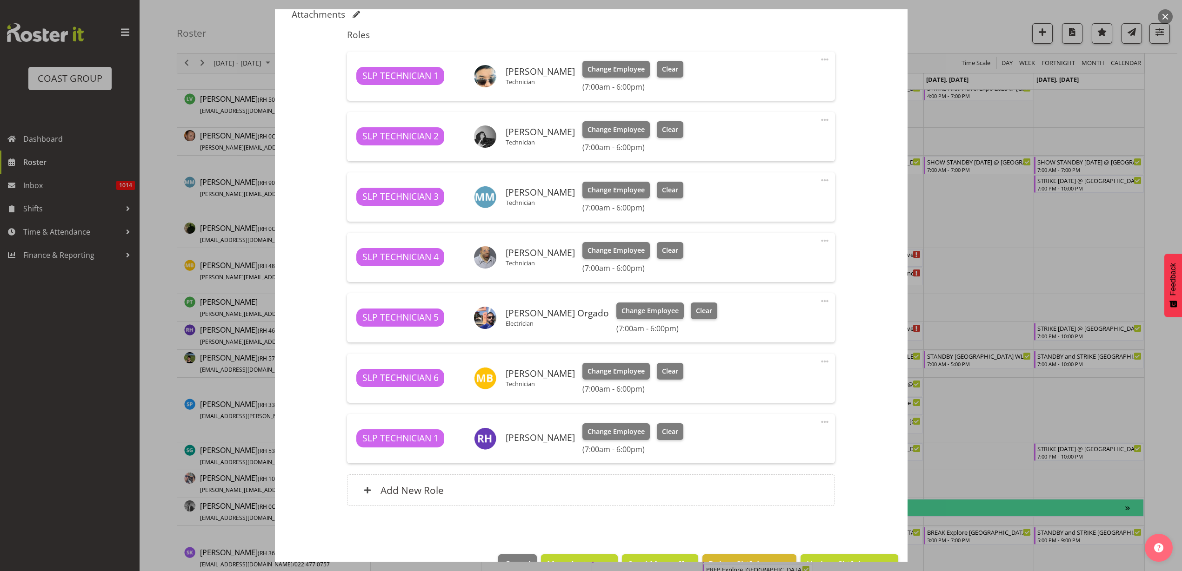
scroll to position [323, 0]
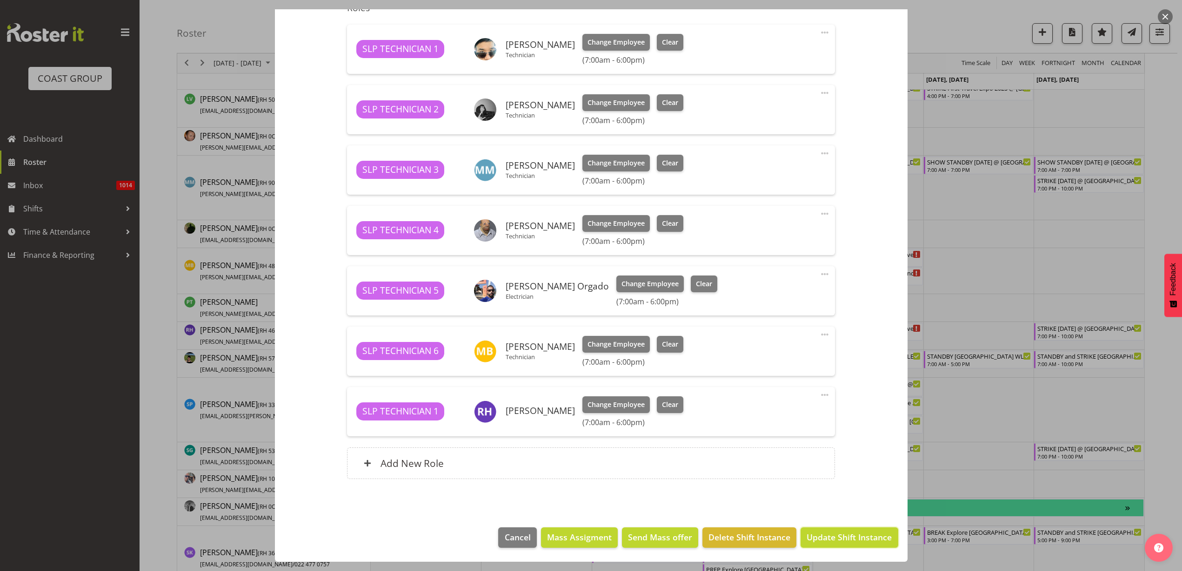
click at [830, 538] on span "Update Shift Instance" at bounding box center [848, 537] width 85 height 12
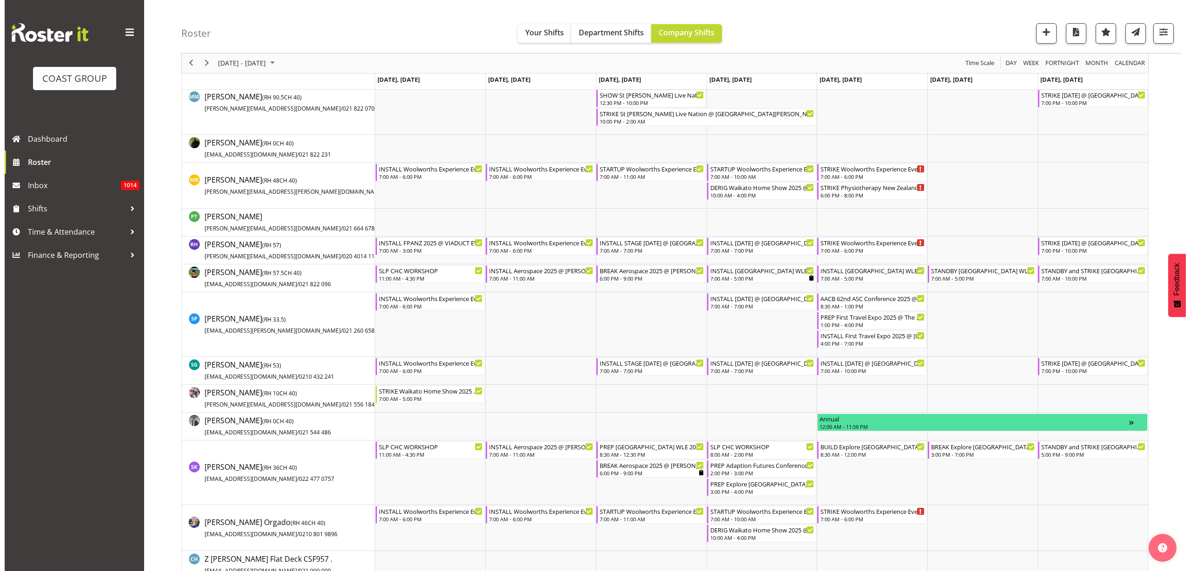
scroll to position [814, 0]
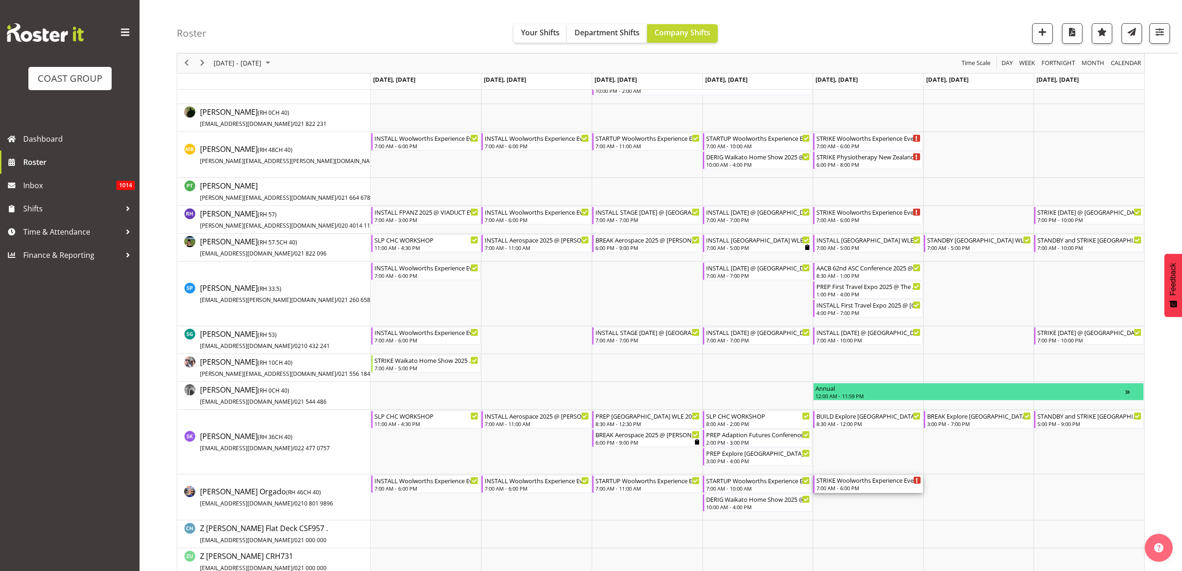
click at [877, 479] on div "STRIKE Woolworths Experience Event 2025 @ Auckland Showgrounds" at bounding box center [868, 480] width 105 height 9
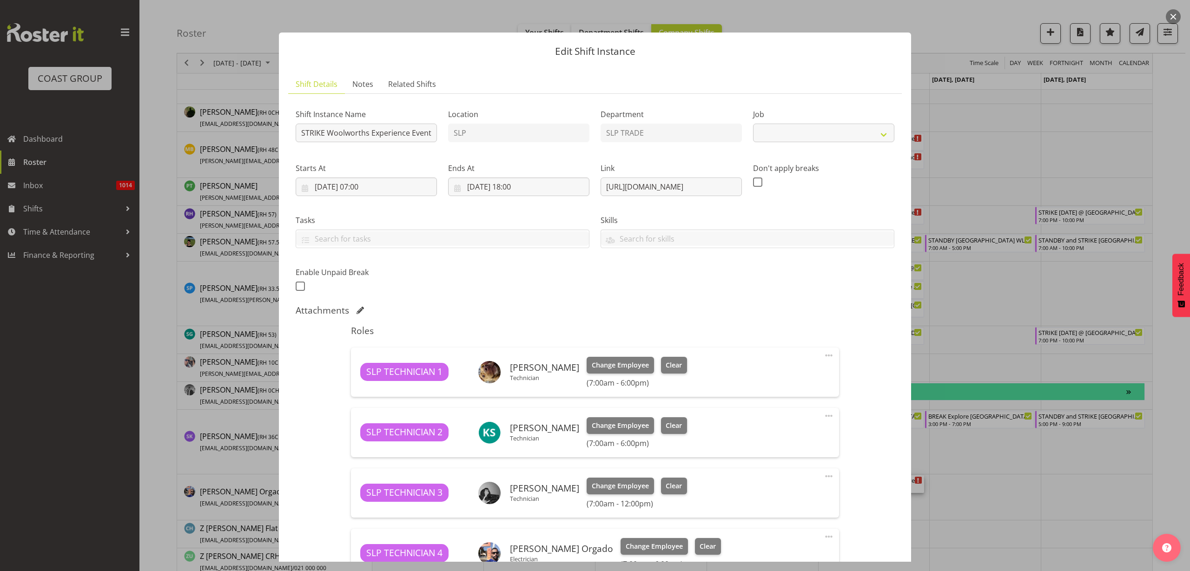
select select "10501"
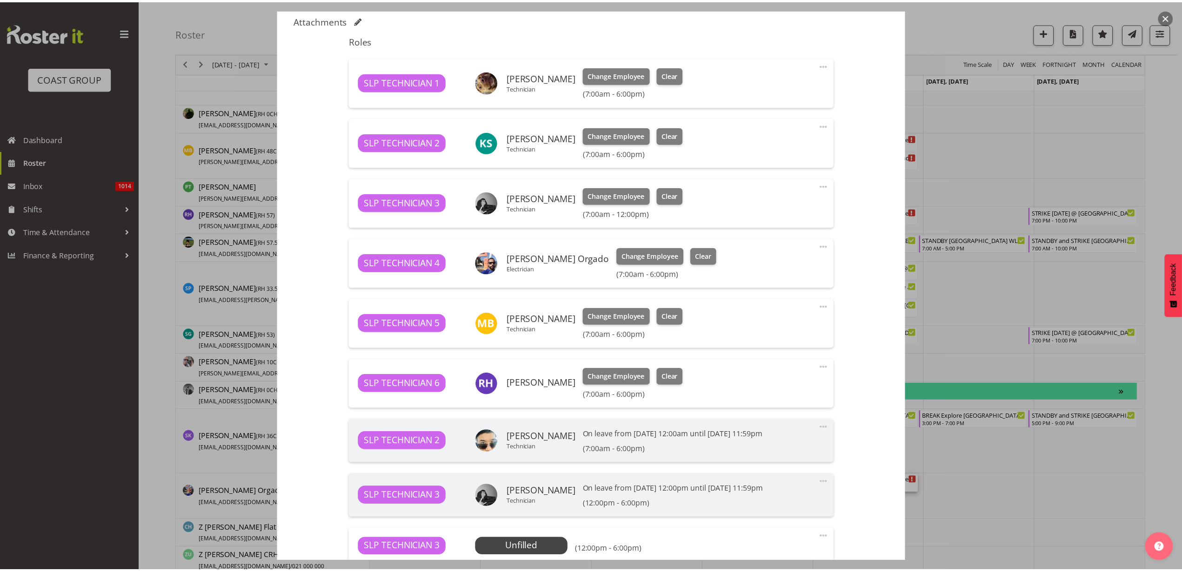
scroll to position [407, 0]
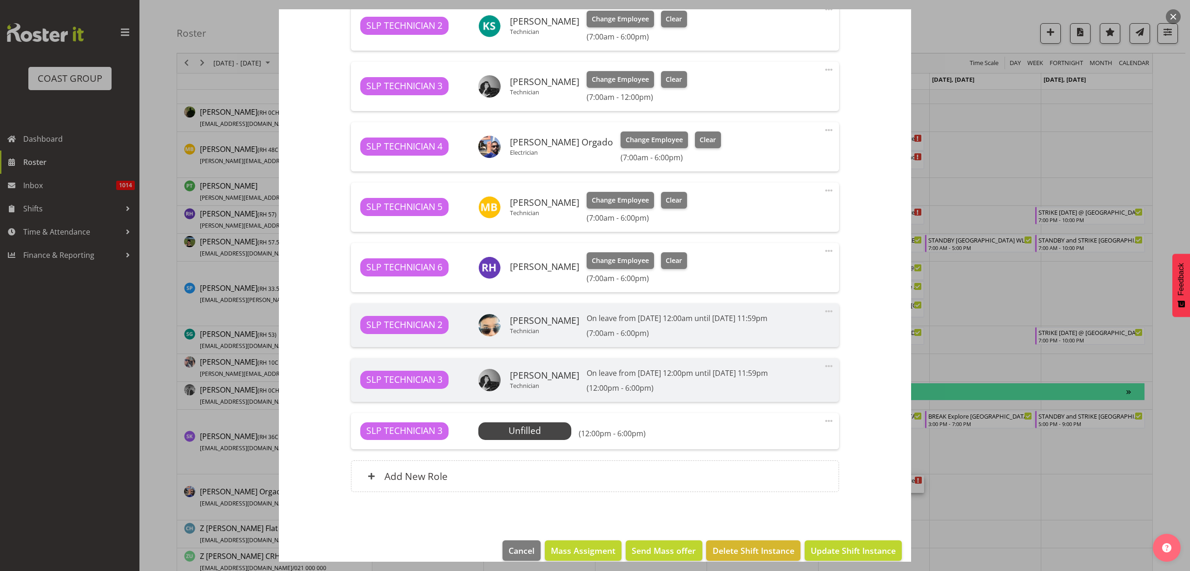
click at [0, 0] on span "Select Employee" at bounding box center [0, 0] width 0 height 0
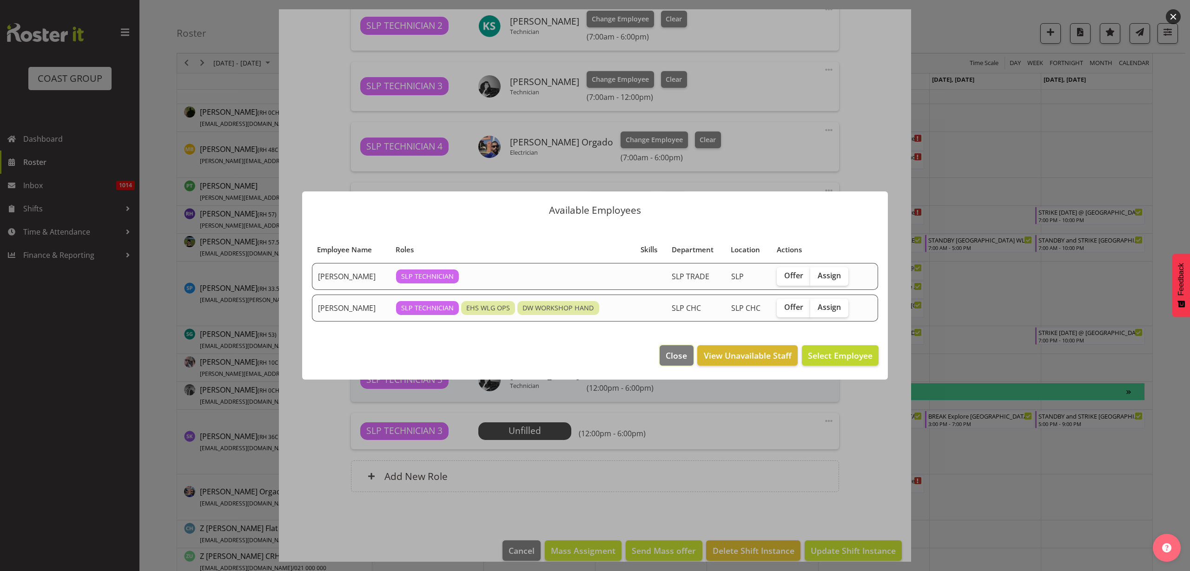
click at [678, 353] on span "Close" at bounding box center [676, 356] width 21 height 12
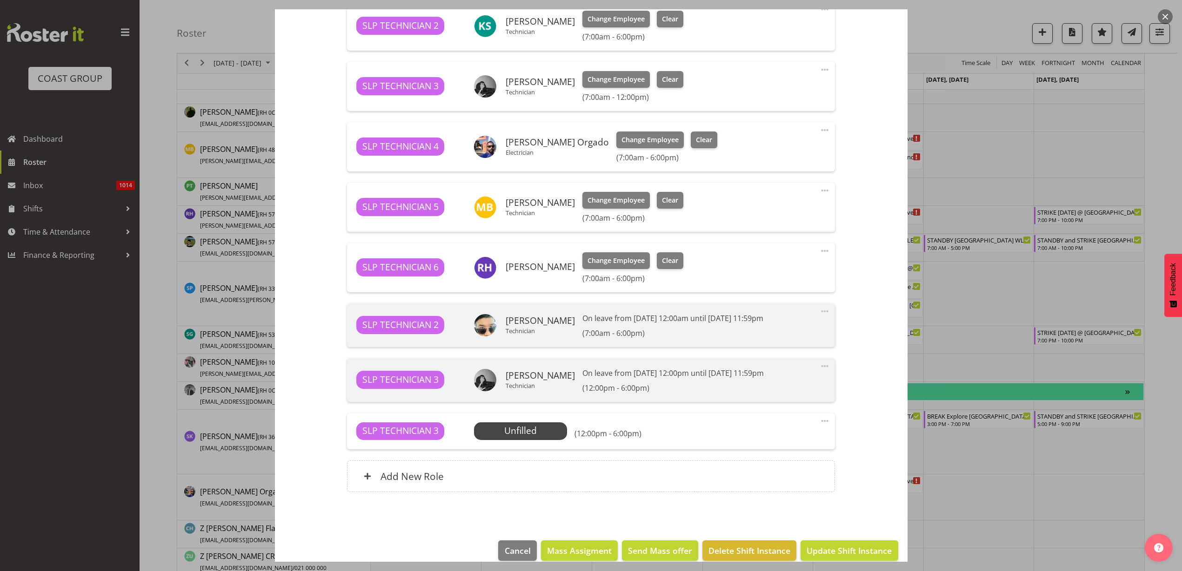
click at [819, 421] on span at bounding box center [824, 421] width 11 height 11
click at [777, 472] on link "Delete" at bounding box center [785, 475] width 89 height 17
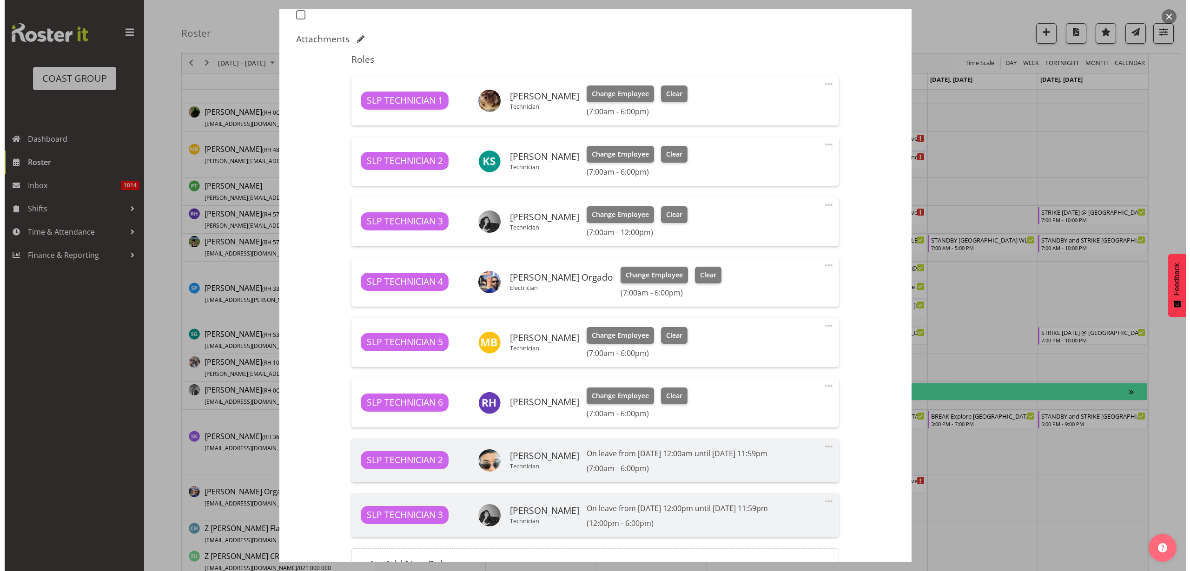
scroll to position [256, 0]
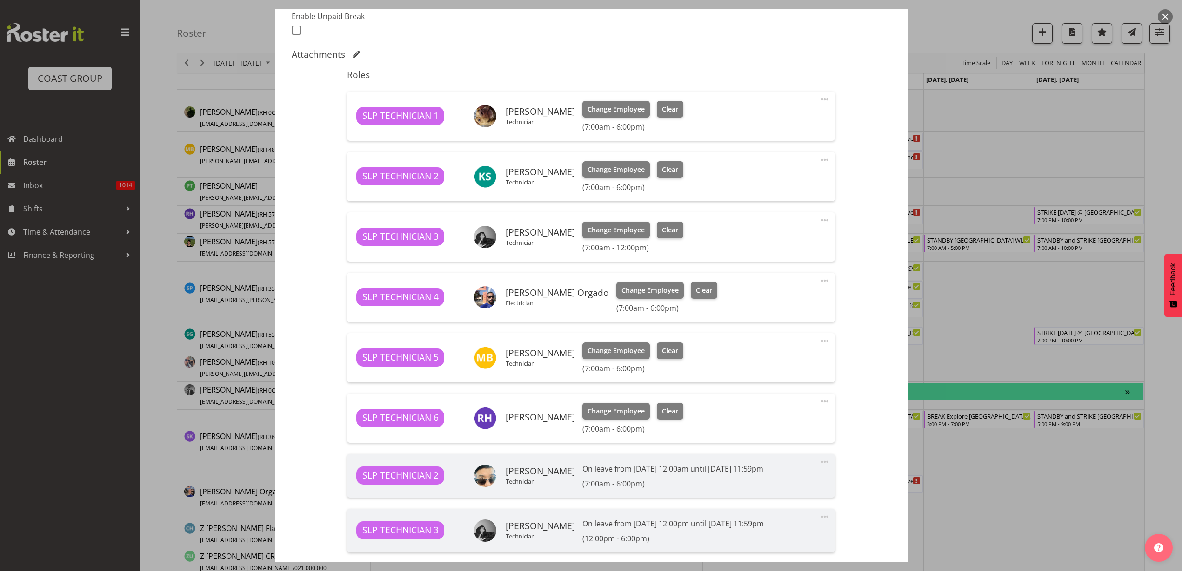
click at [1163, 16] on button "button" at bounding box center [1164, 16] width 15 height 15
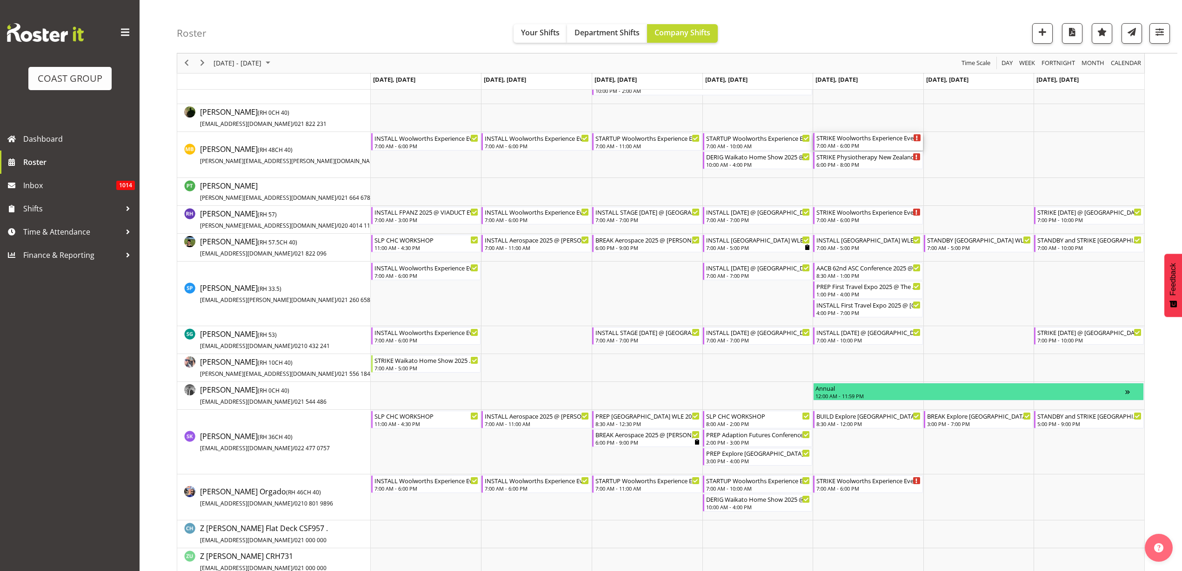
click at [862, 146] on div "7:00 AM - 6:00 PM" at bounding box center [868, 145] width 105 height 7
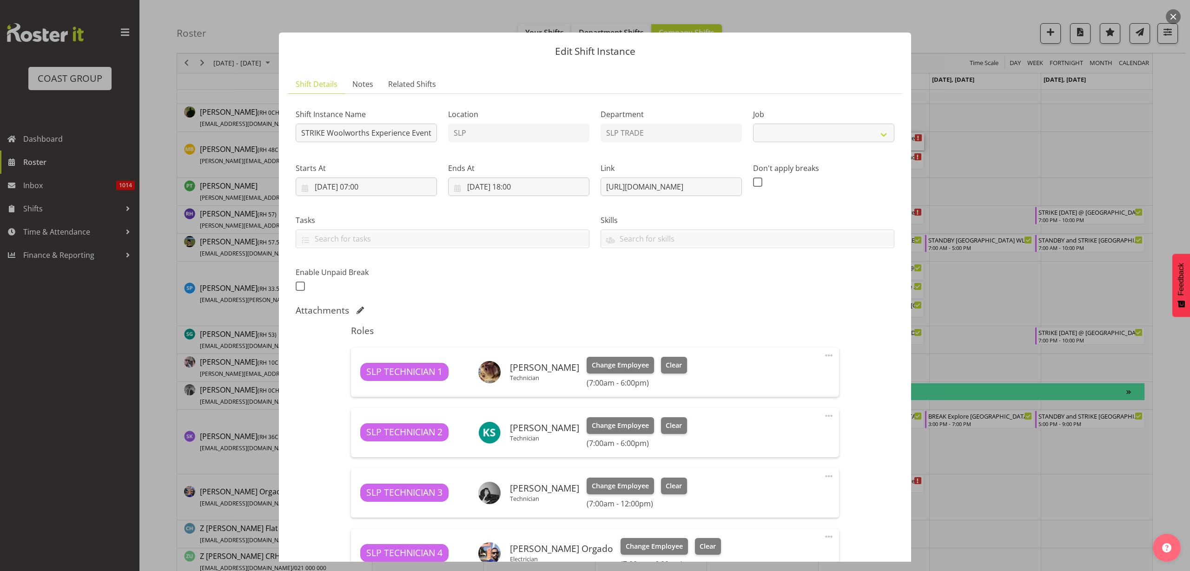
select select "10501"
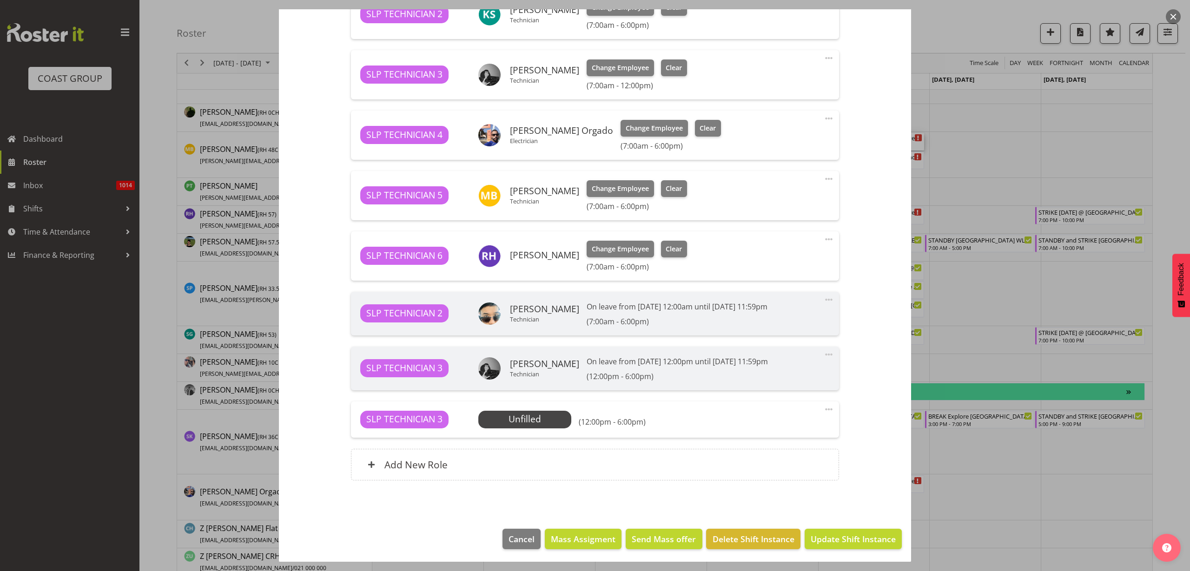
scroll to position [420, 0]
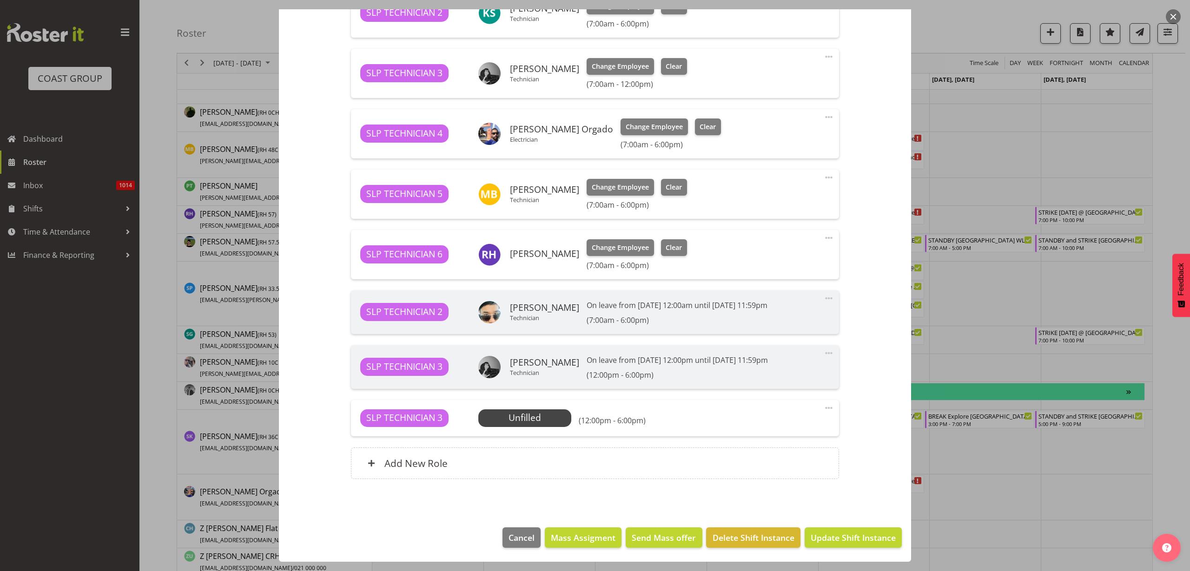
click at [823, 409] on span at bounding box center [828, 408] width 11 height 11
click at [791, 463] on link "Delete" at bounding box center [789, 462] width 89 height 17
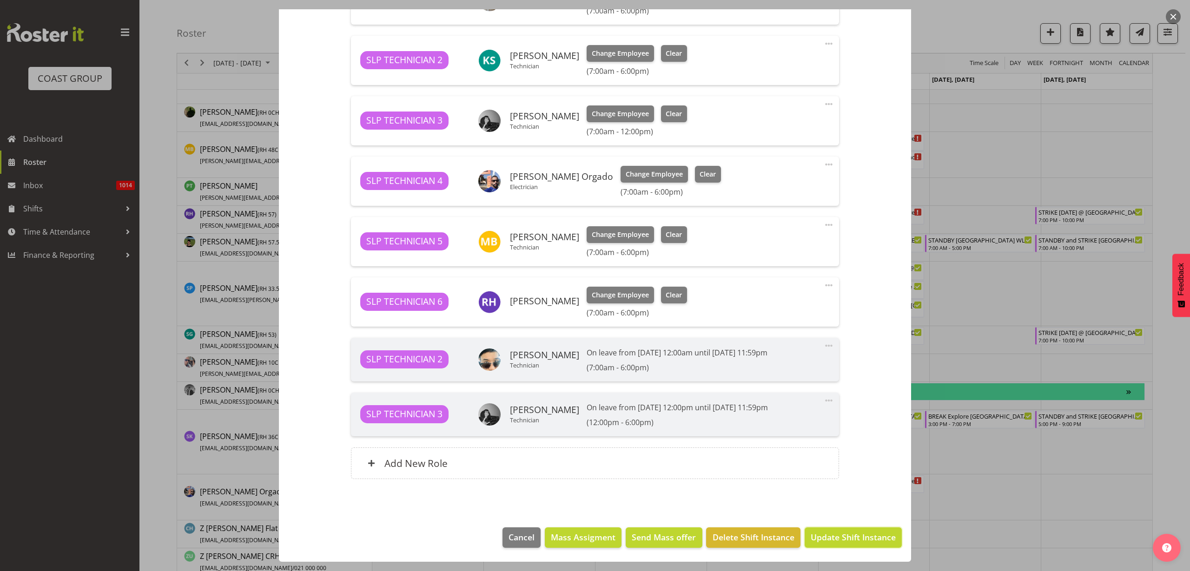
click at [832, 537] on span "Update Shift Instance" at bounding box center [853, 537] width 85 height 12
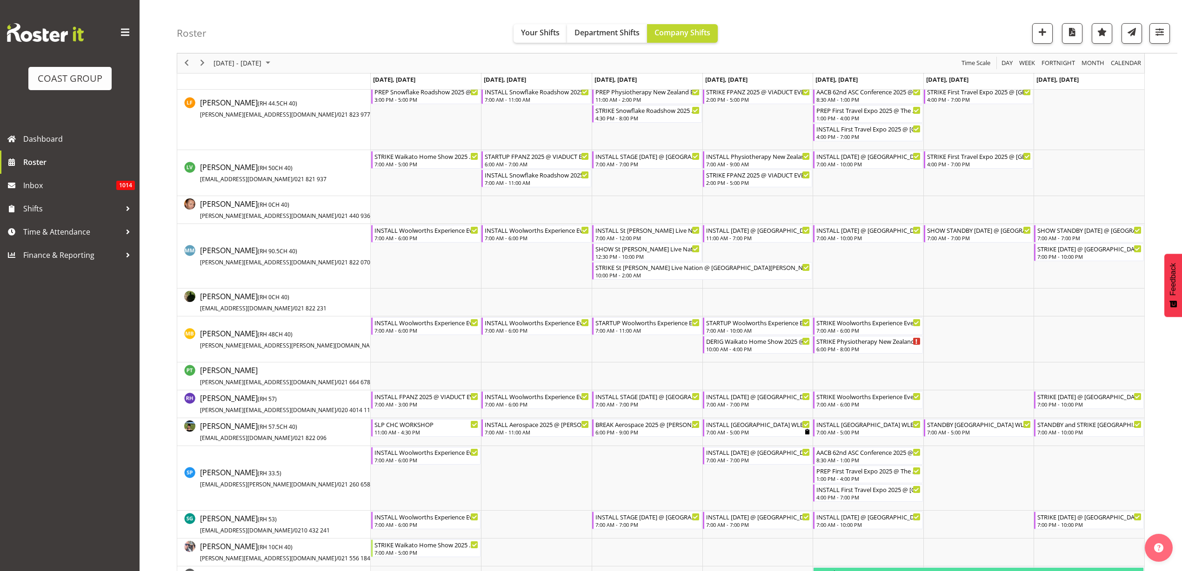
scroll to position [605, 0]
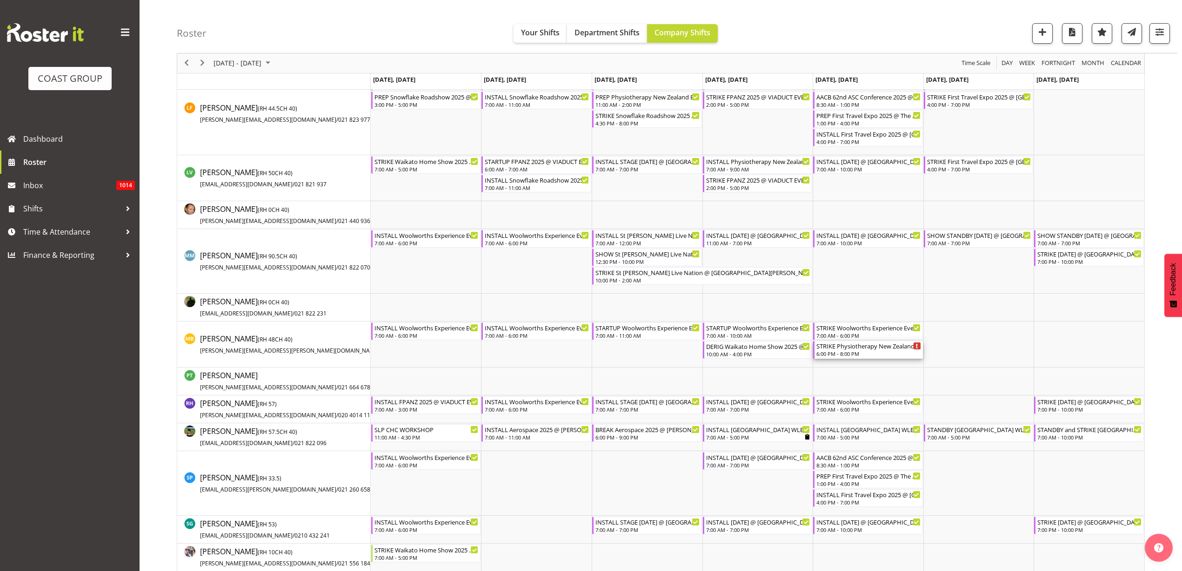
click at [854, 349] on div "STRIKE Physiotherapy New Zealand Business Symposium 2025 @ Novotel AKL Airport …" at bounding box center [868, 345] width 105 height 9
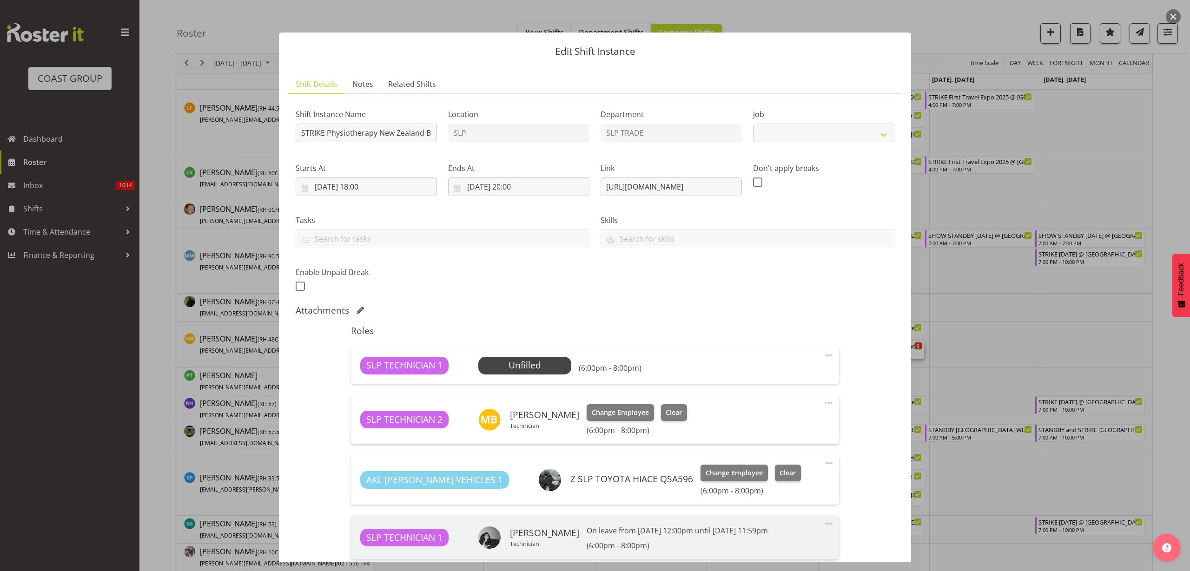
select select "10621"
click at [0, 0] on span "Select Employee" at bounding box center [0, 0] width 0 height 0
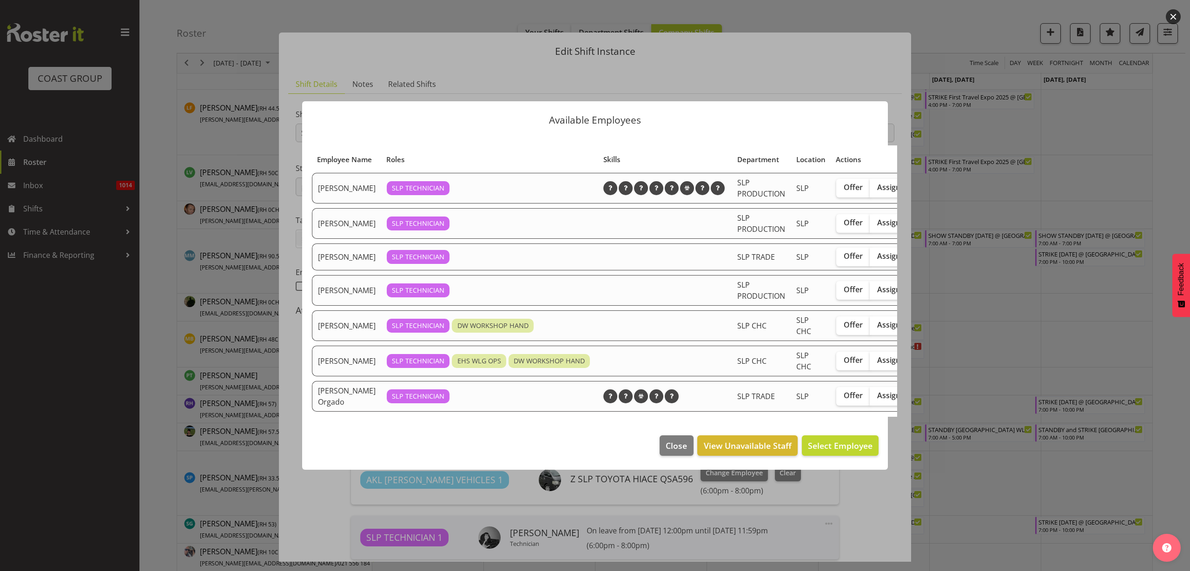
click at [877, 393] on span "Assign" at bounding box center [888, 395] width 23 height 9
click at [875, 393] on input "Assign" at bounding box center [873, 396] width 6 height 6
checkbox input "true"
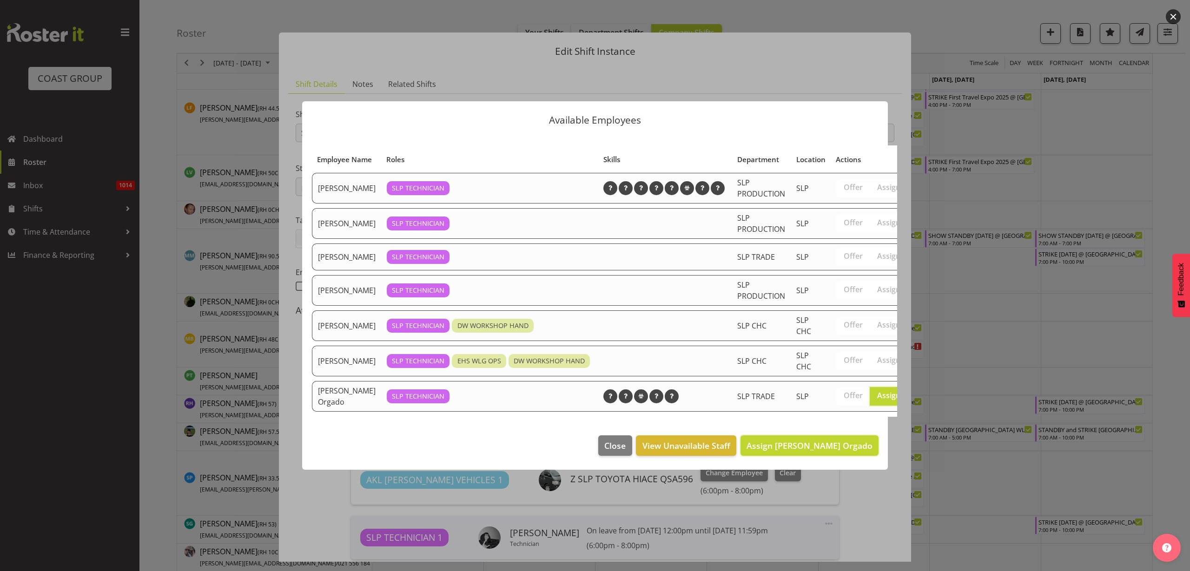
click at [850, 451] on span "Assign Wiliam Cordeiro Orgado" at bounding box center [810, 445] width 126 height 11
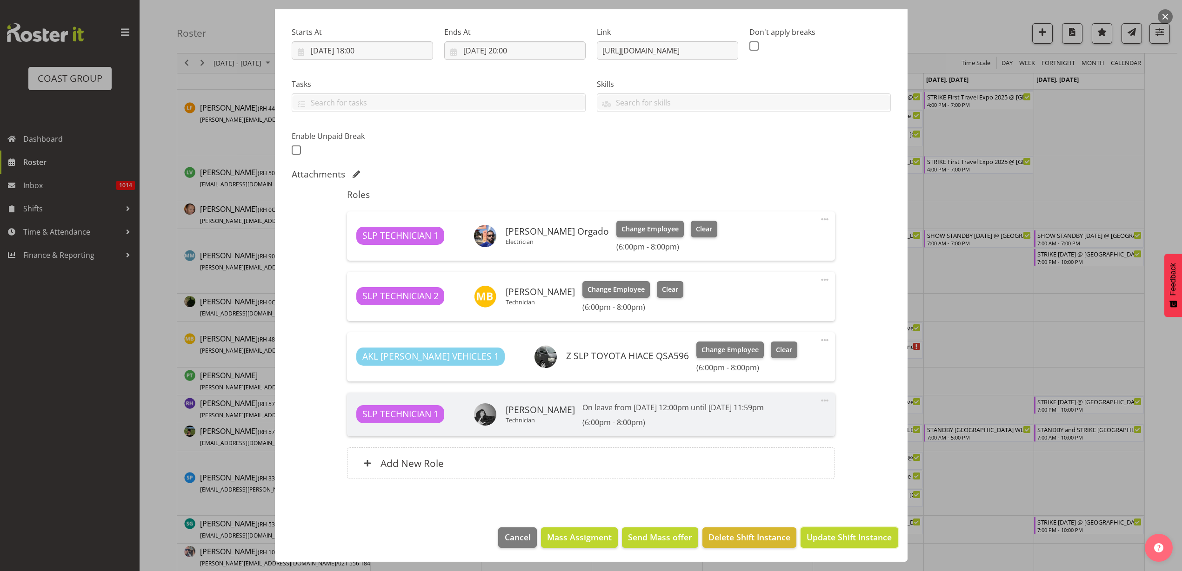
click at [832, 544] on button "Update Shift Instance" at bounding box center [848, 538] width 97 height 20
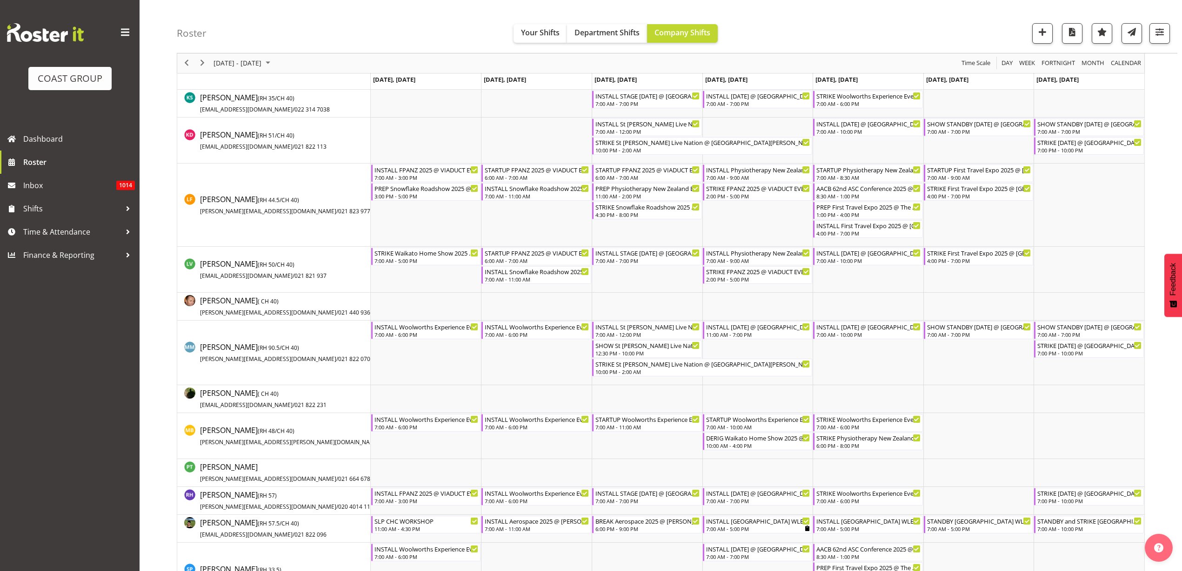
scroll to position [0, 0]
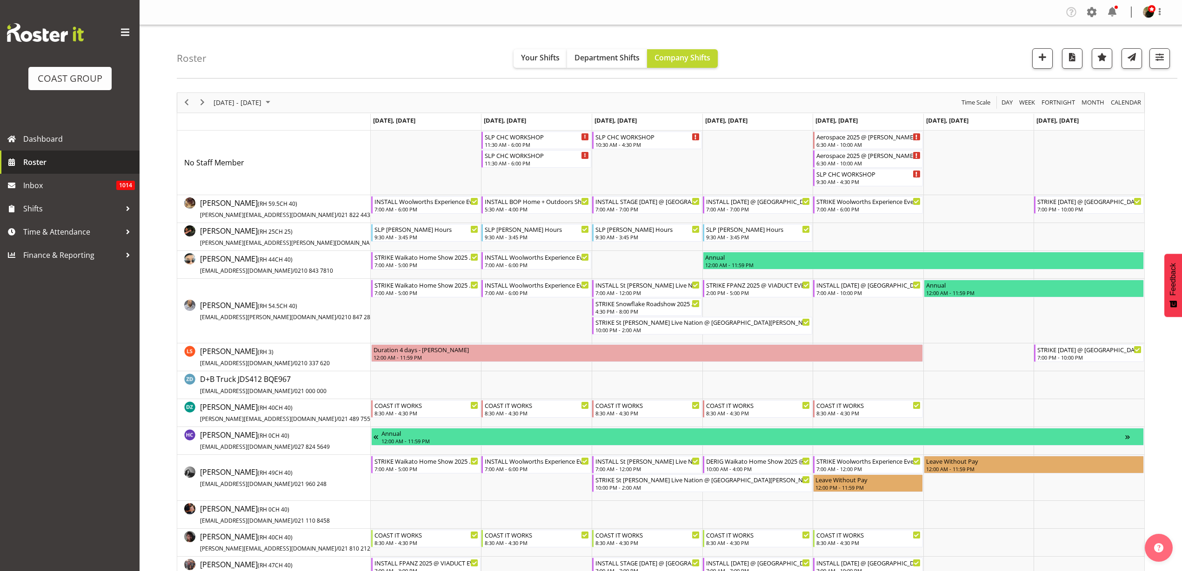
click at [57, 160] on span "Roster" at bounding box center [79, 162] width 112 height 14
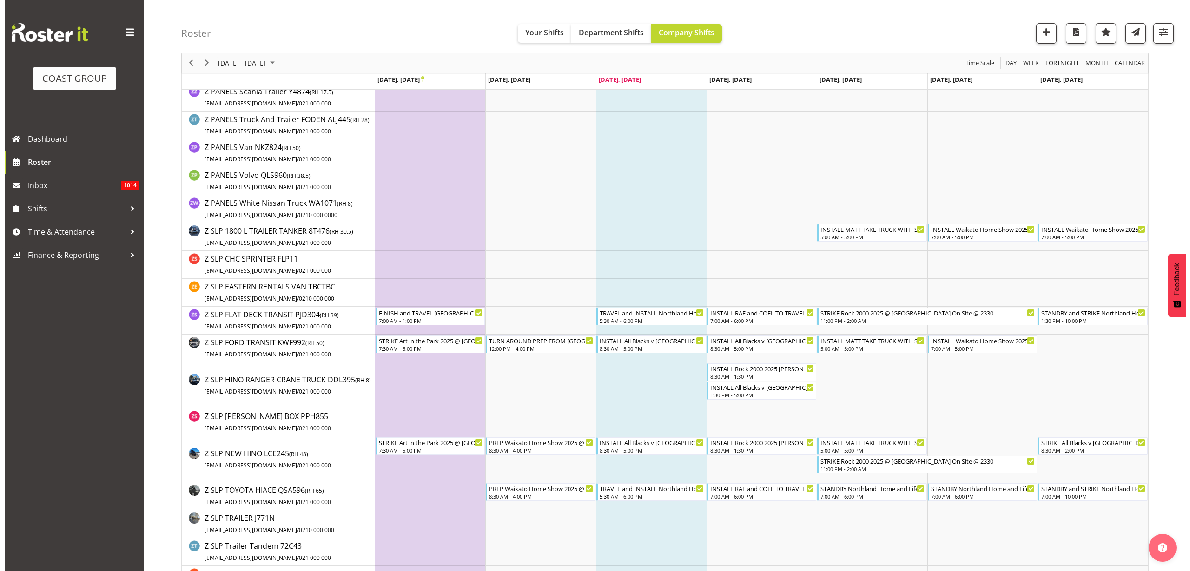
scroll to position [1802, 0]
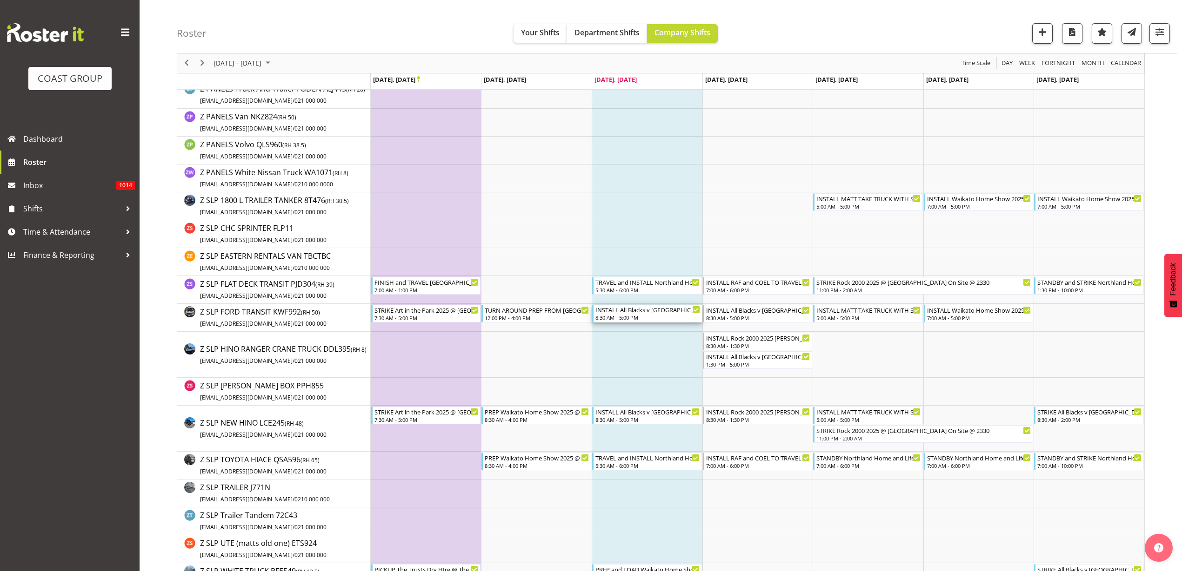
click at [632, 314] on div "8:30 AM - 5:00 PM" at bounding box center [647, 317] width 105 height 7
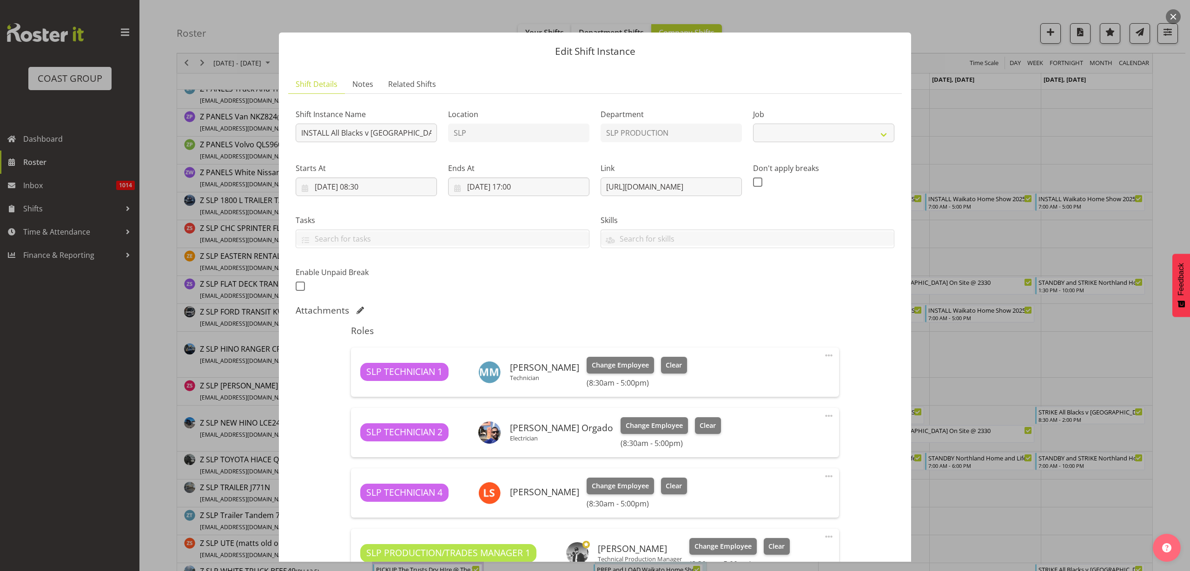
select select "10198"
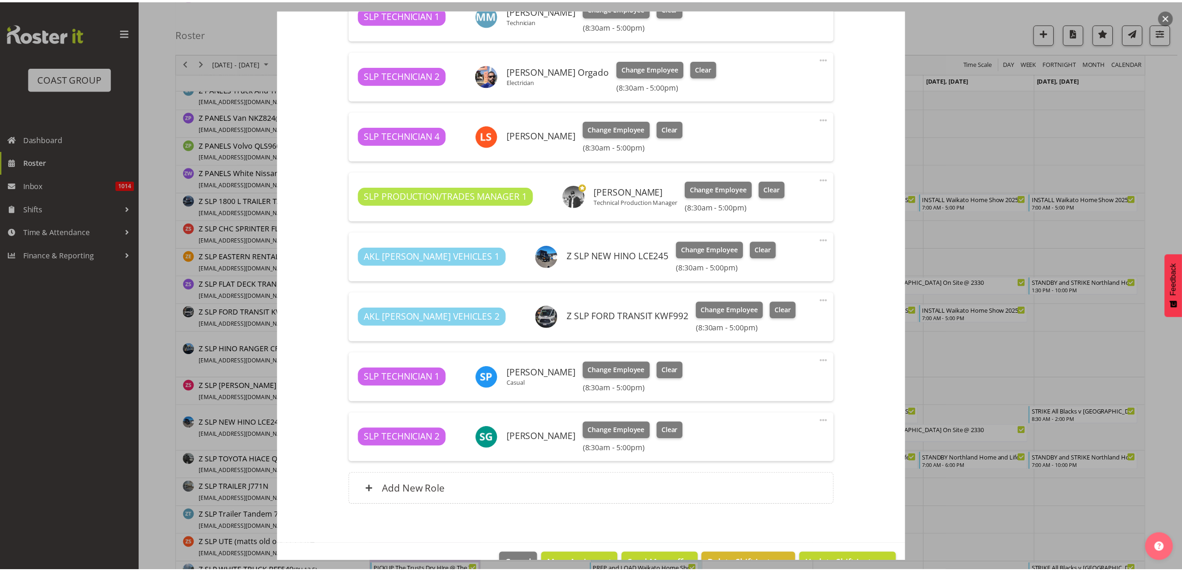
scroll to position [384, 0]
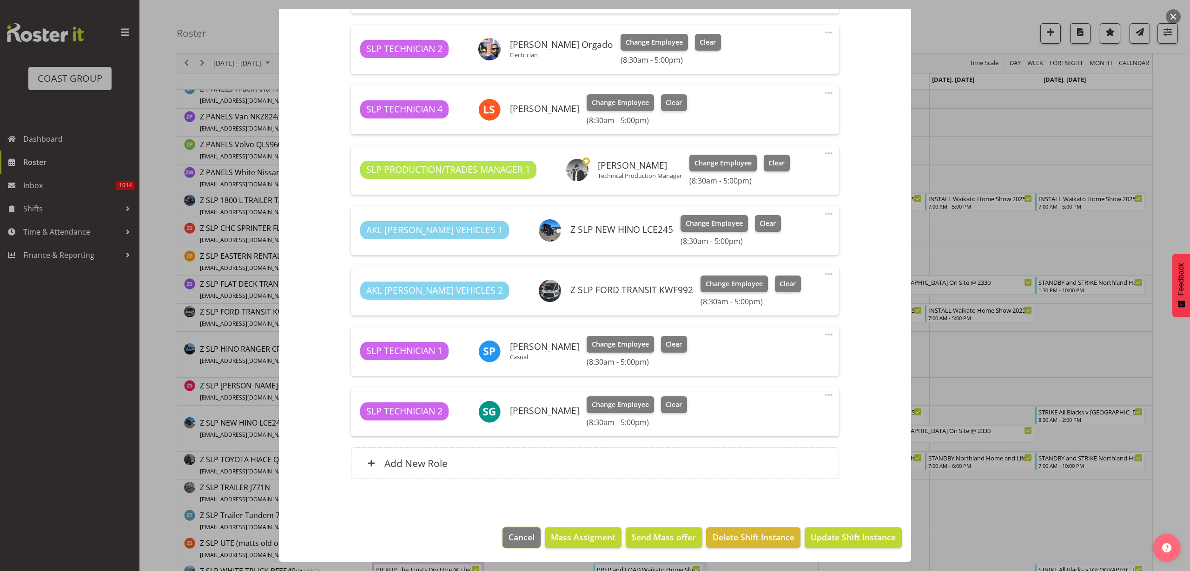
click at [519, 533] on span "Cancel" at bounding box center [522, 537] width 26 height 12
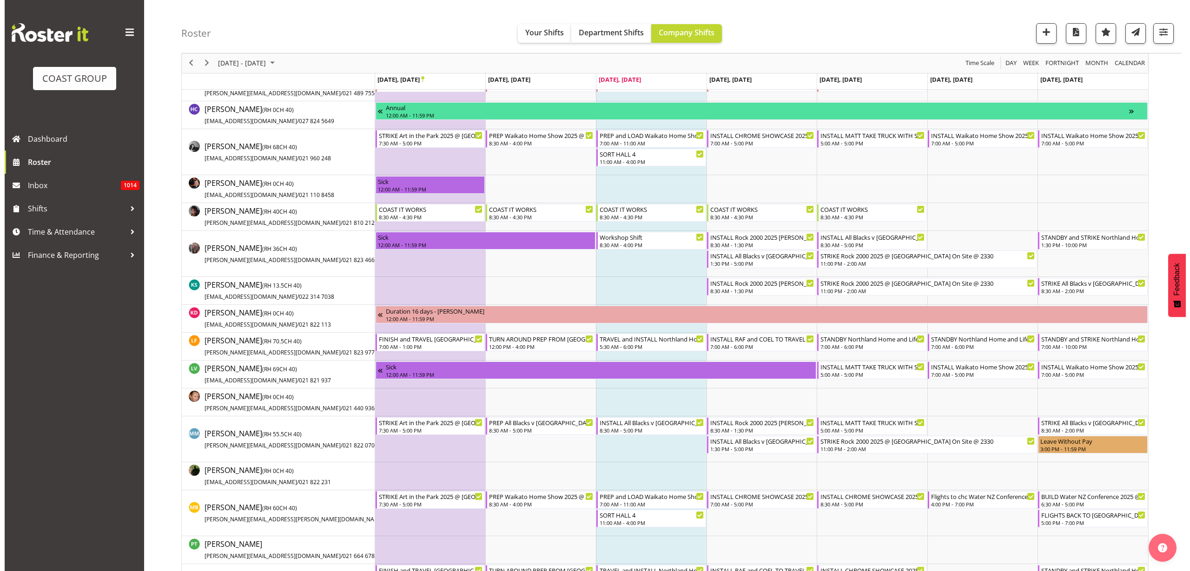
scroll to position [291, 0]
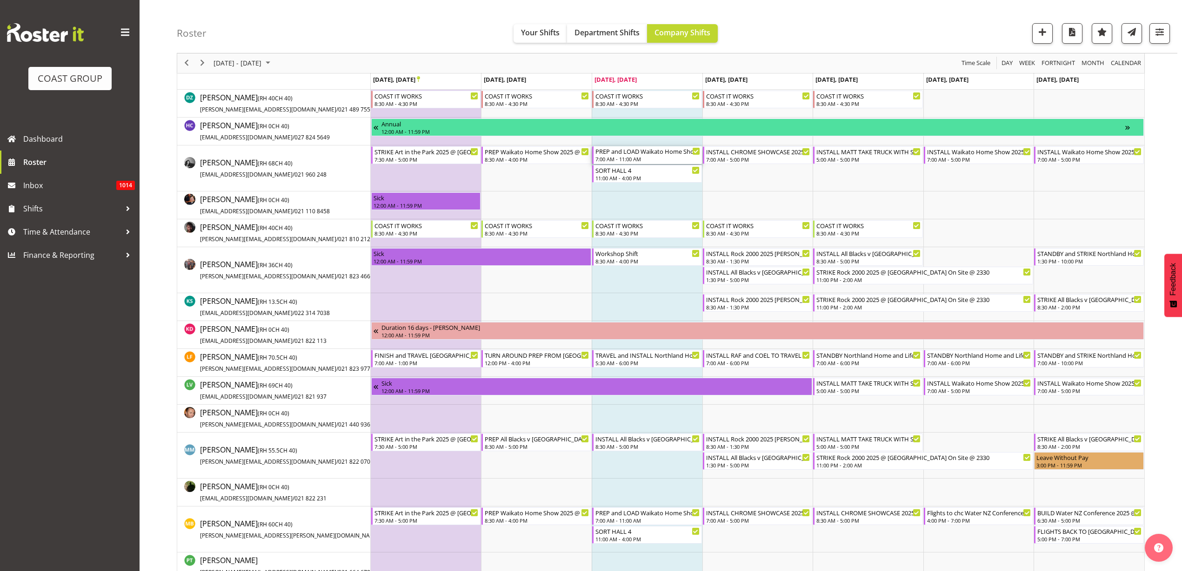
click at [625, 152] on div "PREP and LOAD Waikato Home Show 2025 @ [GEOGRAPHIC_DATA] on site @ 0700" at bounding box center [647, 150] width 105 height 9
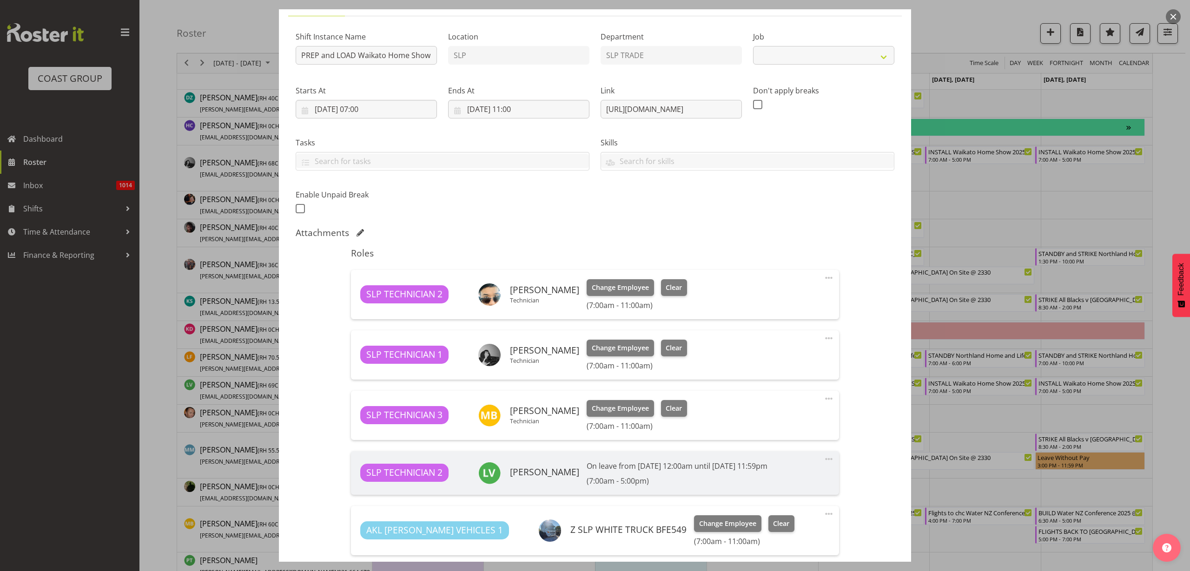
scroll to position [174, 0]
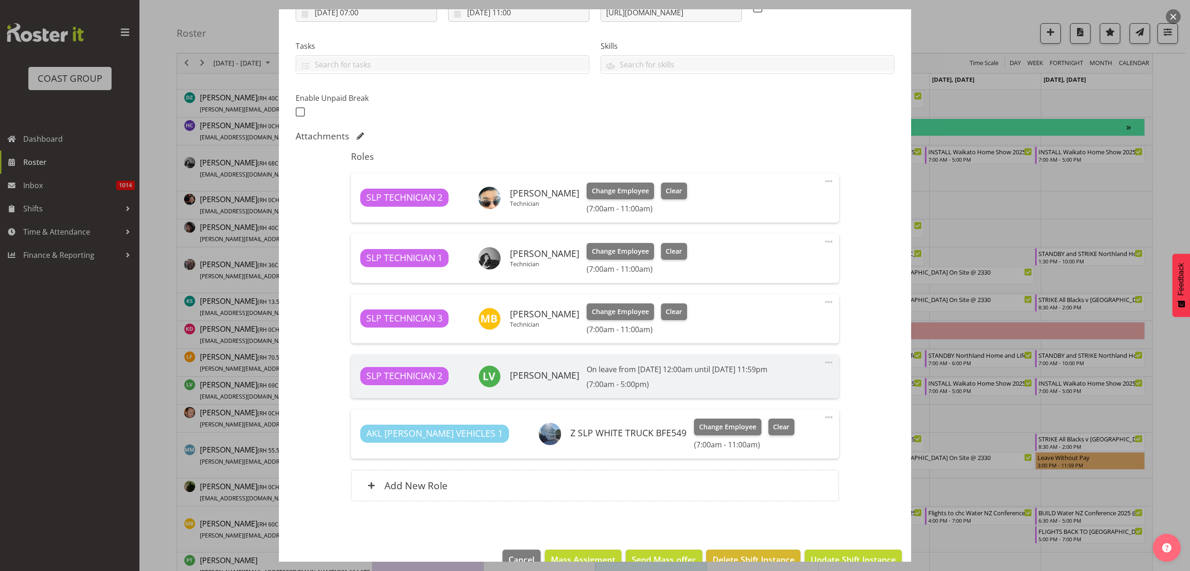
select select "9156"
click at [823, 241] on span at bounding box center [828, 241] width 11 height 11
click at [781, 291] on link "Delete" at bounding box center [789, 295] width 89 height 17
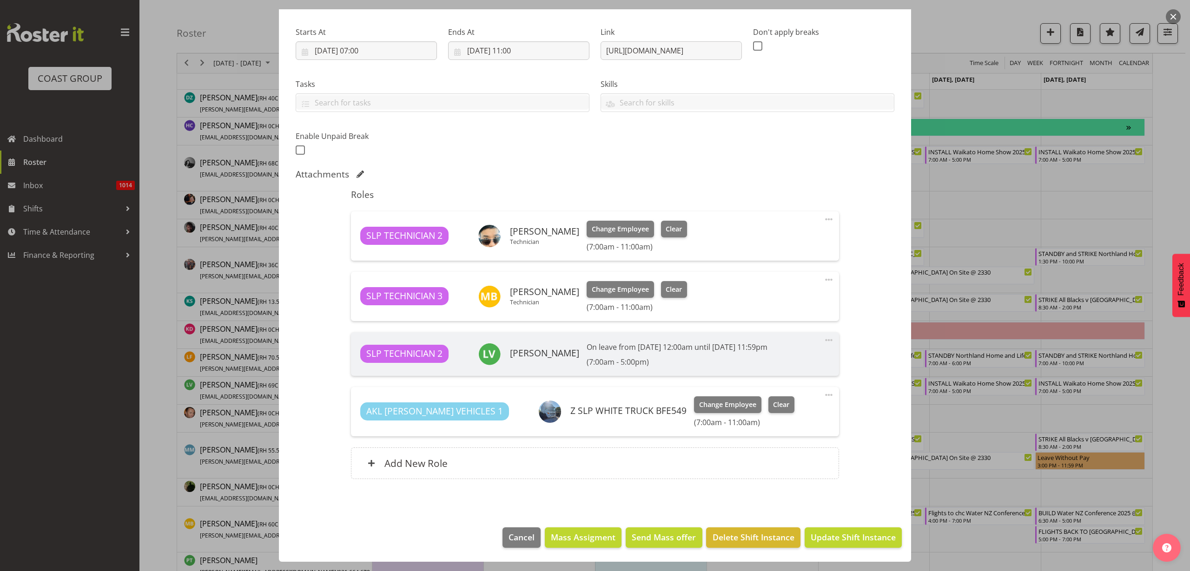
scroll to position [136, 0]
click at [816, 541] on span "Update Shift Instance" at bounding box center [853, 537] width 85 height 12
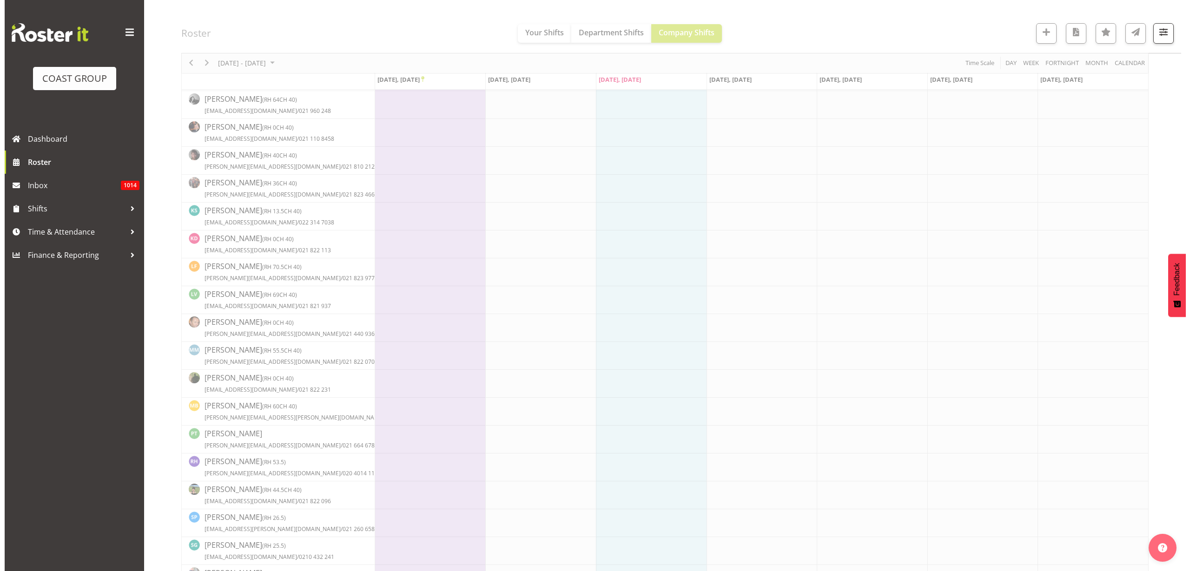
scroll to position [0, 0]
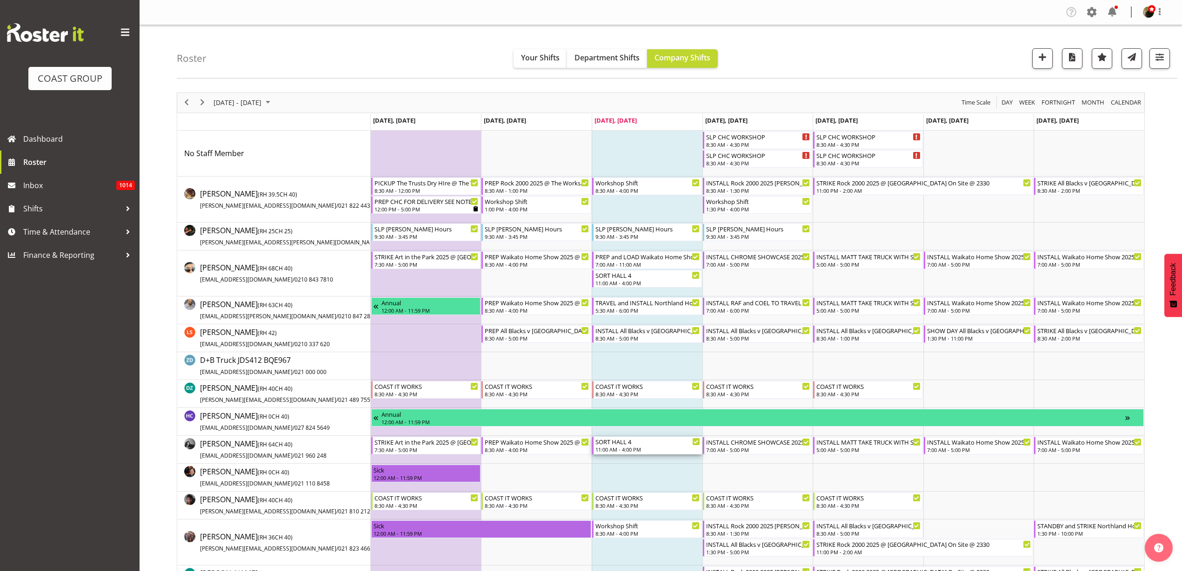
click at [623, 449] on div "11:00 AM - 4:00 PM" at bounding box center [647, 449] width 105 height 7
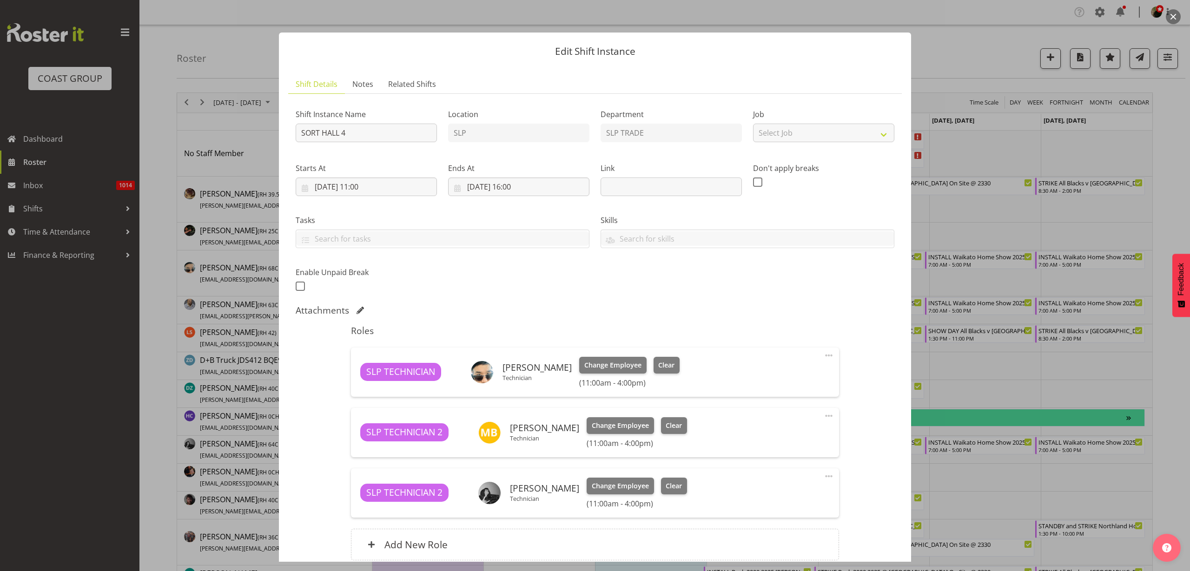
scroll to position [81, 0]
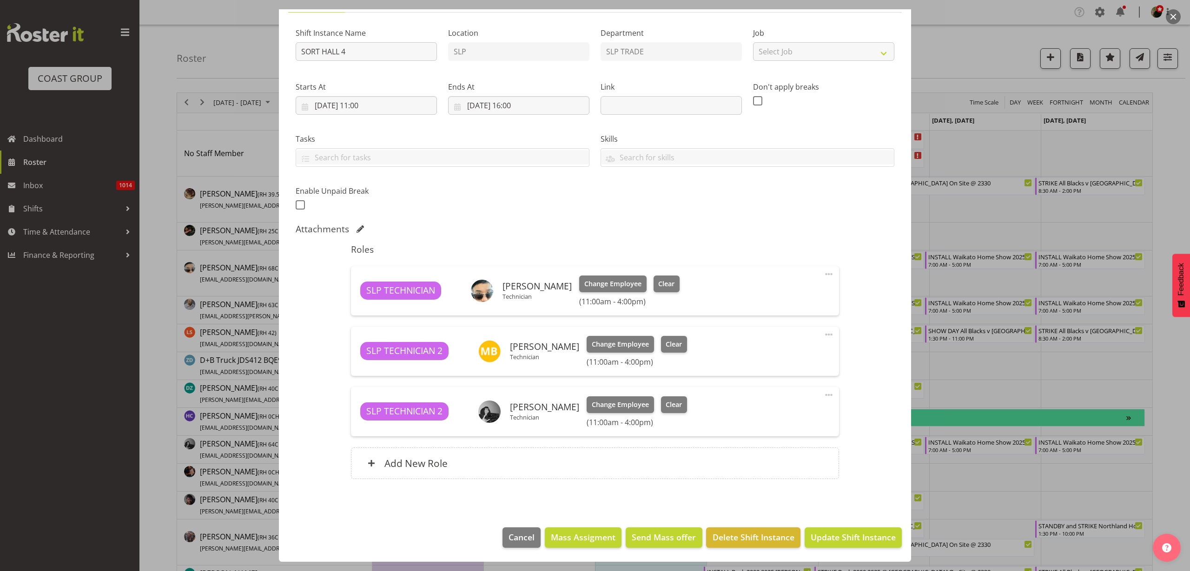
click at [823, 395] on span at bounding box center [828, 395] width 11 height 11
click at [779, 448] on link "Delete" at bounding box center [789, 449] width 89 height 17
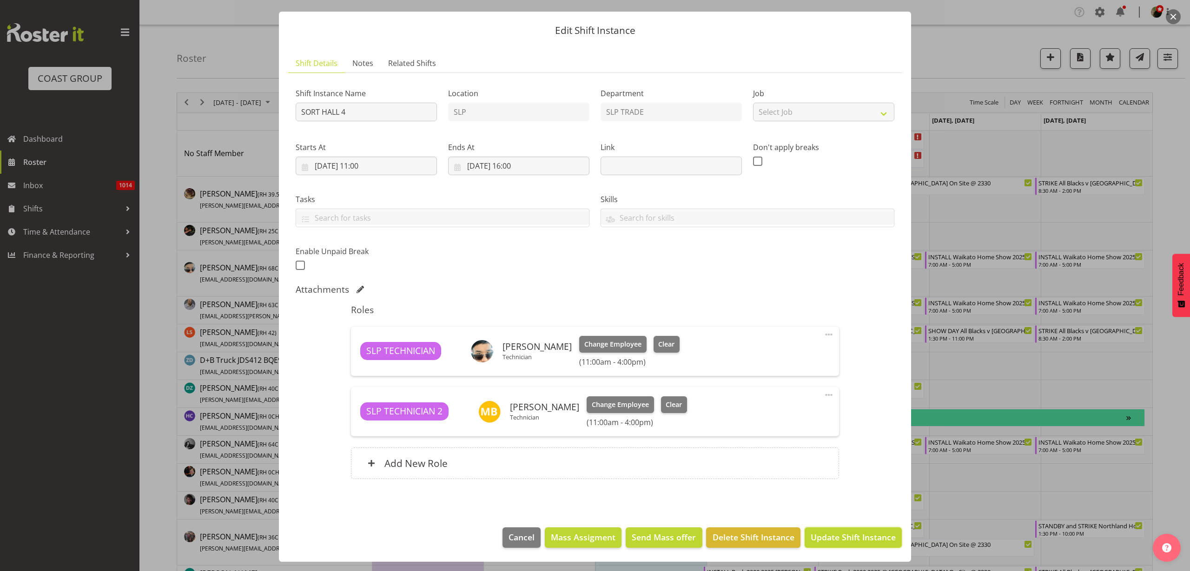
click at [832, 534] on span "Update Shift Instance" at bounding box center [853, 537] width 85 height 12
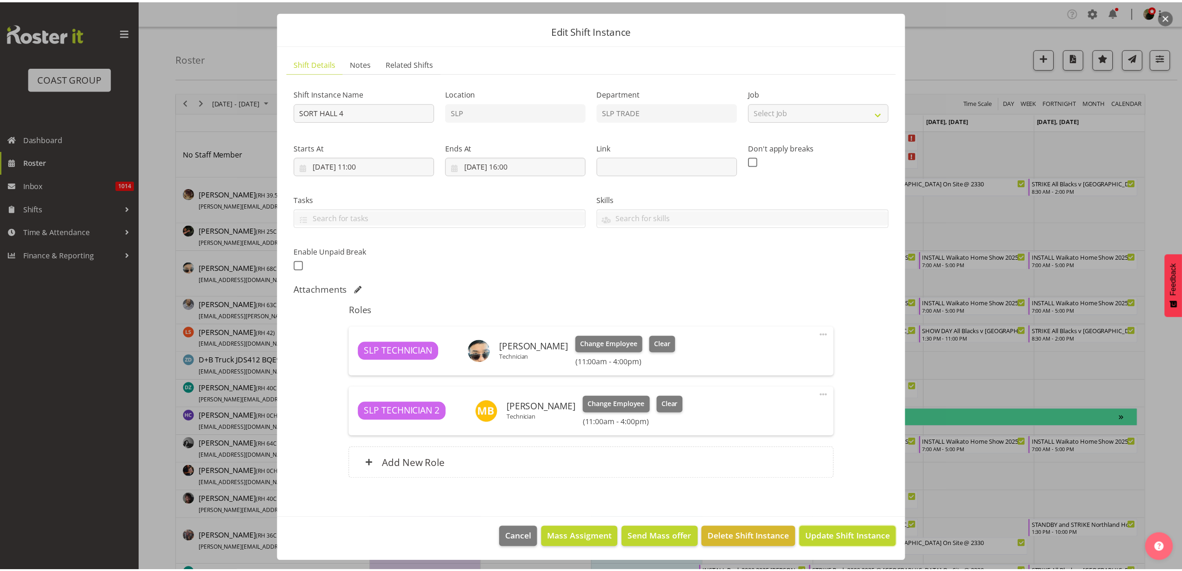
scroll to position [0, 0]
